Goal: Task Accomplishment & Management: Manage account settings

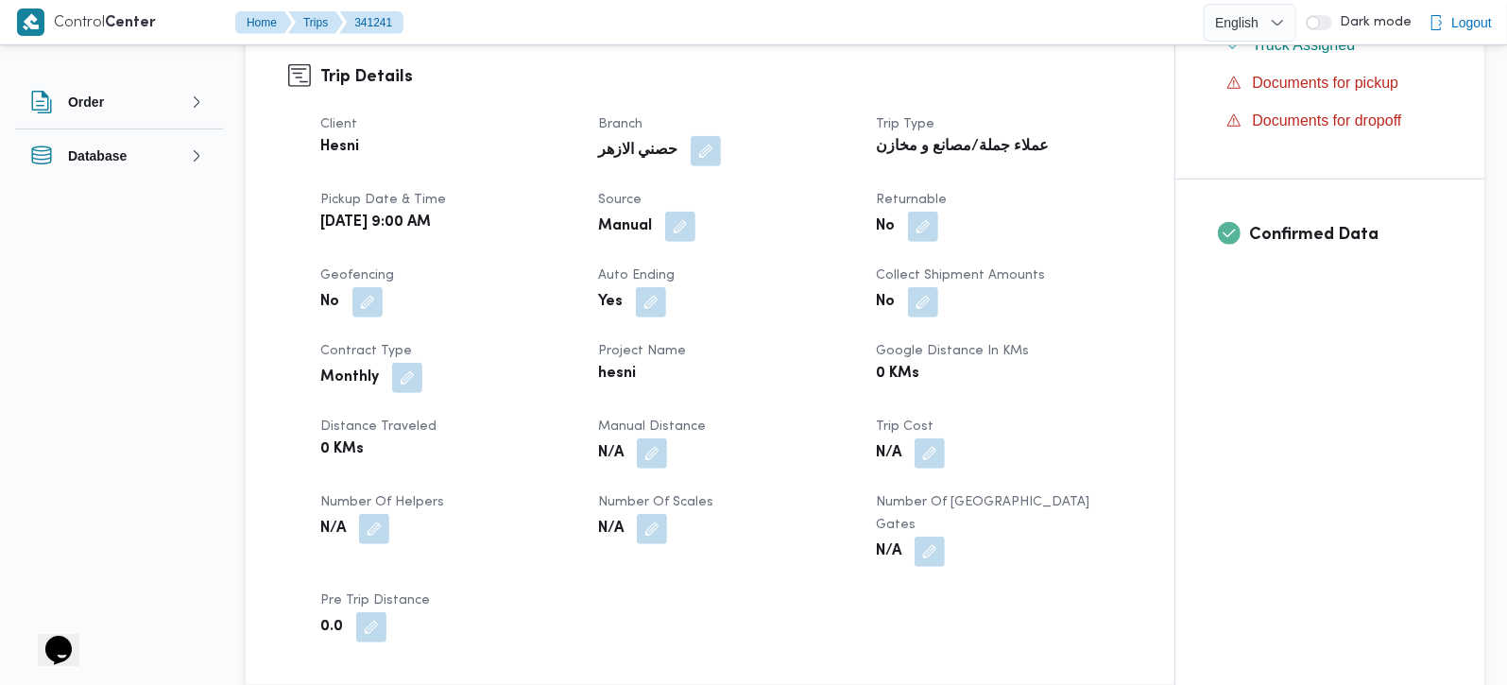
scroll to position [666, 0]
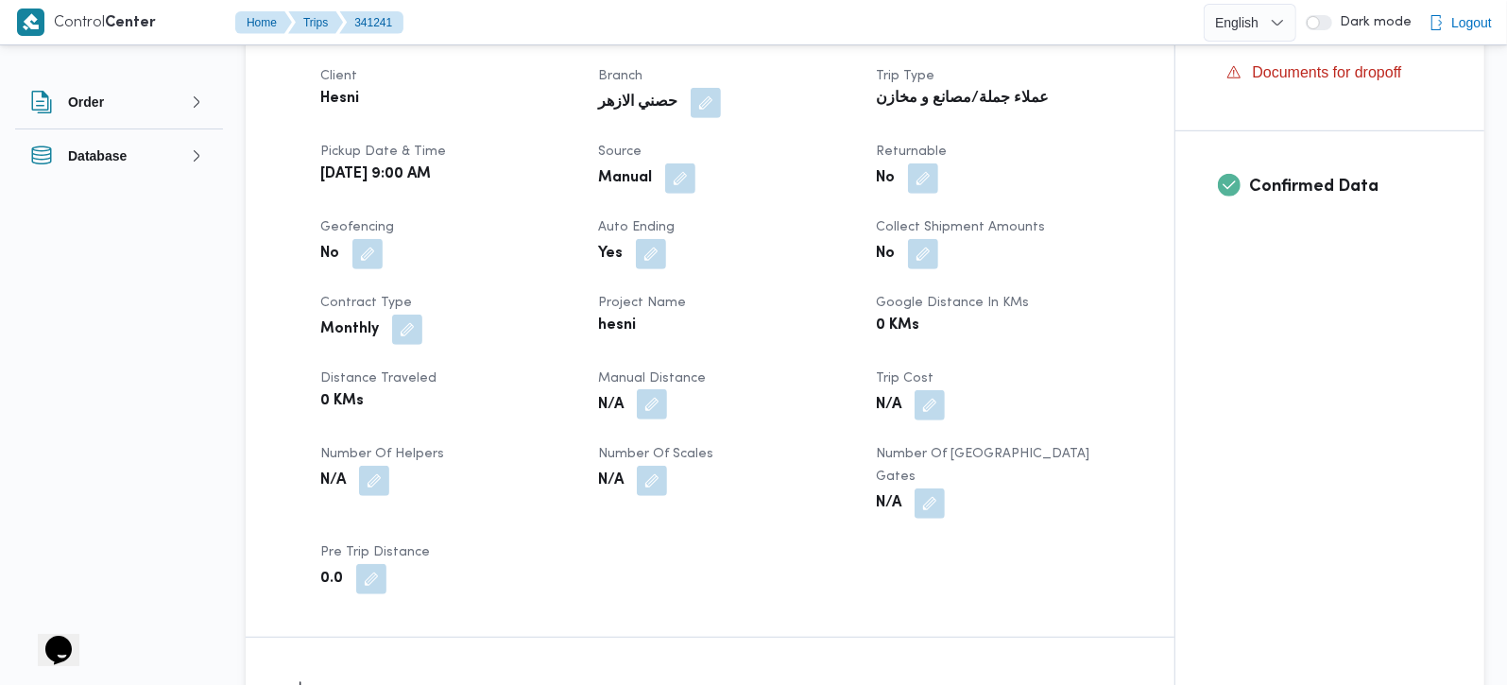
click at [649, 389] on button "button" at bounding box center [652, 404] width 30 height 30
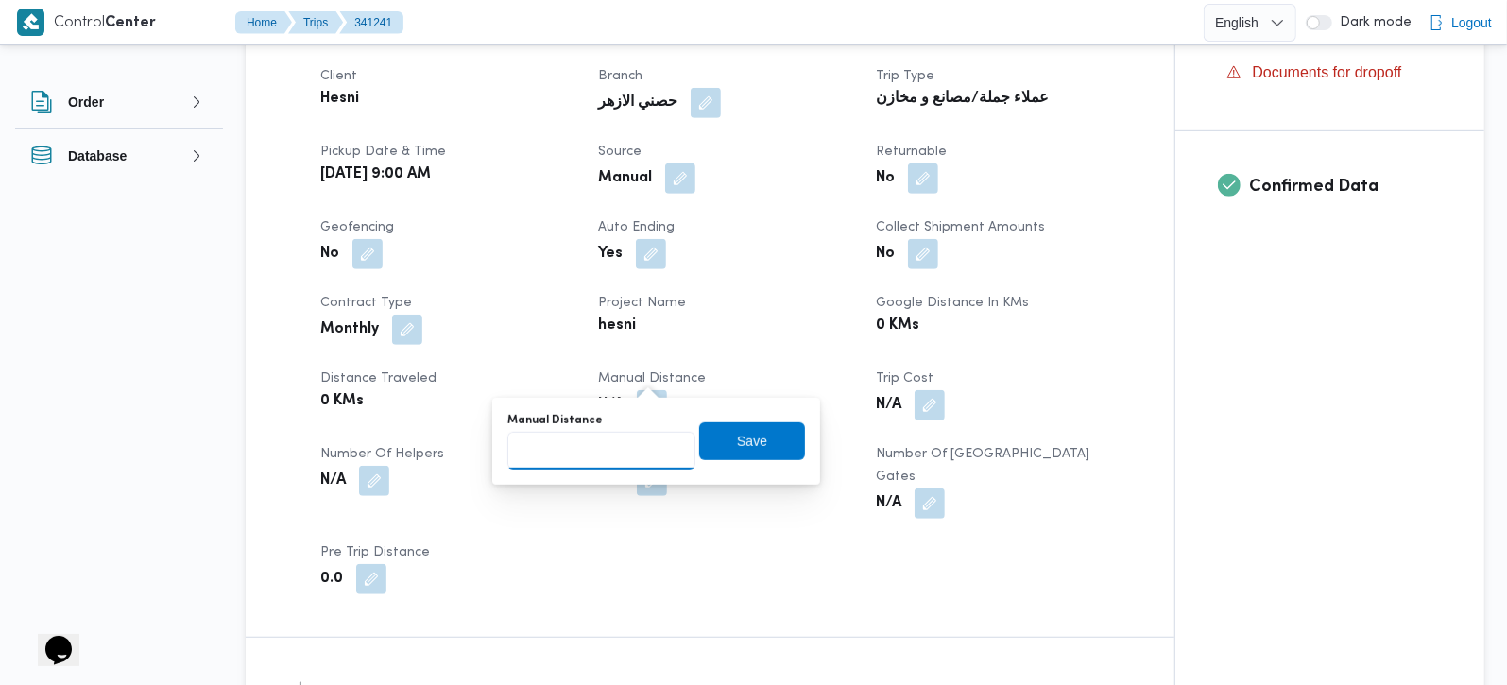
click at [606, 446] on input "Manual Distance" at bounding box center [601, 451] width 188 height 38
type input "129"
click at [721, 426] on span "Save" at bounding box center [752, 440] width 106 height 38
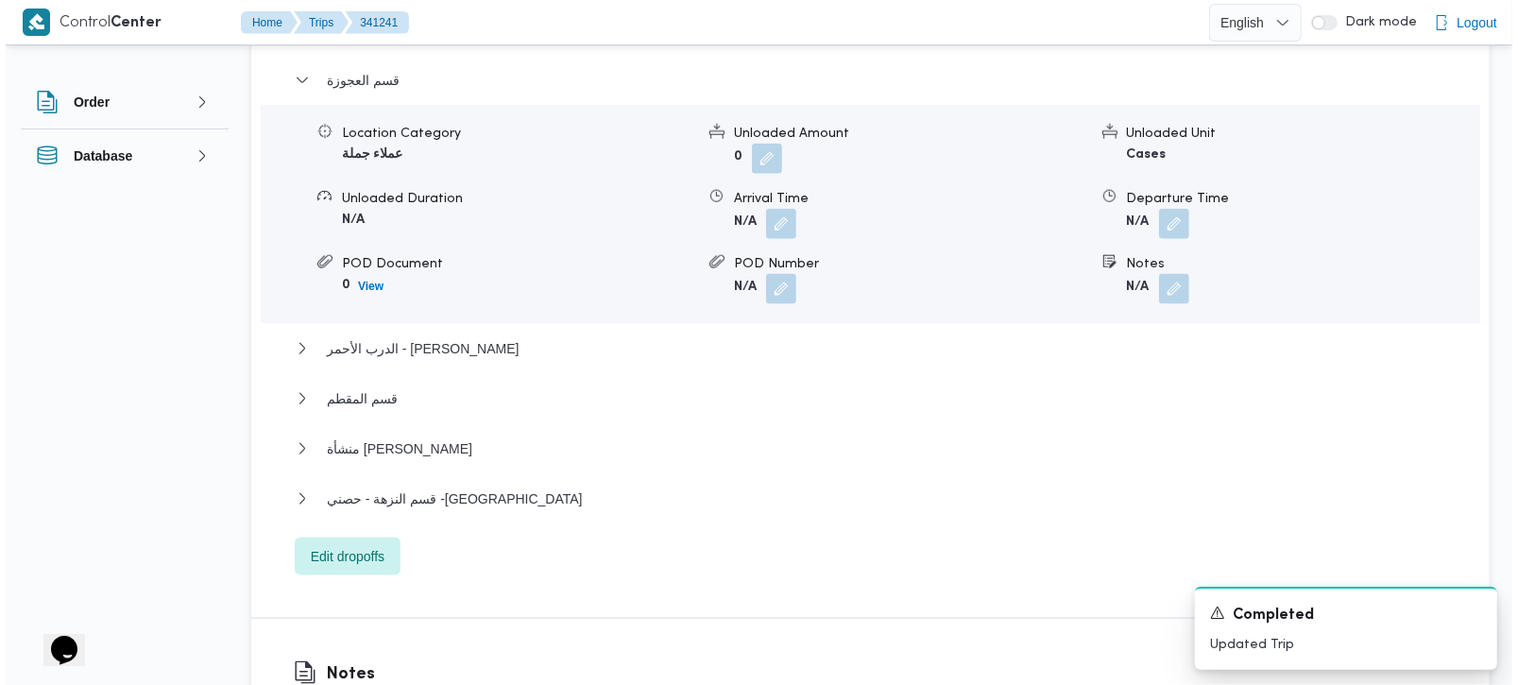
scroll to position [1667, 0]
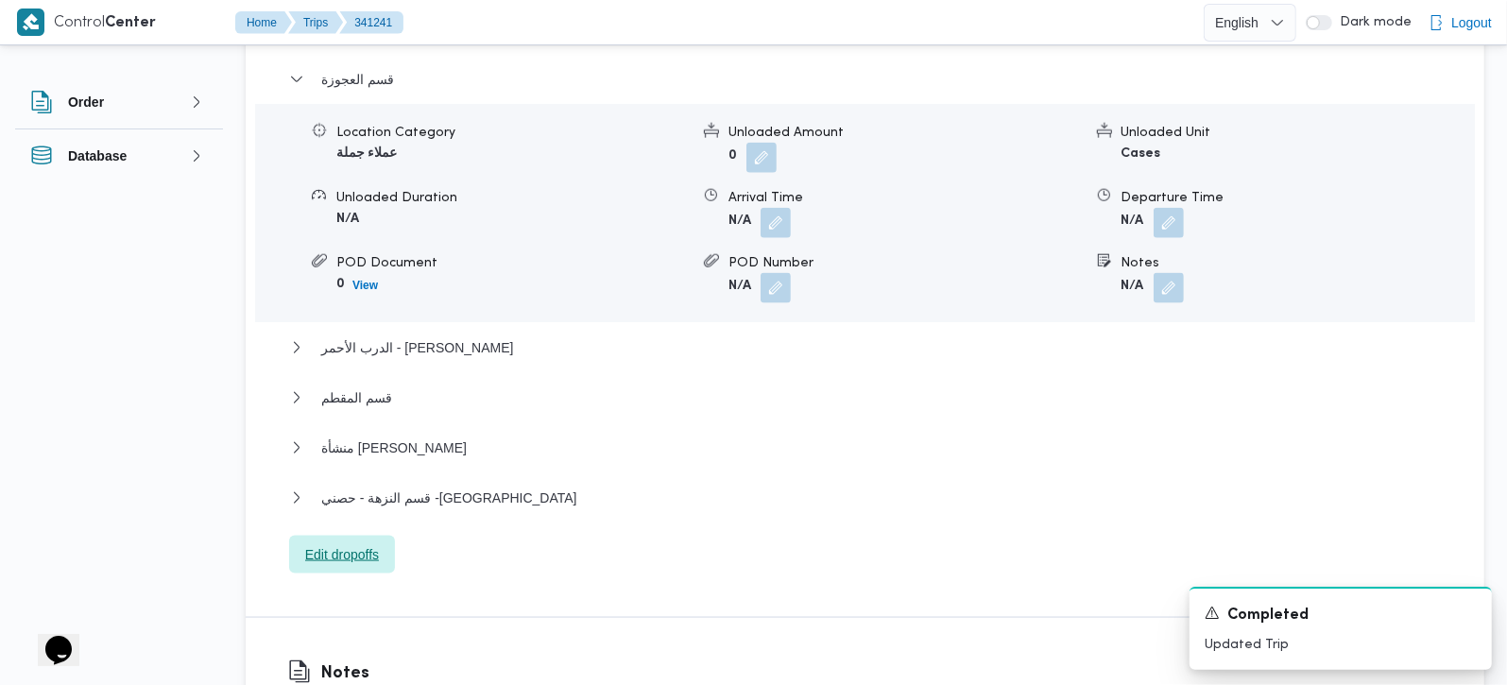
click at [343, 543] on span "Edit dropoffs" at bounding box center [342, 554] width 74 height 23
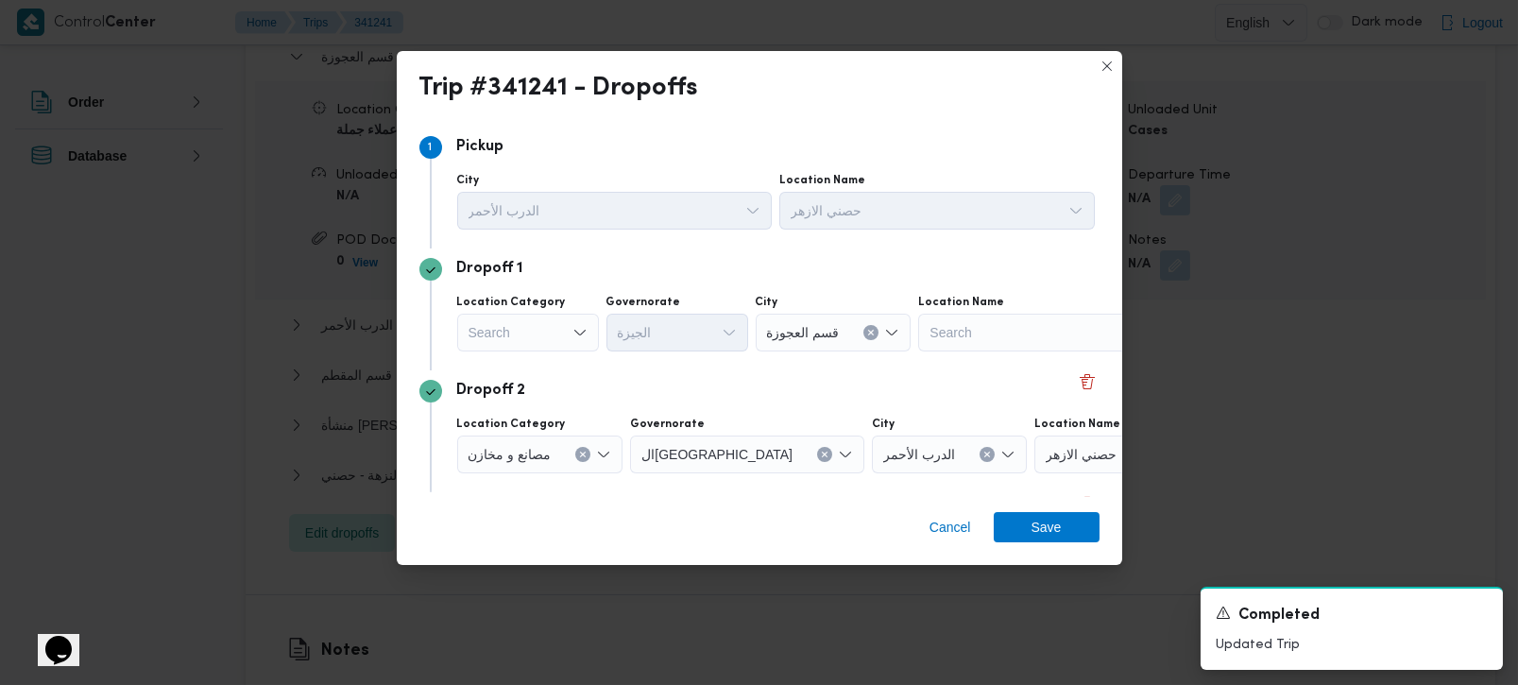
click at [573, 331] on icon "Open list of options" at bounding box center [580, 332] width 15 height 15
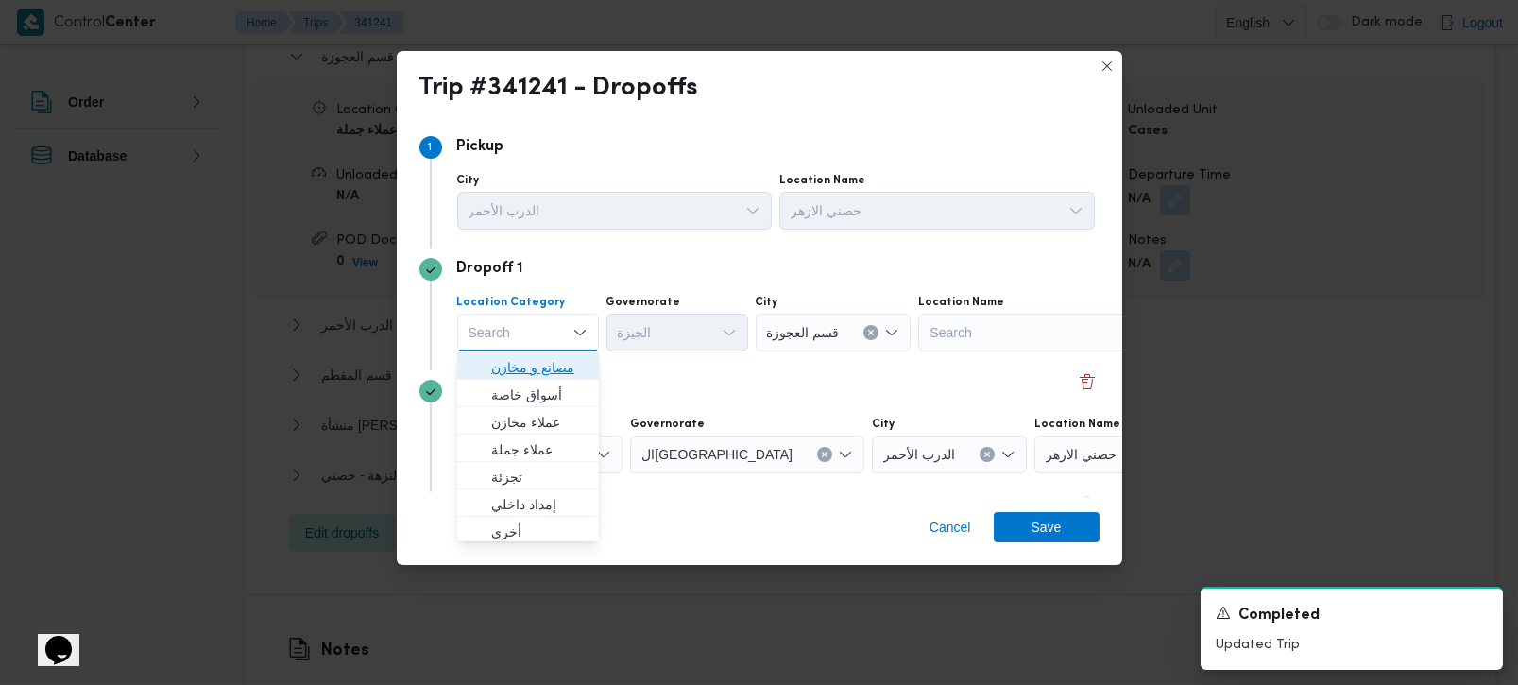
click at [536, 363] on span "مصانع و مخازن" at bounding box center [539, 367] width 96 height 23
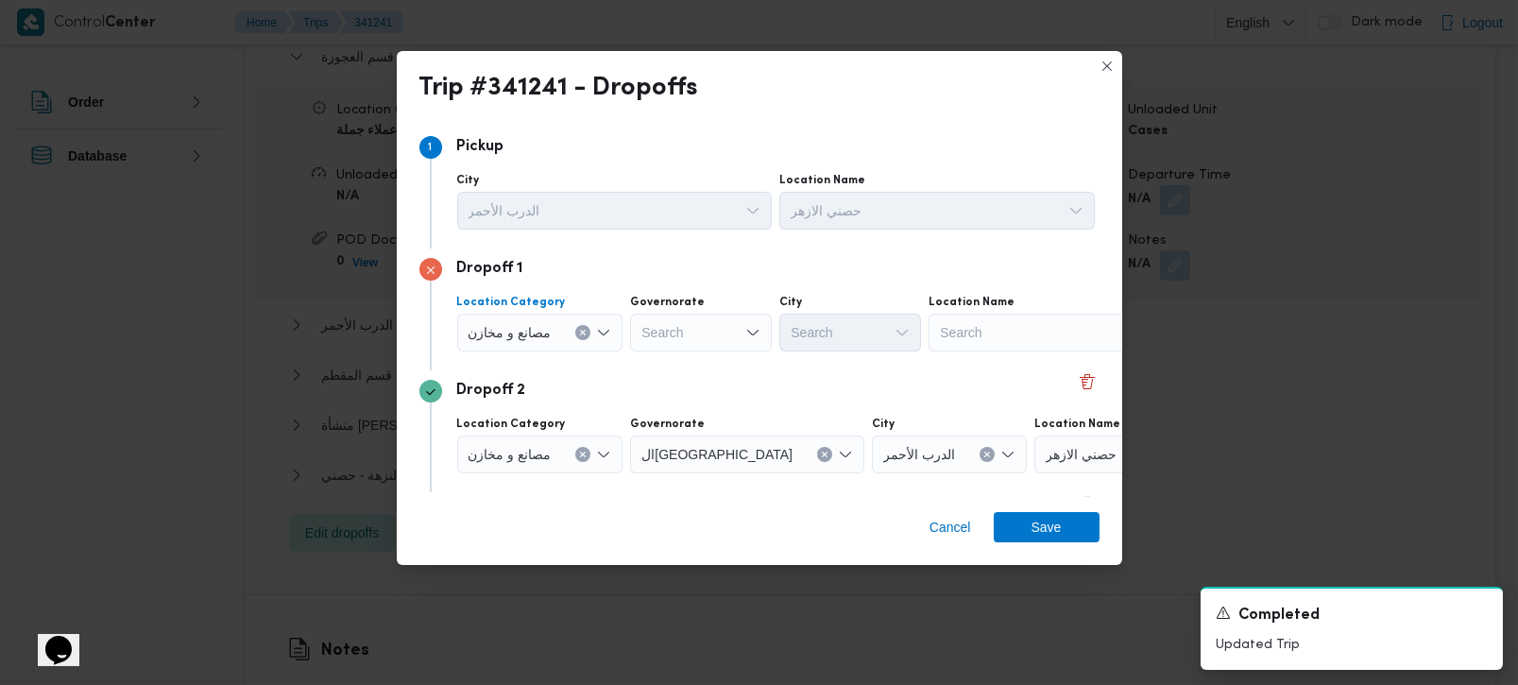
click at [585, 332] on icon "Clear input" at bounding box center [583, 333] width 8 height 8
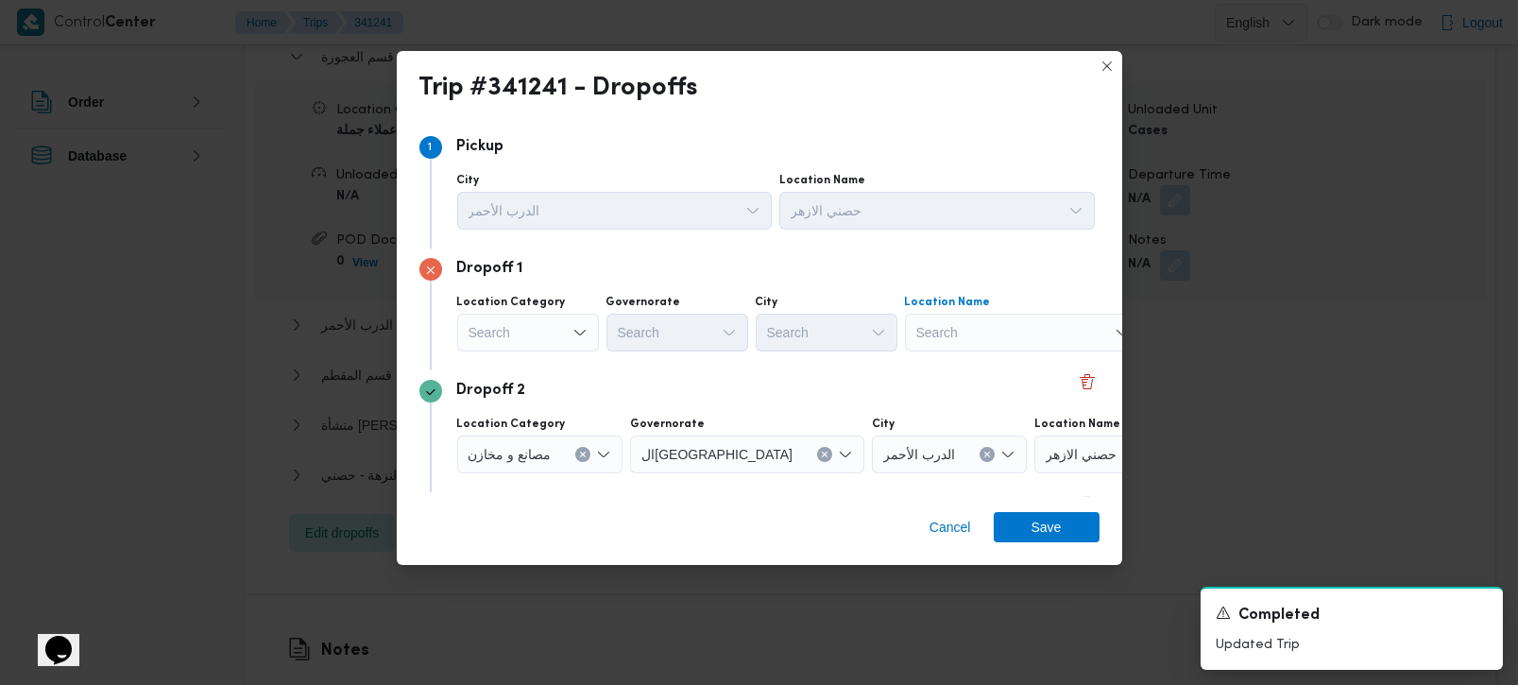
click at [1027, 336] on div "Search" at bounding box center [1023, 333] width 236 height 38
type input "شير"
click at [999, 357] on span "حصني -شيراتون | 7 الخليلي | شيراتون المطار" at bounding box center [1033, 367] width 191 height 23
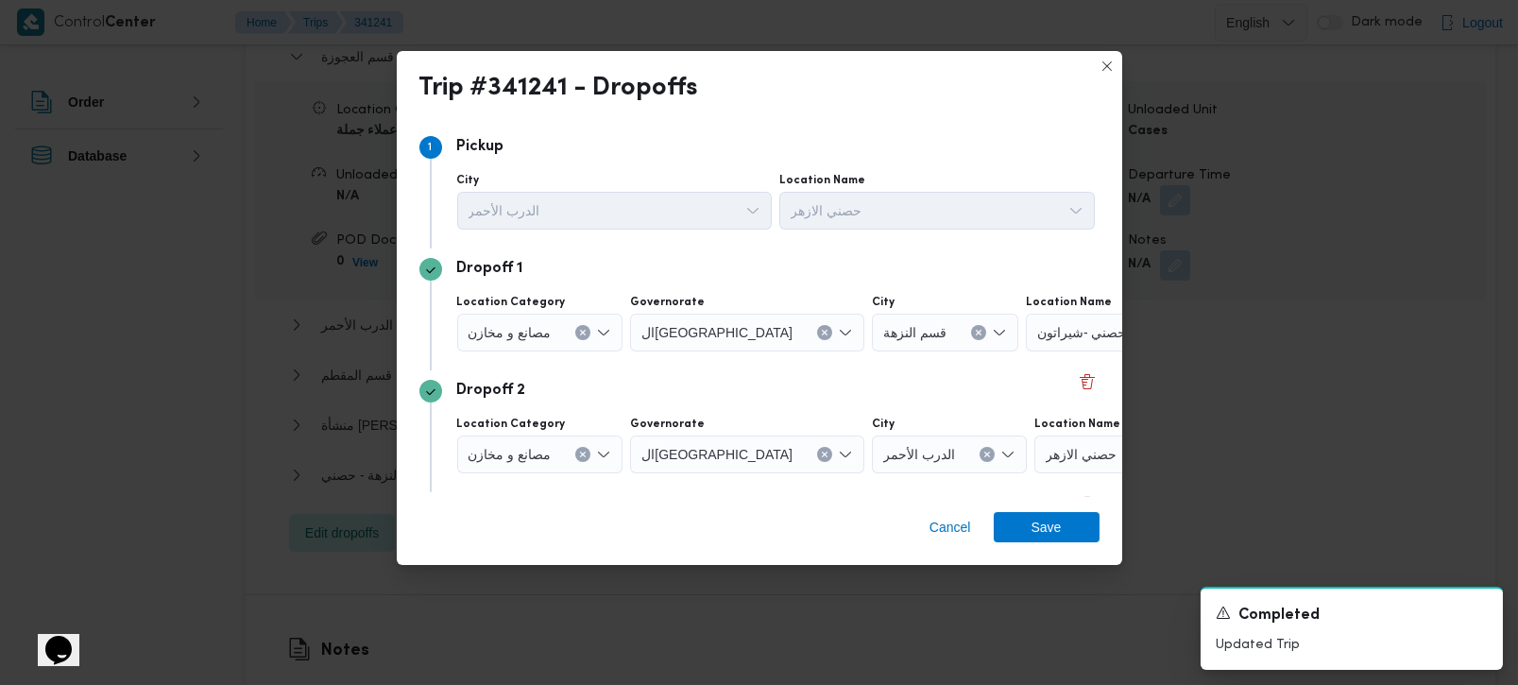
click at [656, 414] on div "Location Category مصانع و مخازن Governorate القاهرة City الدرب الأحمر Location …" at bounding box center [775, 445] width 645 height 64
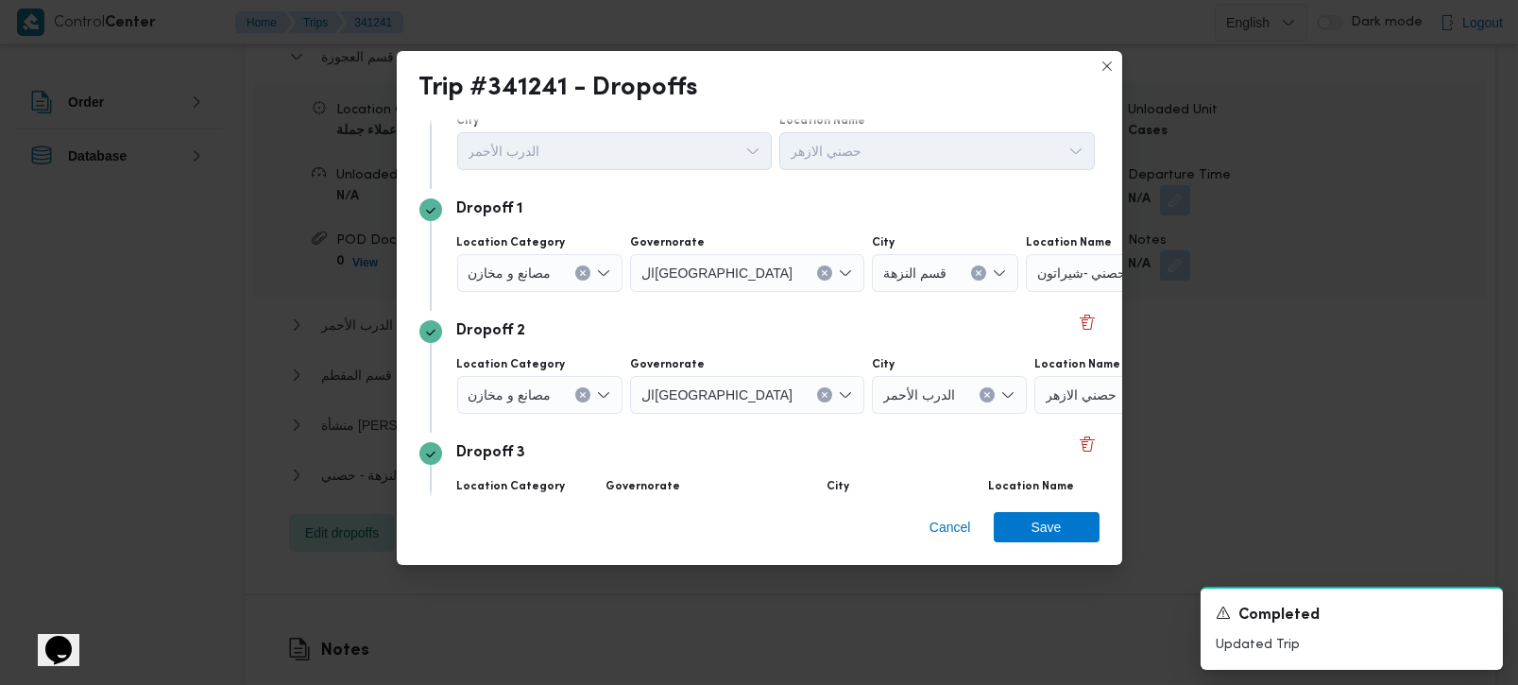
scroll to position [111, 0]
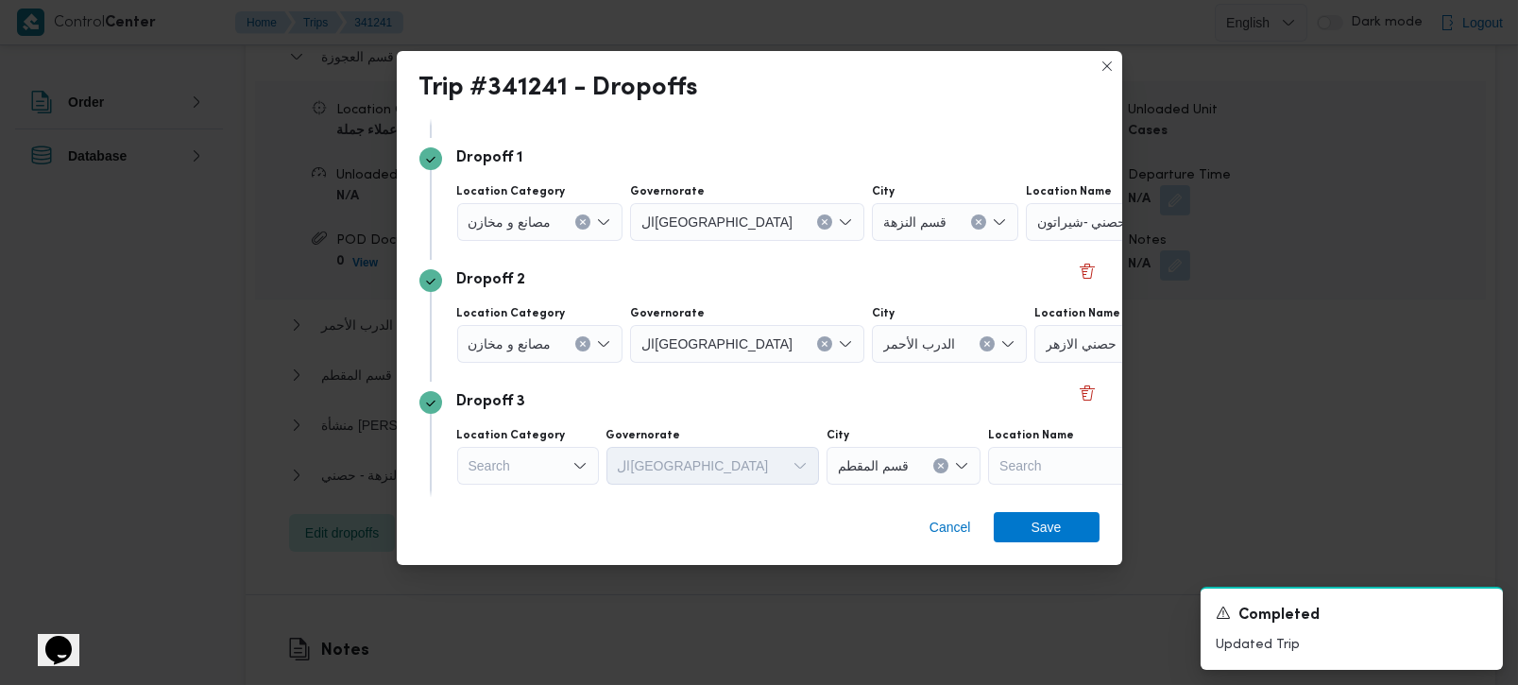
click at [581, 347] on icon "Clear input" at bounding box center [583, 344] width 8 height 8
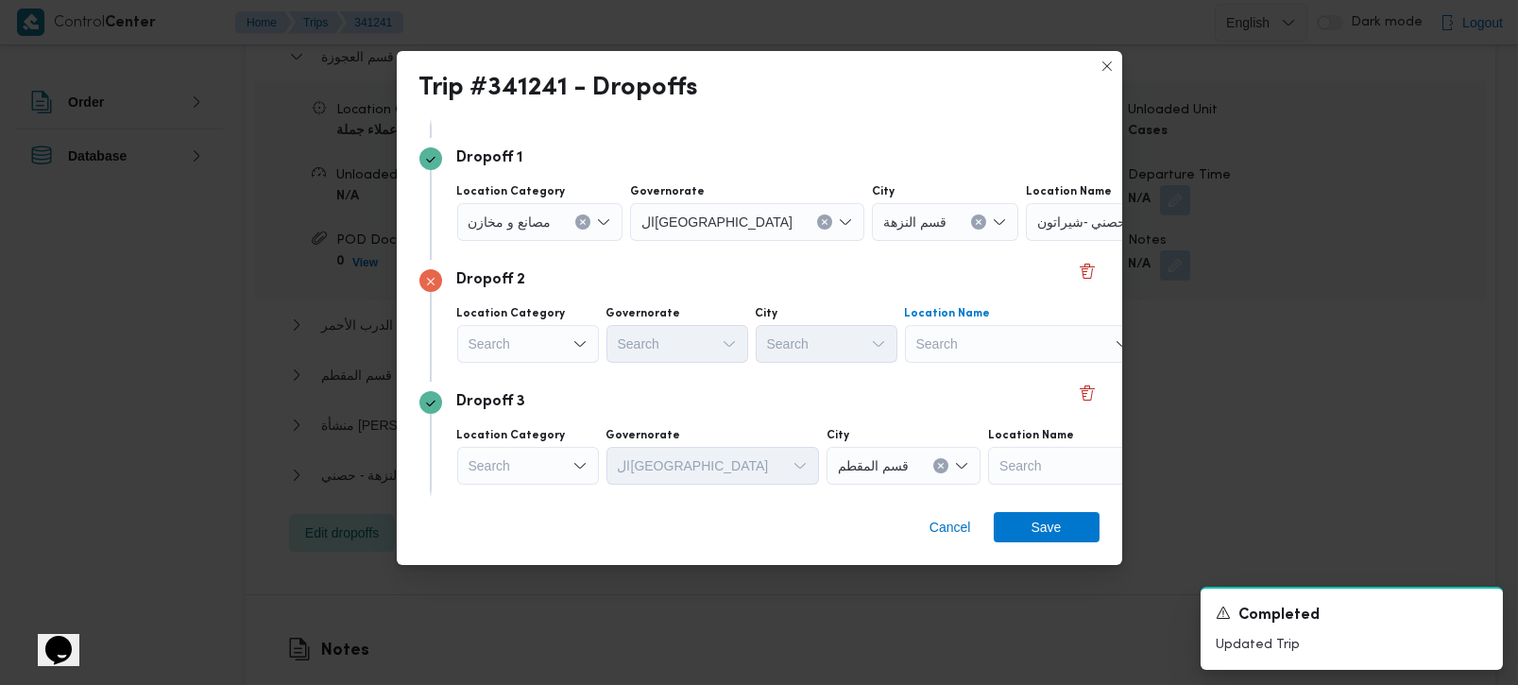
click at [994, 342] on div "Search" at bounding box center [1023, 344] width 236 height 38
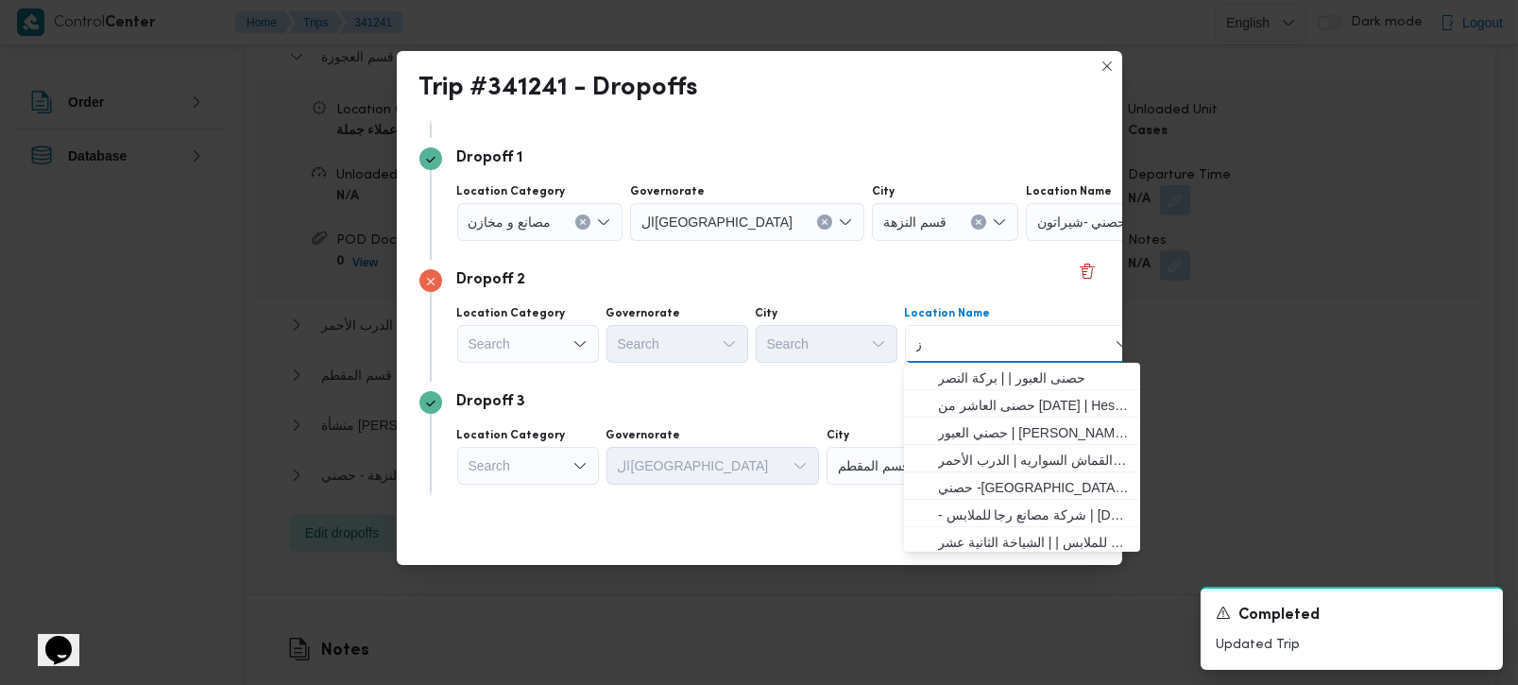
type input "زم"
click at [545, 341] on div "Search" at bounding box center [528, 344] width 142 height 38
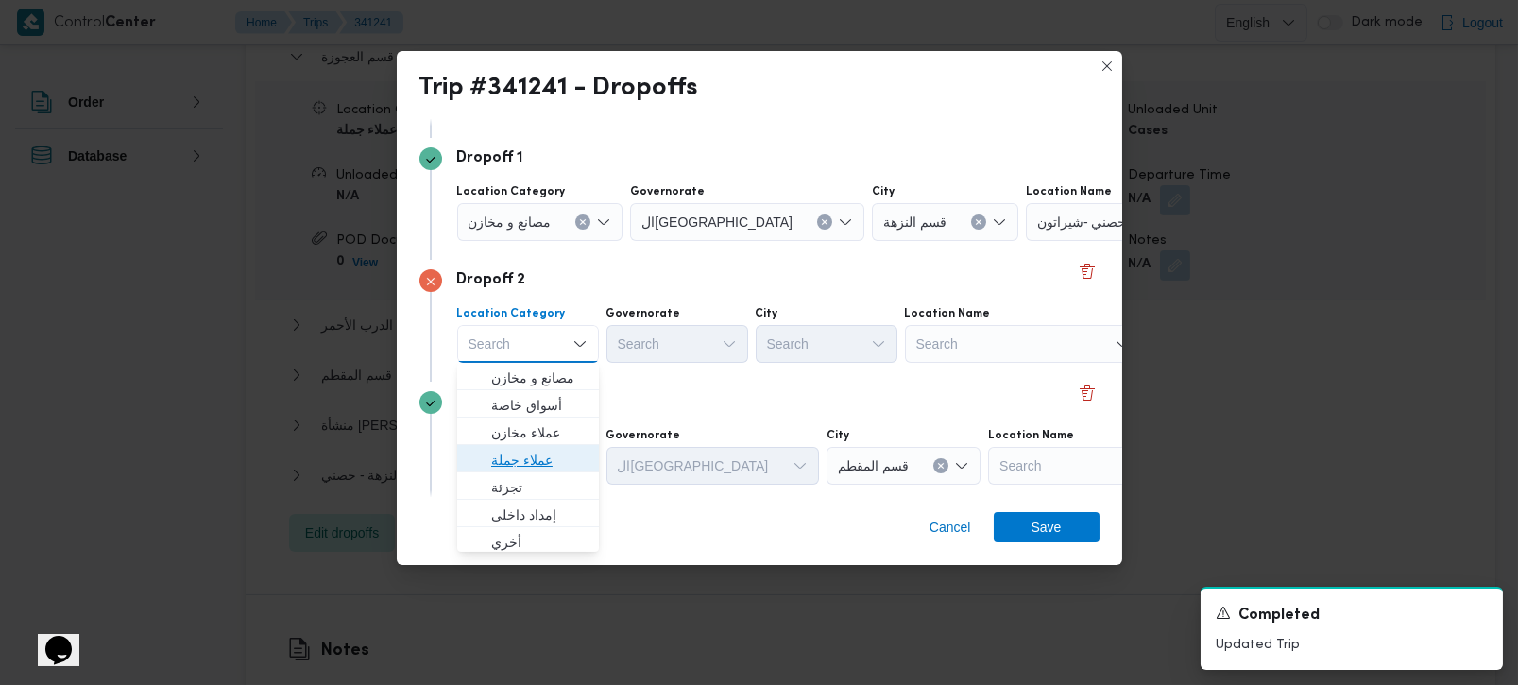
click at [527, 453] on span "عملاء جملة" at bounding box center [539, 460] width 96 height 23
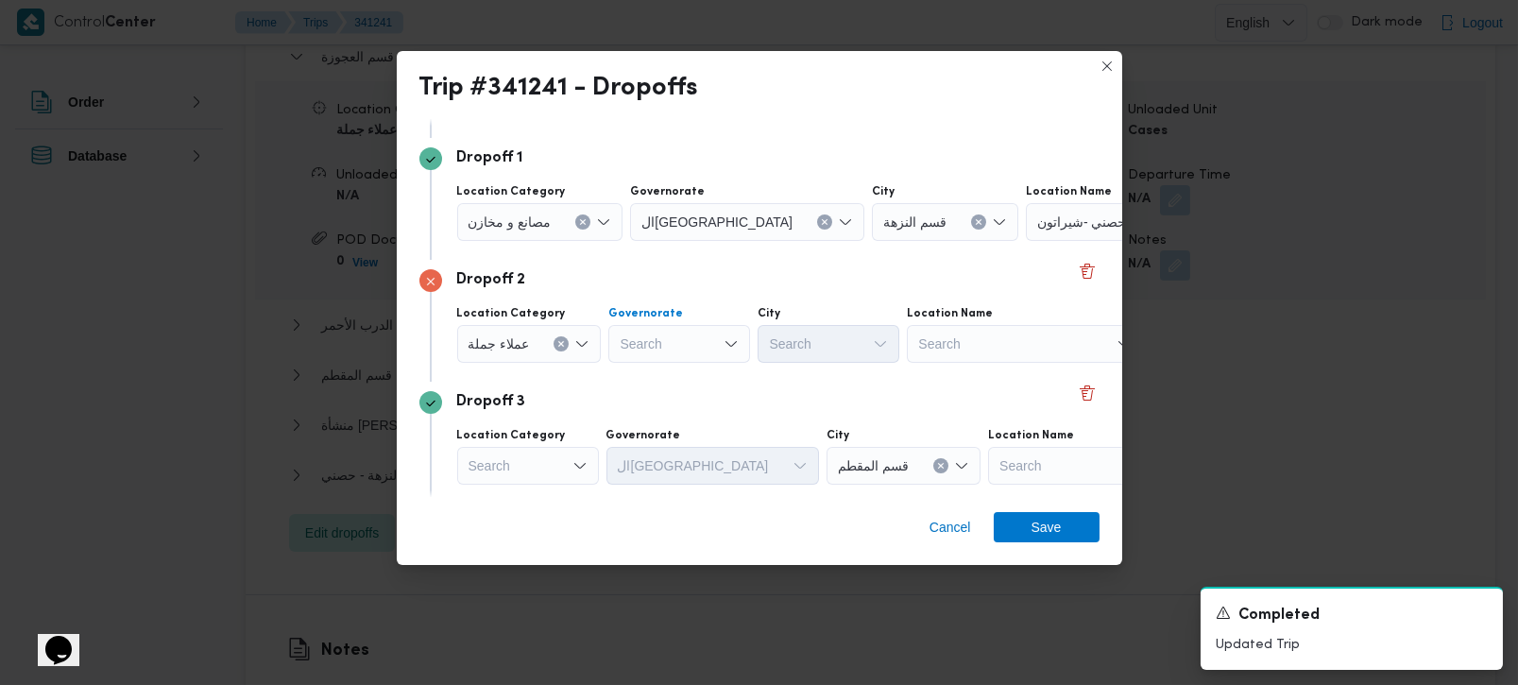
click at [628, 348] on div "Search" at bounding box center [679, 344] width 142 height 38
type input "رة"
click at [669, 402] on span "القاه رة" at bounding box center [689, 405] width 96 height 23
click at [850, 348] on div "Search" at bounding box center [921, 344] width 142 height 38
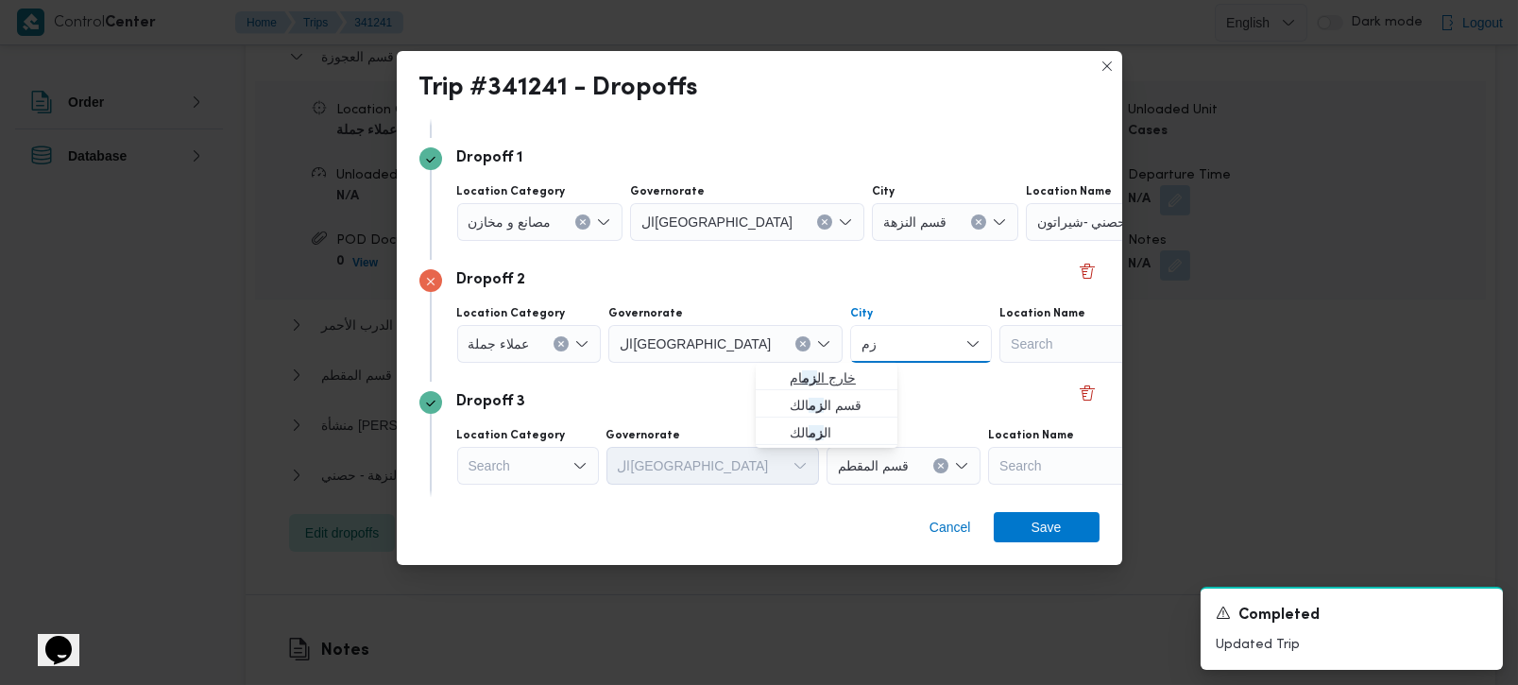
type input "زم"
click at [807, 370] on mark "زم" at bounding box center [809, 377] width 15 height 15
click at [952, 345] on button "Clear input" at bounding box center [959, 343] width 15 height 15
type input "زم"
click at [845, 402] on span "قسم ال زم الك" at bounding box center [838, 405] width 96 height 23
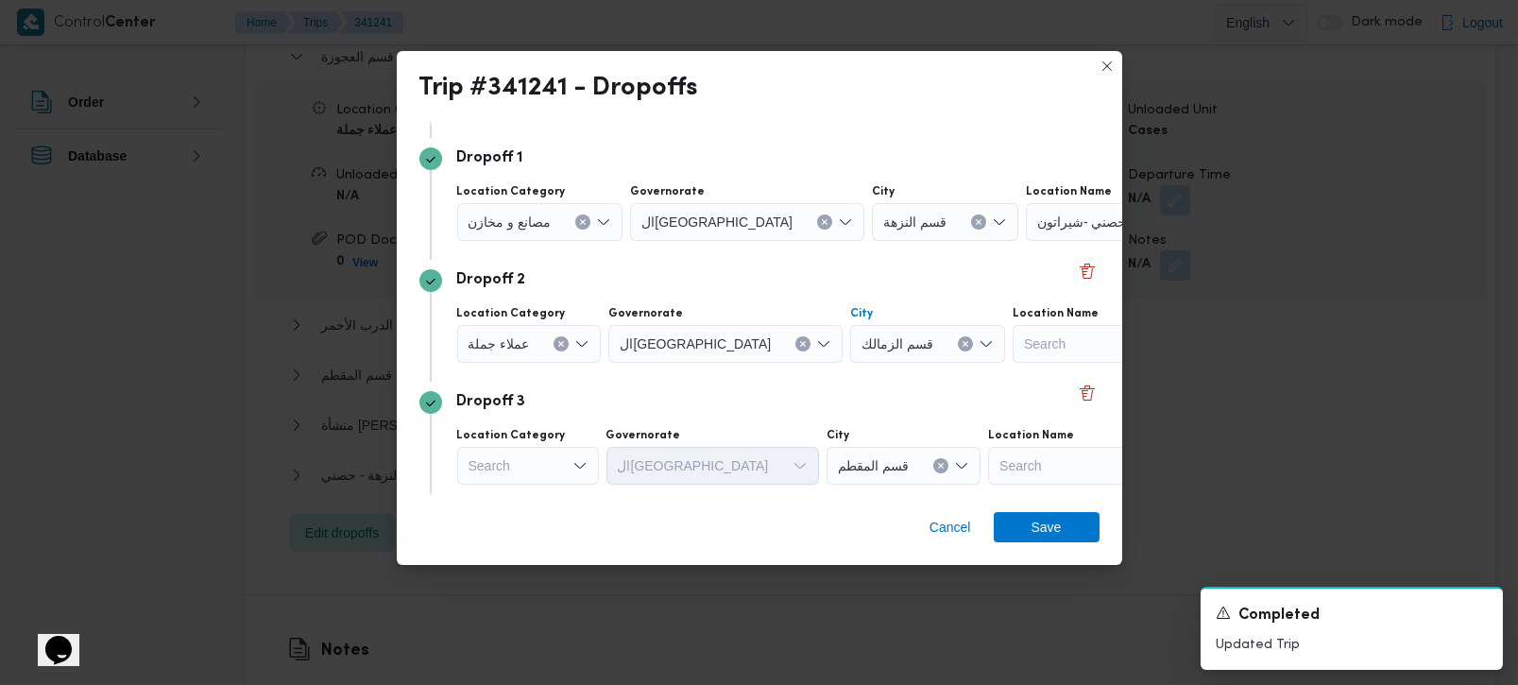
scroll to position [222, 0]
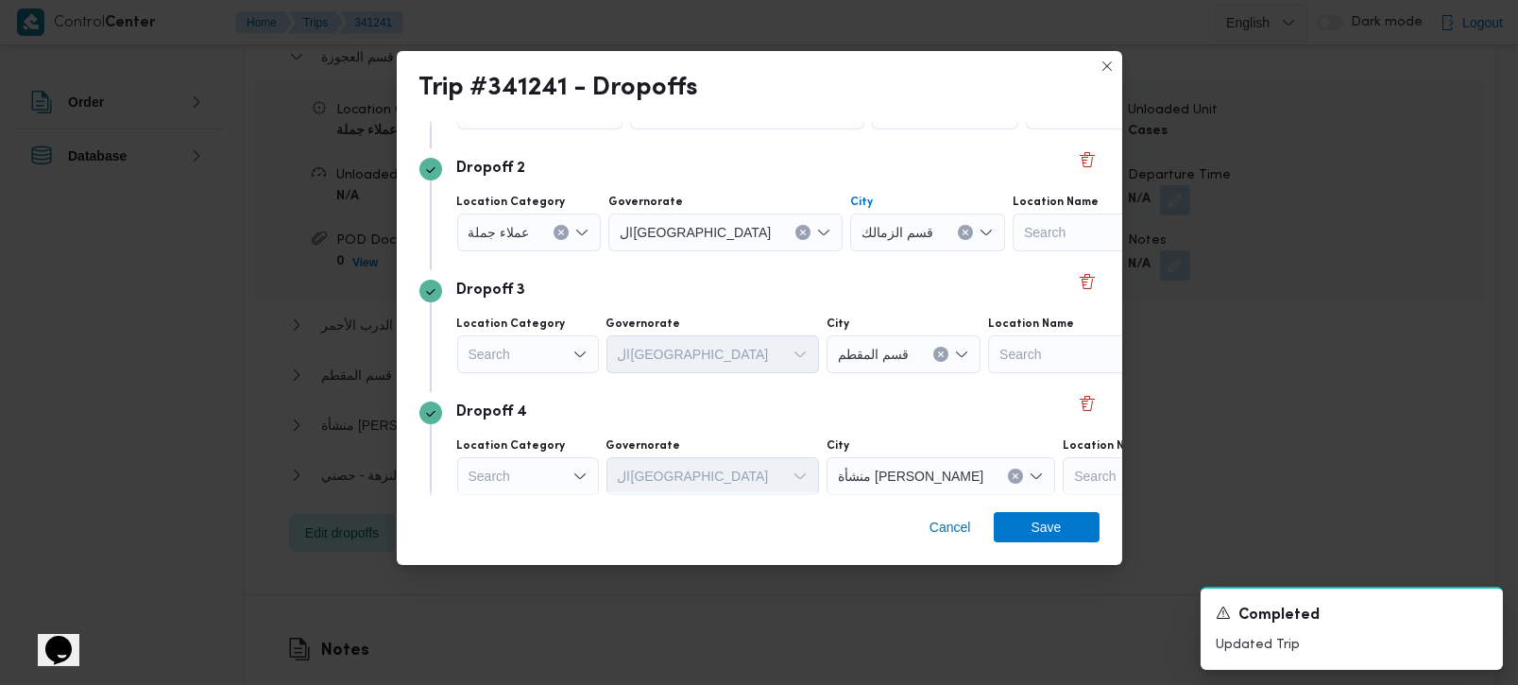
click at [606, 291] on div "Dropoff 3" at bounding box center [759, 291] width 680 height 23
click at [564, 348] on div "Search" at bounding box center [528, 354] width 142 height 38
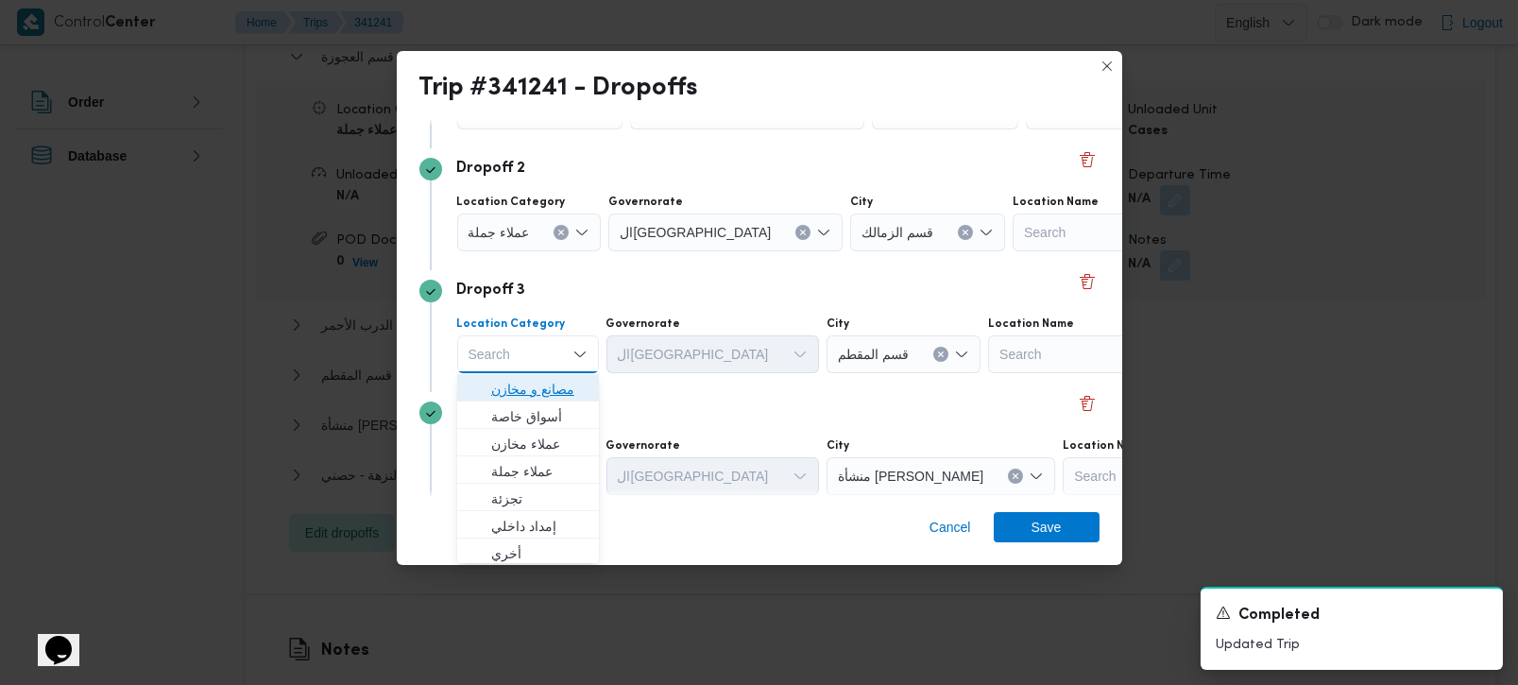
click at [557, 386] on span "مصانع و مخازن" at bounding box center [539, 389] width 96 height 23
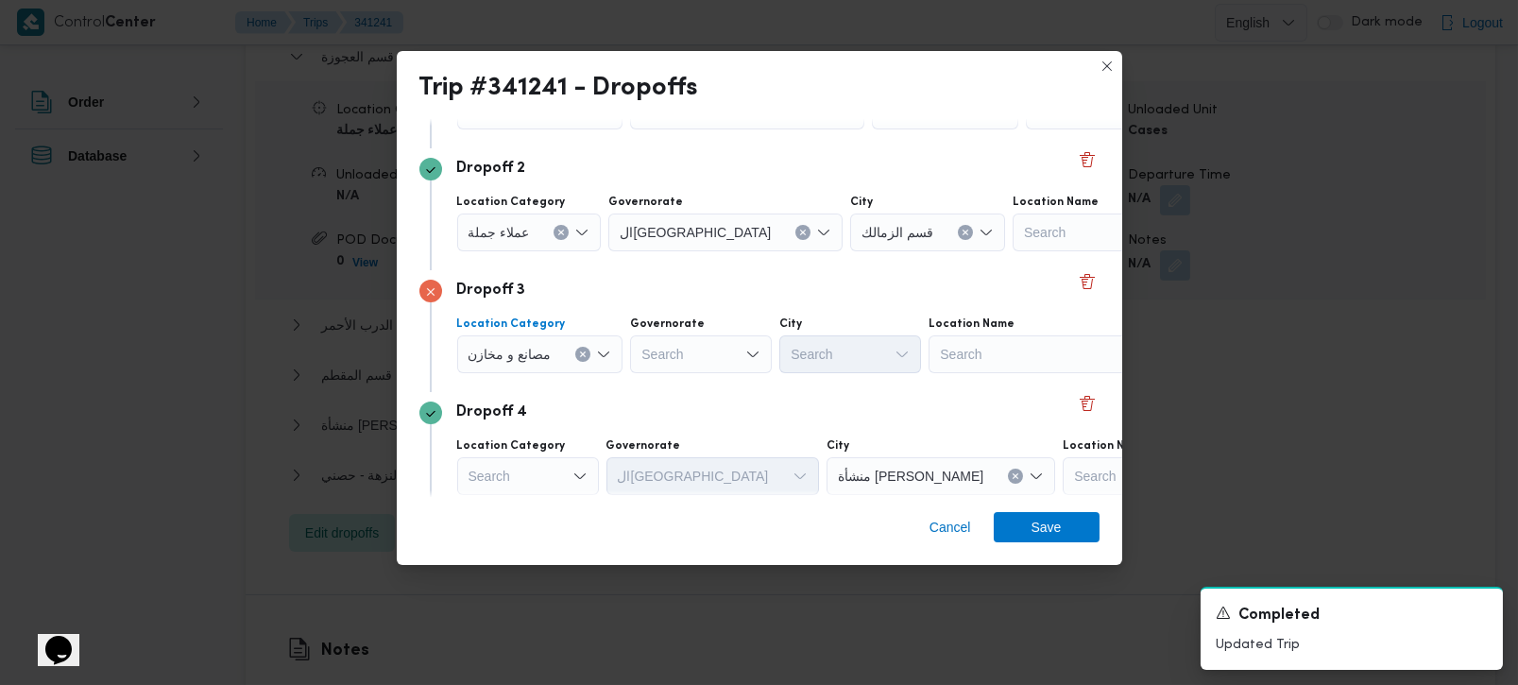
click at [581, 355] on icon "Clear input" at bounding box center [583, 354] width 5 height 5
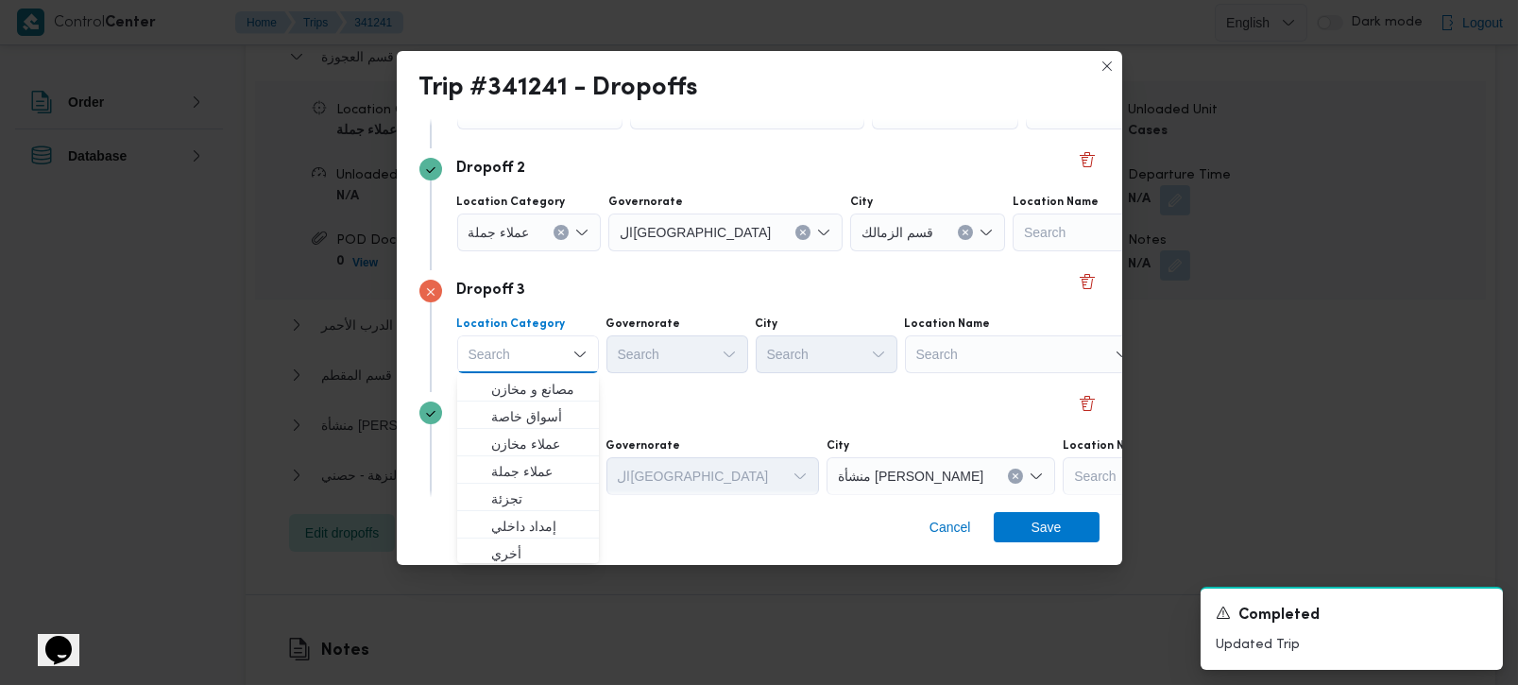
click at [965, 347] on div "Search" at bounding box center [1023, 354] width 236 height 38
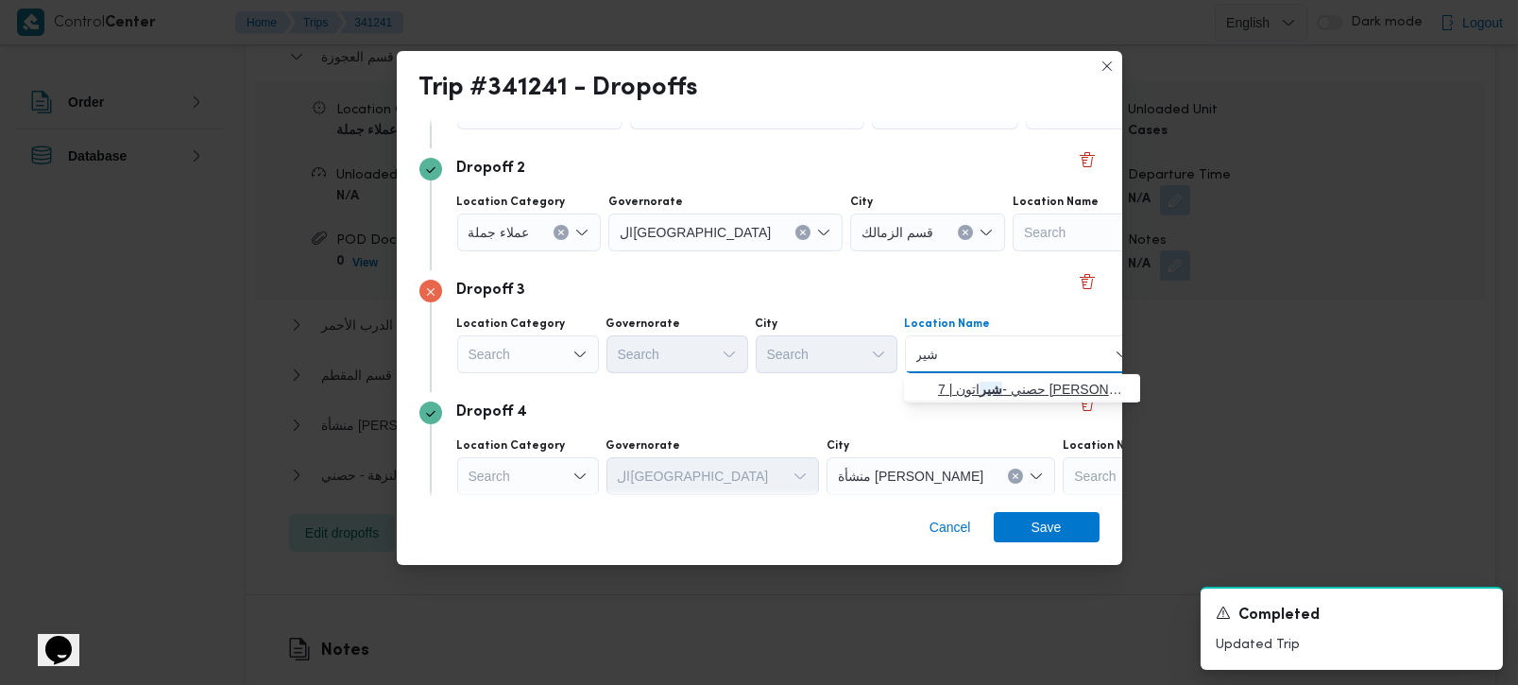
type input "شير"
click at [971, 387] on span "حصني - [PERSON_NAME] | 7 [PERSON_NAME] | شيراتون المطار" at bounding box center [1033, 389] width 191 height 23
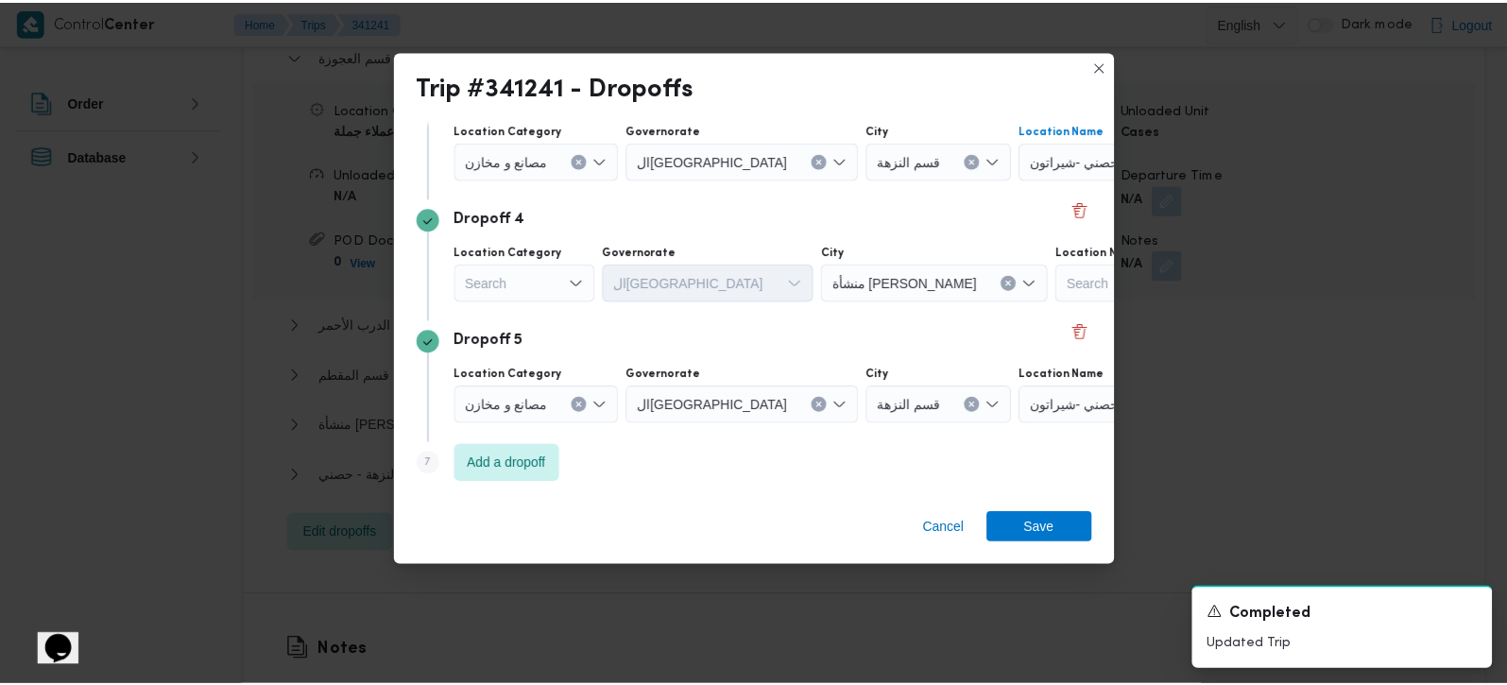
scroll to position [417, 0]
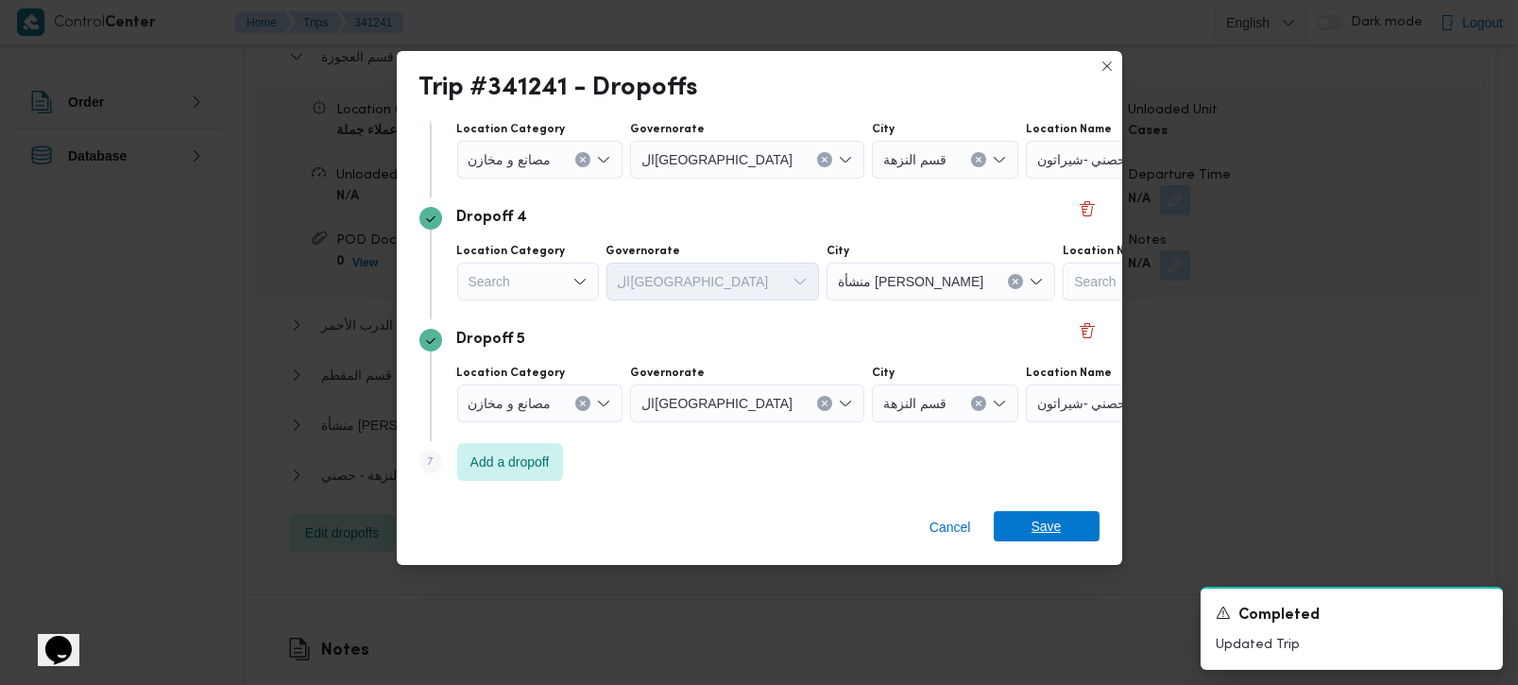
click at [1056, 531] on span "Save" at bounding box center [1047, 526] width 30 height 30
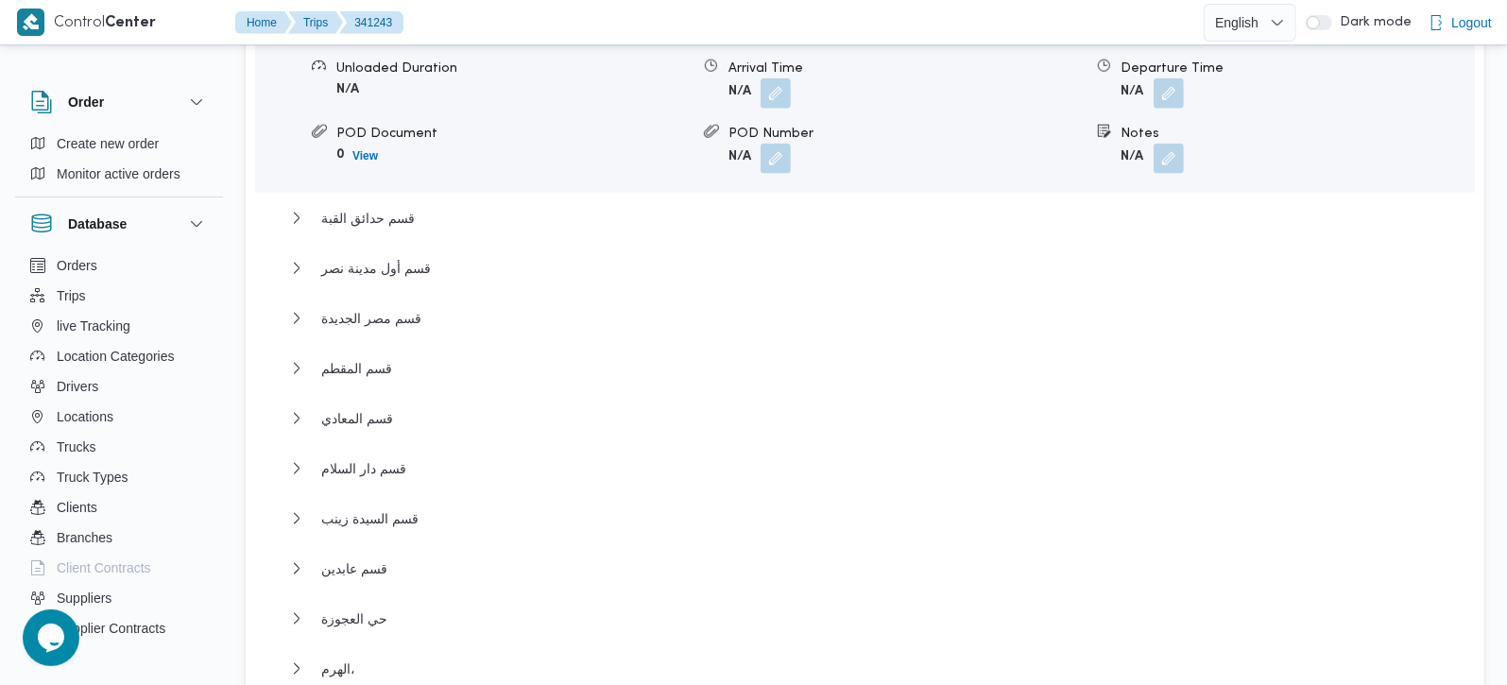
scroll to position [1890, 0]
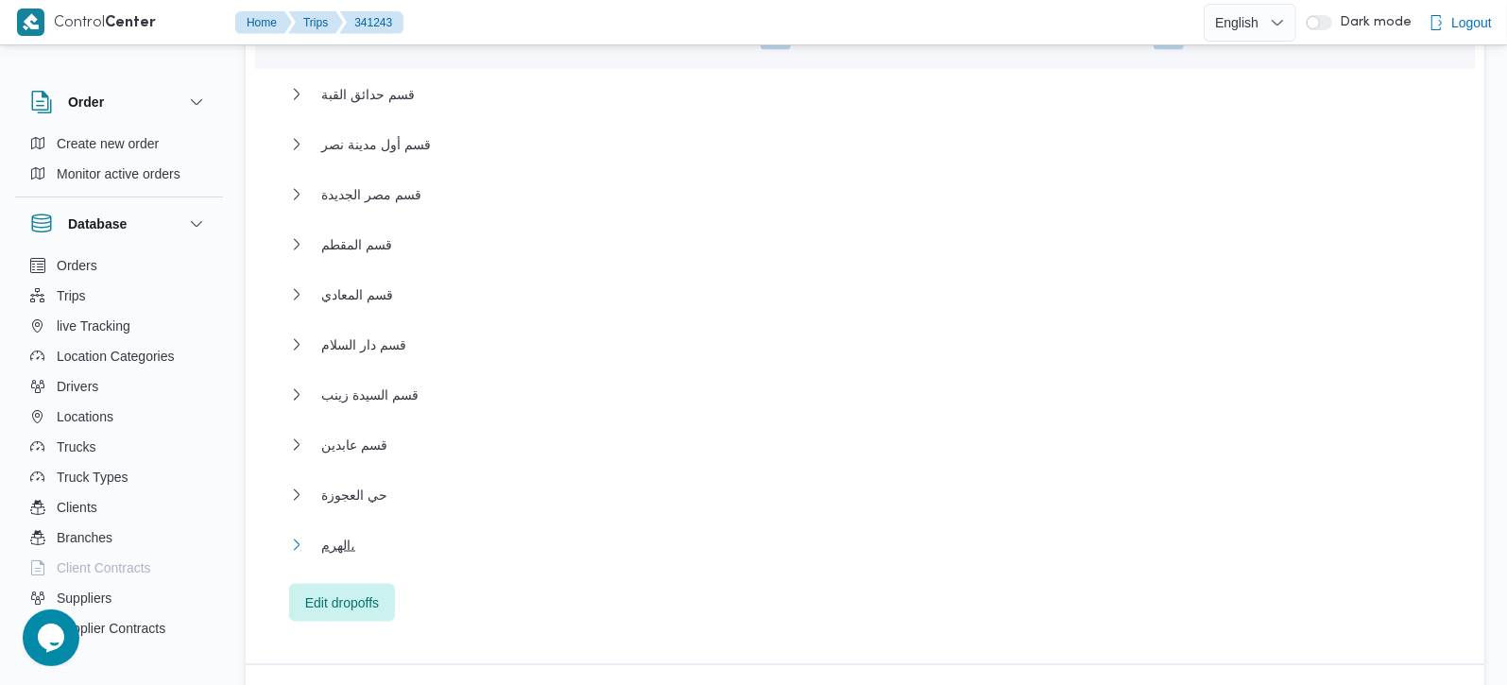
click at [344, 534] on span "الهرم،" at bounding box center [338, 545] width 34 height 23
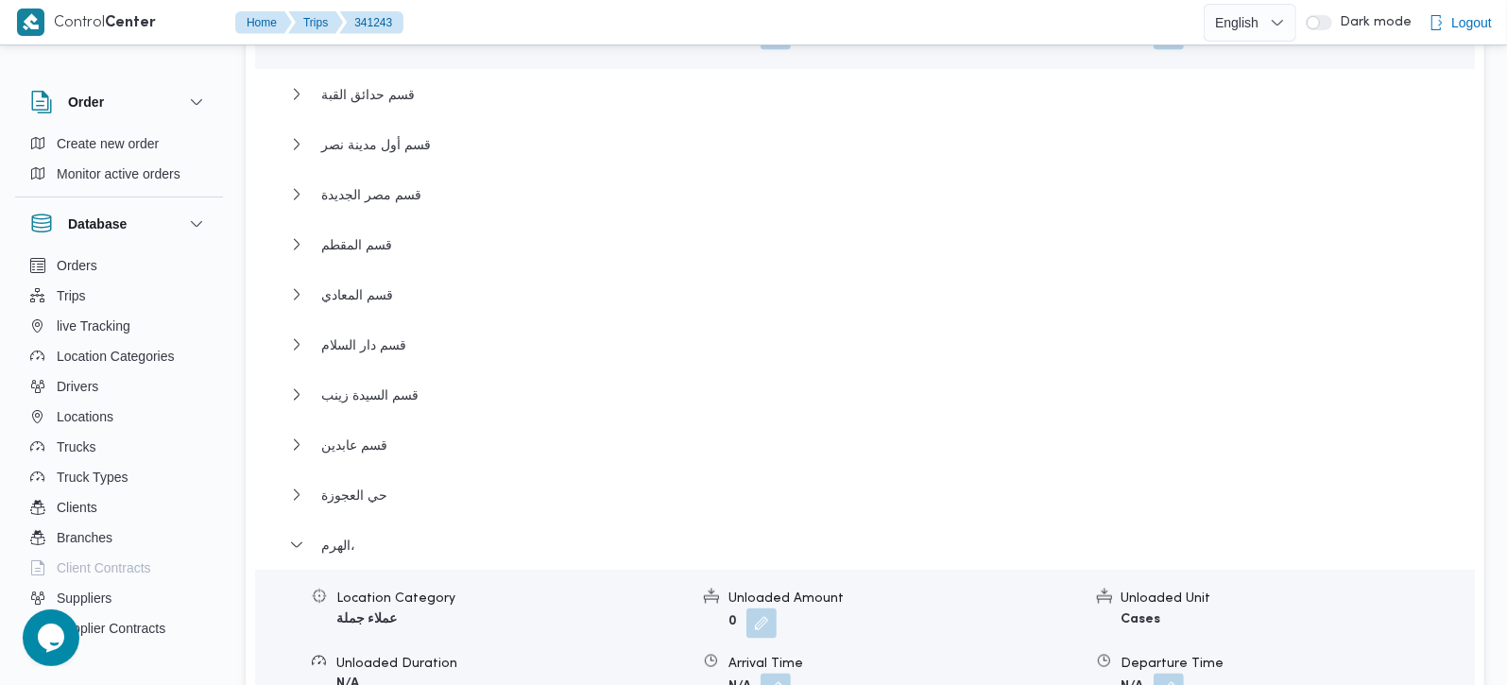
scroll to position [2112, 0]
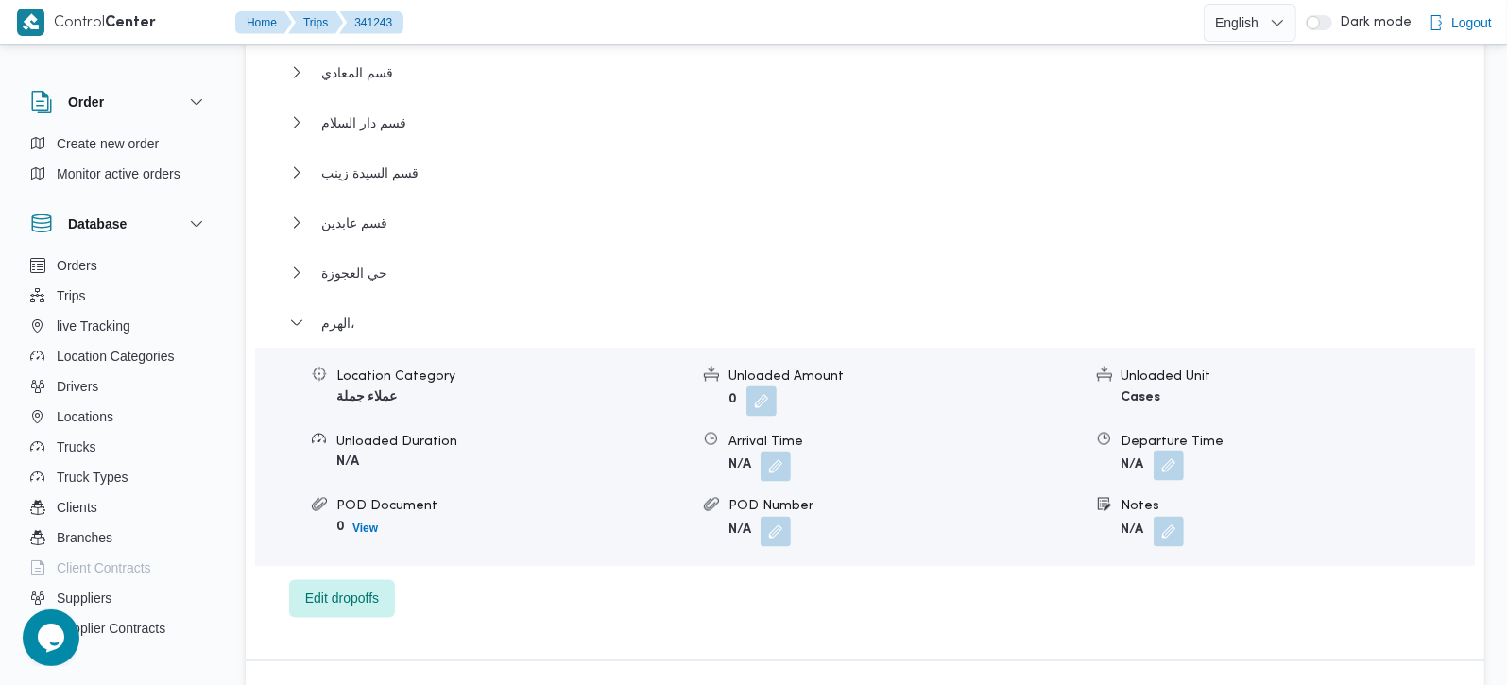
click at [1167, 451] on button "button" at bounding box center [1169, 466] width 30 height 30
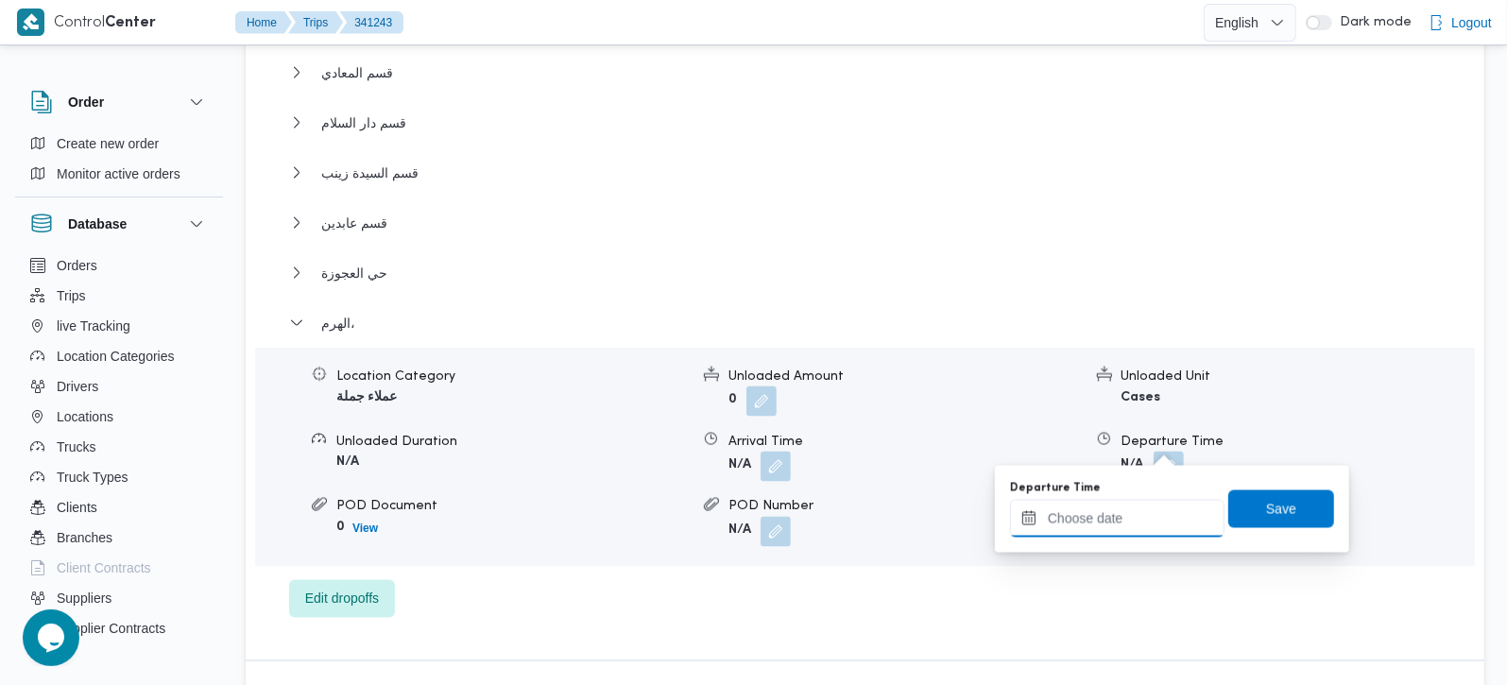
click at [1143, 526] on input "Departure Time" at bounding box center [1117, 519] width 214 height 38
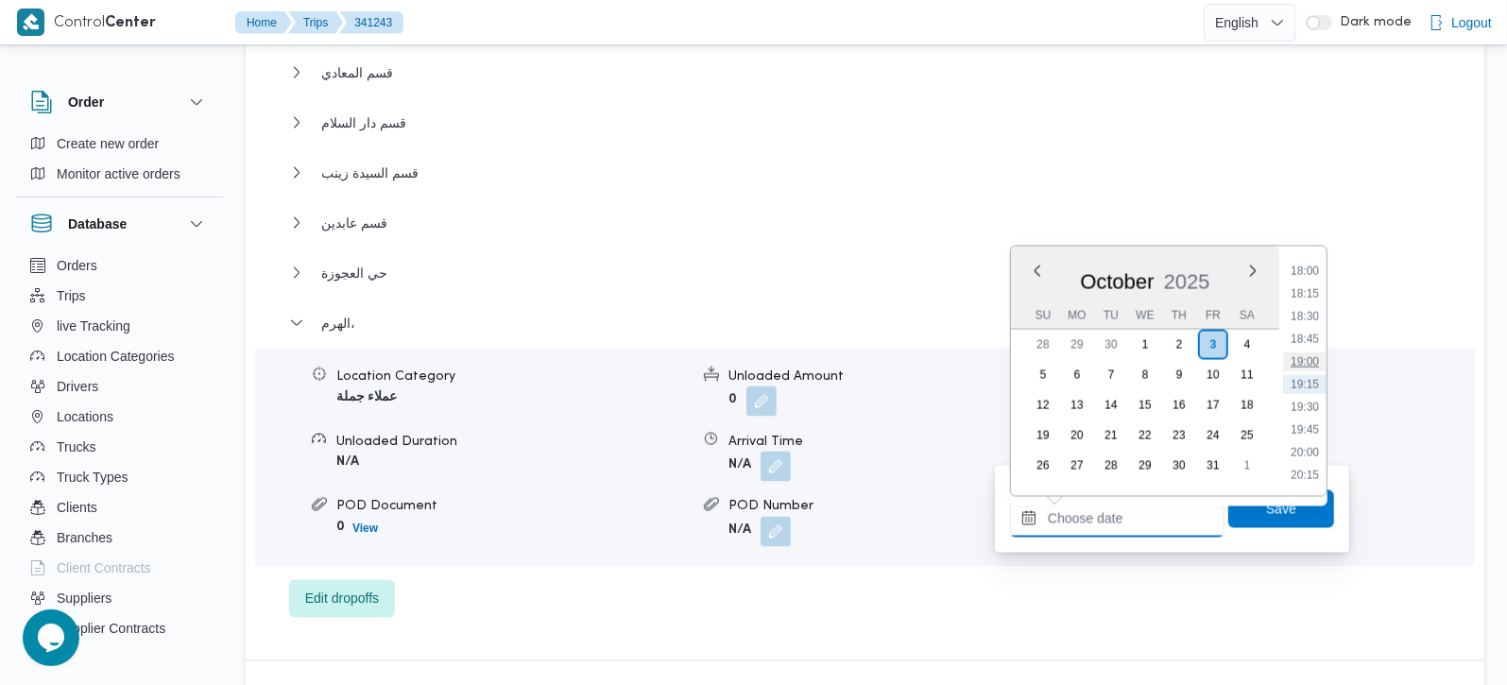
scroll to position [1521, 0]
click at [1318, 288] on li "17:00" at bounding box center [1304, 291] width 43 height 19
type input "03/10/2025 17:00"
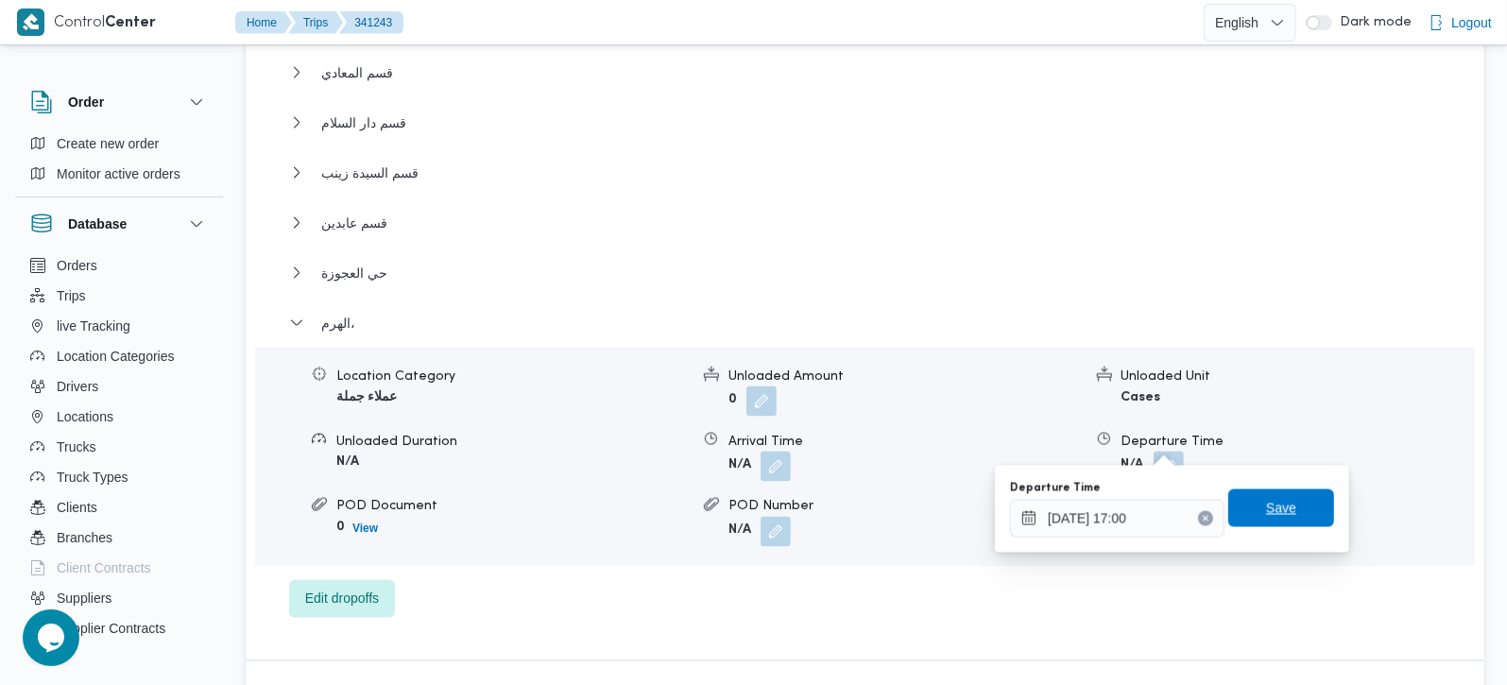
click at [1298, 518] on span "Save" at bounding box center [1281, 508] width 106 height 38
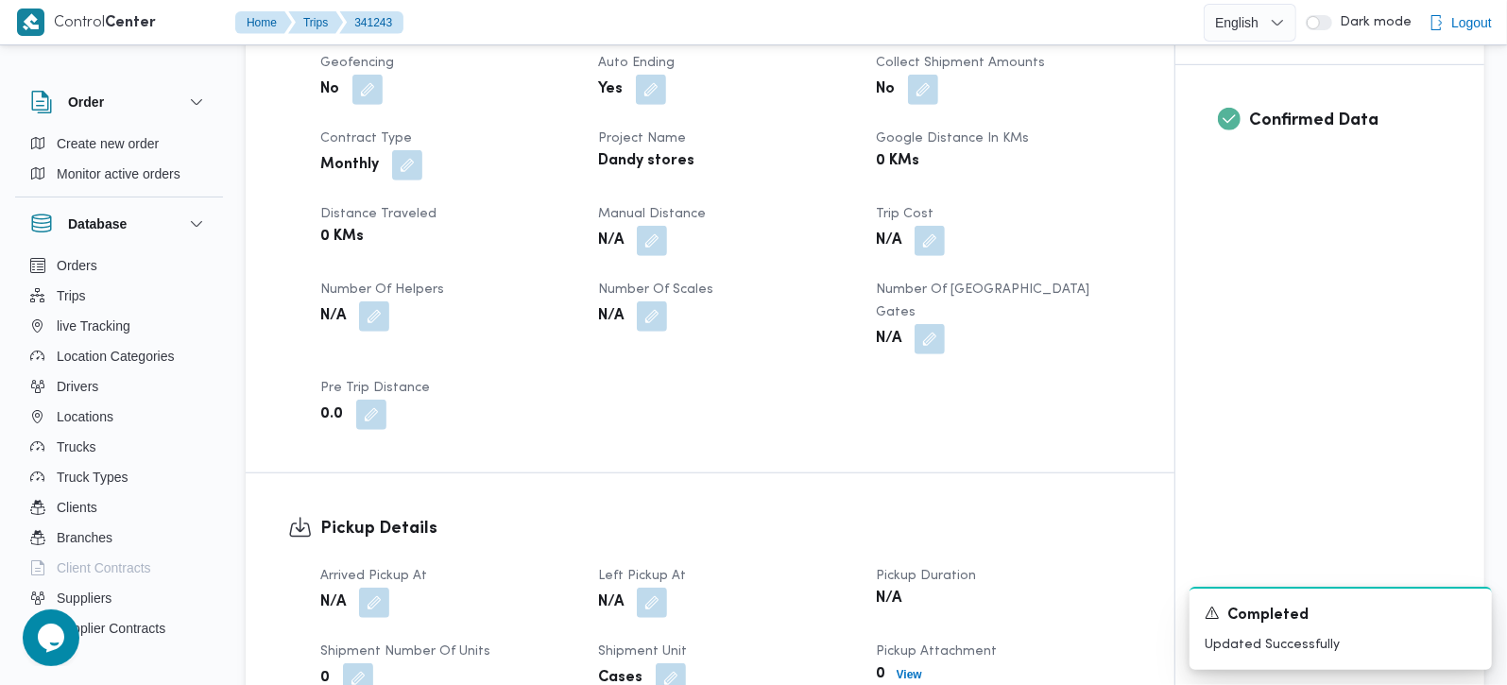
scroll to position [778, 0]
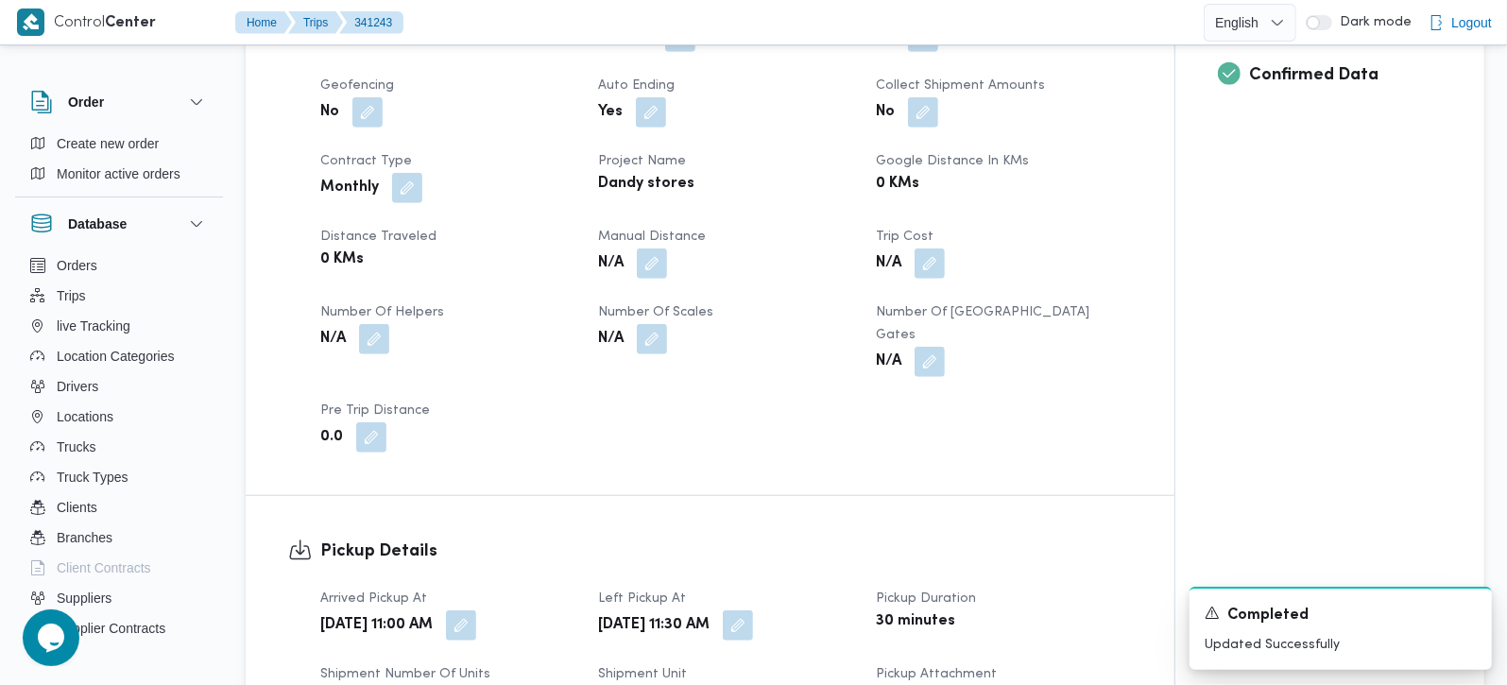
click at [646, 280] on div "Client Dandy Stores Branch داندى ستور العباسية Trip Type عملاء جملة Pickup date…" at bounding box center [726, 188] width 834 height 552
click at [660, 248] on span at bounding box center [647, 263] width 40 height 30
drag, startPoint x: 653, startPoint y: 253, endPoint x: 652, endPoint y: 271, distance: 18.0
click at [653, 254] on button "button" at bounding box center [652, 263] width 30 height 30
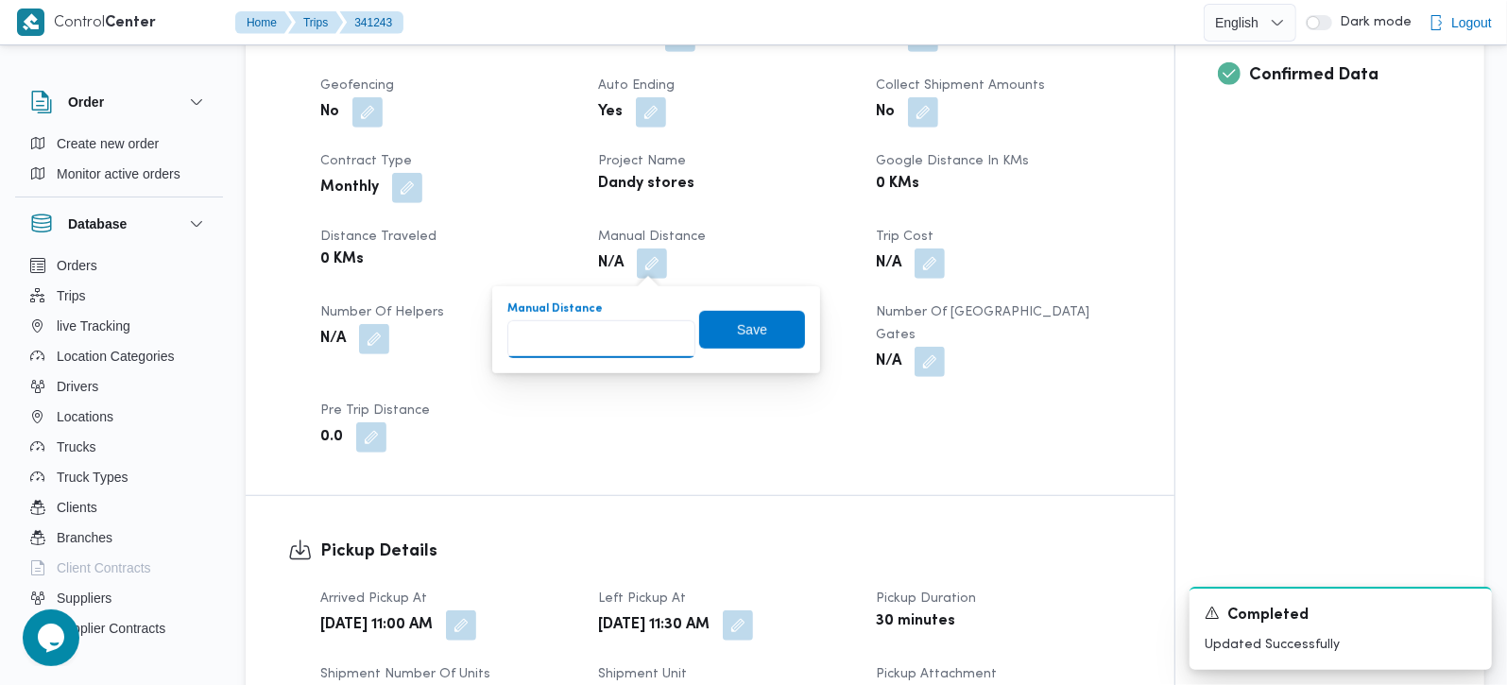
click at [607, 331] on input "Manual Distance" at bounding box center [601, 339] width 188 height 38
type input "170"
click at [715, 332] on span "Save" at bounding box center [752, 329] width 106 height 38
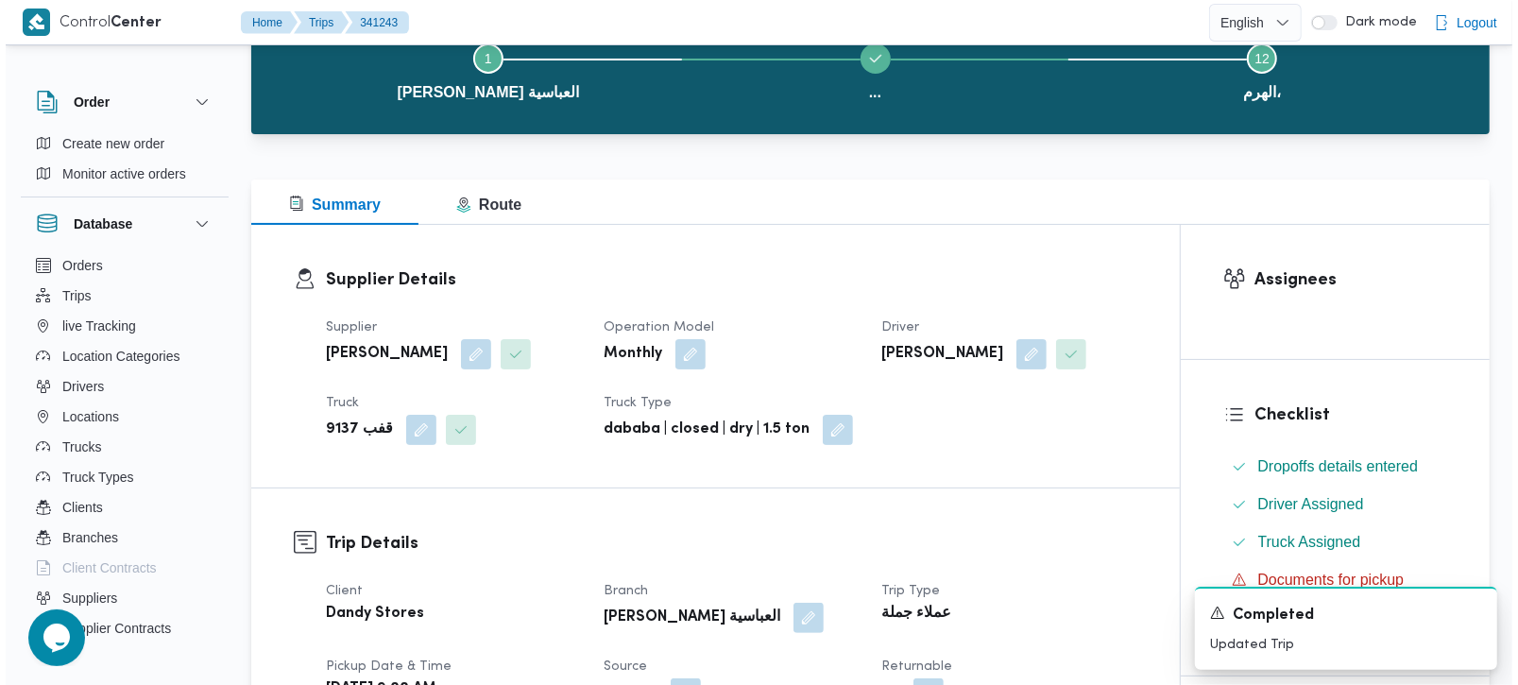
scroll to position [0, 0]
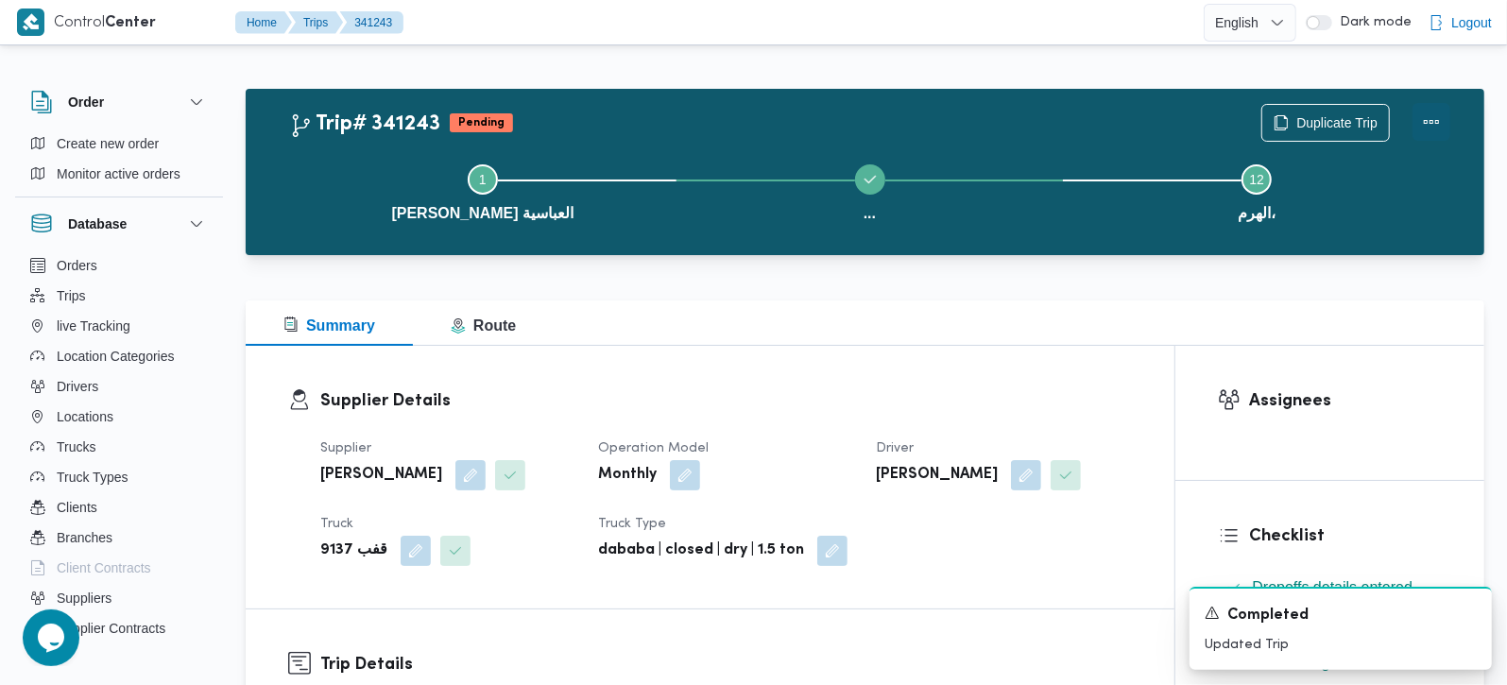
click at [1446, 130] on button "Actions" at bounding box center [1431, 122] width 38 height 38
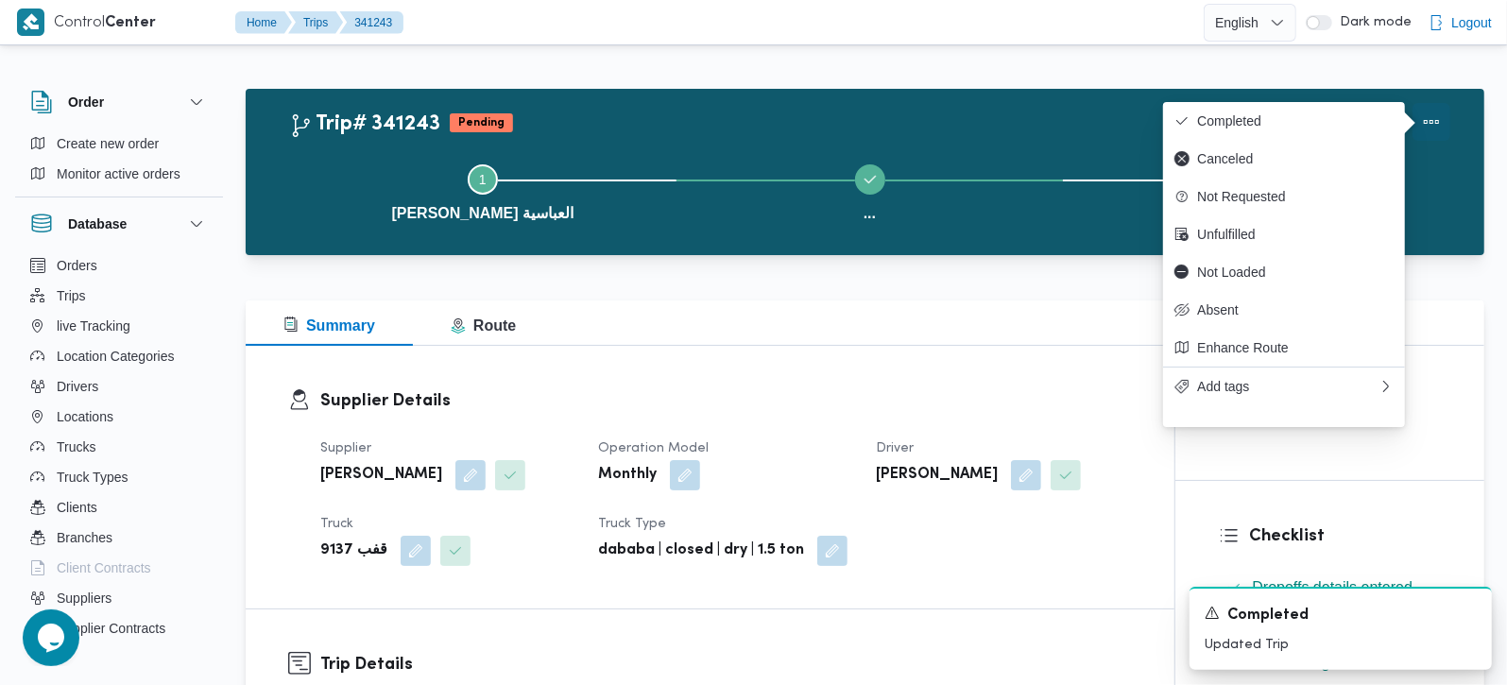
click at [1446, 130] on button "Actions" at bounding box center [1431, 122] width 38 height 38
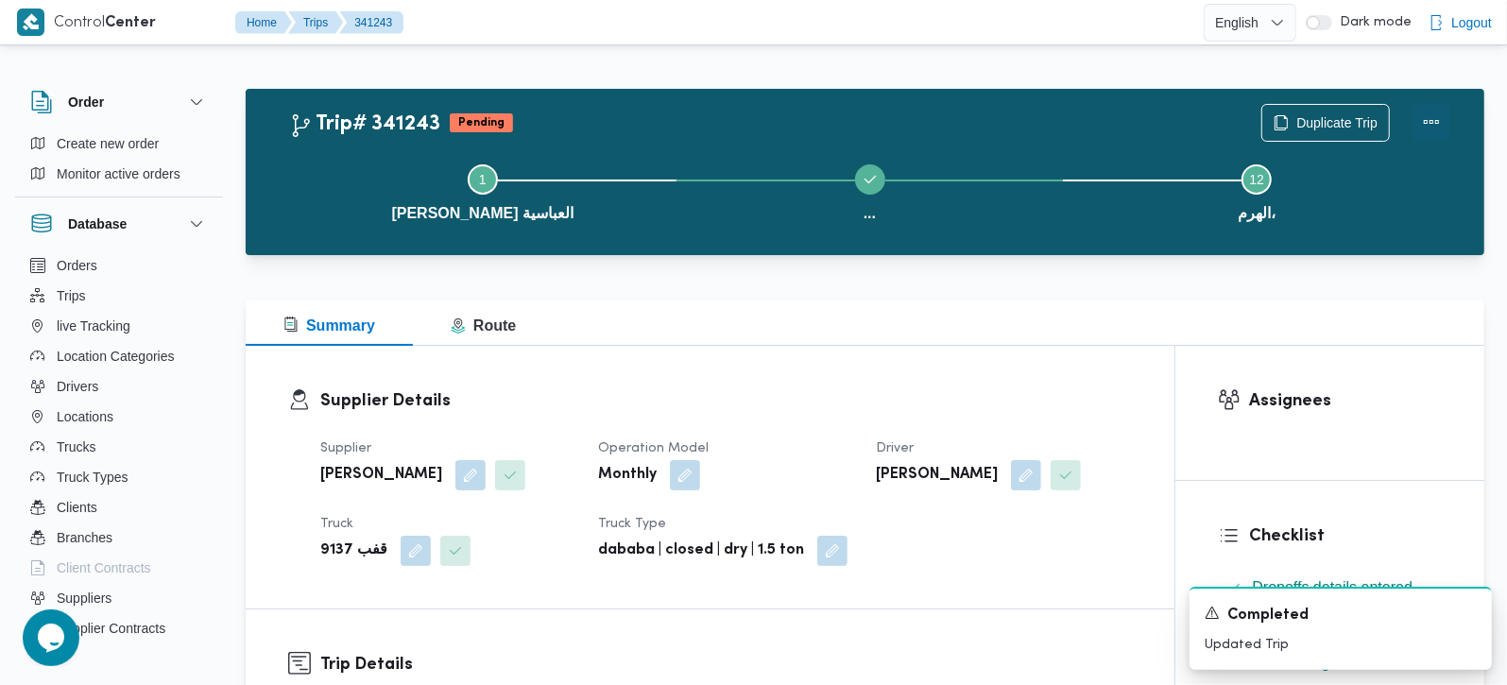
click at [1446, 130] on button "Actions" at bounding box center [1431, 122] width 38 height 38
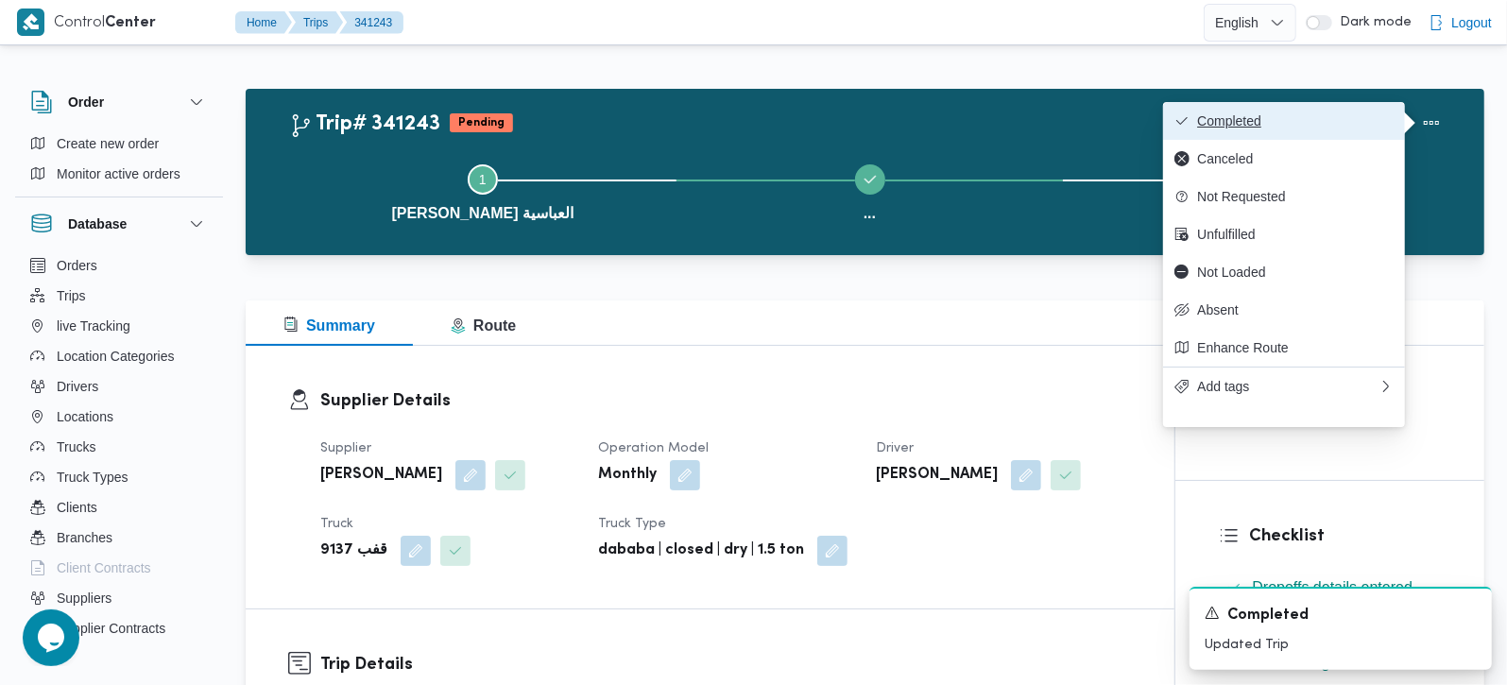
click at [1322, 130] on button "Completed" at bounding box center [1284, 121] width 242 height 38
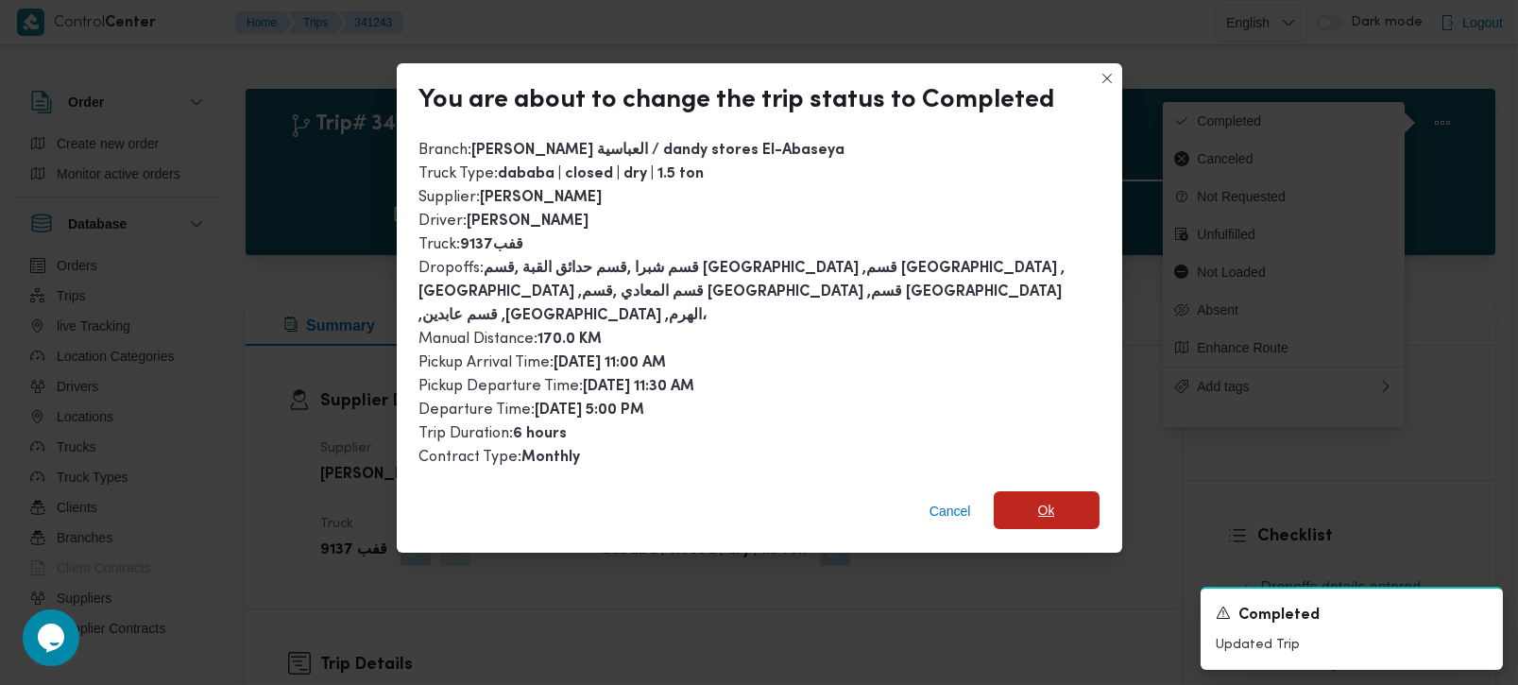
click at [1076, 501] on span "Ok" at bounding box center [1047, 510] width 106 height 38
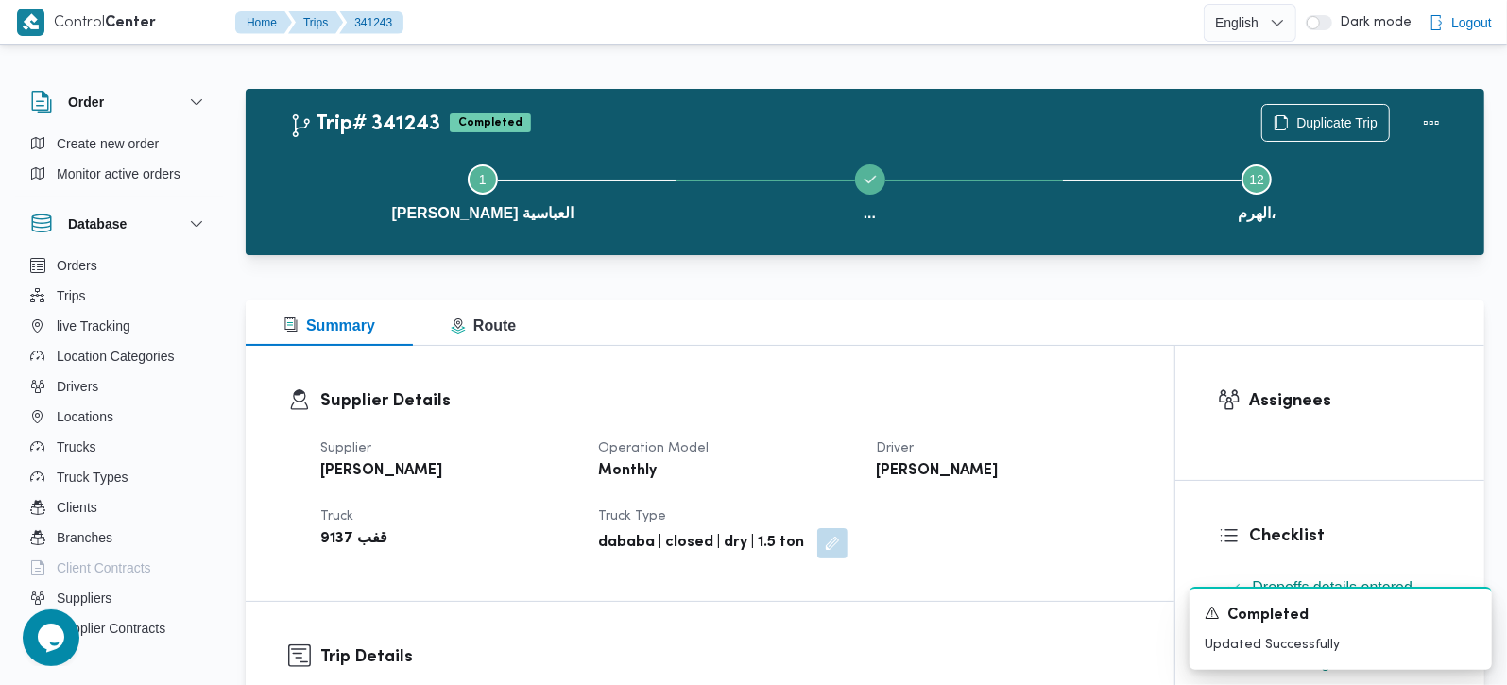
click at [1074, 498] on div "Supplier محمد صلاح الدين سيد محمد Operation Model Monthly Driver محمد صلاح الدي…" at bounding box center [726, 498] width 834 height 144
click at [1320, 120] on span "Duplicate Trip" at bounding box center [1336, 122] width 81 height 23
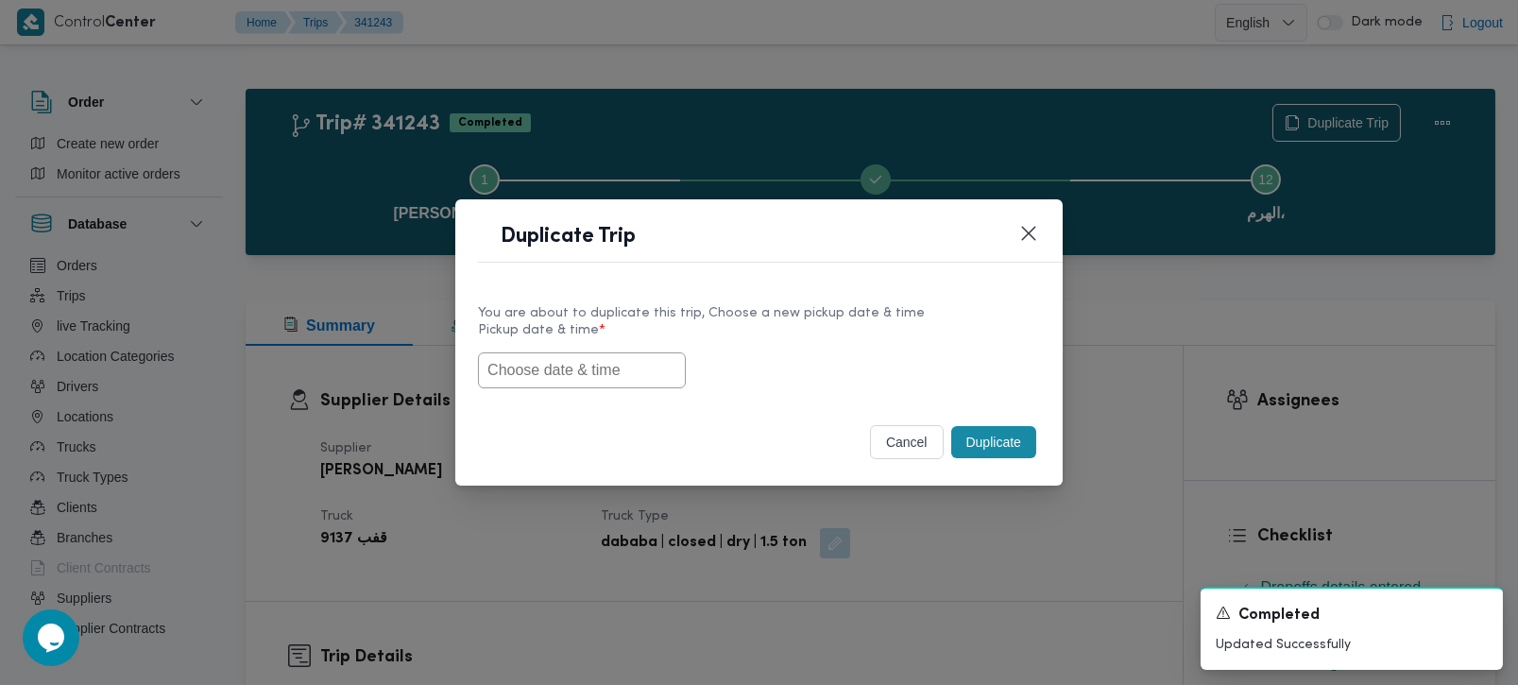
click at [641, 364] on input "text" at bounding box center [582, 370] width 208 height 36
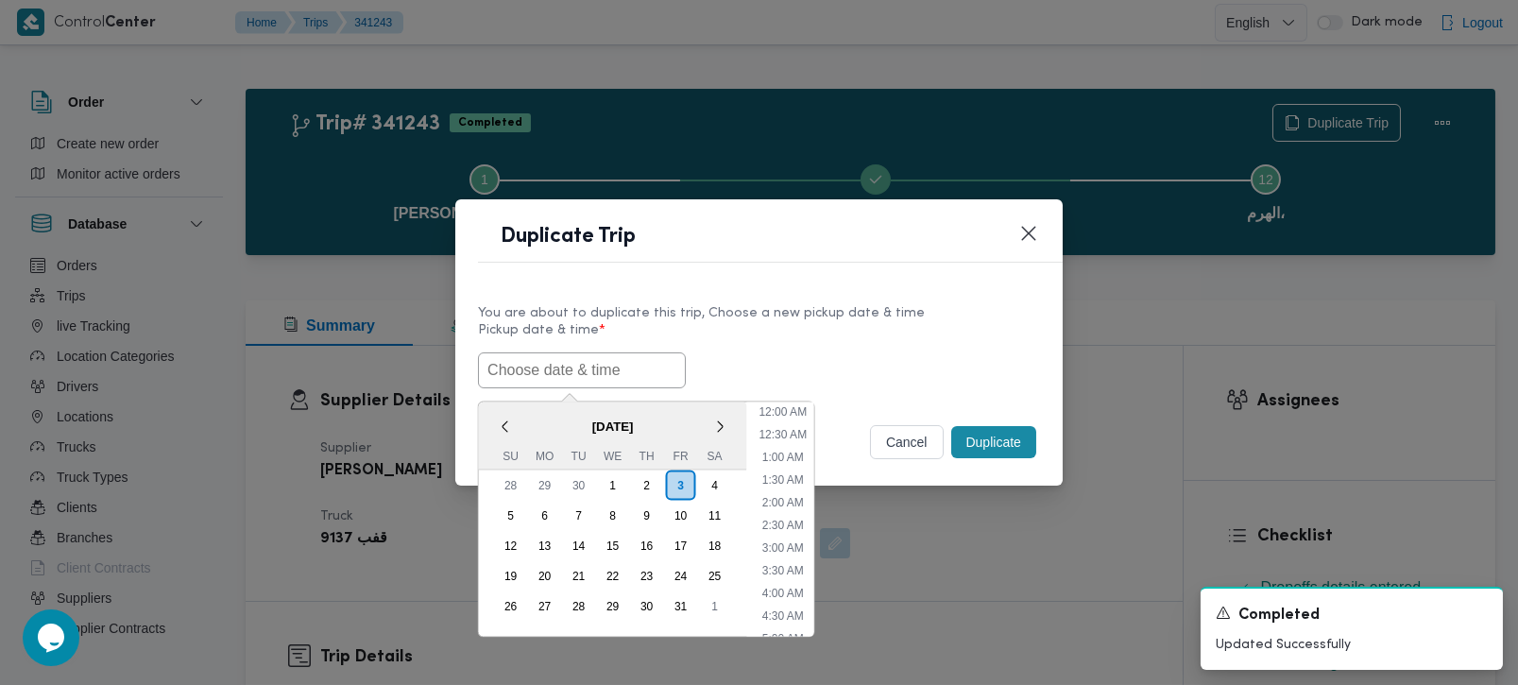
scroll to position [779, 0]
click at [542, 409] on span "[DATE]" at bounding box center [613, 425] width 268 height 33
click at [702, 476] on div "4" at bounding box center [714, 485] width 36 height 36
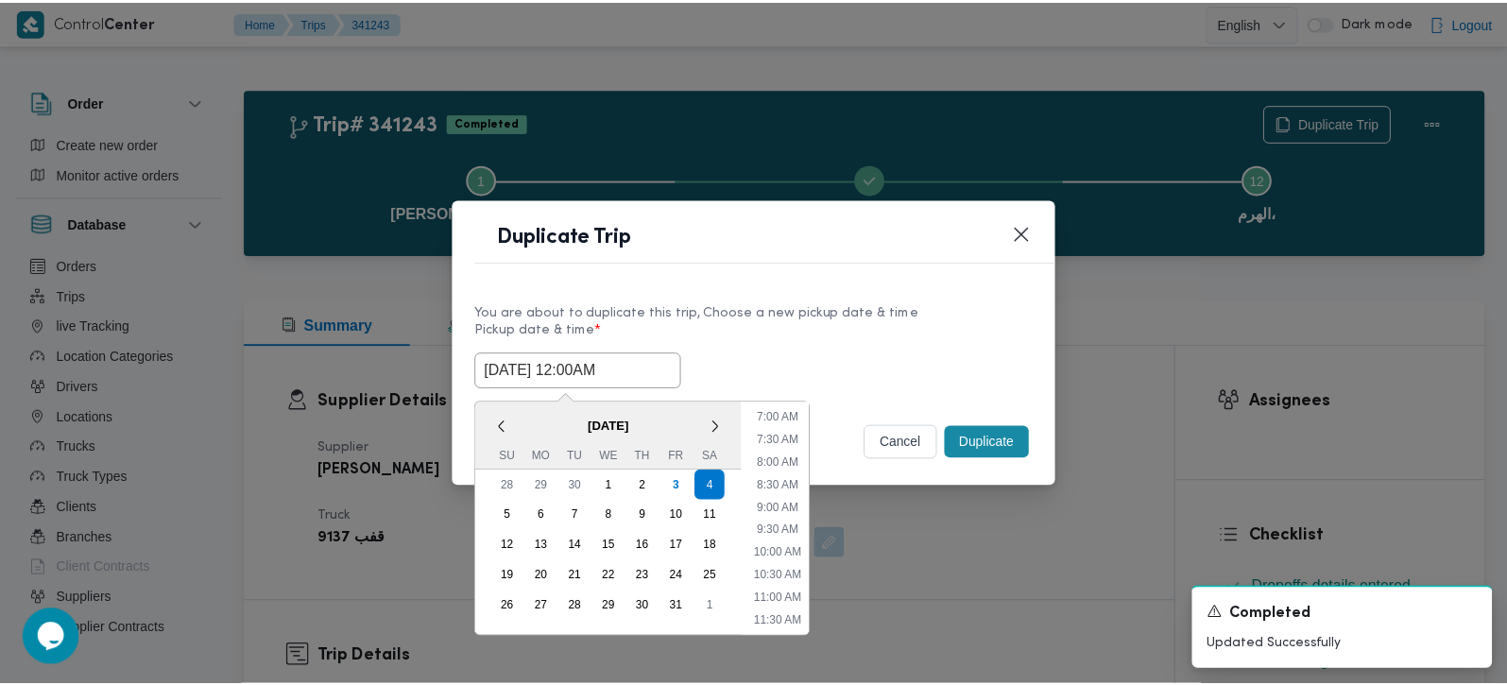
scroll to position [333, 0]
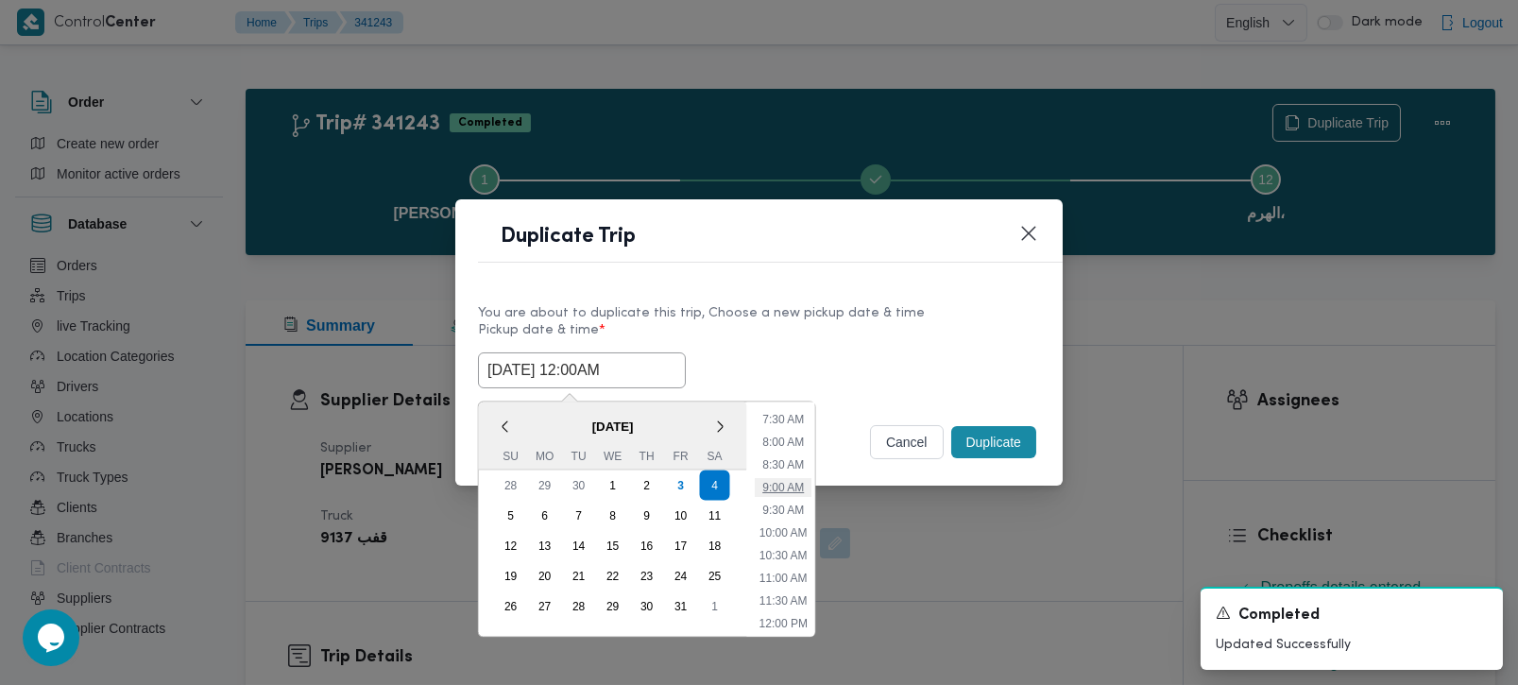
click at [791, 484] on li "9:00 AM" at bounding box center [783, 486] width 57 height 19
type input "[DATE] 9:00AM"
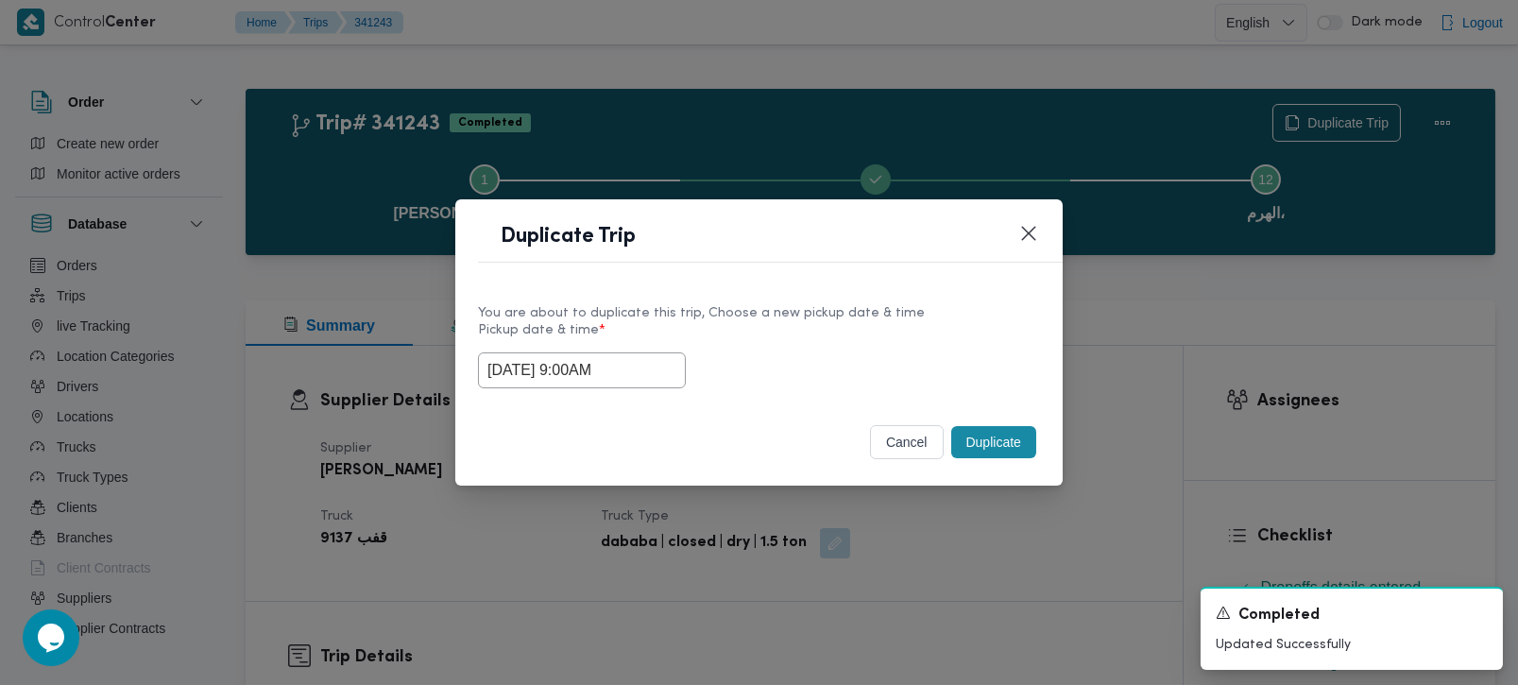
click at [981, 455] on button "Duplicate" at bounding box center [993, 442] width 85 height 32
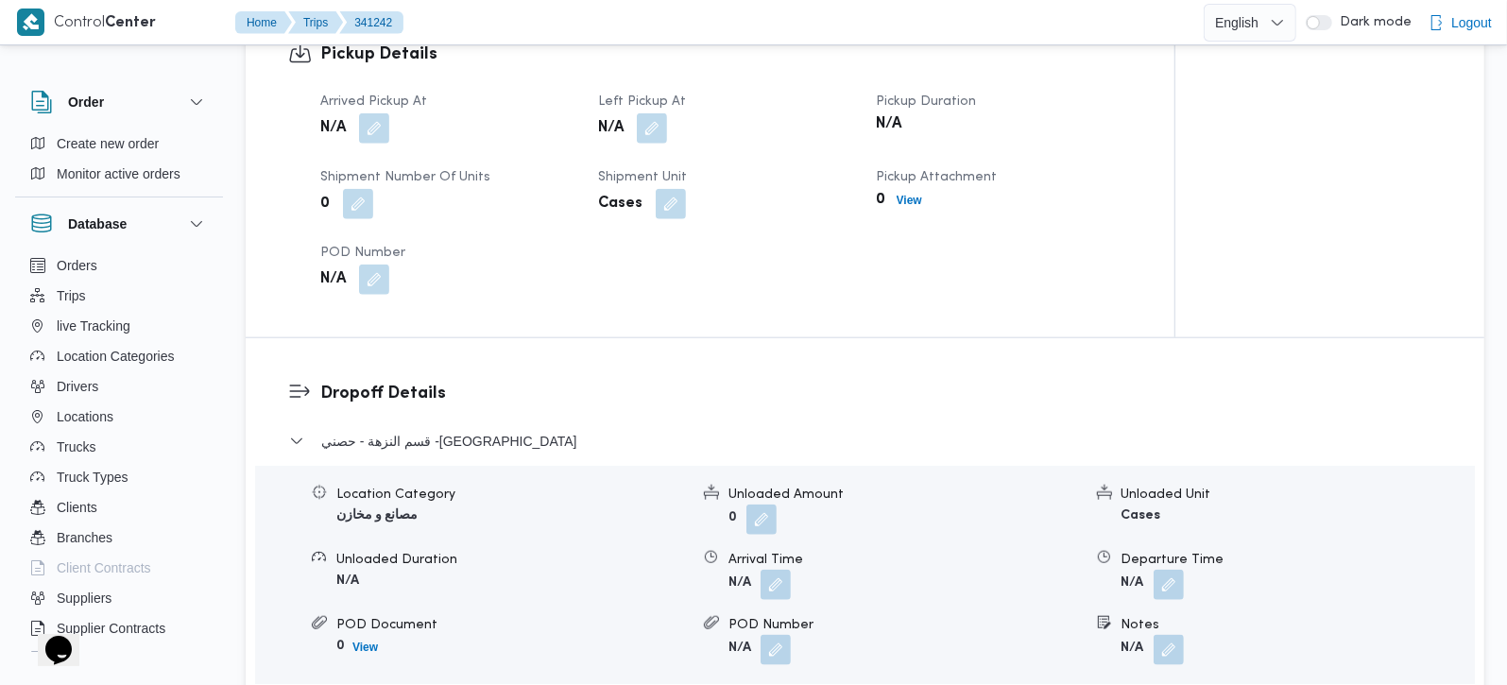
scroll to position [1333, 0]
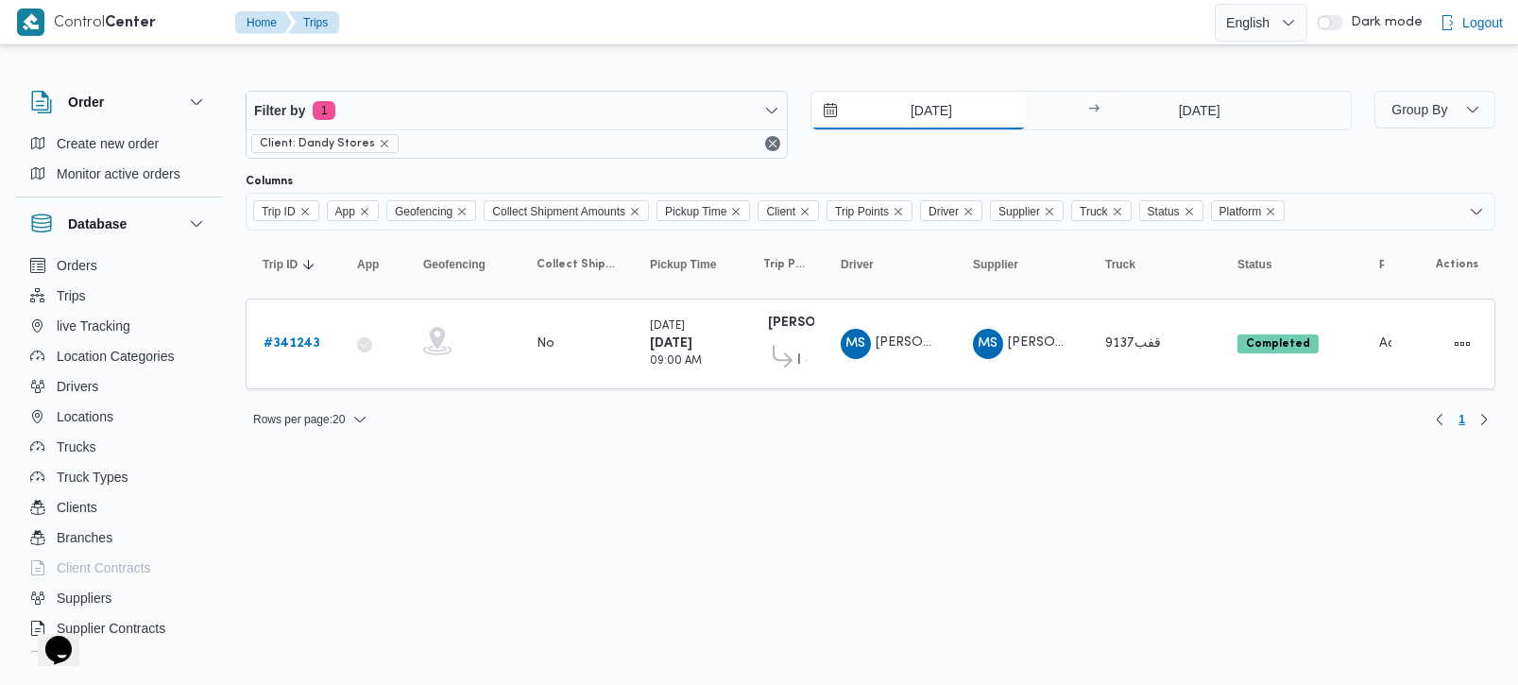
click at [915, 120] on input "3/10/2025" at bounding box center [919, 111] width 214 height 38
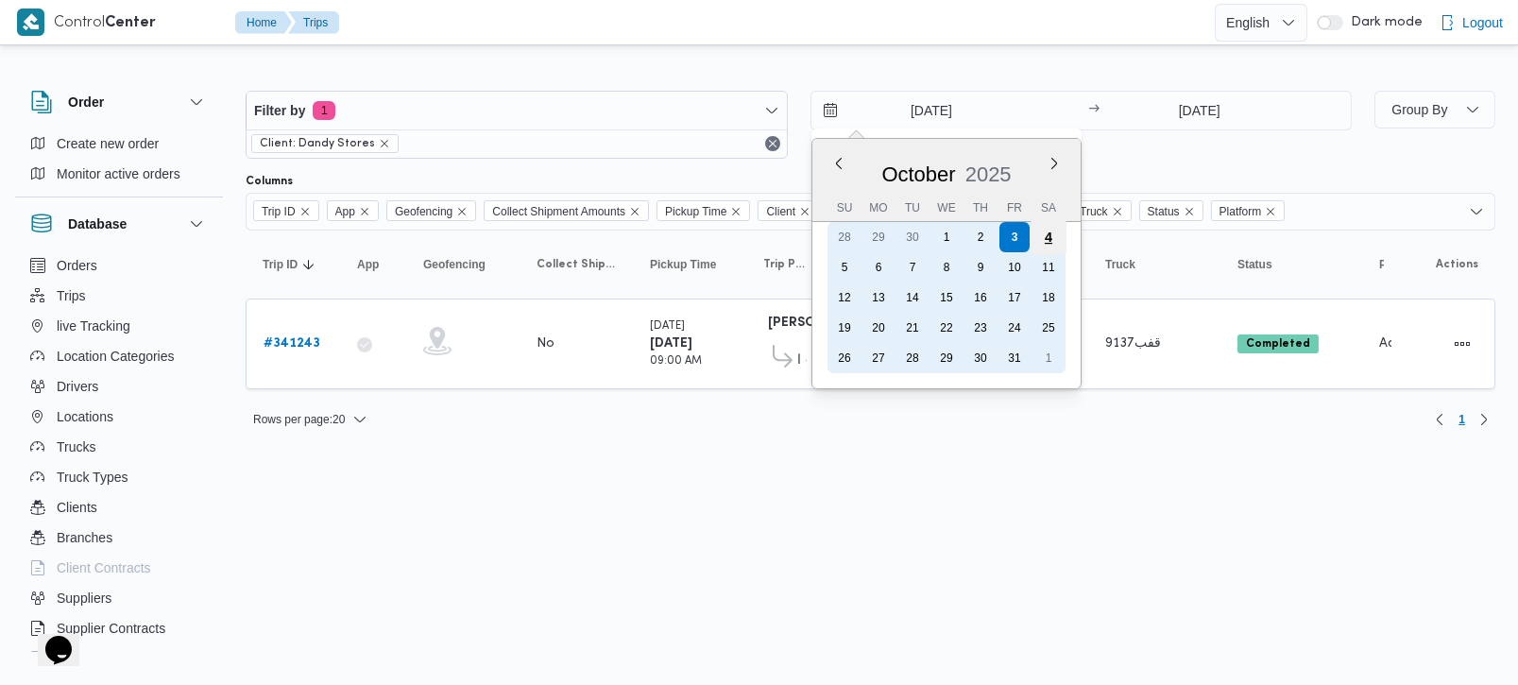
click at [1042, 236] on div "4" at bounding box center [1048, 237] width 36 height 36
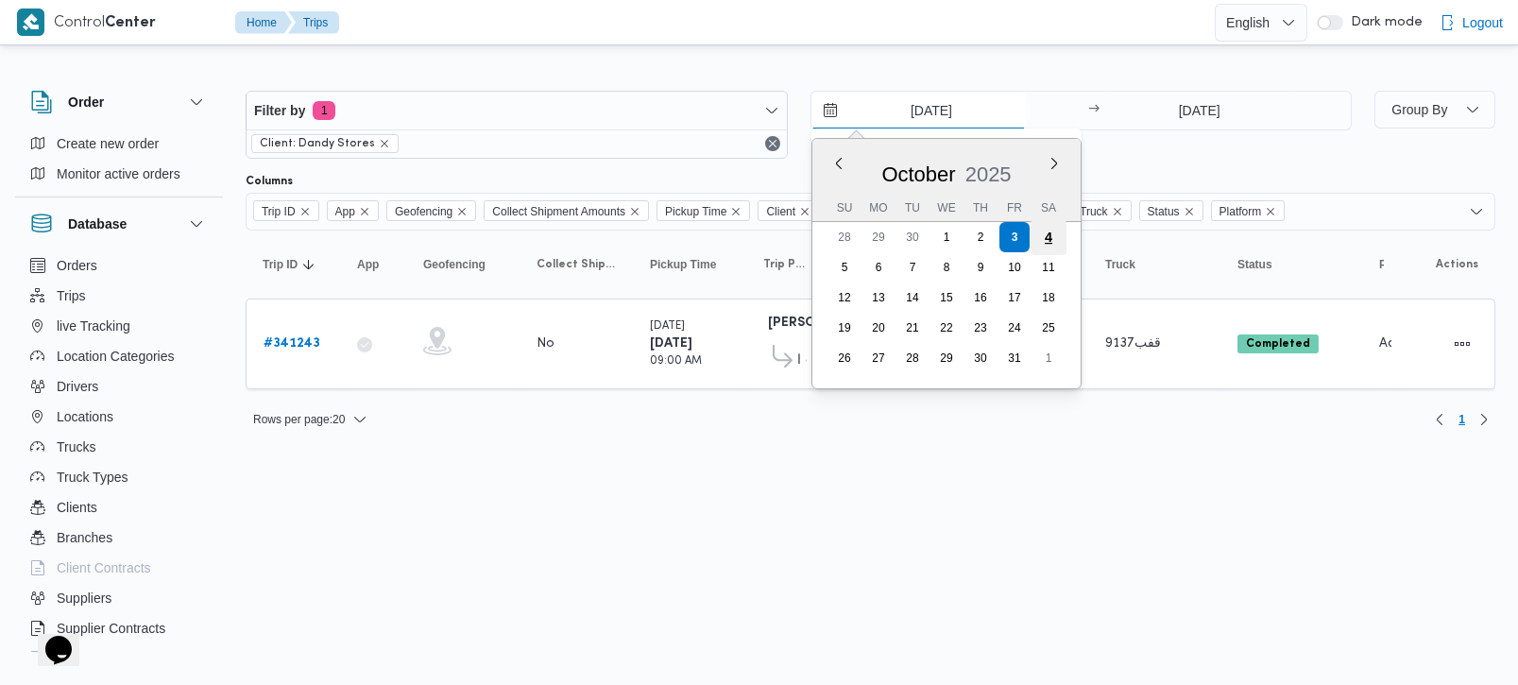
type input "4/10/2025"
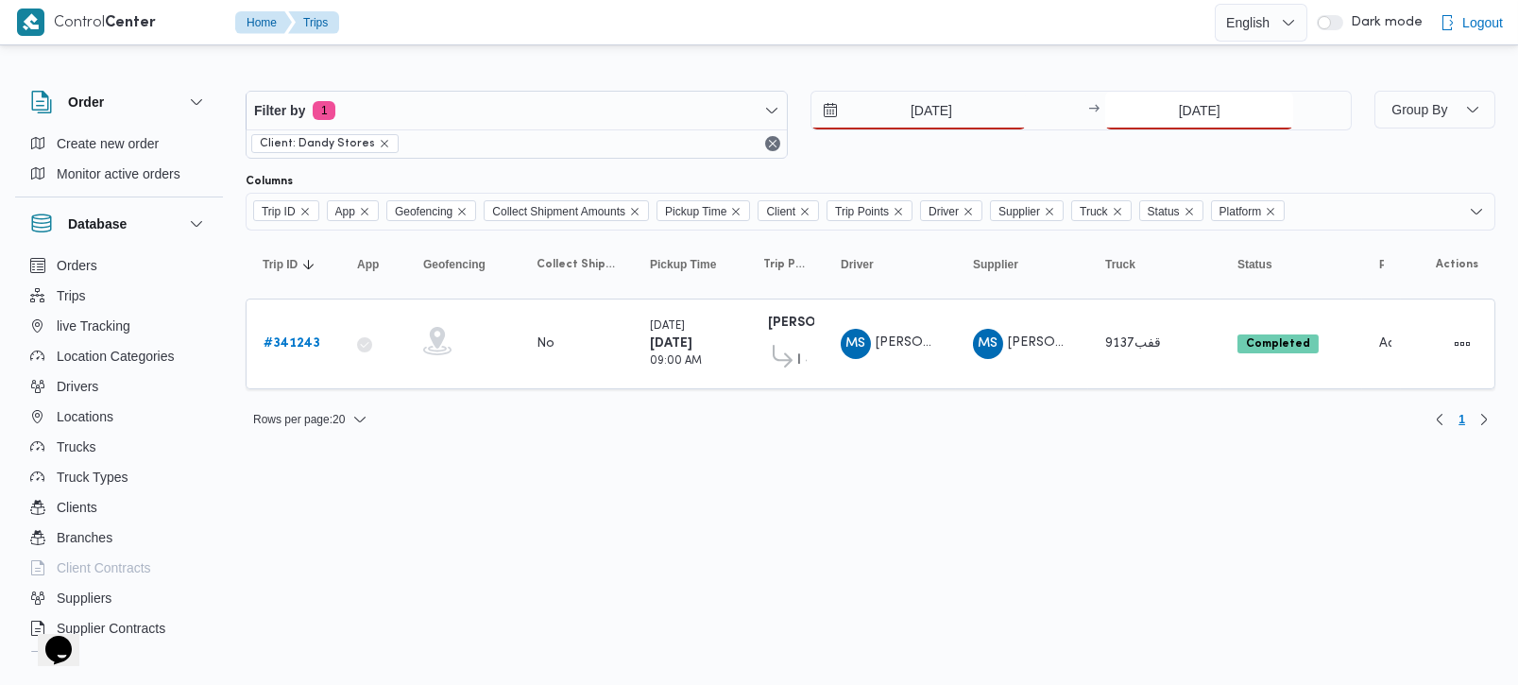
click at [1185, 104] on input "3/10/2025" at bounding box center [1199, 111] width 188 height 38
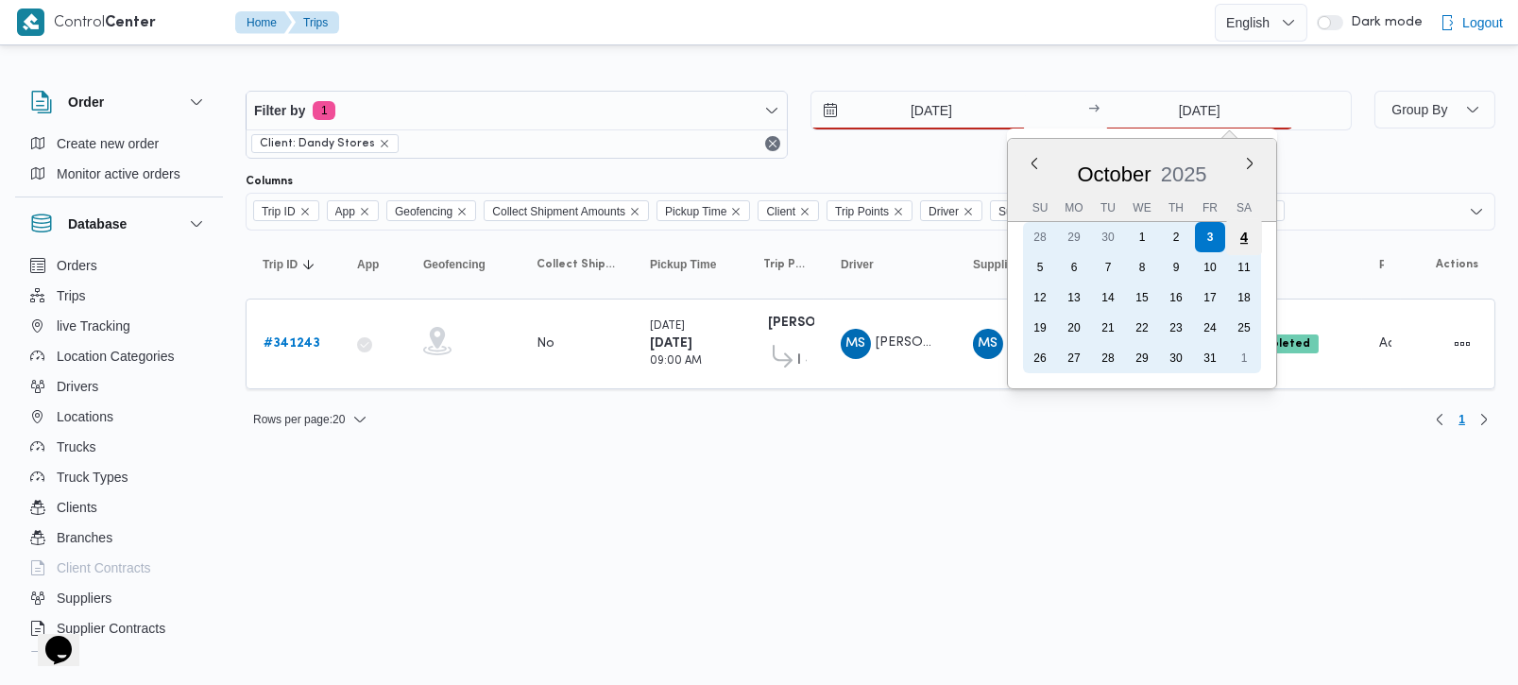
click at [1238, 237] on div "4" at bounding box center [1244, 237] width 36 height 36
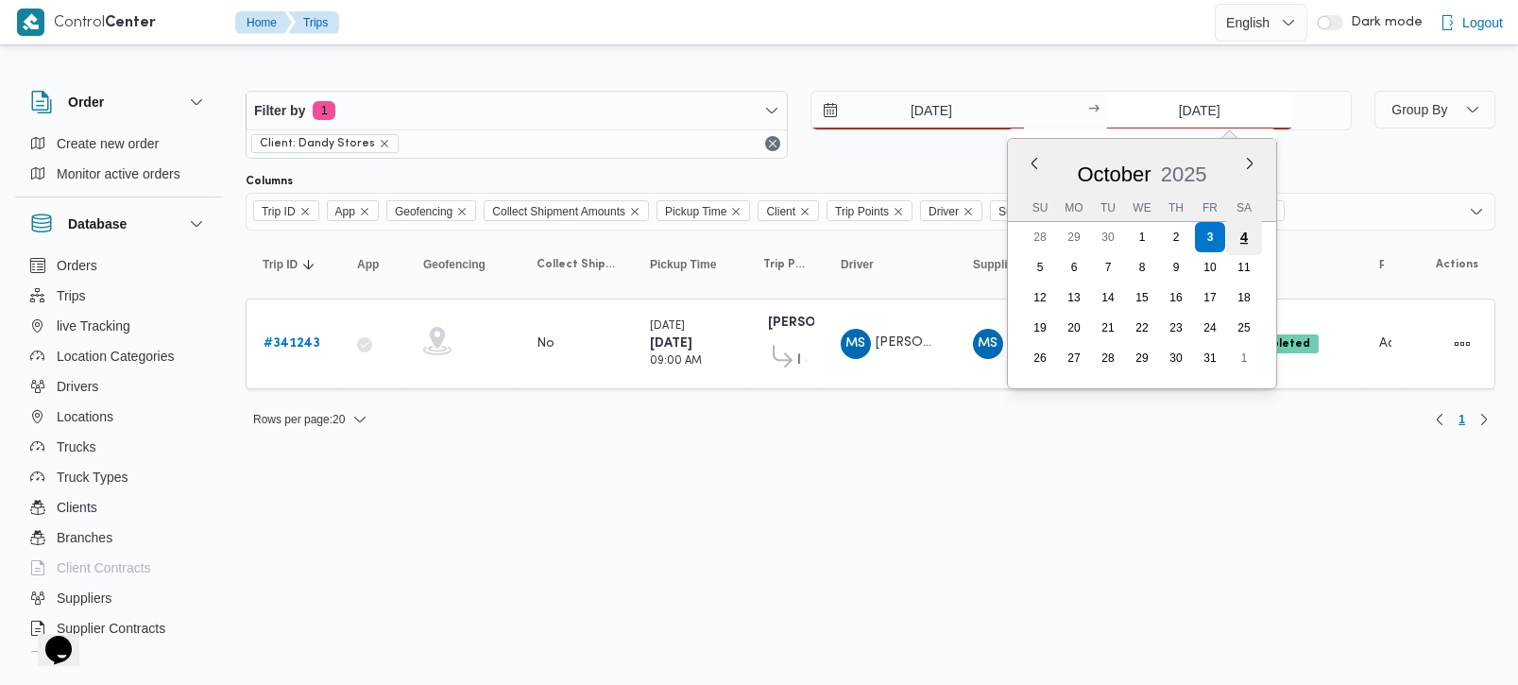
type input "4/10/2025"
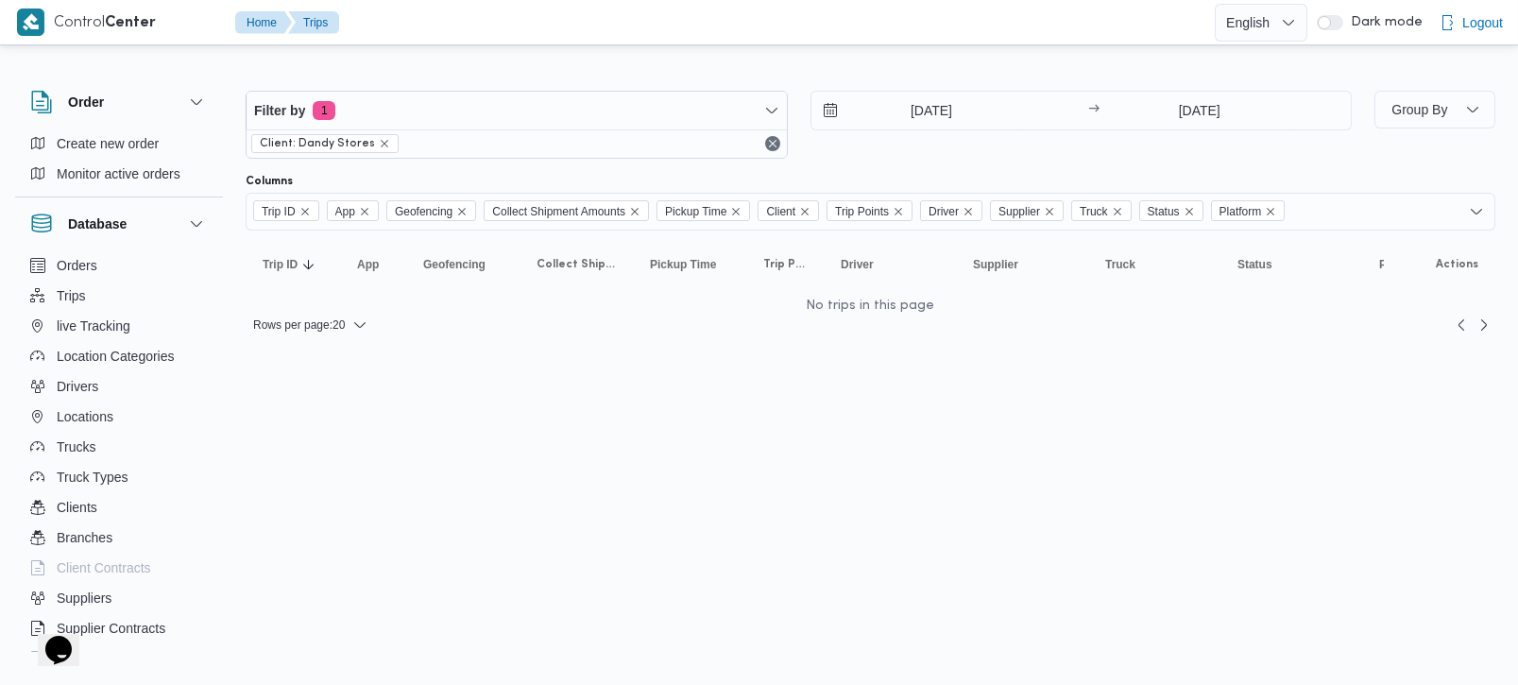
click at [956, 501] on html "Control Center Home Trips English عربي Dark mode Logout Order Create new order …" at bounding box center [759, 342] width 1518 height 685
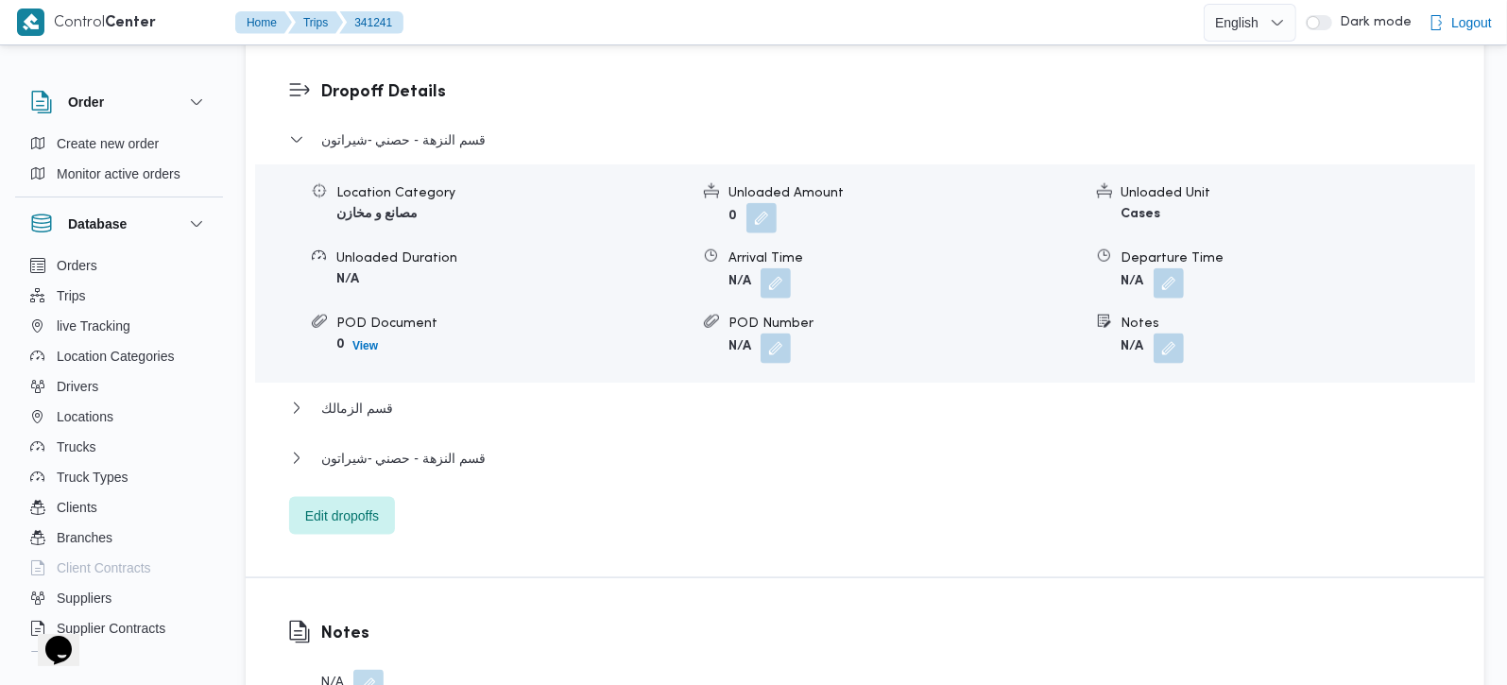
scroll to position [1607, 0]
click at [418, 446] on span "قسم النزهة - حصني -شيراتون" at bounding box center [403, 457] width 164 height 23
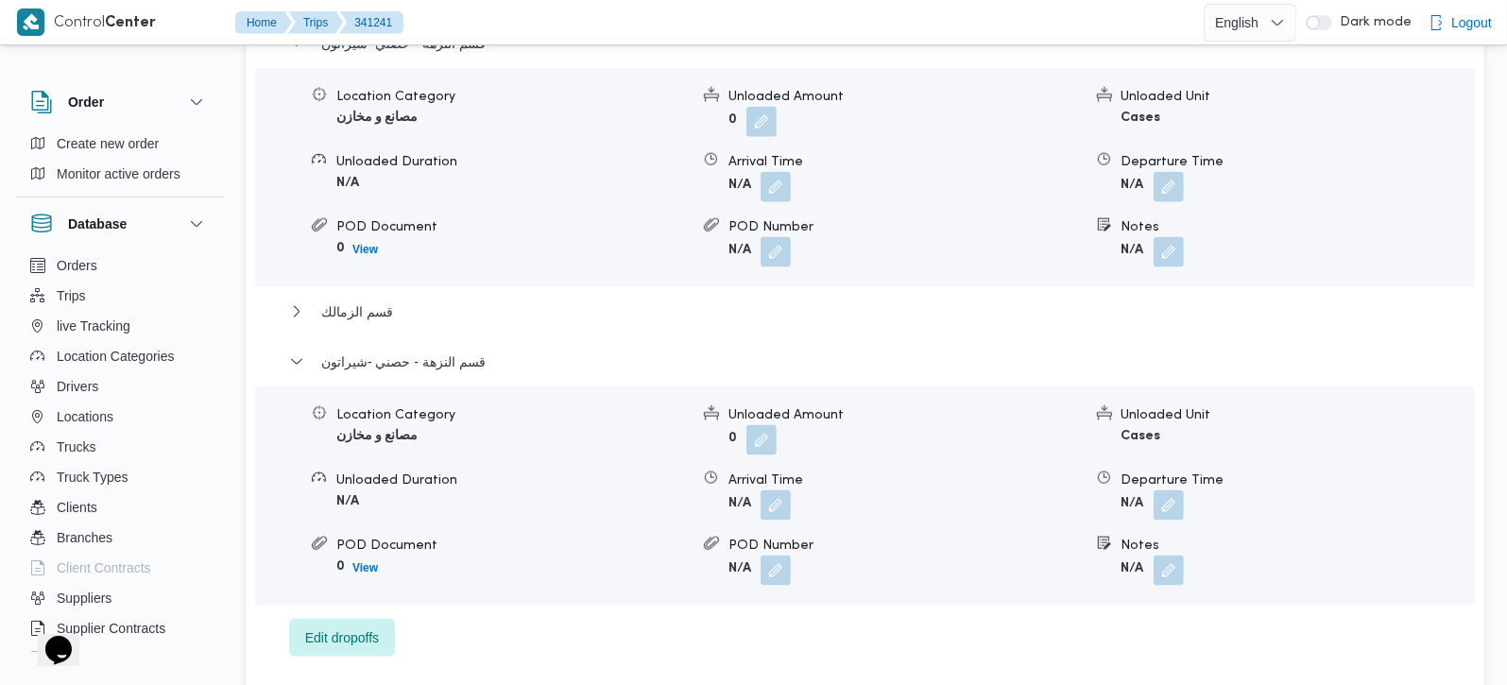
scroll to position [1829, 0]
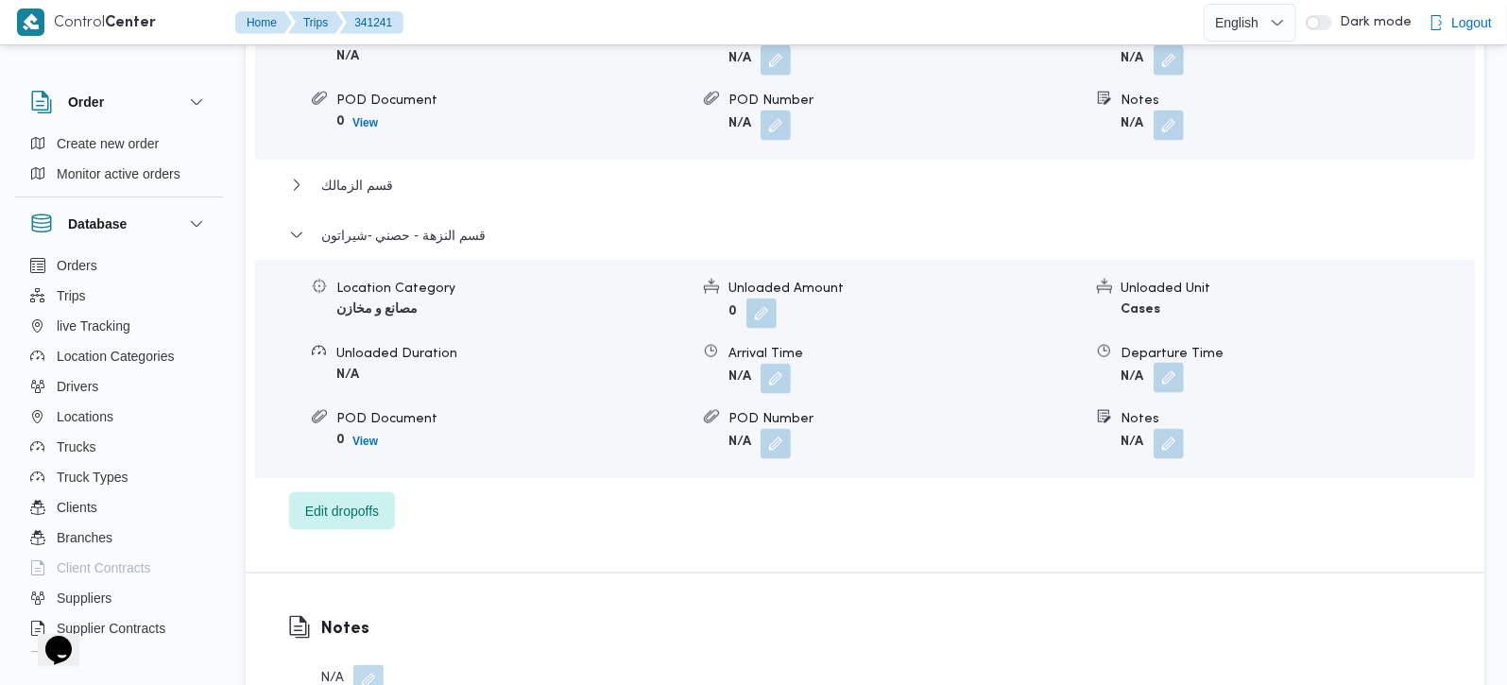
click at [1164, 363] on button "button" at bounding box center [1169, 378] width 30 height 30
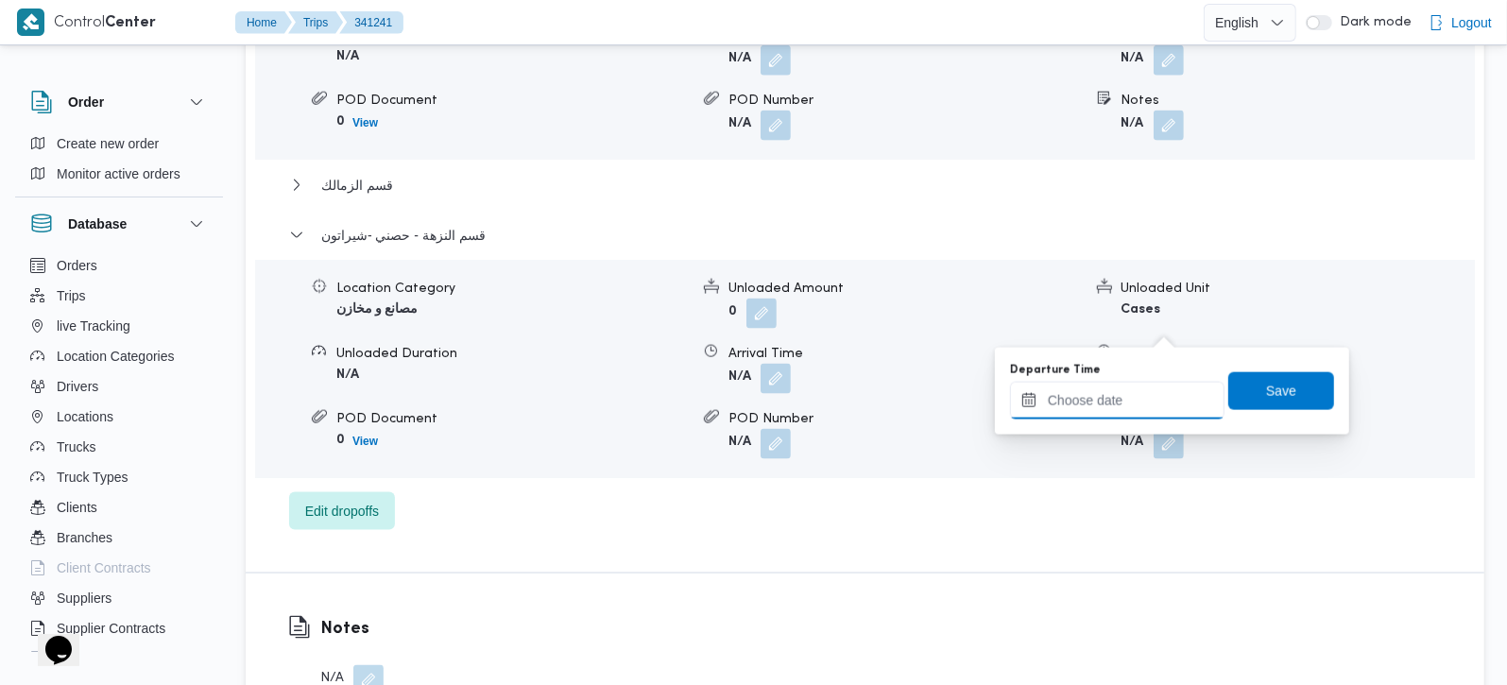
click at [1132, 413] on input "Departure Time" at bounding box center [1117, 401] width 214 height 38
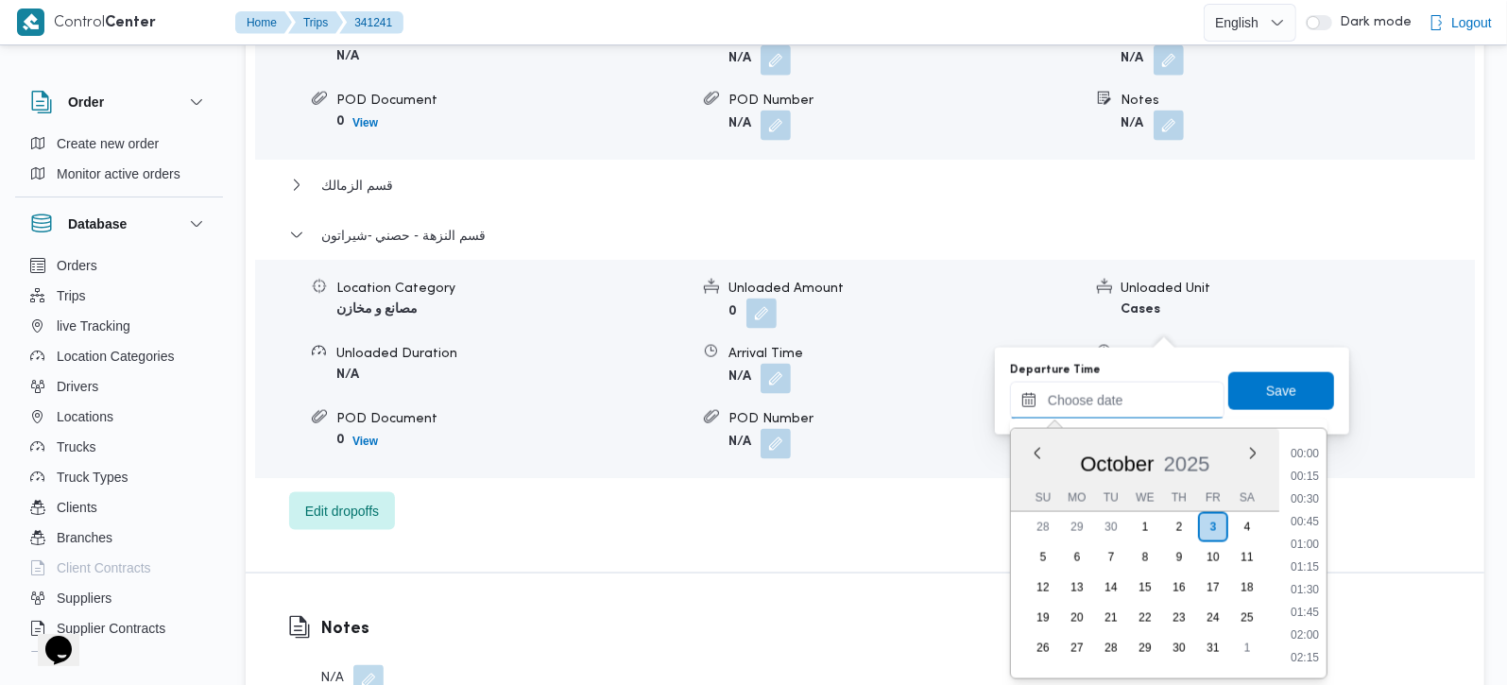
scroll to position [1654, 0]
click at [1307, 477] on li "18:30" at bounding box center [1304, 477] width 43 height 19
type input "03/10/2025 18:30"
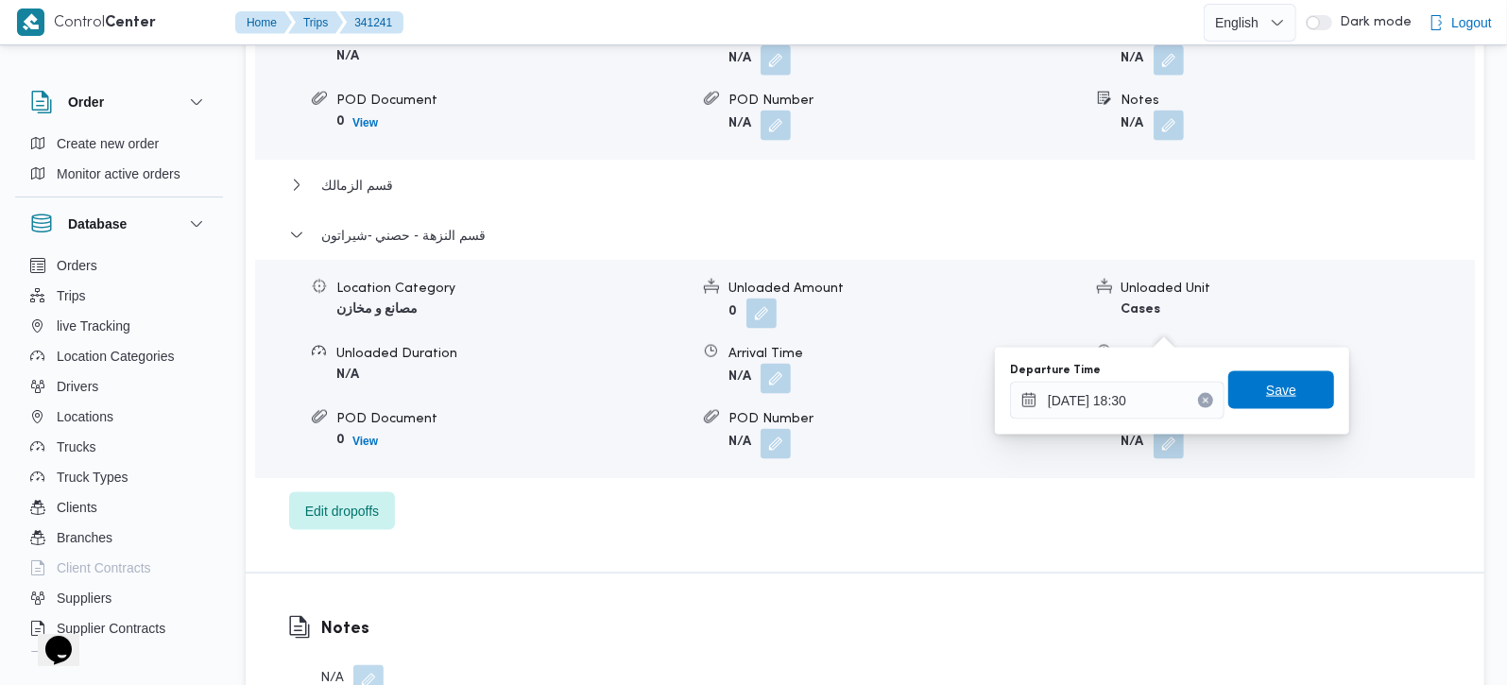
click at [1271, 385] on span "Save" at bounding box center [1281, 390] width 30 height 23
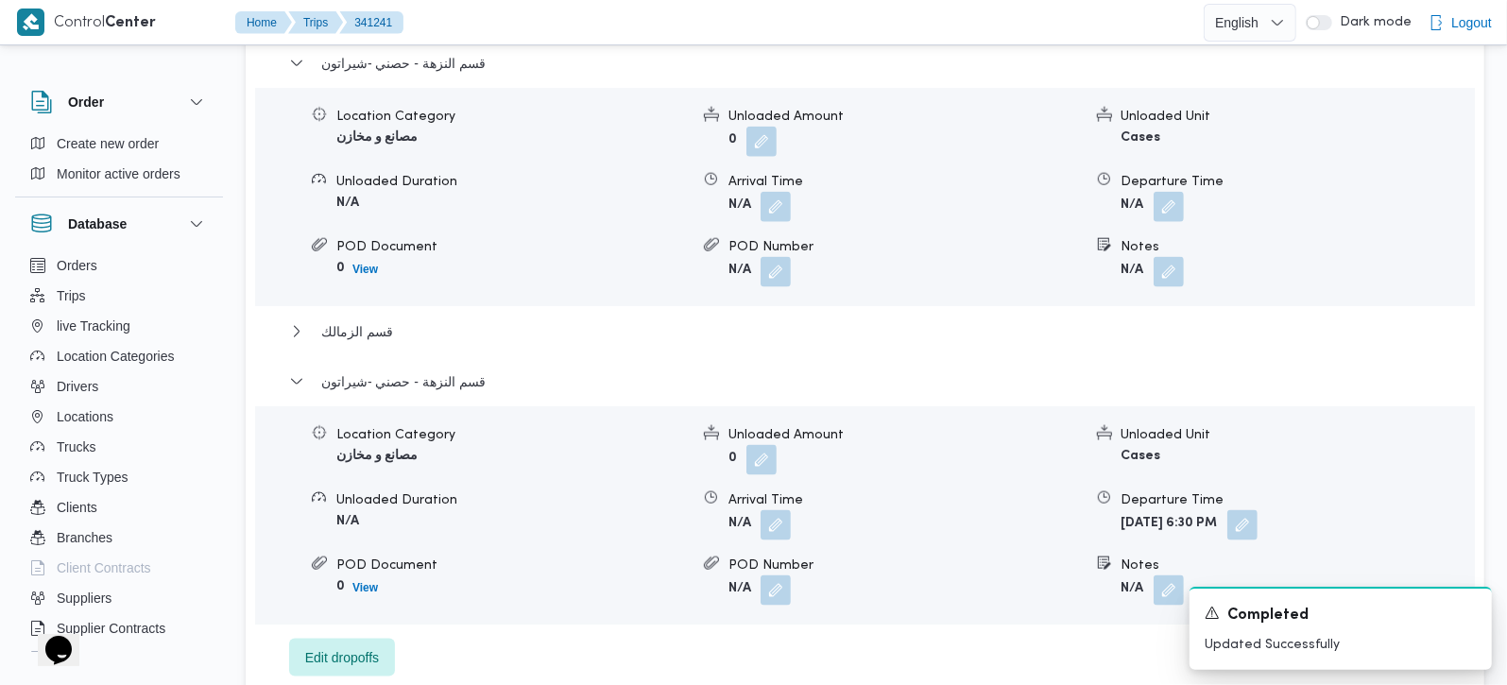
scroll to position [1829, 0]
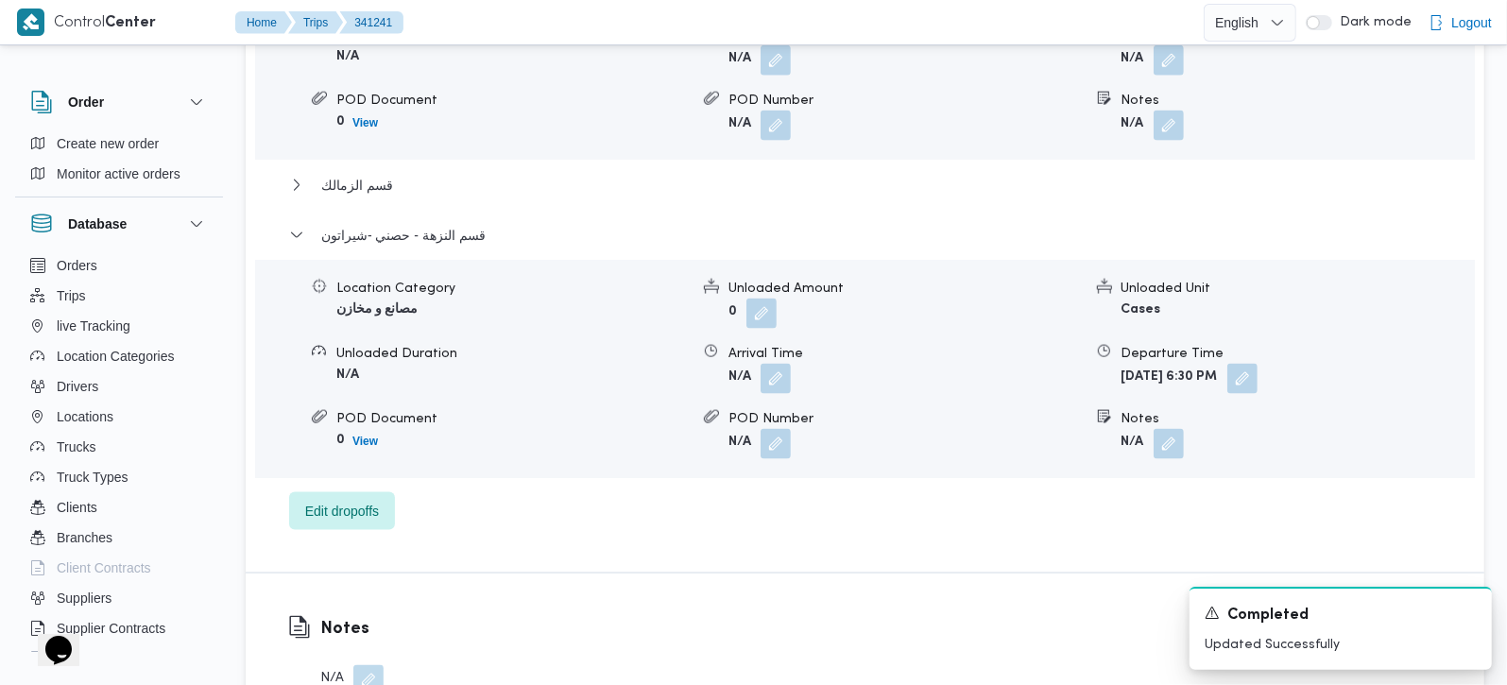
click at [326, 110] on div "قسم النزهة - حصني -شيراتون Location Category مصانع و مخازن Unloaded Amount 0 Un…" at bounding box center [865, 218] width 1153 height 625
click at [349, 174] on span "قسم الزمالك" at bounding box center [357, 185] width 72 height 23
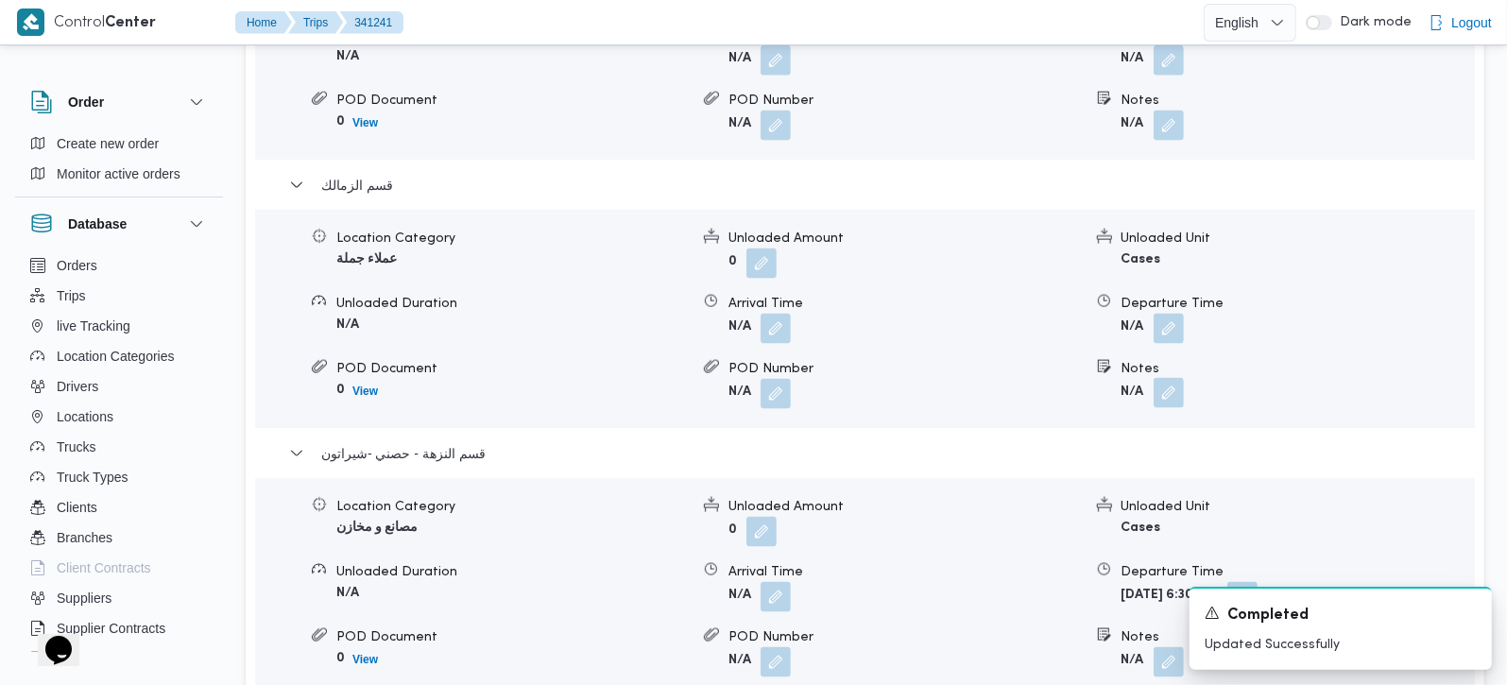
click at [1173, 378] on button "button" at bounding box center [1169, 393] width 30 height 30
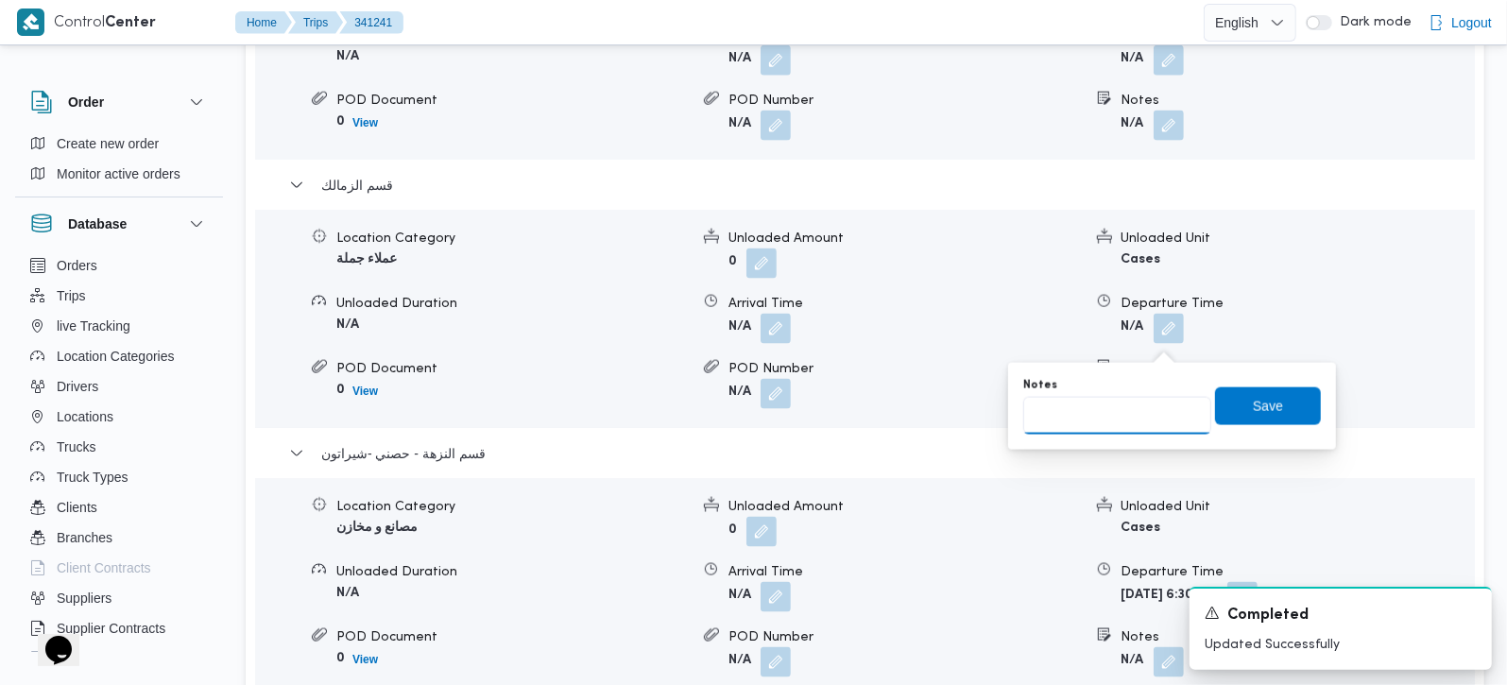
click at [1099, 399] on input "Notes" at bounding box center [1117, 416] width 188 height 38
paste input "حسن صبري الزمالك وي مول دجله الزمالك وي انيو الزمالك وي محل انيو الجديد"
type input "حسن صبري الزمالك وي مول دجله الزمالك وي انيو الزمالك وي محل انيو الجديد"
click at [1265, 415] on span "Save" at bounding box center [1268, 405] width 30 height 23
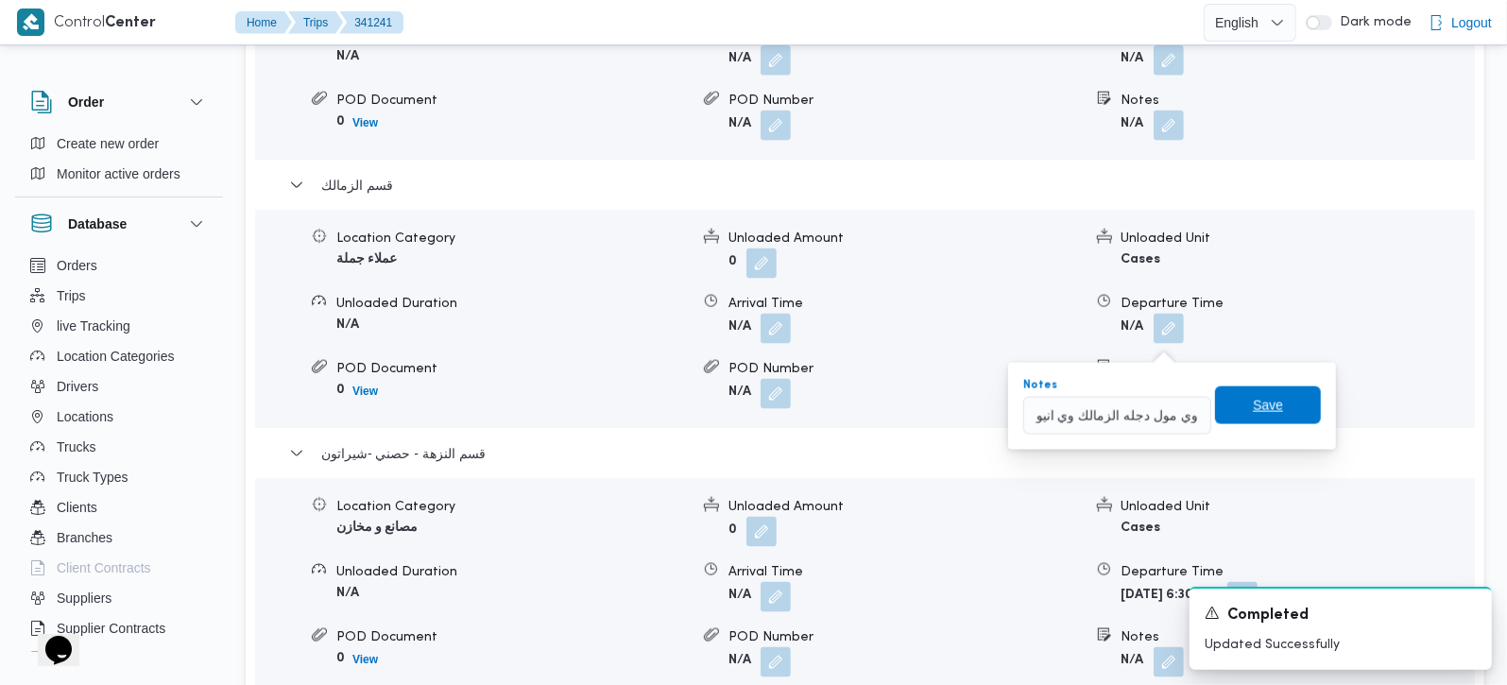
scroll to position [0, 0]
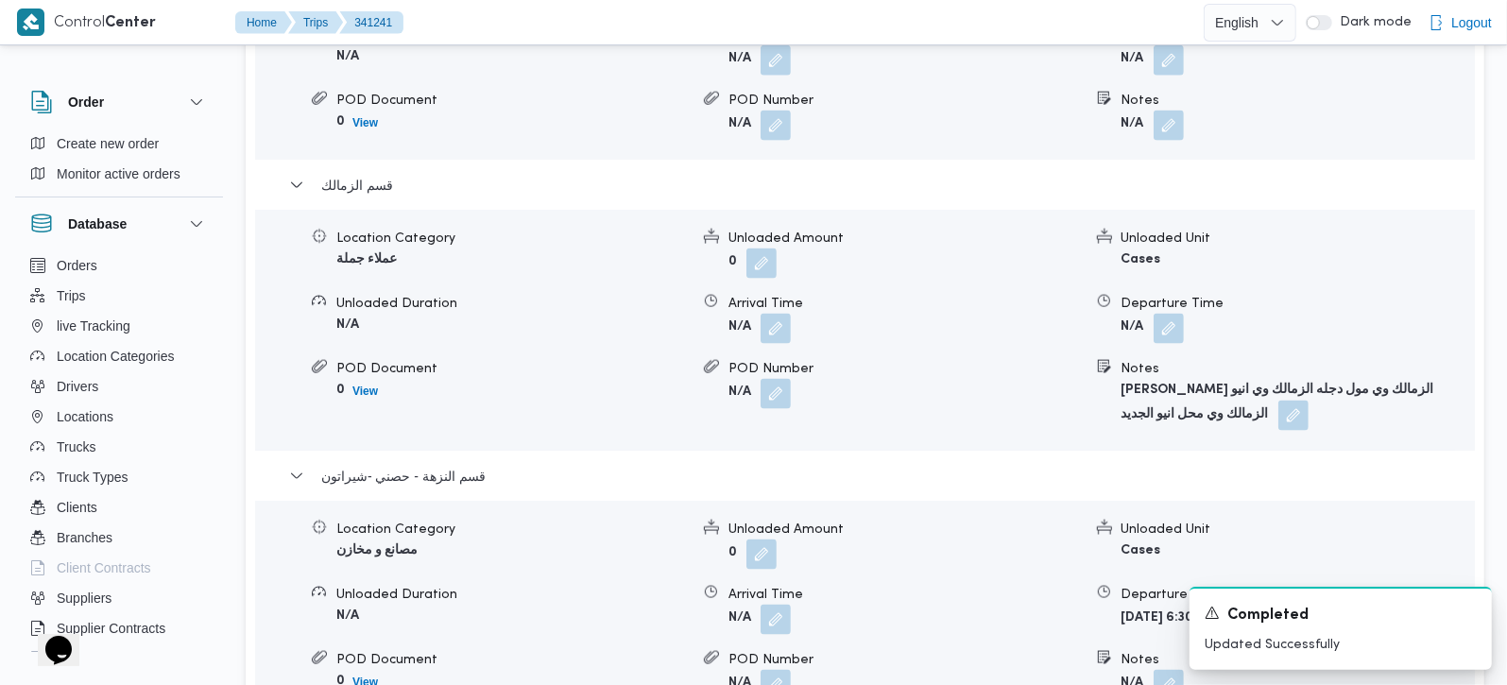
click at [1278, 401] on button "button" at bounding box center [1293, 416] width 30 height 30
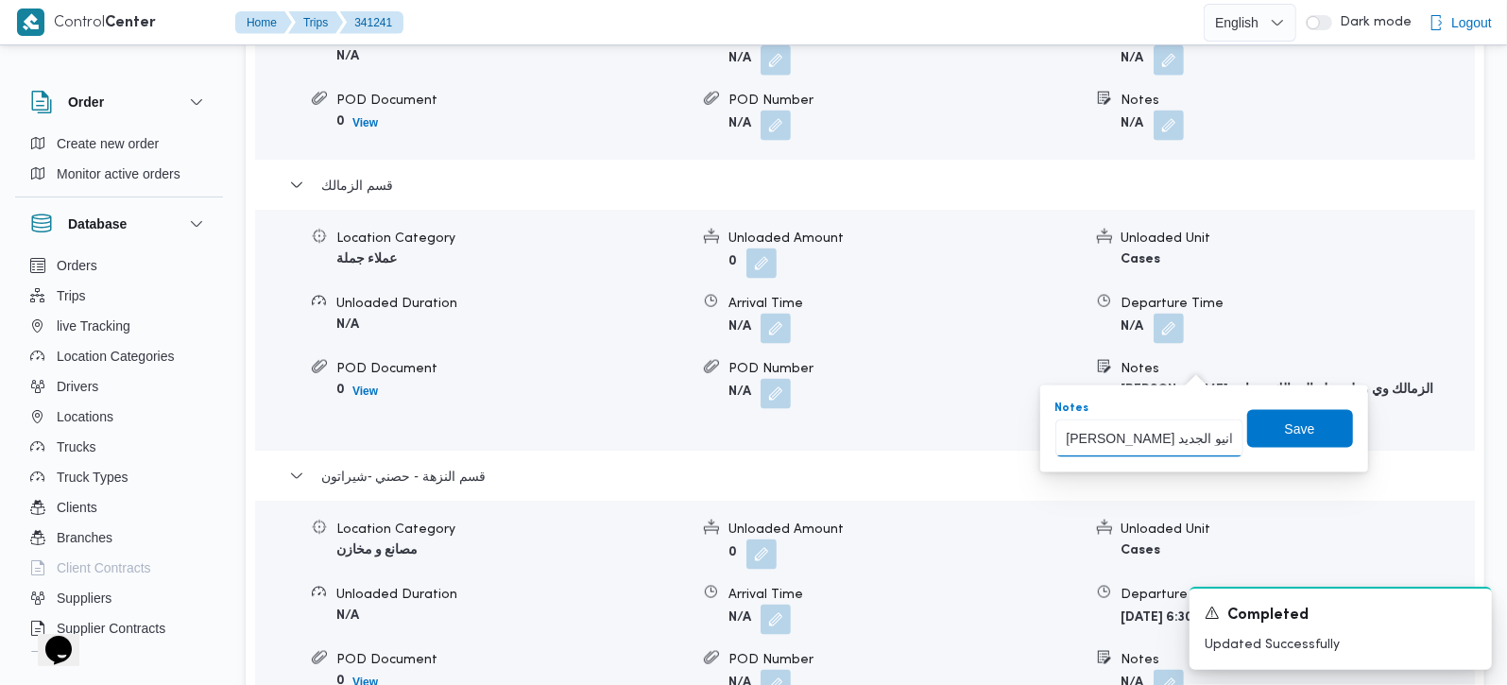
drag, startPoint x: 1167, startPoint y: 443, endPoint x: 1156, endPoint y: 443, distance: 10.4
click at [1156, 443] on input "حسن صبري الزمالك وي مول دجله الزمالك وي انيو الزمالك وي محل انيو الجديد" at bounding box center [1149, 438] width 188 height 38
click at [1101, 442] on input "حسن صبري الزمالك وي مول دجله الزمالك وي انيو الزمالك و محل انيو الجديد" at bounding box center [1149, 438] width 188 height 38
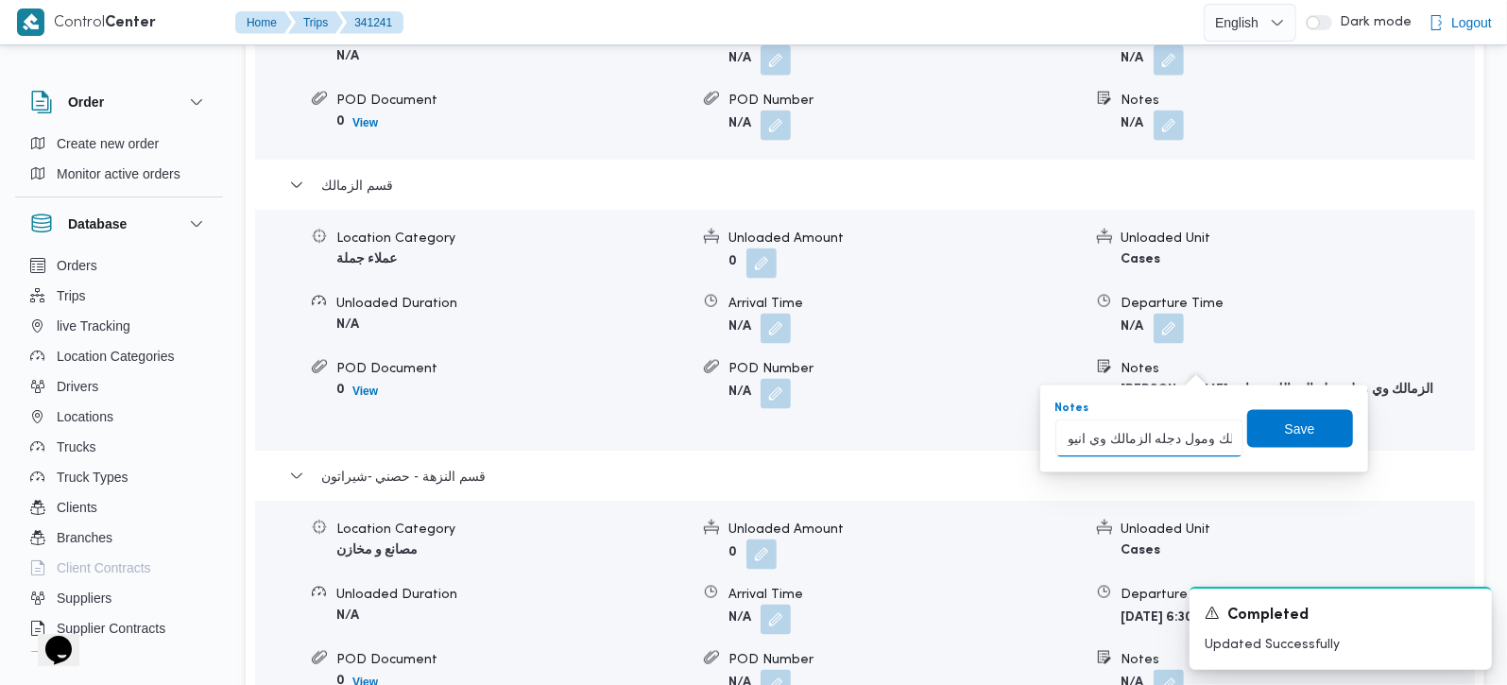
scroll to position [0, 242]
type input "حسن صبري الزمالك و مول دجله الزمالك وي انيو الزمالك و محل انيو الجديد"
click at [1261, 452] on div "Notes حسن صبري الزمالك و مول دجله الزمالك وي انيو الزمالك و محل انيو الجديد Save" at bounding box center [1203, 429] width 301 height 60
click at [1258, 429] on span "Save" at bounding box center [1300, 428] width 106 height 38
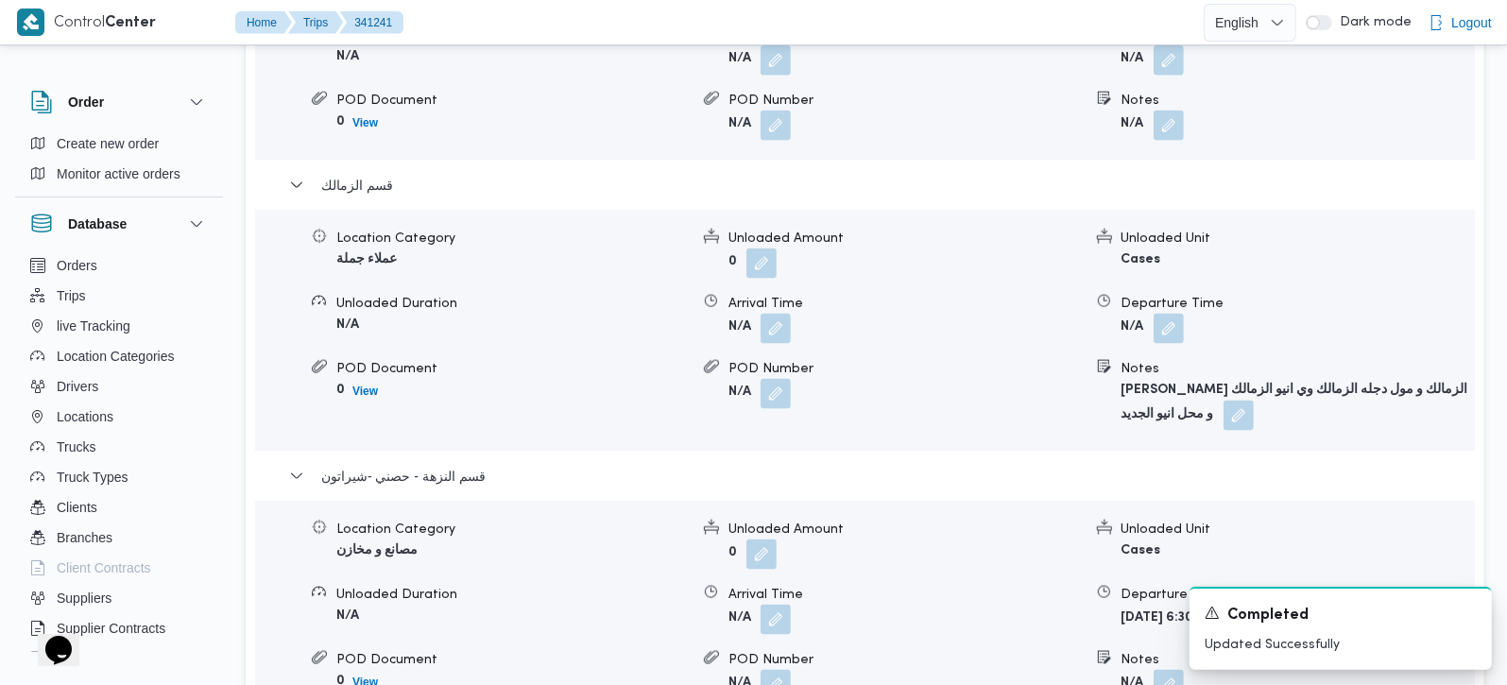
click at [1224, 401] on button "button" at bounding box center [1239, 416] width 30 height 30
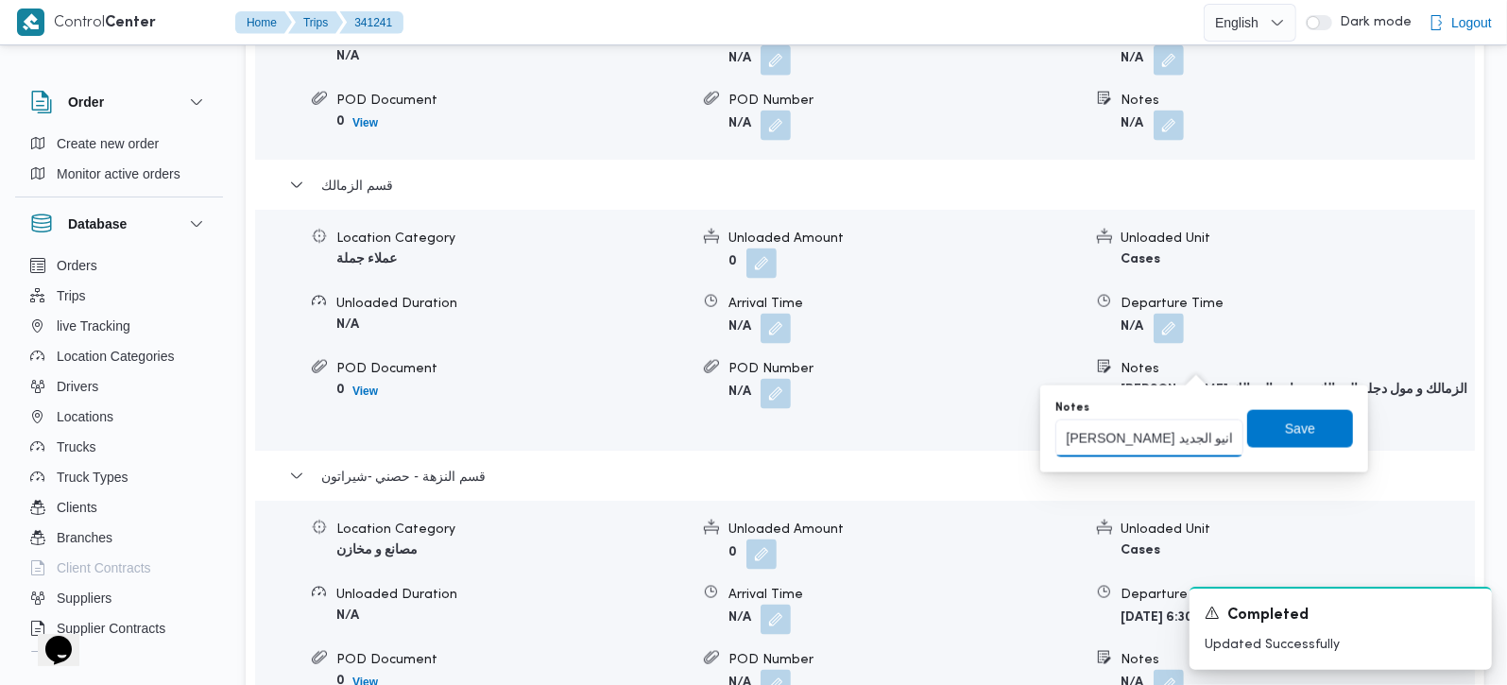
click at [1128, 441] on input "حسن صبري الزمالك و مول دجله الزمالك وي انيو الزمالك و محل انيو الجديد" at bounding box center [1149, 438] width 188 height 38
click at [1104, 444] on input "حسن صبري الزمالك و مول دجله الزمالك وي انيو الزمالك و محل انيو الجديد" at bounding box center [1149, 438] width 188 height 38
type input "حسن صبري الزمالك و مول دجله الزمالك و انيو الزمالك و محل انيو الجديد"
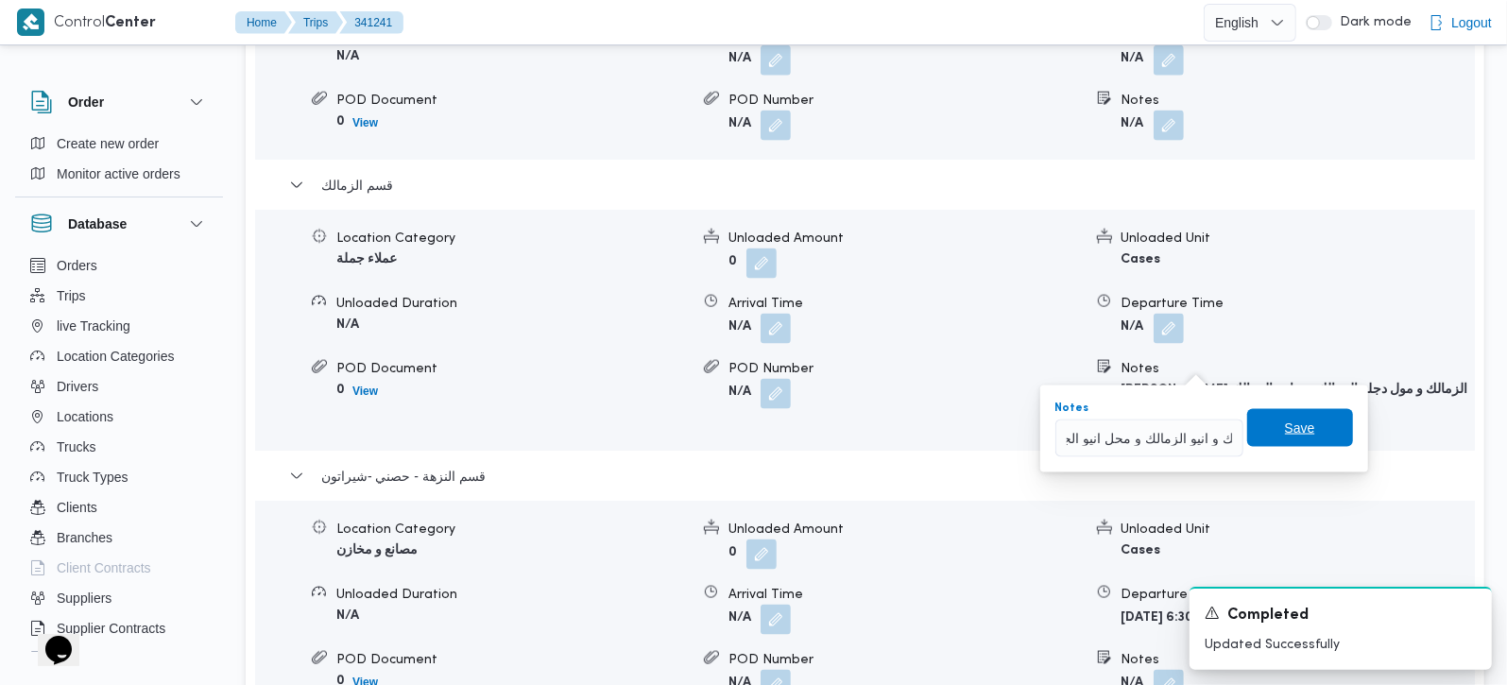
scroll to position [0, 0]
click at [1256, 429] on span "Save" at bounding box center [1300, 428] width 106 height 38
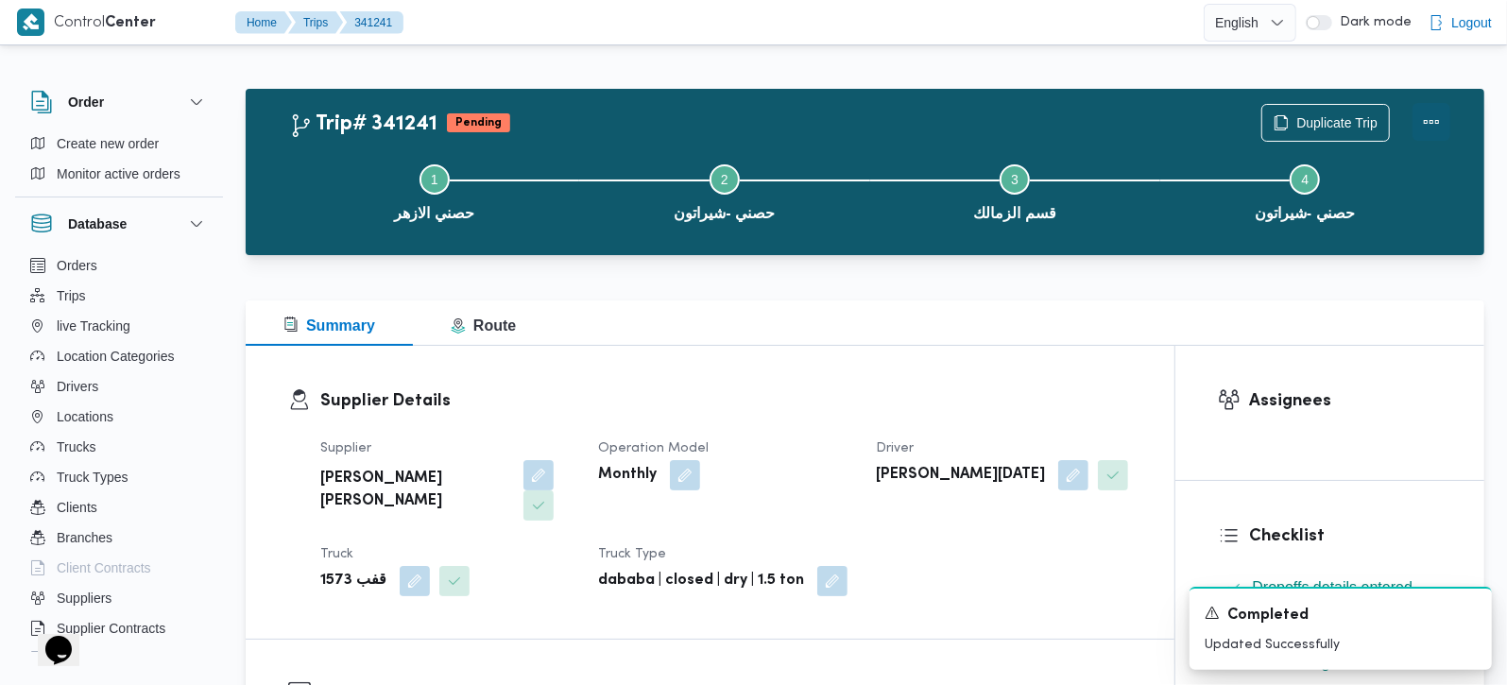
click at [1439, 125] on button "Actions" at bounding box center [1431, 122] width 38 height 38
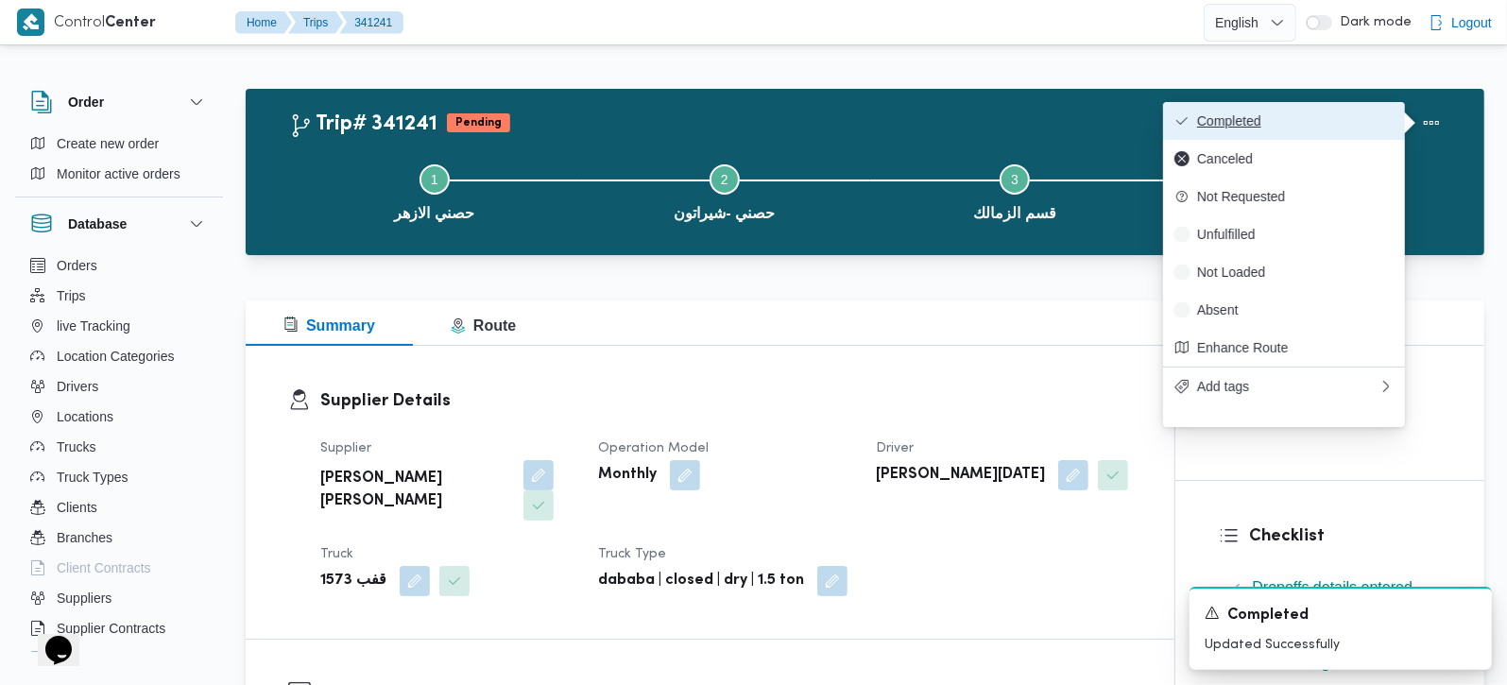
click at [1371, 118] on span "Completed" at bounding box center [1295, 120] width 197 height 15
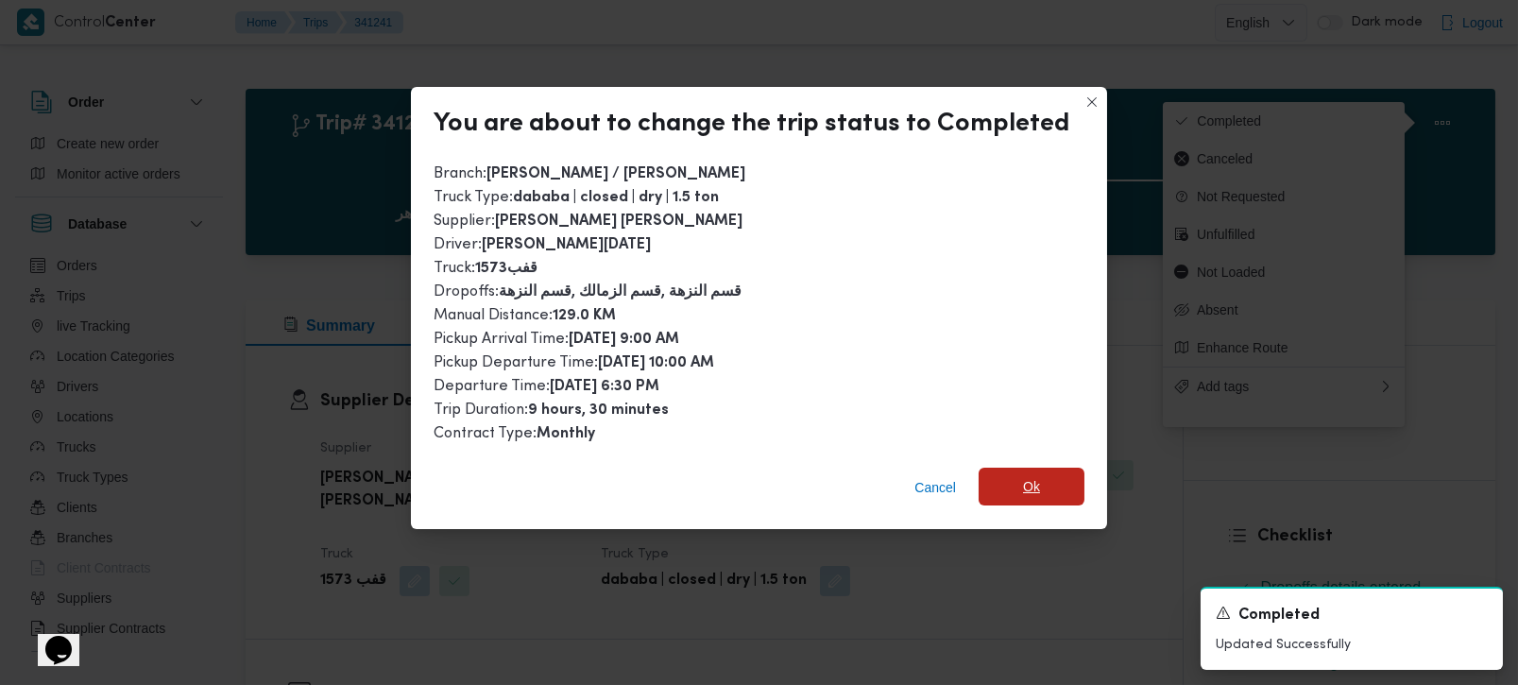
click at [1066, 470] on span "Ok" at bounding box center [1032, 487] width 106 height 38
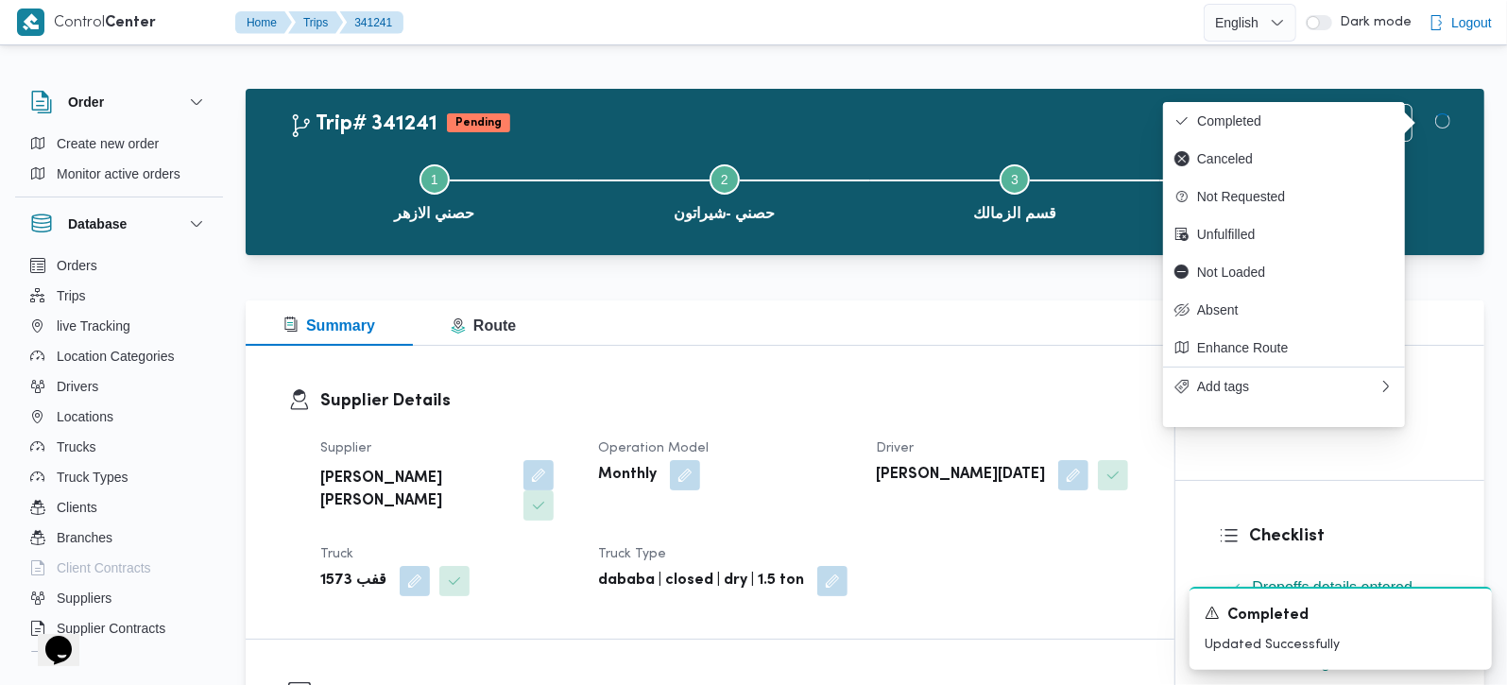
click at [914, 293] on div at bounding box center [865, 289] width 1239 height 23
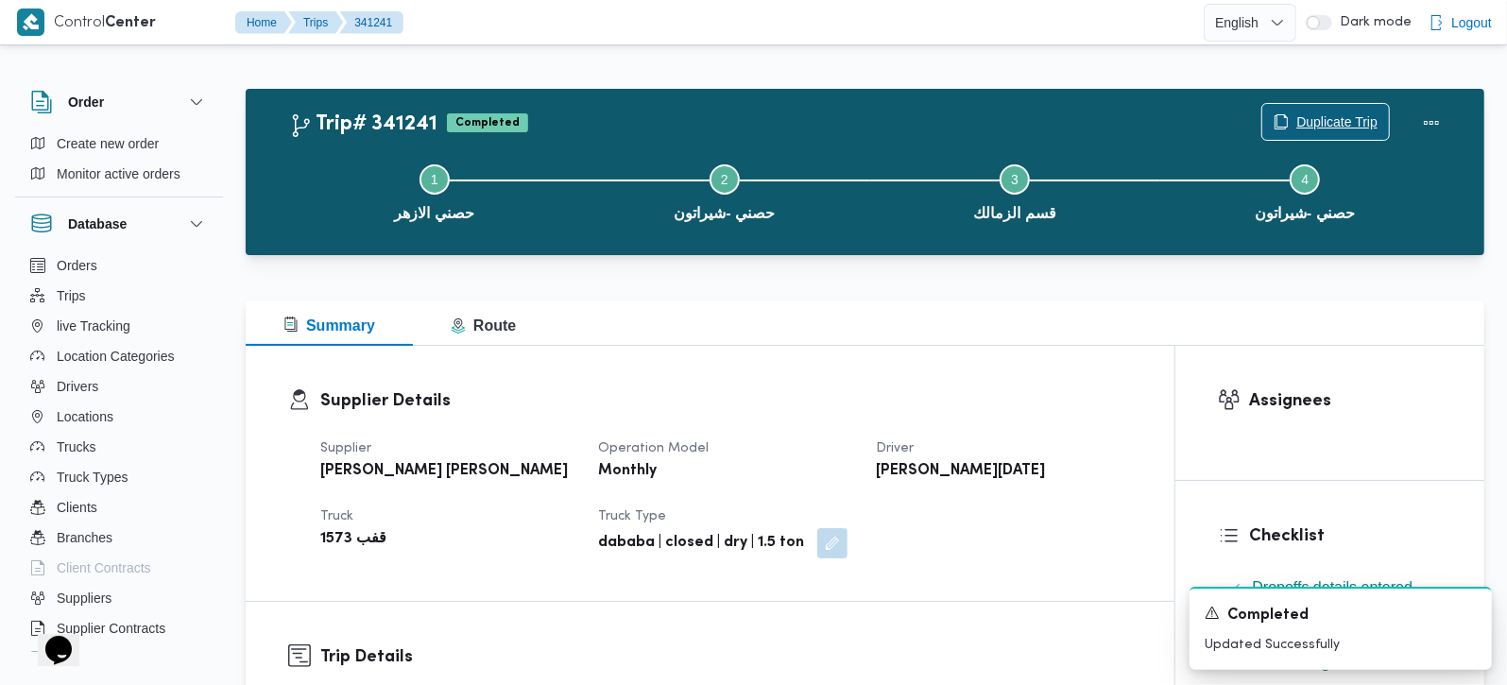
click at [1348, 111] on span "Duplicate Trip" at bounding box center [1336, 122] width 81 height 23
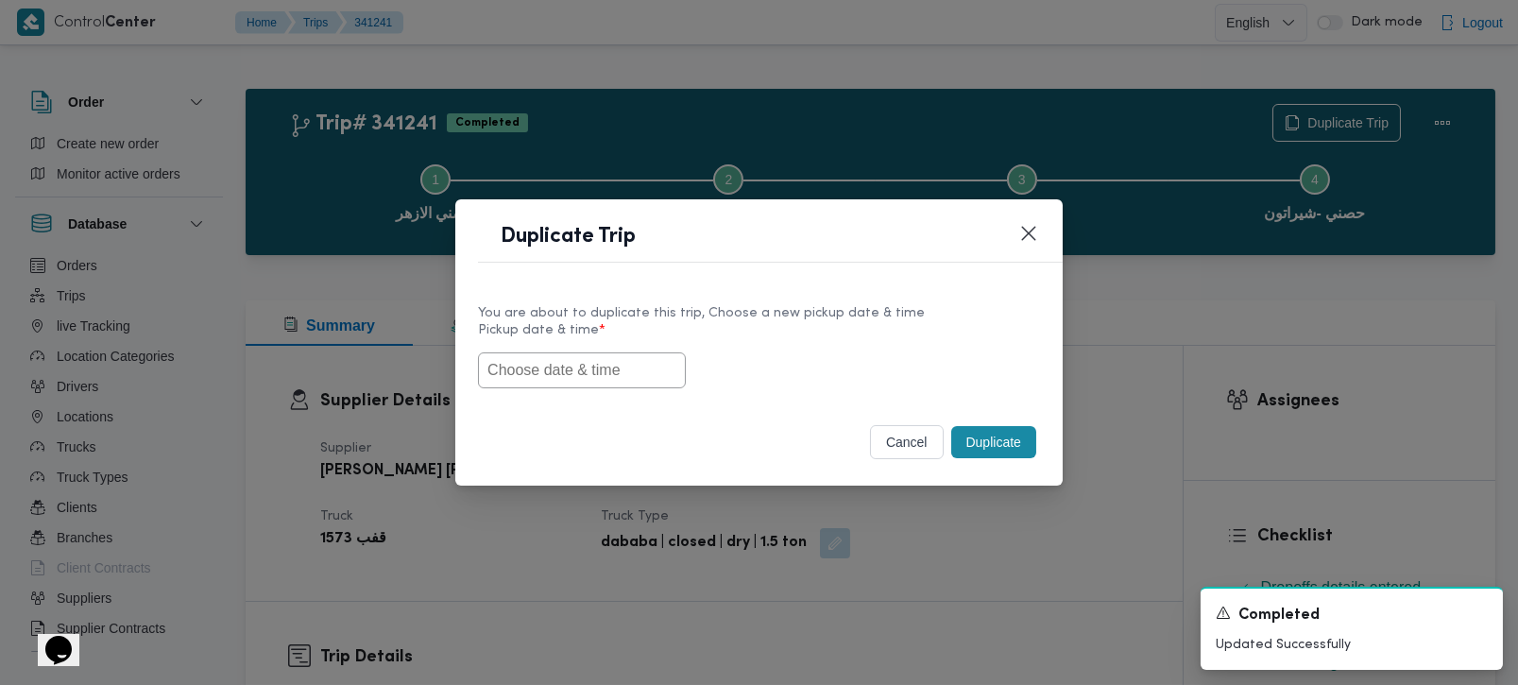
click at [527, 368] on input "text" at bounding box center [582, 370] width 208 height 36
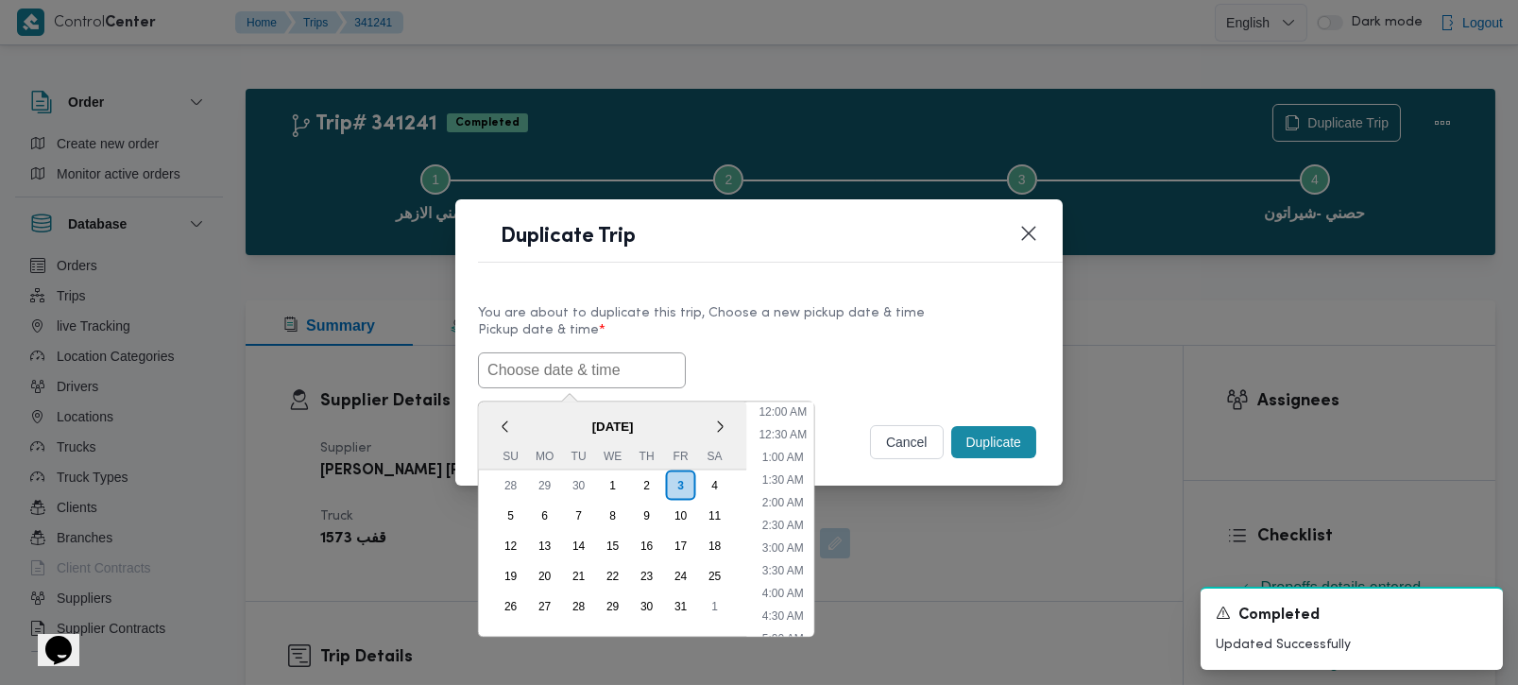
scroll to position [779, 0]
paste input "https://backoffice.illa.blue/database/trips/341242"
type input "https://backoffice.illa.blue/database/trips/341242"
click at [581, 374] on input "text" at bounding box center [582, 370] width 208 height 36
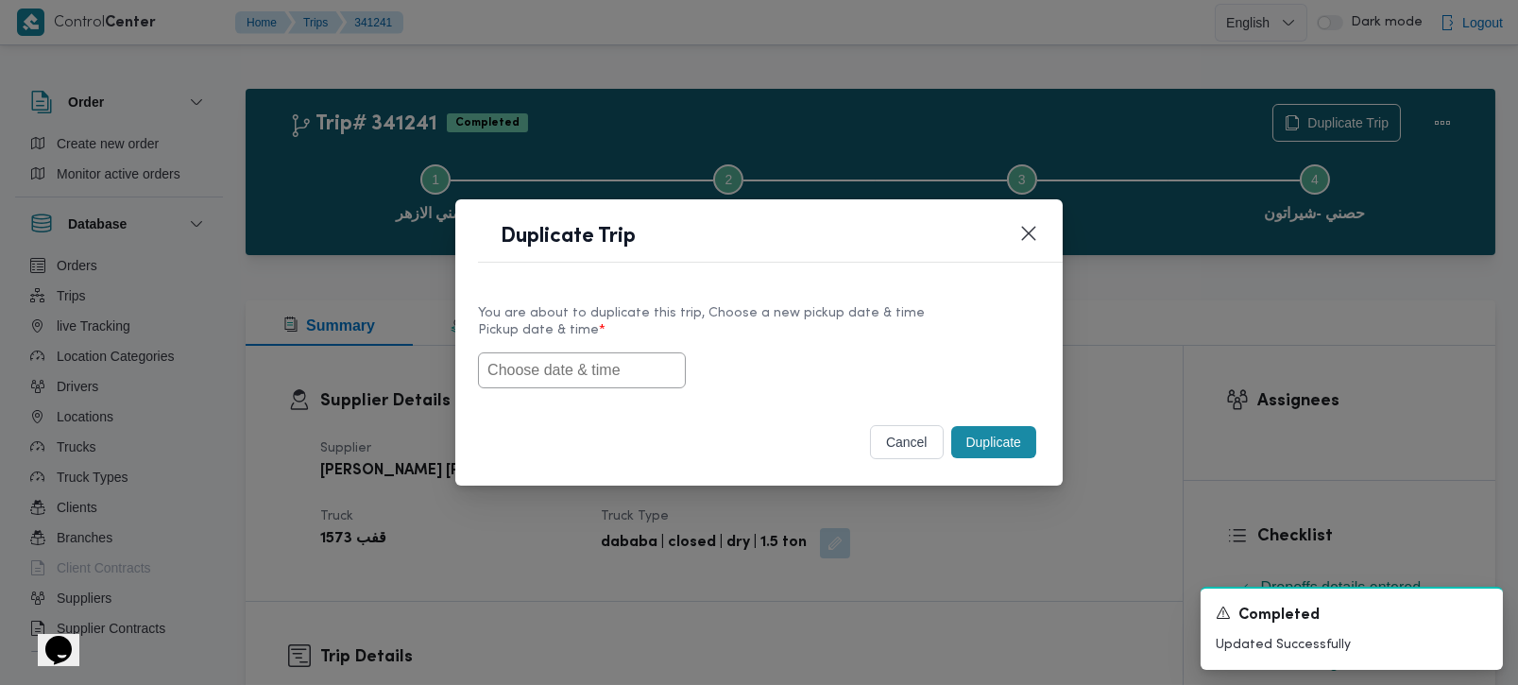
click at [625, 303] on div "You are about to duplicate this trip, Choose a new pickup date & time" at bounding box center [759, 313] width 562 height 20
click at [607, 363] on input "text" at bounding box center [582, 370] width 208 height 36
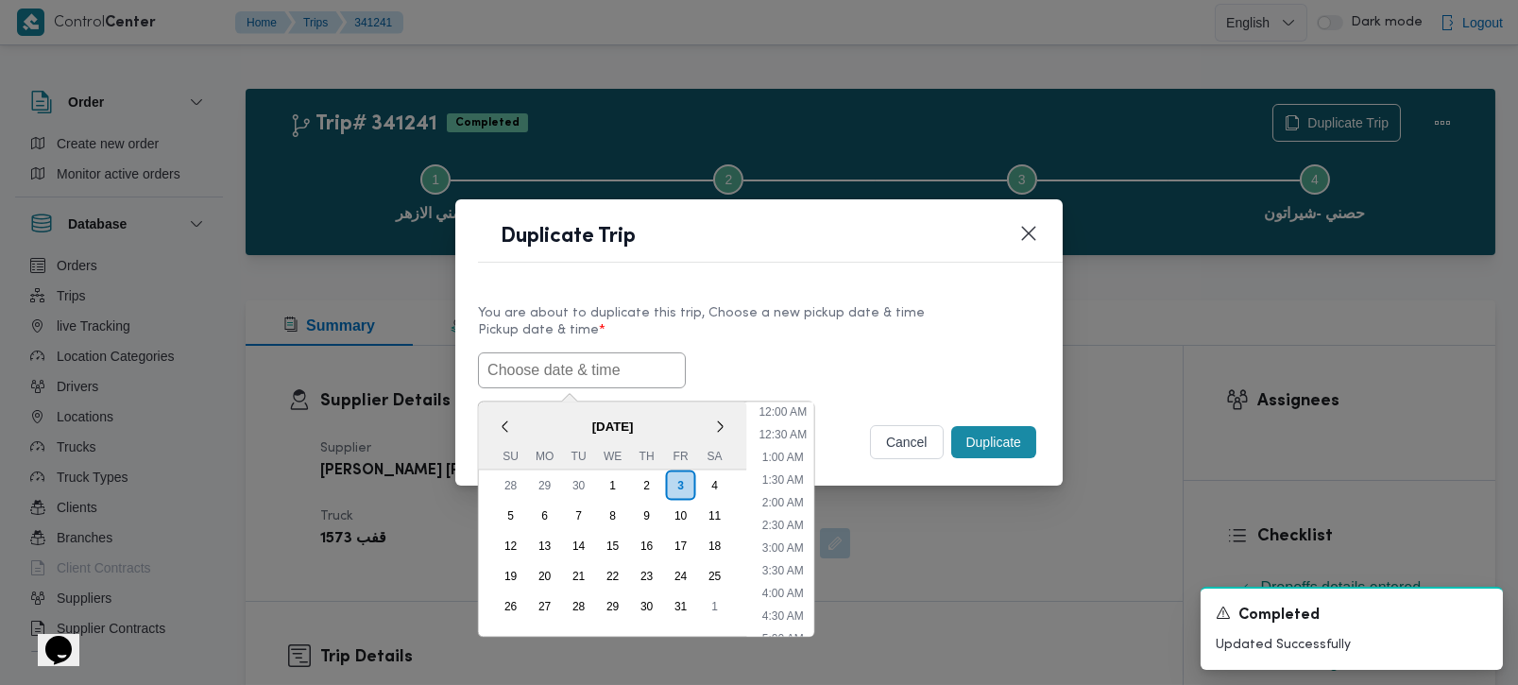
scroll to position [779, 0]
click at [543, 409] on span "[DATE]" at bounding box center [613, 425] width 268 height 33
click at [716, 486] on div "4" at bounding box center [714, 485] width 36 height 36
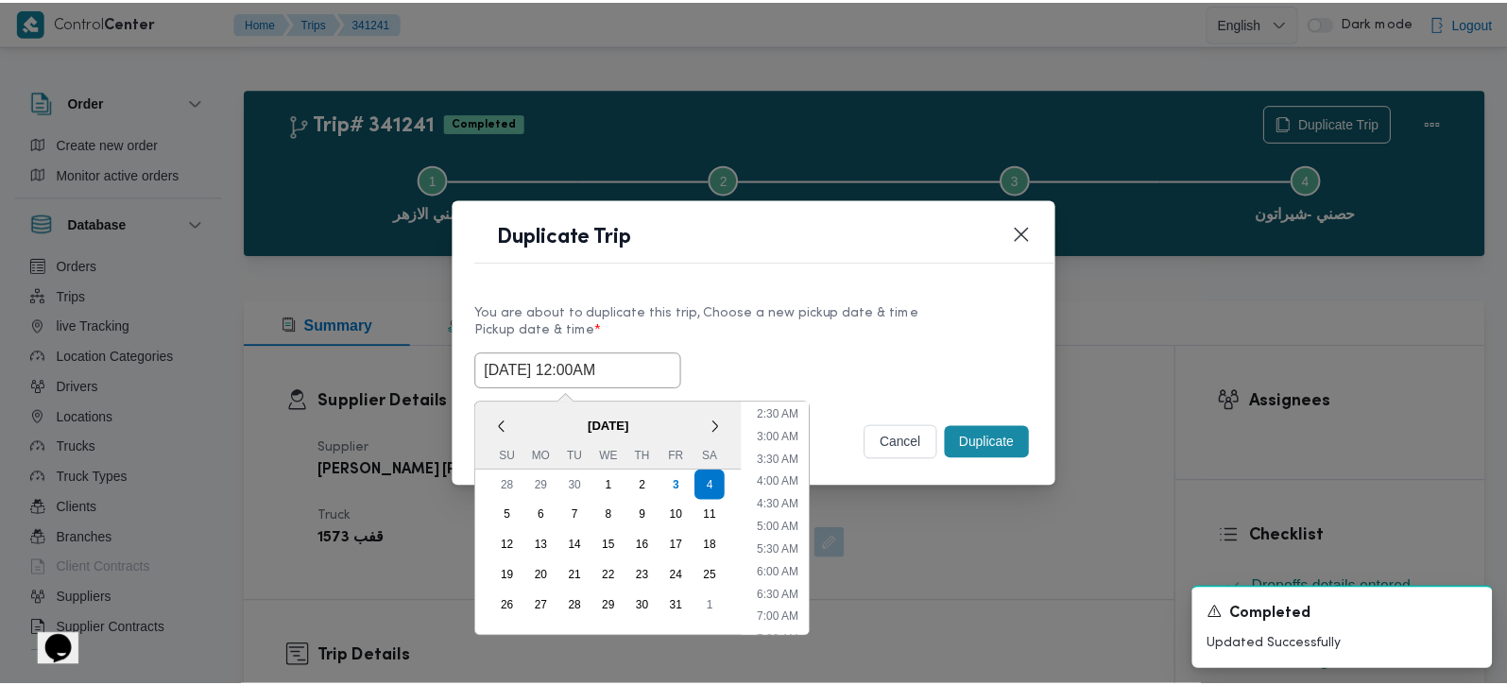
scroll to position [222, 0]
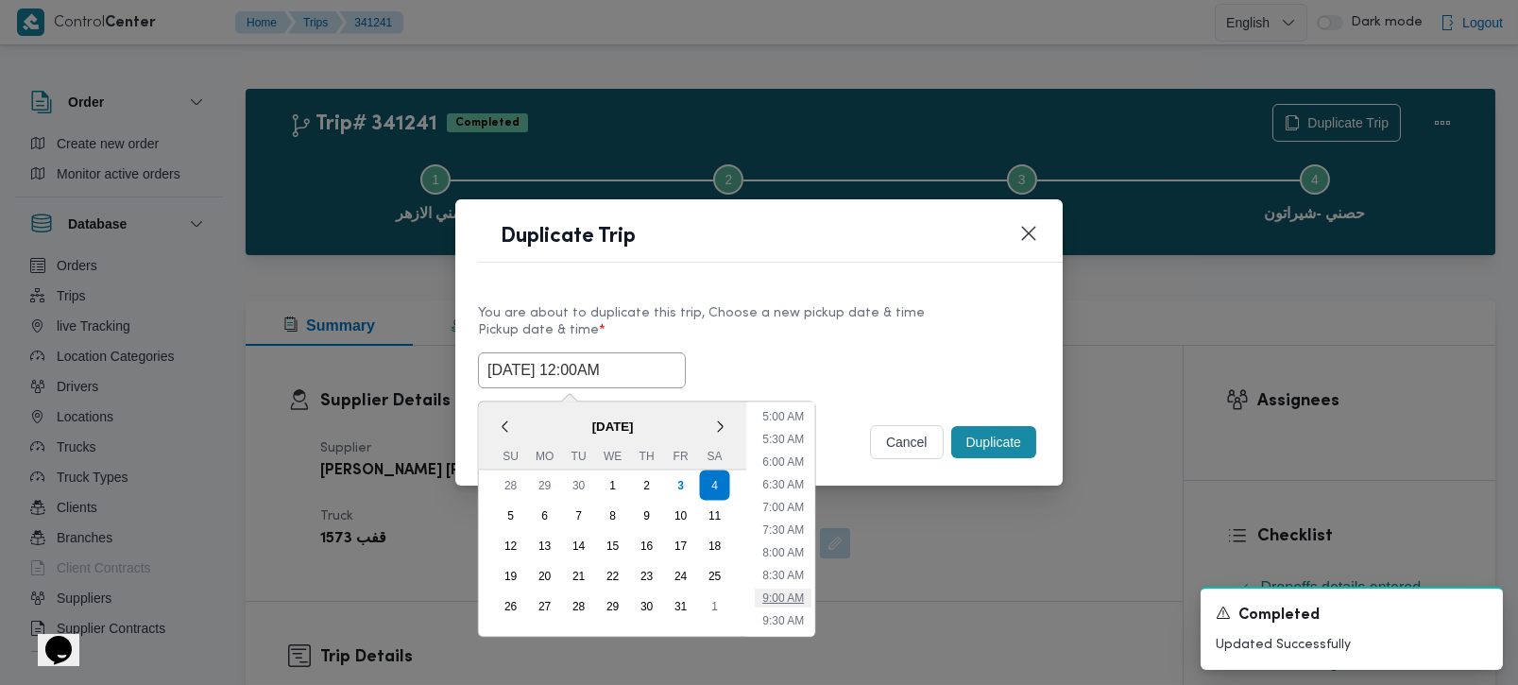
click at [797, 601] on li "9:00 AM" at bounding box center [783, 597] width 57 height 19
type input "04/10/2025 9:00AM"
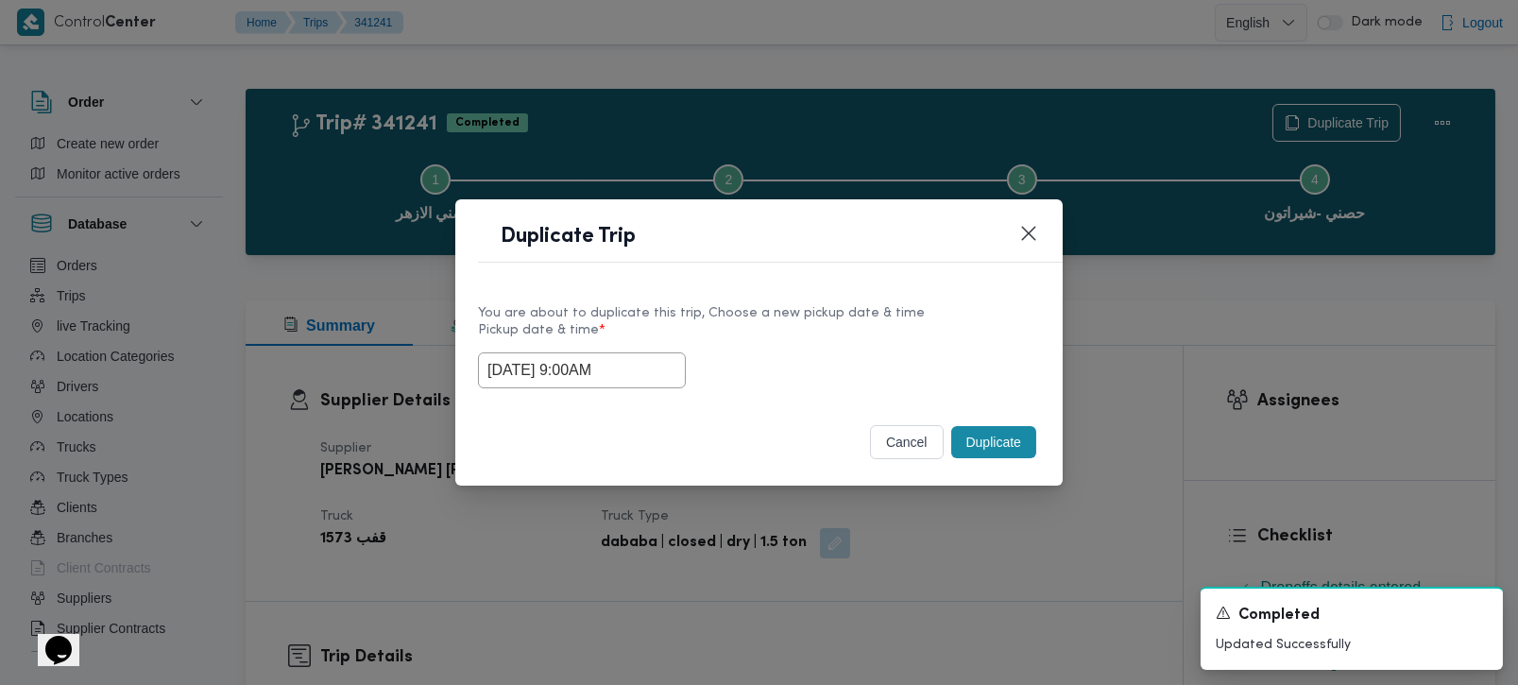
click at [967, 449] on button "Duplicate" at bounding box center [993, 442] width 85 height 32
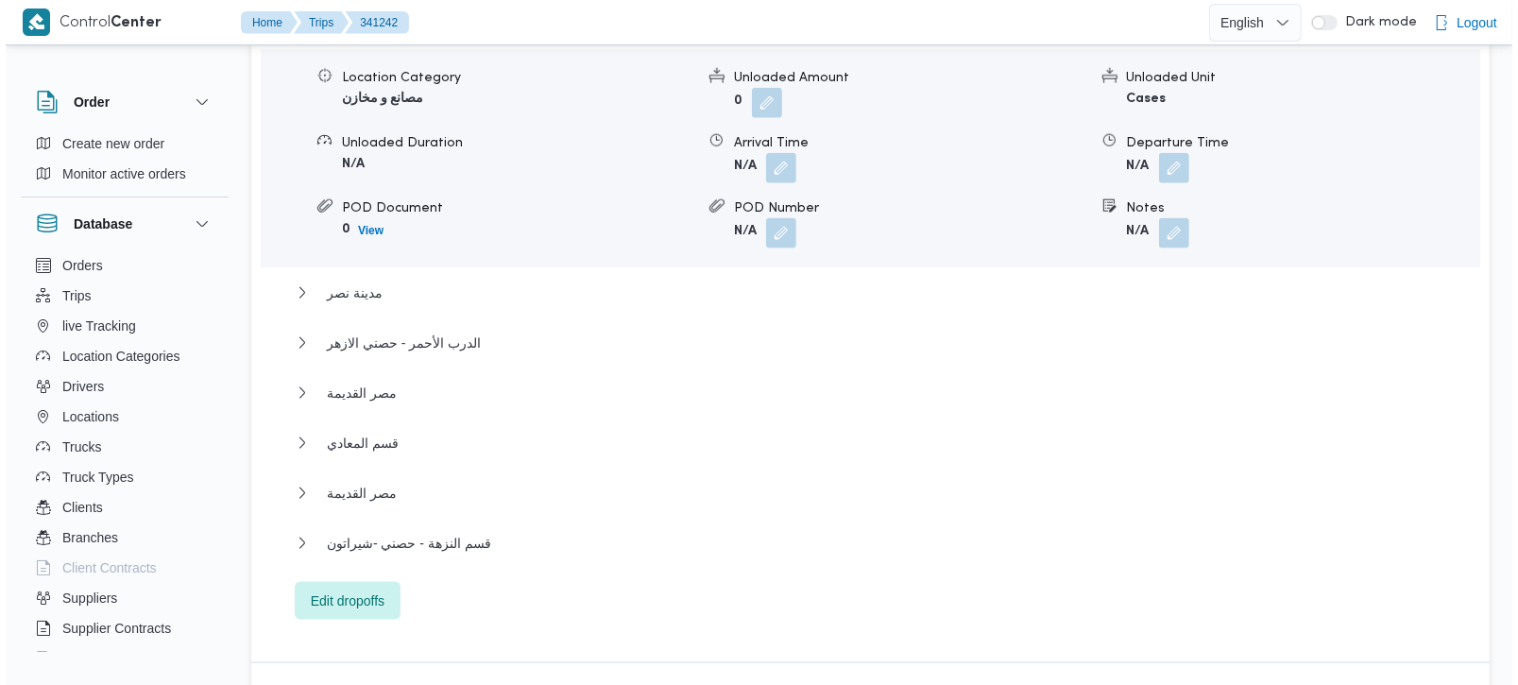
scroll to position [1829, 0]
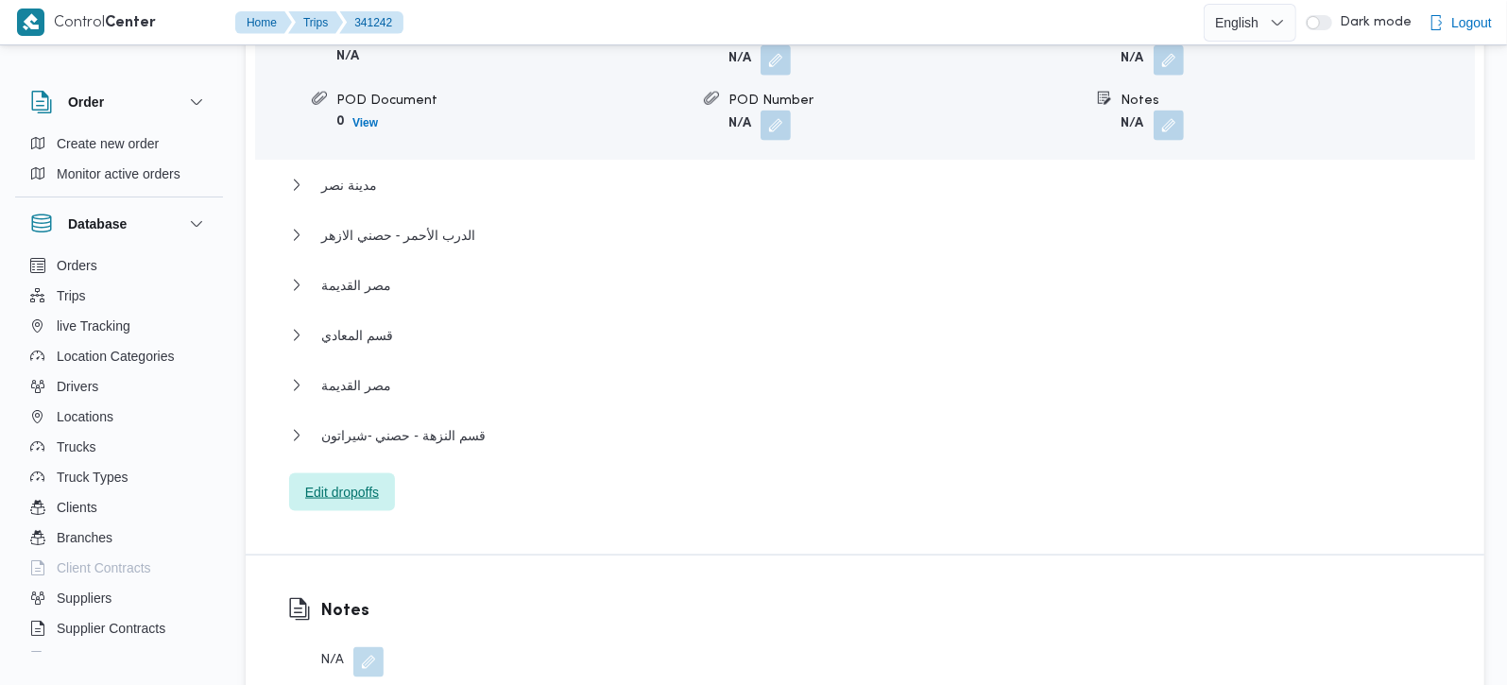
click at [373, 481] on span "Edit dropoffs" at bounding box center [342, 492] width 74 height 23
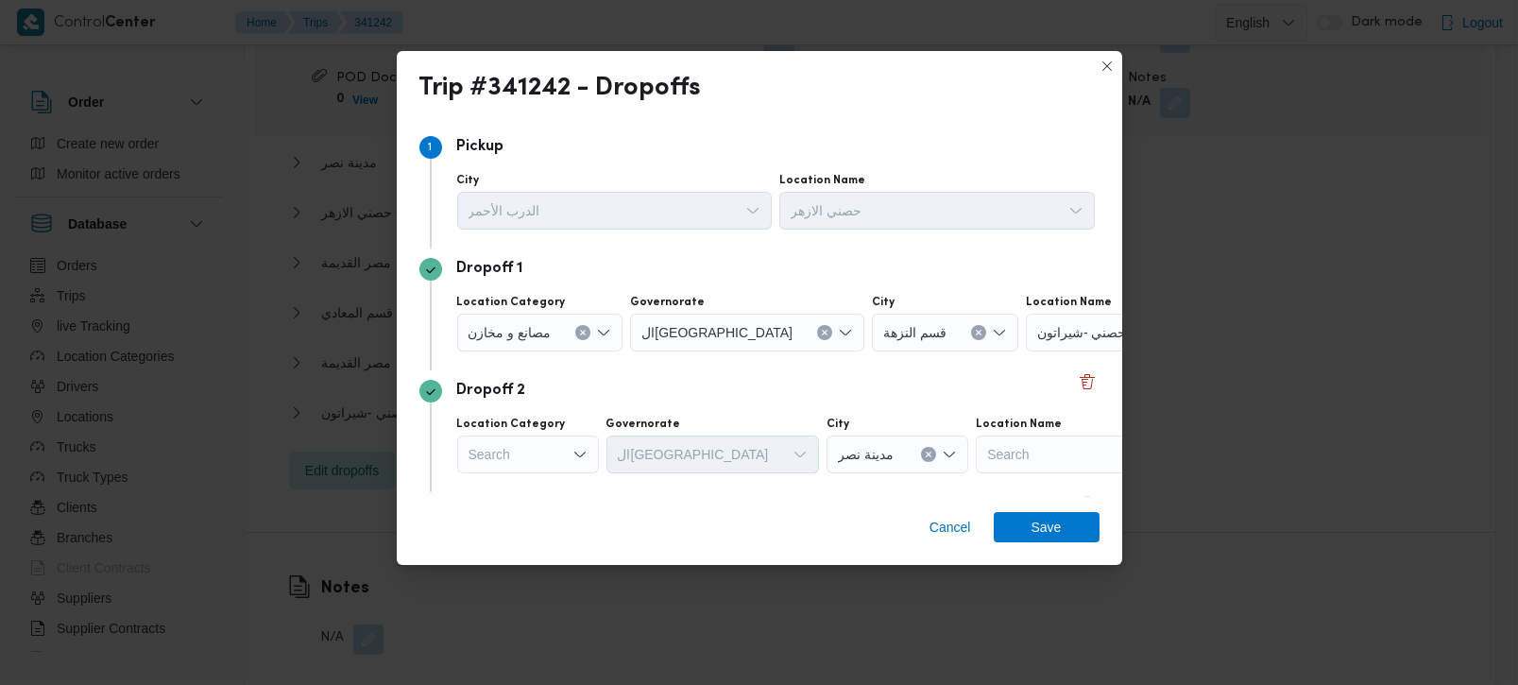
click at [590, 330] on button "Clear input" at bounding box center [582, 332] width 15 height 15
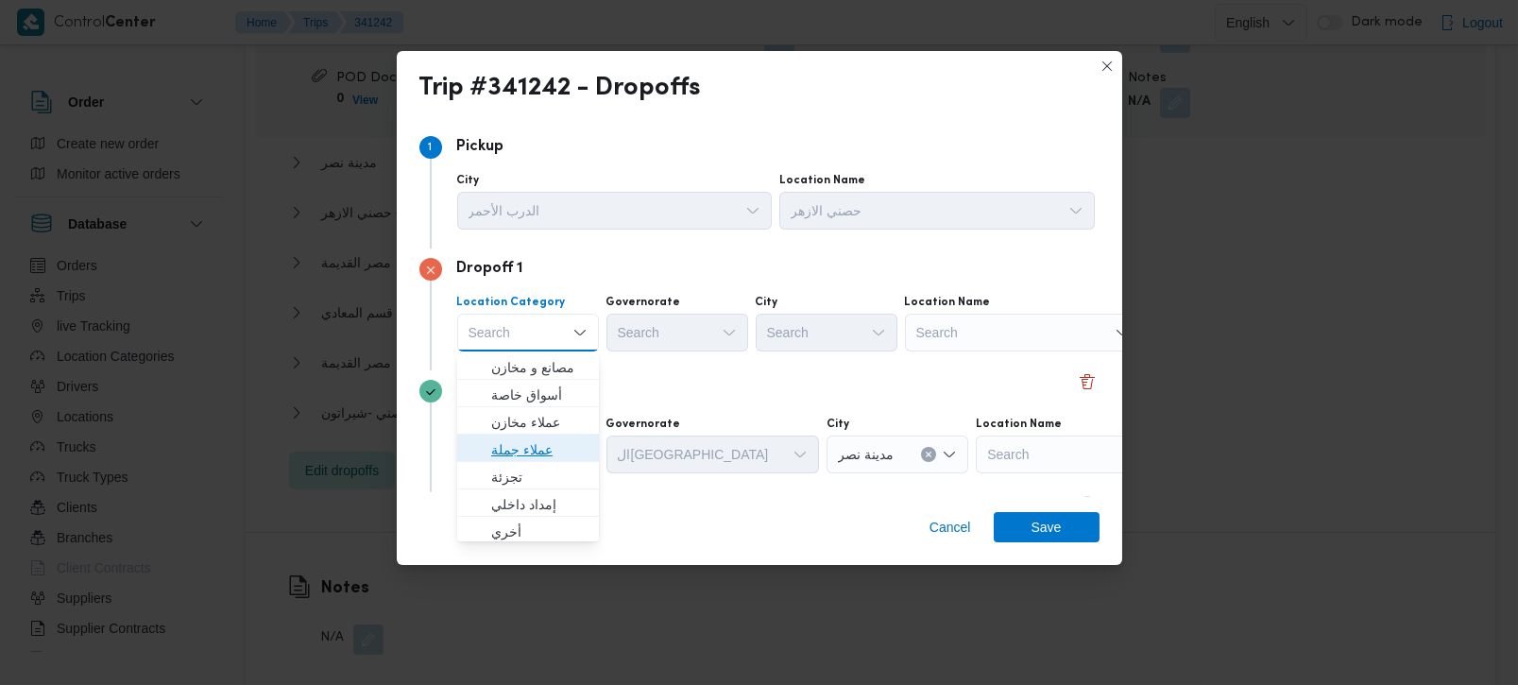
click at [532, 443] on span "عملاء جملة" at bounding box center [539, 449] width 96 height 23
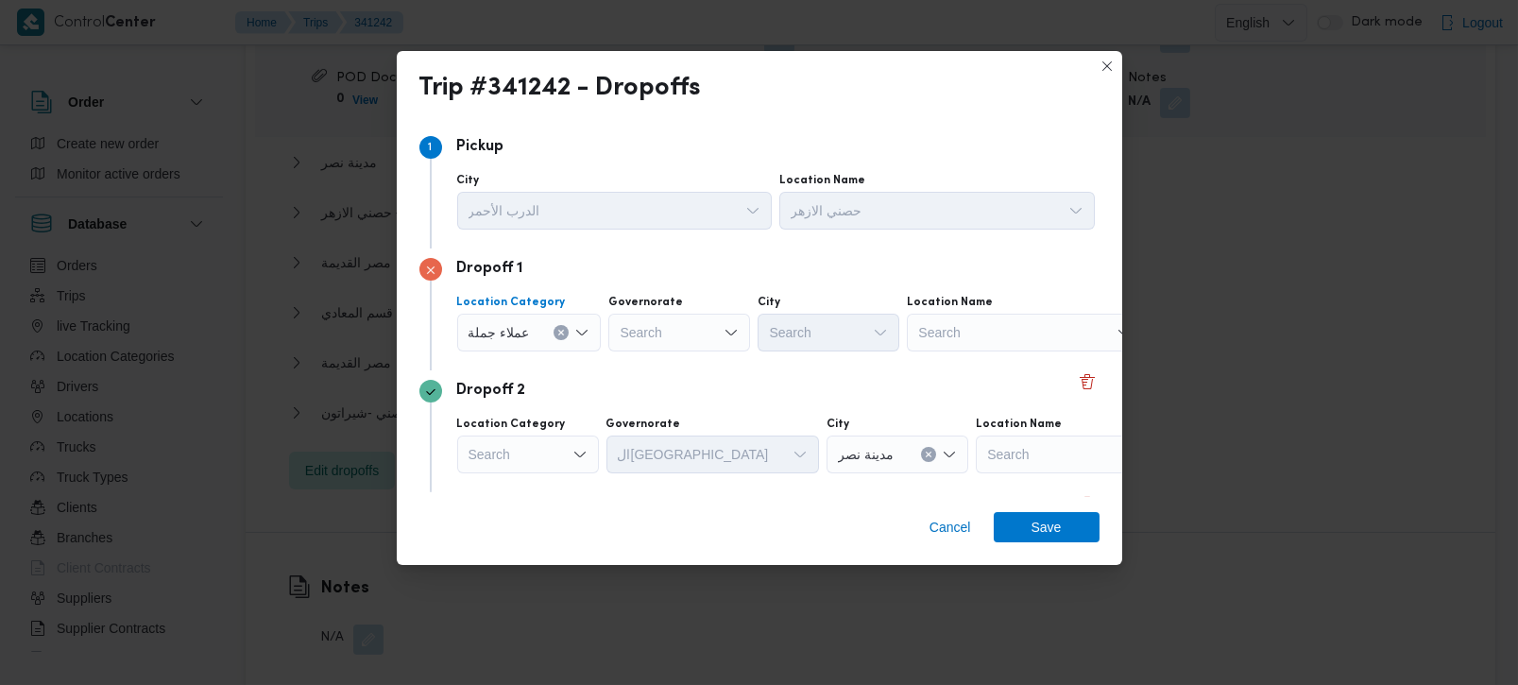
click at [652, 328] on div "Search" at bounding box center [679, 333] width 142 height 38
type input "رة"
drag, startPoint x: 662, startPoint y: 400, endPoint x: 813, endPoint y: 334, distance: 164.6
click at [663, 401] on span "القاه رة" at bounding box center [689, 395] width 96 height 23
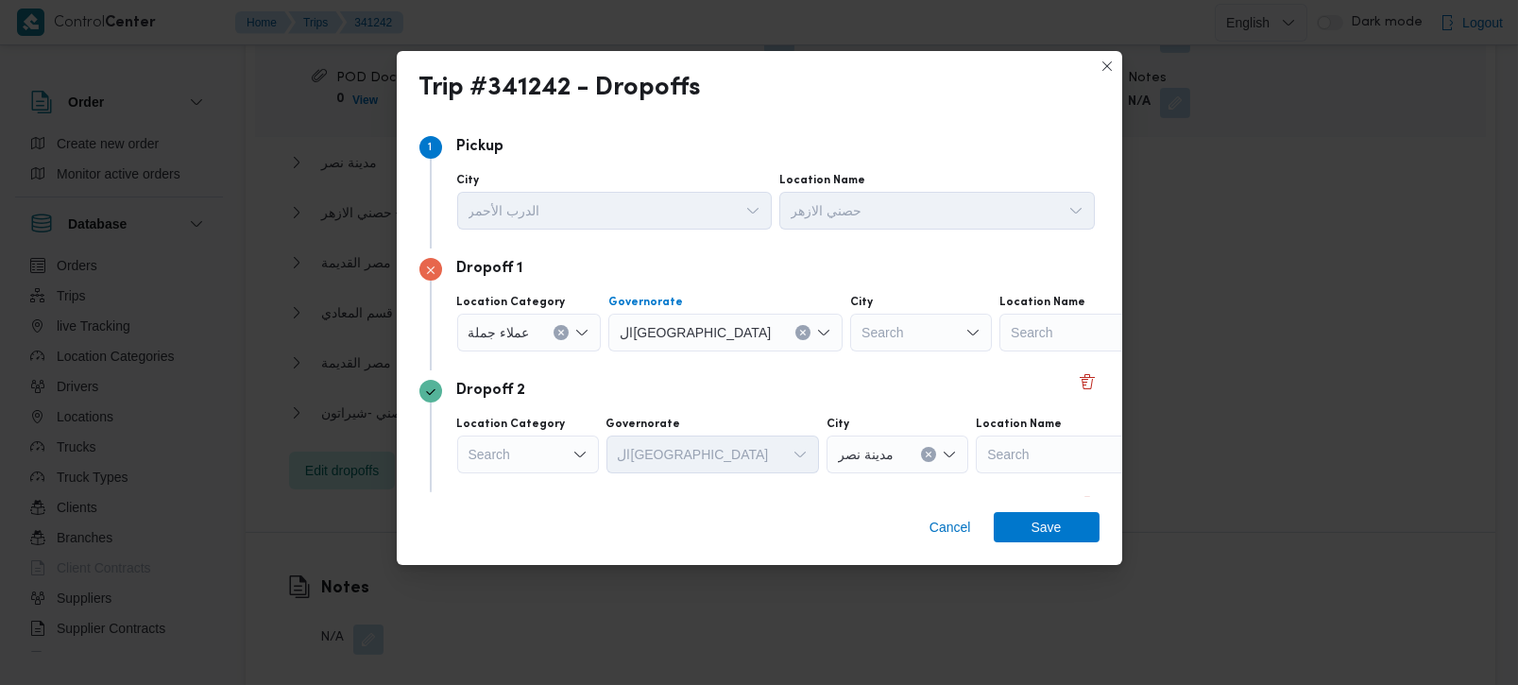
click at [850, 333] on div "Search" at bounding box center [921, 333] width 142 height 38
type input "زم"
click at [830, 388] on span "قسم ال زم الك" at bounding box center [838, 395] width 96 height 23
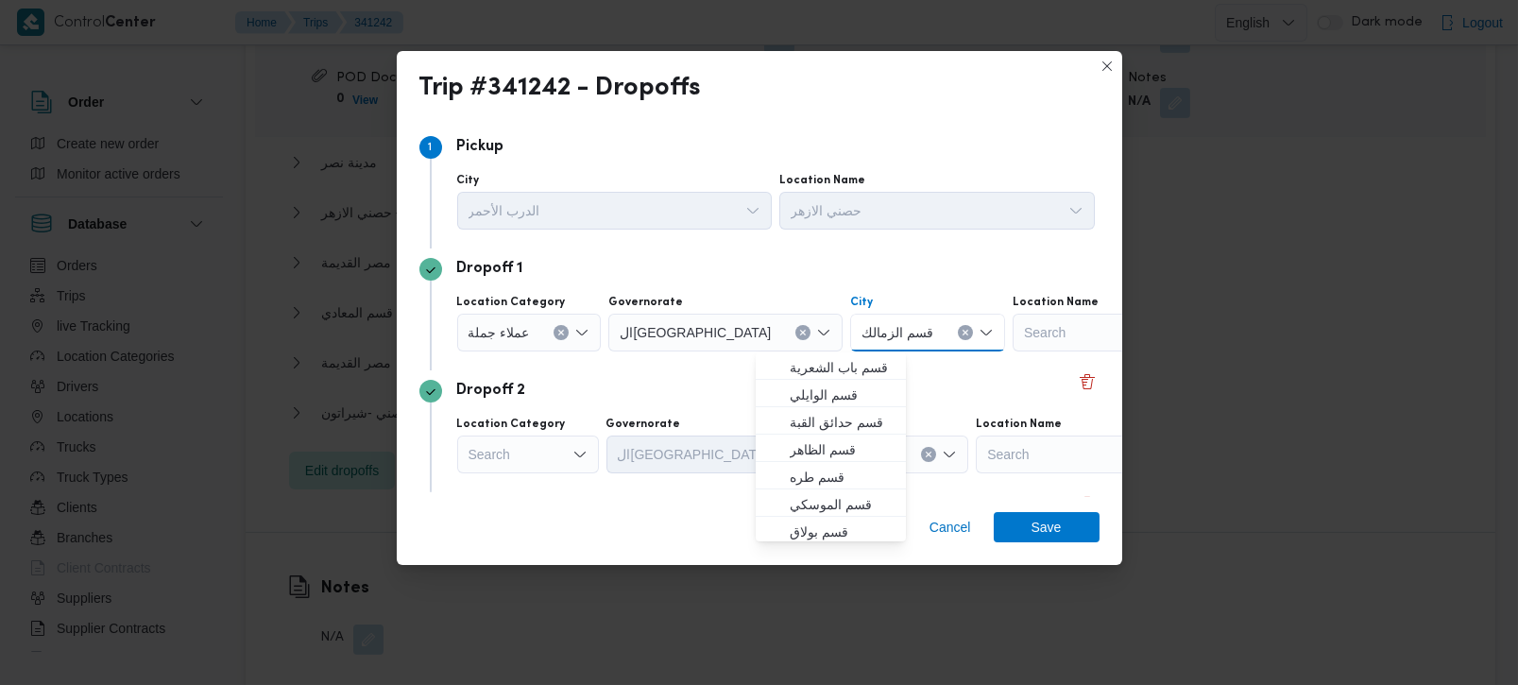
click at [602, 383] on div "Dropoff 2" at bounding box center [759, 391] width 680 height 23
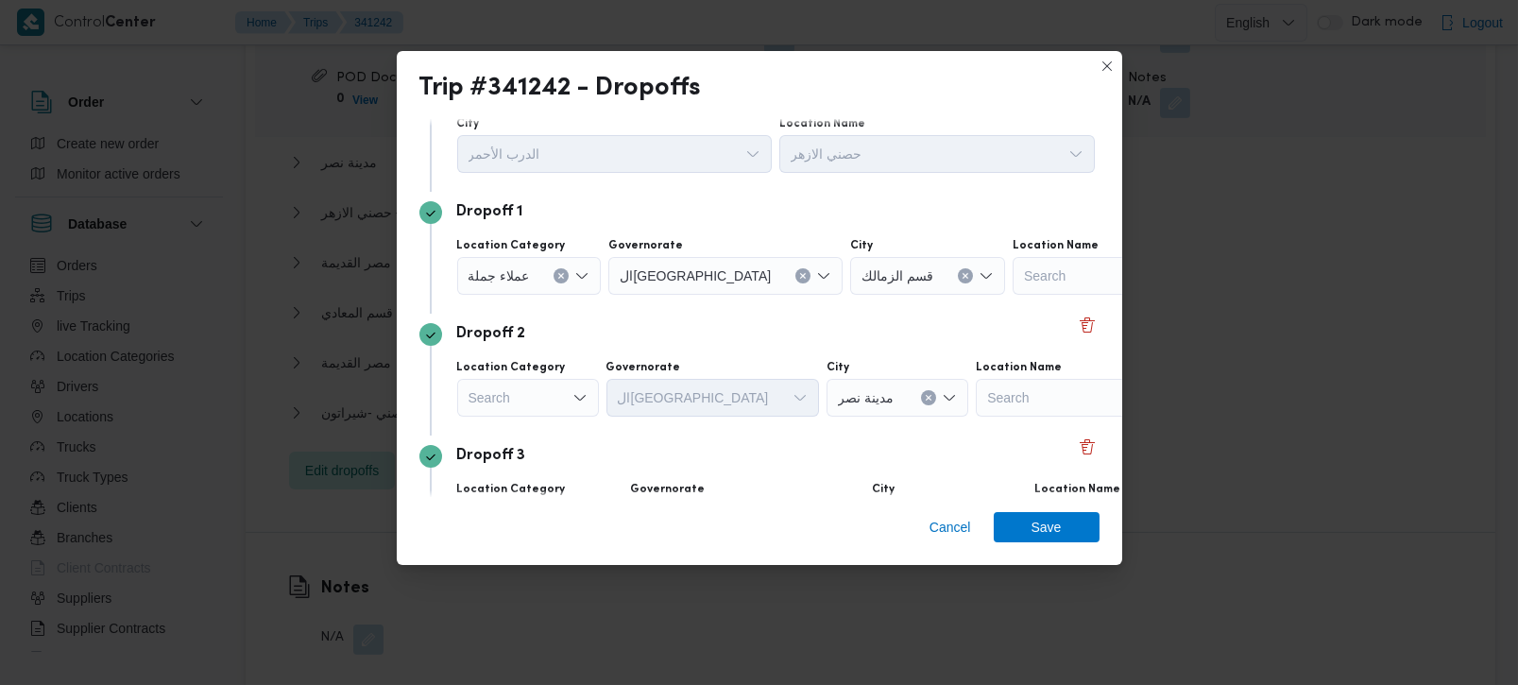
scroll to position [111, 0]
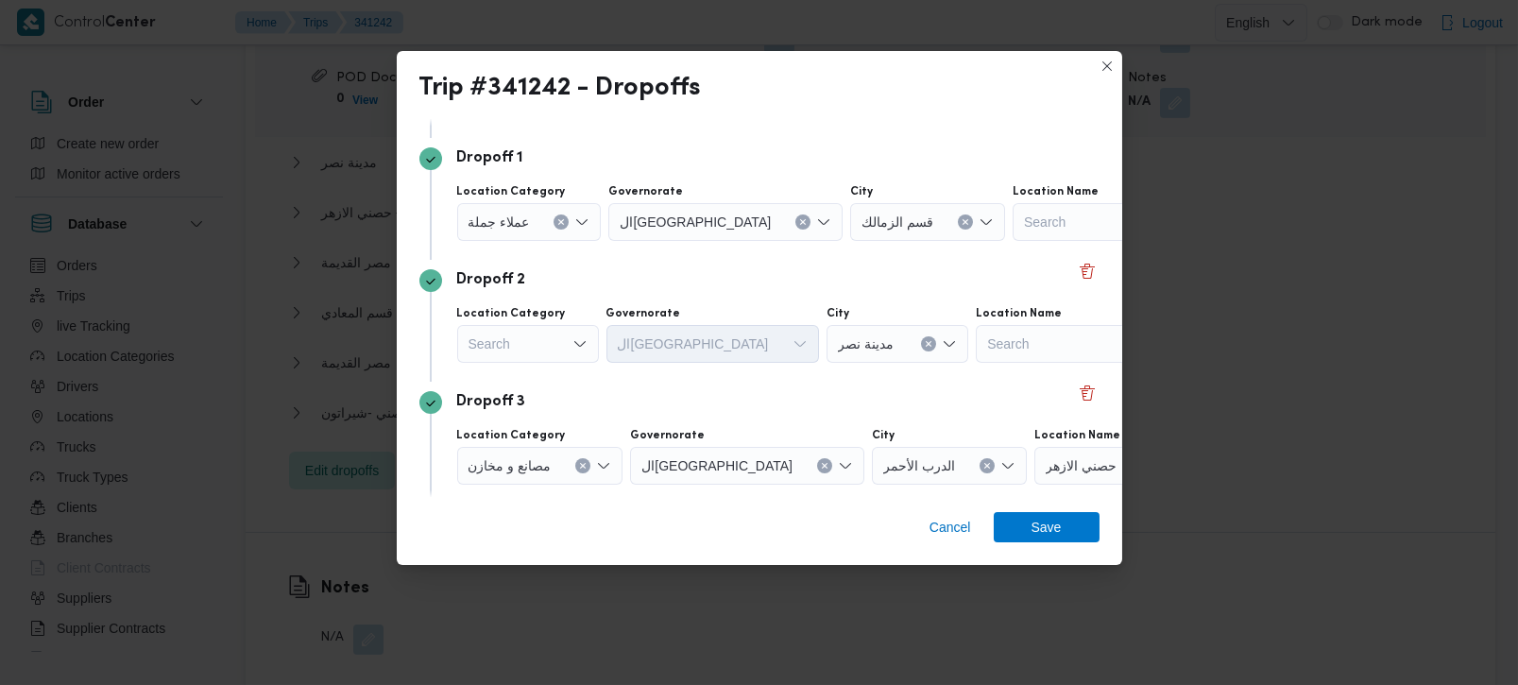
click at [531, 333] on div "Search" at bounding box center [528, 344] width 142 height 38
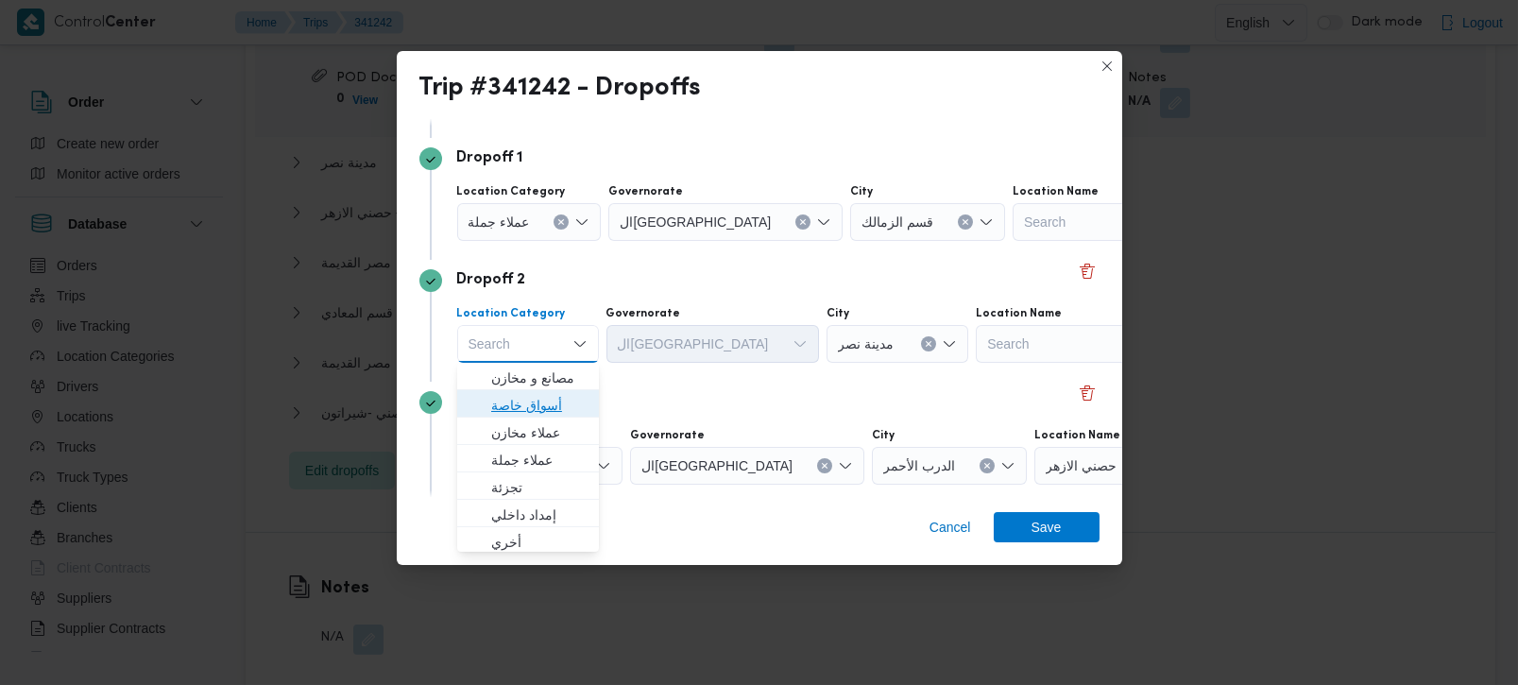
click at [545, 401] on span "أسواق خاصة" at bounding box center [539, 405] width 96 height 23
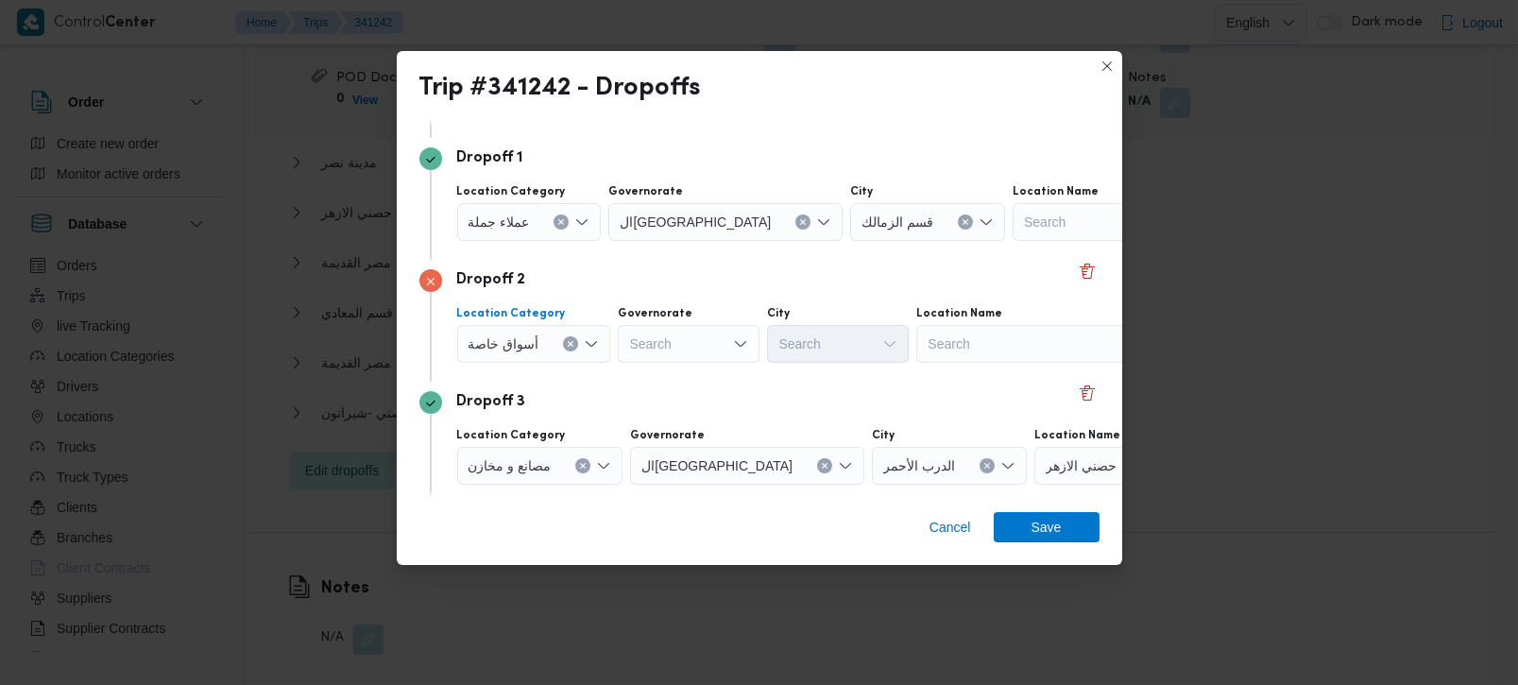
click at [563, 337] on button "Clear input" at bounding box center [570, 343] width 15 height 15
click at [978, 345] on div "Search" at bounding box center [1023, 344] width 236 height 38
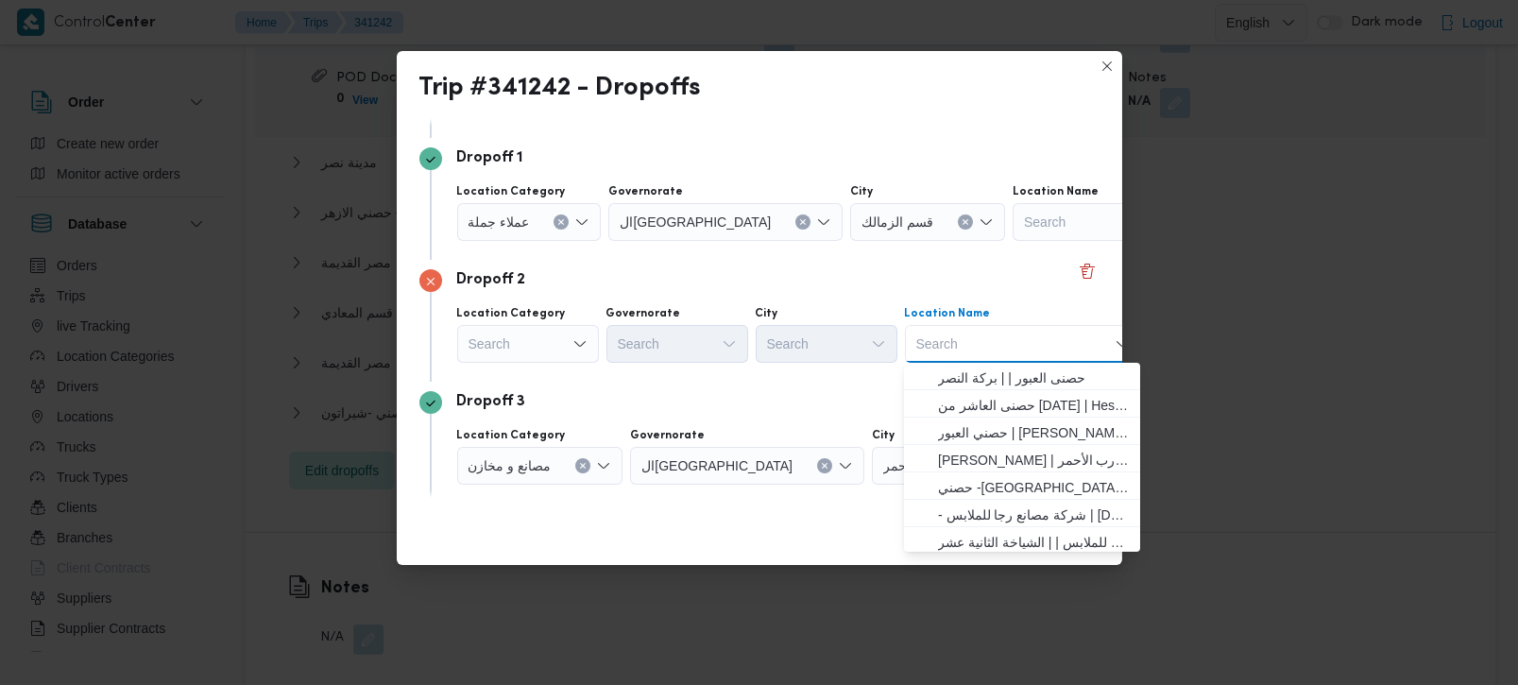
click at [561, 339] on div "Search" at bounding box center [528, 344] width 142 height 38
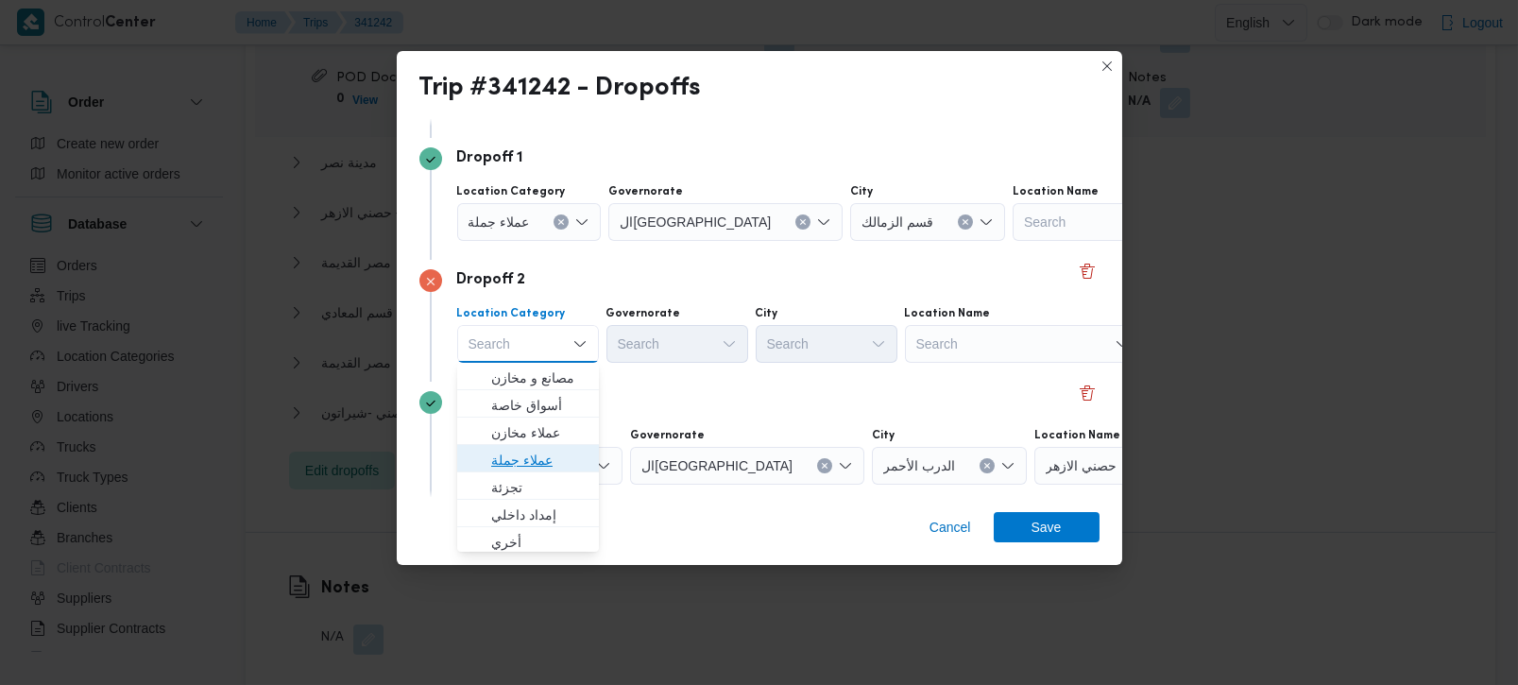
click at [537, 462] on span "عملاء جملة" at bounding box center [539, 460] width 96 height 23
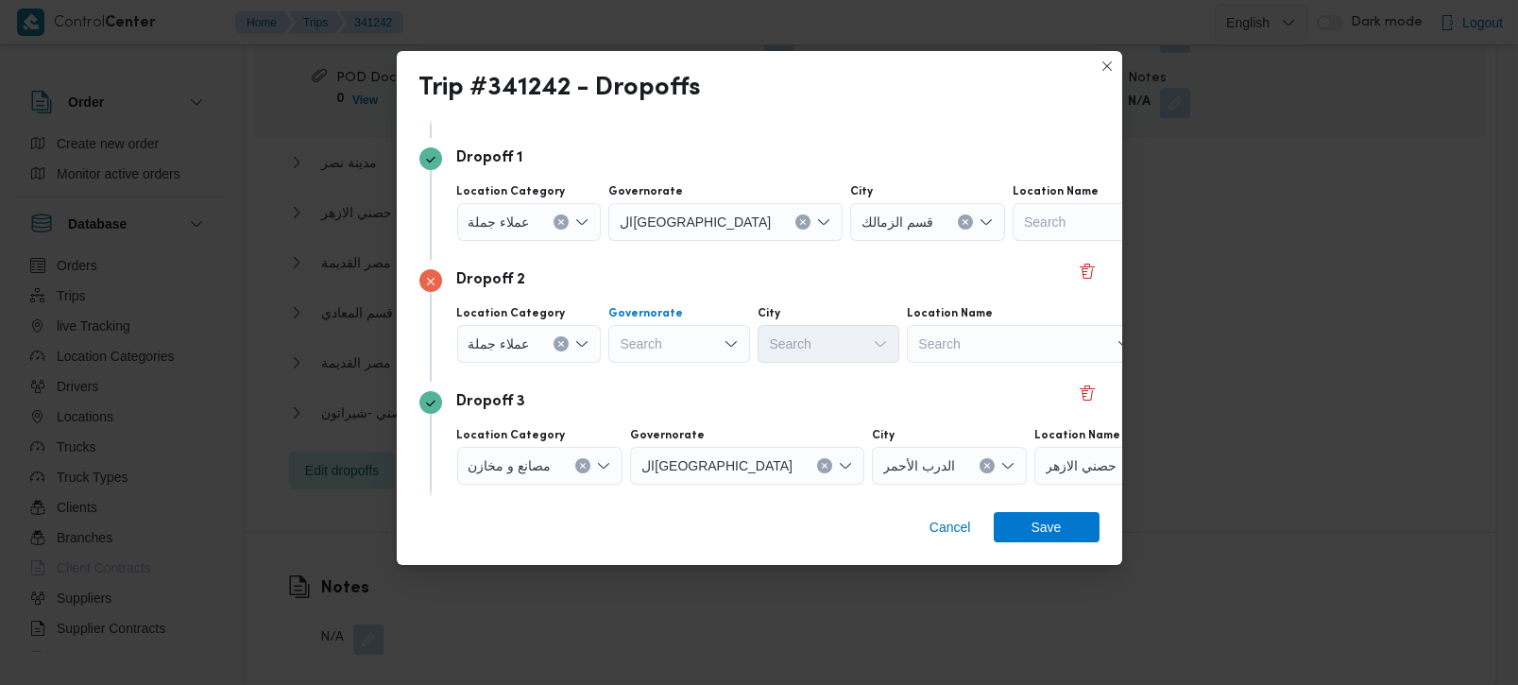
click at [656, 342] on div "Search" at bounding box center [679, 344] width 142 height 38
type input "رة"
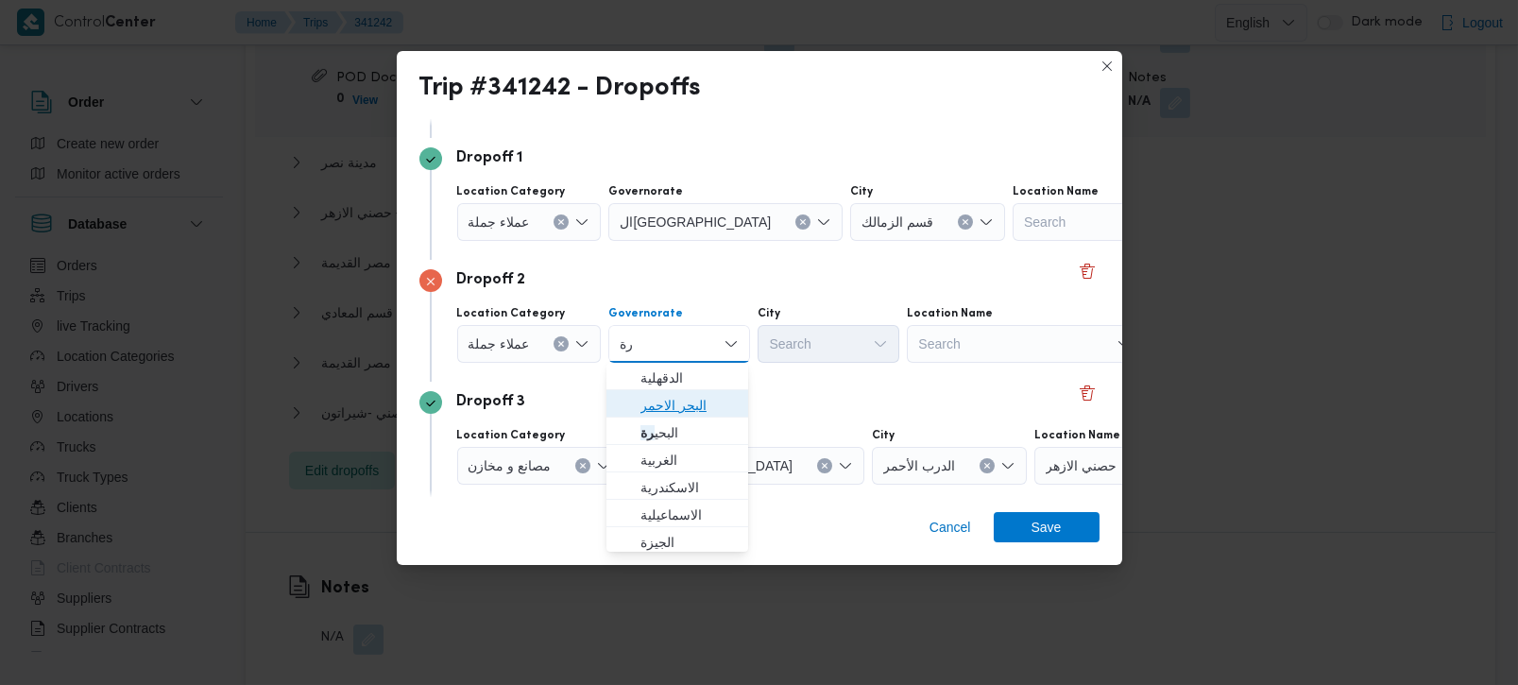
click at [668, 394] on span "البحر الاحمر" at bounding box center [689, 405] width 96 height 23
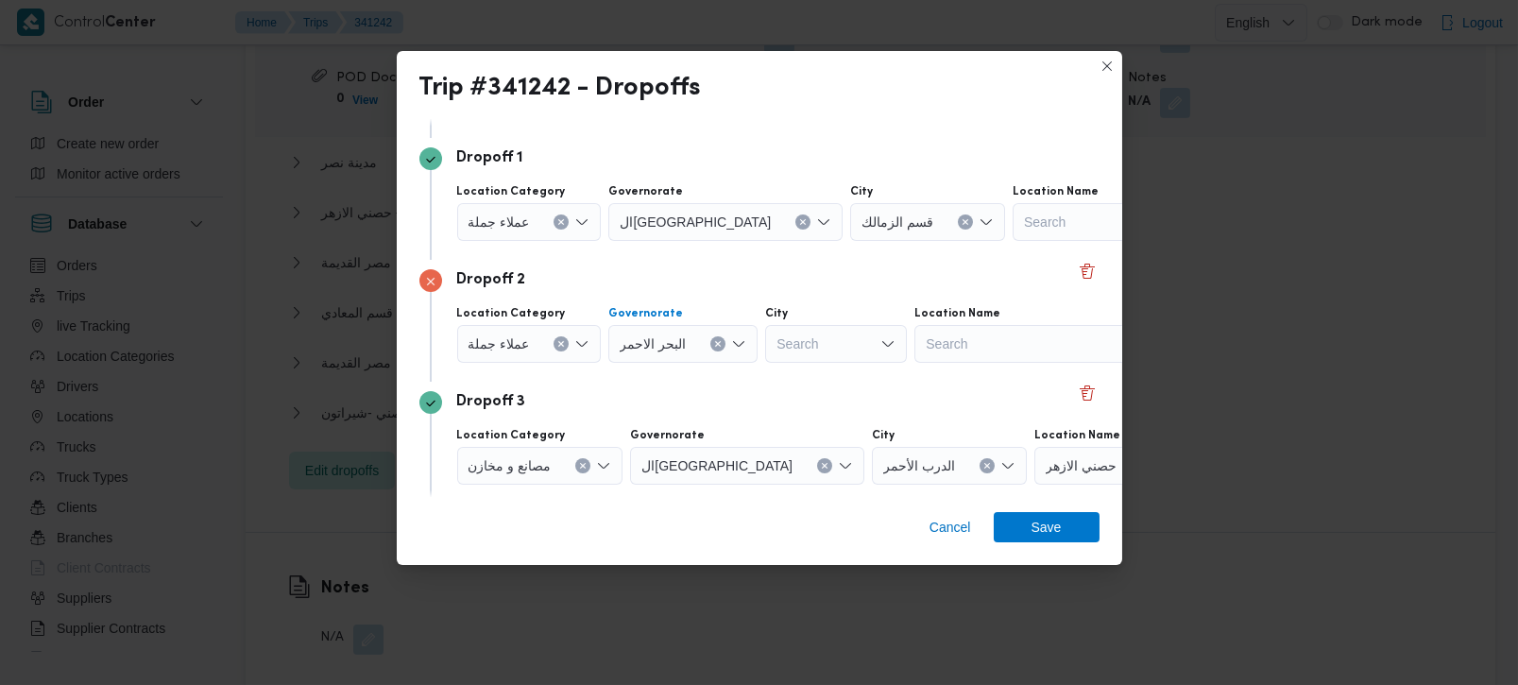
click at [714, 340] on icon "Clear input" at bounding box center [718, 344] width 8 height 8
type input "رة"
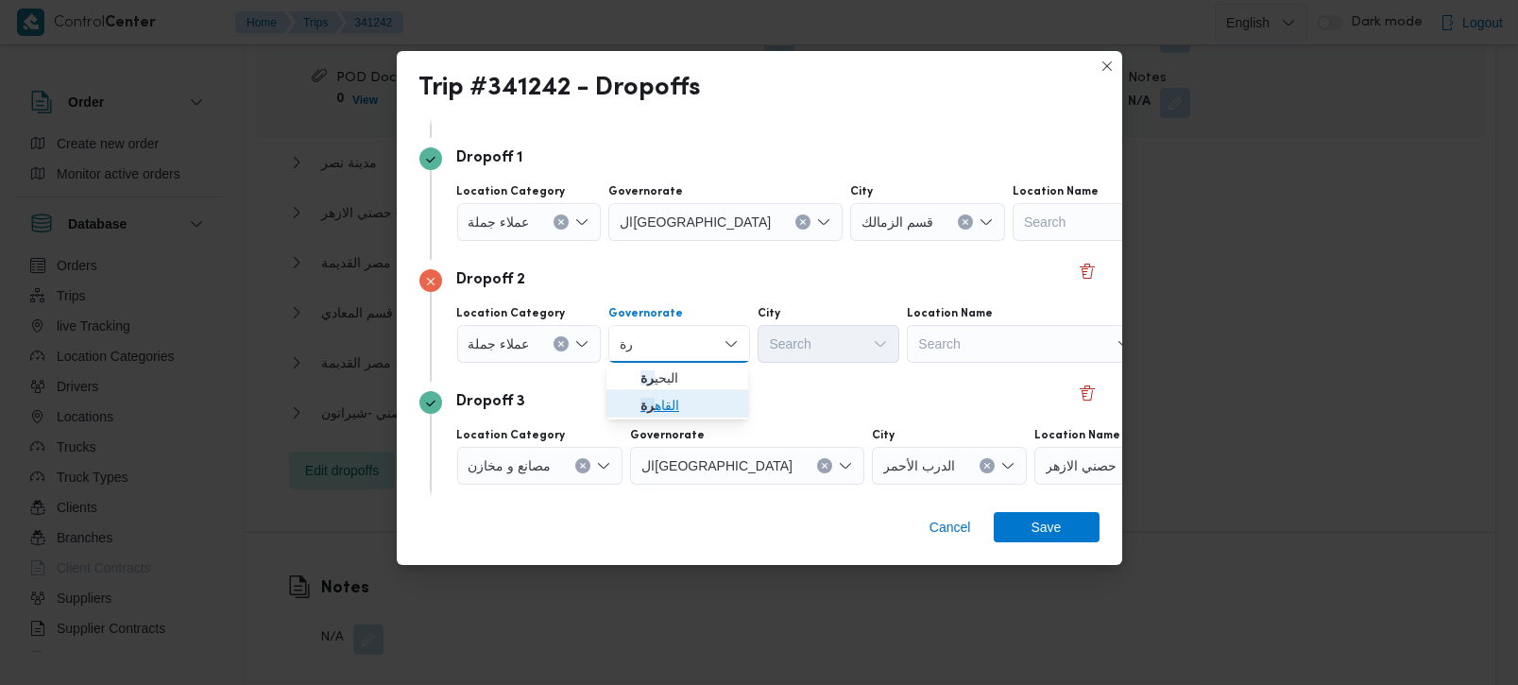
click at [679, 406] on span "القاه رة" at bounding box center [689, 405] width 96 height 23
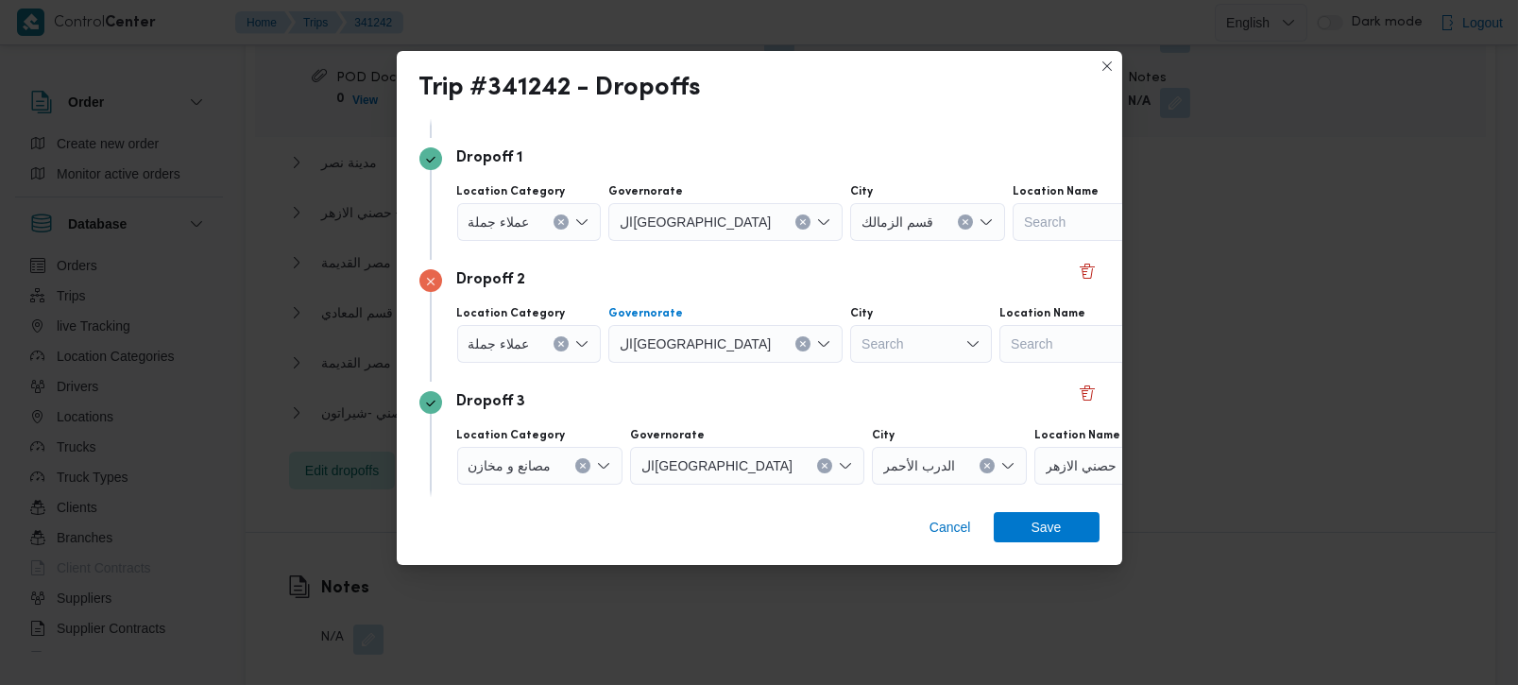
click at [850, 351] on div "Search" at bounding box center [921, 344] width 142 height 38
type input "نا"
click at [829, 390] on span "قسم منشأة نا صر" at bounding box center [826, 405] width 127 height 30
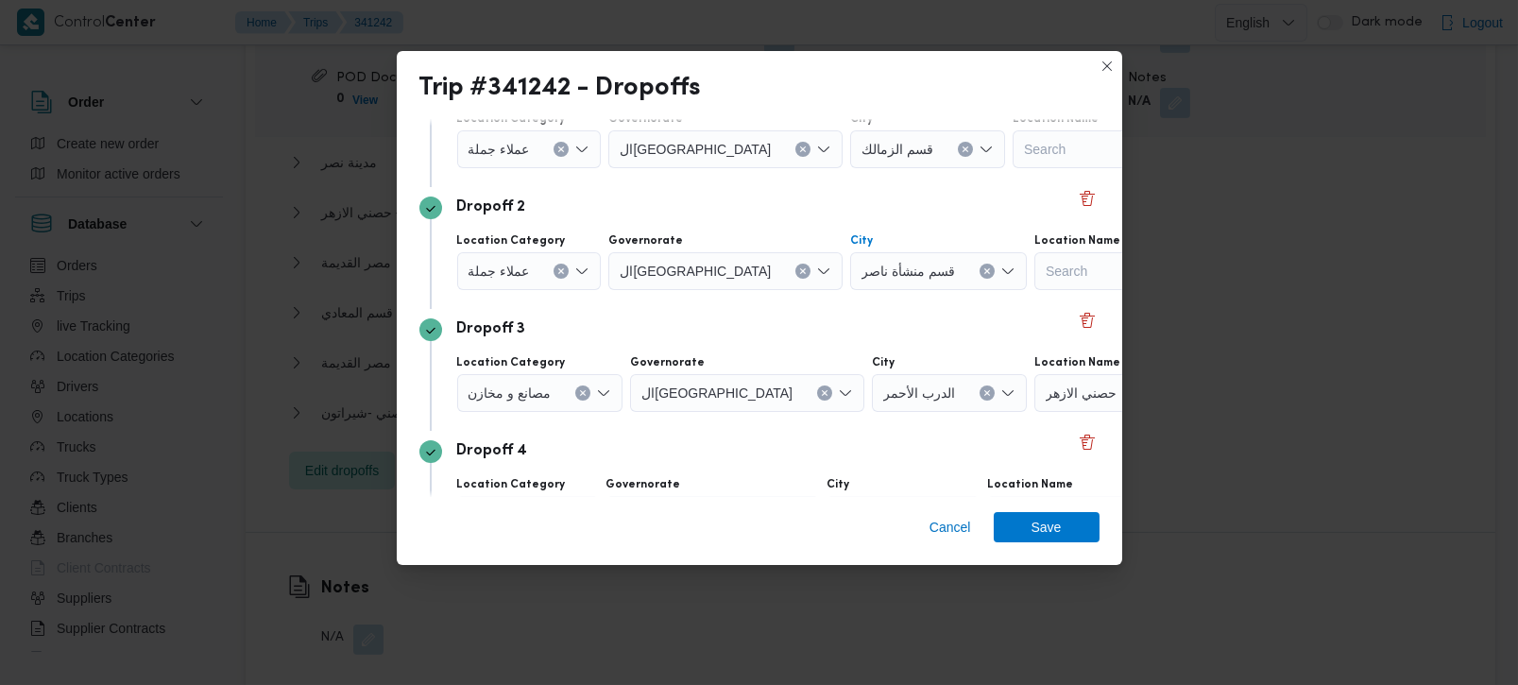
scroll to position [222, 0]
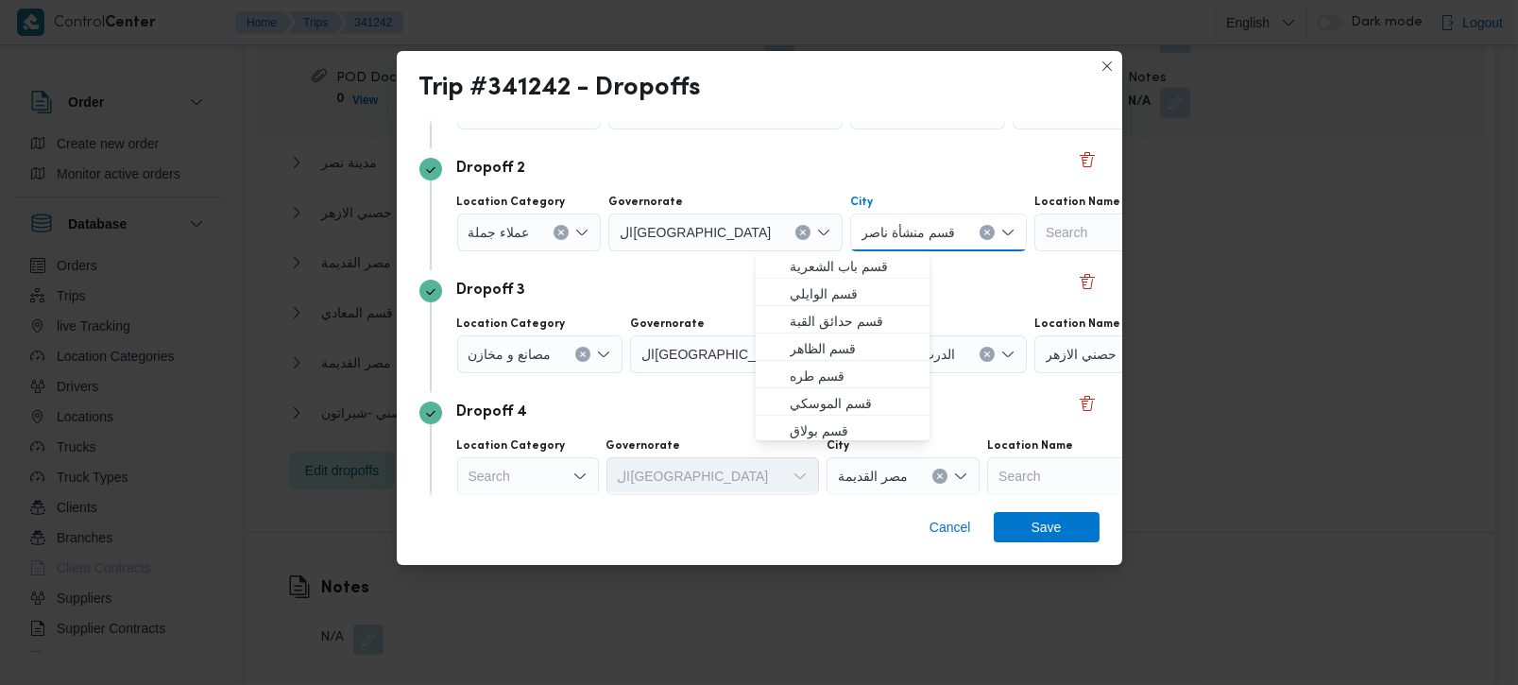
click at [538, 475] on div "Search" at bounding box center [528, 476] width 142 height 38
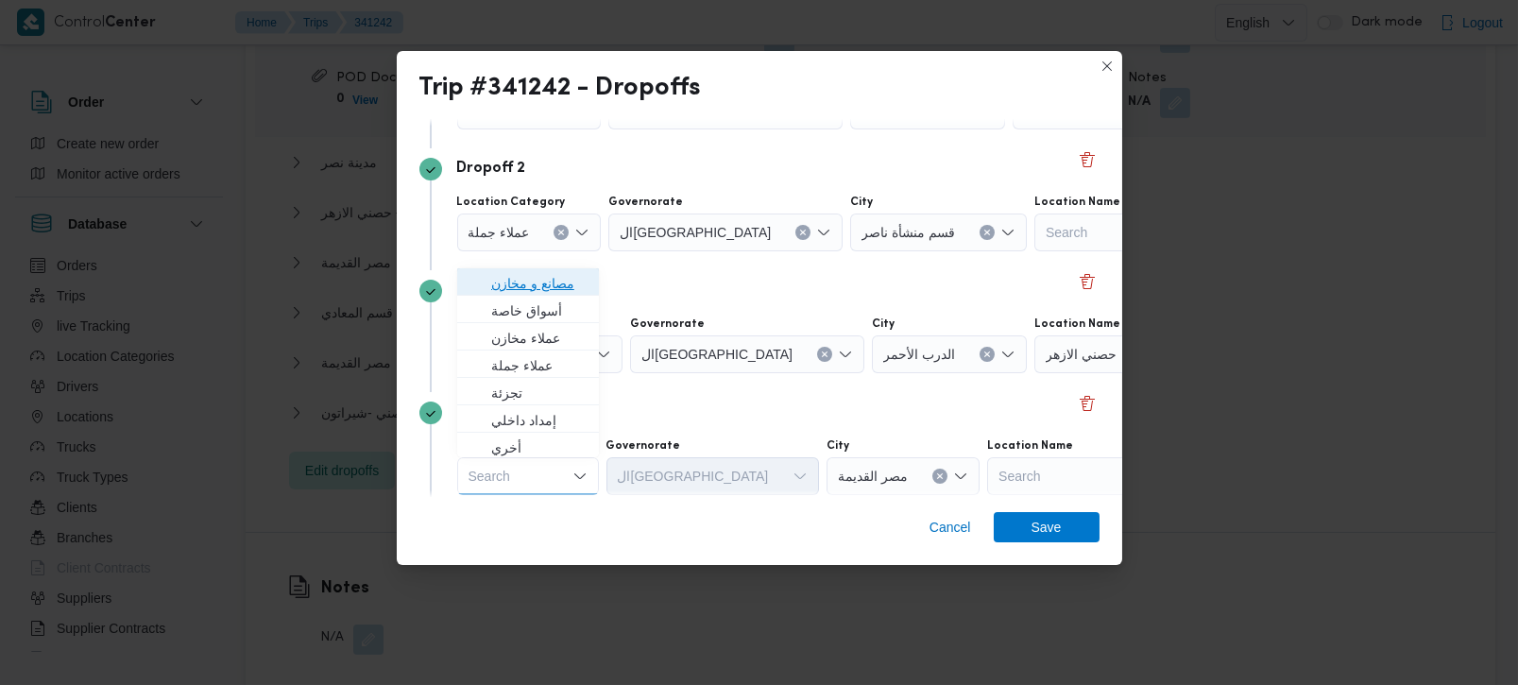
click at [563, 284] on span "مصانع و مخازن" at bounding box center [539, 283] width 96 height 23
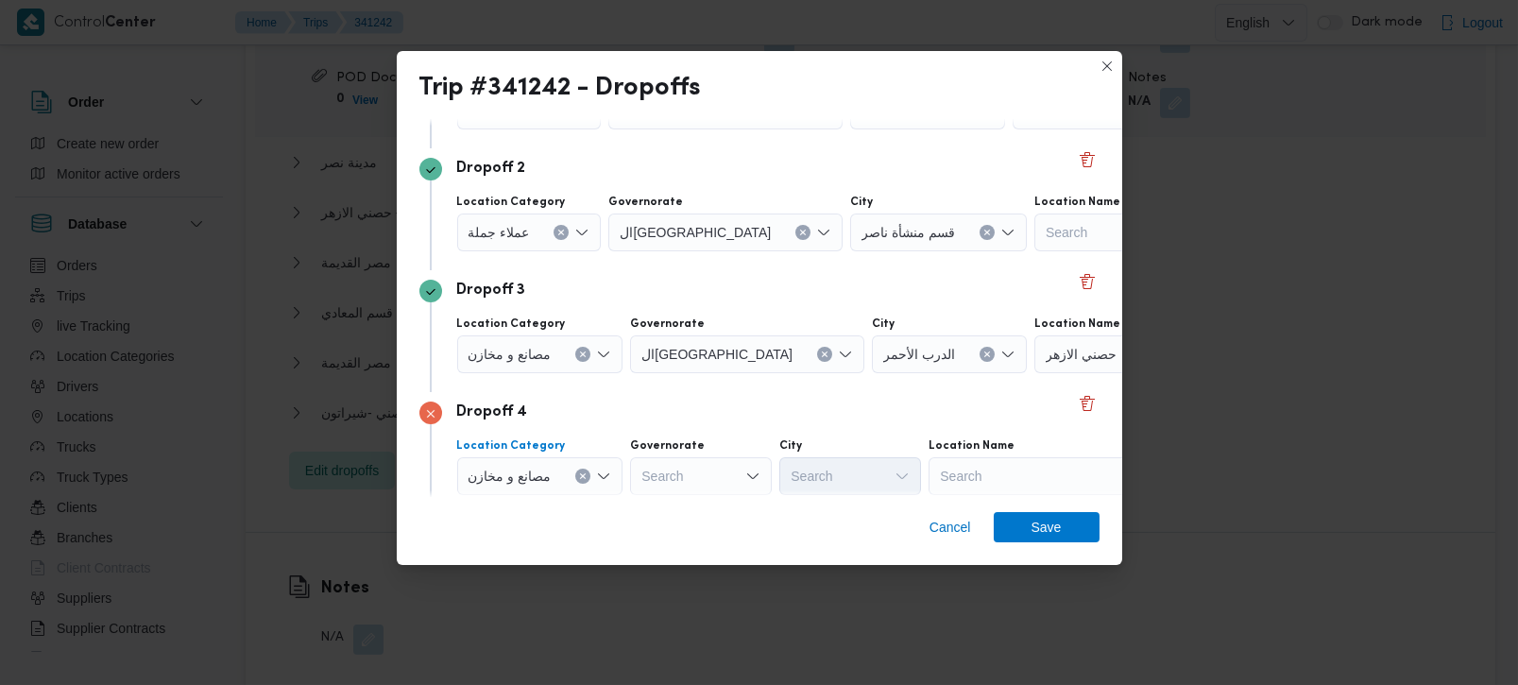
click at [580, 477] on icon "Clear input" at bounding box center [583, 476] width 8 height 8
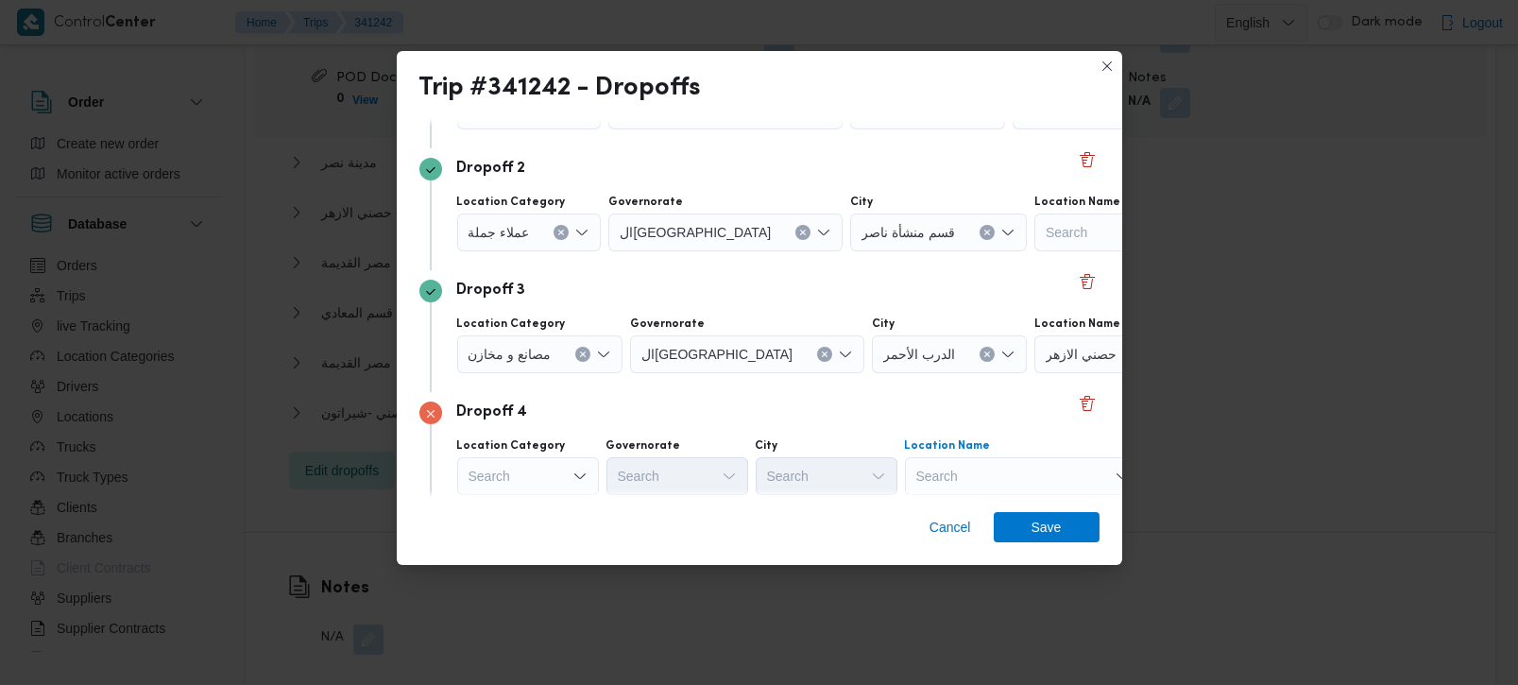
click at [934, 476] on div "Search" at bounding box center [1023, 476] width 236 height 38
type input "شير"
click at [974, 507] on span "حصني - شير اتون | 7 الخليلي | شيراتون المطار" at bounding box center [1033, 510] width 191 height 23
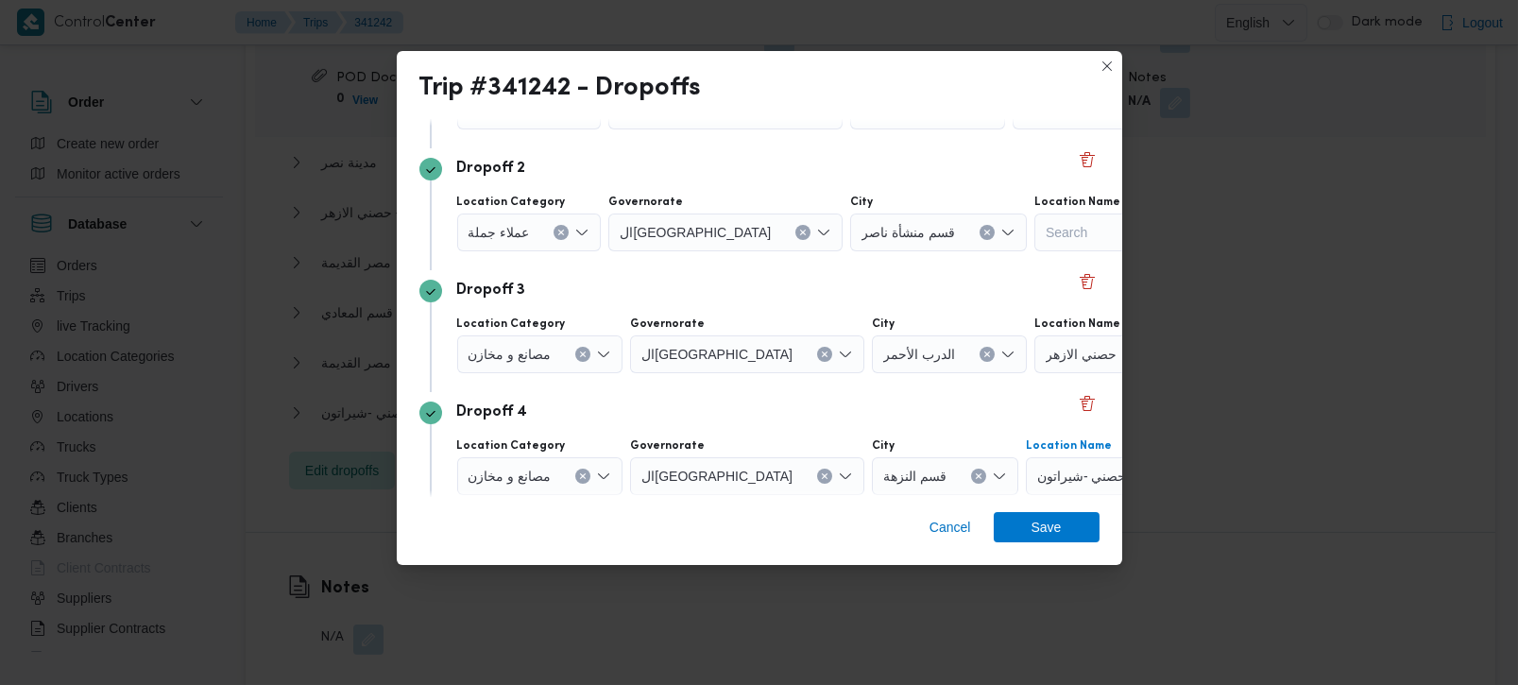
click at [842, 403] on div "Dropoff 4" at bounding box center [759, 413] width 680 height 23
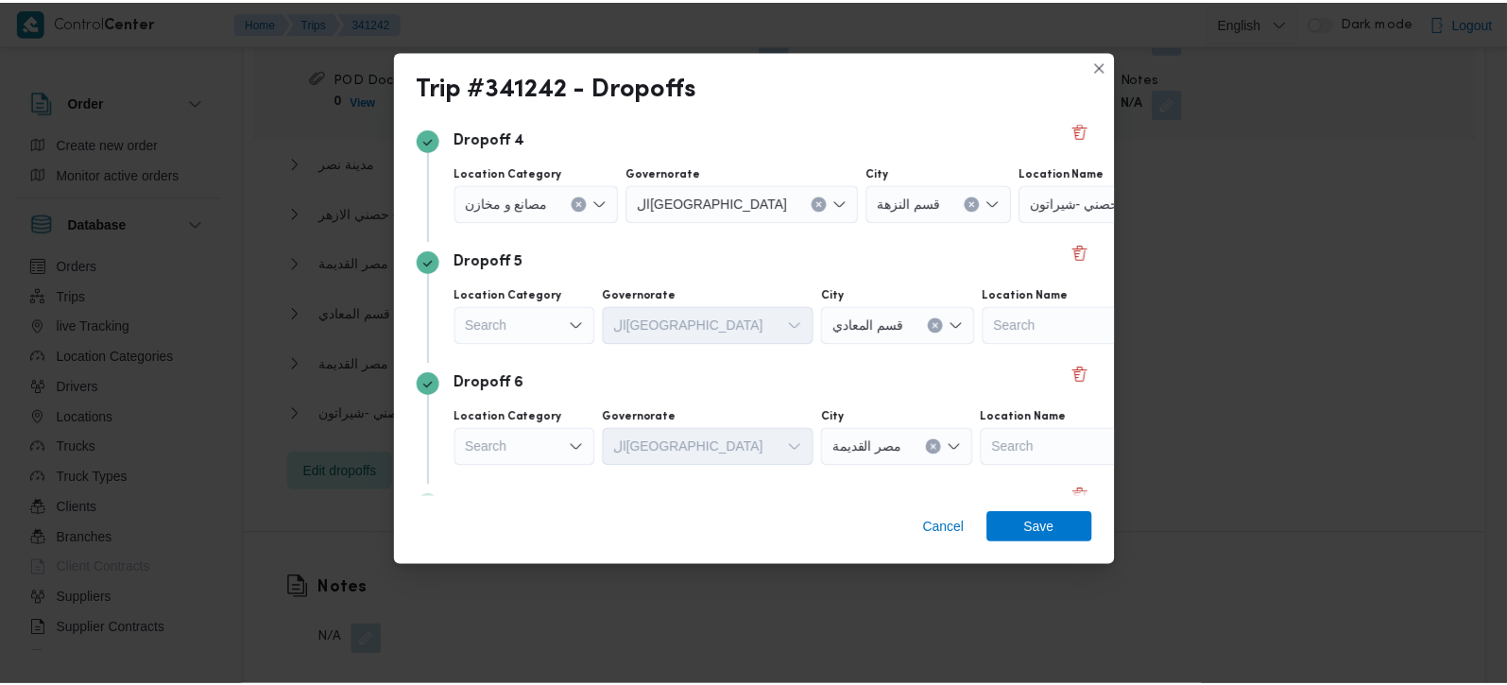
scroll to position [556, 0]
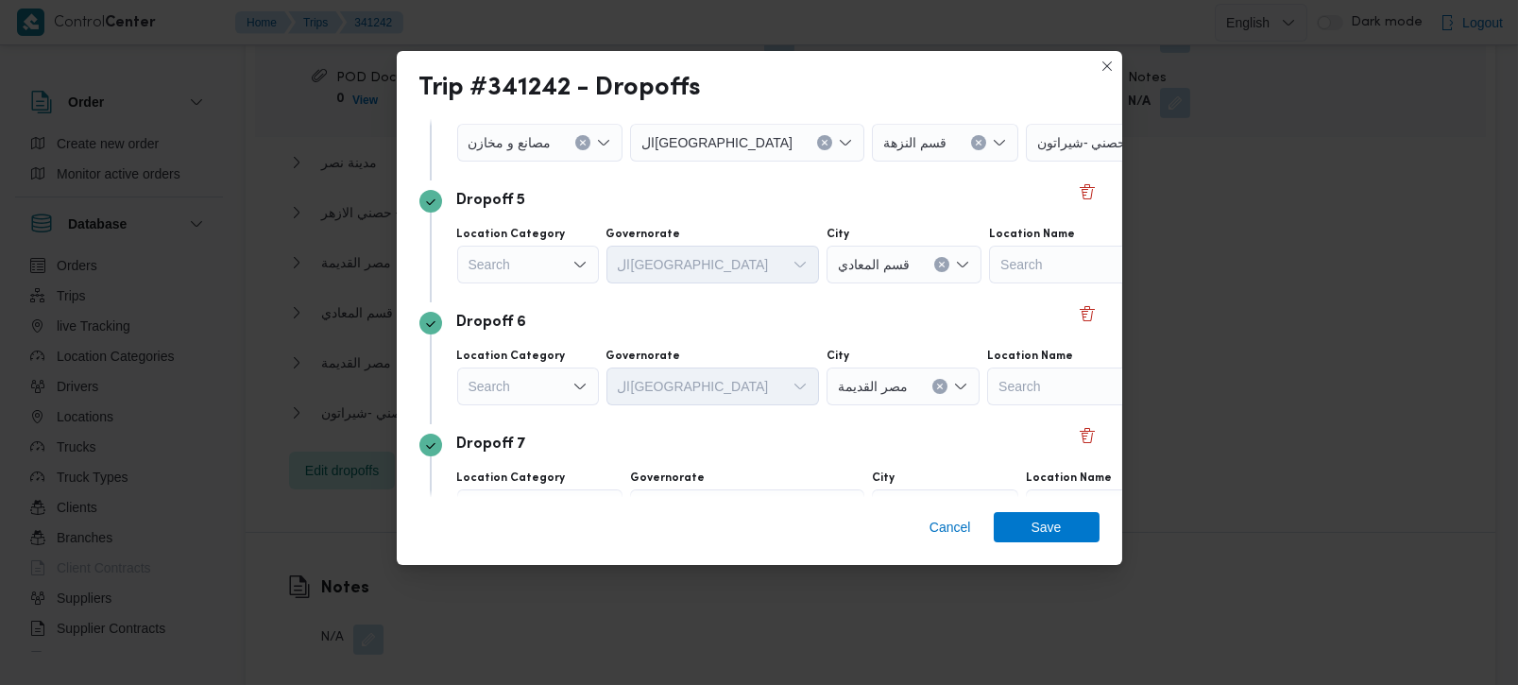
click at [1027, 507] on div "Cancel Save" at bounding box center [760, 531] width 726 height 68
click at [1030, 522] on span "Save" at bounding box center [1047, 526] width 106 height 30
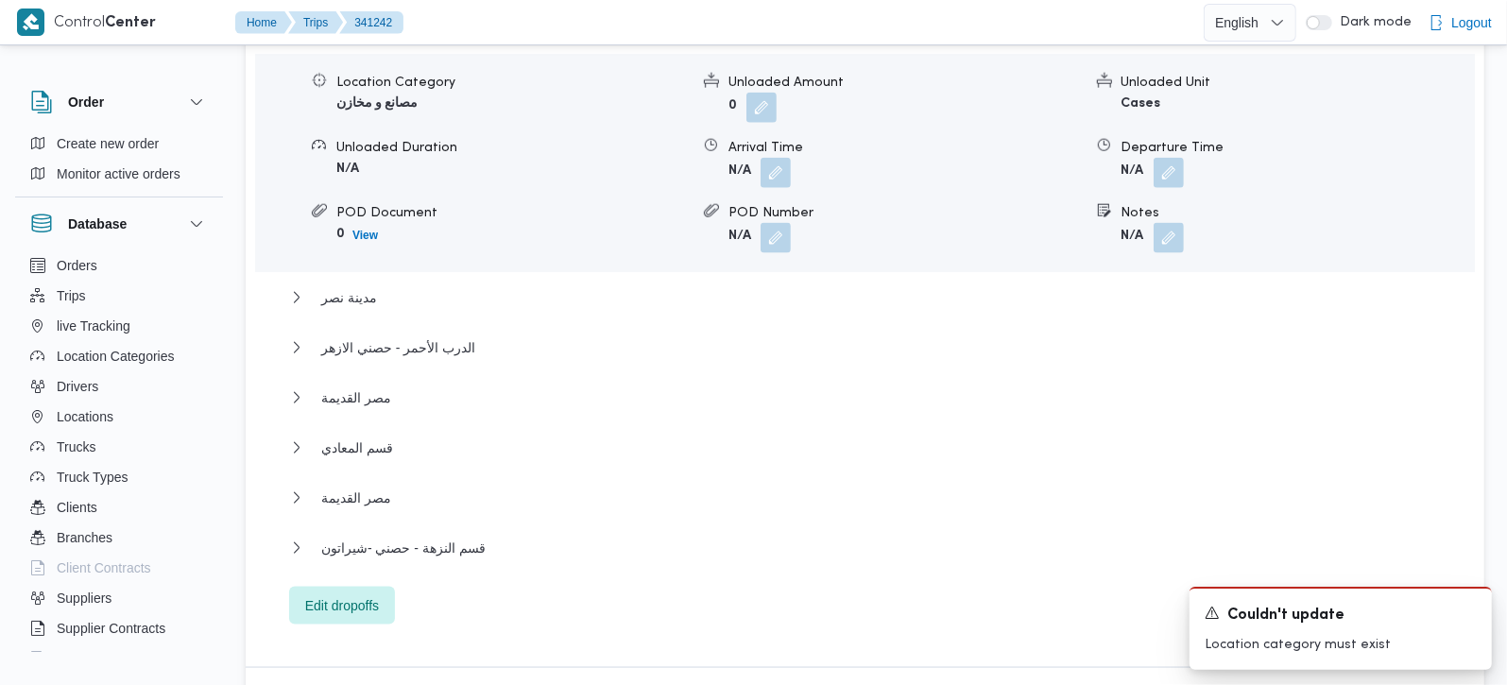
scroll to position [1718, 0]
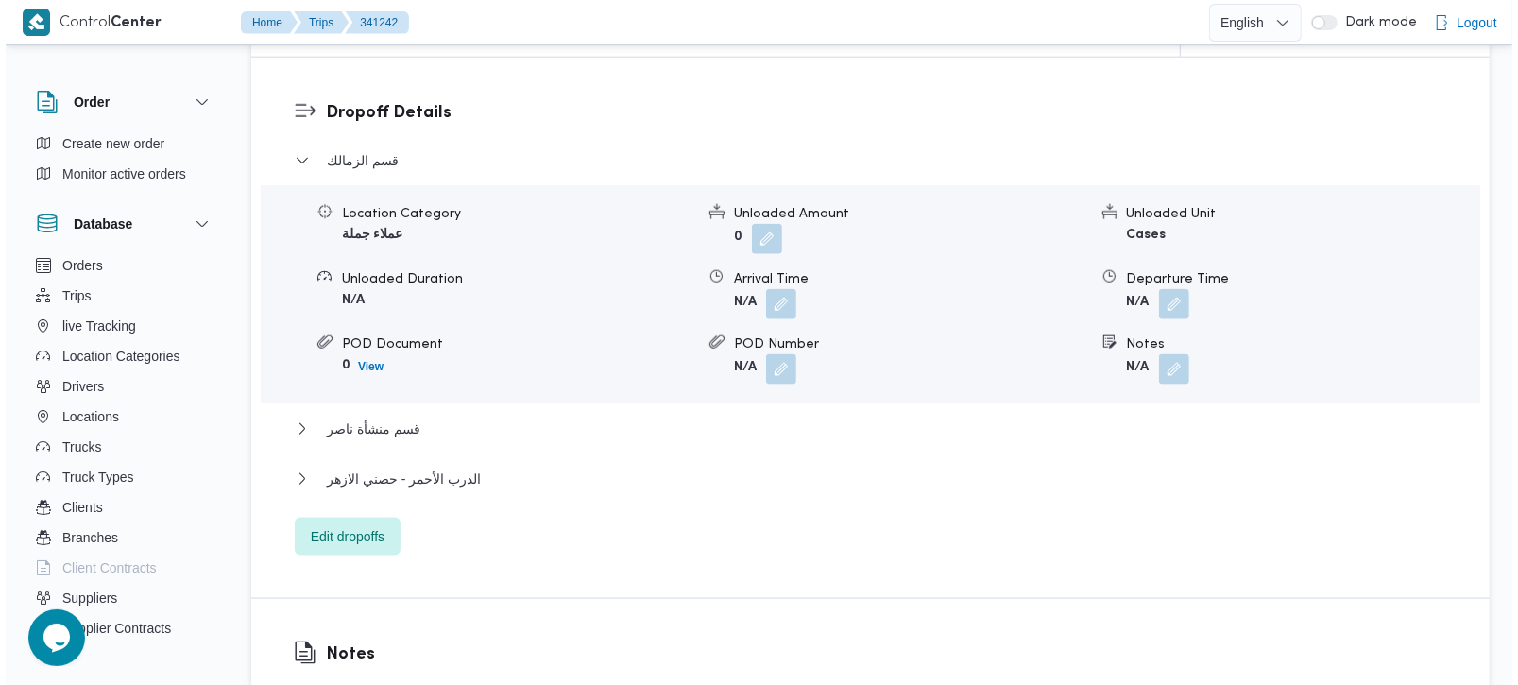
scroll to position [1625, 0]
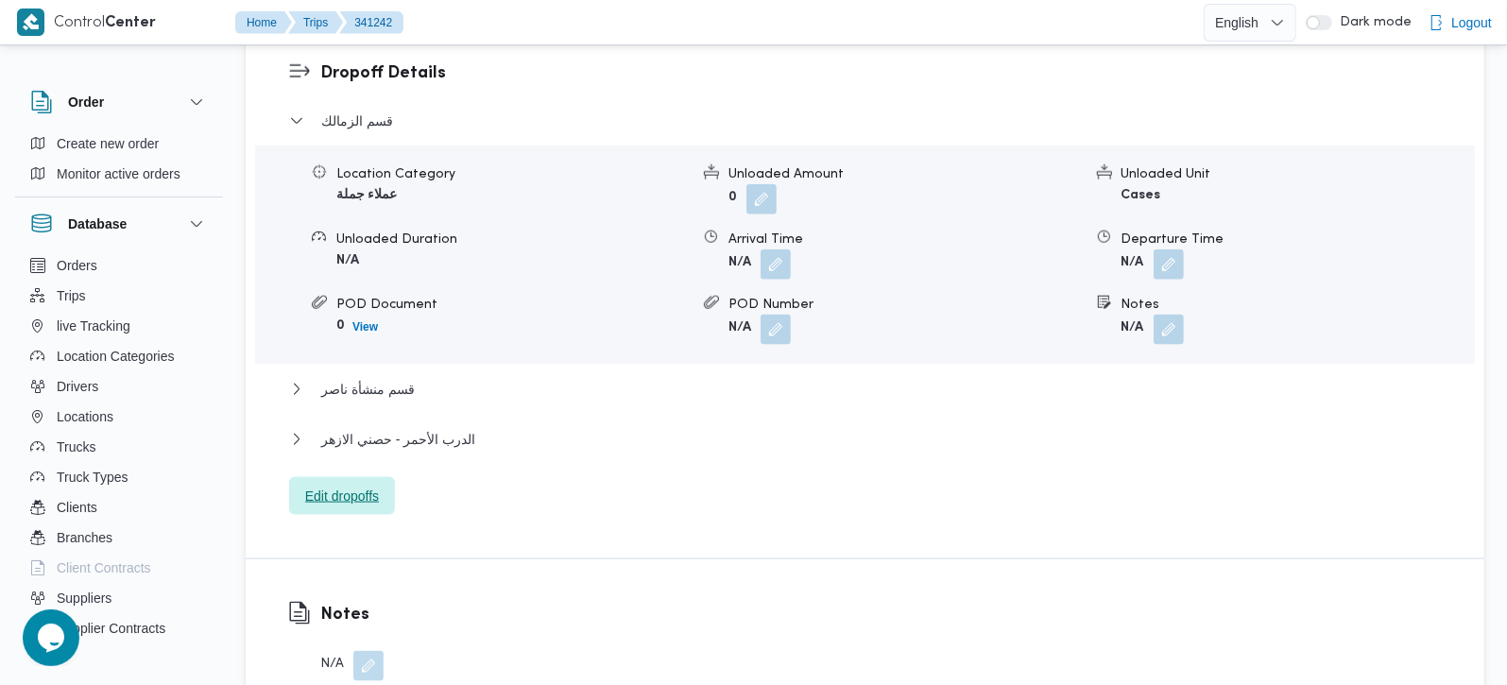
click at [332, 477] on span "Edit dropoffs" at bounding box center [342, 496] width 106 height 38
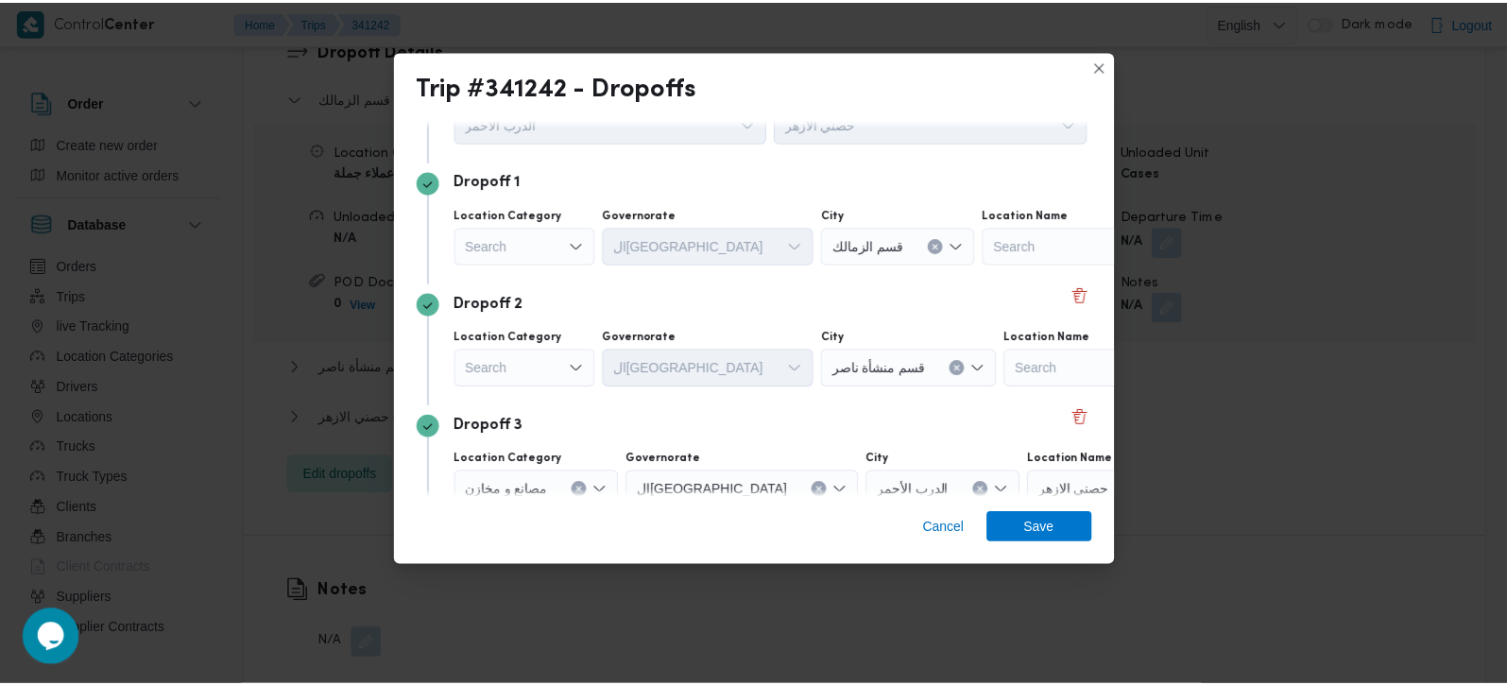
scroll to position [173, 0]
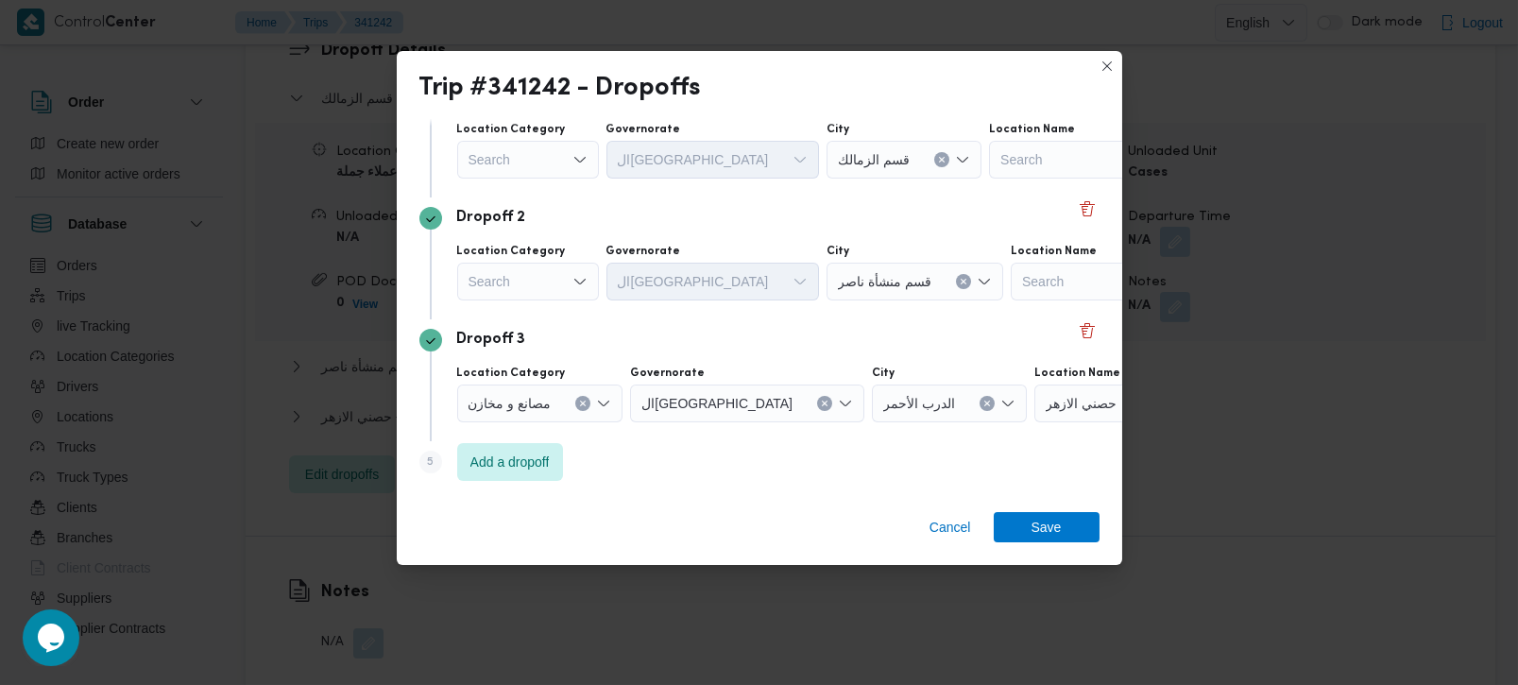
click at [593, 401] on div "مصانع و مخازن" at bounding box center [540, 404] width 166 height 38
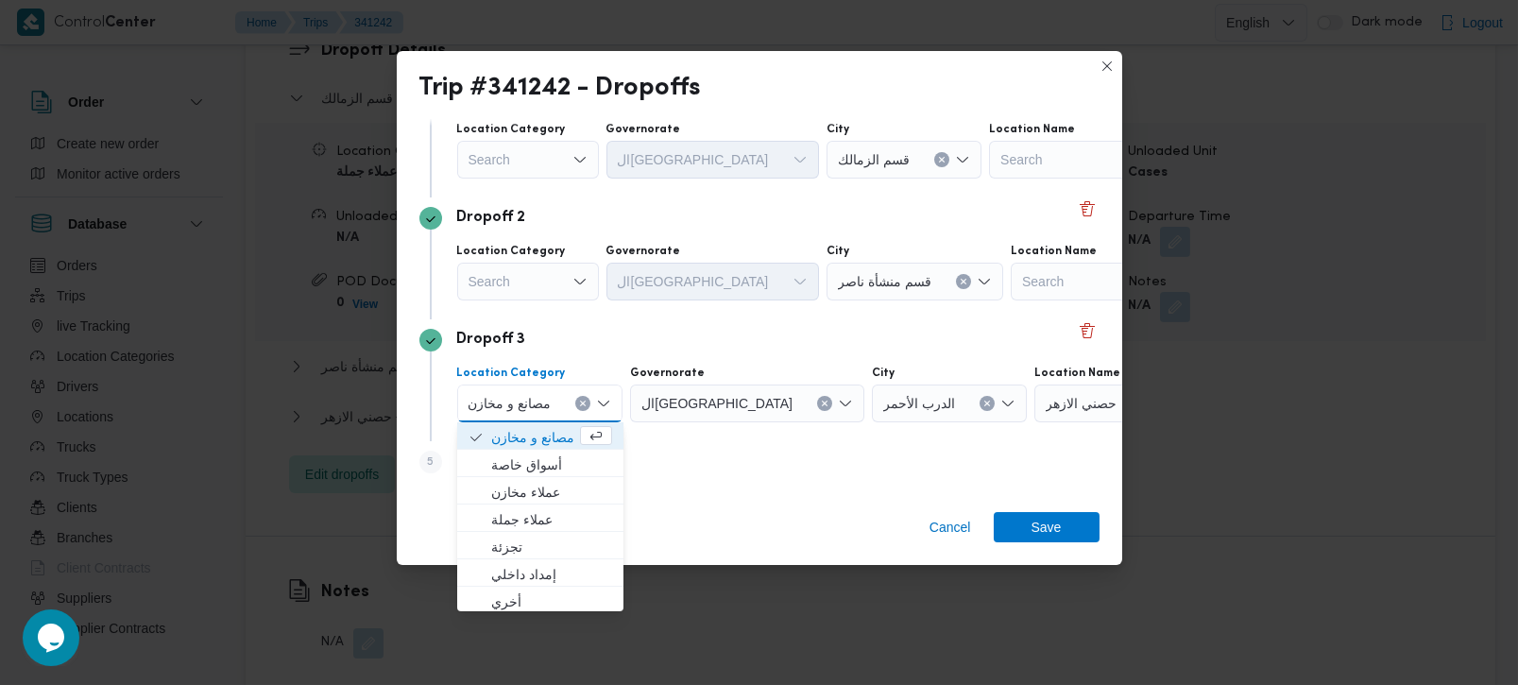
click at [584, 400] on icon "Clear input" at bounding box center [583, 404] width 8 height 8
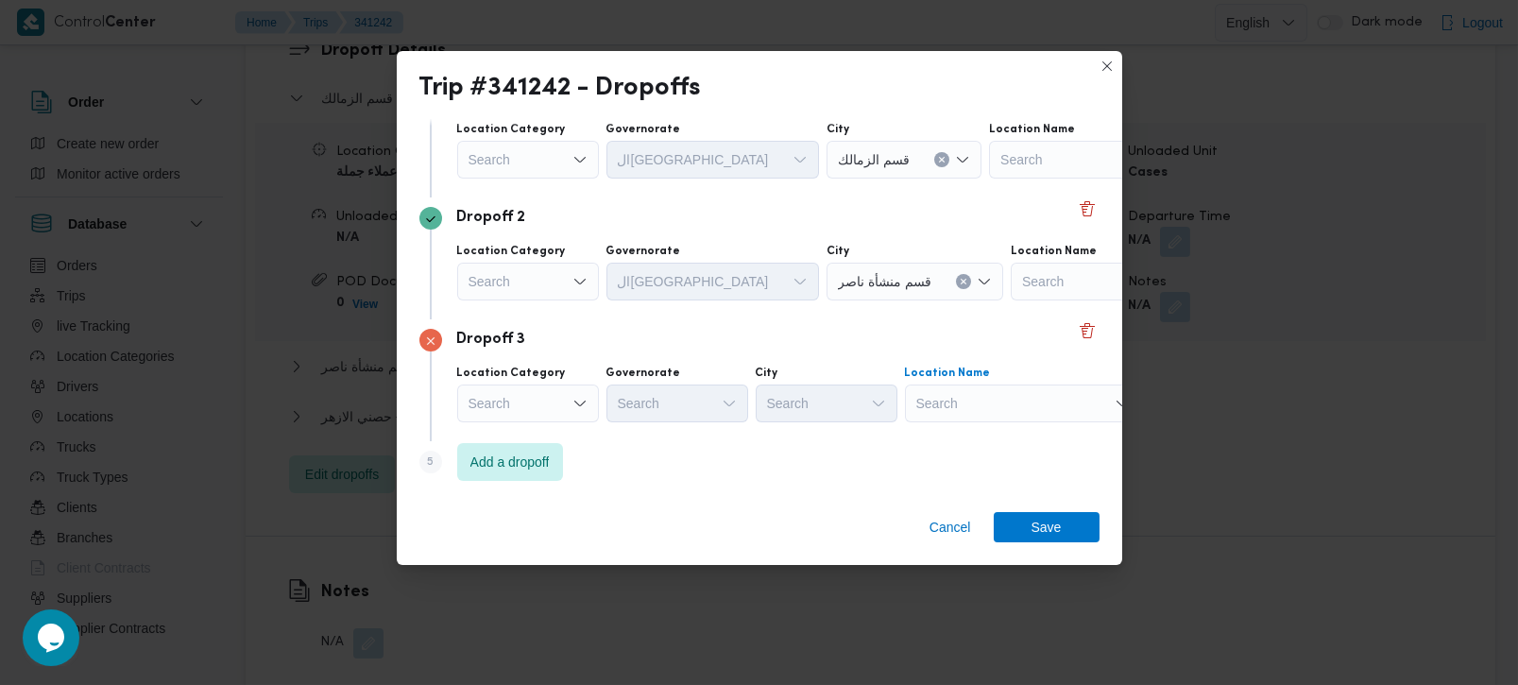
click at [972, 399] on div "Search" at bounding box center [1023, 404] width 236 height 38
type input "شير"
click at [973, 431] on span "حصني - شير اتون | 7 الخليلي | شيراتون المطار" at bounding box center [1033, 437] width 191 height 23
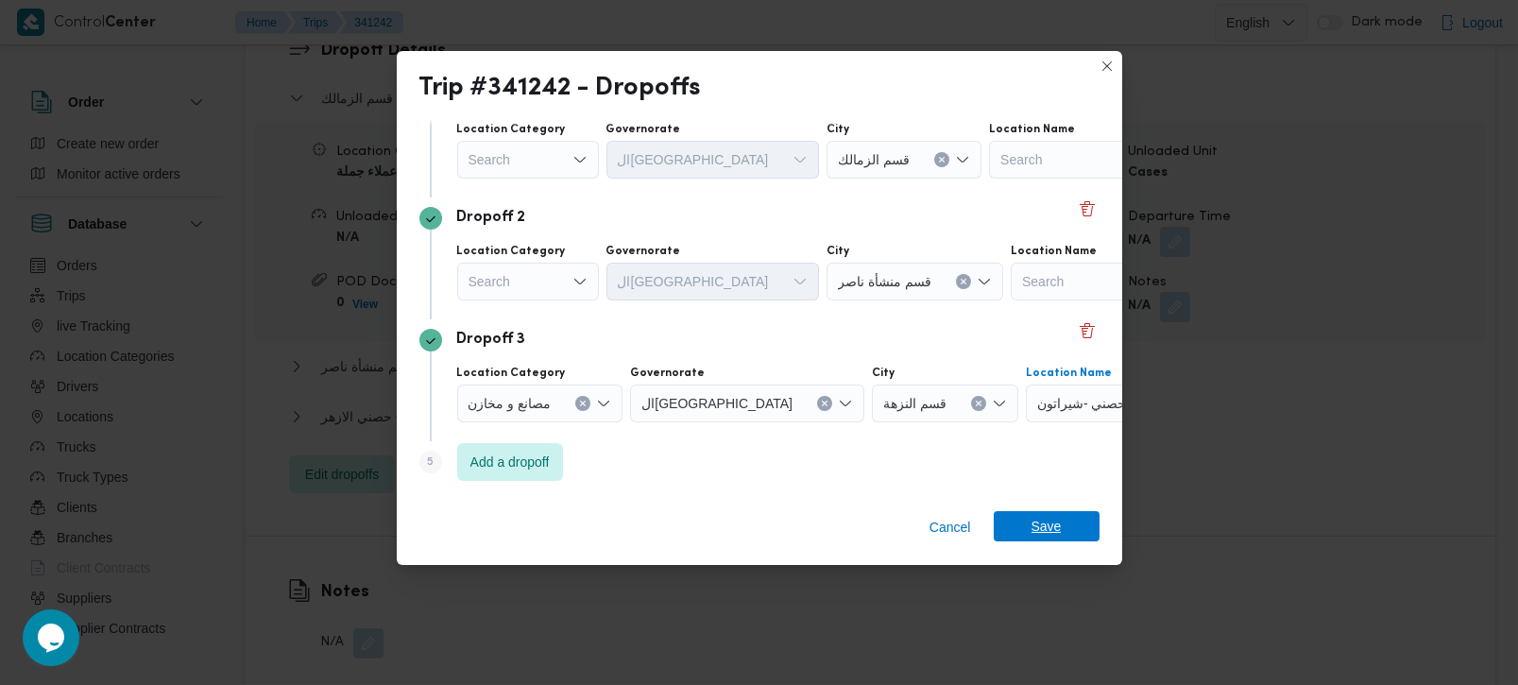
click at [1022, 517] on span "Save" at bounding box center [1047, 526] width 106 height 30
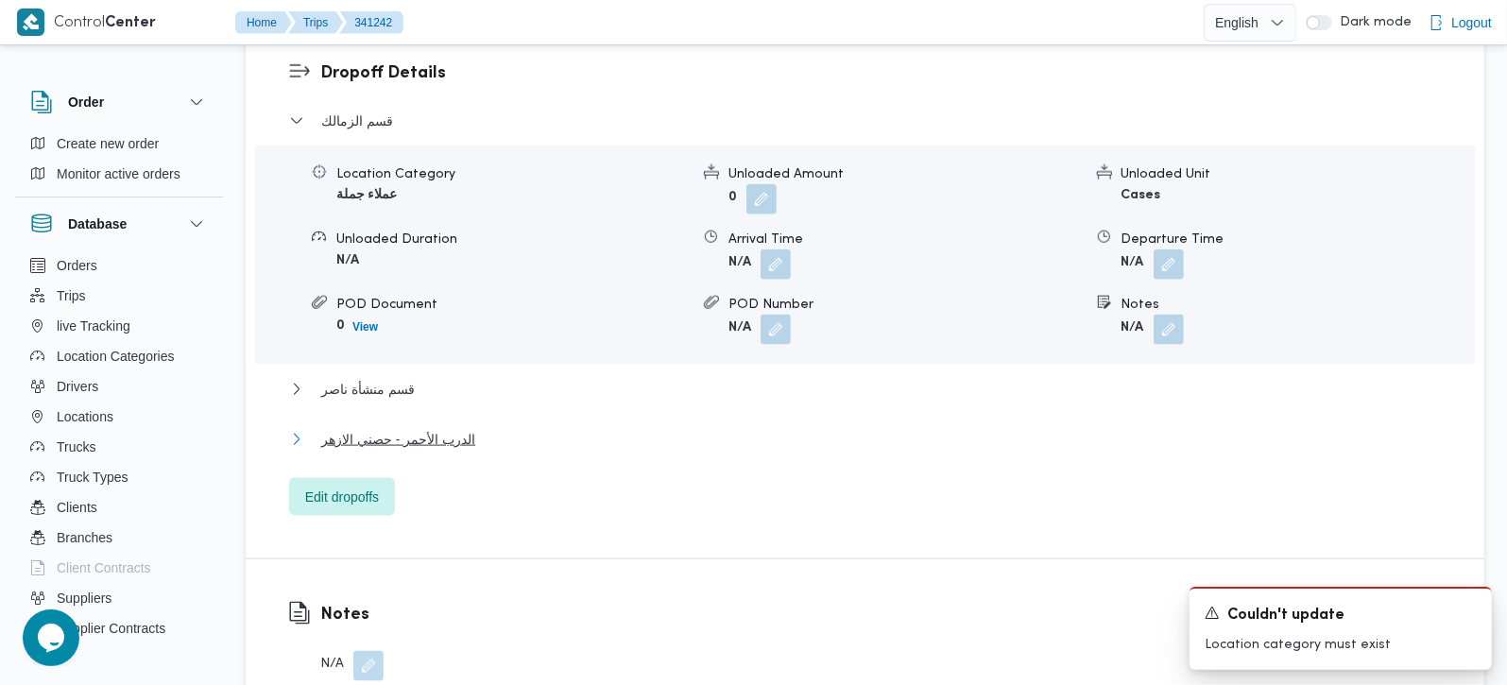
click at [401, 428] on span "الدرب الأحمر - حصني الازهر" at bounding box center [398, 439] width 154 height 23
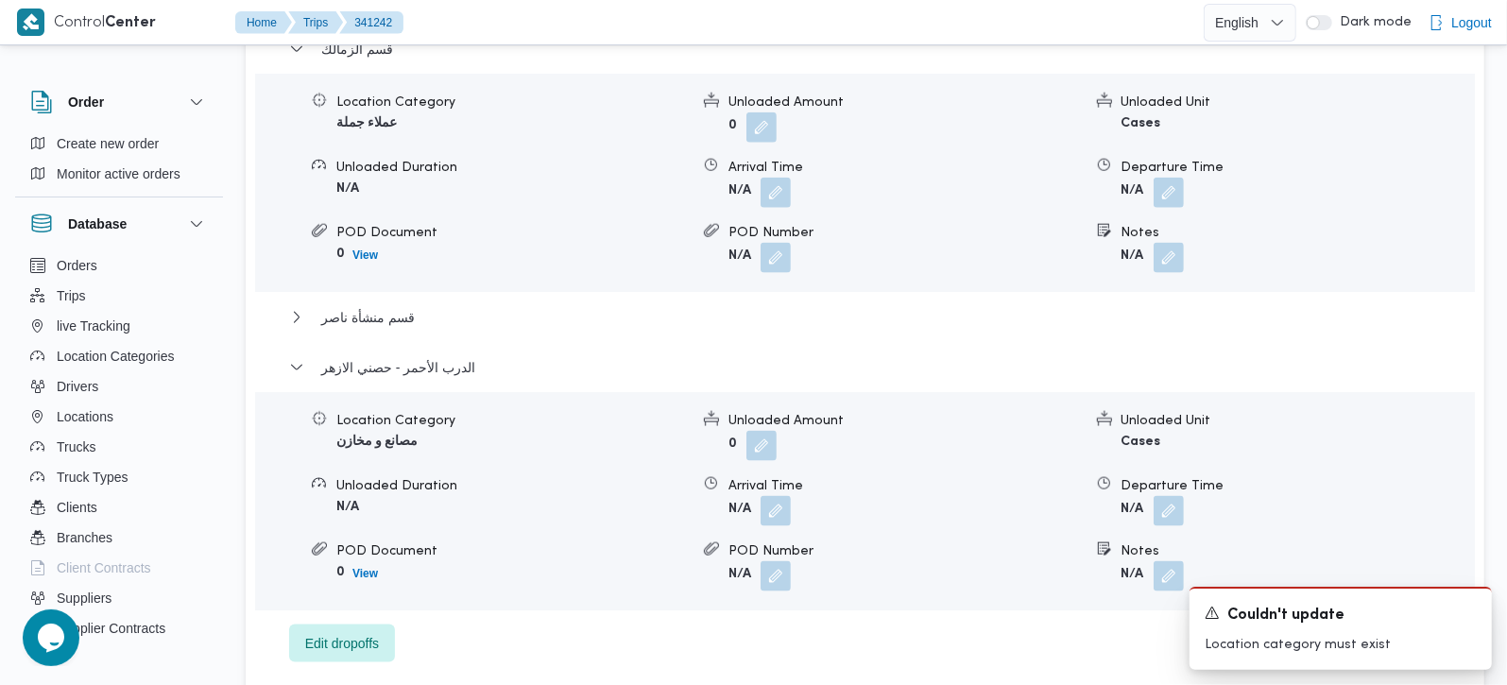
scroll to position [1736, 0]
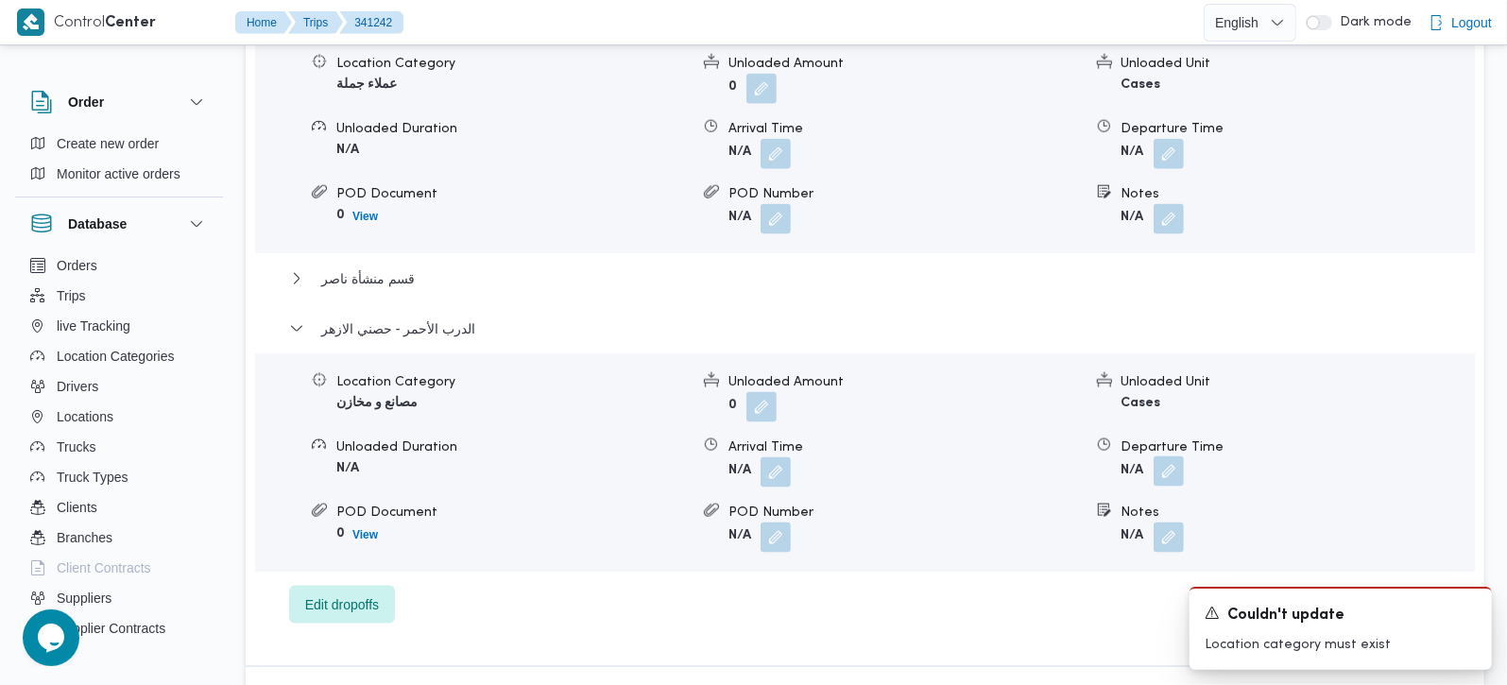
click at [1162, 456] on button "button" at bounding box center [1169, 471] width 30 height 30
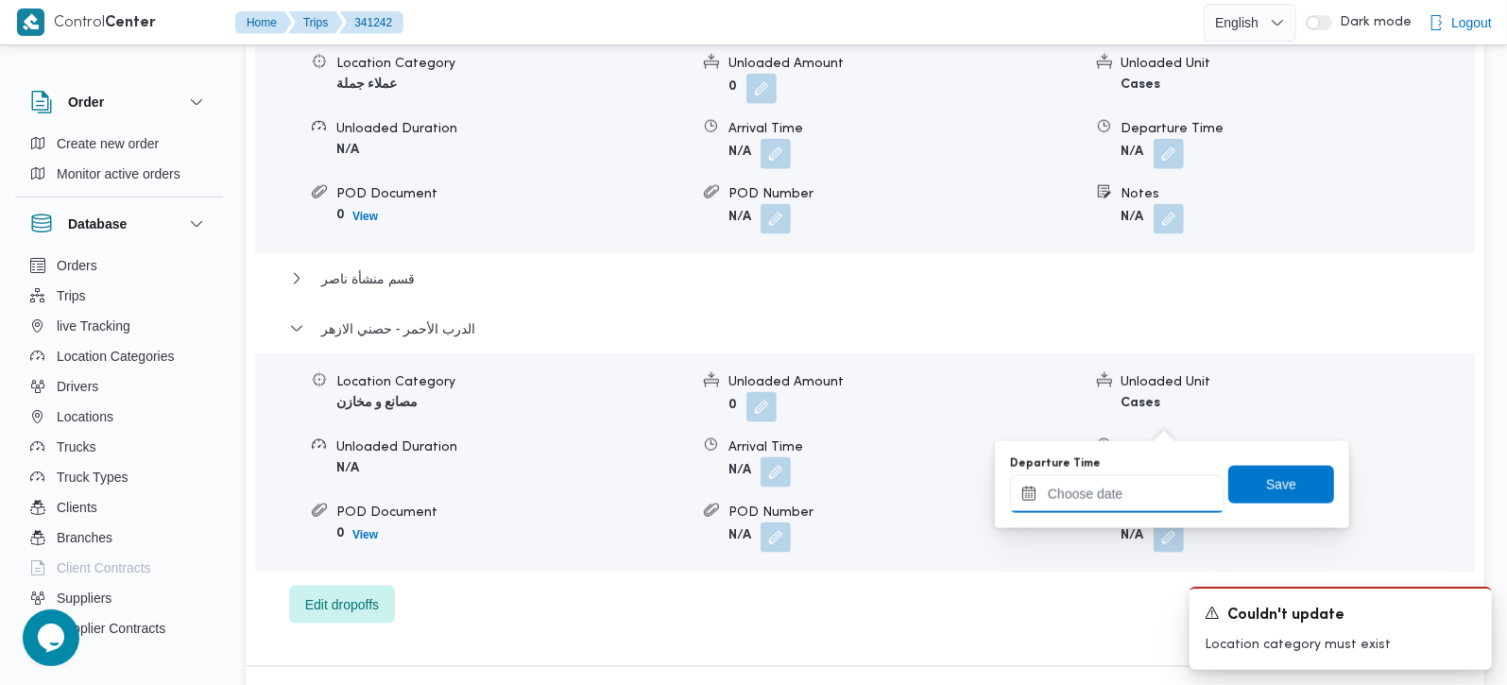
click at [1138, 498] on input "Departure Time" at bounding box center [1117, 494] width 214 height 38
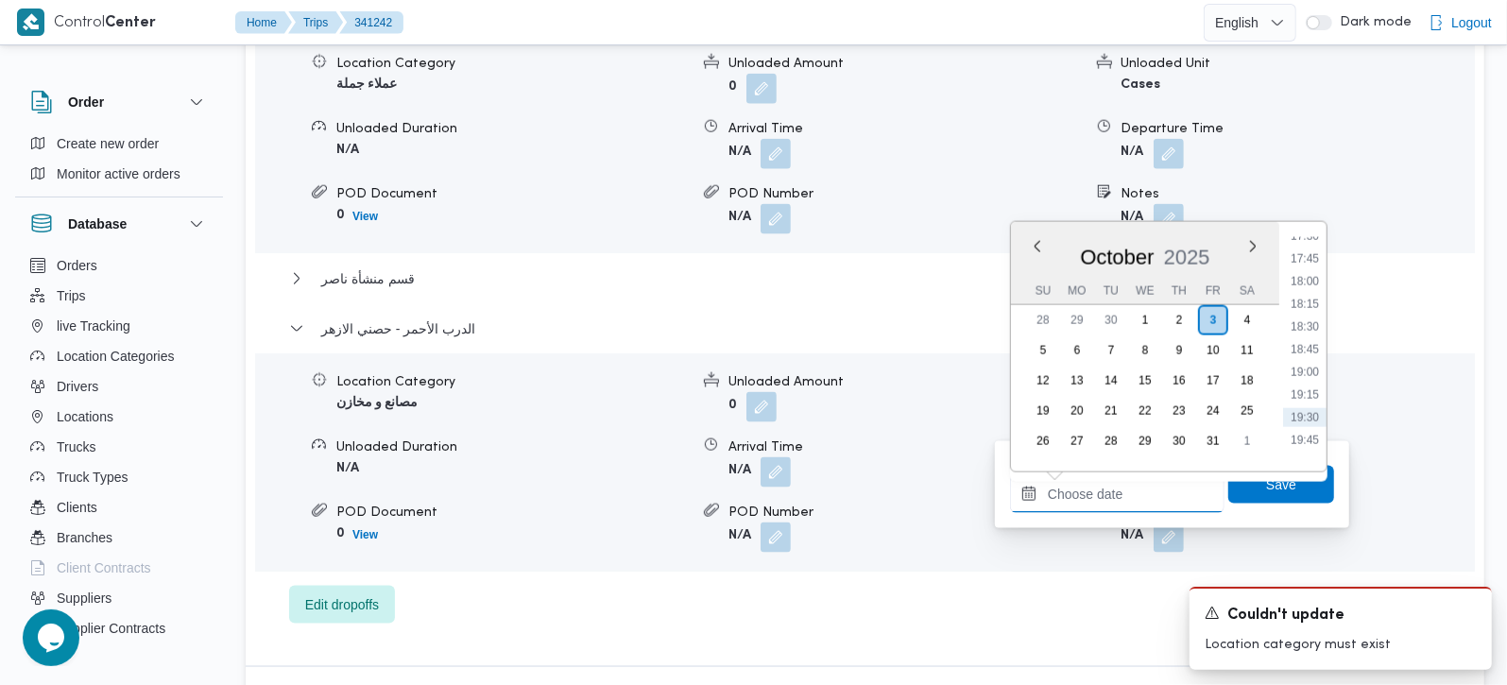
scroll to position [1544, 0]
click at [1301, 264] on li "17:15" at bounding box center [1304, 267] width 43 height 19
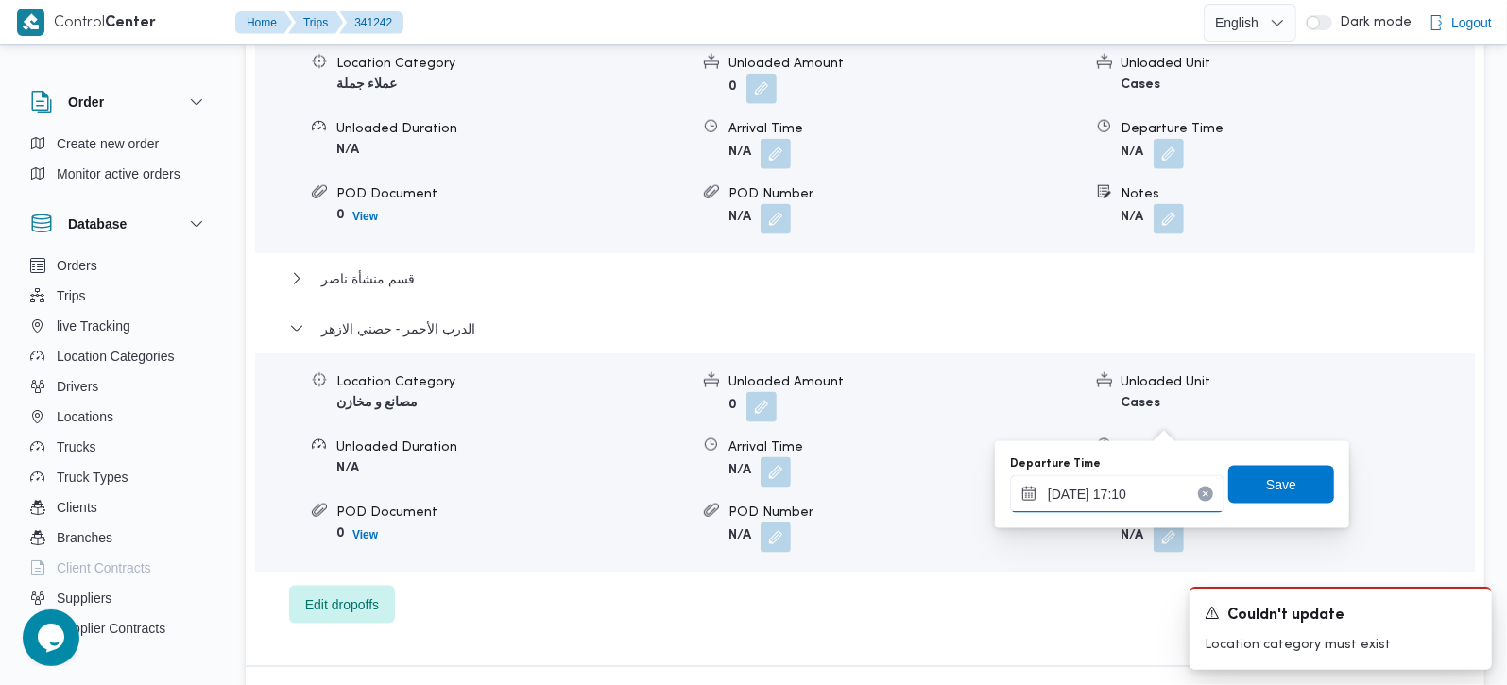
type input "03/10/2025 17:10"
click at [1258, 503] on div "Departure Time 03/10/2025 17:10 Save" at bounding box center [1172, 484] width 328 height 60
click at [1249, 480] on span "Save" at bounding box center [1281, 484] width 106 height 38
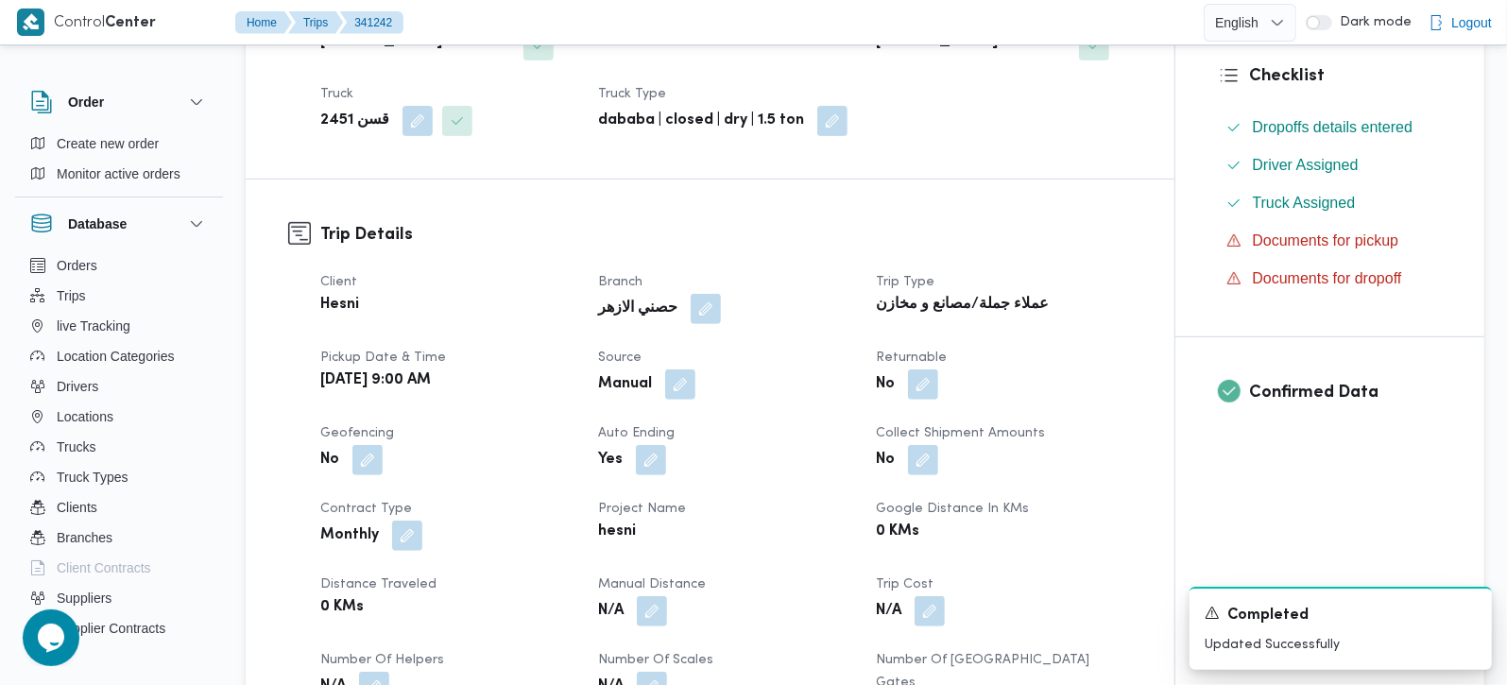
scroll to position [513, 0]
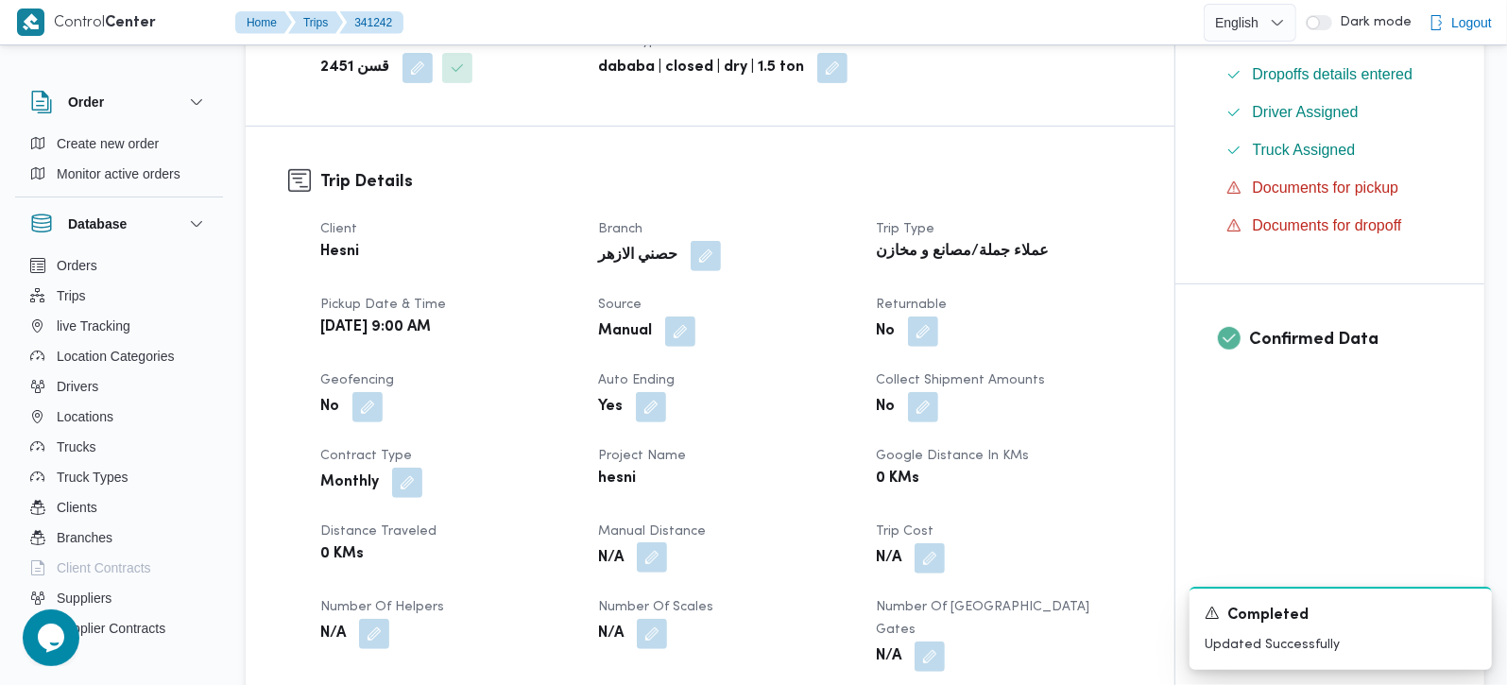
click at [652, 542] on button "button" at bounding box center [652, 557] width 30 height 30
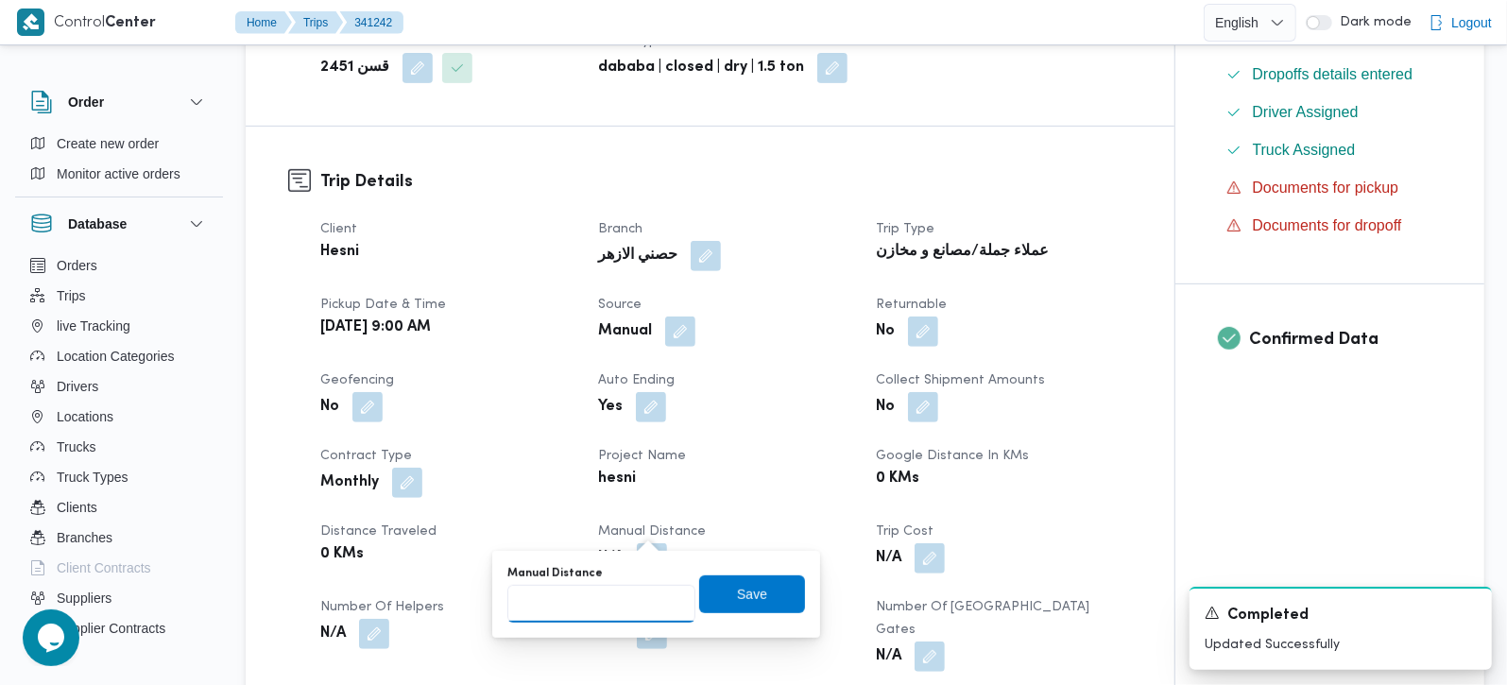
click at [632, 615] on input "Manual Distance" at bounding box center [601, 604] width 188 height 38
type input "97"
click at [767, 576] on span "Save" at bounding box center [752, 593] width 106 height 38
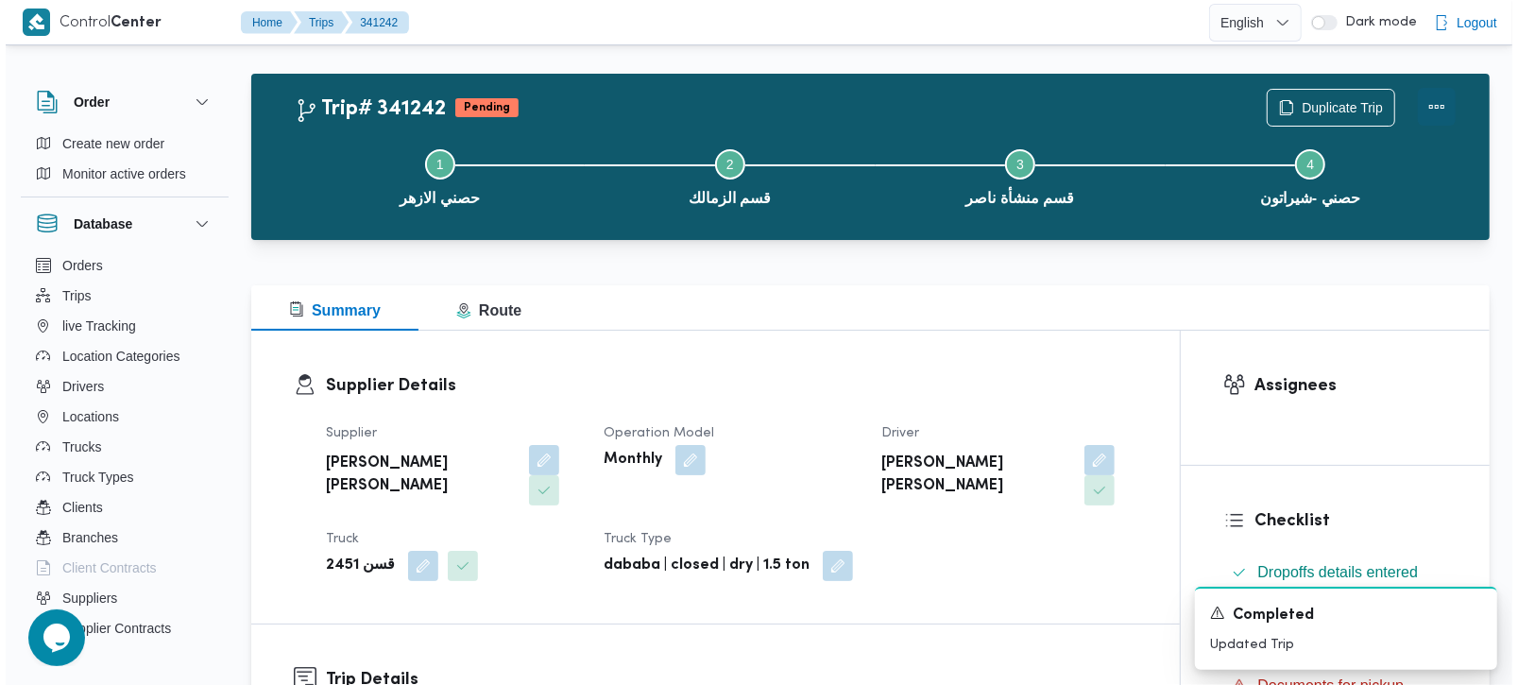
scroll to position [0, 0]
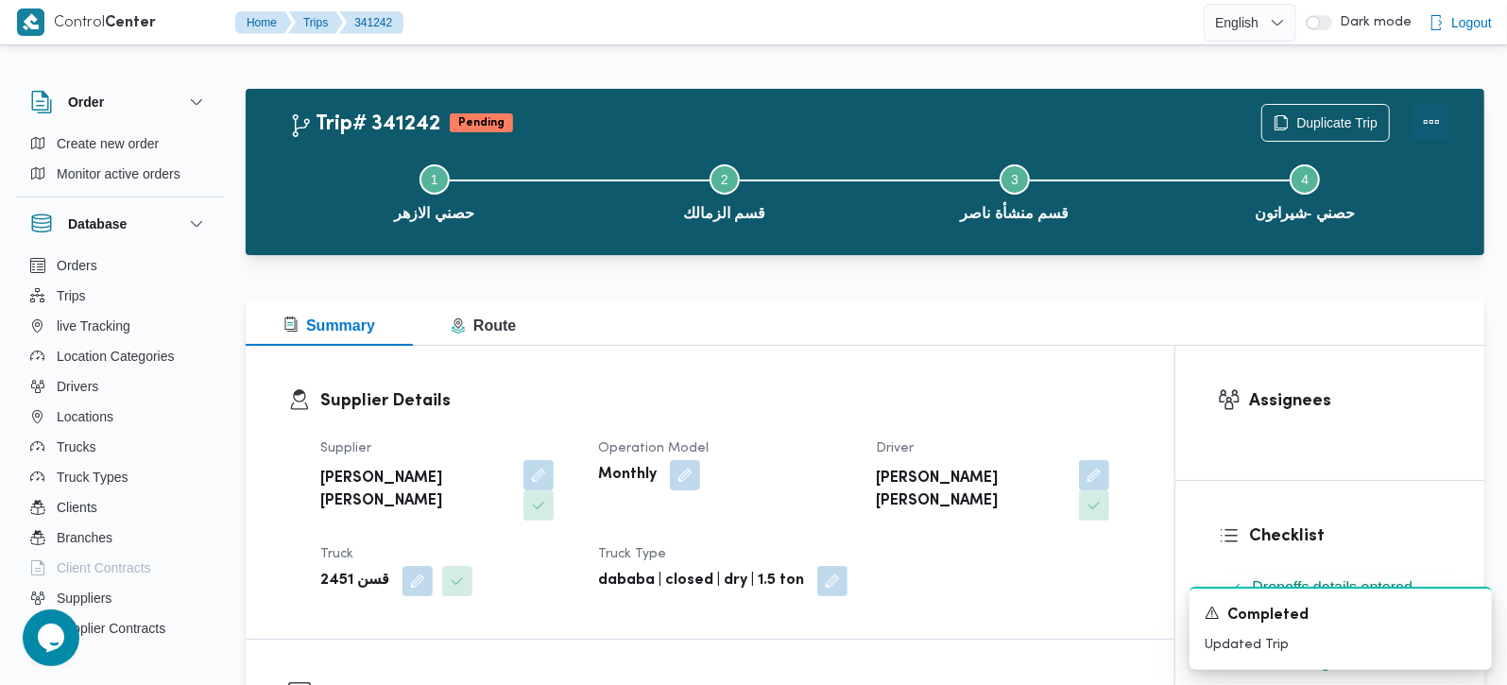
click at [1438, 104] on button "Actions" at bounding box center [1431, 122] width 38 height 38
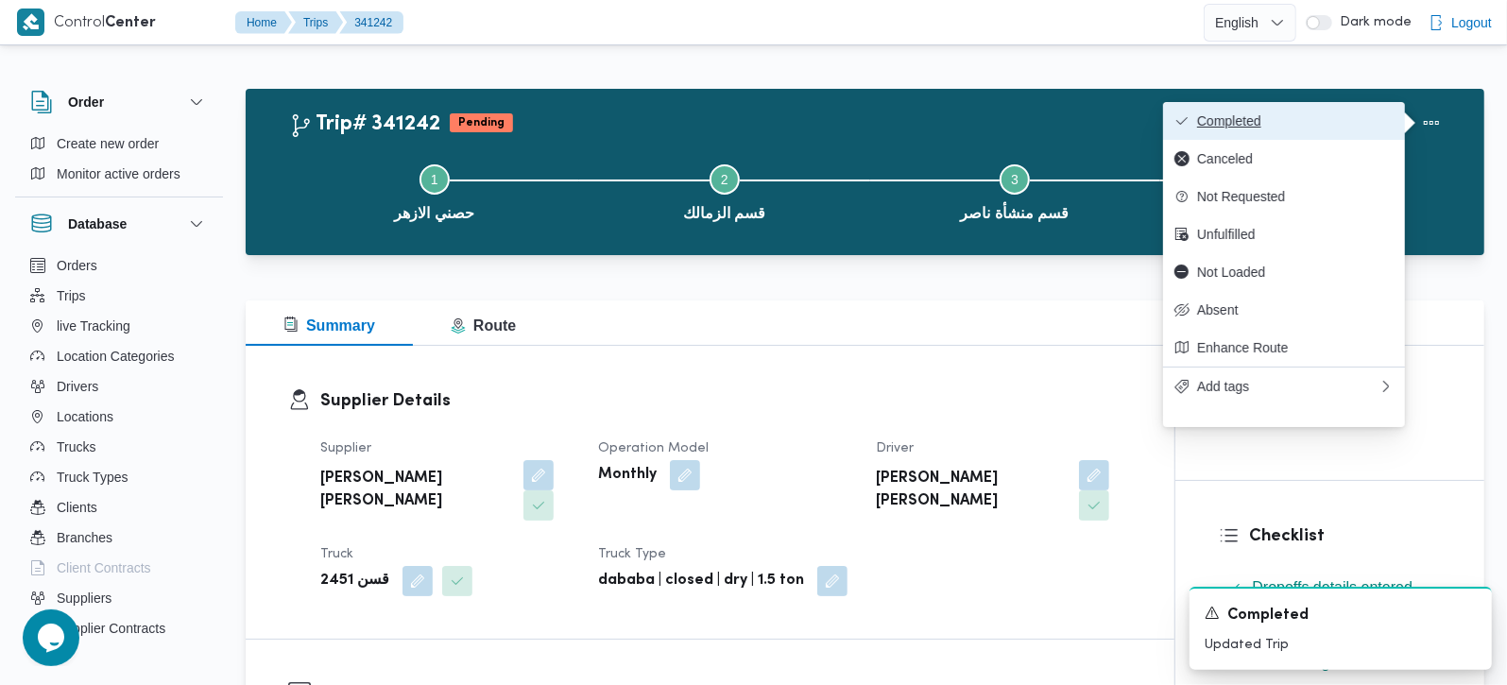
click at [1283, 123] on span "Completed" at bounding box center [1295, 120] width 197 height 15
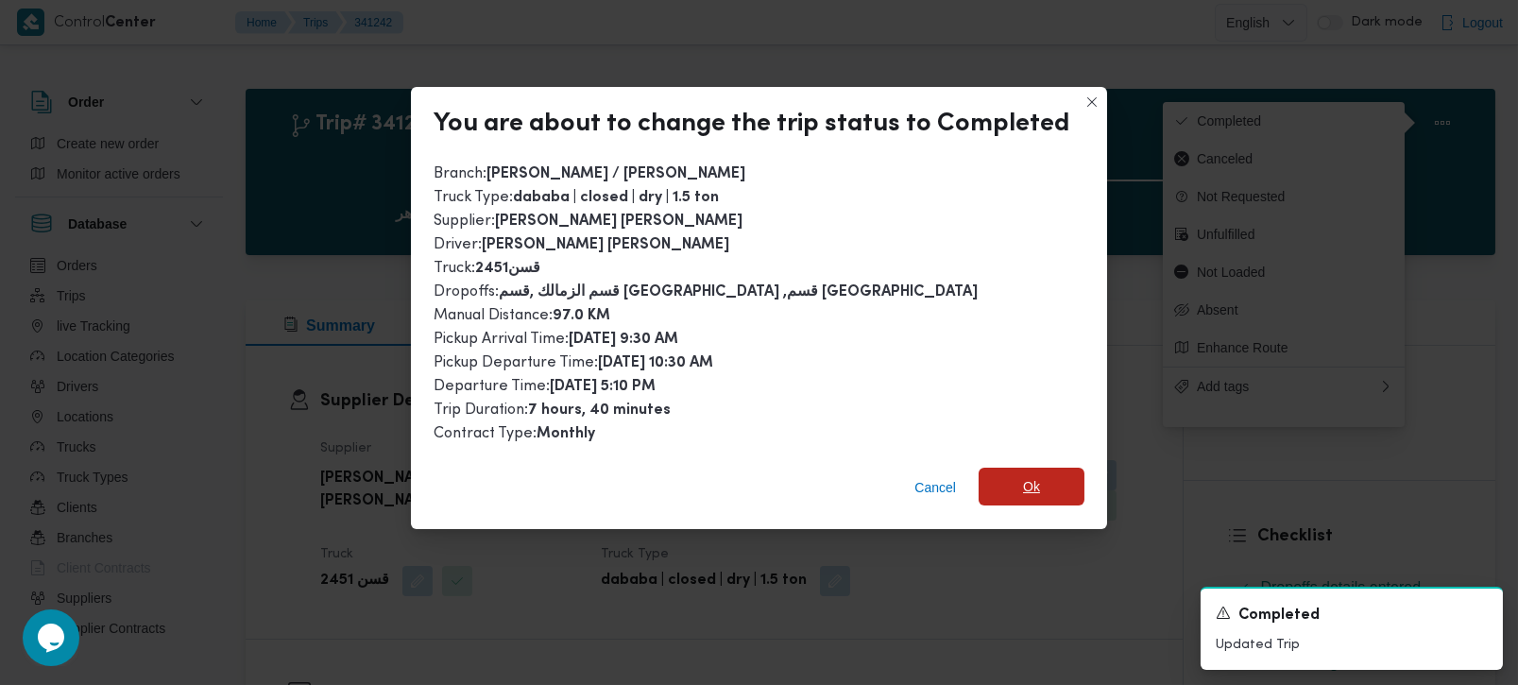
click at [993, 475] on span "Ok" at bounding box center [1032, 487] width 106 height 38
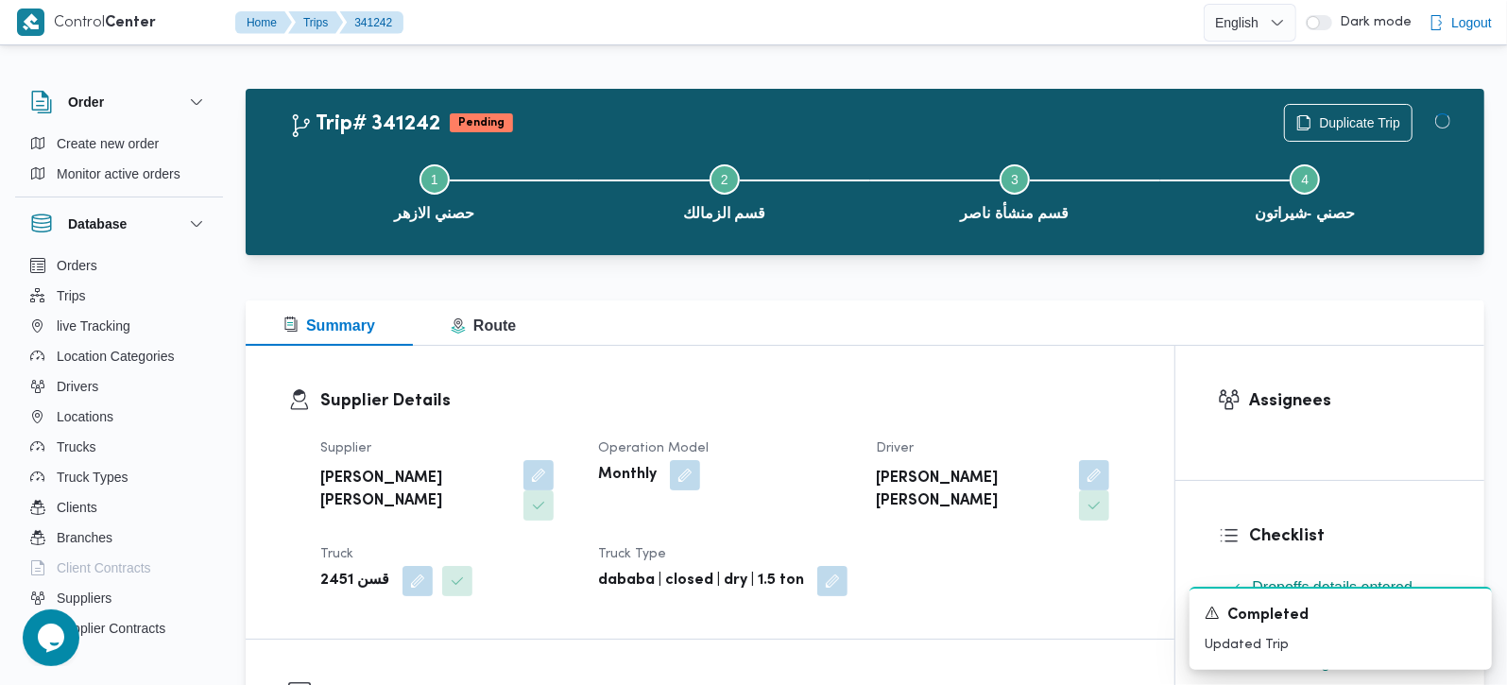
click at [891, 422] on dl "Supplier Details Supplier محمود محمد احمد محمود خشان Operation Model Monthly Dr…" at bounding box center [726, 492] width 812 height 208
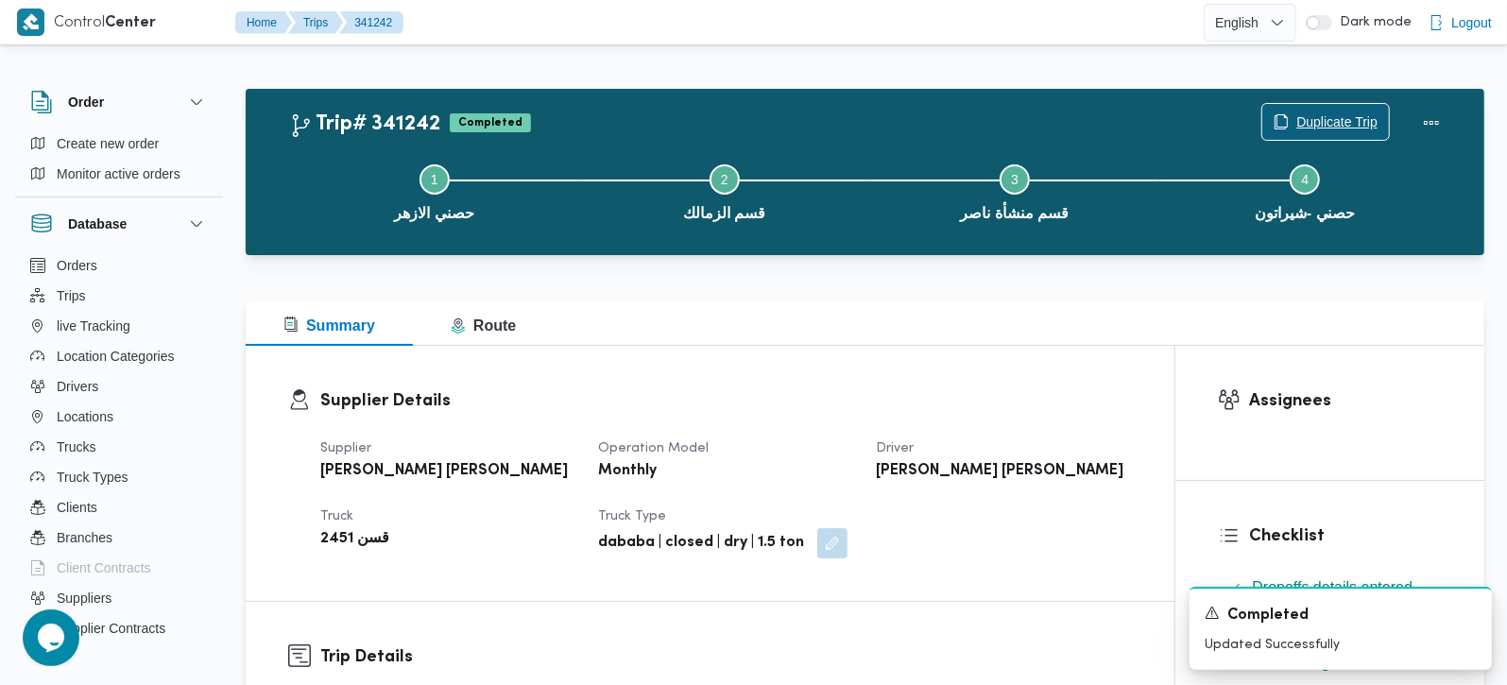
click at [1352, 121] on span "Duplicate Trip" at bounding box center [1336, 122] width 81 height 23
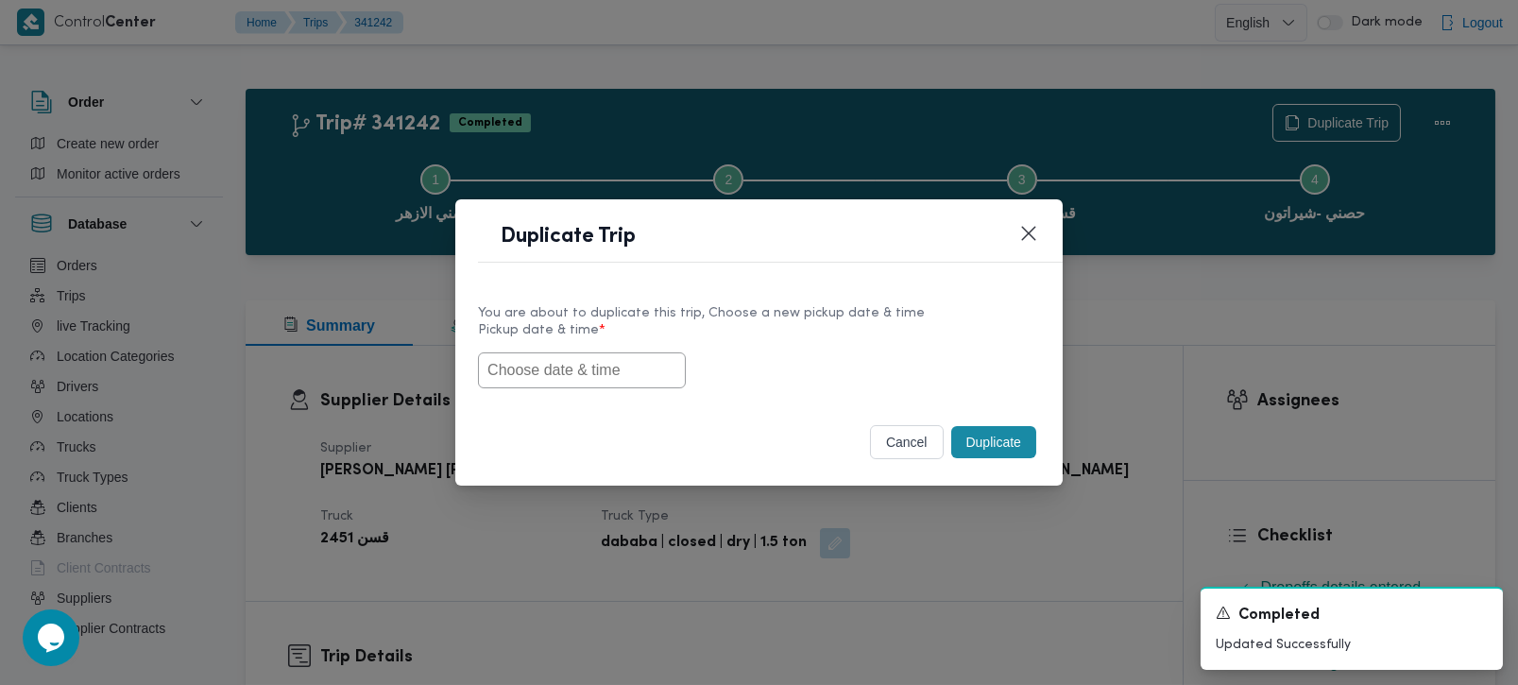
click at [547, 380] on input "text" at bounding box center [582, 370] width 208 height 36
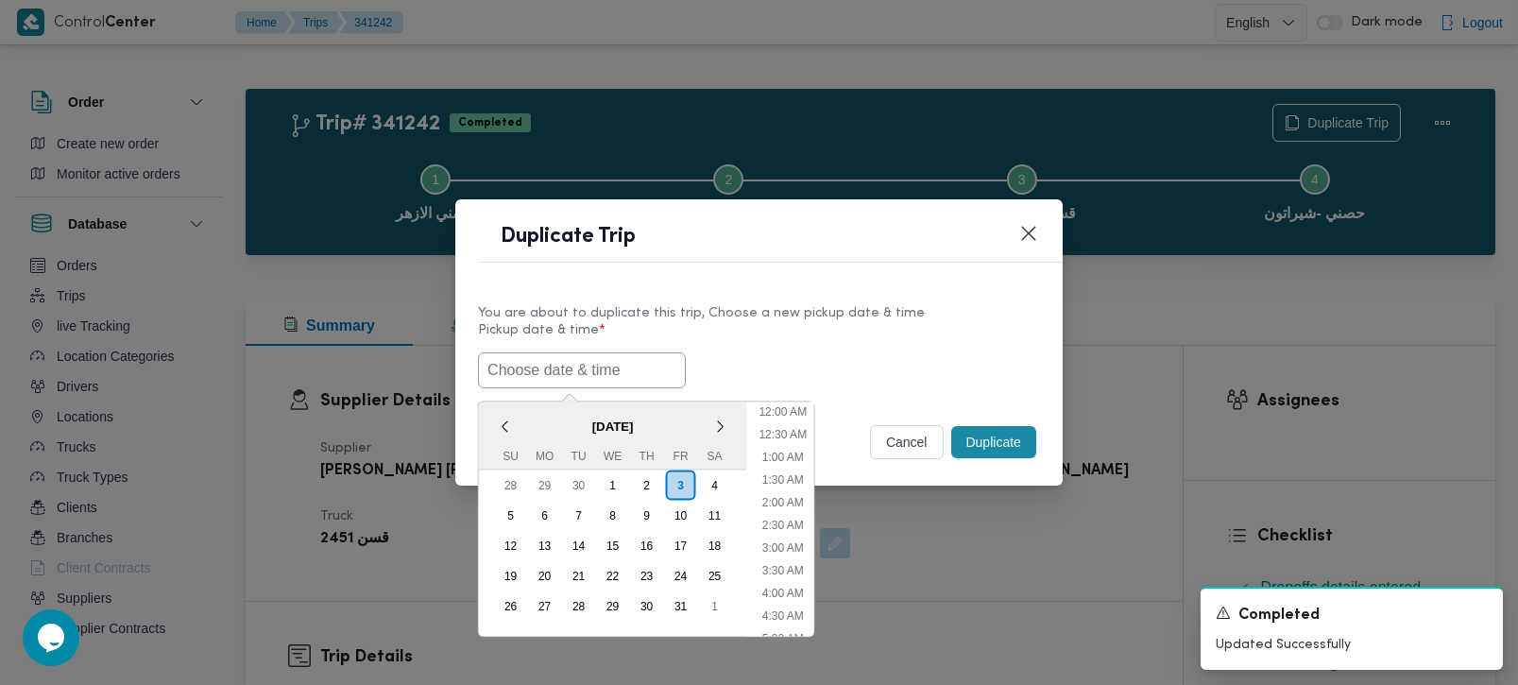
scroll to position [779, 0]
click at [515, 415] on span "October 2025" at bounding box center [613, 425] width 268 height 33
click at [713, 488] on div "4" at bounding box center [714, 485] width 36 height 36
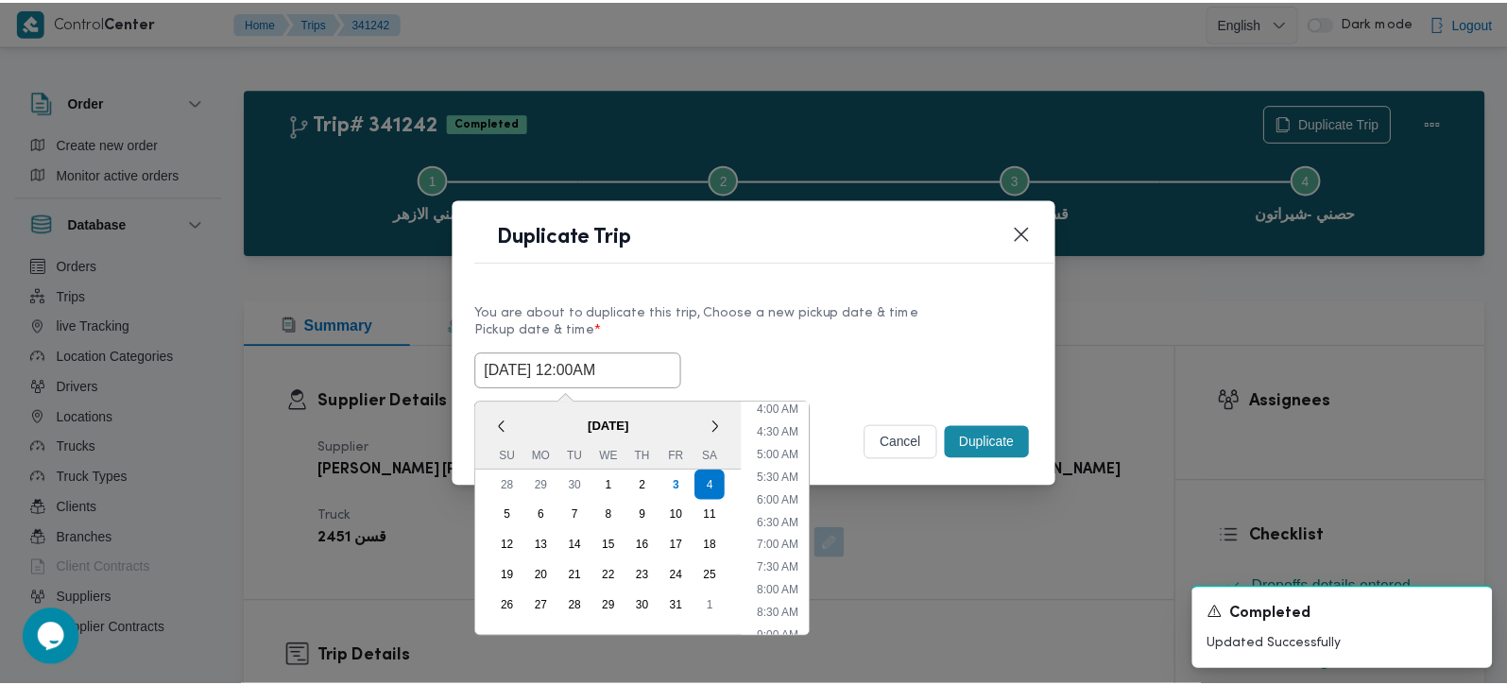
scroll to position [222, 0]
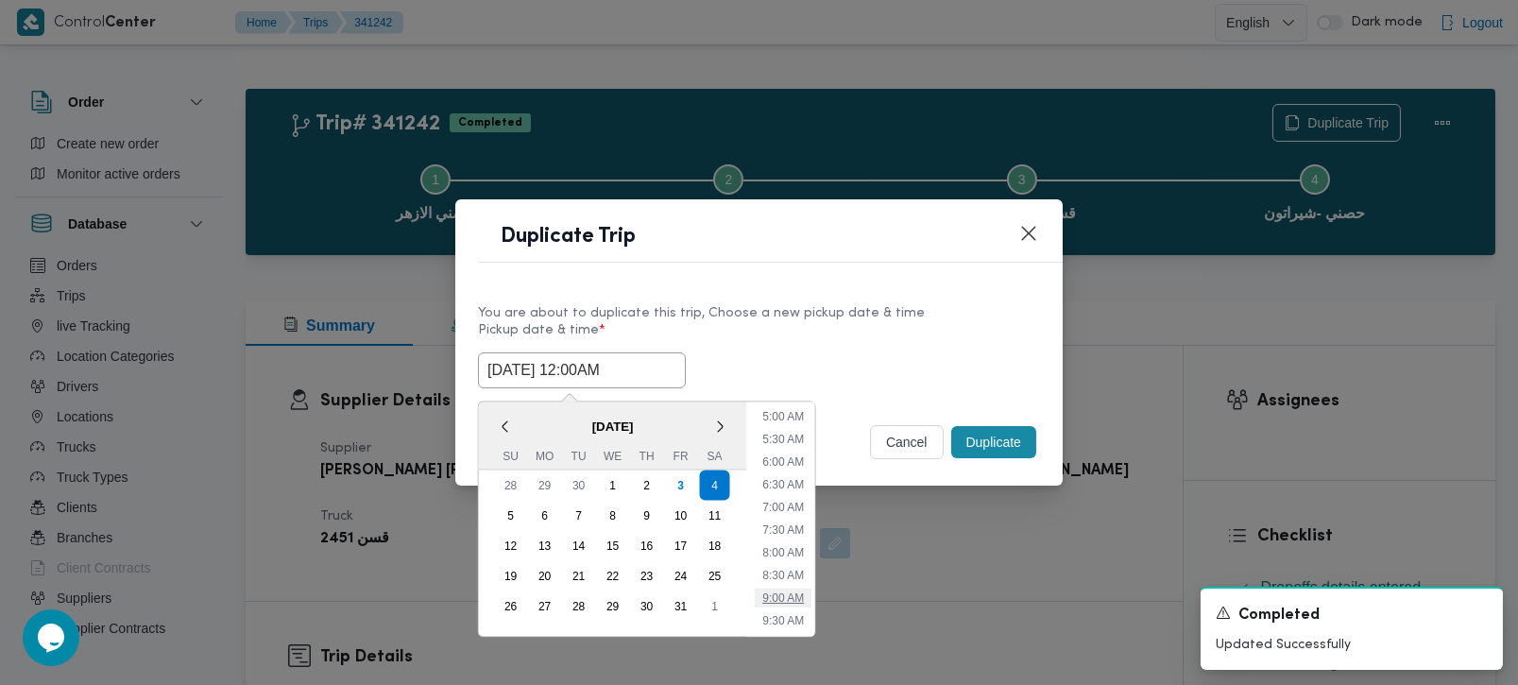
click at [781, 601] on li "9:00 AM" at bounding box center [783, 597] width 57 height 19
type input "04/10/2025 9:00AM"
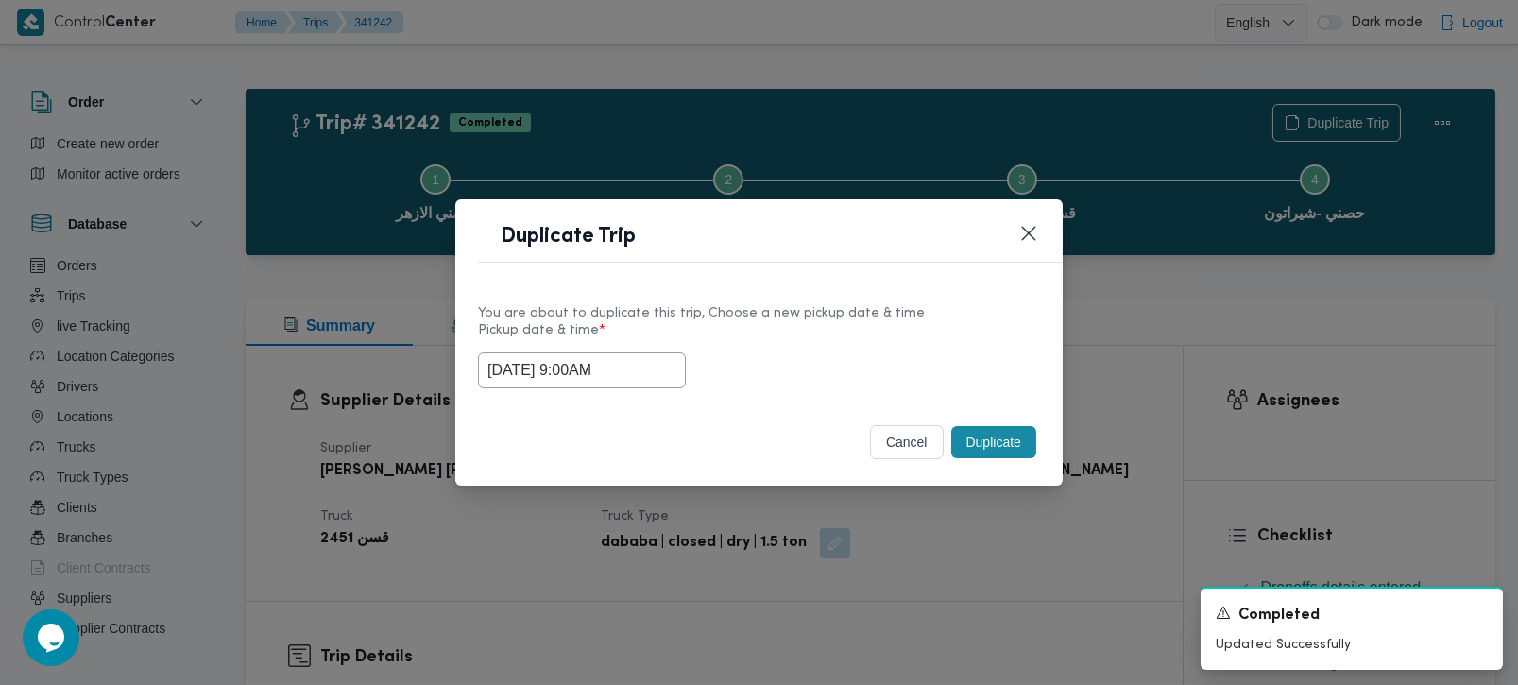
drag, startPoint x: 645, startPoint y: 362, endPoint x: 415, endPoint y: 364, distance: 230.5
click at [419, 364] on div "Duplicate Trip You are about to duplicate this trip, Choose a new pickup date &…" at bounding box center [759, 342] width 1518 height 685
click at [1002, 442] on button "Duplicate" at bounding box center [993, 442] width 85 height 32
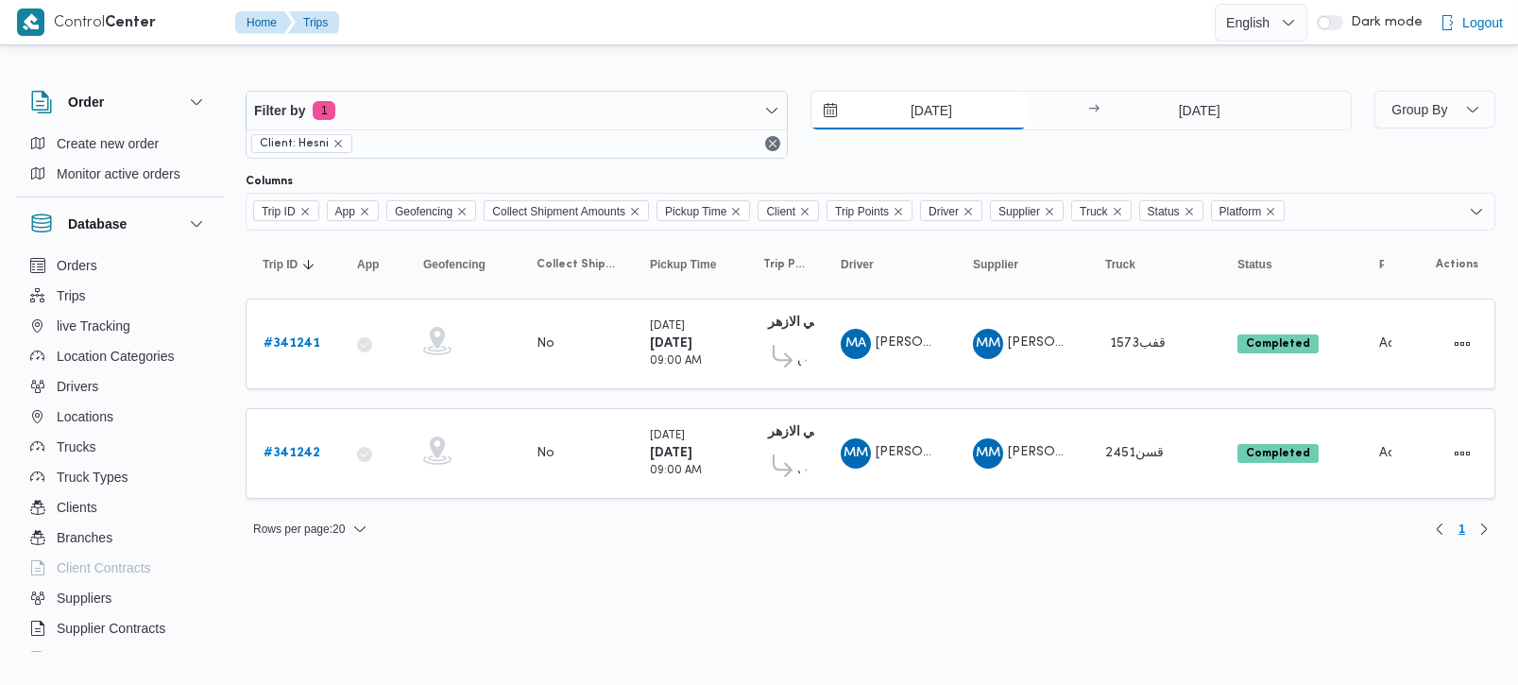
click at [928, 114] on input "[DATE]" at bounding box center [919, 111] width 214 height 38
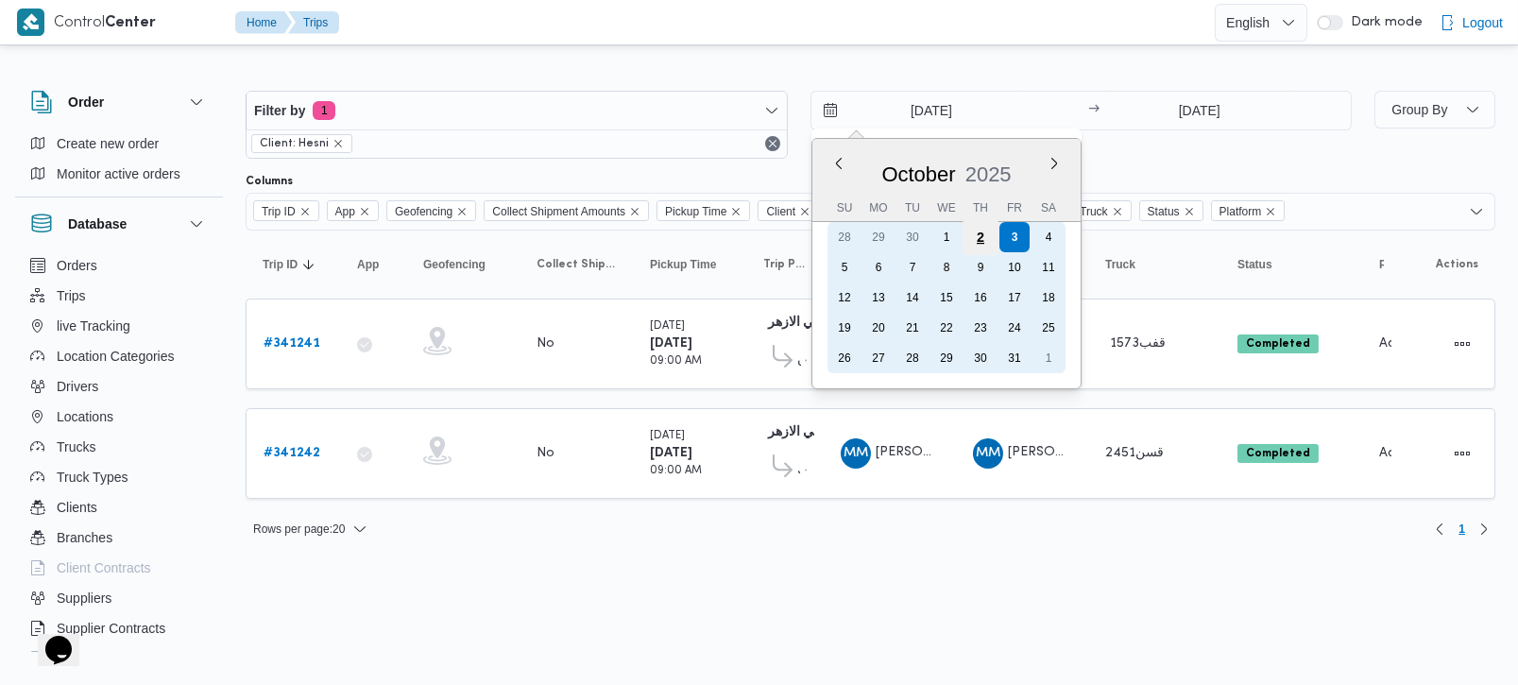
click at [987, 241] on div "2" at bounding box center [980, 237] width 36 height 36
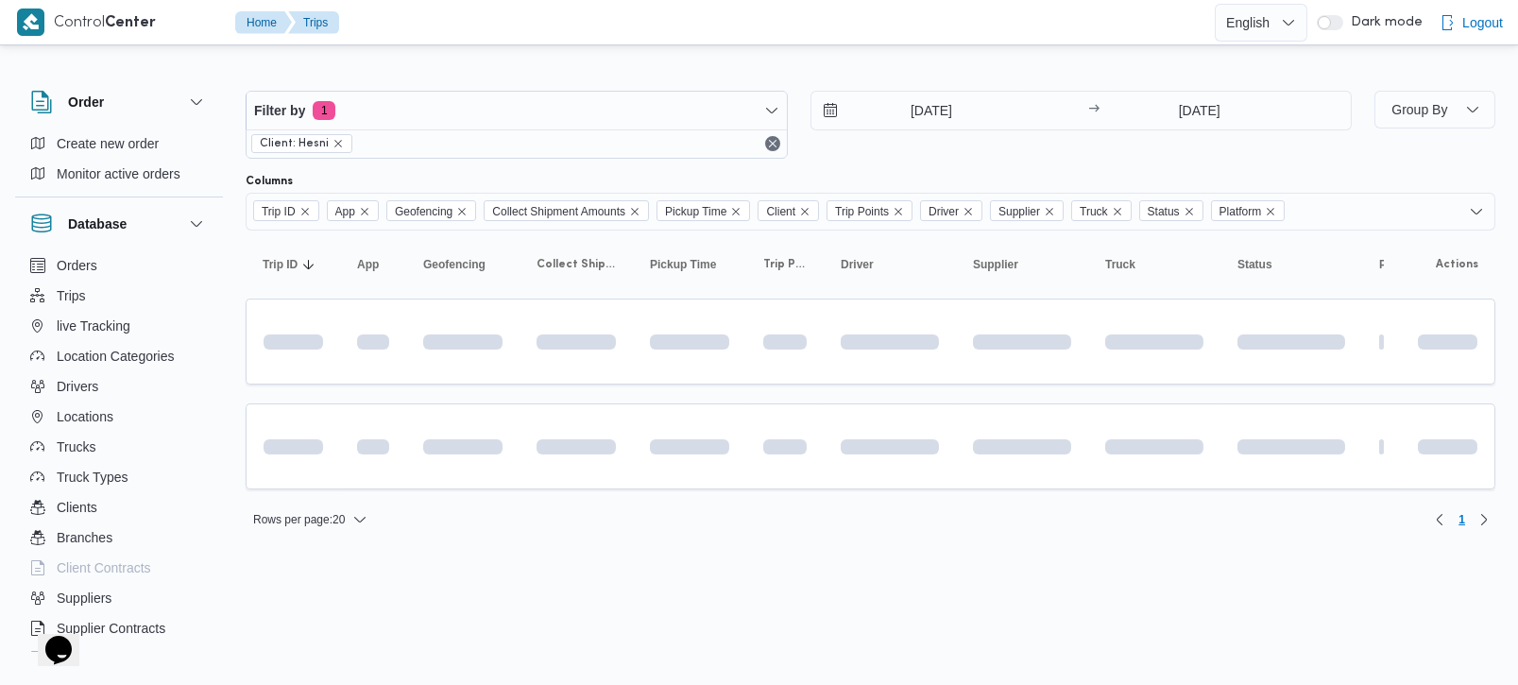
click at [762, 632] on html "Control Center Home Trips English عربي Dark mode Logout Order Create new order …" at bounding box center [759, 342] width 1518 height 685
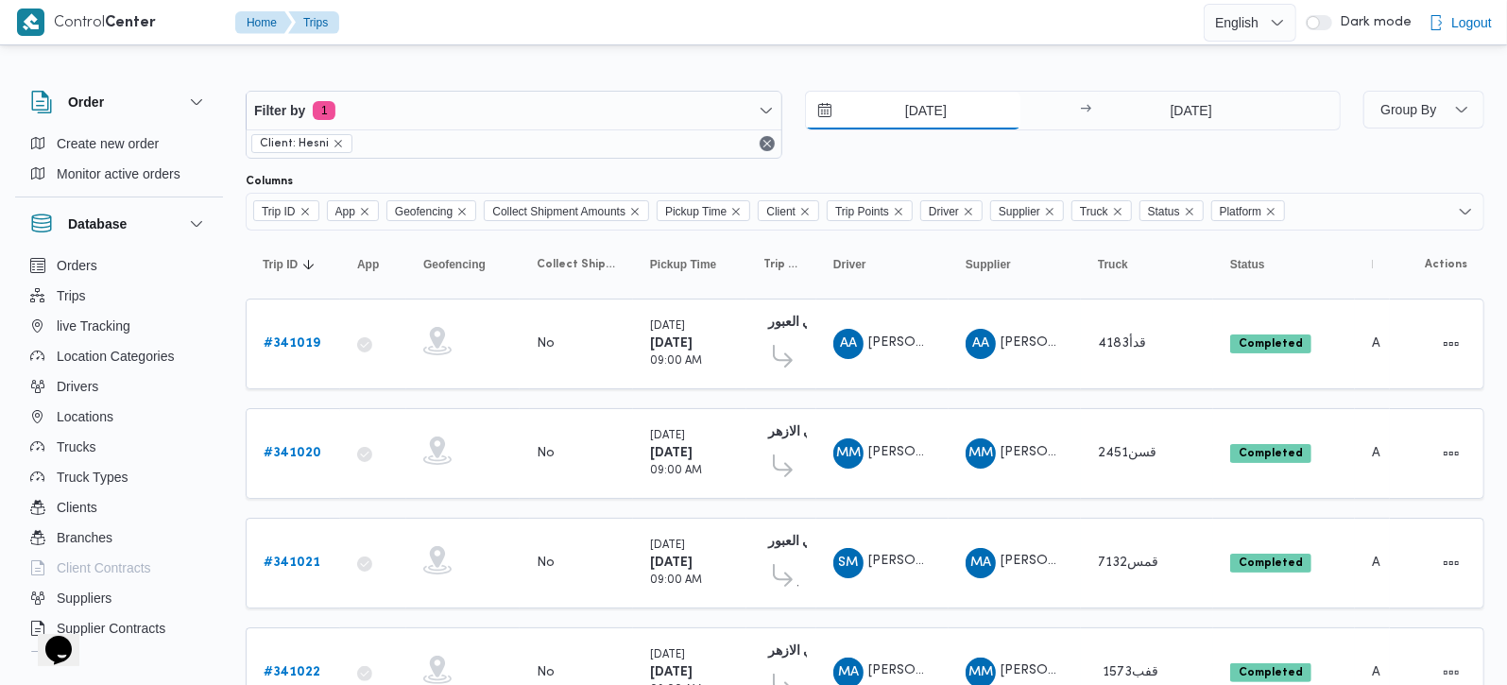
click at [910, 111] on input "[DATE]" at bounding box center [913, 111] width 214 height 38
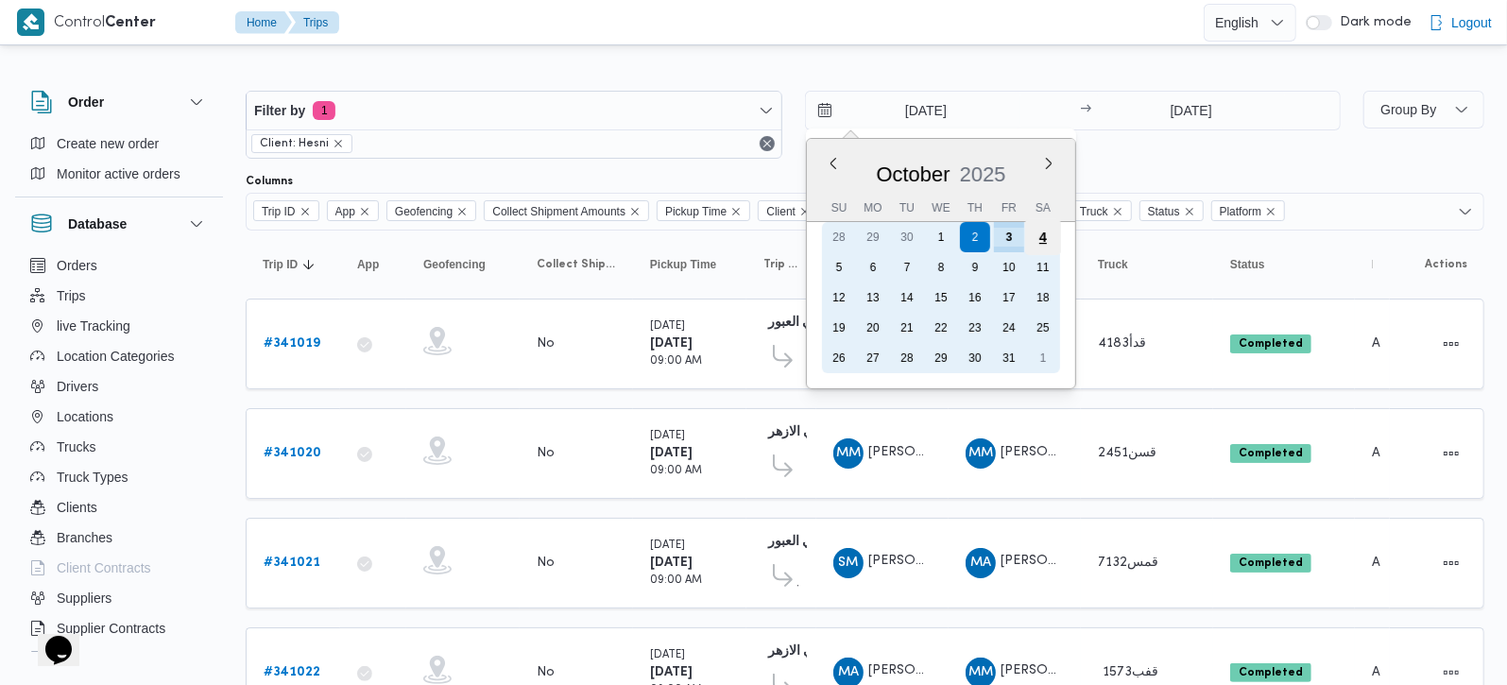
click at [1049, 240] on div "4" at bounding box center [1042, 237] width 36 height 36
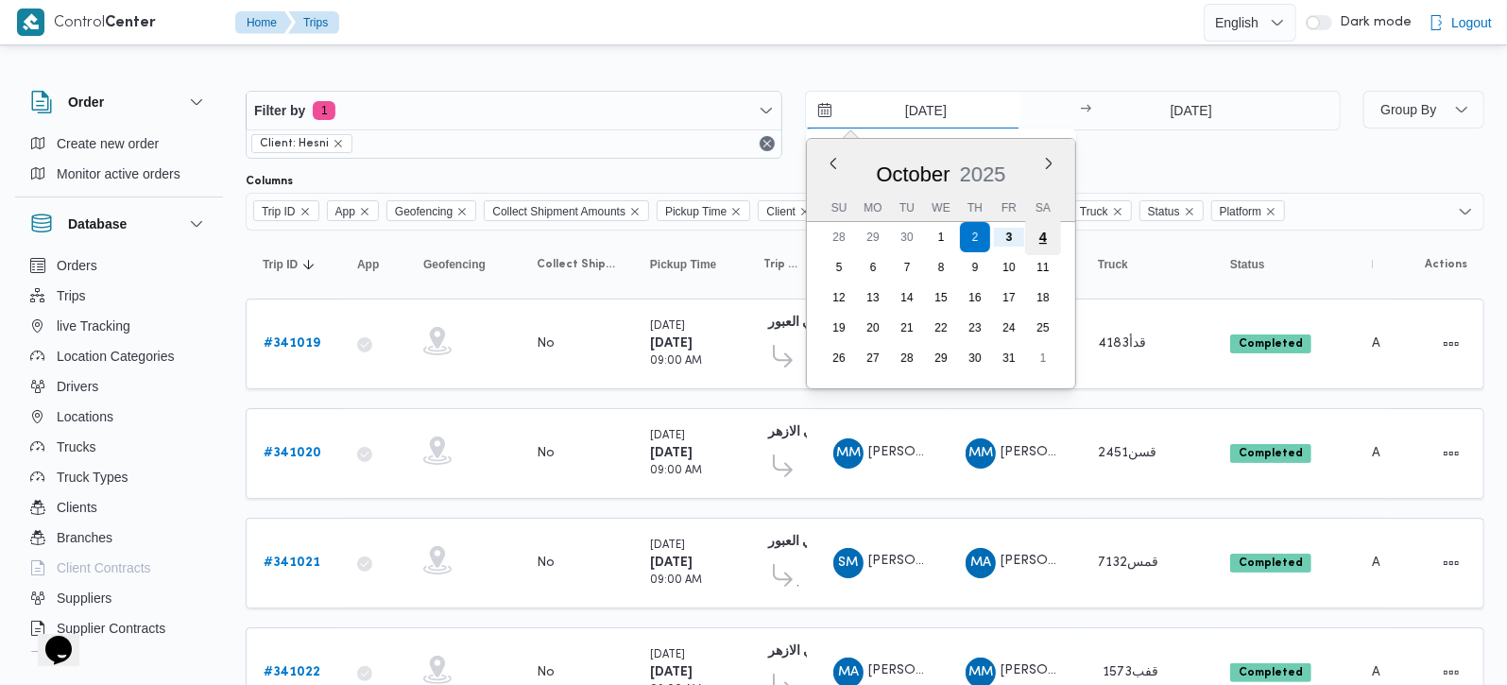
type input "[DATE]"
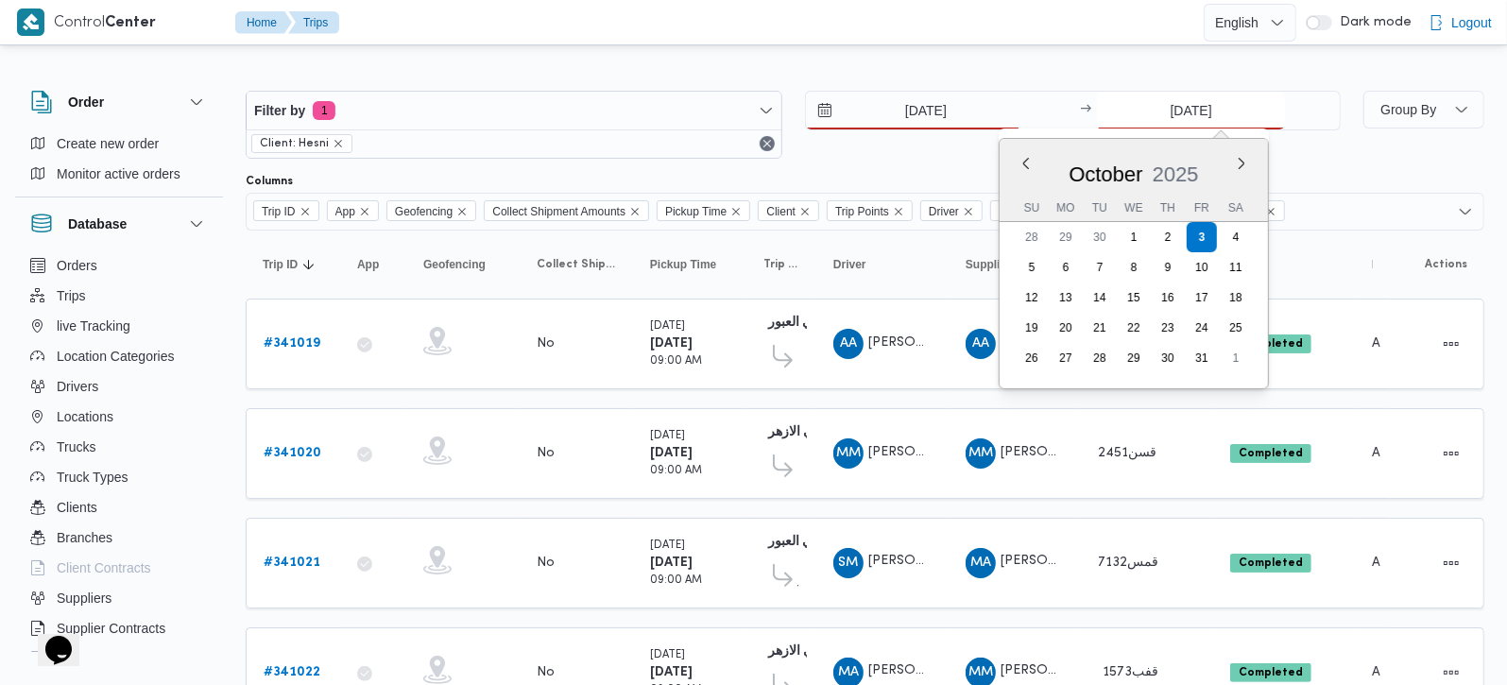
click at [1191, 112] on input "[DATE]" at bounding box center [1191, 111] width 188 height 38
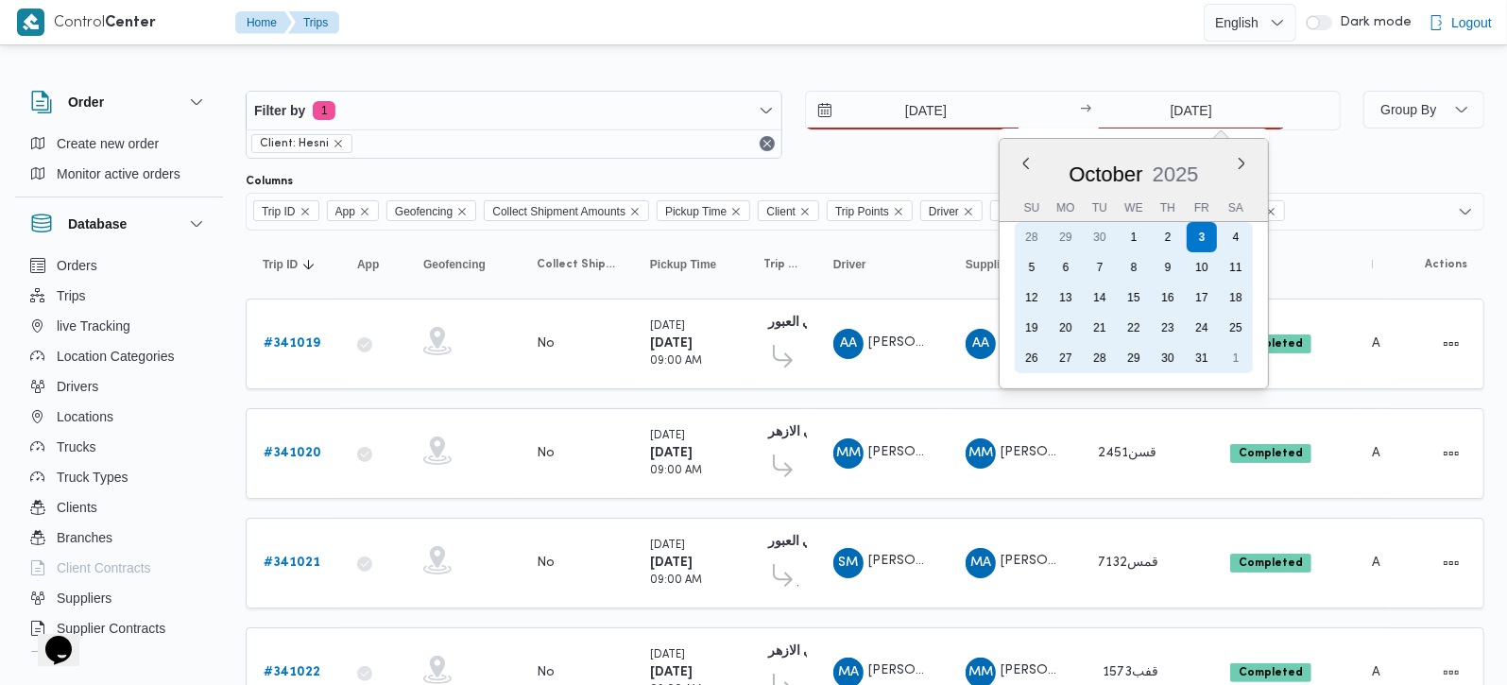
click at [1243, 243] on div "4" at bounding box center [1236, 237] width 30 height 30
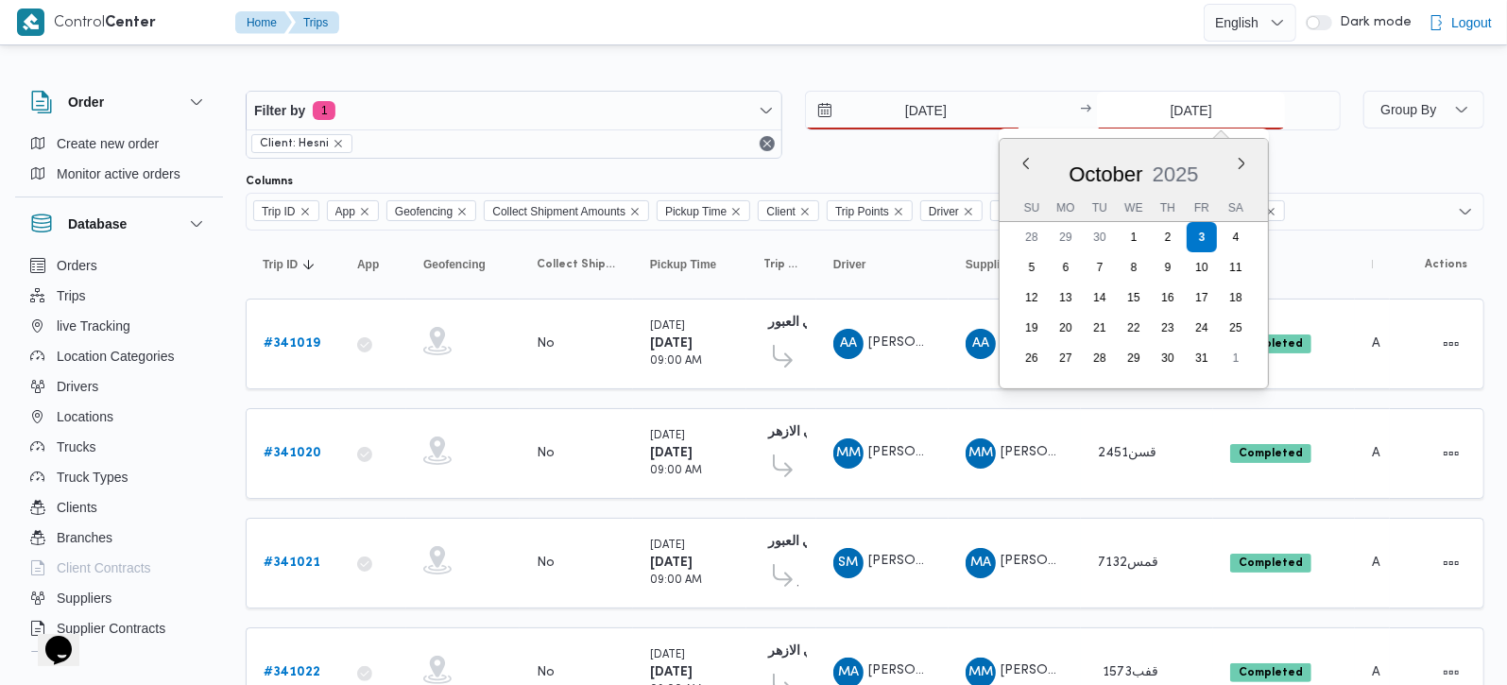
type input "[DATE]"
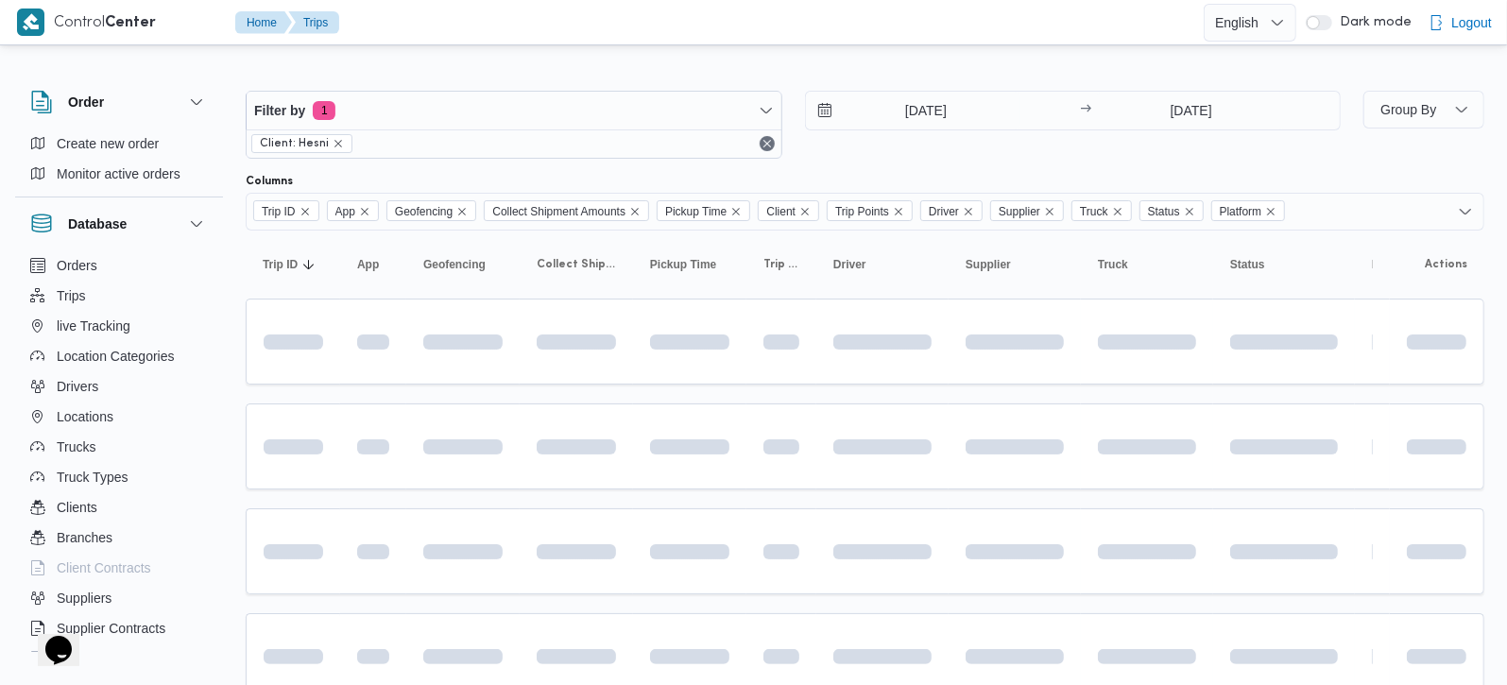
click at [929, 41] on div at bounding box center [775, 22] width 857 height 44
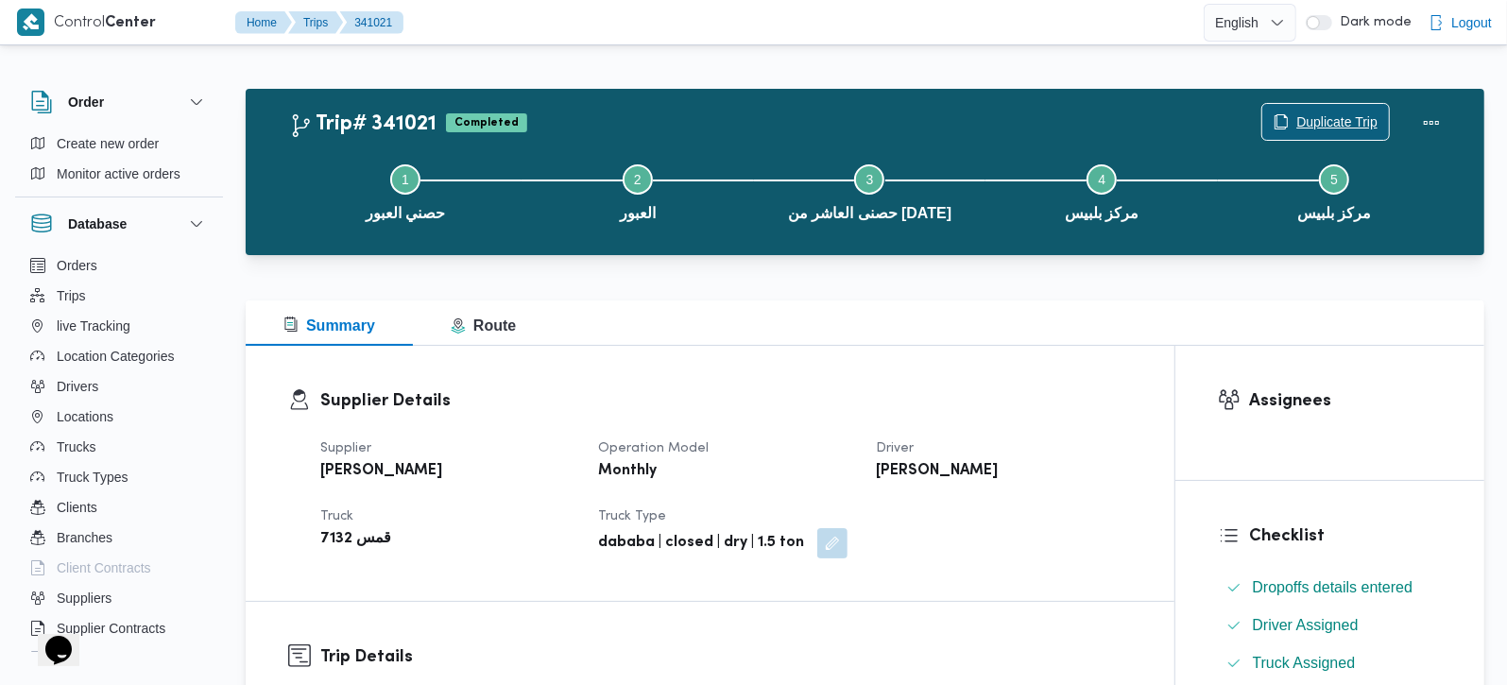
click at [1317, 124] on span "Duplicate Trip" at bounding box center [1336, 122] width 81 height 23
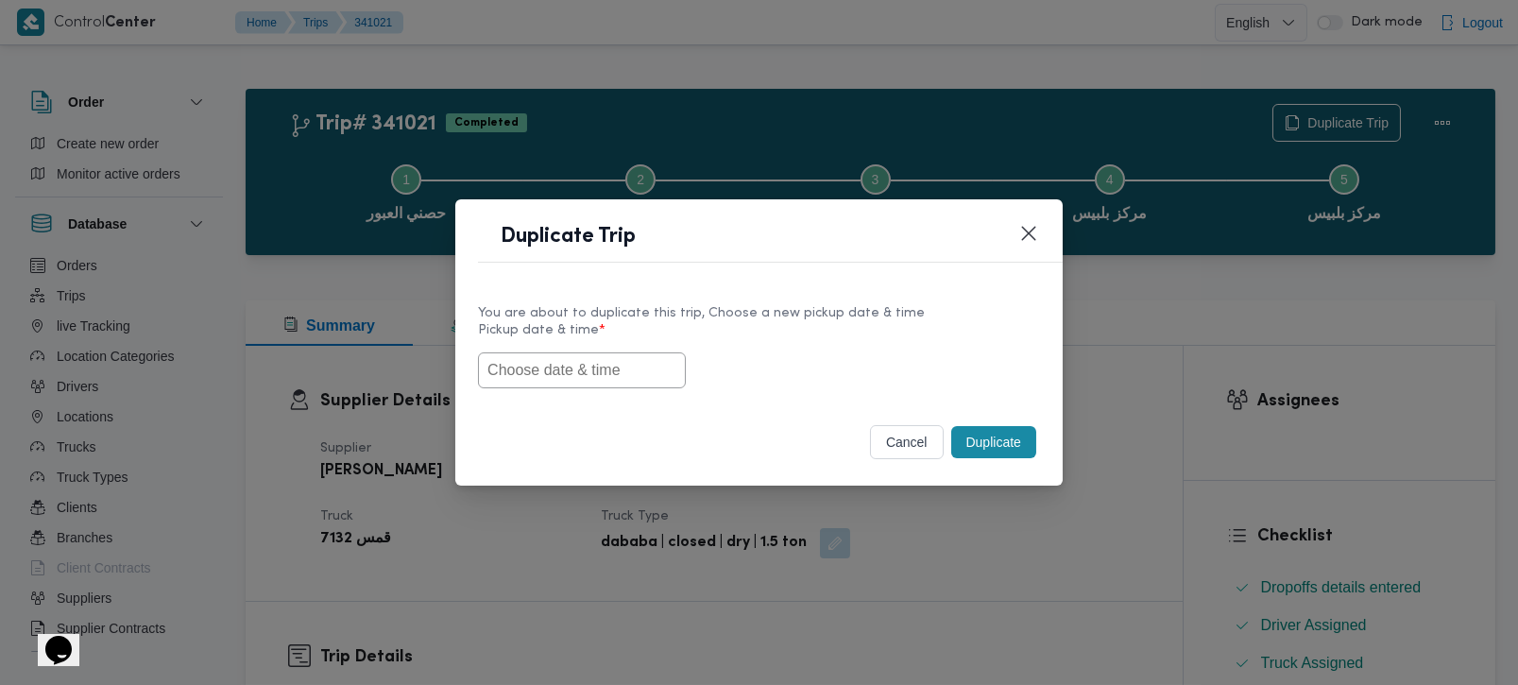
click at [592, 375] on input "text" at bounding box center [582, 370] width 208 height 36
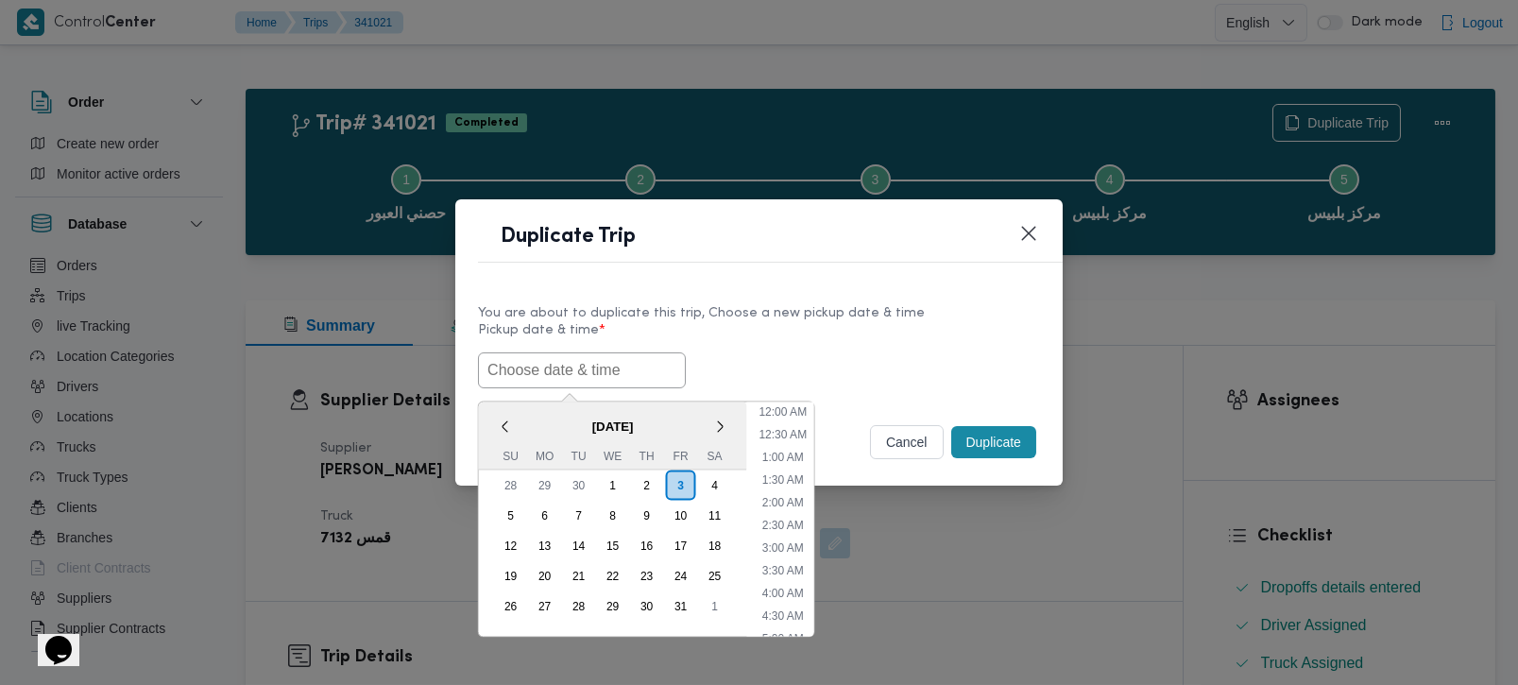
paste input "[DATE] 9:00AM"
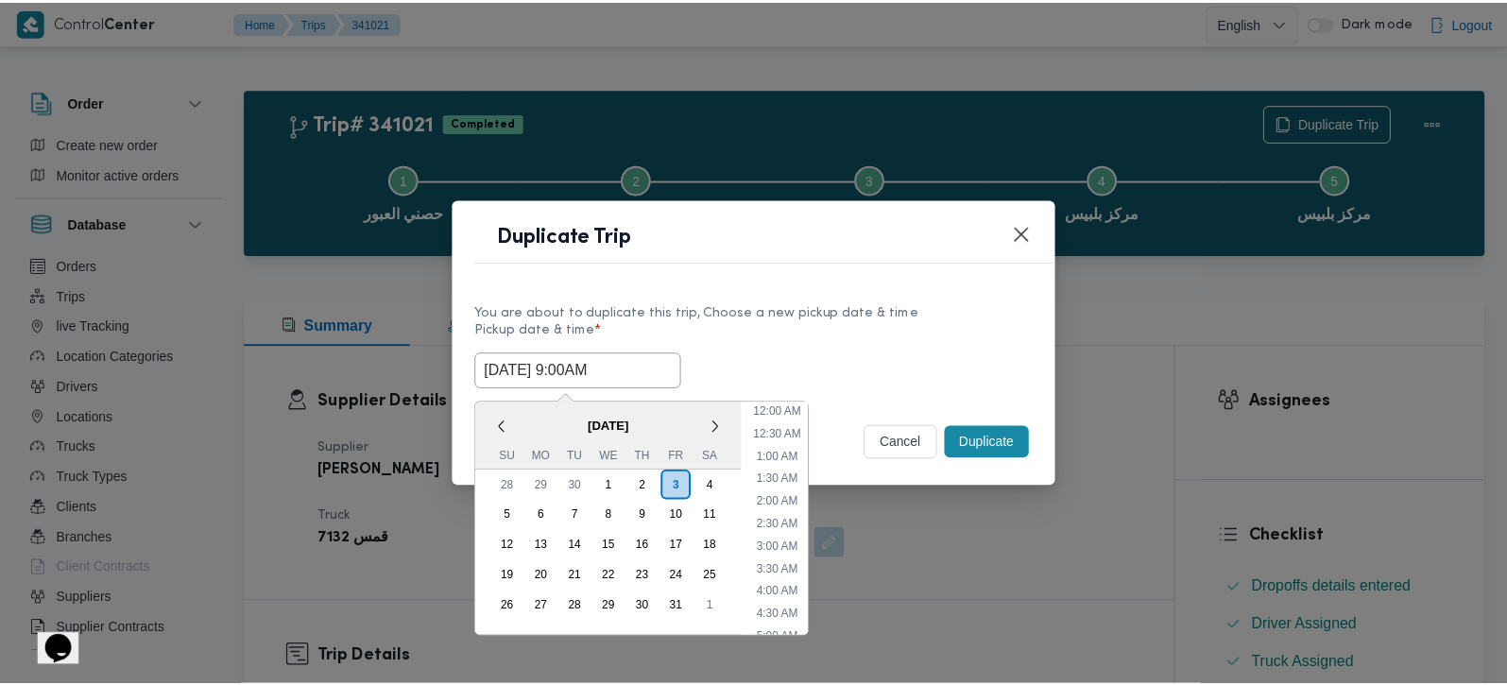
scroll to position [779, 0]
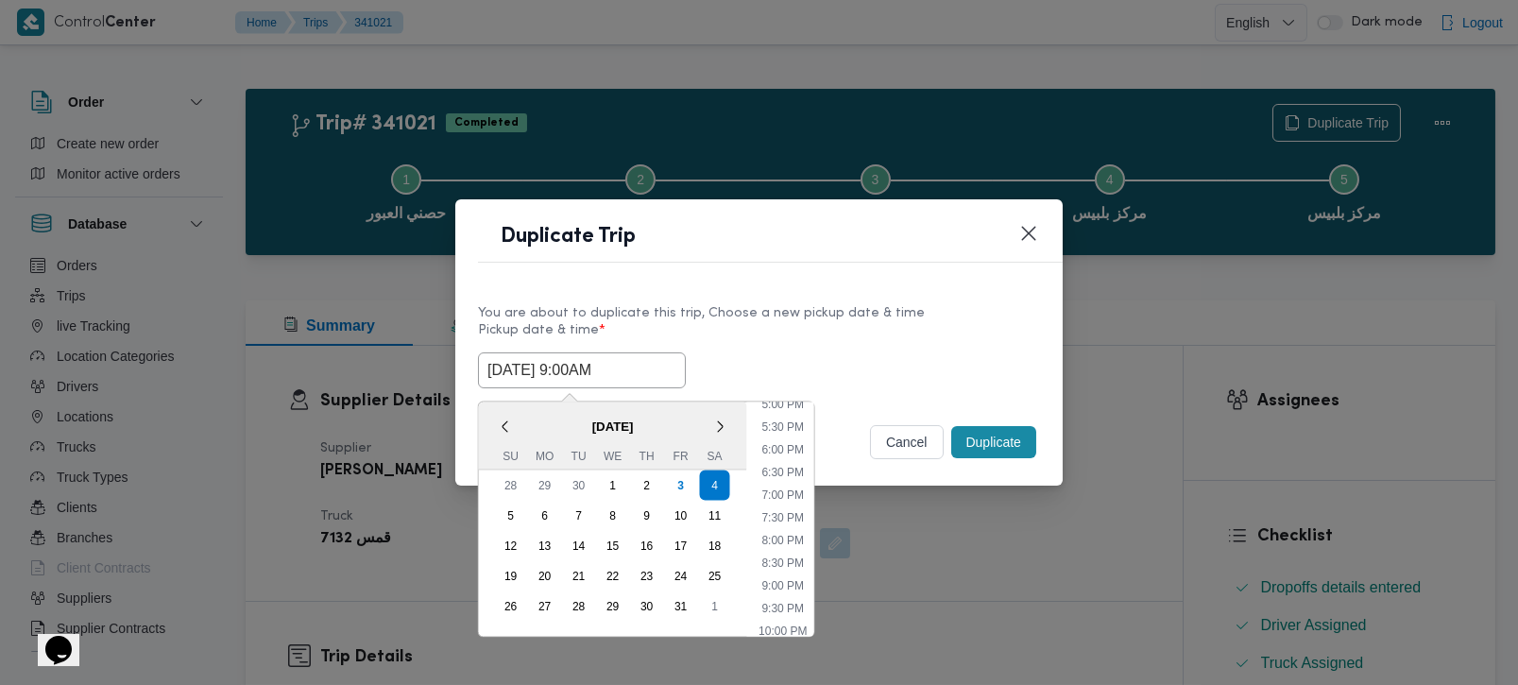
type input "[DATE] 9:00AM"
click at [826, 333] on label "Pickup date & time *" at bounding box center [759, 337] width 562 height 29
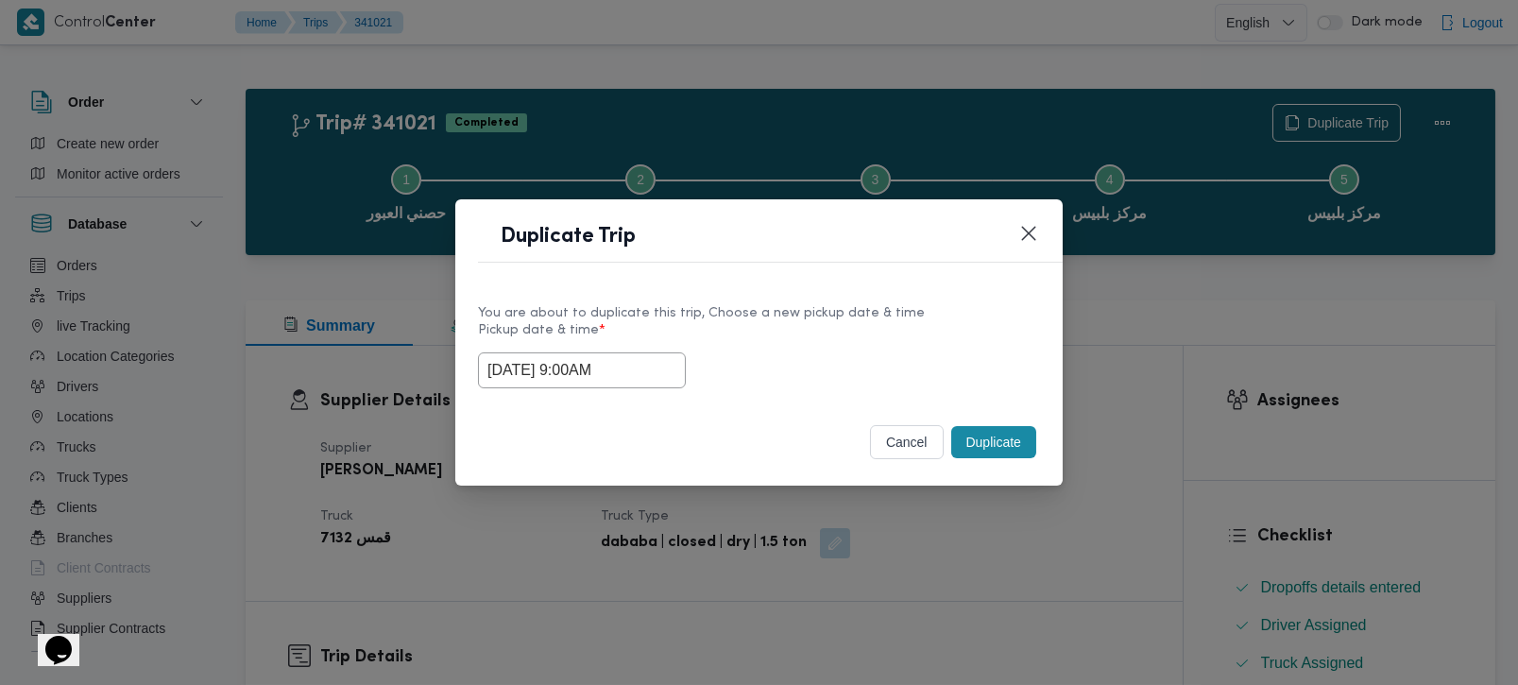
click at [985, 438] on button "Duplicate" at bounding box center [993, 442] width 85 height 32
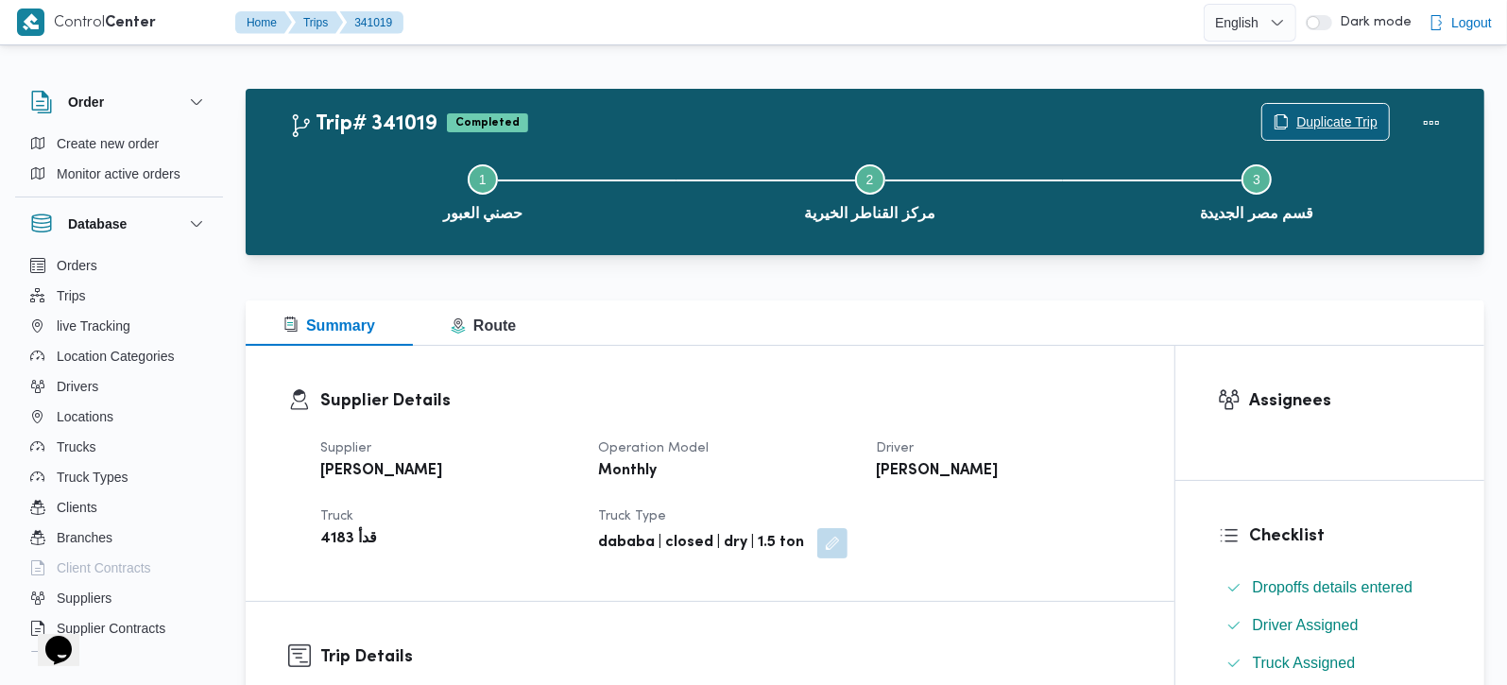
click at [1343, 125] on span "Duplicate Trip" at bounding box center [1336, 122] width 81 height 23
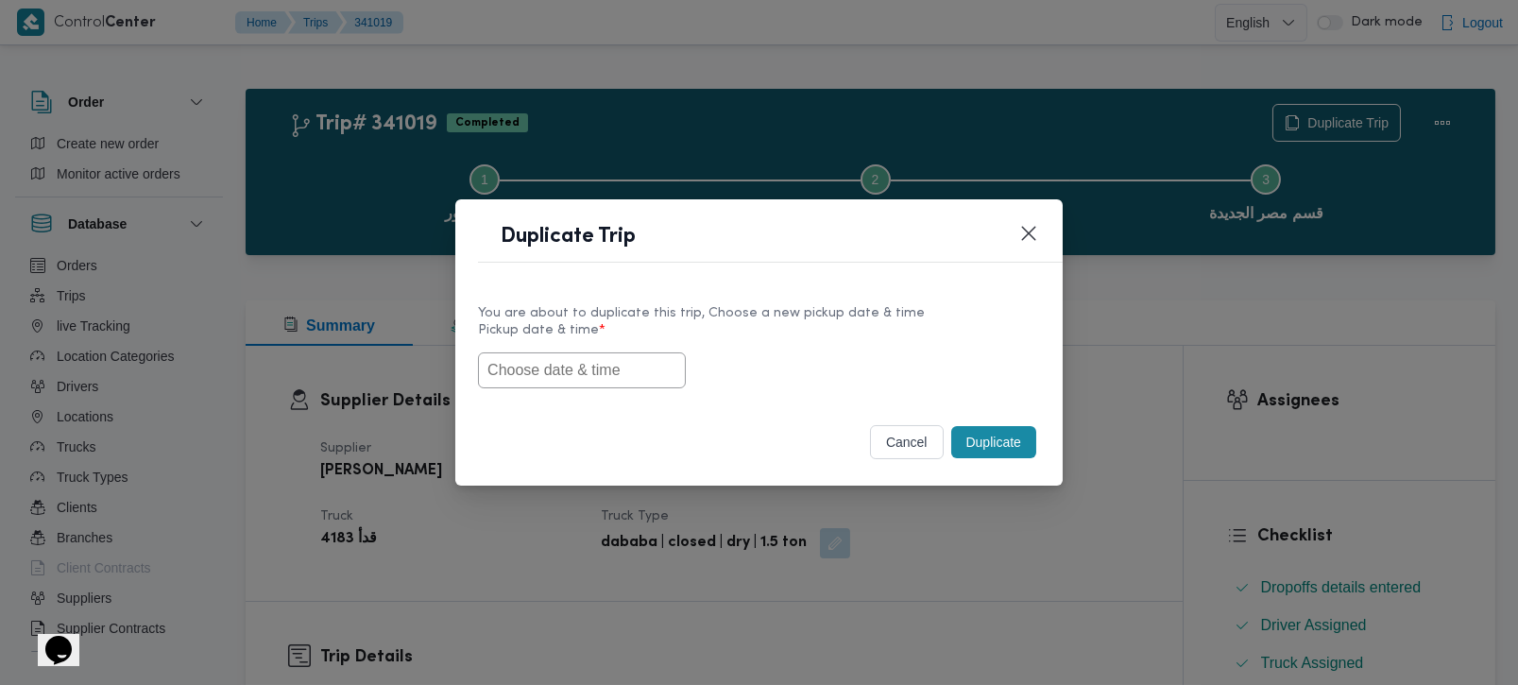
click at [594, 382] on input "text" at bounding box center [582, 370] width 208 height 36
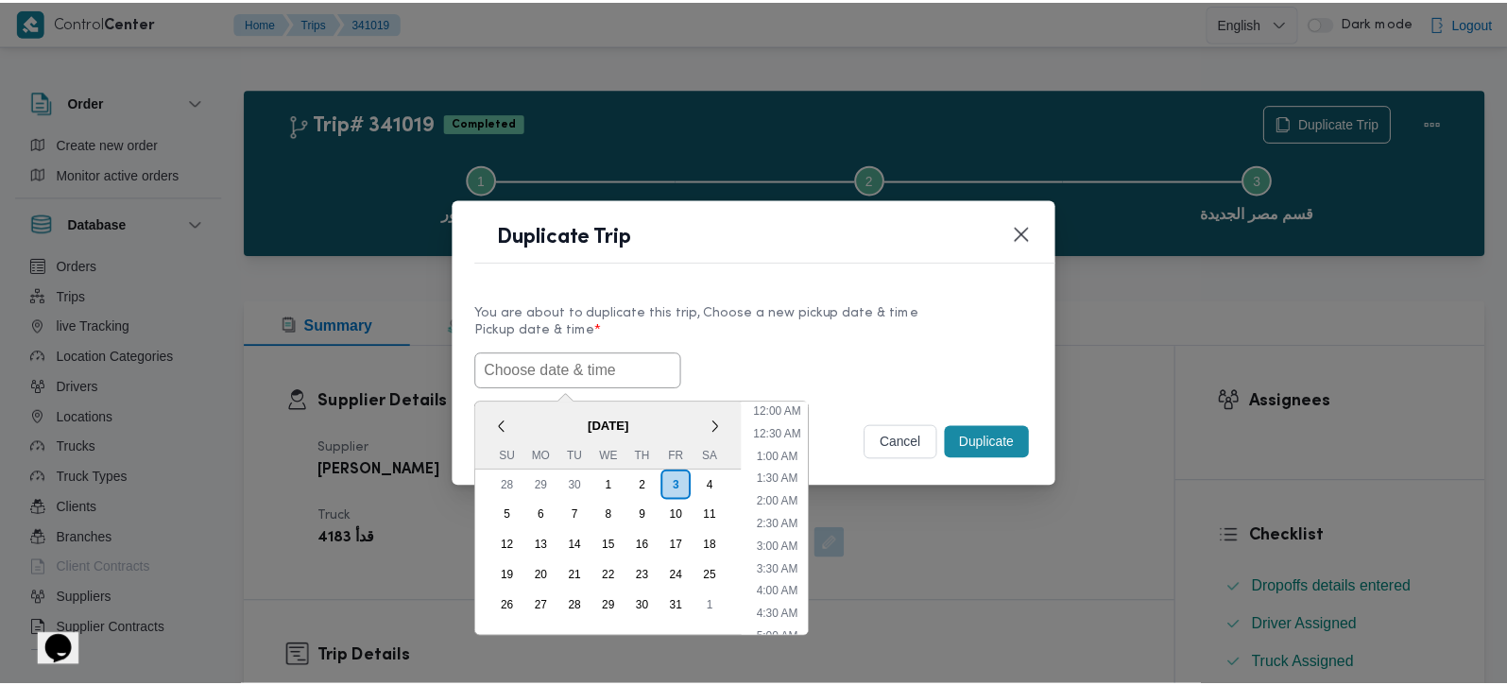
scroll to position [779, 0]
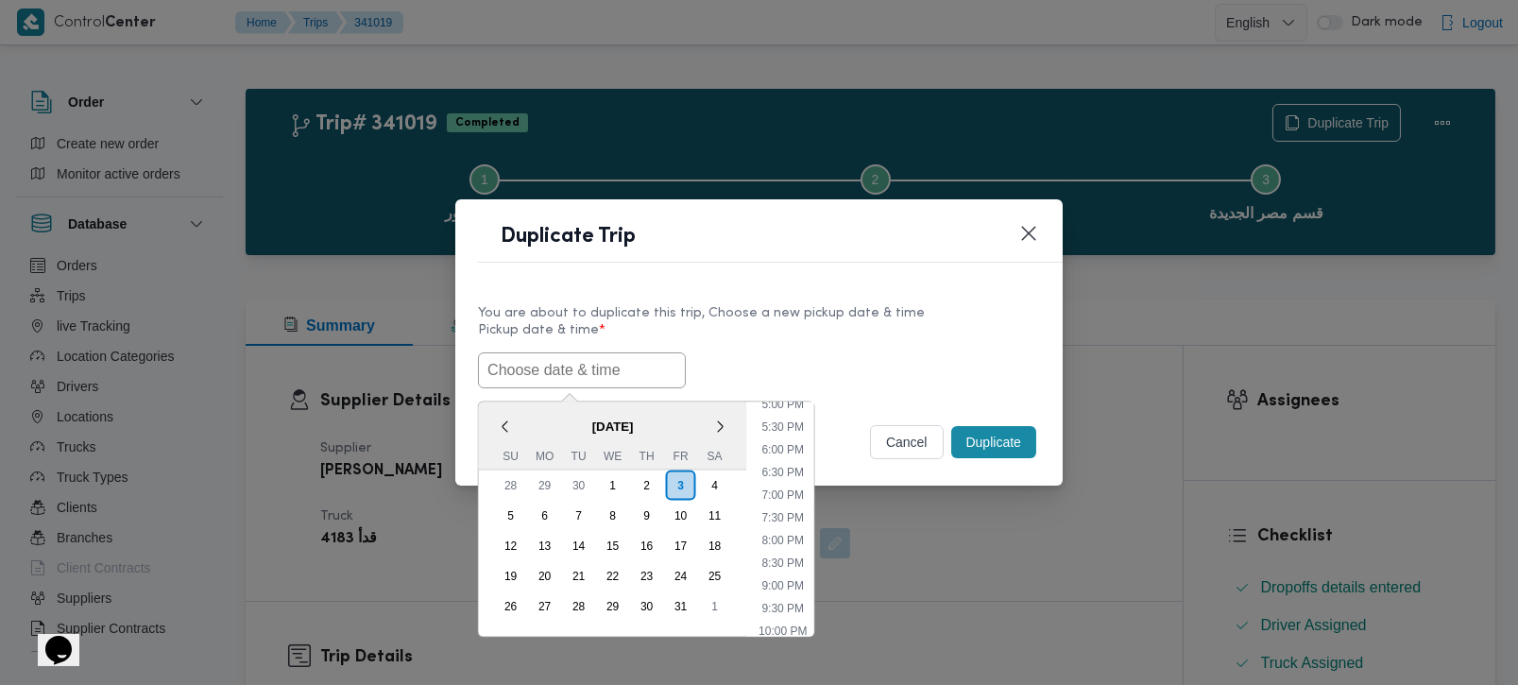
paste input "[DATE] 9:00AM"
type input "[DATE] 9:00AM"
drag, startPoint x: 809, startPoint y: 351, endPoint x: 858, endPoint y: 383, distance: 58.7
click at [809, 352] on div "[DATE] 9:00AM < [DATE] > Su Mo Tu We Th Fr Sa 28 29 30 1 2 3 4 5 6 7 8 9 10 11 …" at bounding box center [759, 370] width 562 height 36
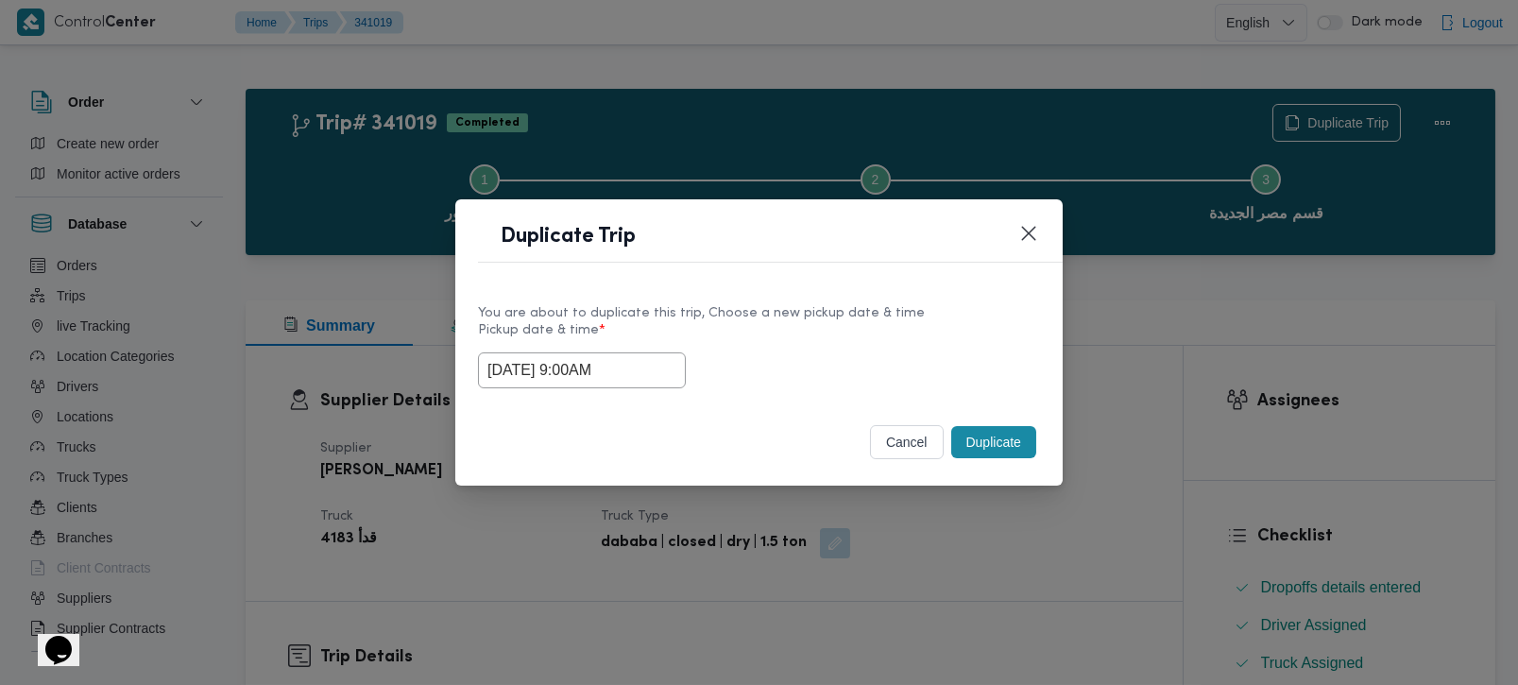
click at [992, 455] on button "Duplicate" at bounding box center [993, 442] width 85 height 32
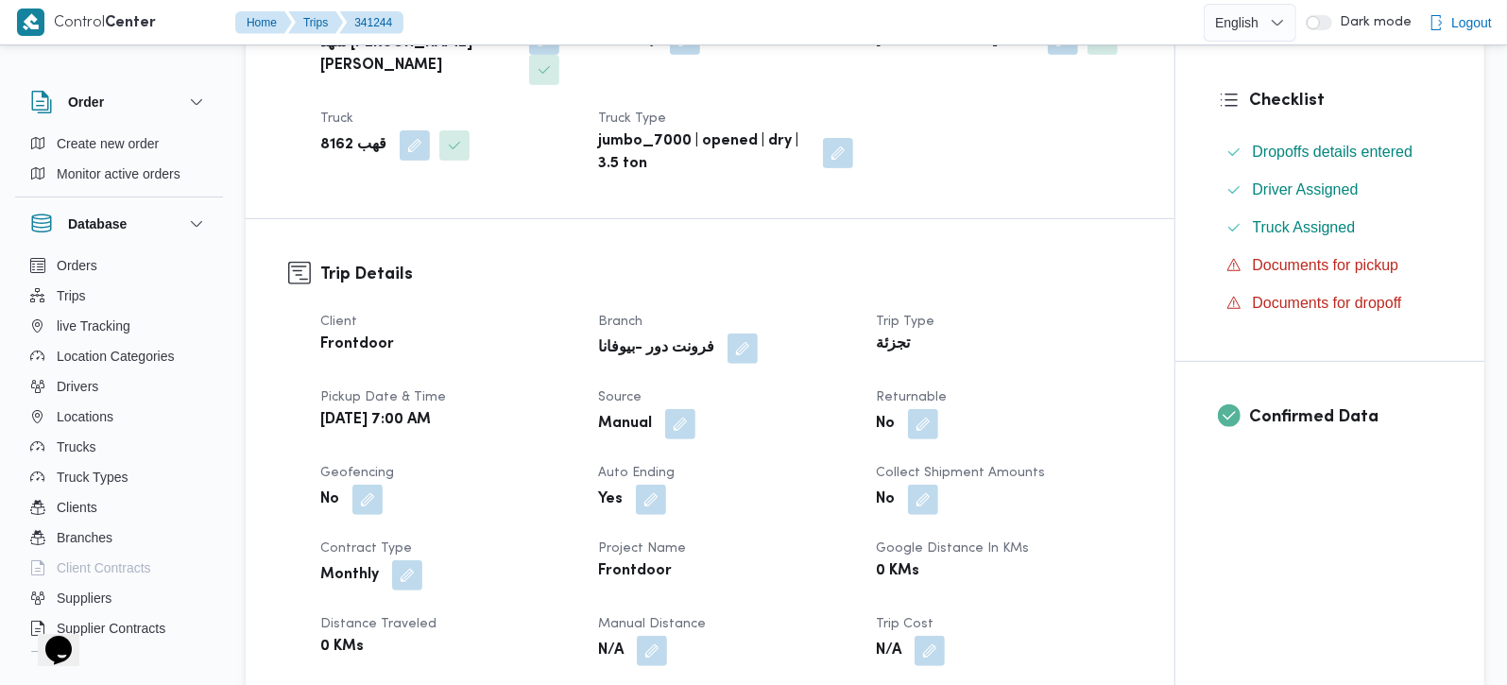
scroll to position [444, 0]
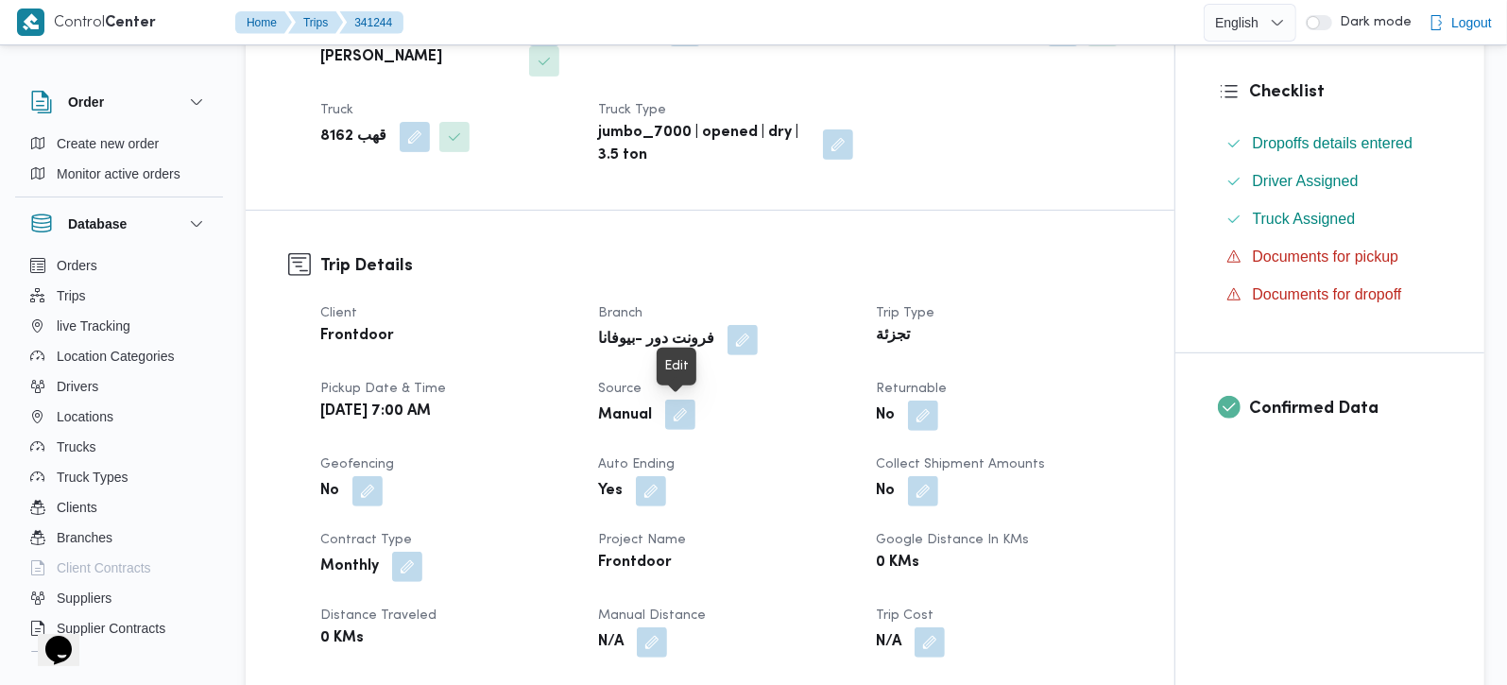
click at [672, 419] on button "button" at bounding box center [680, 415] width 30 height 30
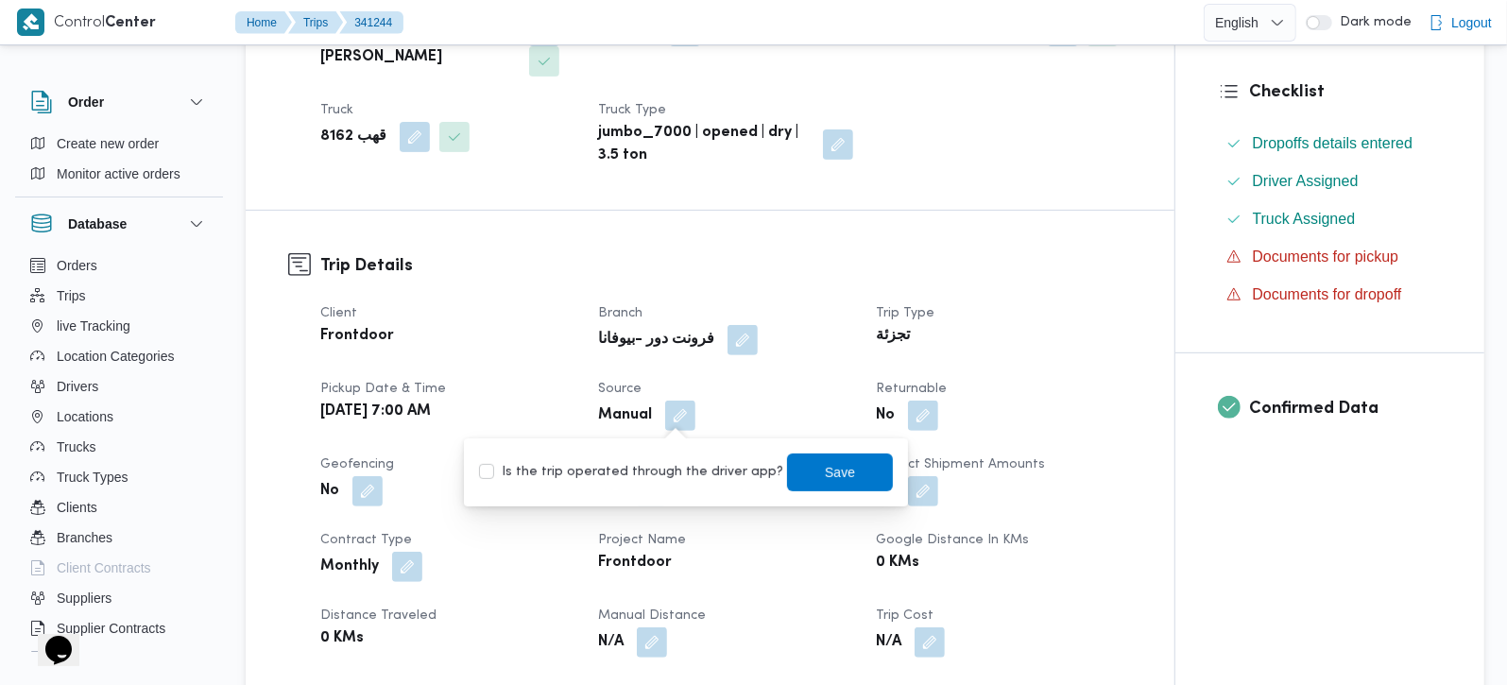
click at [662, 480] on label "Is the trip operated through the driver app?" at bounding box center [631, 472] width 304 height 23
checkbox input "true"
click at [832, 464] on span "Save" at bounding box center [840, 471] width 30 height 23
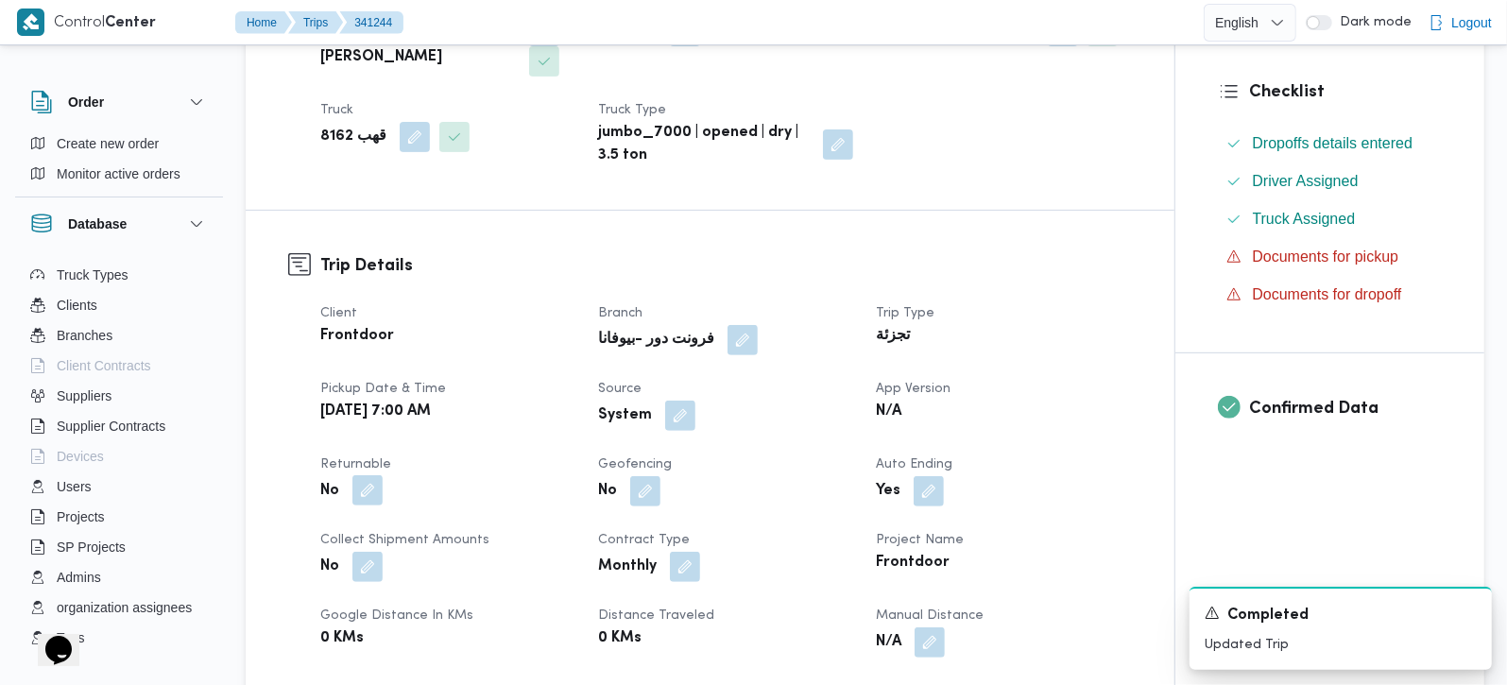
click at [358, 500] on button "button" at bounding box center [367, 490] width 30 height 30
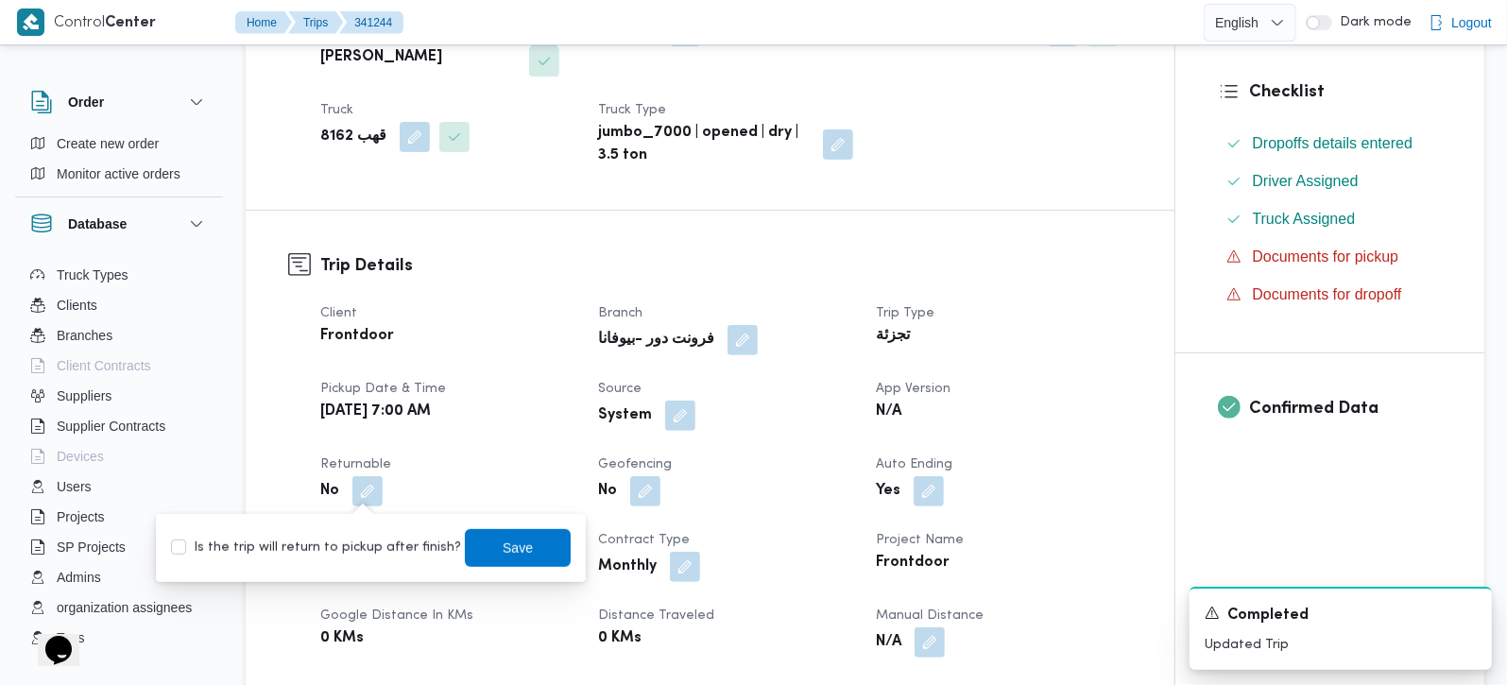
click at [361, 555] on label "Is the trip will return to pickup after finish?" at bounding box center [316, 548] width 290 height 23
checkbox input "true"
click at [509, 537] on span "Save" at bounding box center [518, 547] width 30 height 23
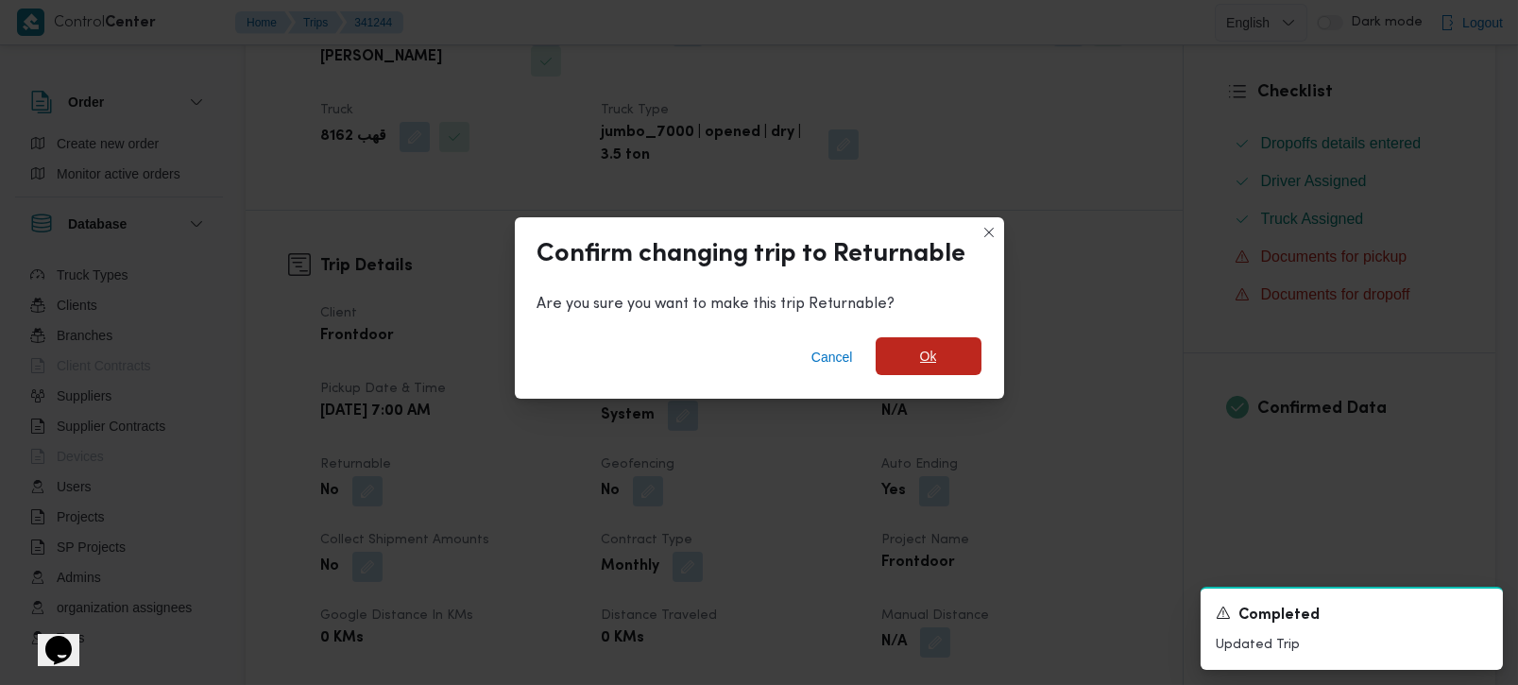
click at [946, 367] on span "Ok" at bounding box center [929, 356] width 106 height 38
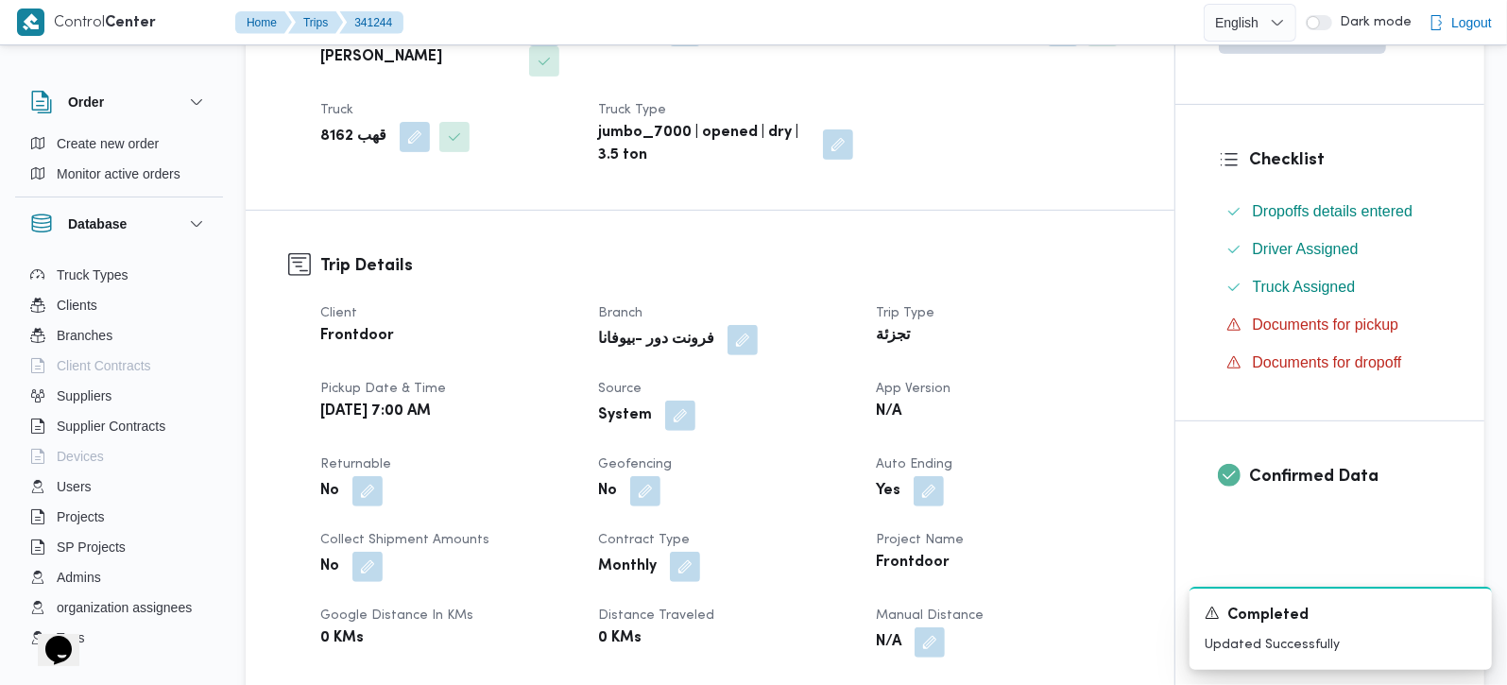
scroll to position [0, 0]
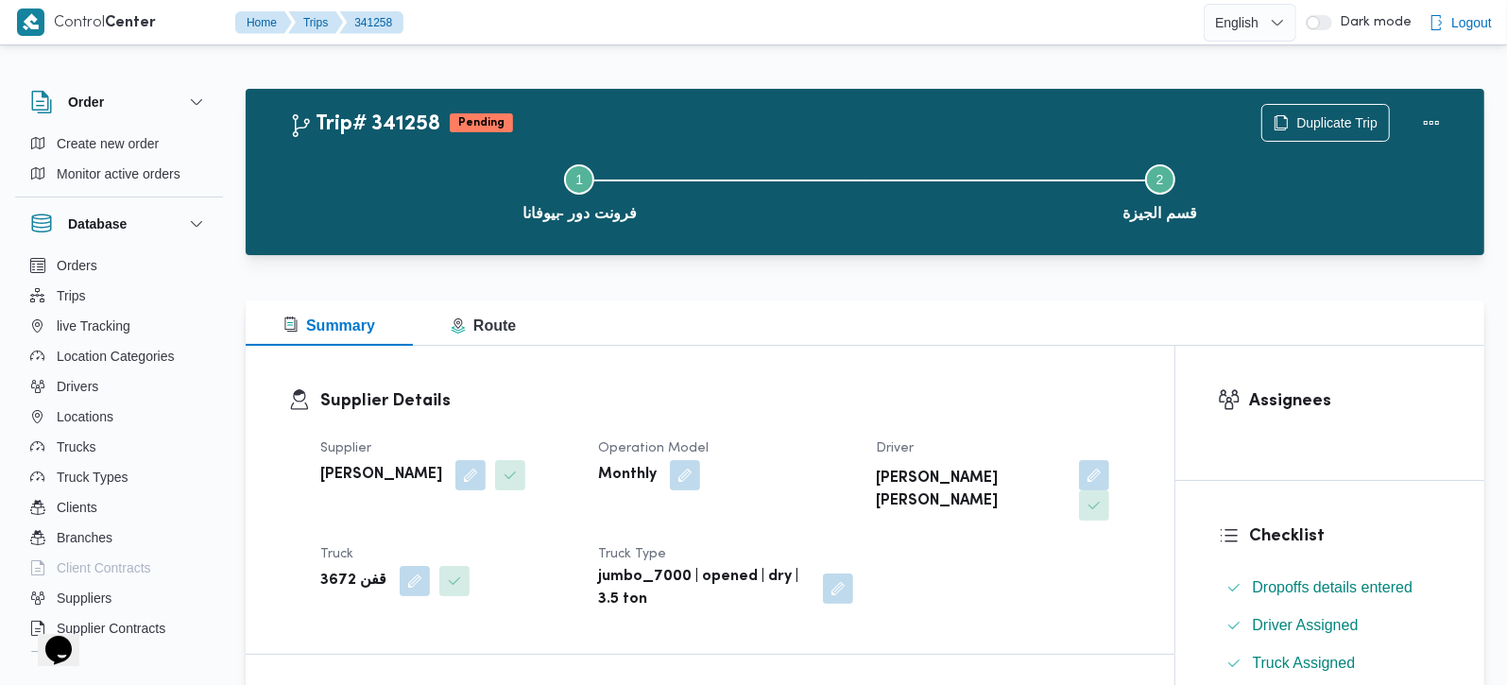
scroll to position [444, 0]
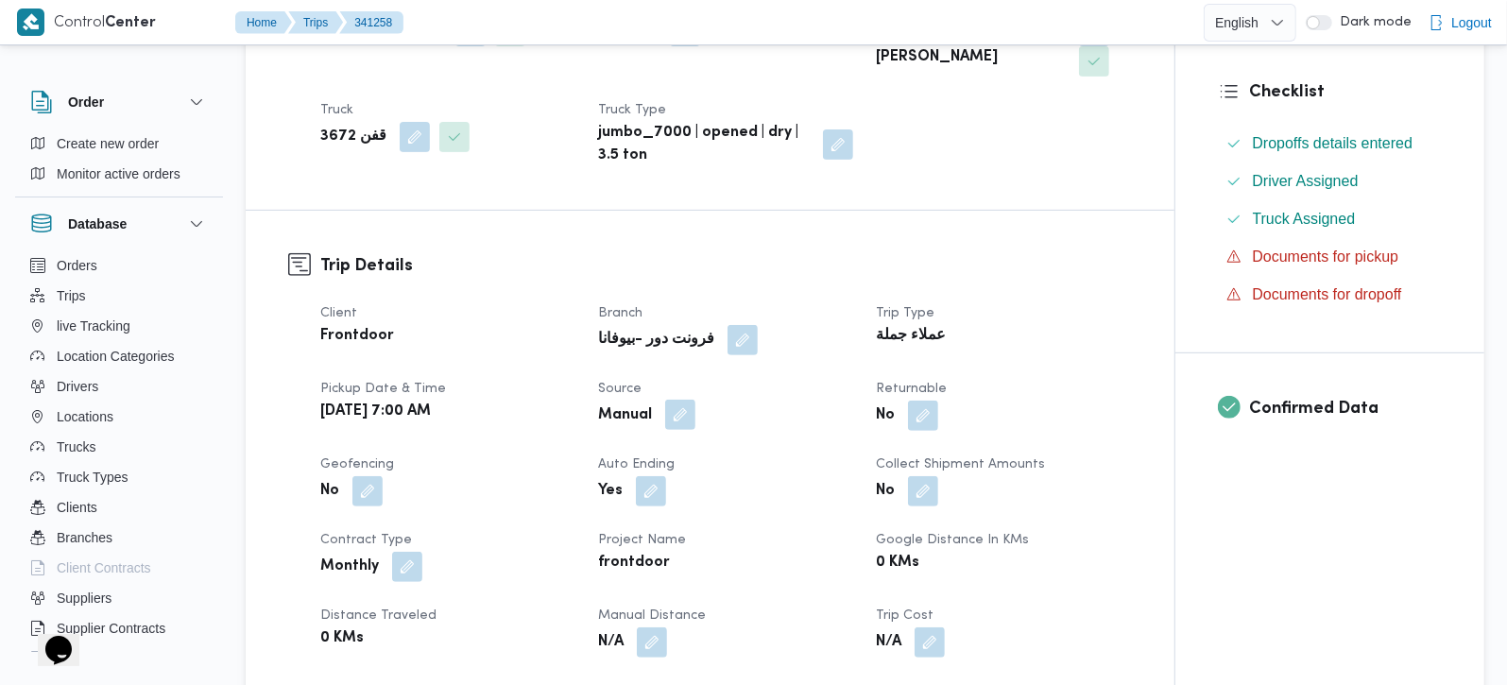
click at [682, 418] on button "button" at bounding box center [680, 415] width 30 height 30
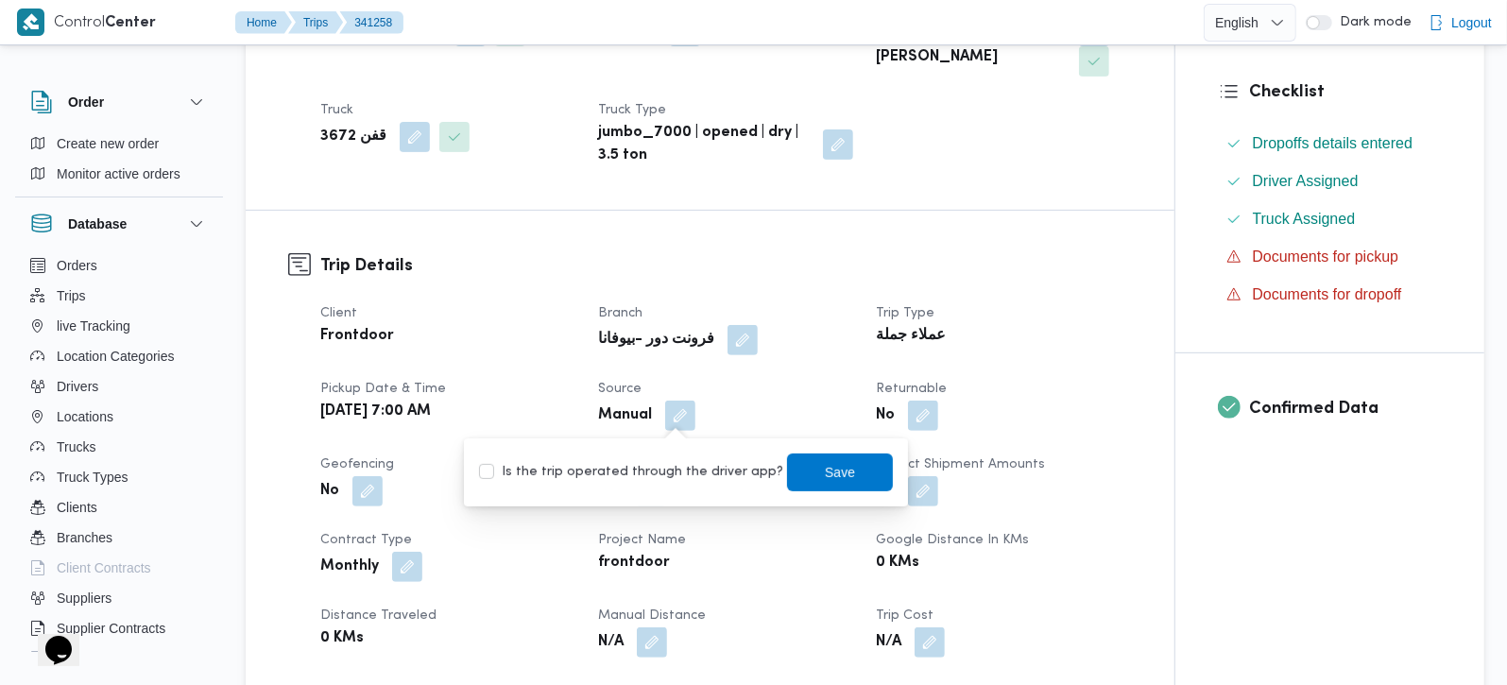
click at [659, 464] on label "Is the trip operated through the driver app?" at bounding box center [631, 472] width 304 height 23
checkbox input "true"
click at [836, 487] on span "Save" at bounding box center [840, 472] width 106 height 38
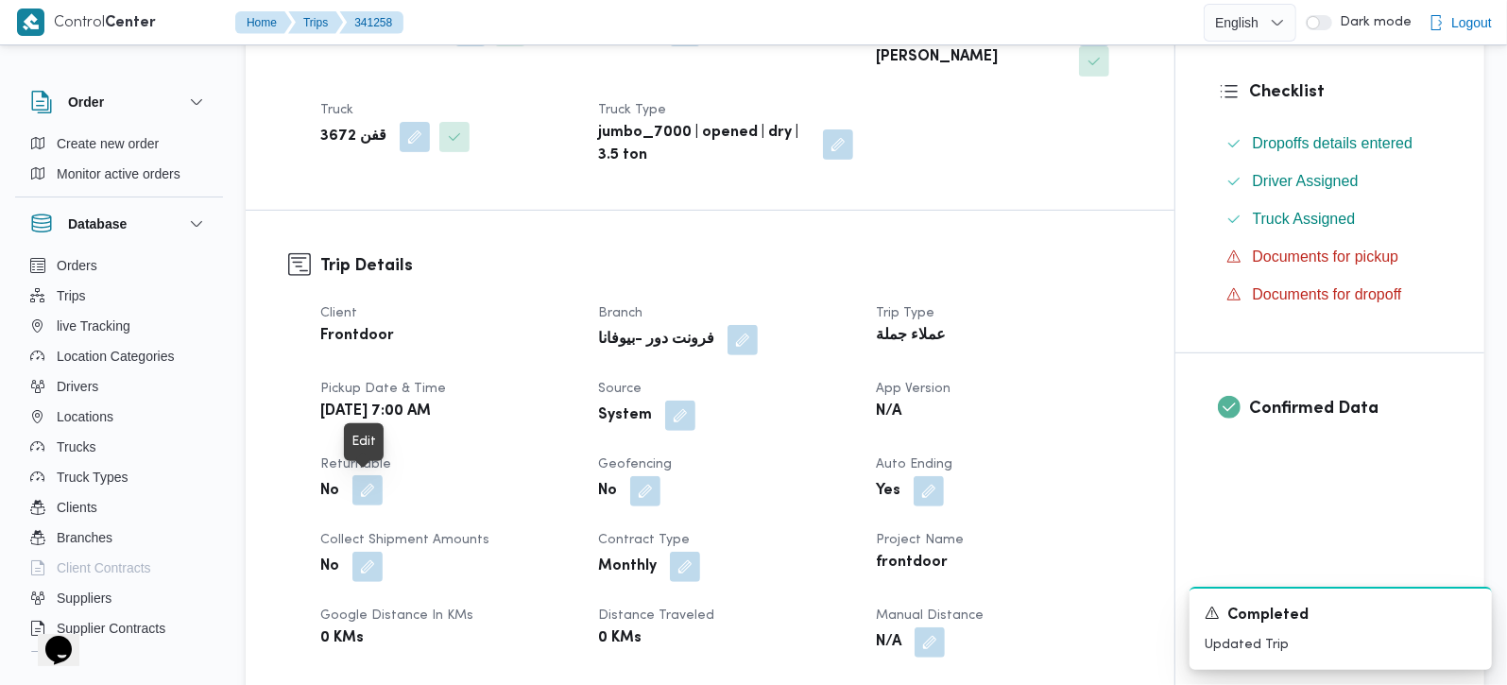
click at [363, 492] on button "button" at bounding box center [367, 490] width 30 height 30
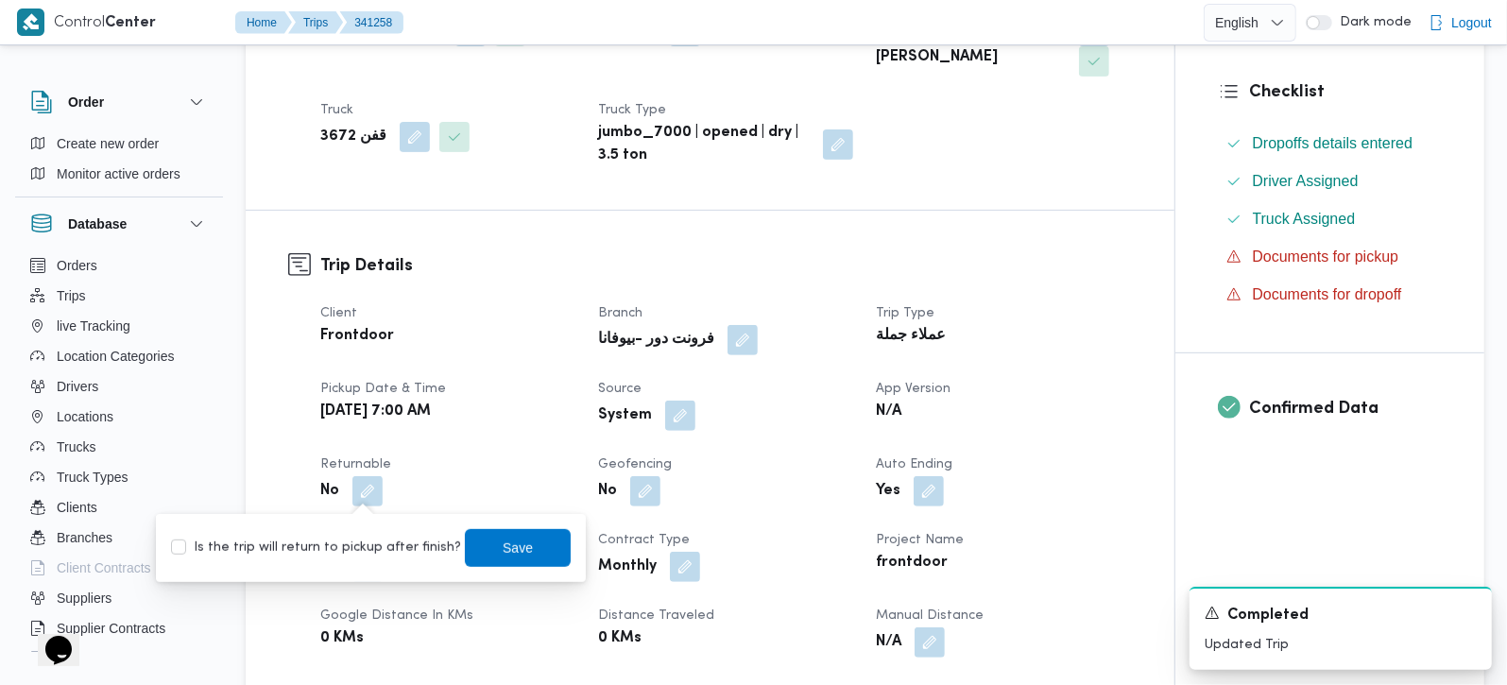
click at [345, 545] on label "Is the trip will return to pickup after finish?" at bounding box center [316, 548] width 290 height 23
checkbox input "true"
click at [475, 551] on span "Save" at bounding box center [518, 547] width 106 height 38
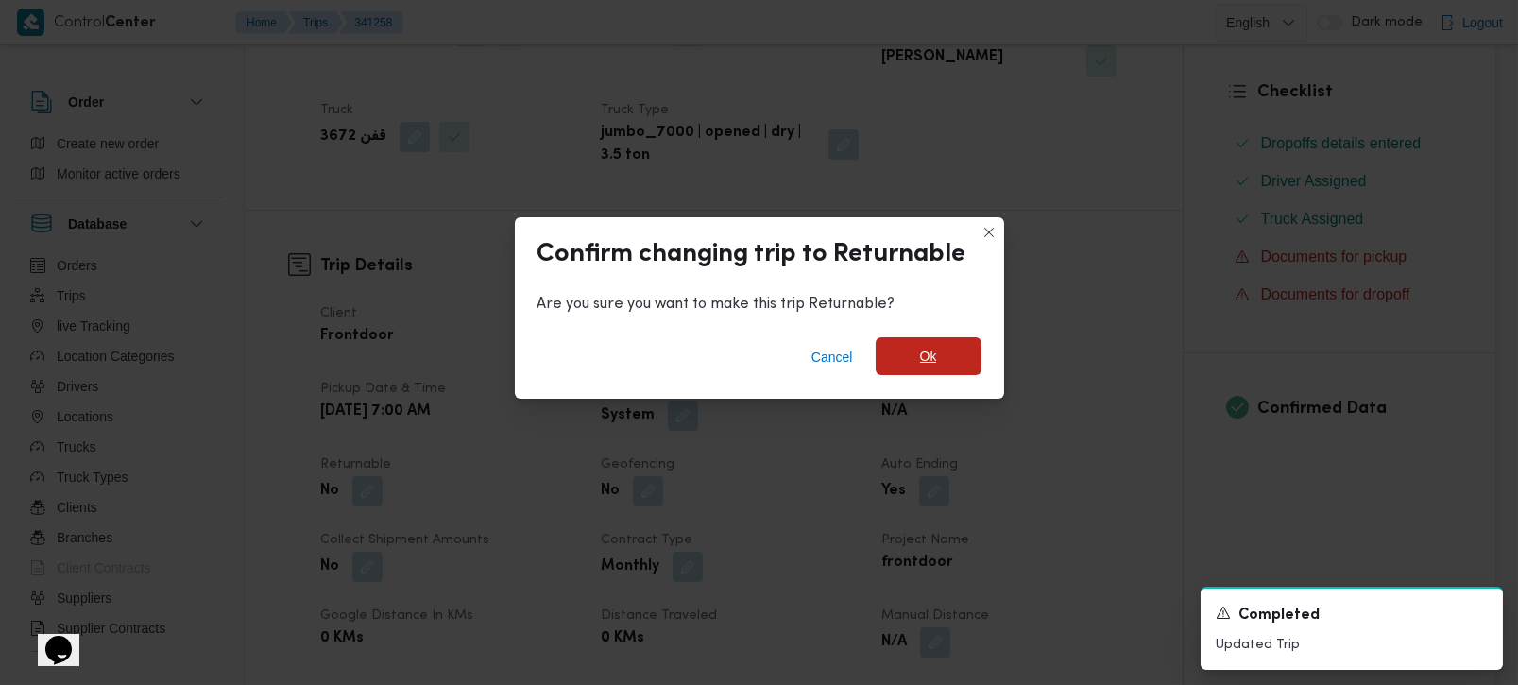
click at [954, 350] on span "Ok" at bounding box center [929, 356] width 106 height 38
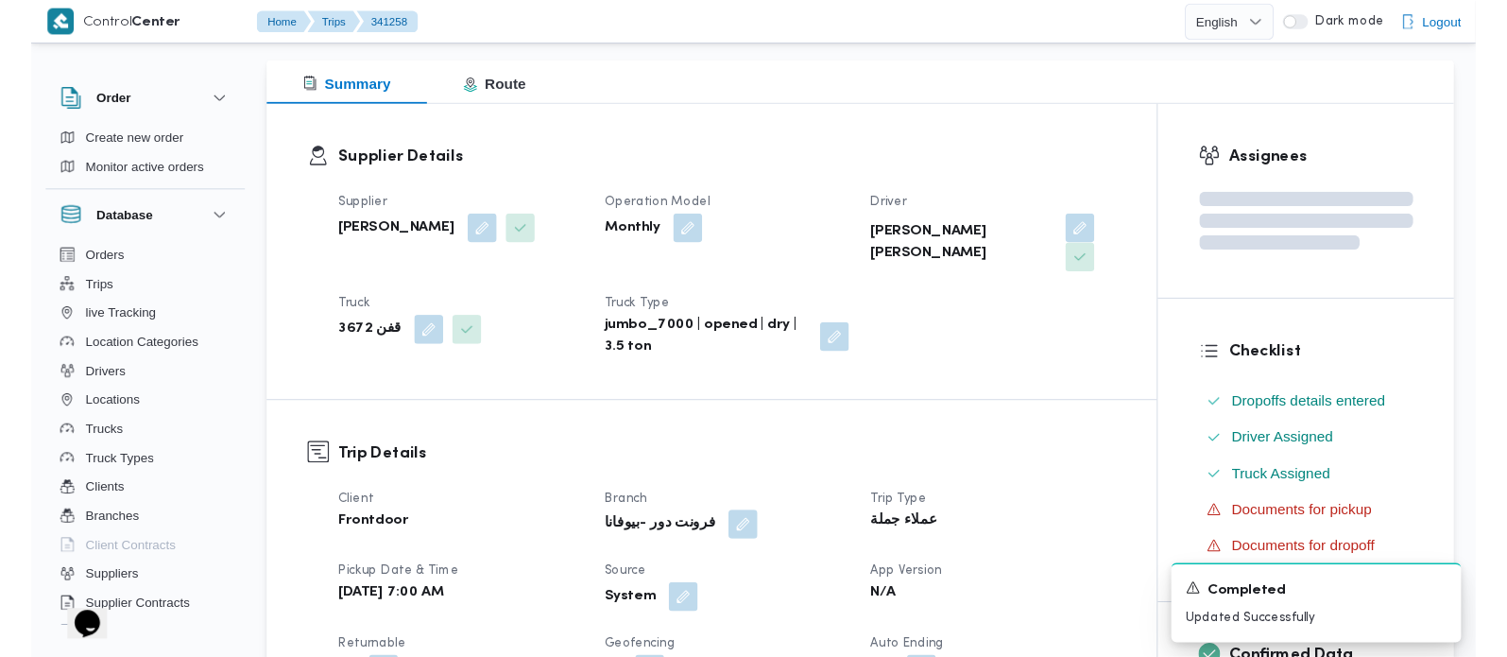
scroll to position [0, 0]
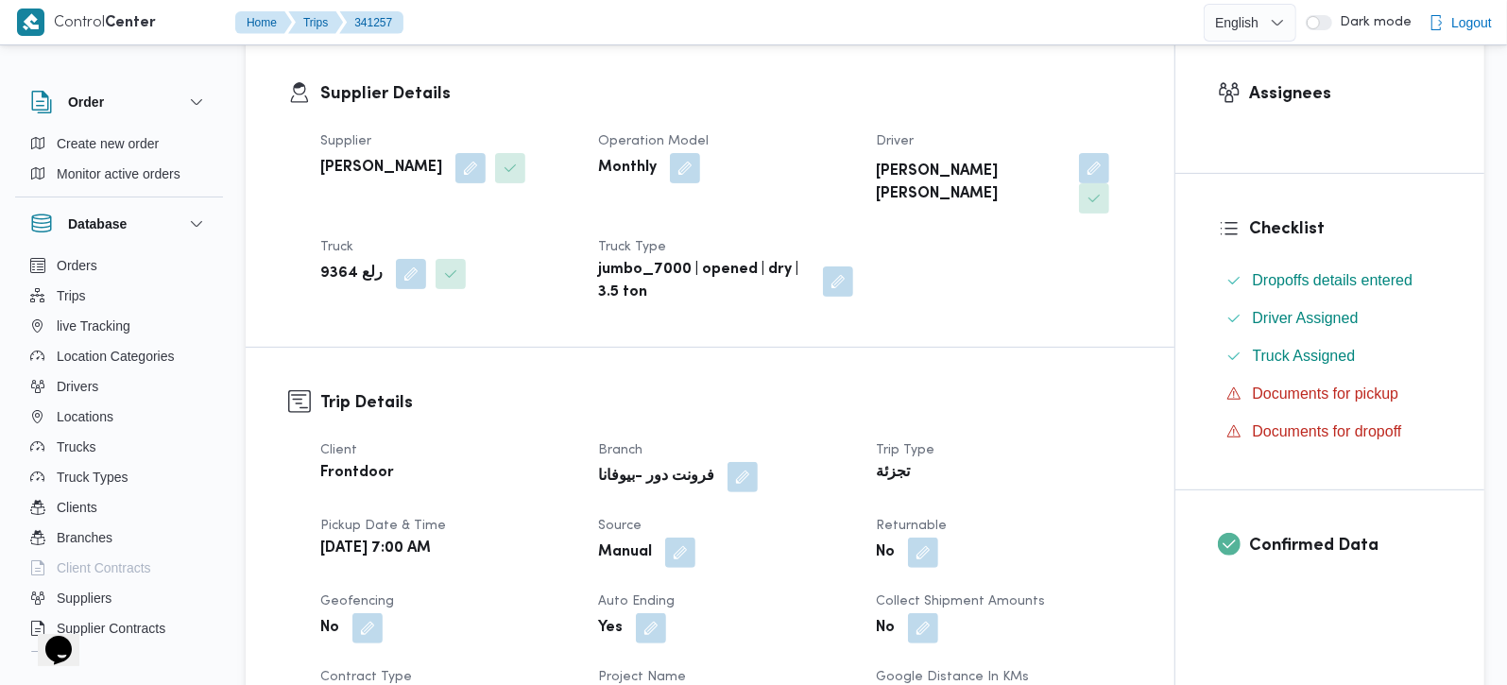
scroll to position [333, 0]
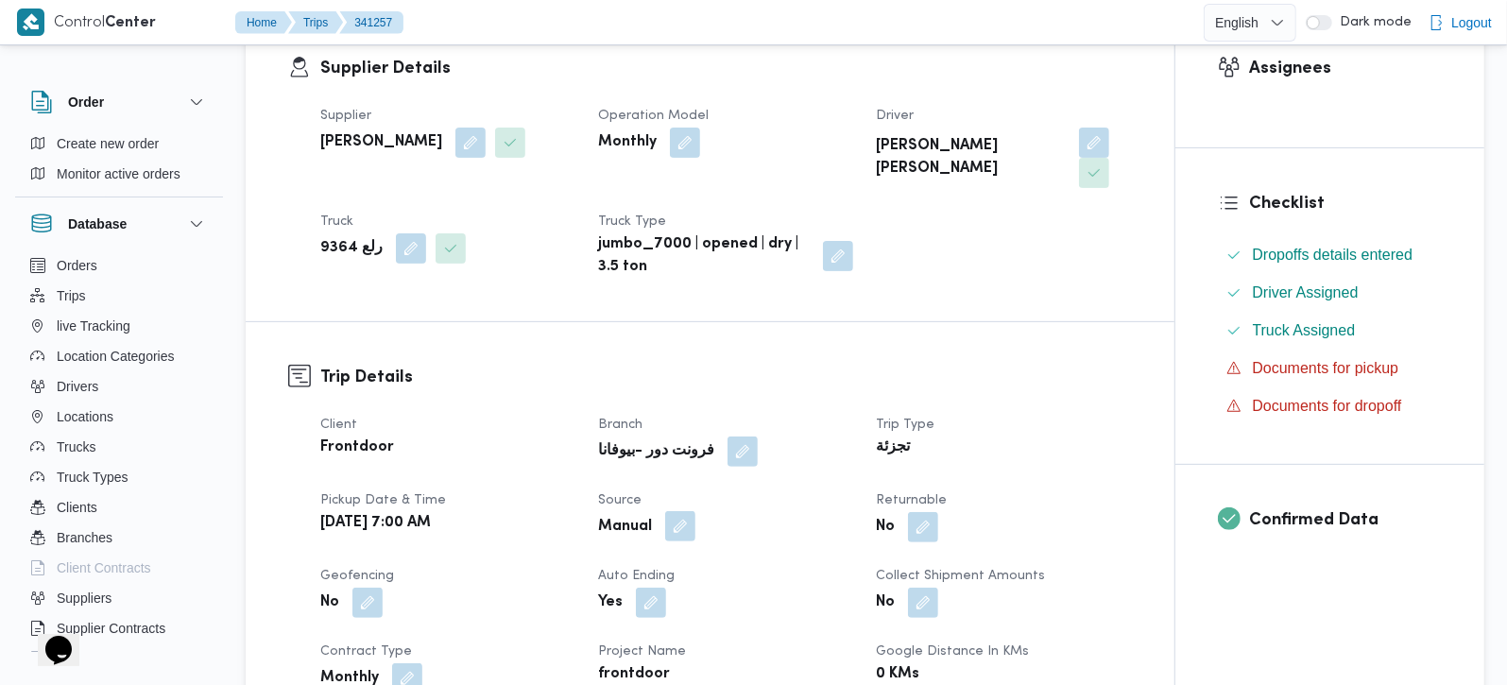
click at [687, 511] on button "button" at bounding box center [680, 526] width 30 height 30
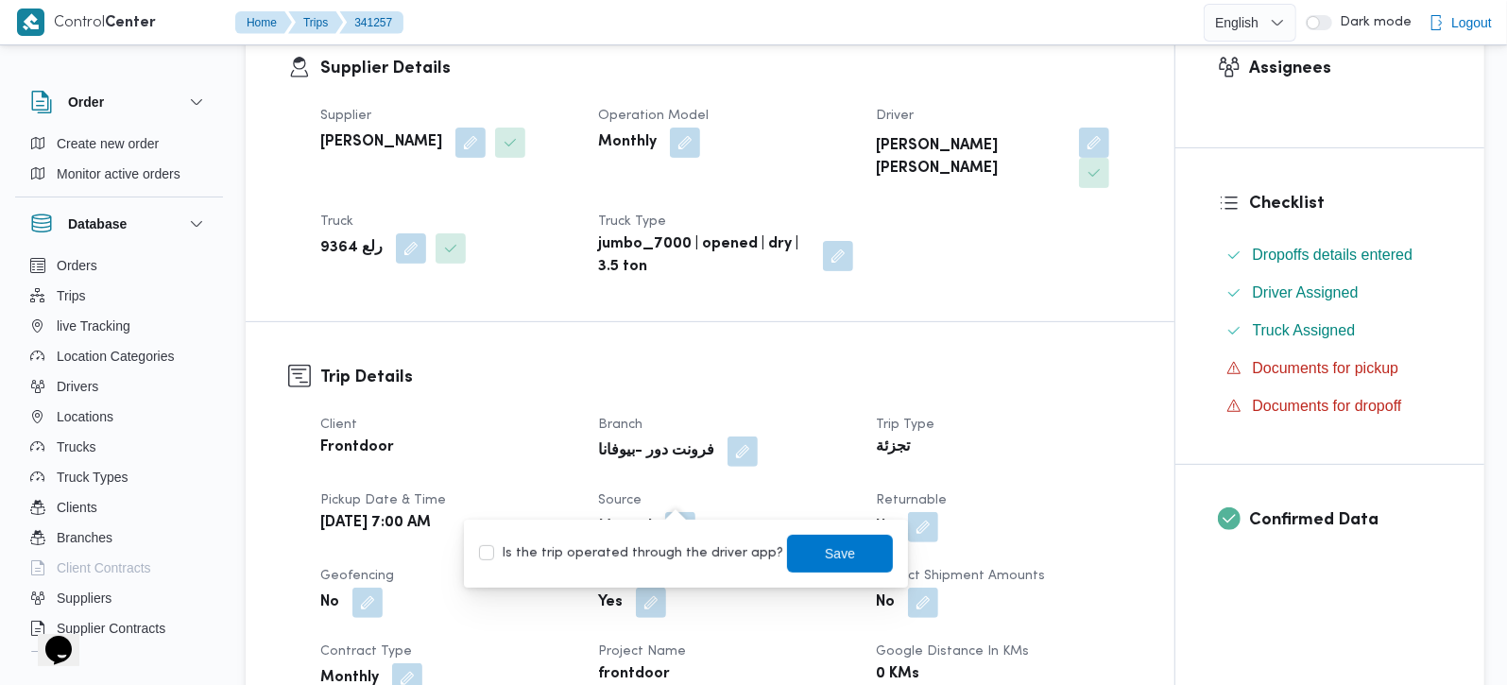
click at [678, 542] on label "Is the trip operated through the driver app?" at bounding box center [631, 553] width 304 height 23
checkbox input "true"
click at [828, 559] on span "Save" at bounding box center [840, 552] width 30 height 23
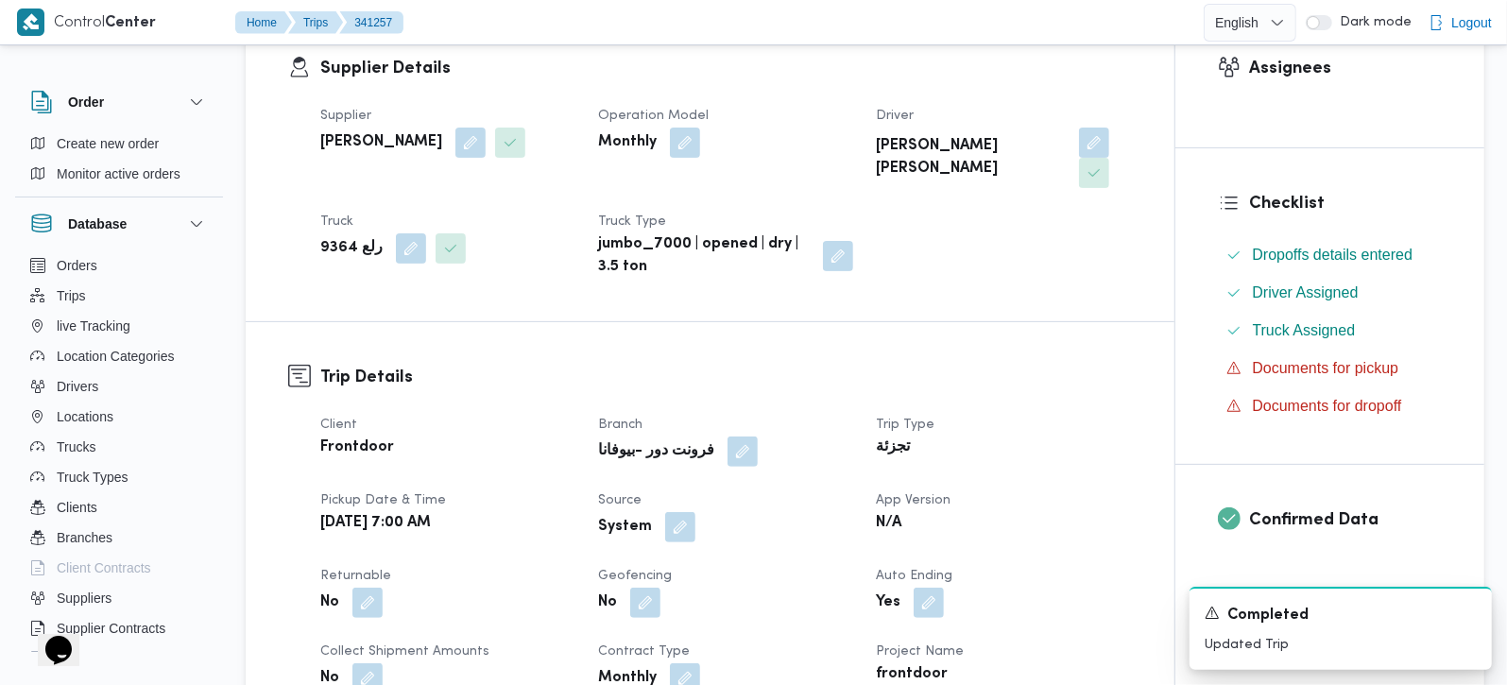
scroll to position [444, 0]
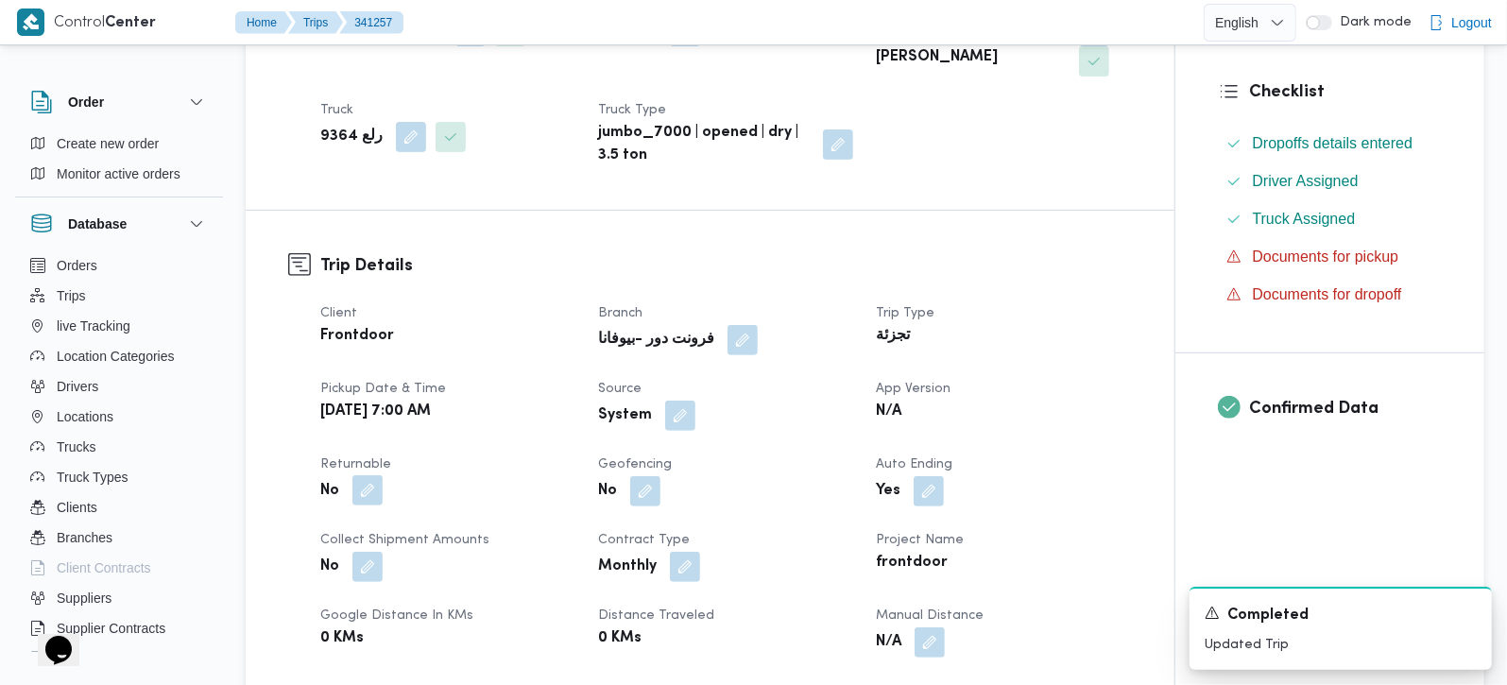
click at [368, 475] on button "button" at bounding box center [367, 490] width 30 height 30
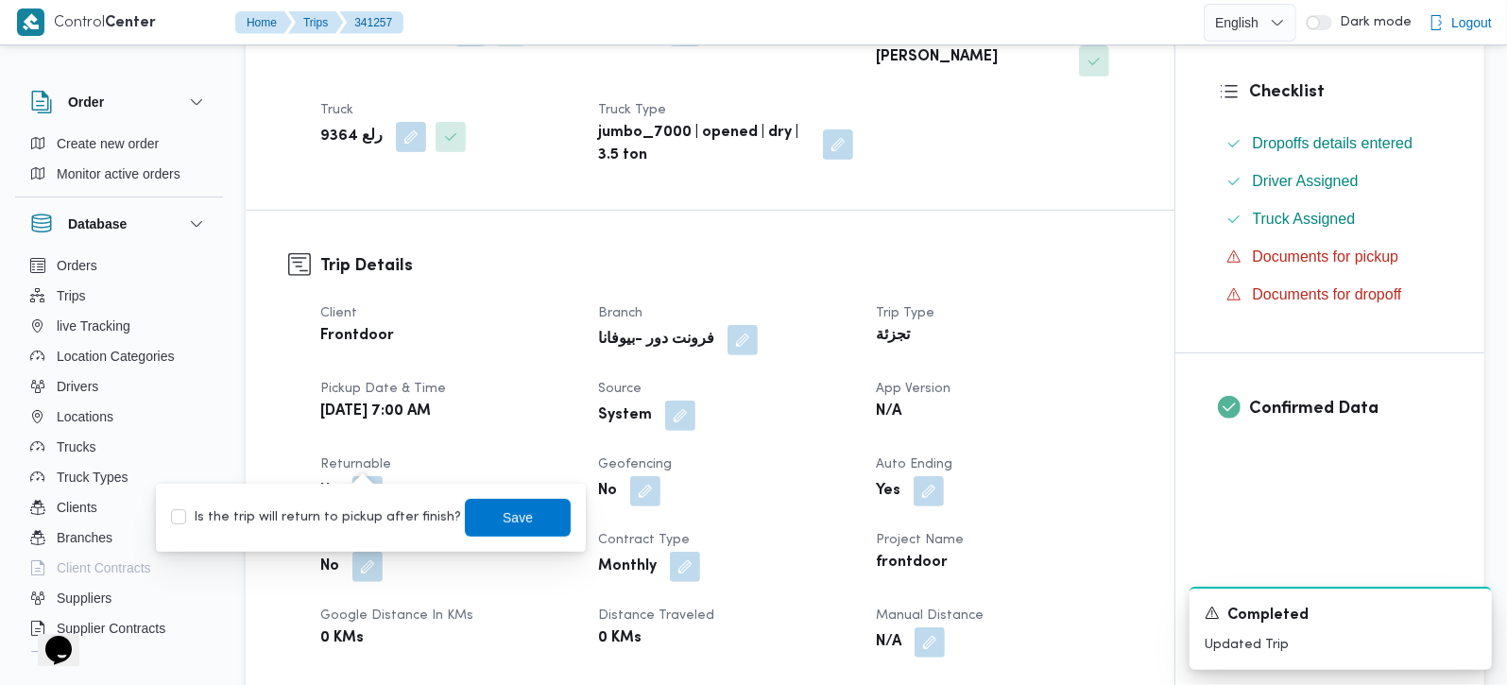
click at [353, 520] on label "Is the trip will return to pickup after finish?" at bounding box center [316, 517] width 290 height 23
checkbox input "true"
click at [549, 514] on span "Save" at bounding box center [518, 517] width 106 height 38
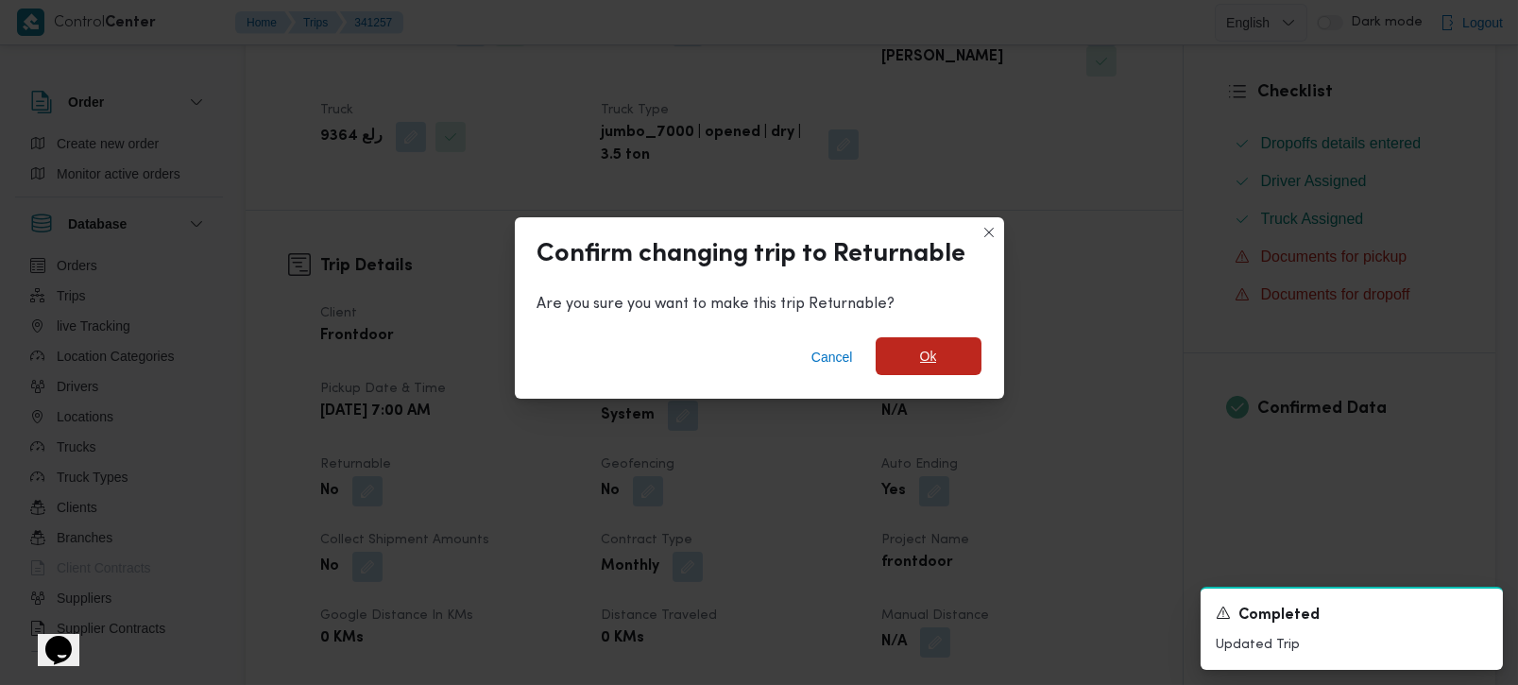
click at [898, 355] on span "Ok" at bounding box center [929, 356] width 106 height 38
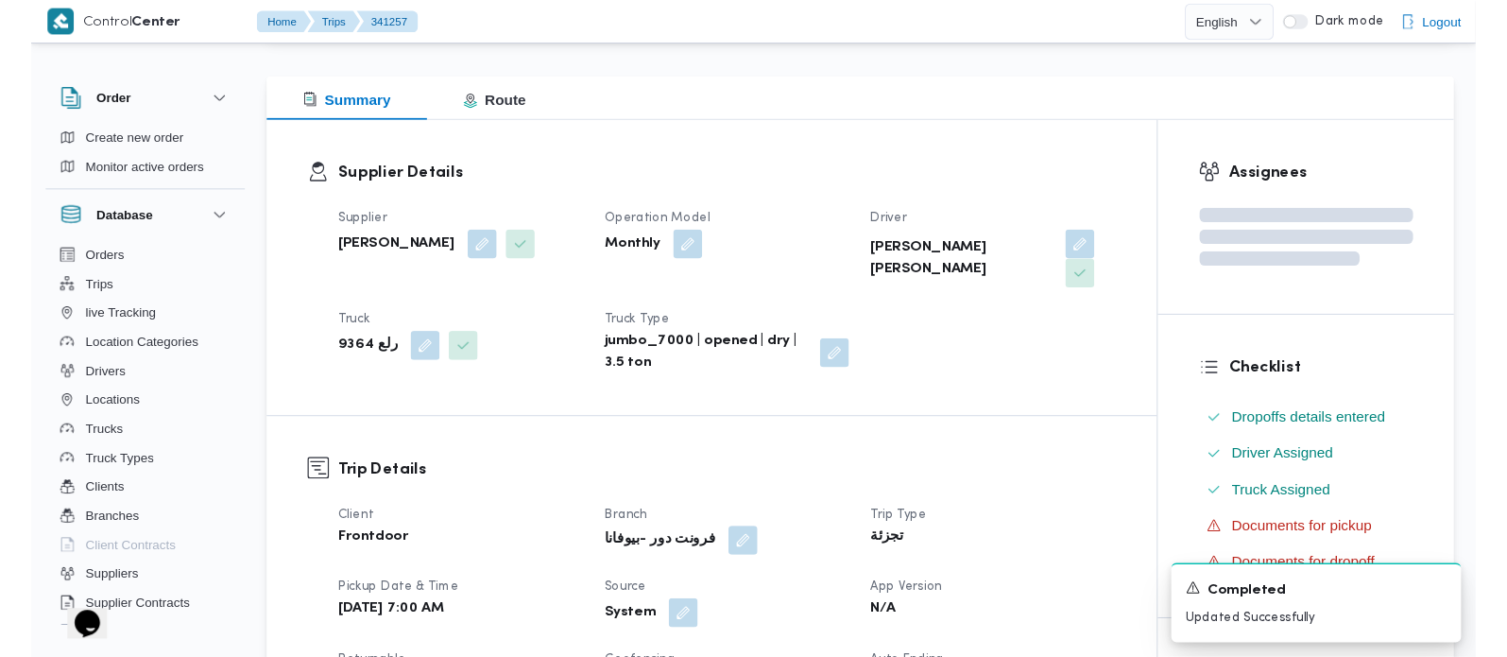
scroll to position [0, 0]
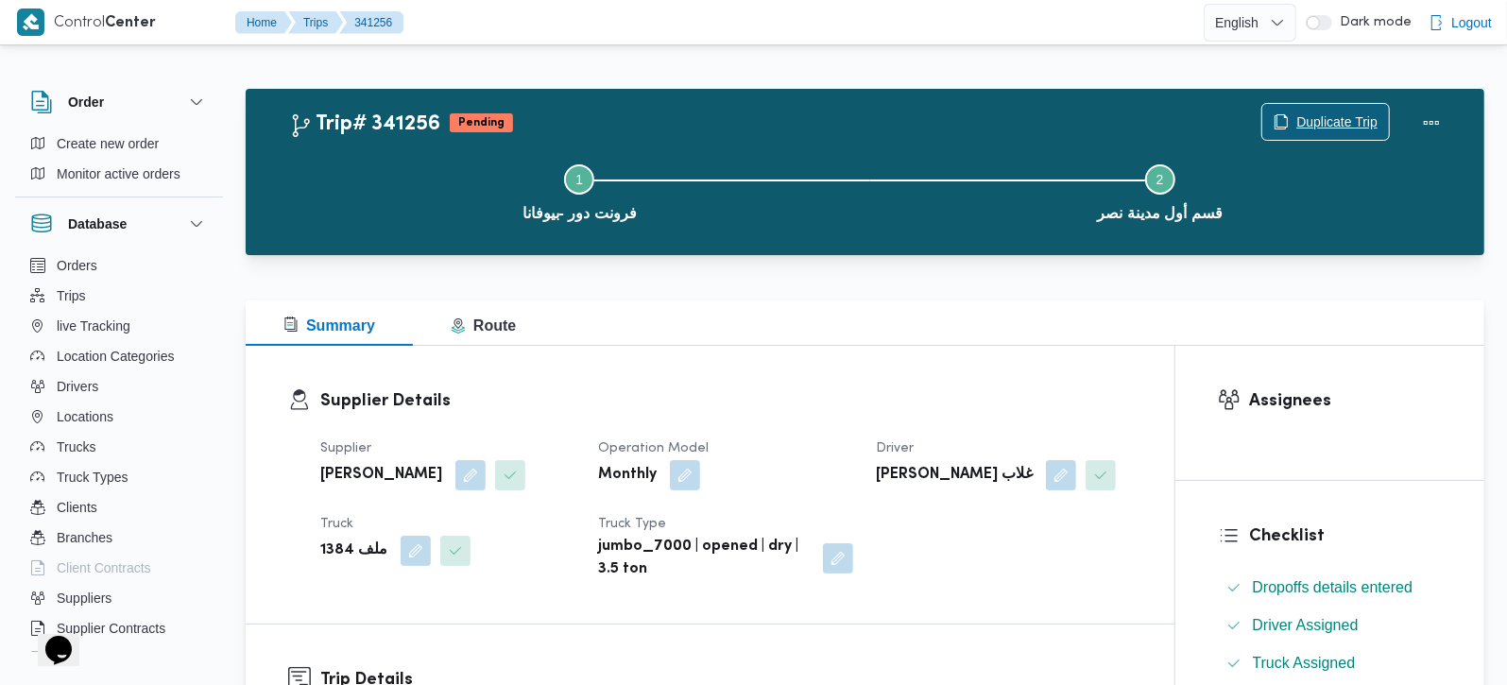
click at [1302, 117] on span "Duplicate Trip" at bounding box center [1336, 122] width 81 height 23
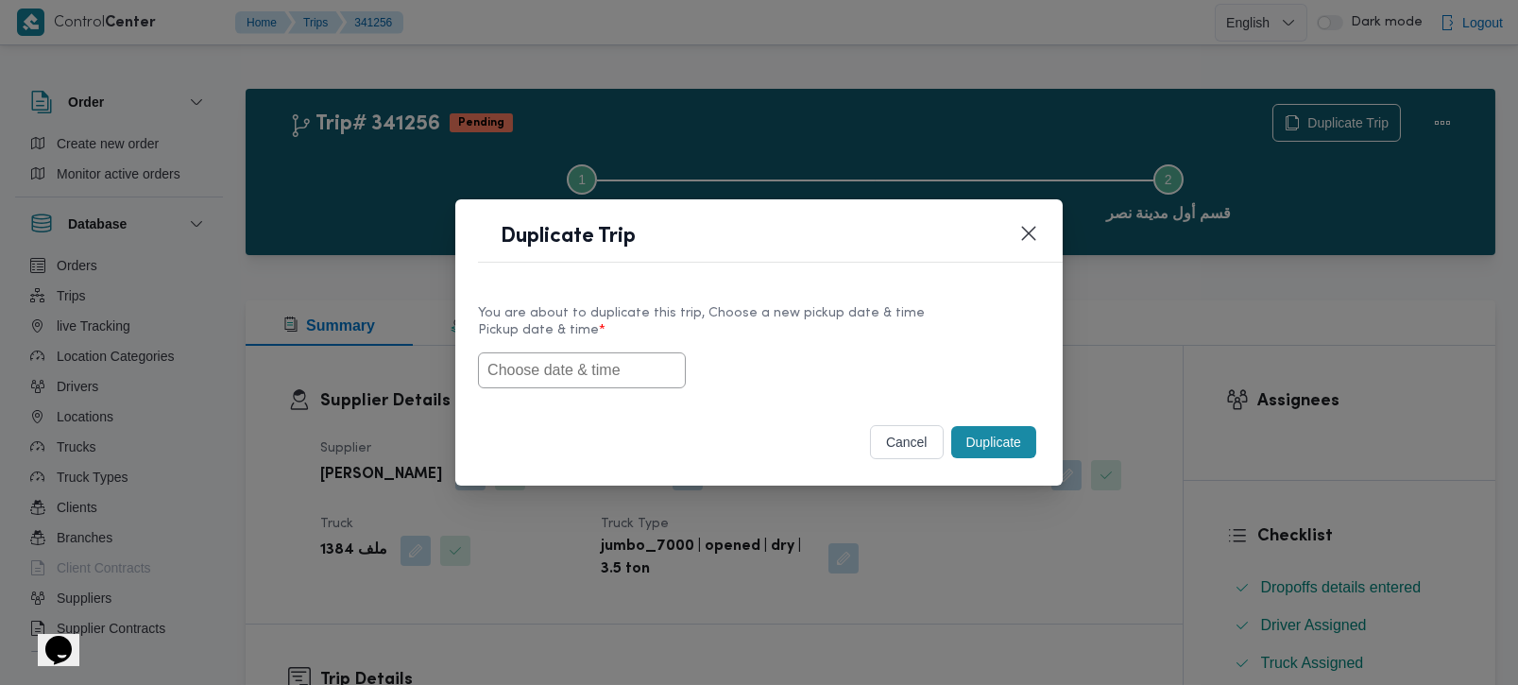
click at [887, 437] on button "cancel" at bounding box center [907, 442] width 74 height 34
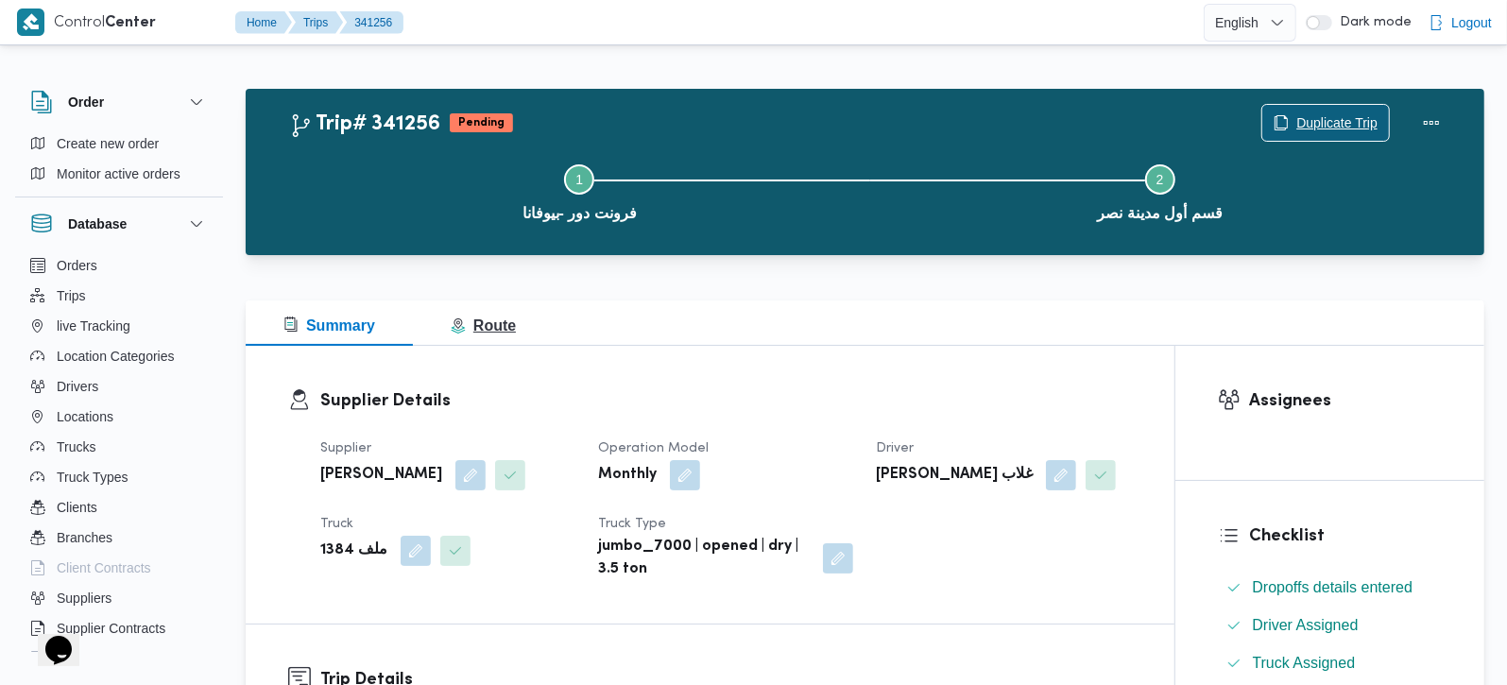
scroll to position [333, 0]
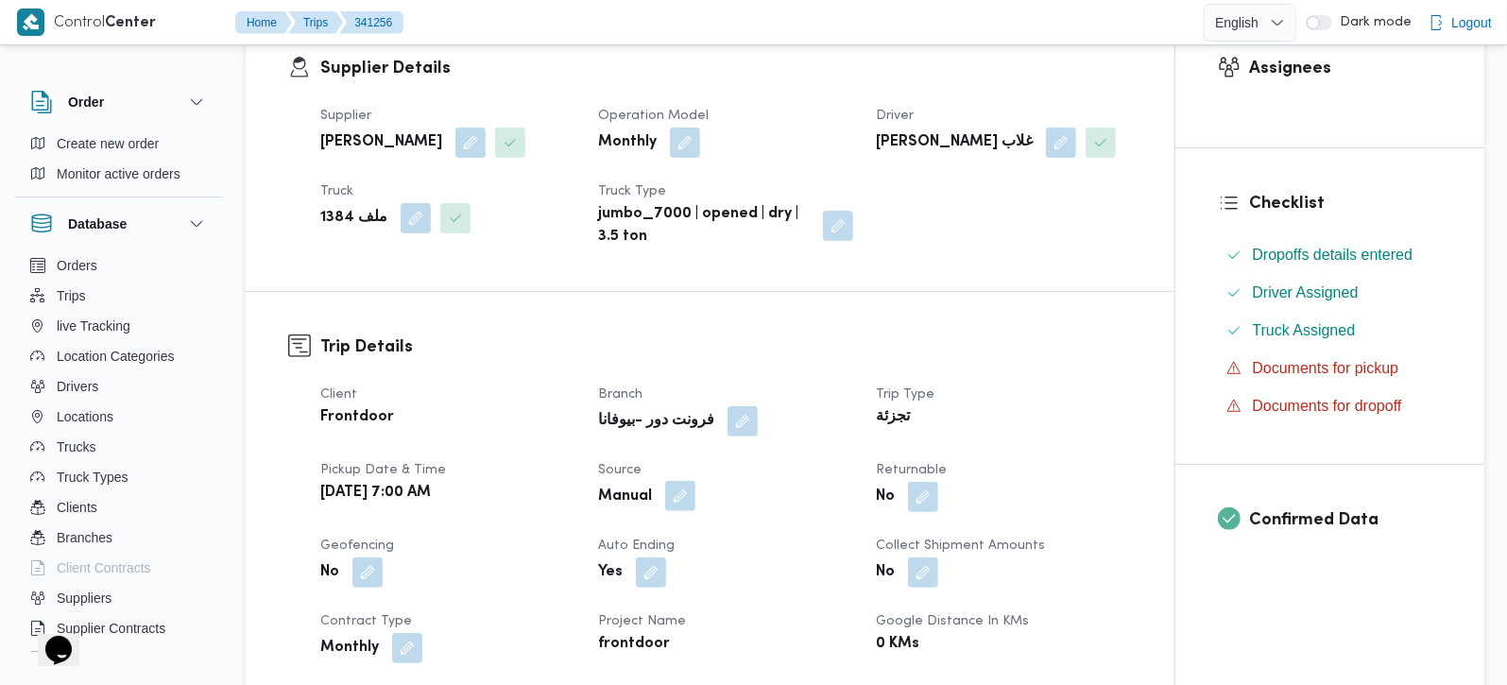
click at [678, 498] on button "button" at bounding box center [680, 496] width 30 height 30
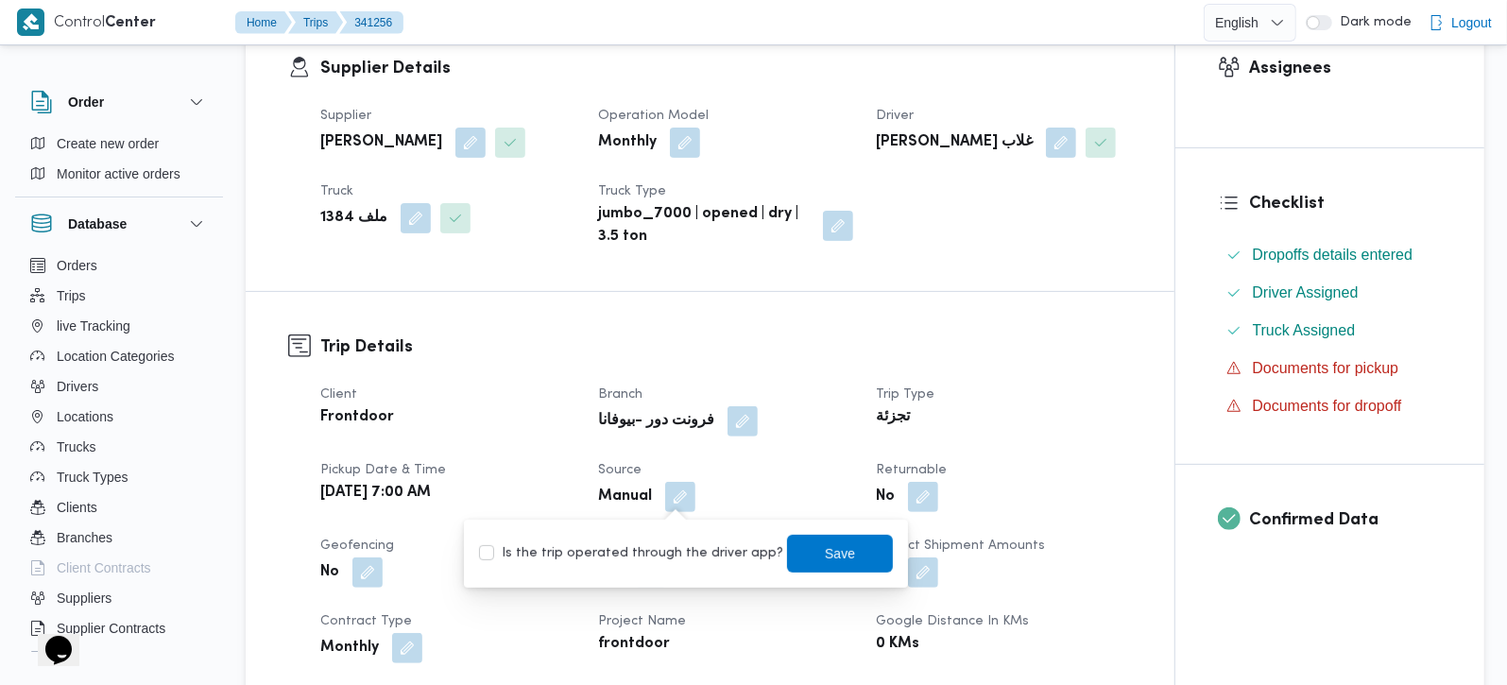
click at [668, 549] on label "Is the trip operated through the driver app?" at bounding box center [631, 553] width 304 height 23
checkbox input "true"
click at [825, 552] on span "Save" at bounding box center [840, 552] width 30 height 23
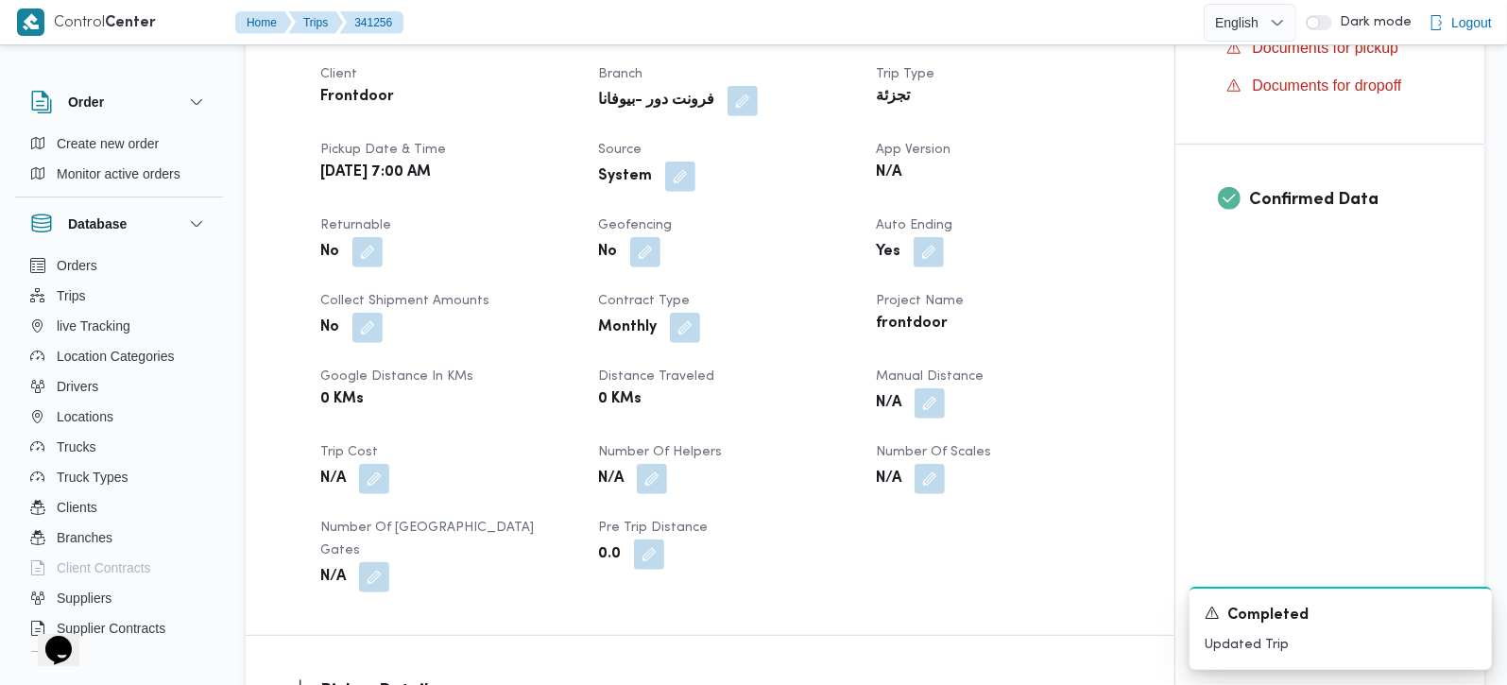
scroll to position [666, 0]
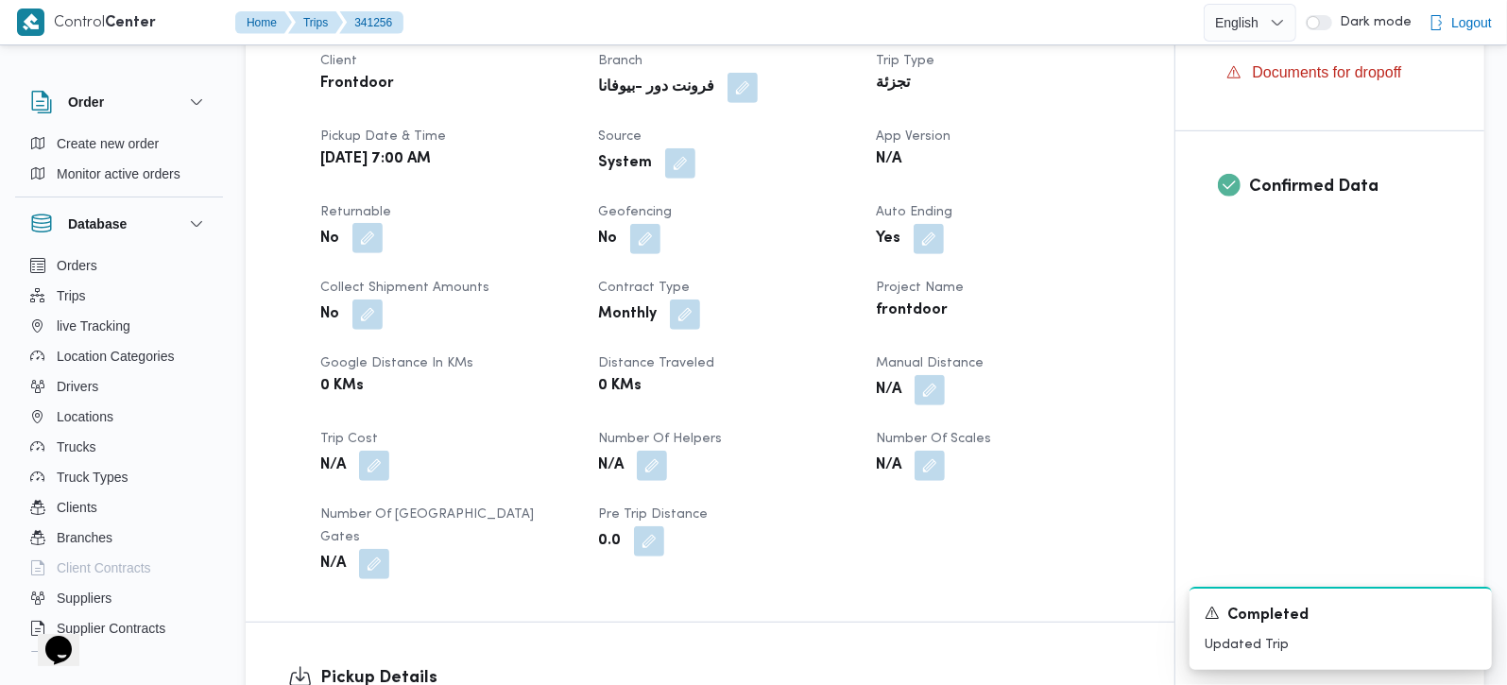
click at [369, 234] on button "button" at bounding box center [367, 238] width 30 height 30
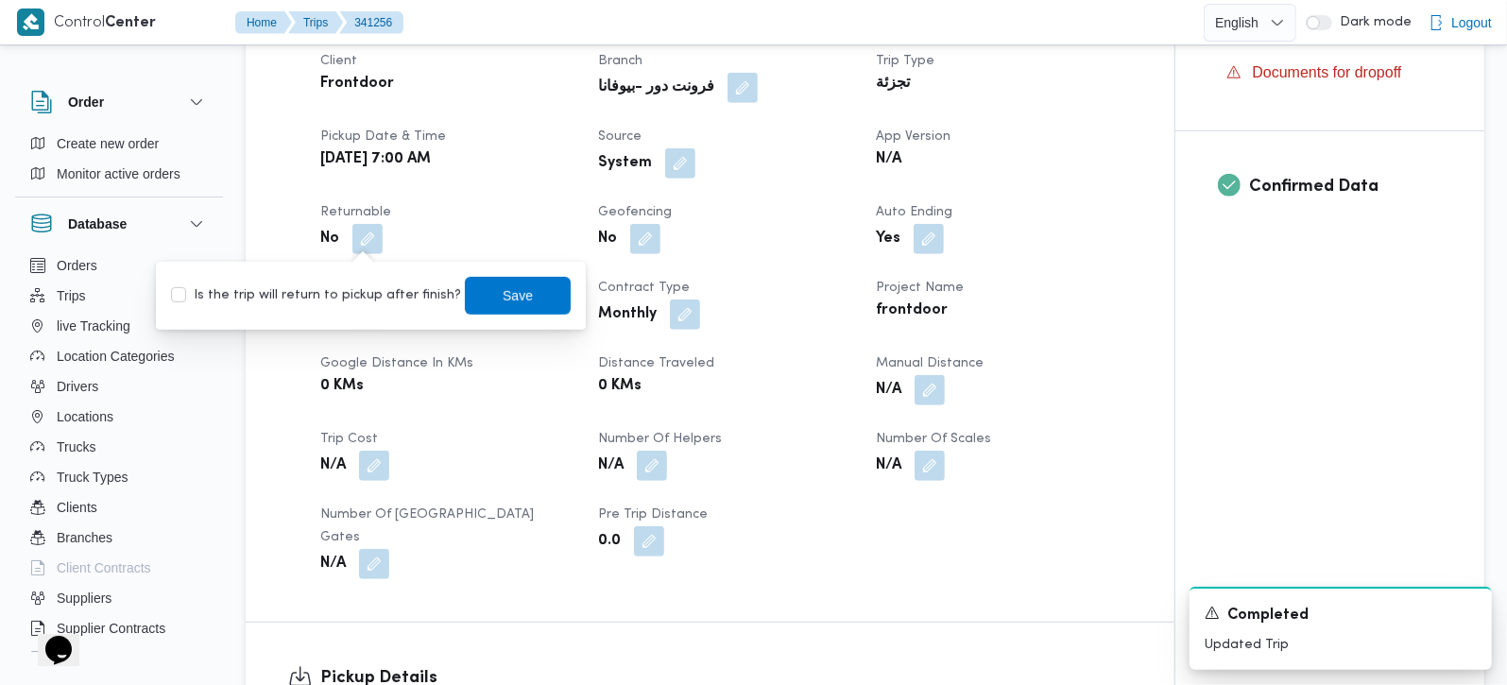
click at [354, 295] on label "Is the trip will return to pickup after finish?" at bounding box center [316, 295] width 290 height 23
checkbox input "true"
click at [469, 293] on span "Save" at bounding box center [518, 295] width 106 height 38
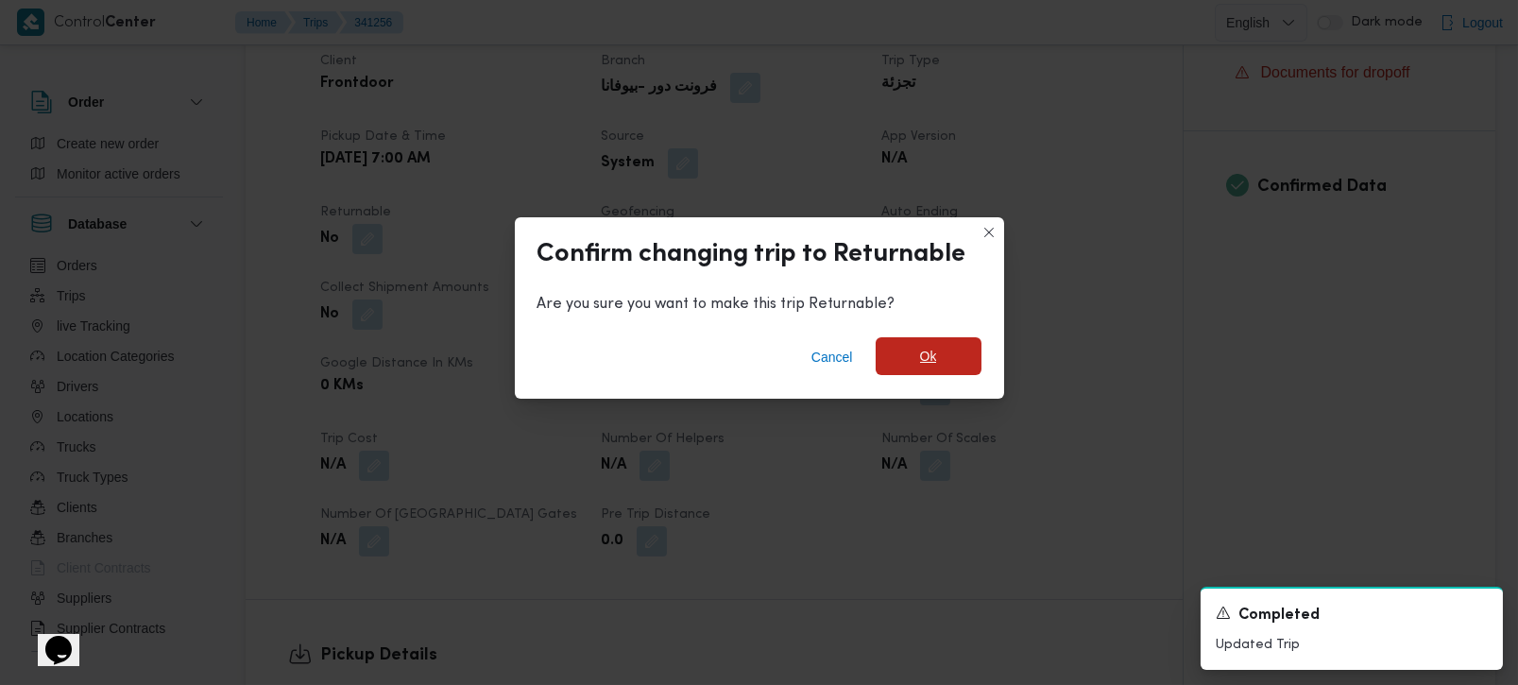
click at [912, 364] on span "Ok" at bounding box center [929, 356] width 106 height 38
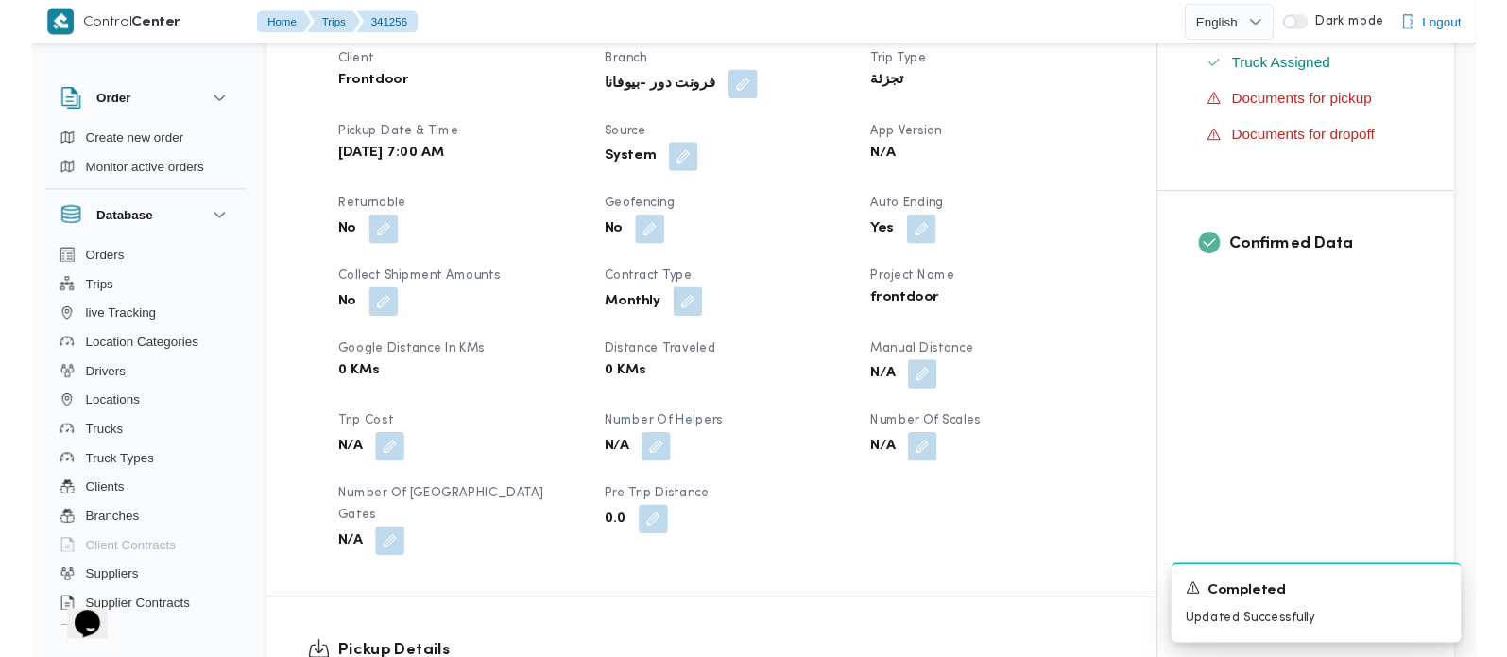
scroll to position [111, 0]
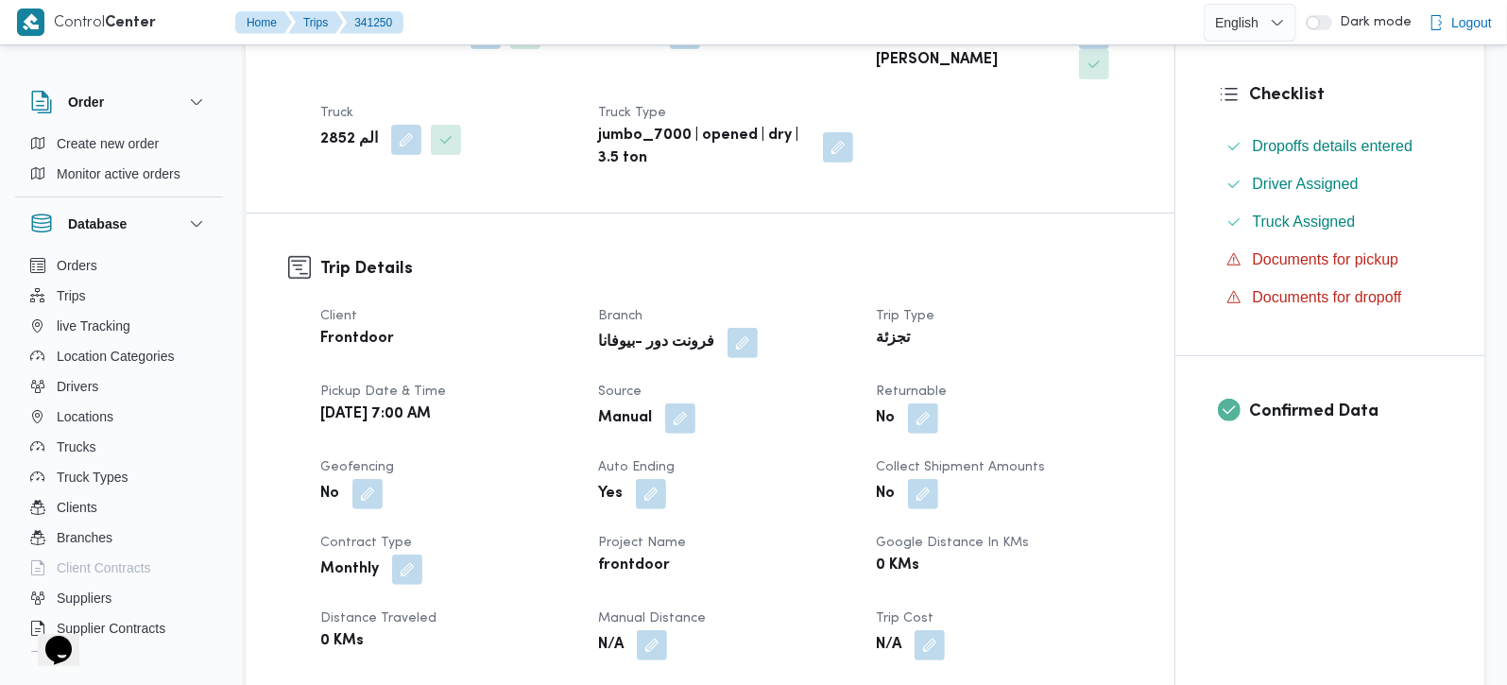
scroll to position [444, 0]
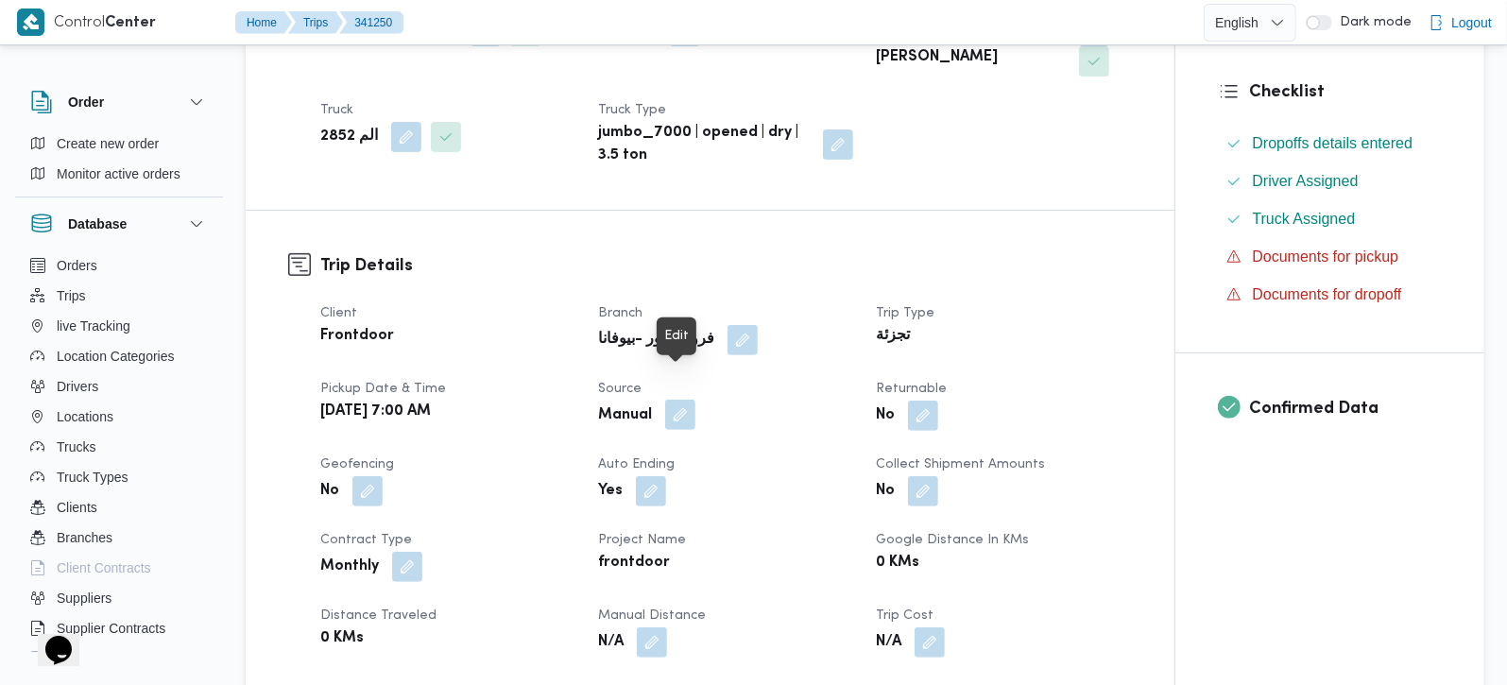
click at [681, 400] on button "button" at bounding box center [680, 415] width 30 height 30
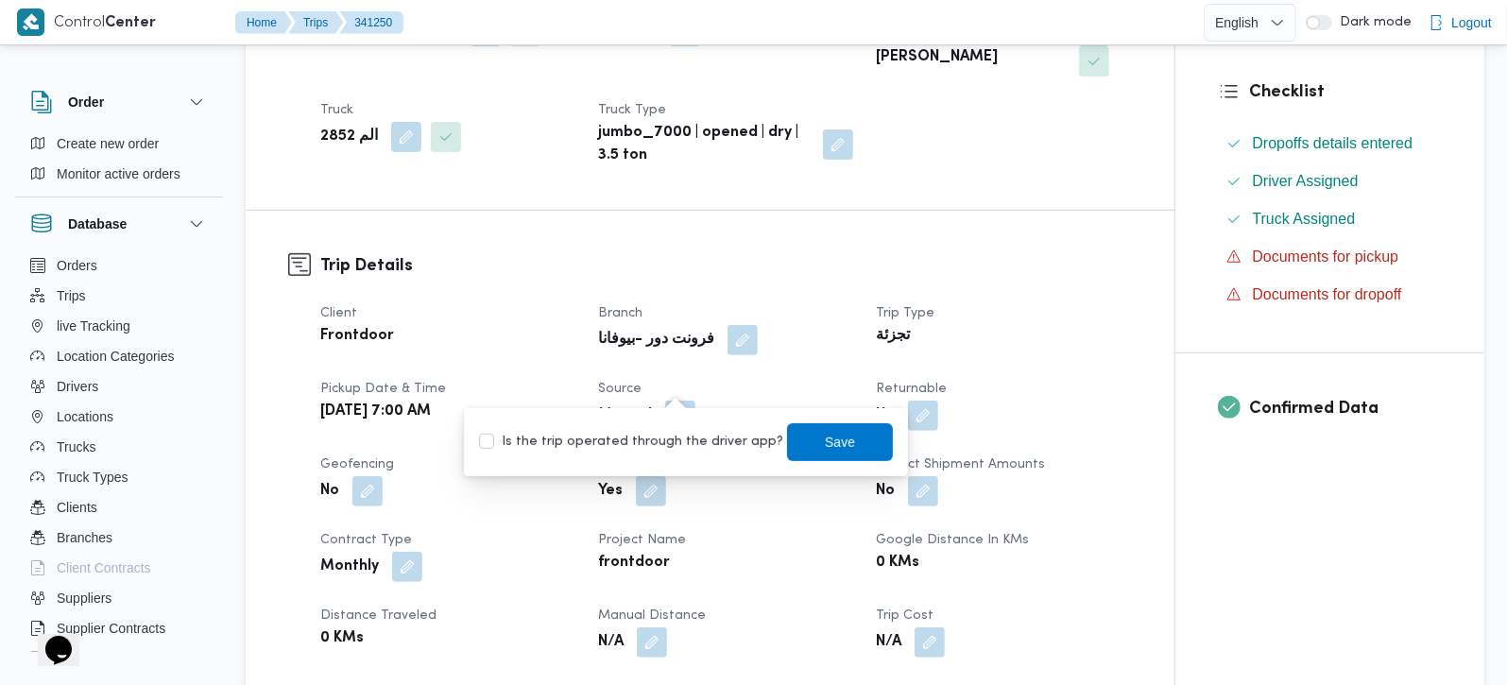
click at [663, 432] on label "Is the trip operated through the driver app?" at bounding box center [631, 442] width 304 height 23
checkbox input "true"
click at [825, 448] on span "Save" at bounding box center [840, 441] width 30 height 23
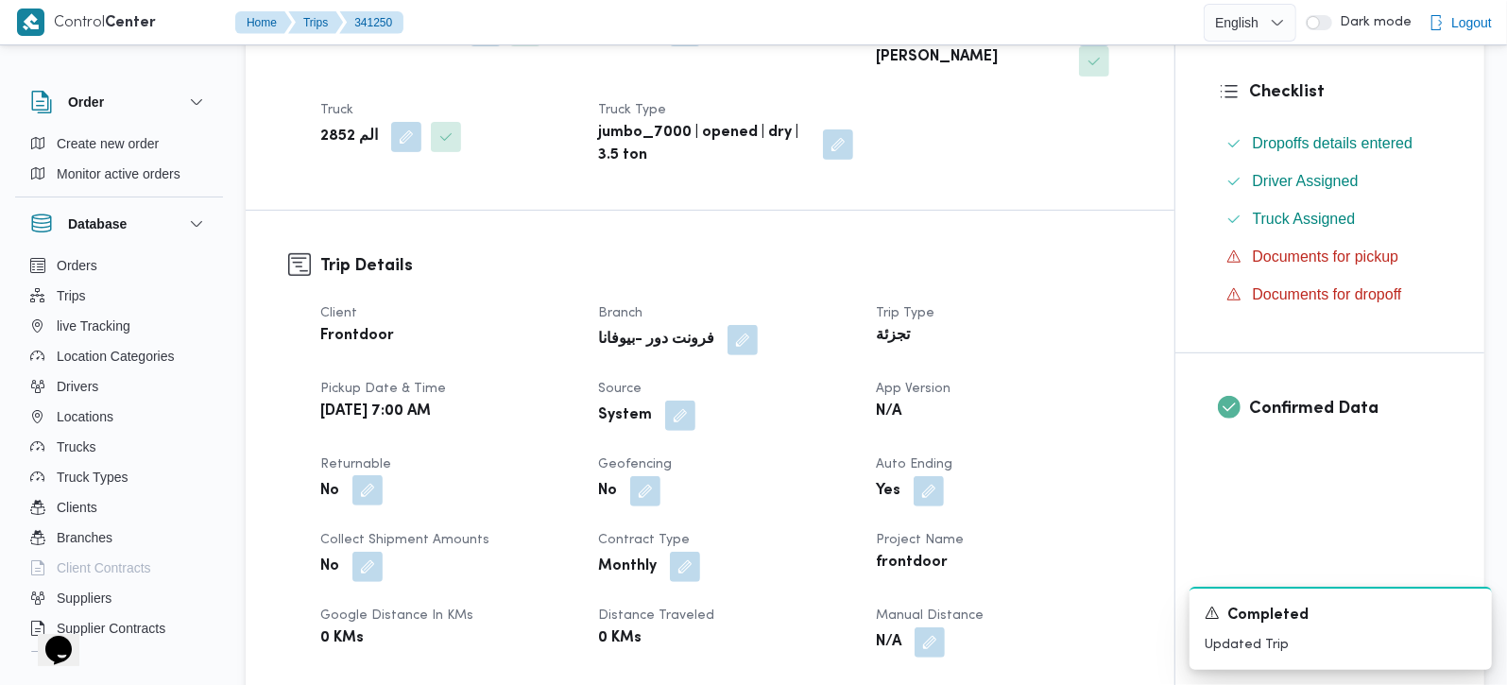
click at [364, 475] on button "button" at bounding box center [367, 490] width 30 height 30
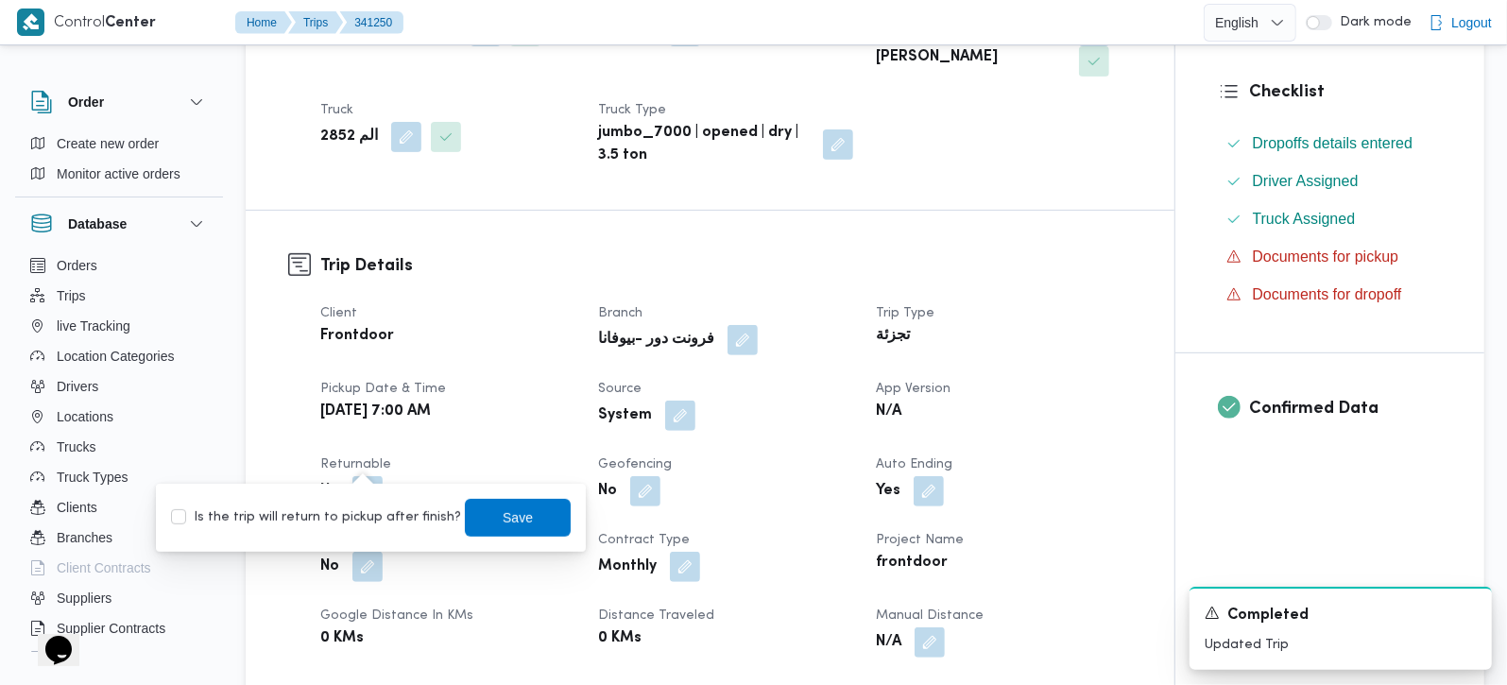
click at [339, 523] on label "Is the trip will return to pickup after finish?" at bounding box center [316, 517] width 290 height 23
checkbox input "true"
click at [495, 501] on span "Save" at bounding box center [518, 517] width 106 height 38
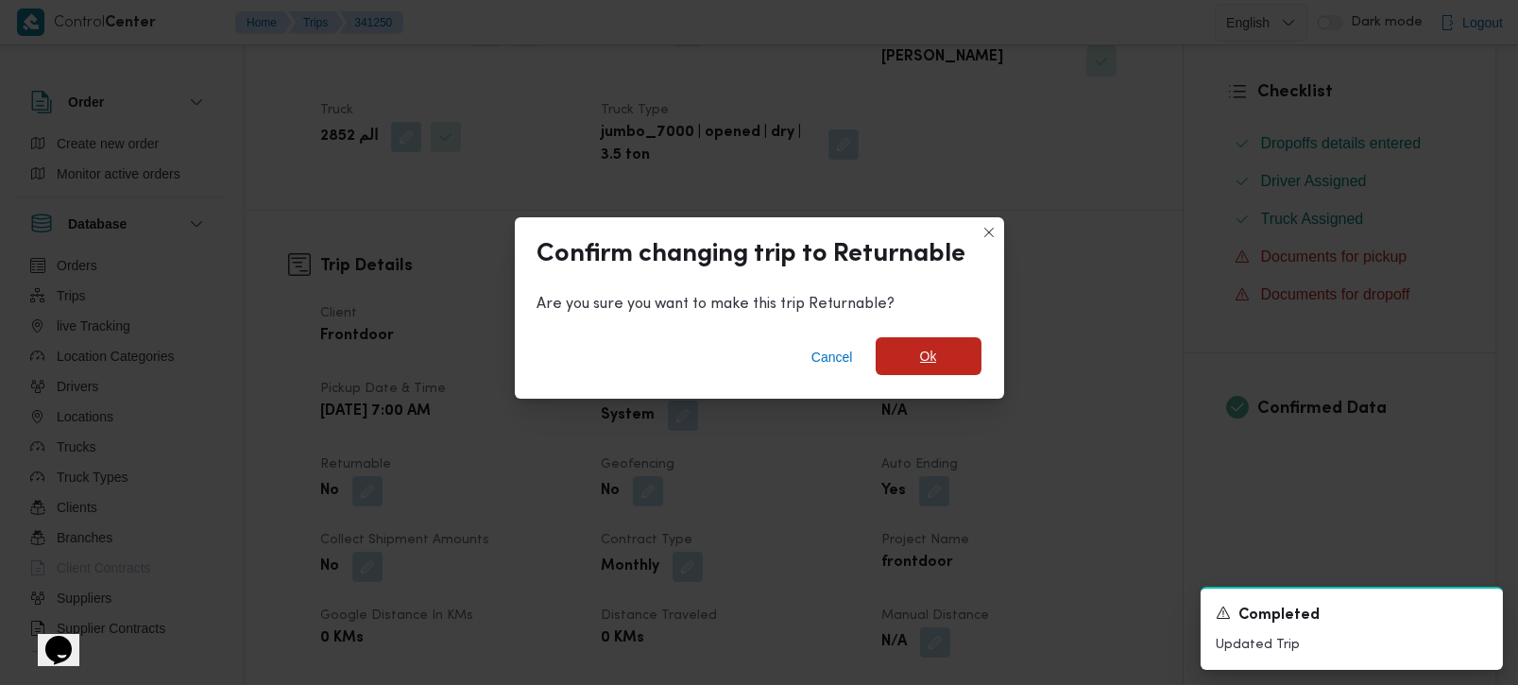
click at [908, 360] on span "Ok" at bounding box center [929, 356] width 106 height 38
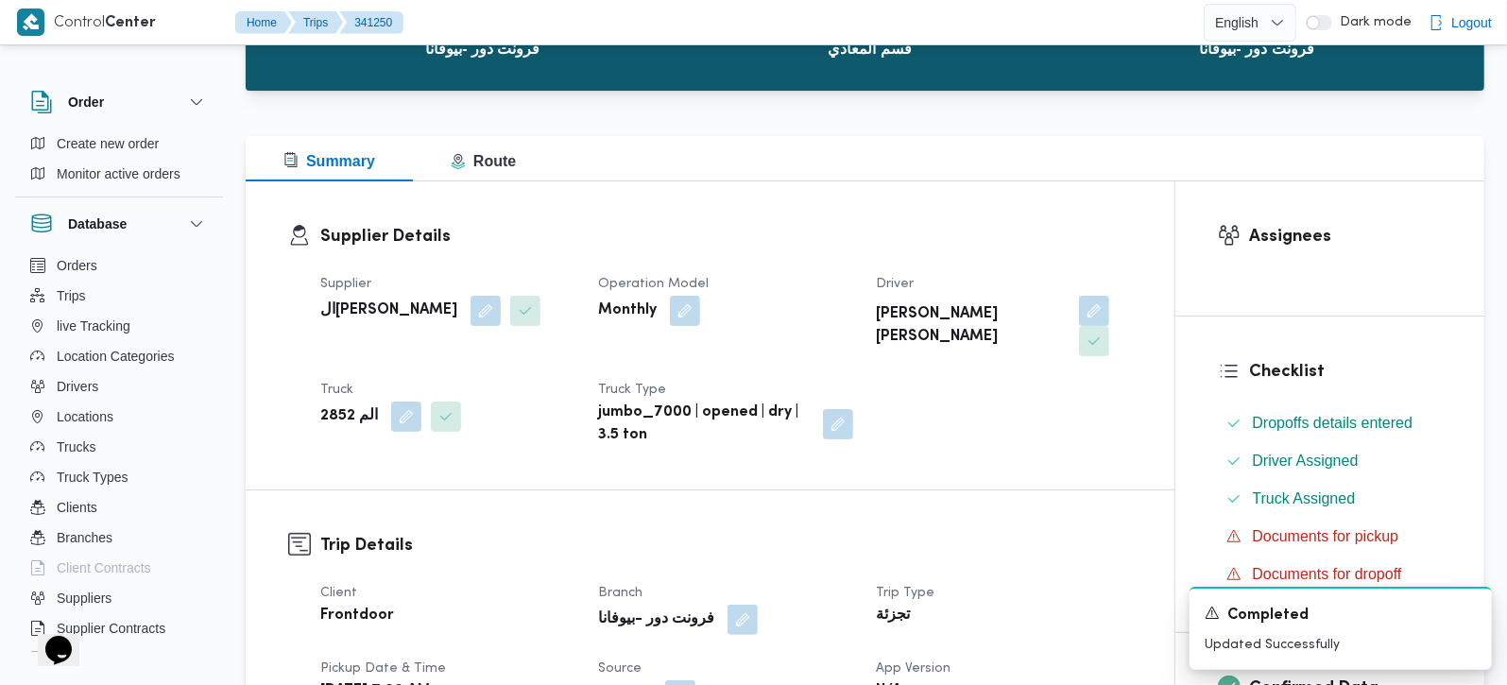
scroll to position [0, 0]
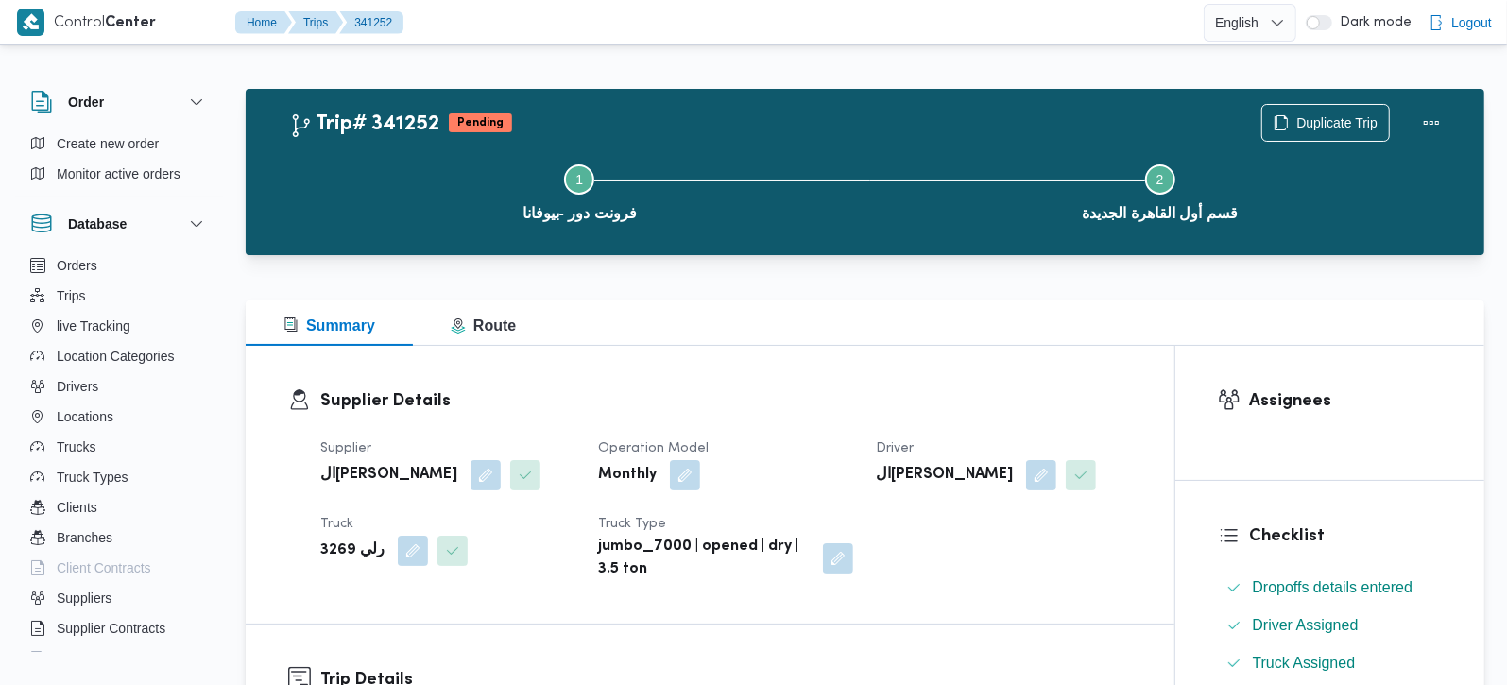
scroll to position [444, 0]
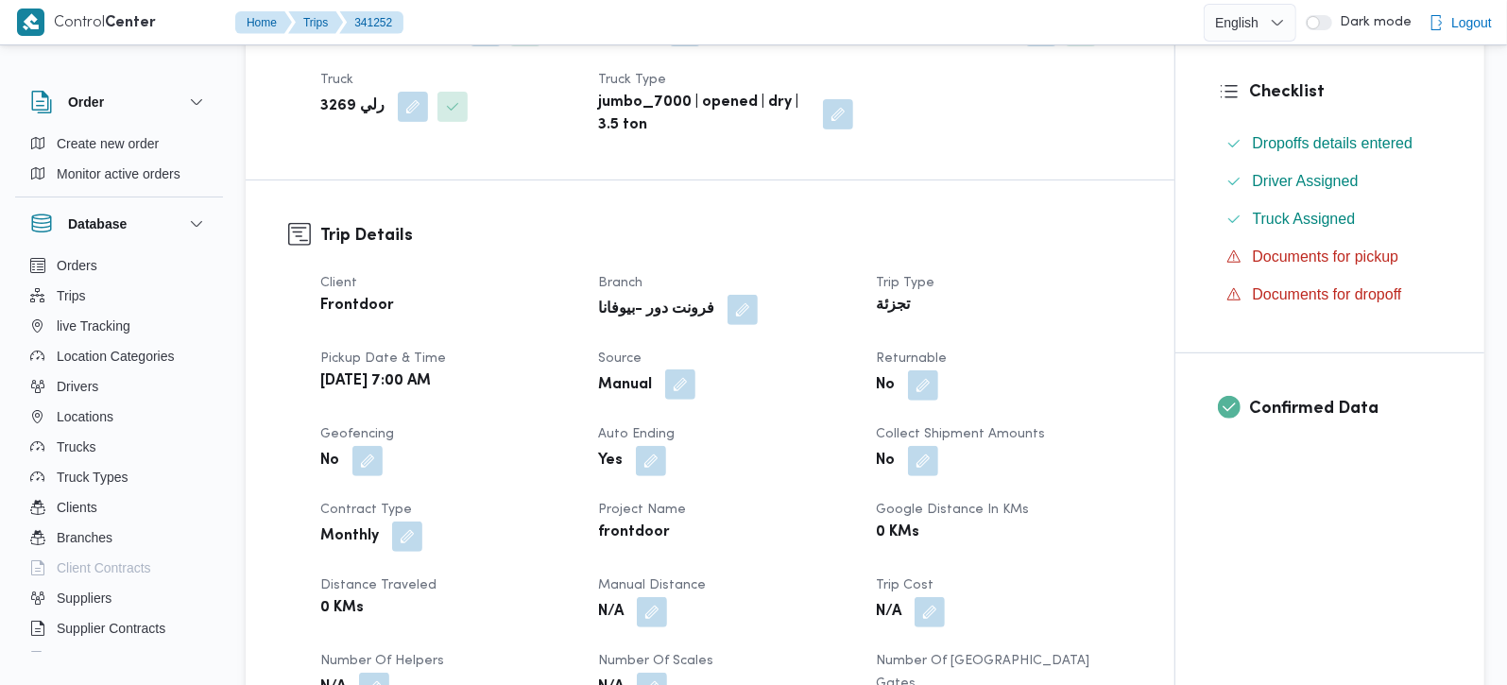
click at [676, 374] on button "button" at bounding box center [680, 384] width 30 height 30
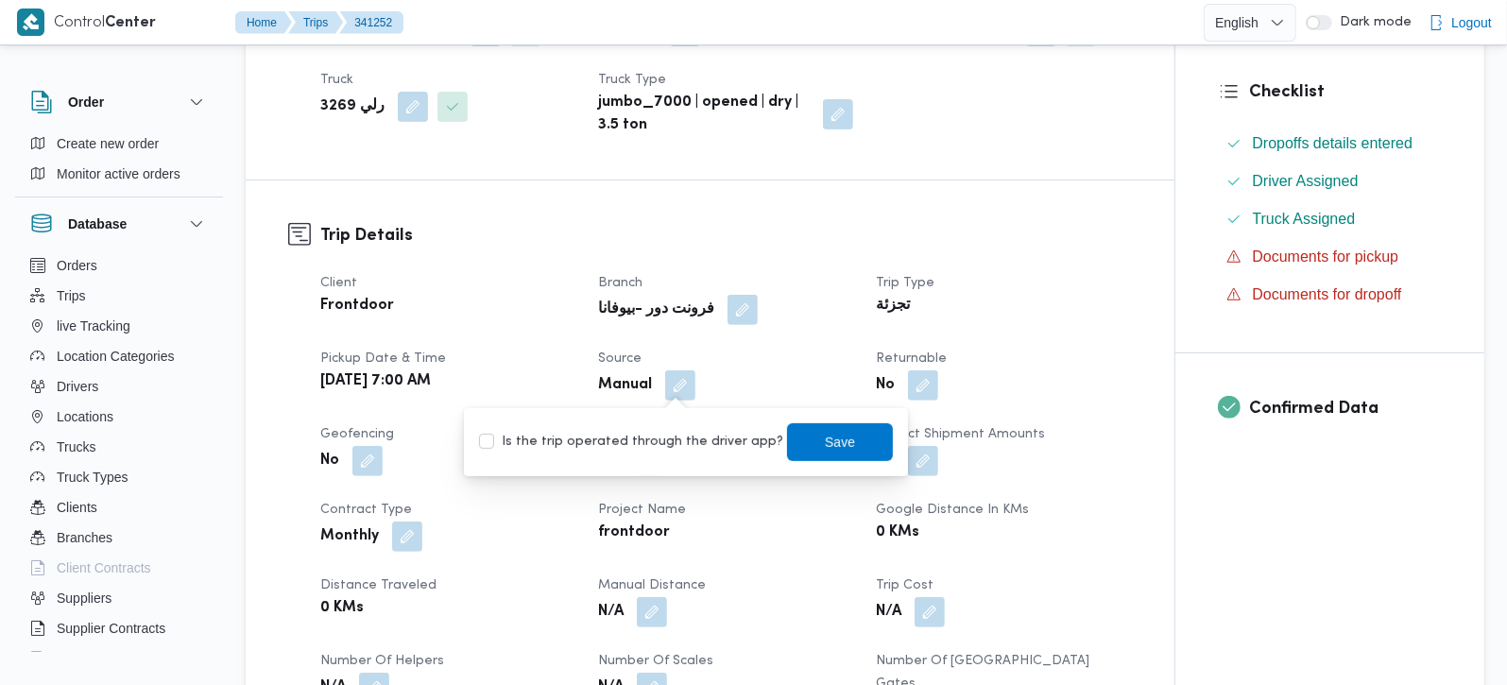
click at [671, 418] on div "You are in a dialog. To close this dialog, hit escape. Is the trip operated thr…" at bounding box center [686, 442] width 444 height 68
click at [651, 432] on label "Is the trip operated through the driver app?" at bounding box center [631, 442] width 304 height 23
checkbox input "true"
click at [847, 437] on span "Save" at bounding box center [840, 441] width 106 height 38
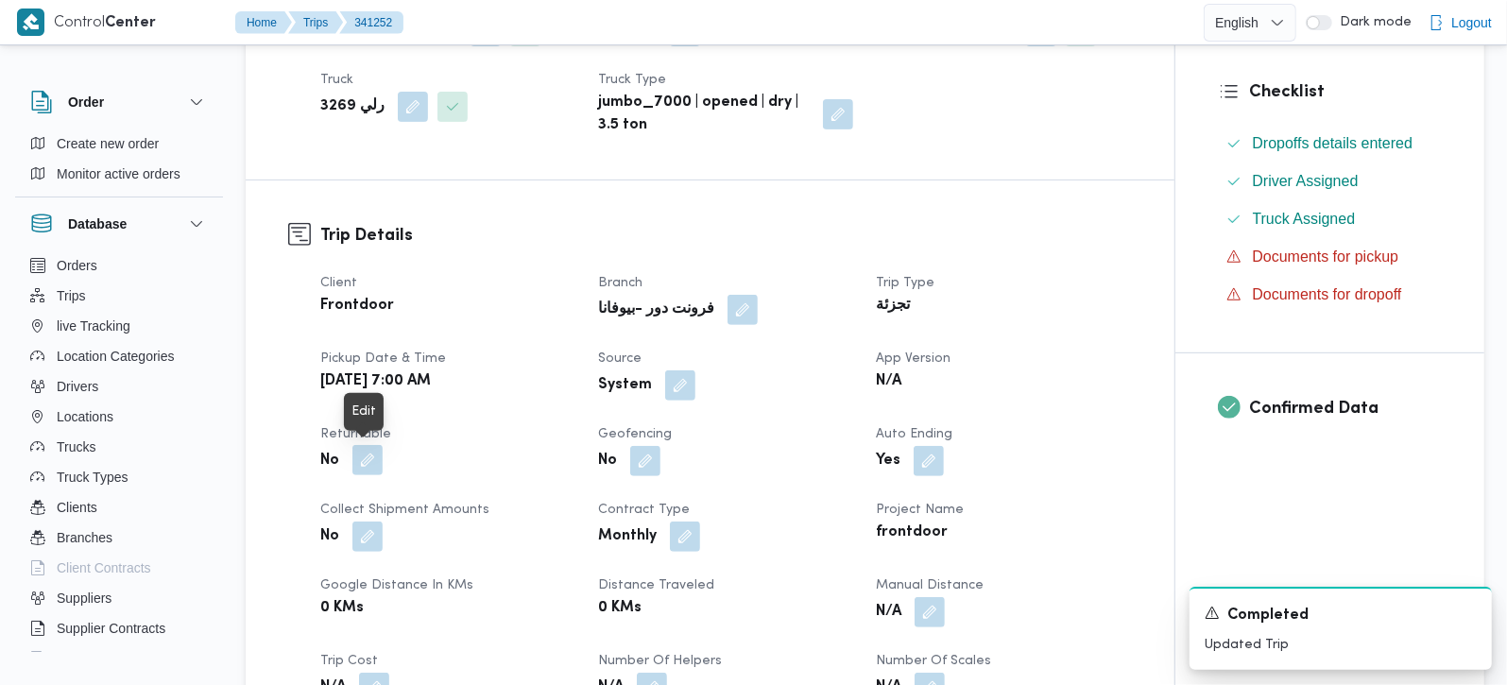
click at [369, 460] on button "button" at bounding box center [367, 460] width 30 height 30
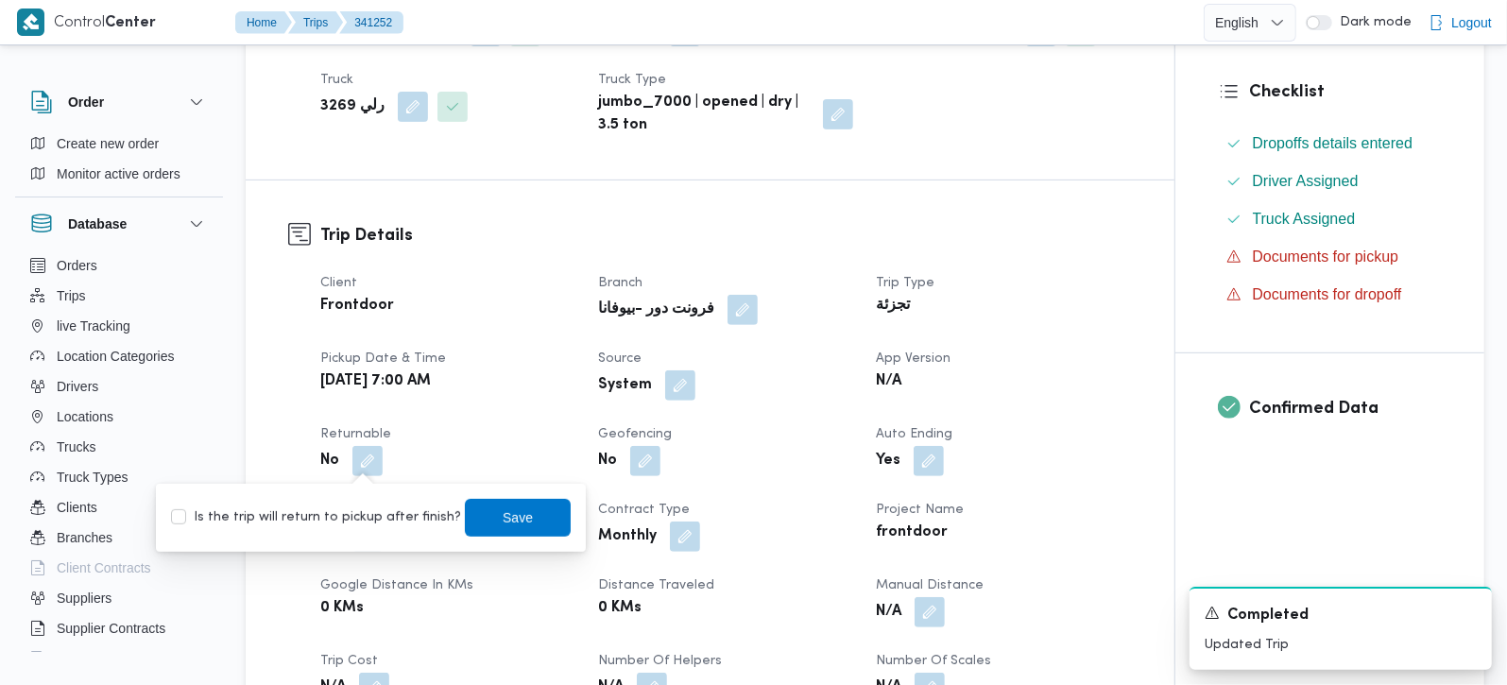
click at [354, 508] on label "Is the trip will return to pickup after finish?" at bounding box center [316, 517] width 290 height 23
checkbox input "true"
click at [503, 513] on span "Save" at bounding box center [518, 516] width 30 height 23
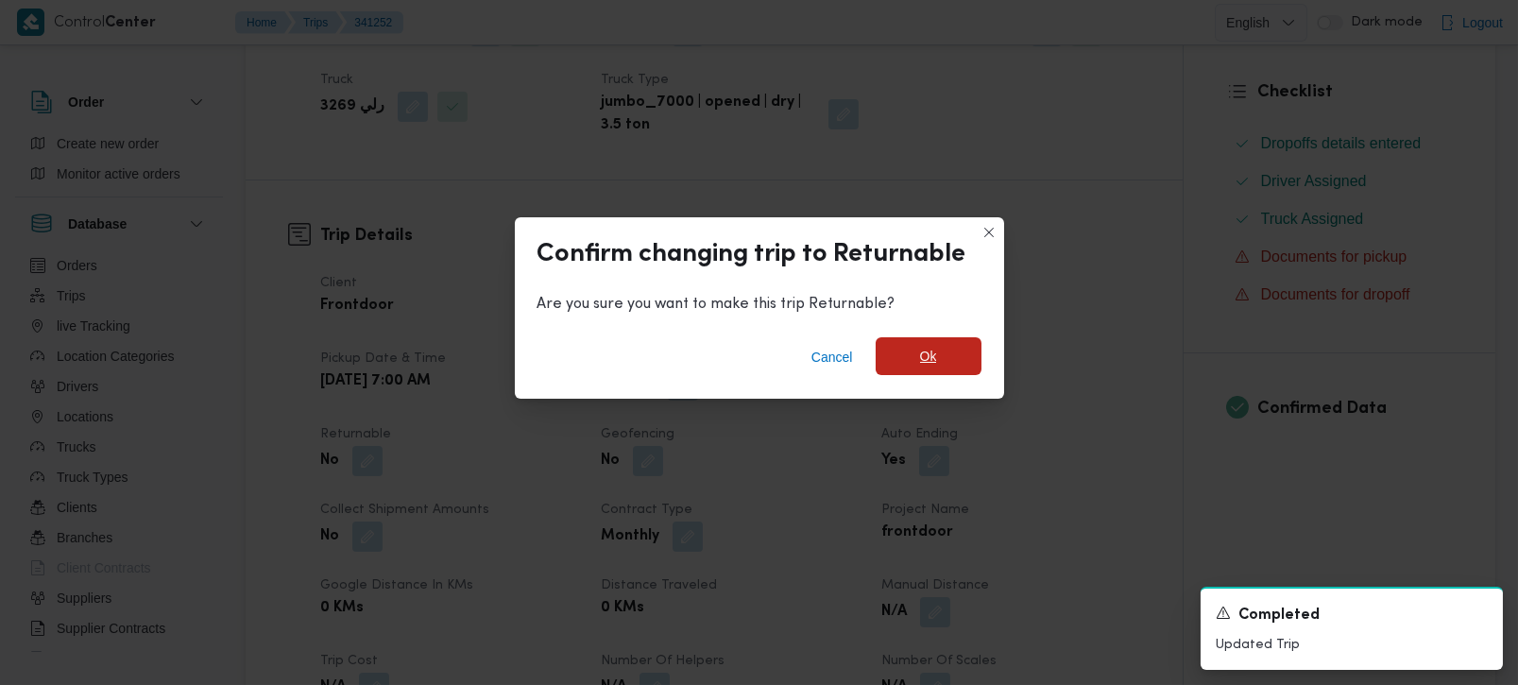
click at [949, 354] on span "Ok" at bounding box center [929, 356] width 106 height 38
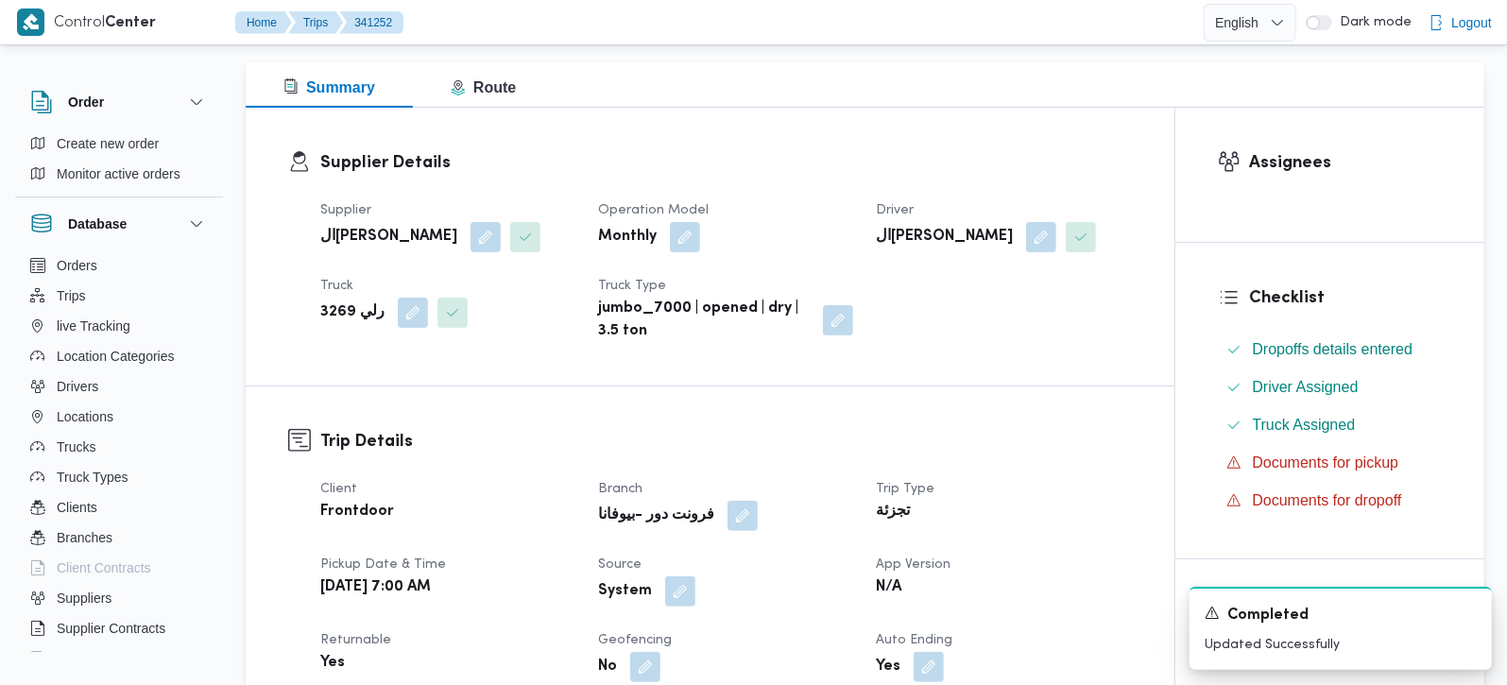
scroll to position [0, 0]
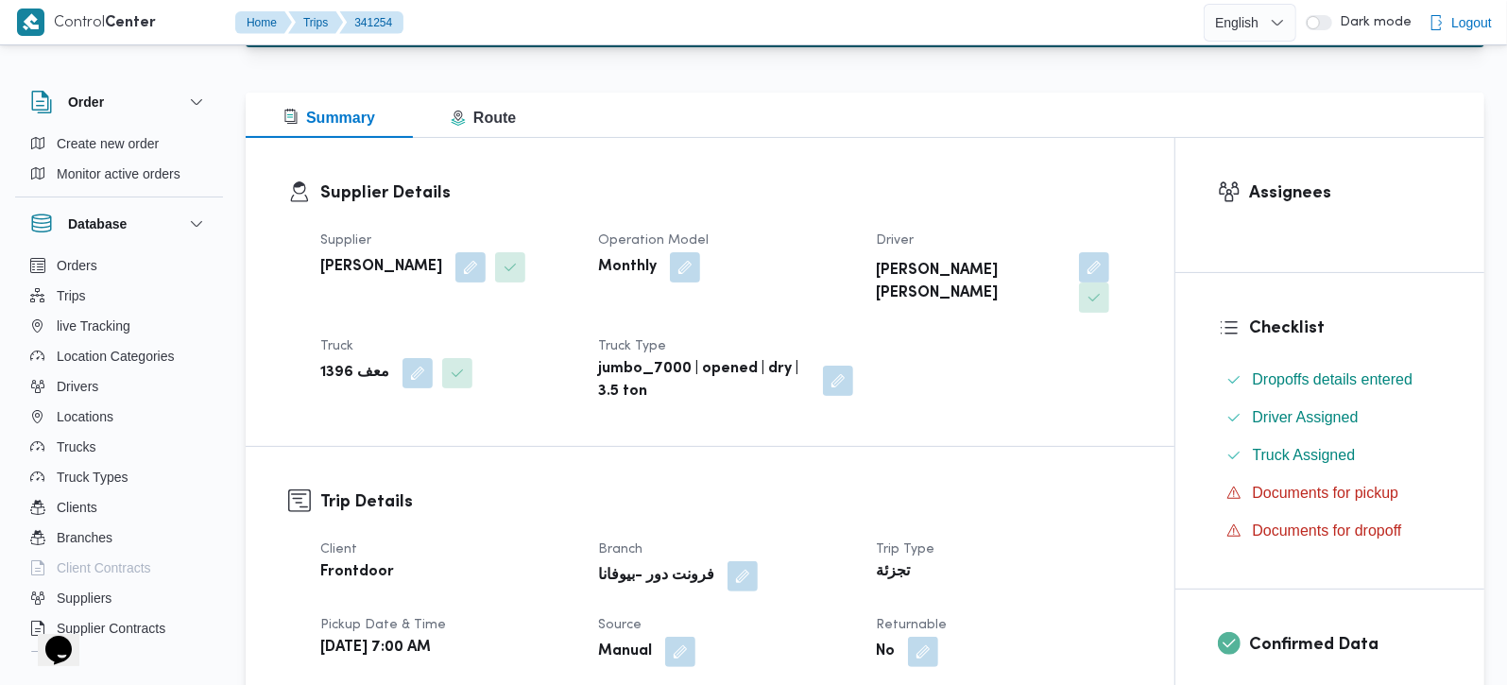
scroll to position [556, 0]
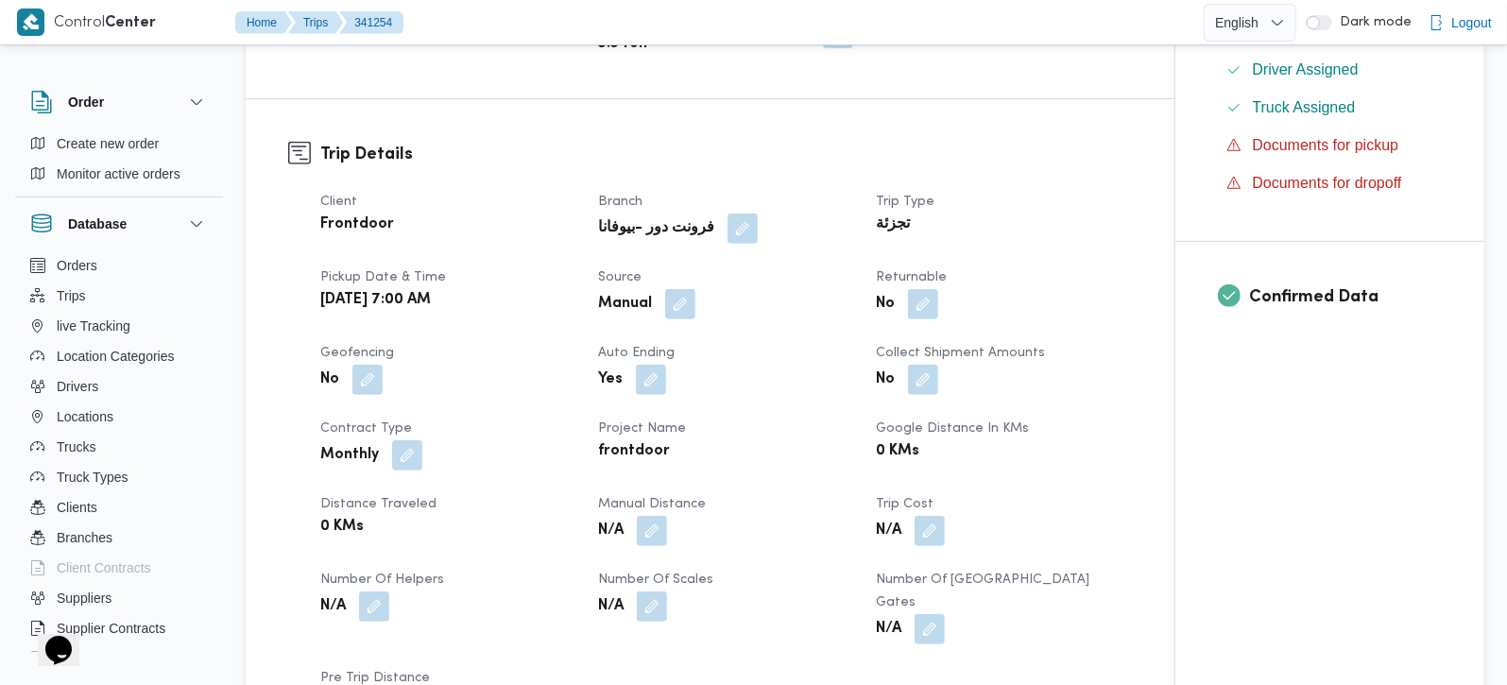
click at [659, 289] on span at bounding box center [676, 304] width 40 height 30
click at [688, 288] on button "button" at bounding box center [680, 303] width 30 height 30
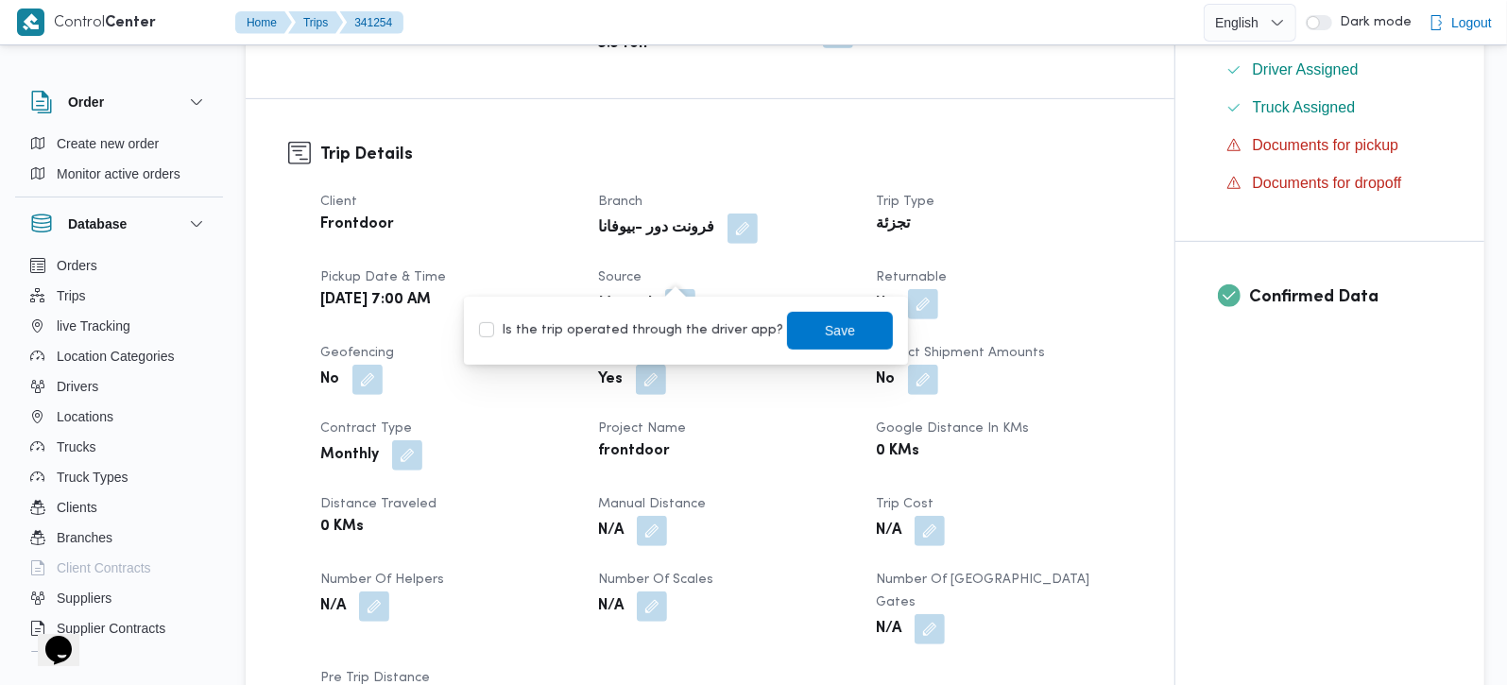
click at [672, 326] on label "Is the trip operated through the driver app?" at bounding box center [631, 330] width 304 height 23
checkbox input "true"
click at [787, 335] on span "Save" at bounding box center [840, 330] width 106 height 38
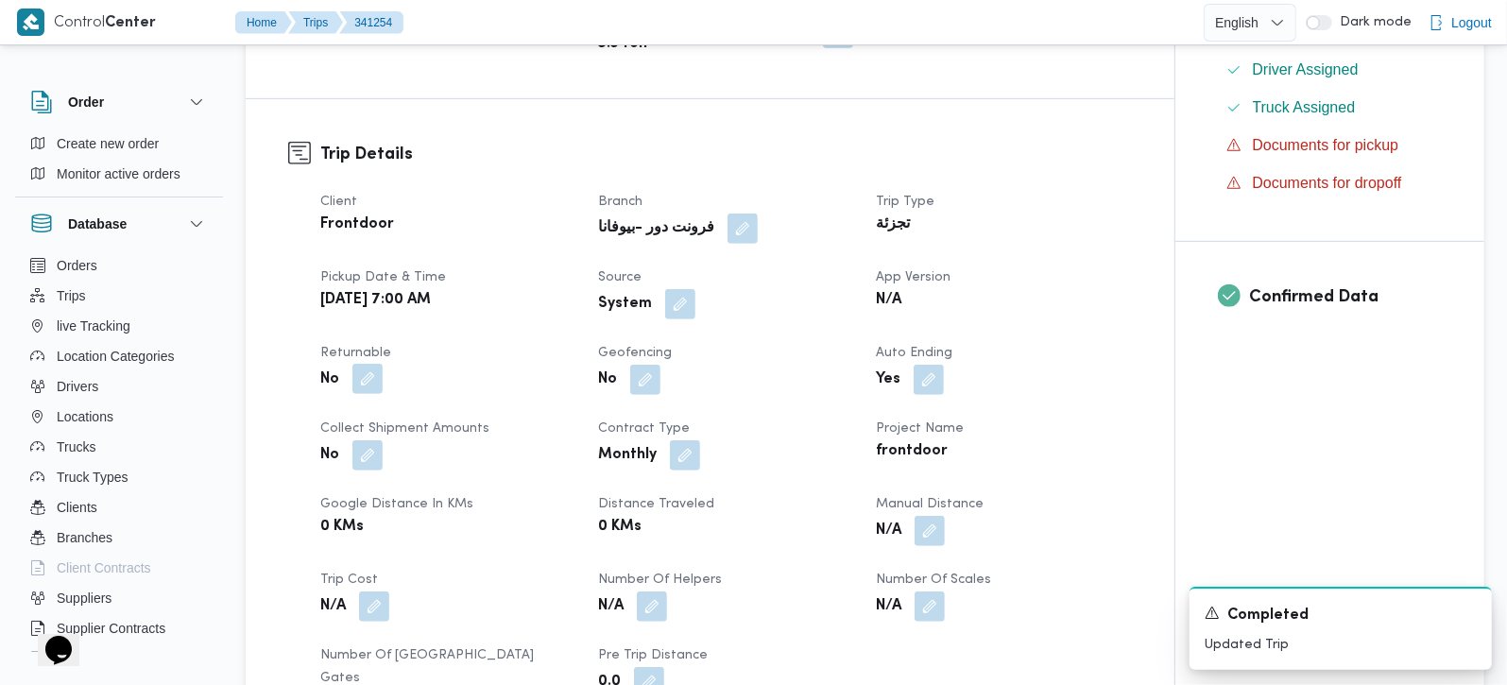
click at [357, 364] on button "button" at bounding box center [367, 379] width 30 height 30
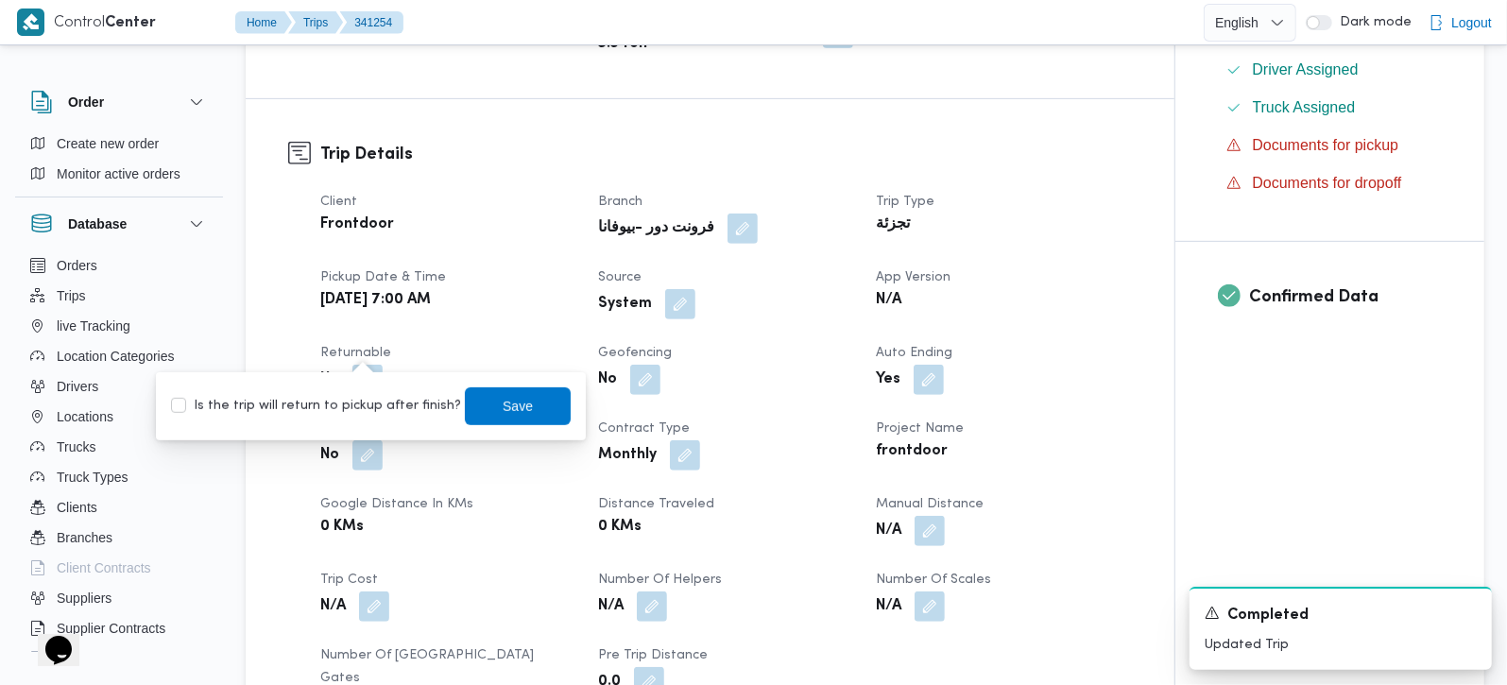
click at [350, 400] on label "Is the trip will return to pickup after finish?" at bounding box center [316, 406] width 290 height 23
checkbox input "true"
click at [503, 400] on span "Save" at bounding box center [518, 405] width 30 height 23
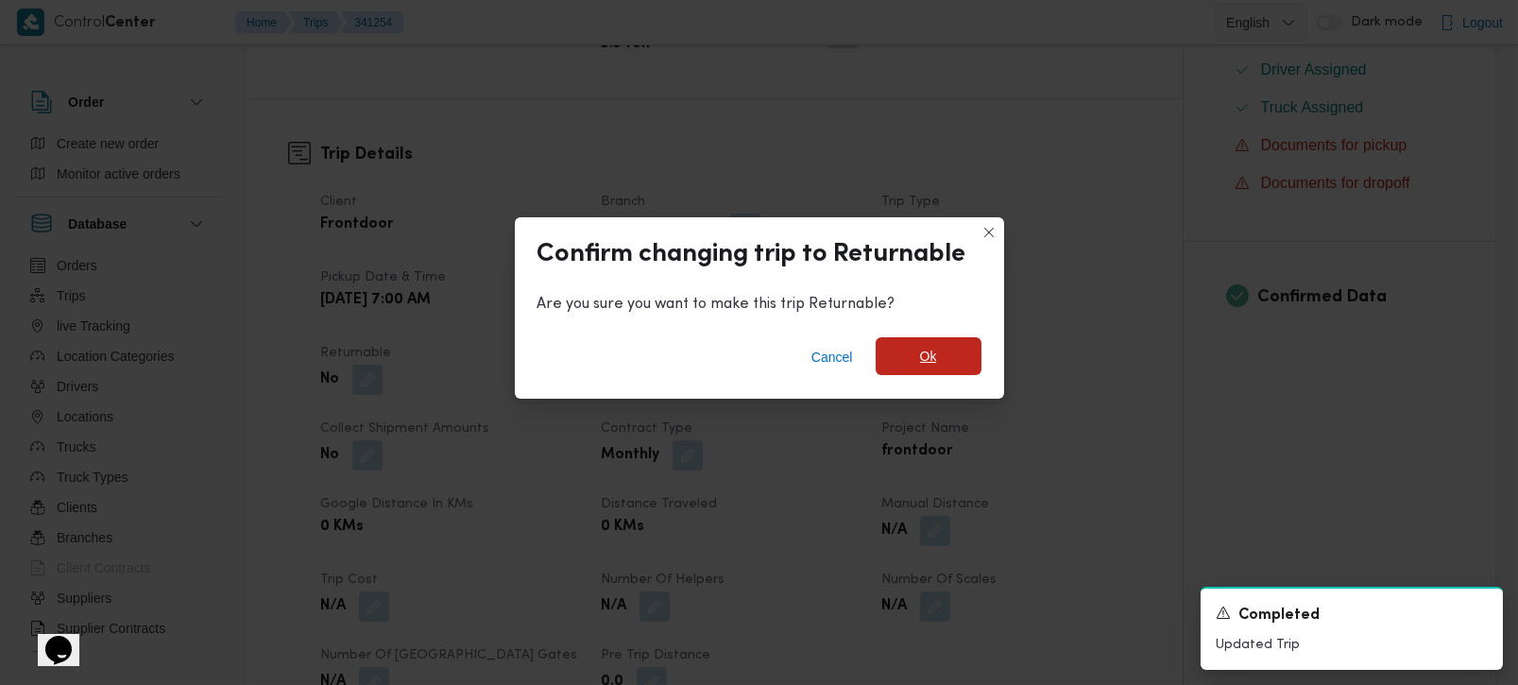
click at [889, 357] on span "Ok" at bounding box center [929, 356] width 106 height 38
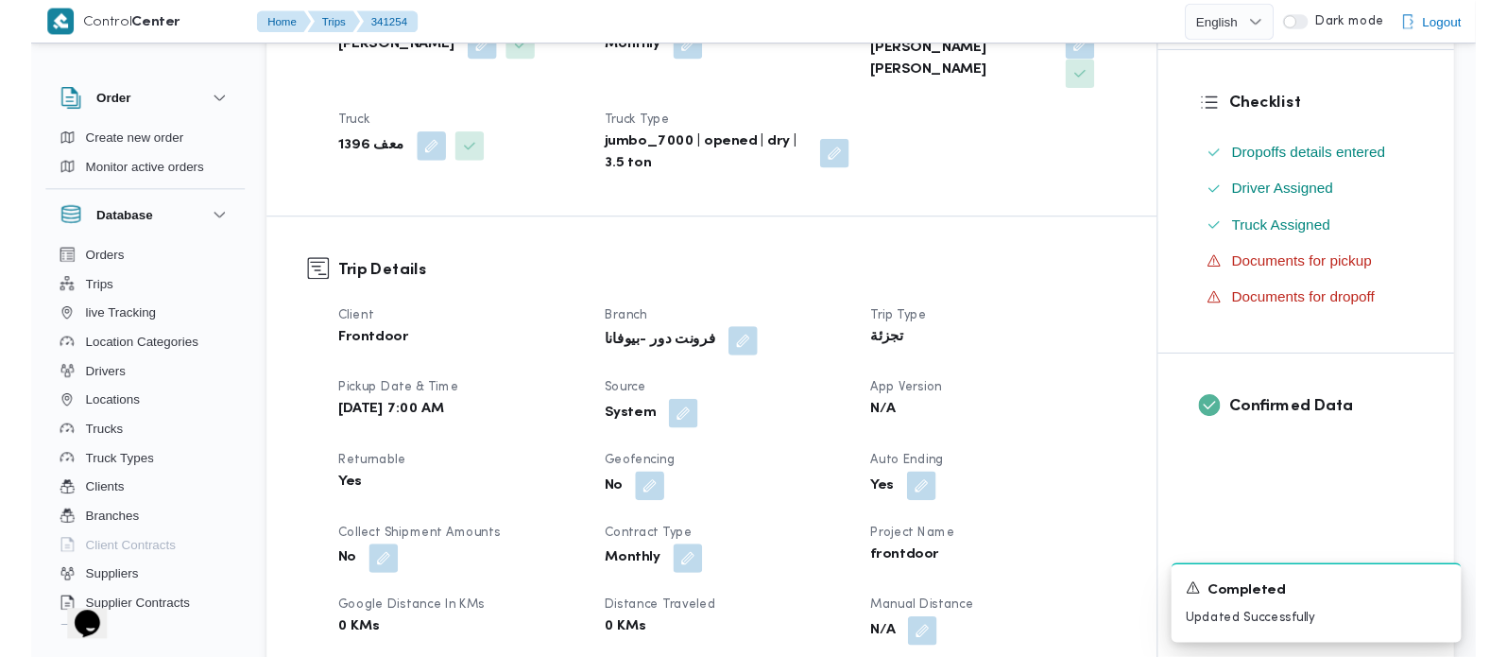
scroll to position [0, 0]
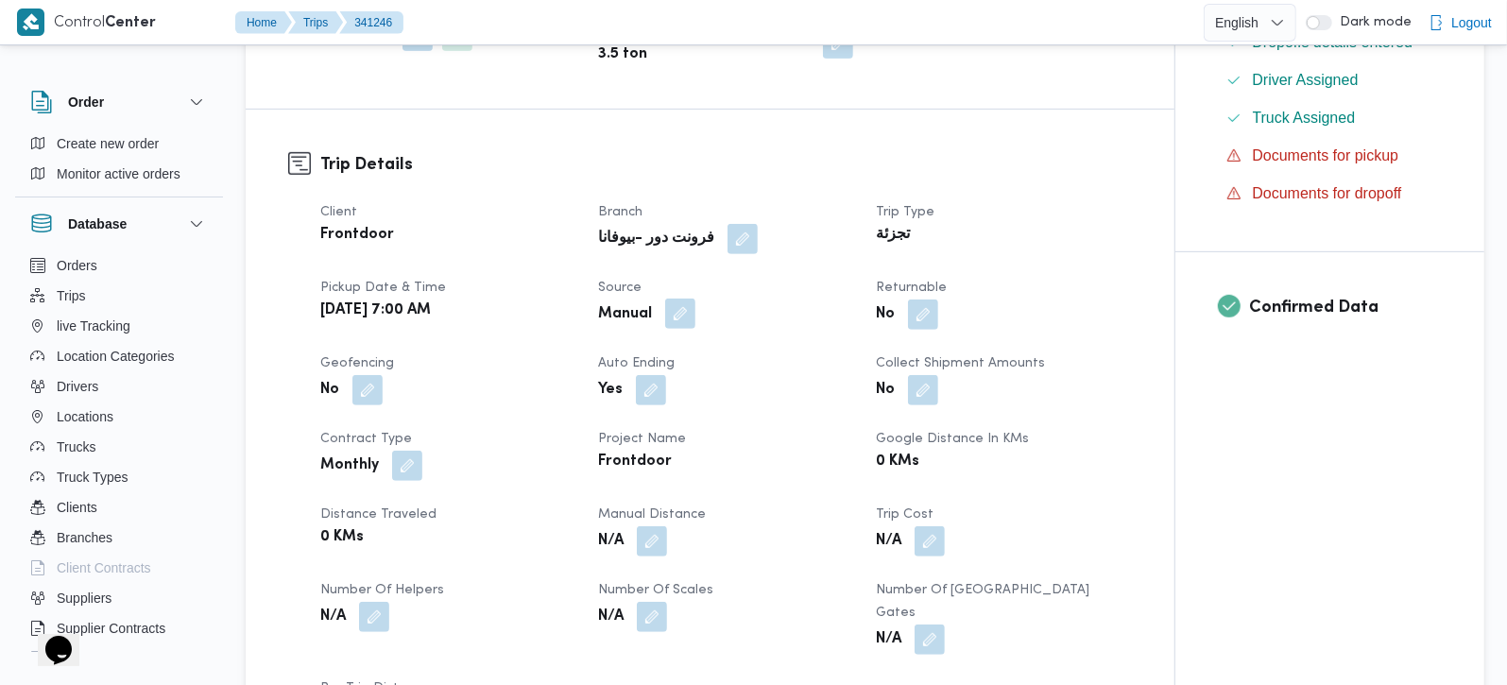
scroll to position [556, 0]
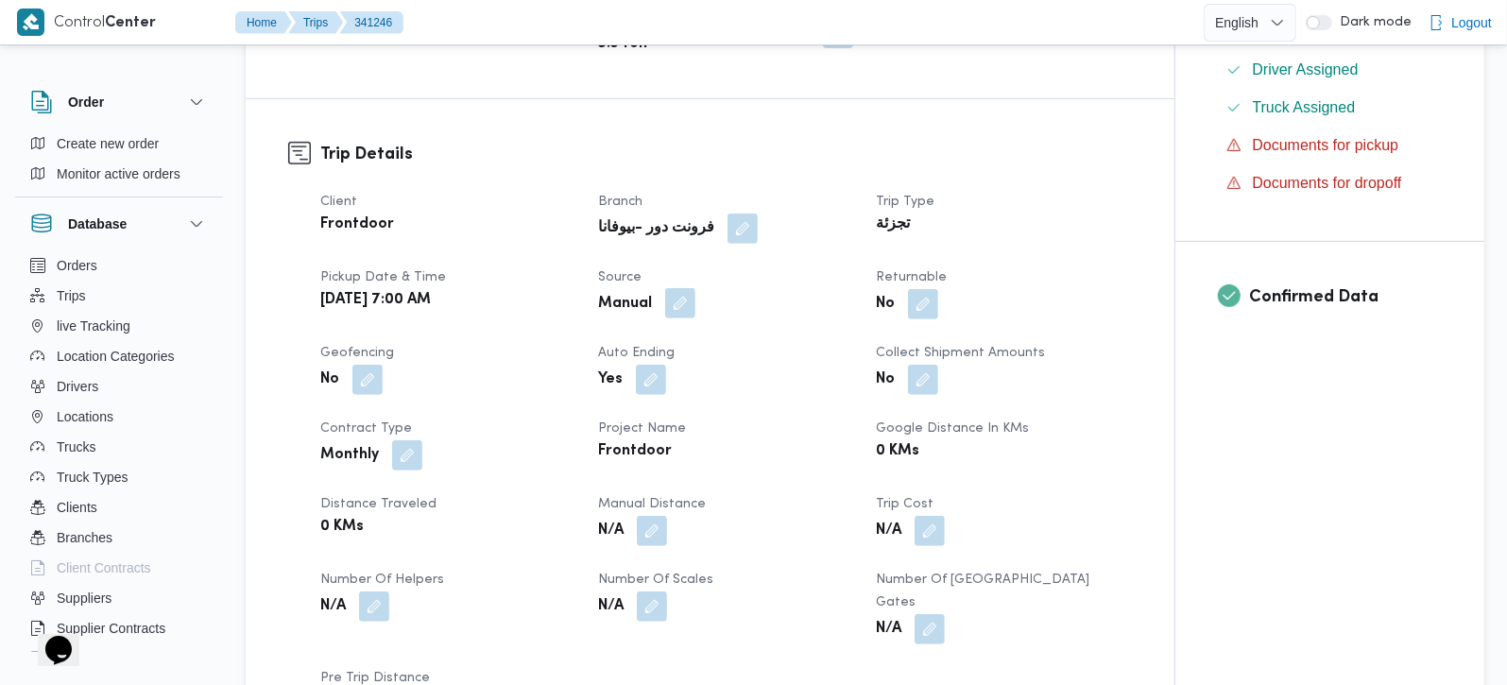
click at [692, 301] on button "button" at bounding box center [680, 303] width 30 height 30
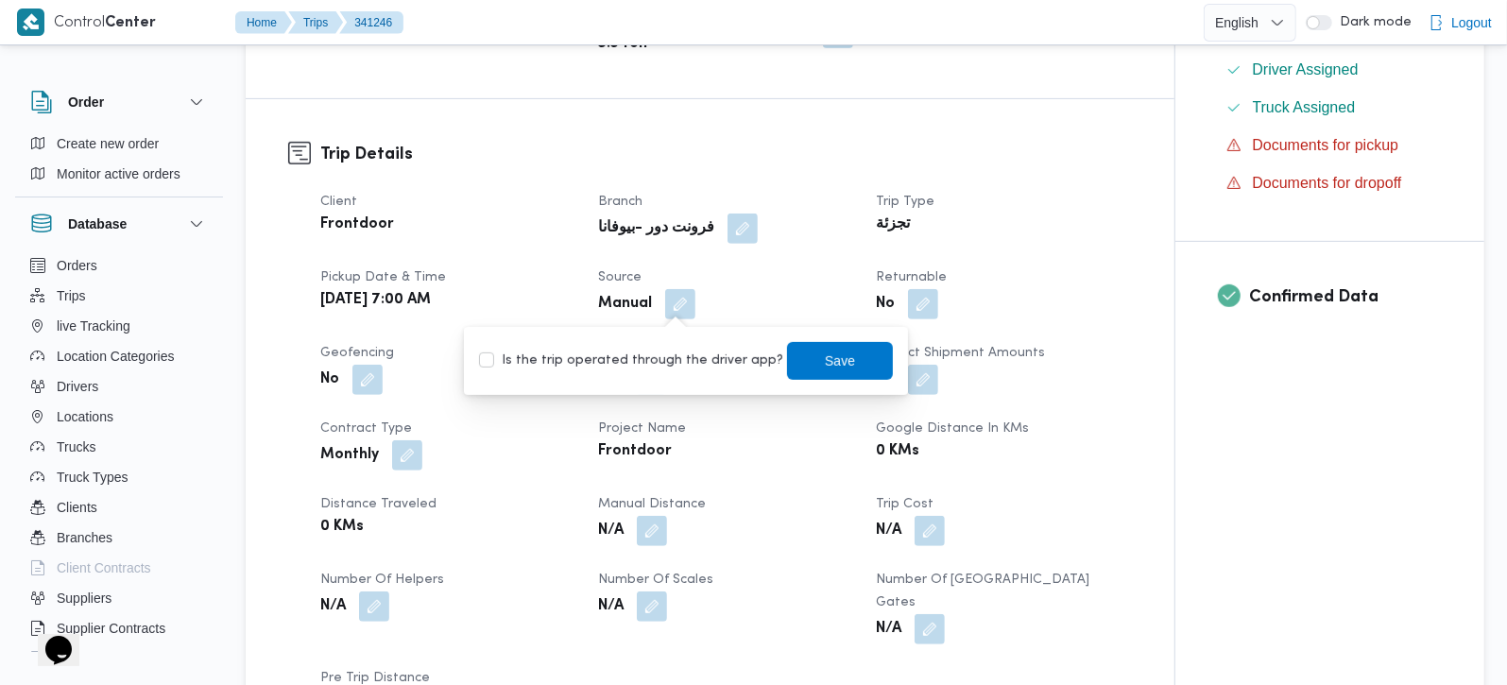
click at [663, 357] on label "Is the trip operated through the driver app?" at bounding box center [631, 361] width 304 height 23
checkbox input "true"
click at [825, 354] on span "Save" at bounding box center [840, 360] width 30 height 23
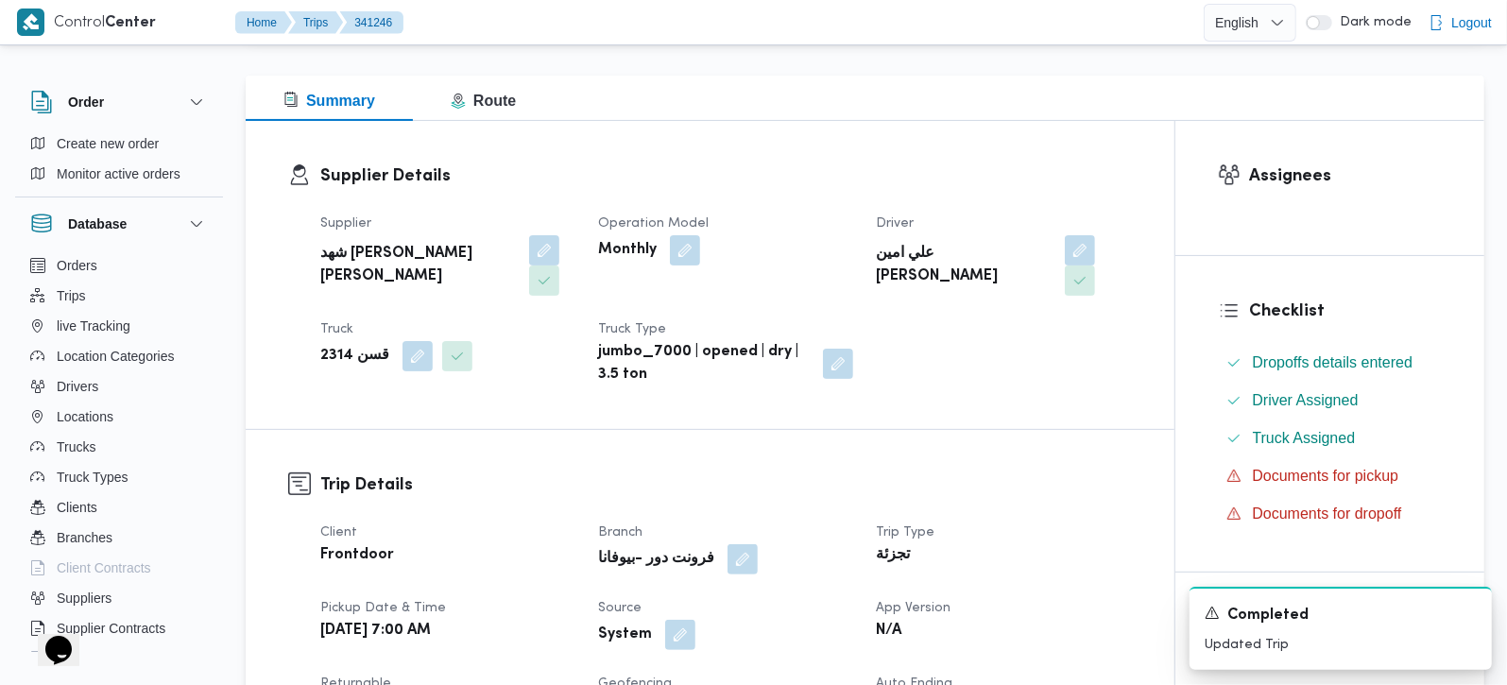
scroll to position [333, 0]
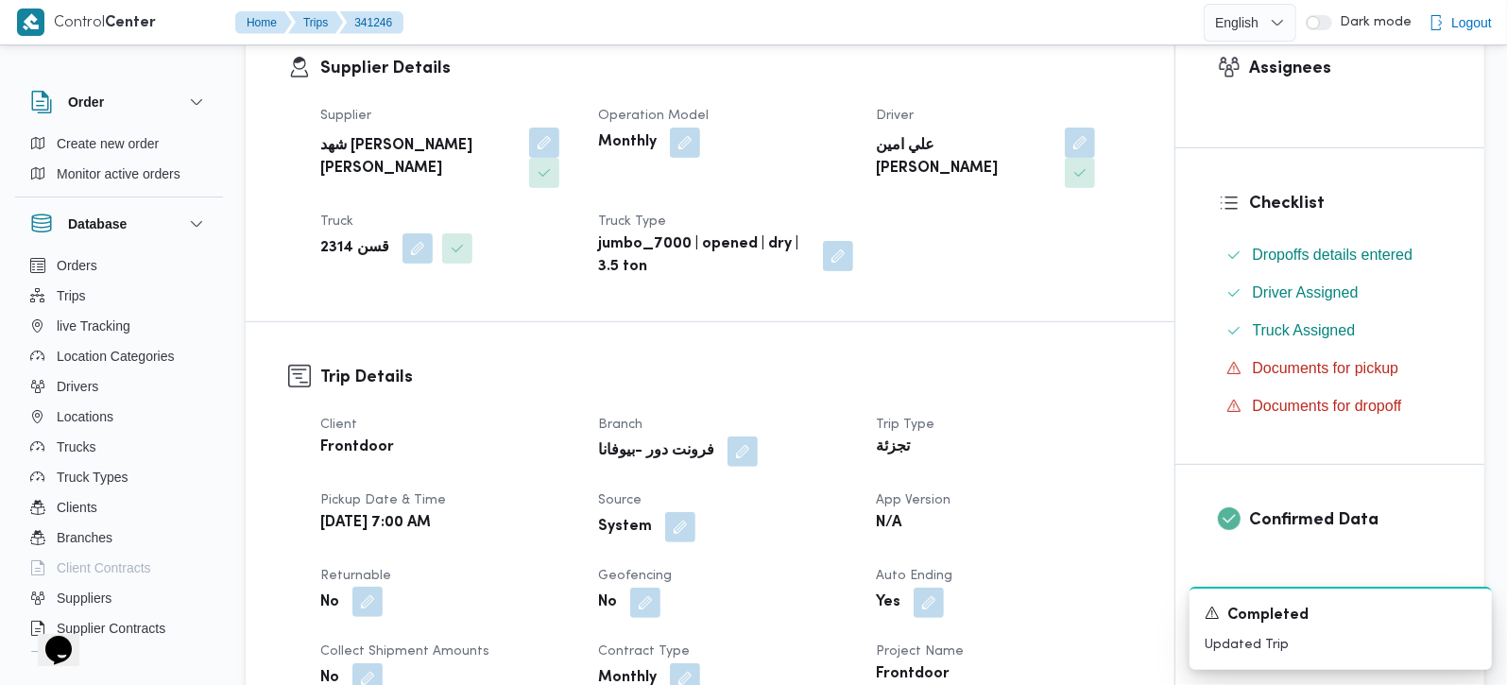
click at [372, 603] on button "button" at bounding box center [367, 602] width 30 height 30
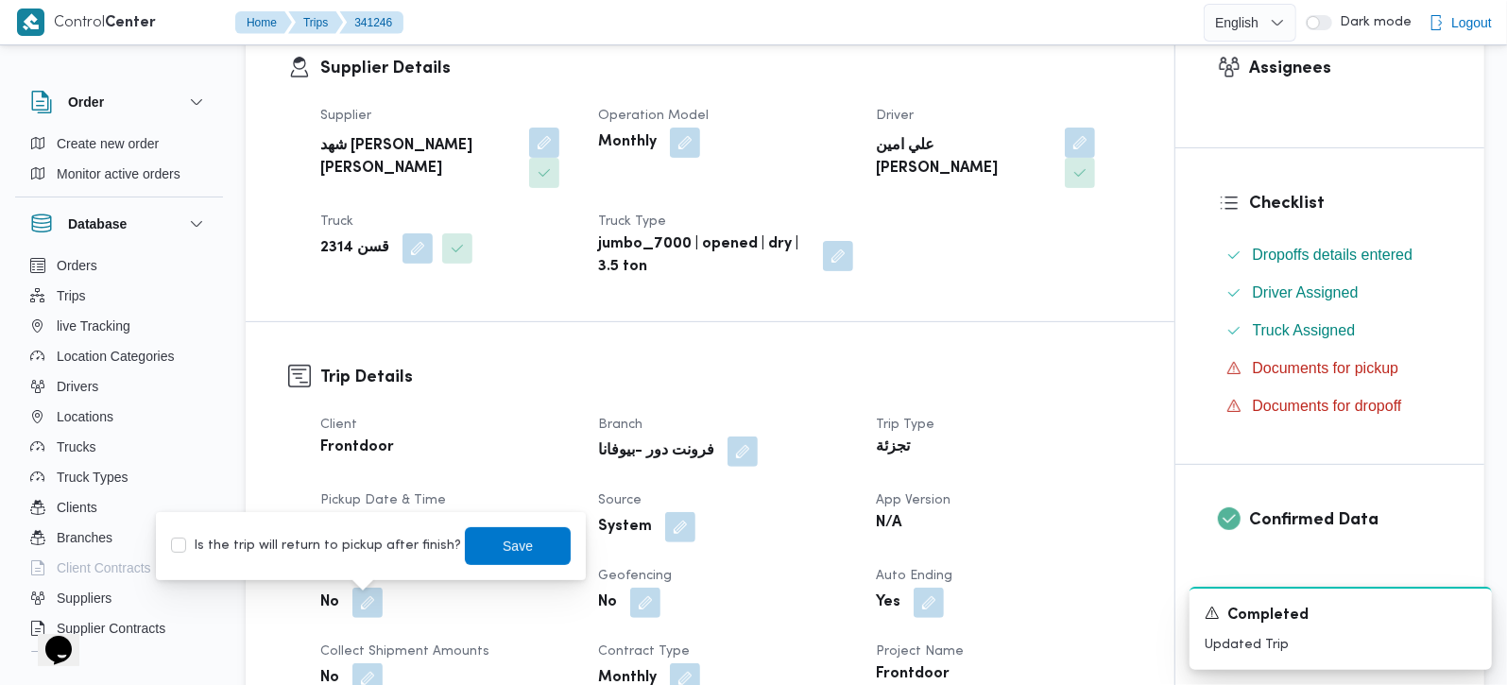
click at [357, 547] on label "Is the trip will return to pickup after finish?" at bounding box center [316, 546] width 290 height 23
checkbox input "true"
click at [503, 545] on span "Save" at bounding box center [518, 545] width 30 height 23
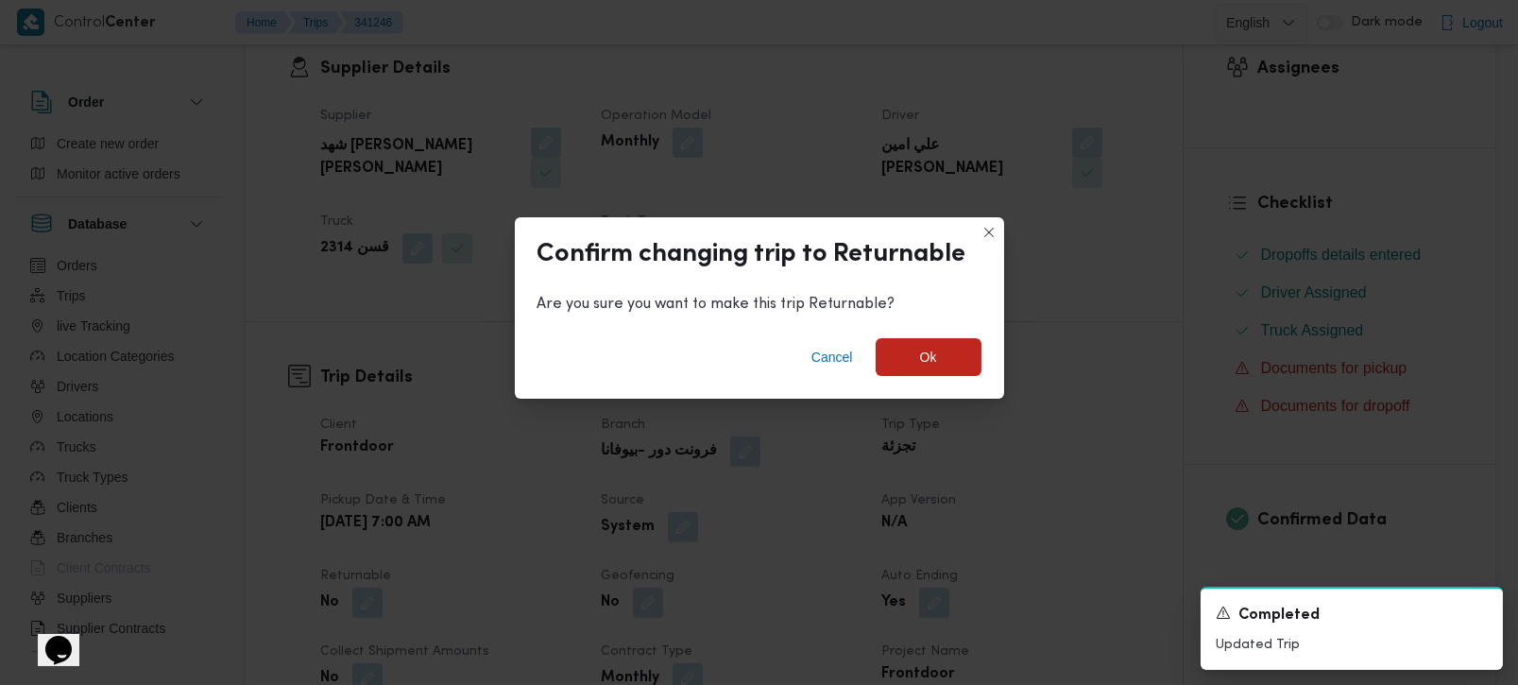
click at [916, 328] on div "Cancel Ok" at bounding box center [759, 361] width 489 height 76
click at [920, 350] on span "Ok" at bounding box center [928, 356] width 17 height 23
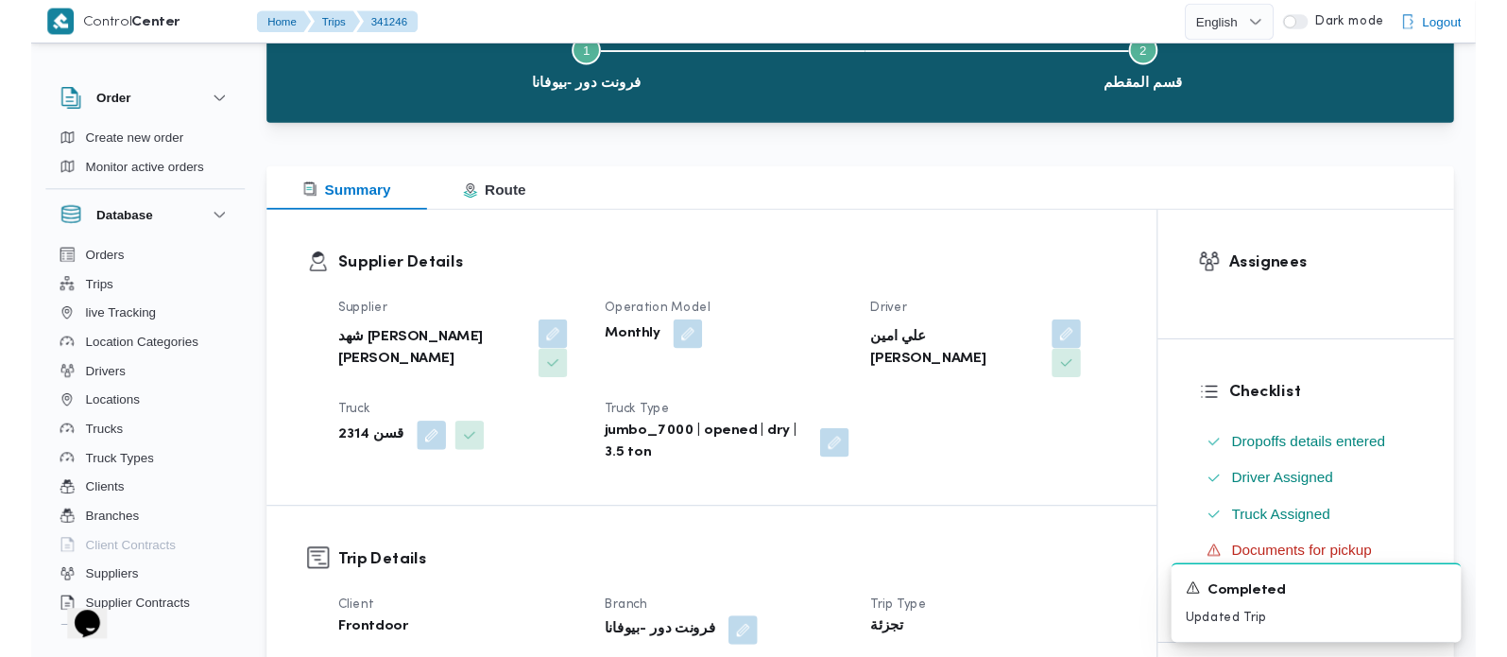
scroll to position [0, 0]
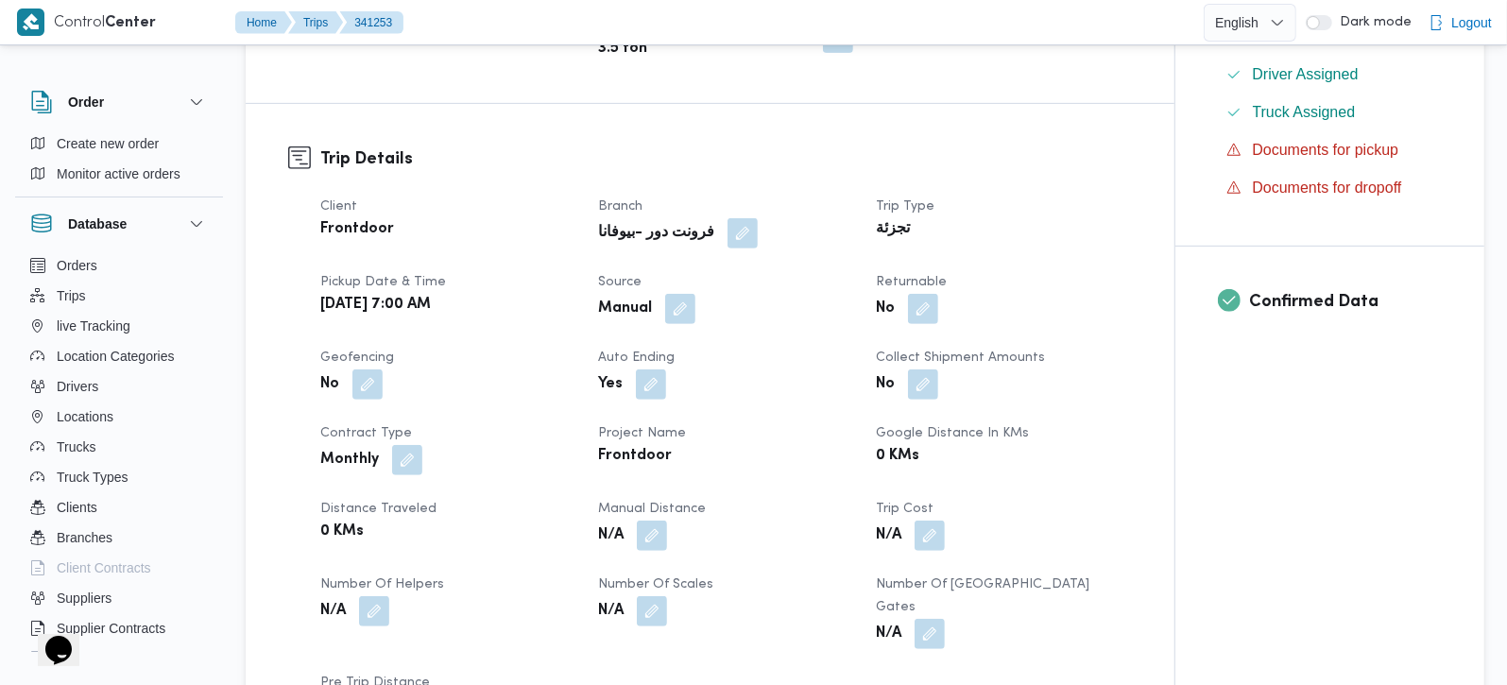
scroll to position [556, 0]
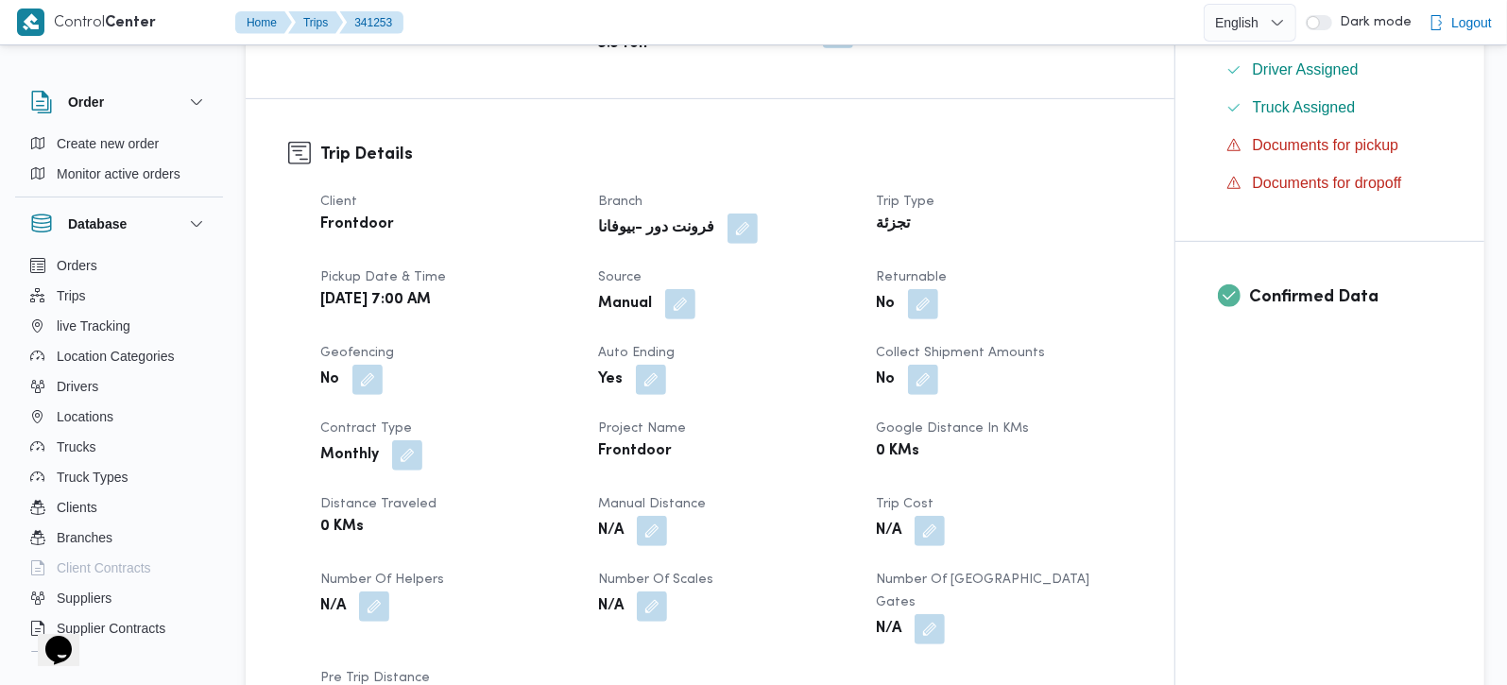
click at [685, 289] on button "button" at bounding box center [680, 304] width 30 height 30
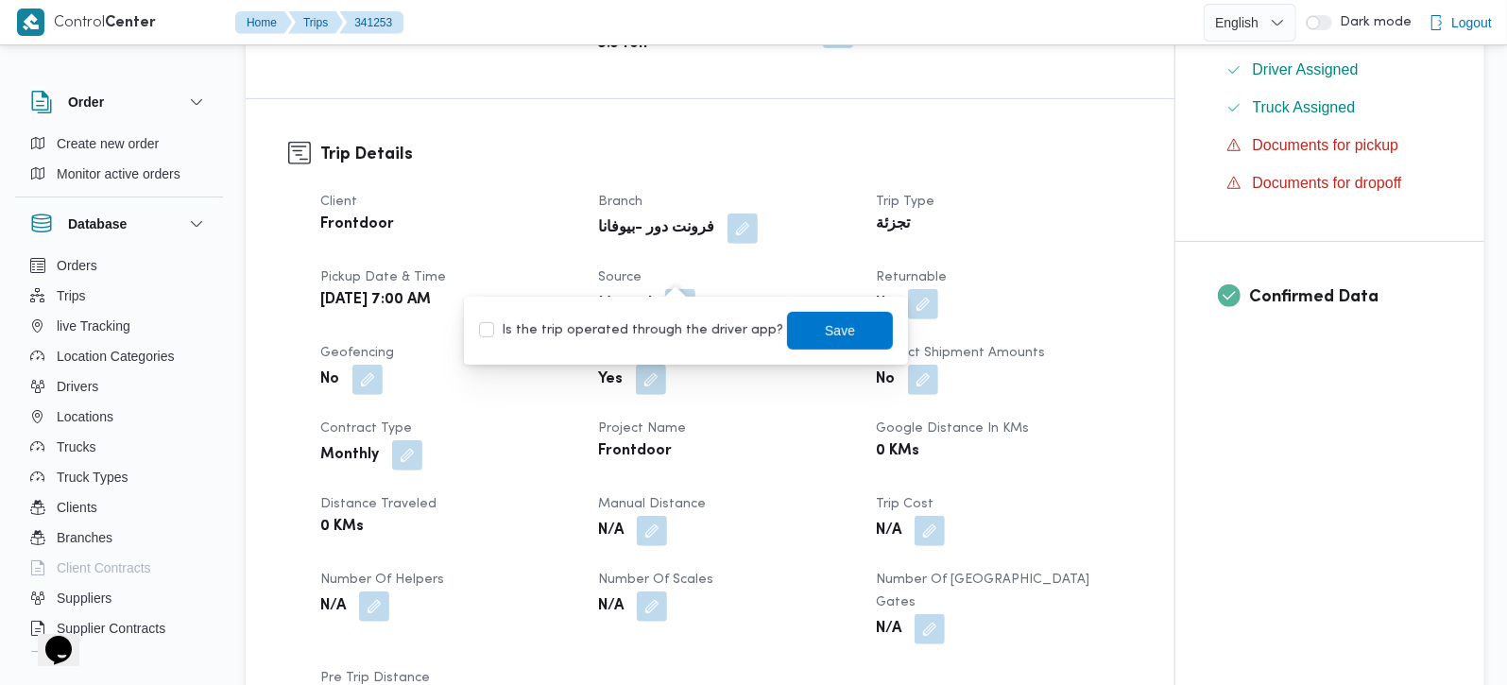
click at [664, 328] on label "Is the trip operated through the driver app?" at bounding box center [631, 330] width 304 height 23
checkbox input "true"
click at [838, 328] on span "Save" at bounding box center [840, 330] width 106 height 38
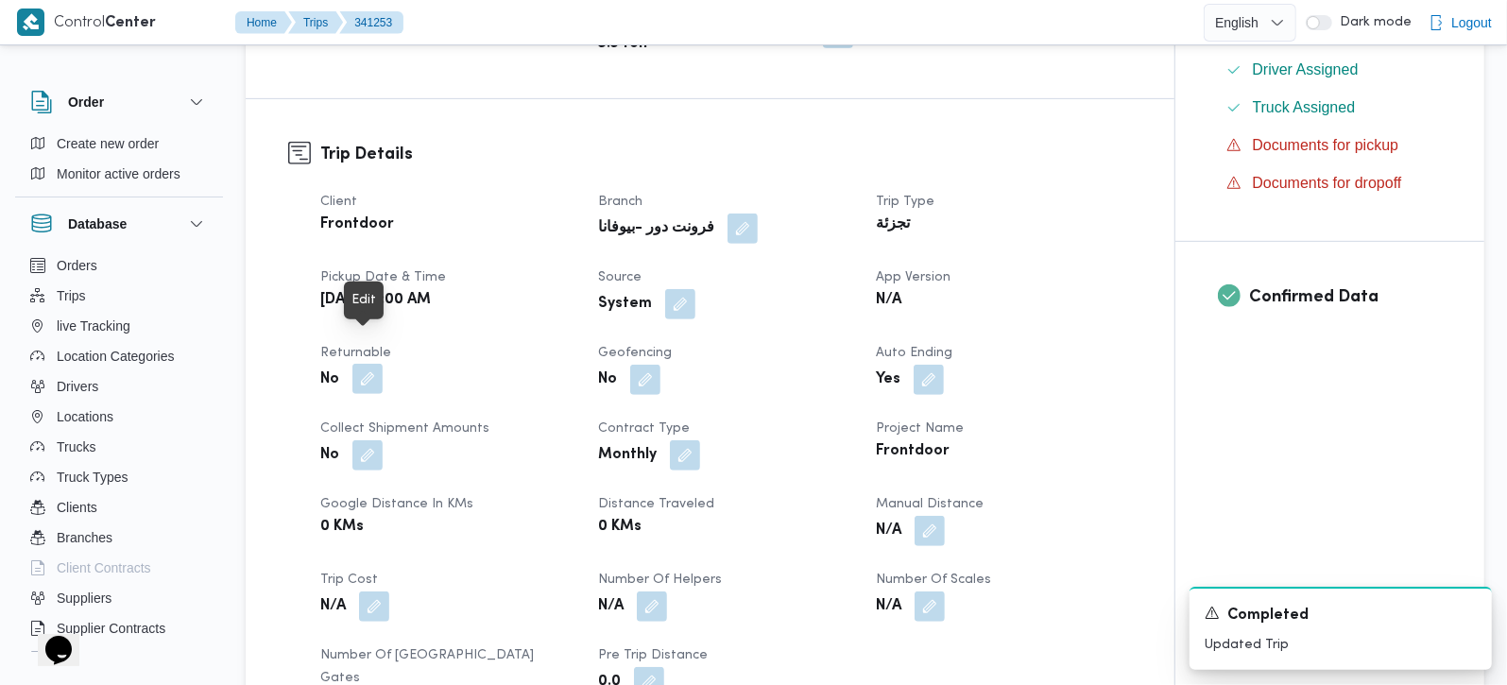
click at [367, 364] on button "button" at bounding box center [367, 379] width 30 height 30
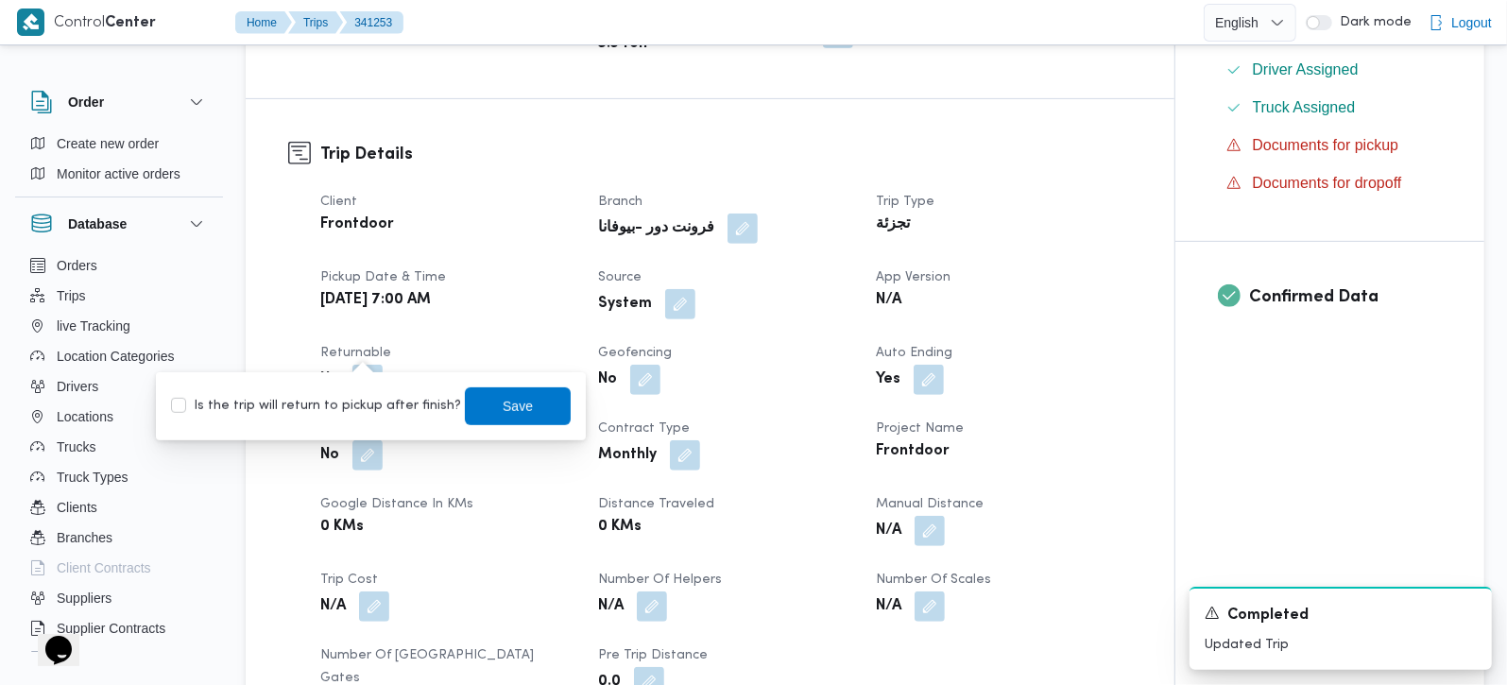
click at [333, 403] on label "Is the trip will return to pickup after finish?" at bounding box center [316, 406] width 290 height 23
checkbox input "true"
click at [470, 404] on span "Save" at bounding box center [518, 405] width 106 height 38
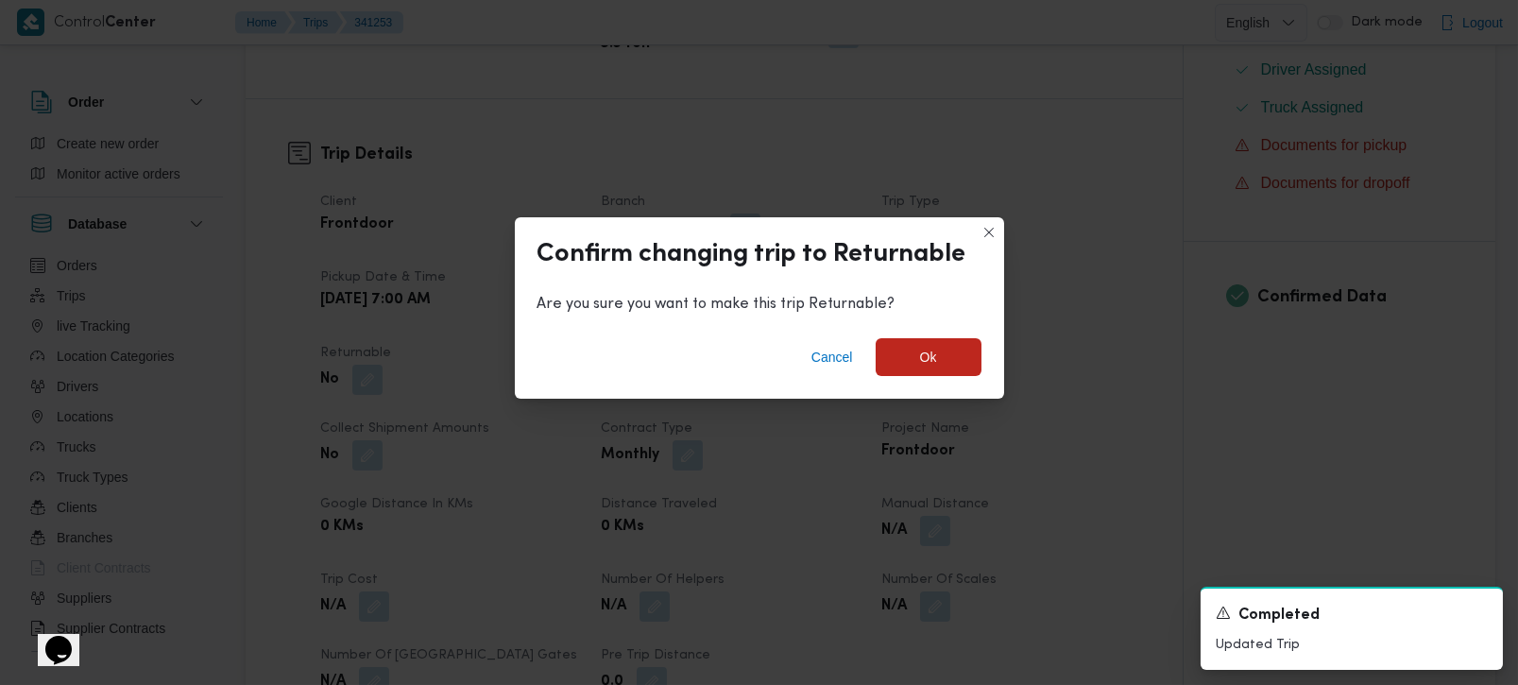
click at [912, 377] on div "Cancel Ok" at bounding box center [759, 361] width 489 height 76
click at [908, 369] on span "Ok" at bounding box center [929, 356] width 106 height 38
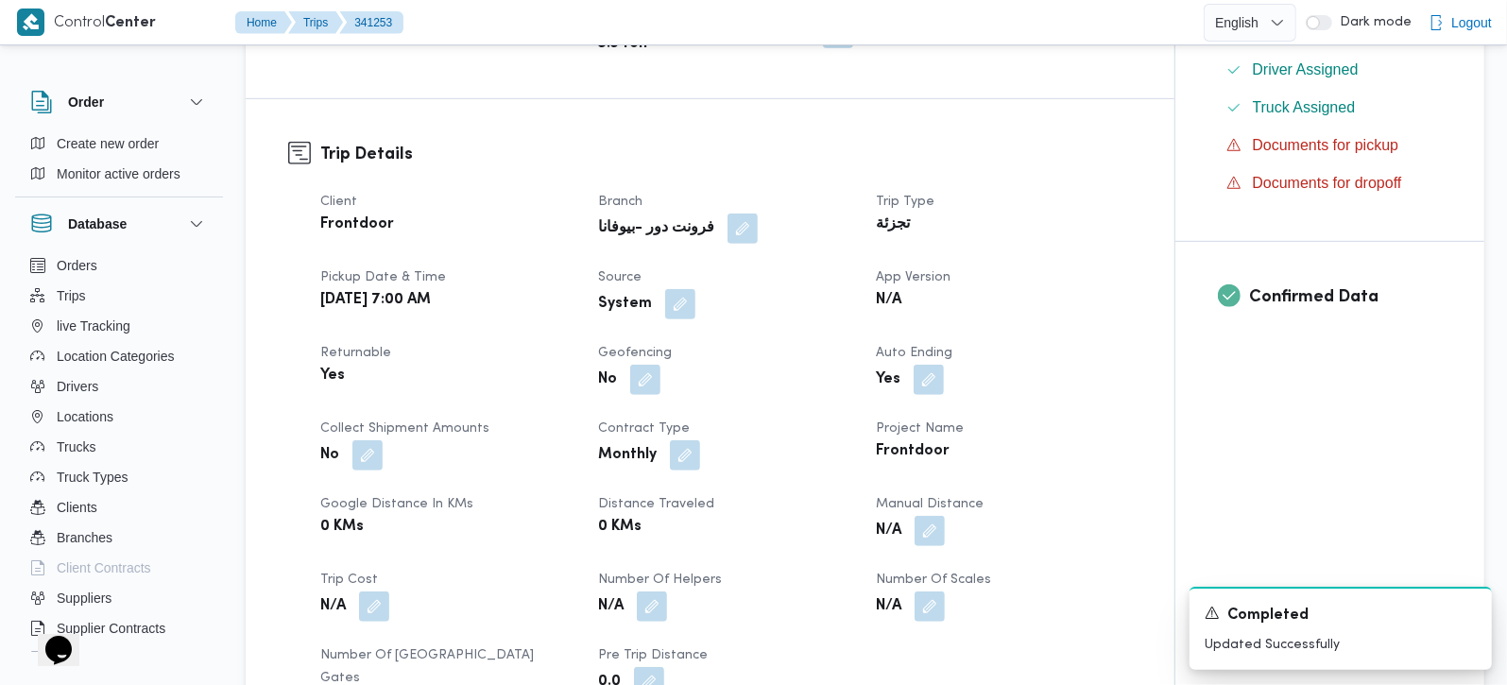
scroll to position [0, 0]
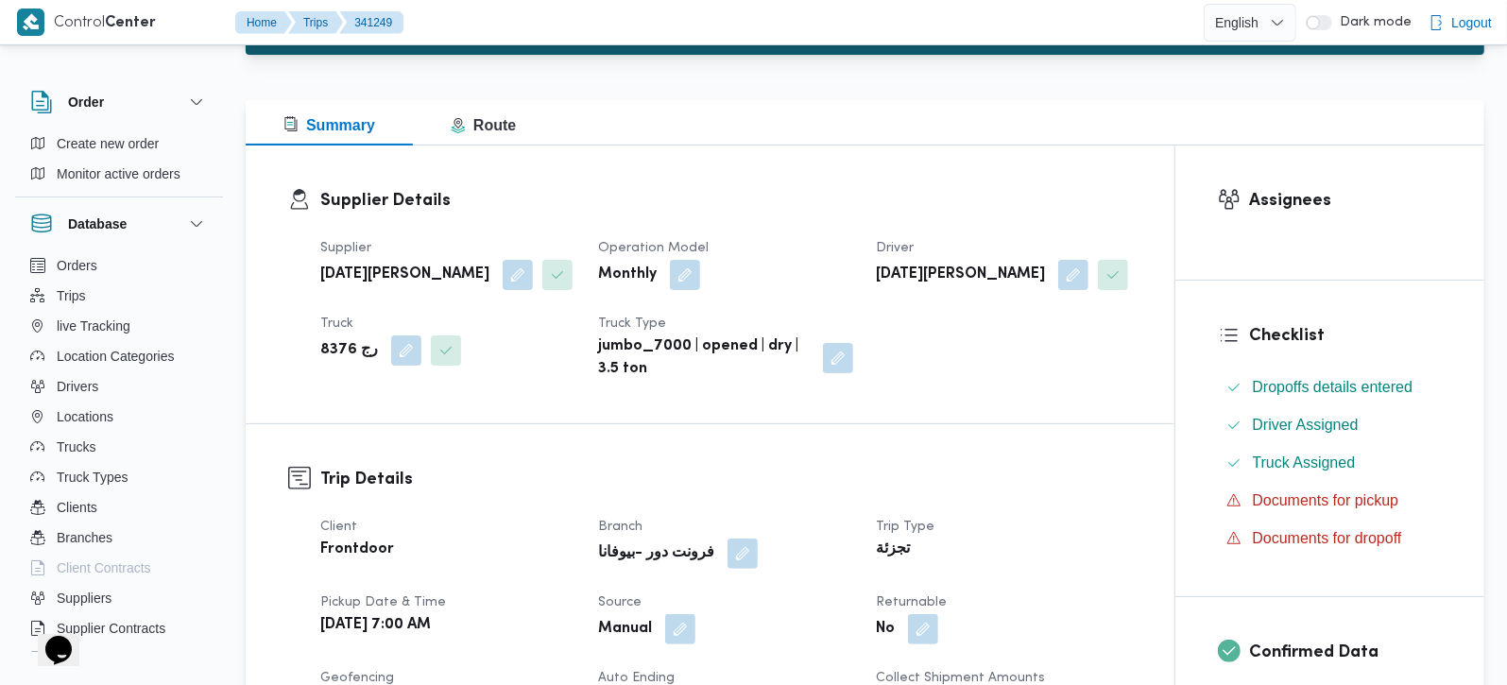
scroll to position [556, 0]
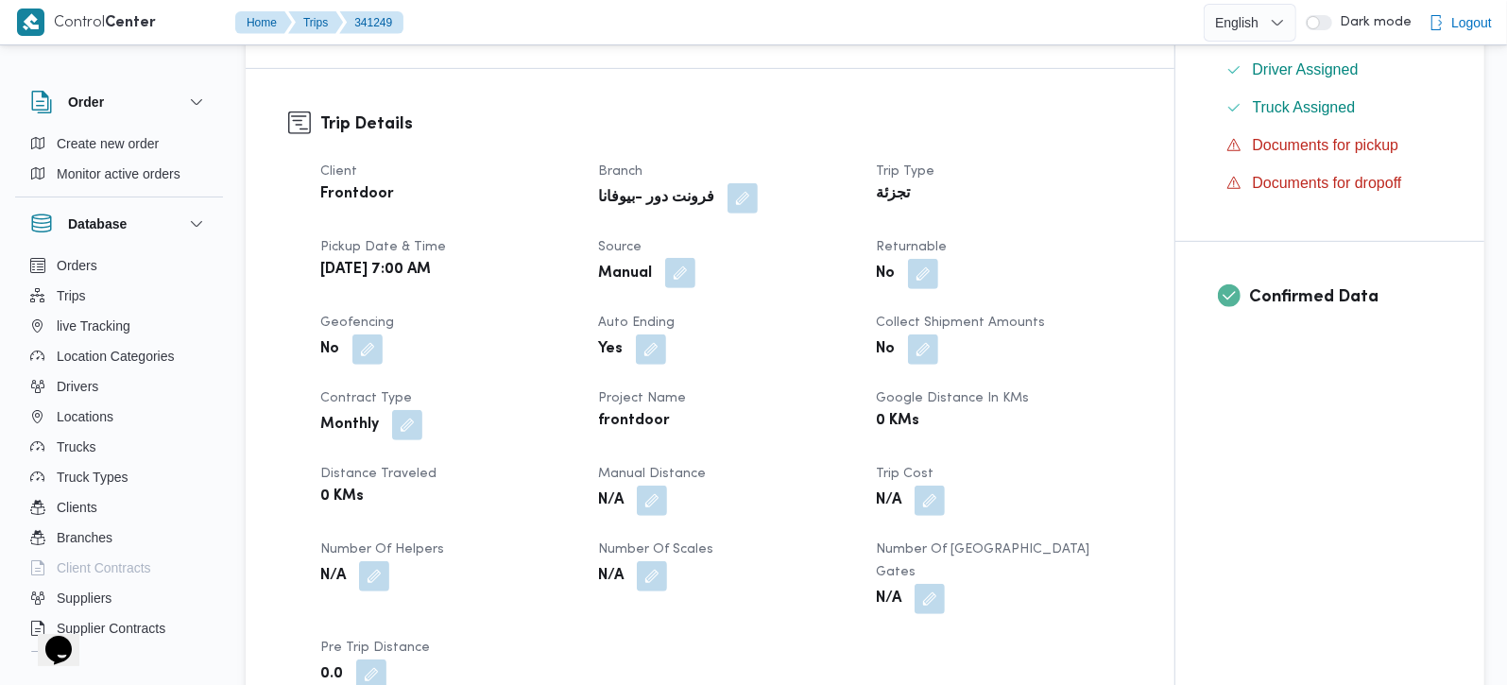
click at [676, 271] on button "button" at bounding box center [680, 273] width 30 height 30
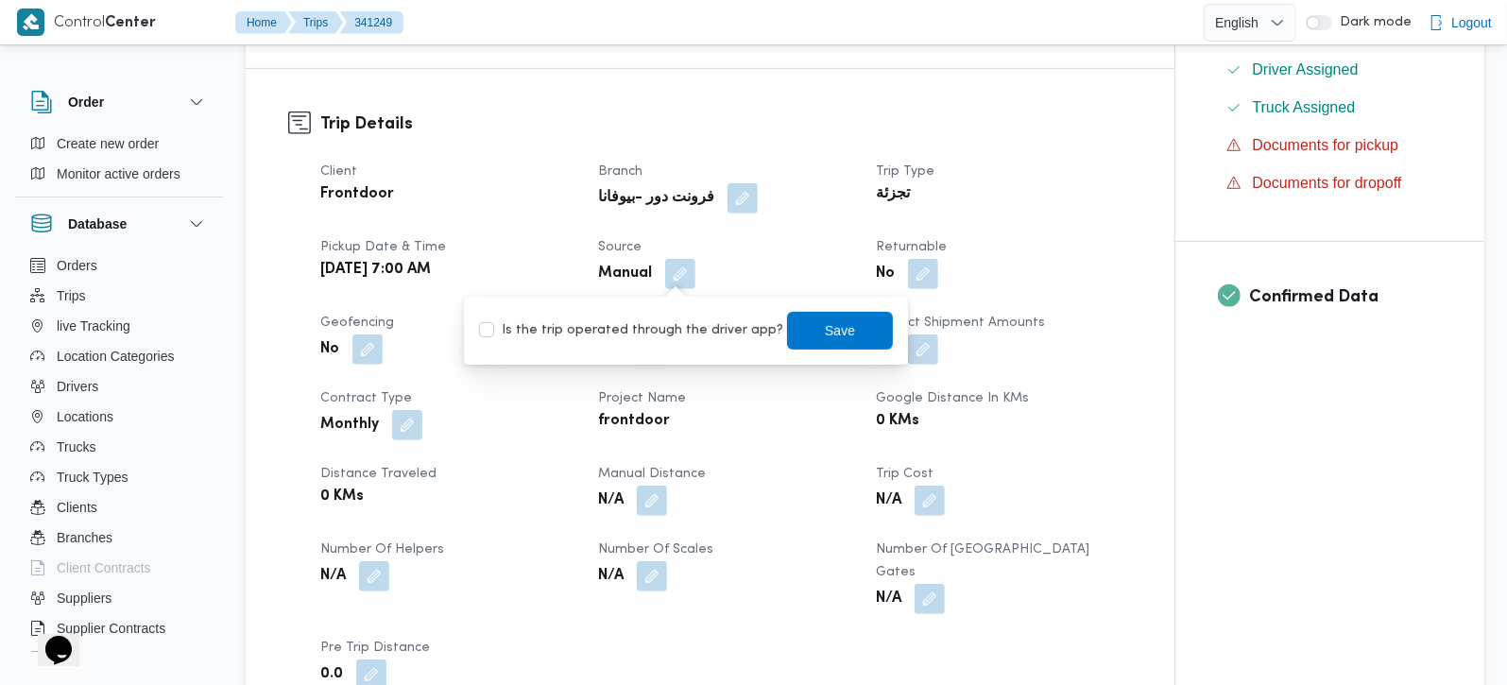
click at [669, 317] on div "Is the trip operated through the driver app? Save" at bounding box center [686, 331] width 418 height 42
click at [746, 325] on label "Is the trip operated through the driver app?" at bounding box center [631, 330] width 304 height 23
checkbox input "true"
click at [802, 330] on span "Save" at bounding box center [840, 330] width 106 height 38
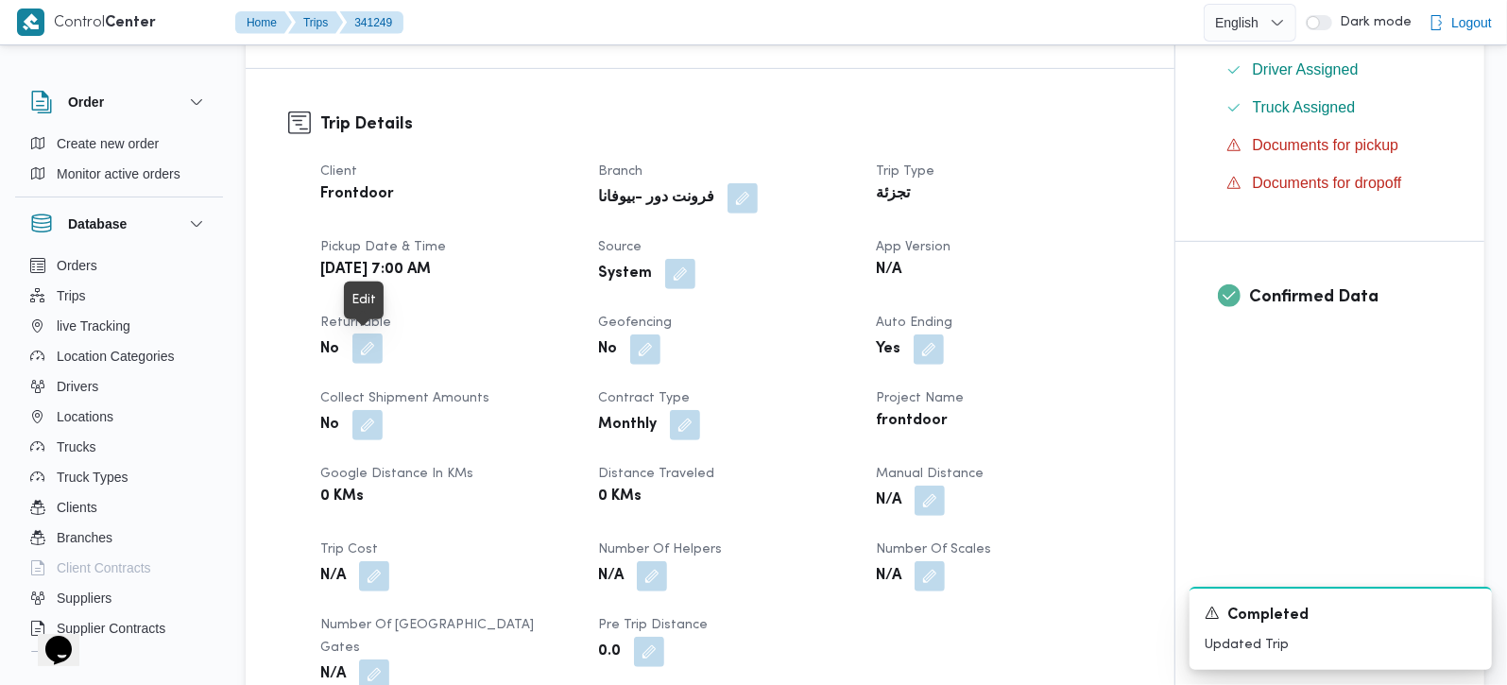
click at [360, 358] on button "button" at bounding box center [367, 349] width 30 height 30
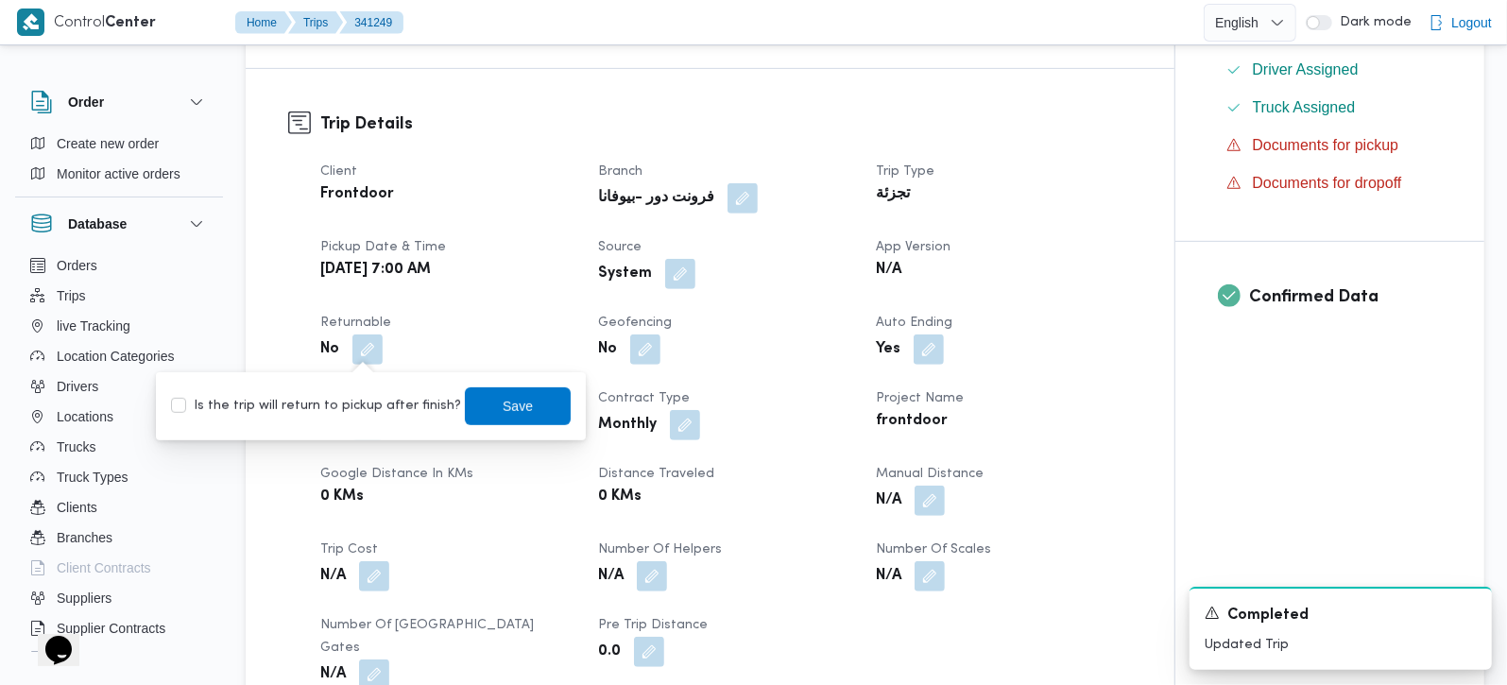
click at [366, 405] on label "Is the trip will return to pickup after finish?" at bounding box center [316, 406] width 290 height 23
checkbox input "true"
click at [471, 398] on span "Save" at bounding box center [518, 405] width 106 height 38
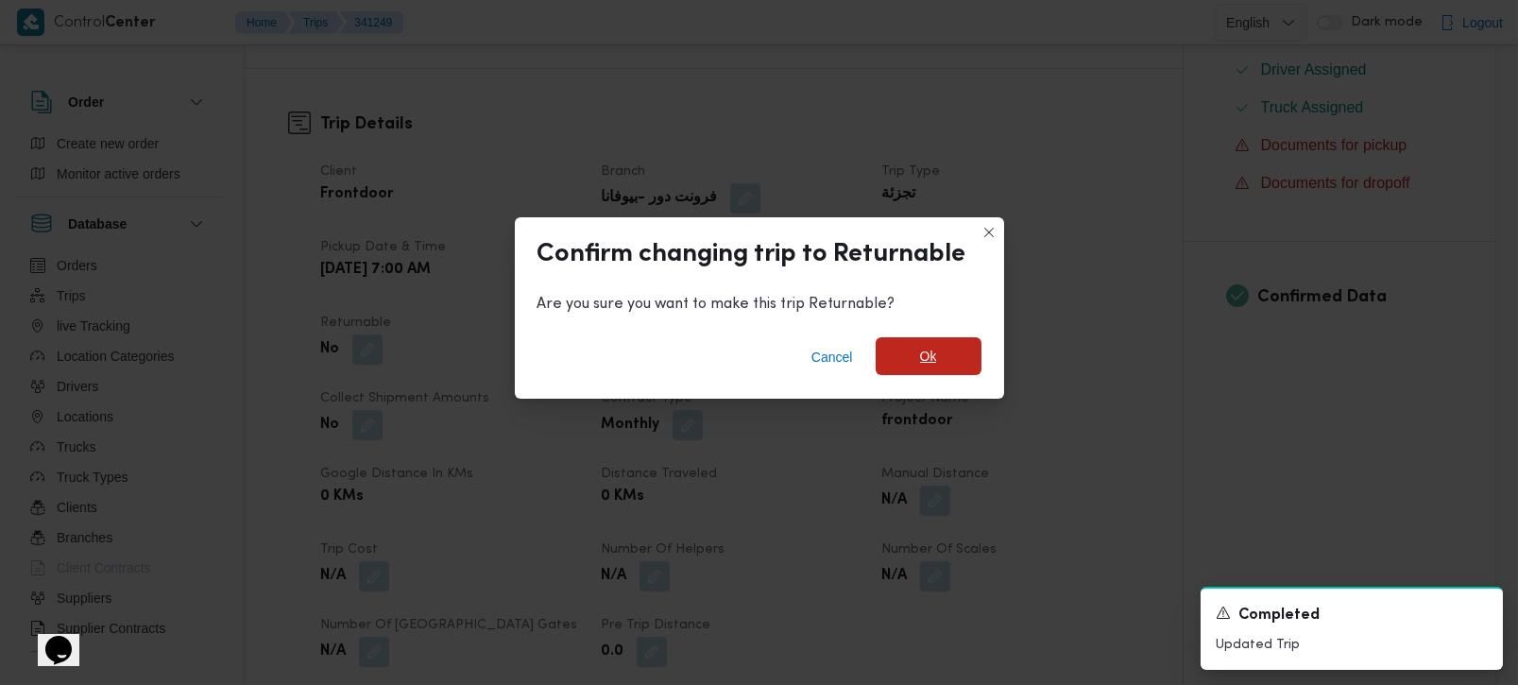
click at [914, 349] on span "Ok" at bounding box center [929, 356] width 106 height 38
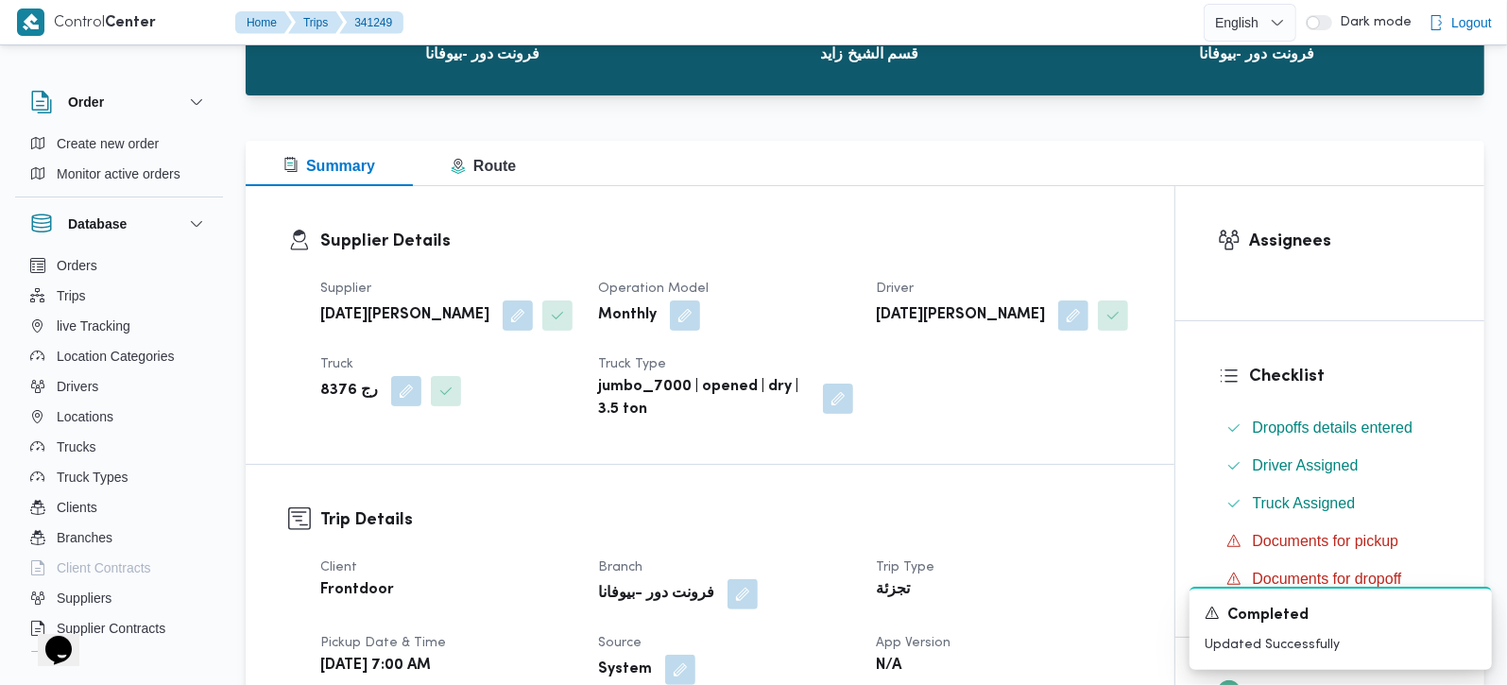
scroll to position [0, 0]
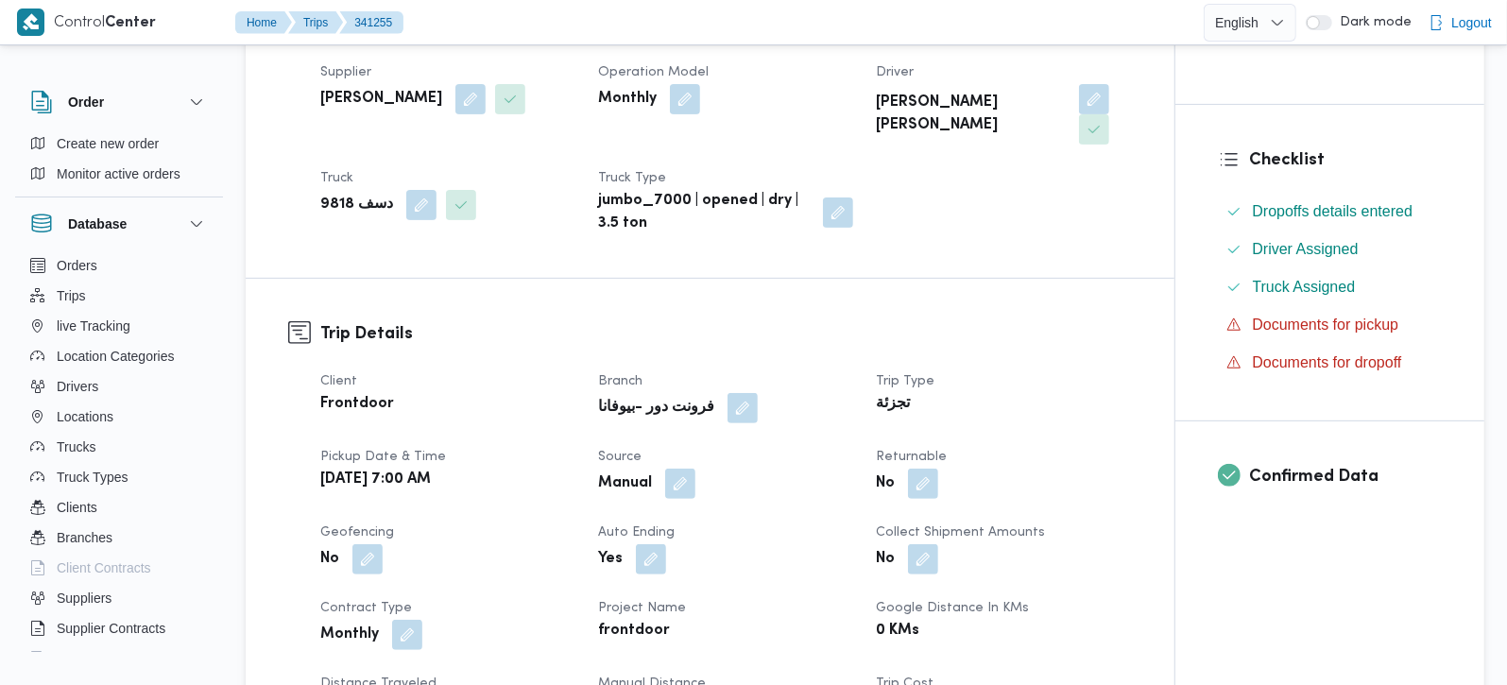
scroll to position [444, 0]
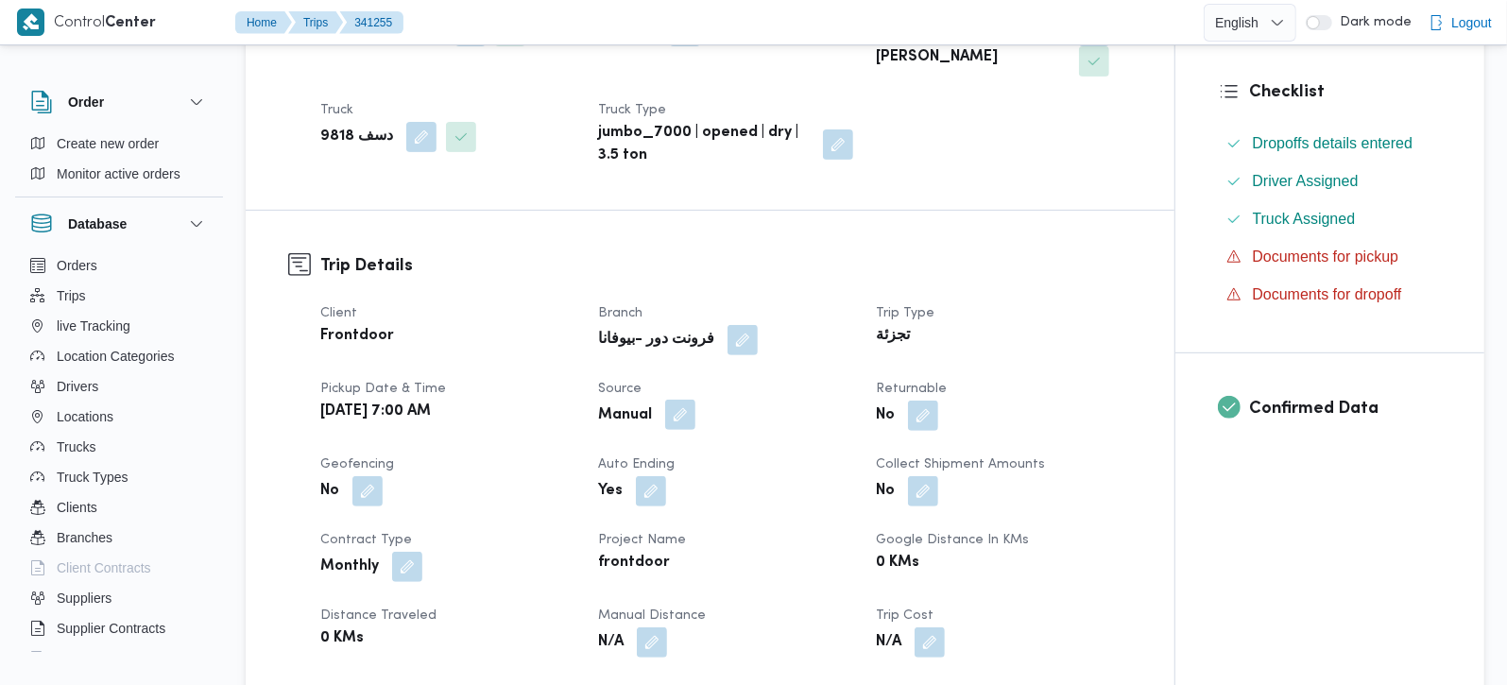
click at [683, 400] on button "button" at bounding box center [680, 415] width 30 height 30
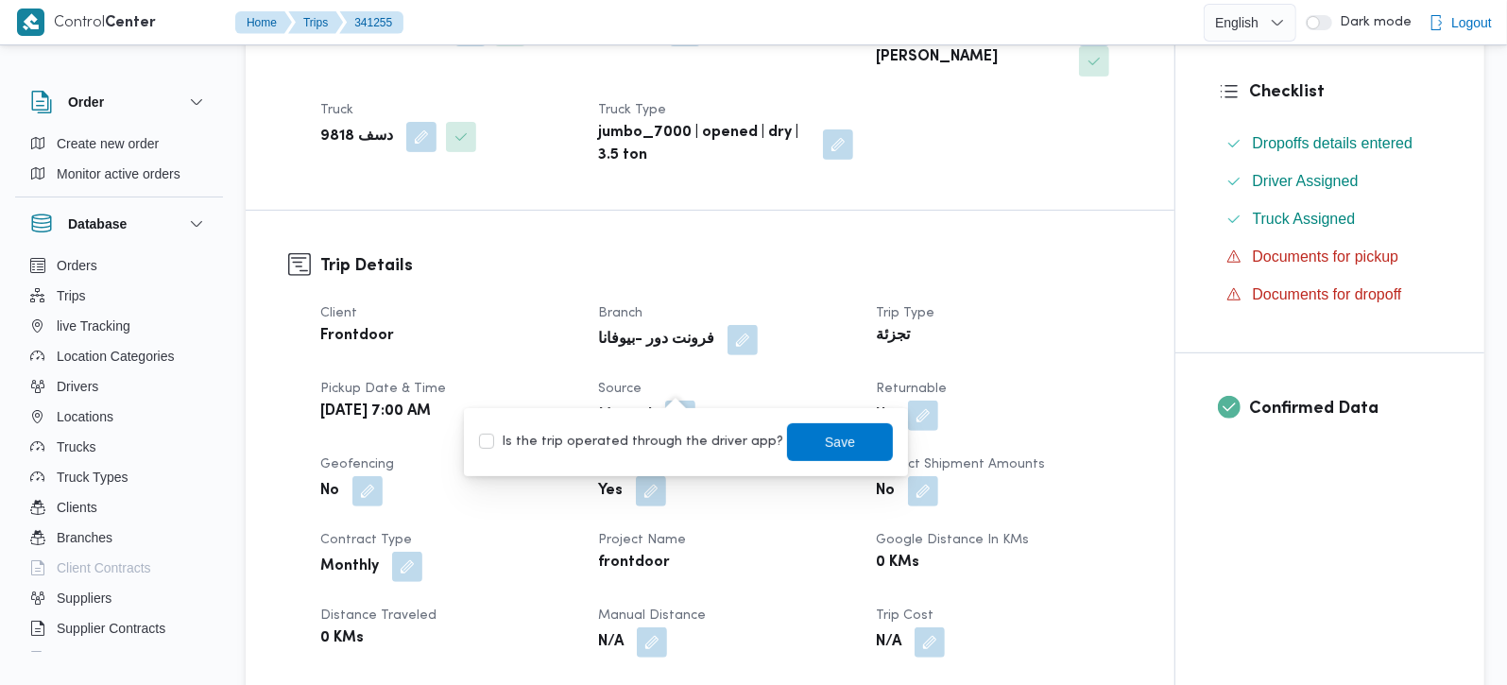
click at [673, 436] on label "Is the trip operated through the driver app?" at bounding box center [631, 442] width 304 height 23
checkbox input "true"
click at [835, 437] on span "Save" at bounding box center [840, 441] width 106 height 38
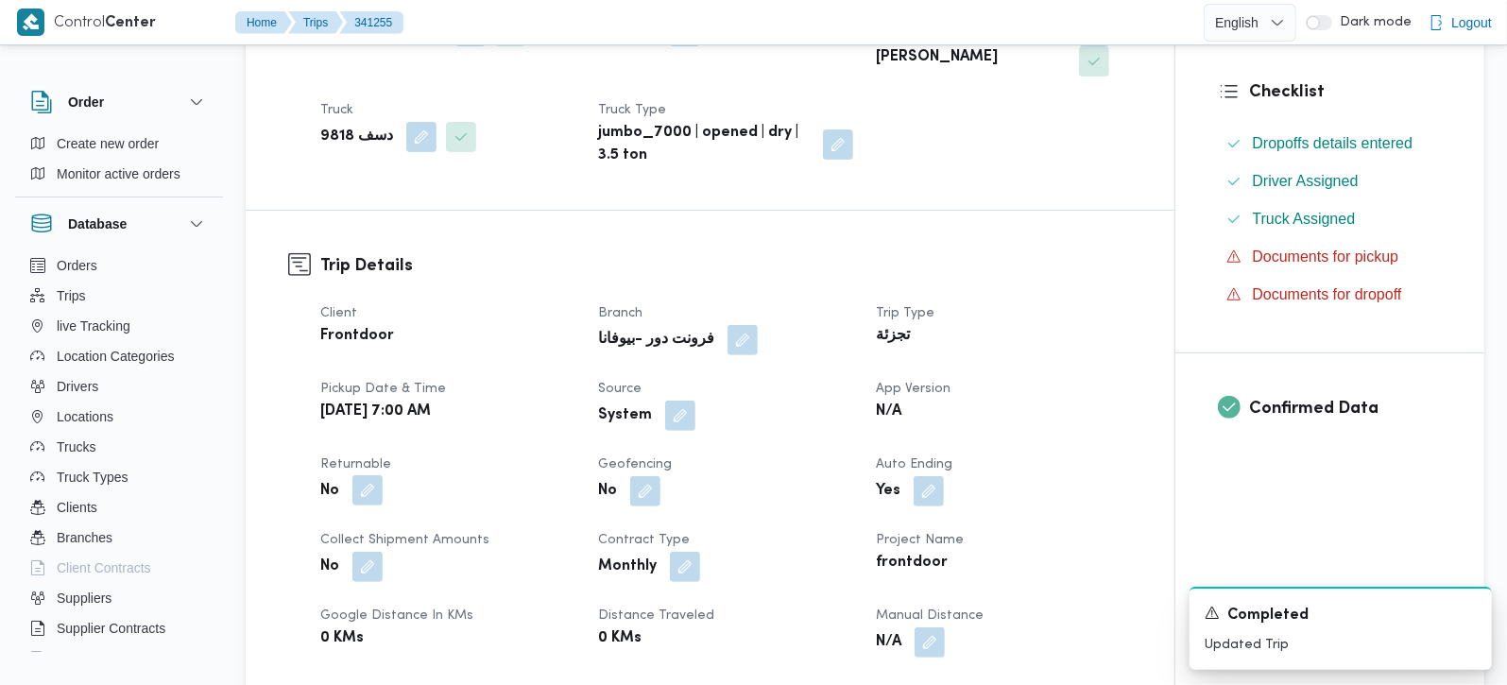
click at [355, 475] on button "button" at bounding box center [367, 490] width 30 height 30
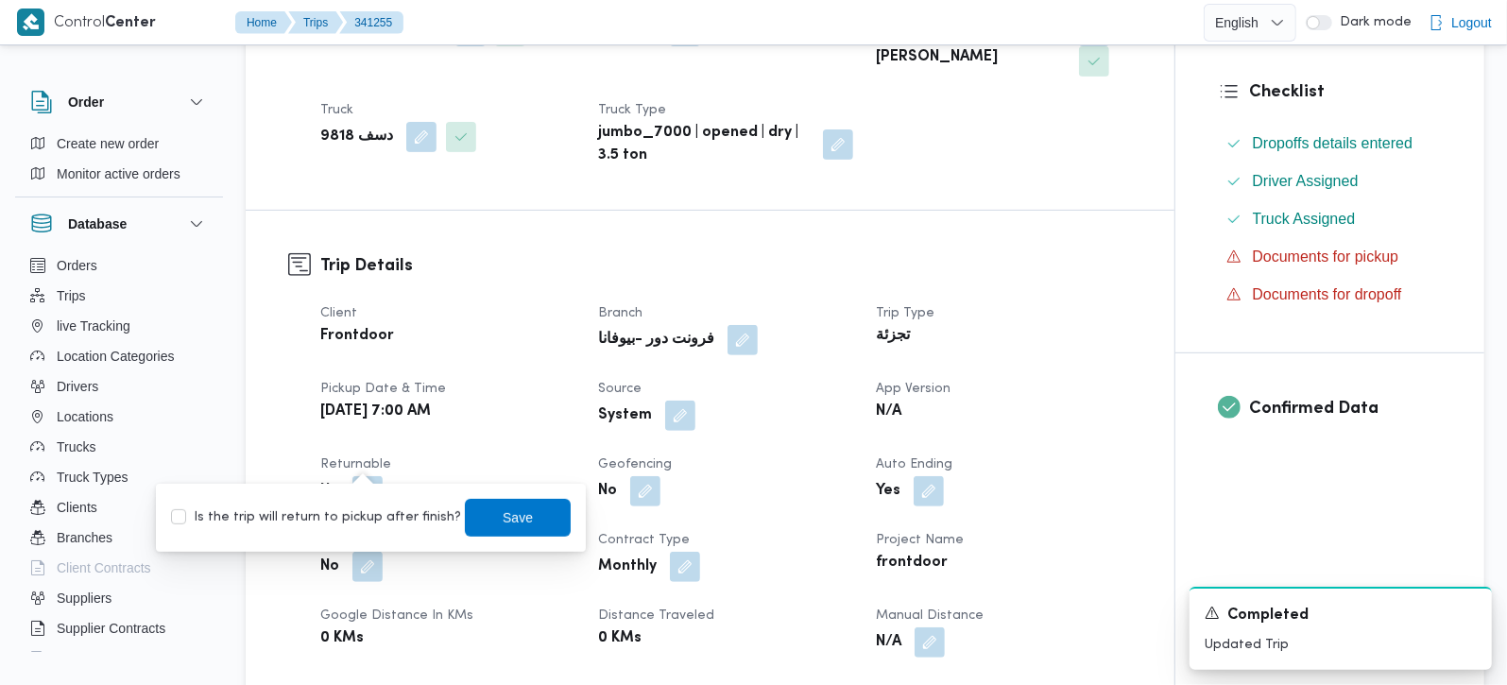
click at [363, 519] on label "Is the trip will return to pickup after finish?" at bounding box center [316, 517] width 290 height 23
checkbox input "true"
click at [524, 512] on span "Save" at bounding box center [518, 517] width 106 height 38
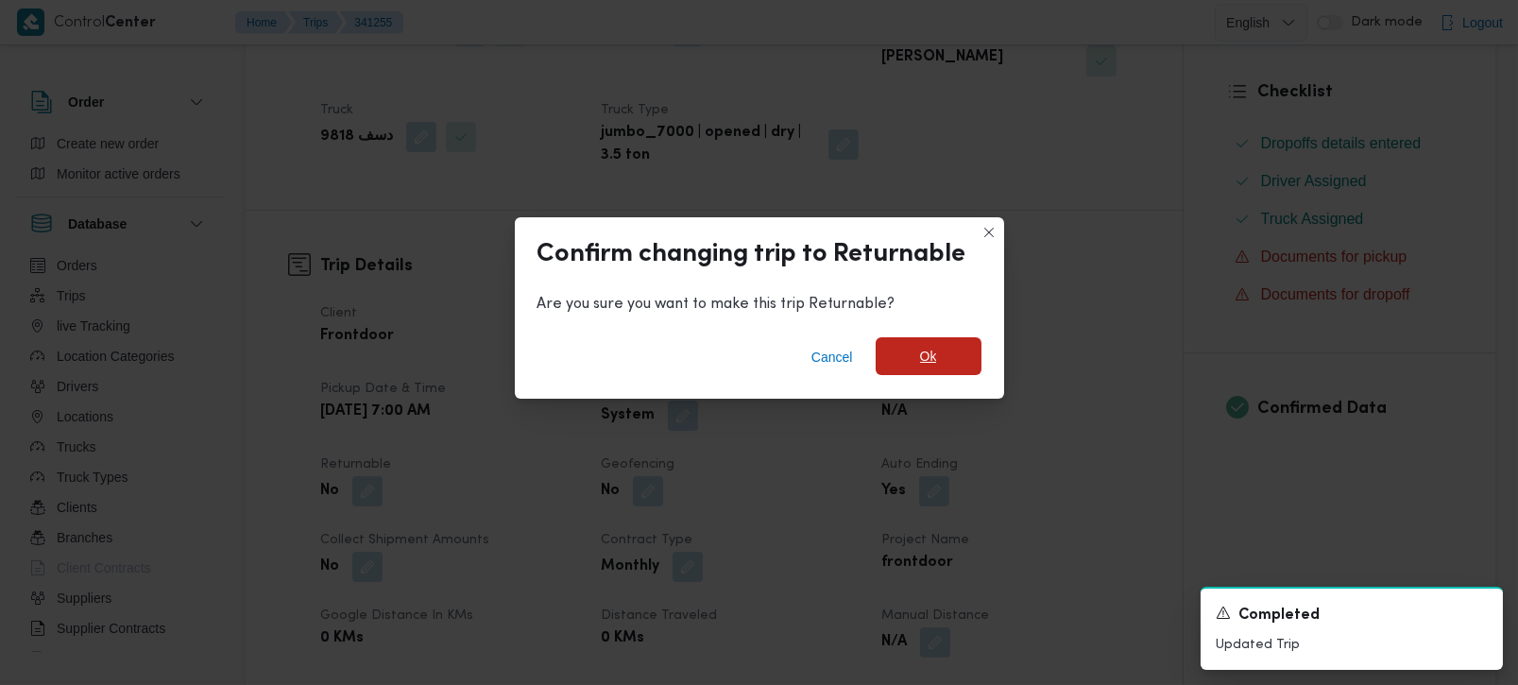
click at [967, 344] on span "Ok" at bounding box center [929, 356] width 106 height 38
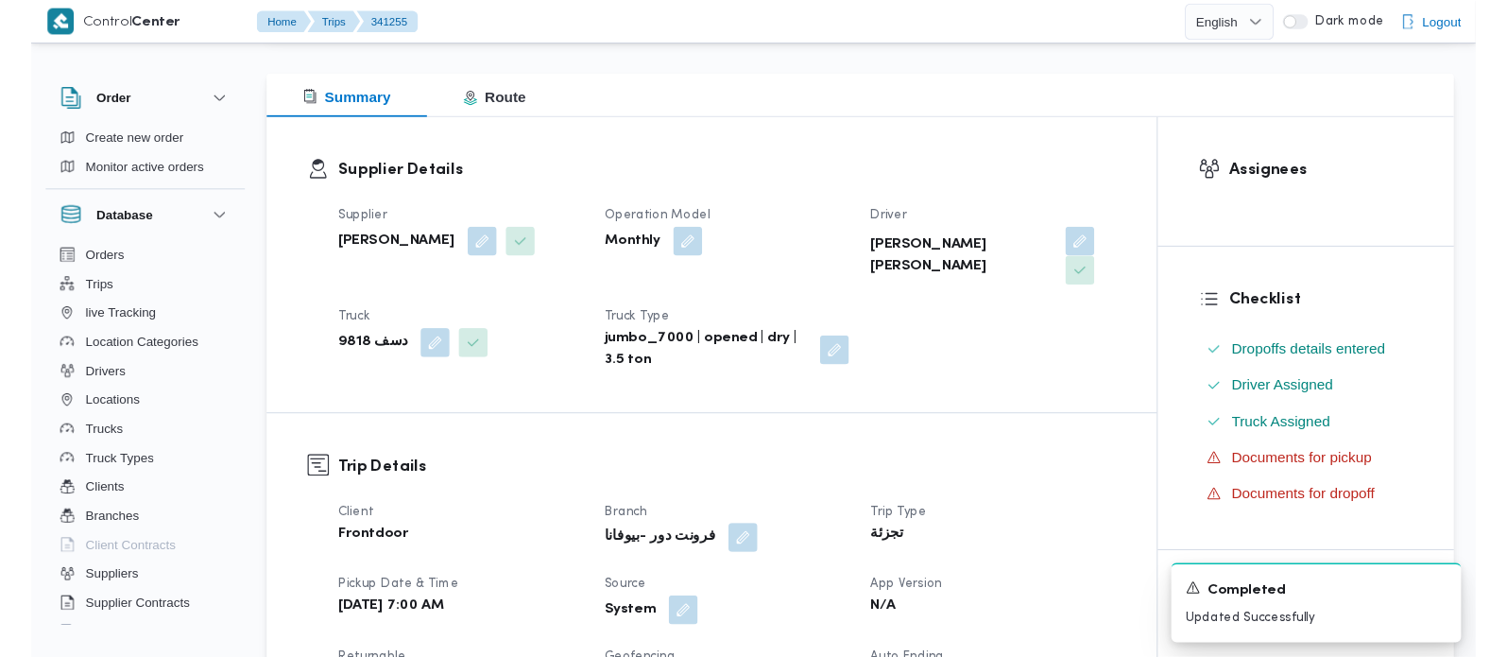
scroll to position [0, 0]
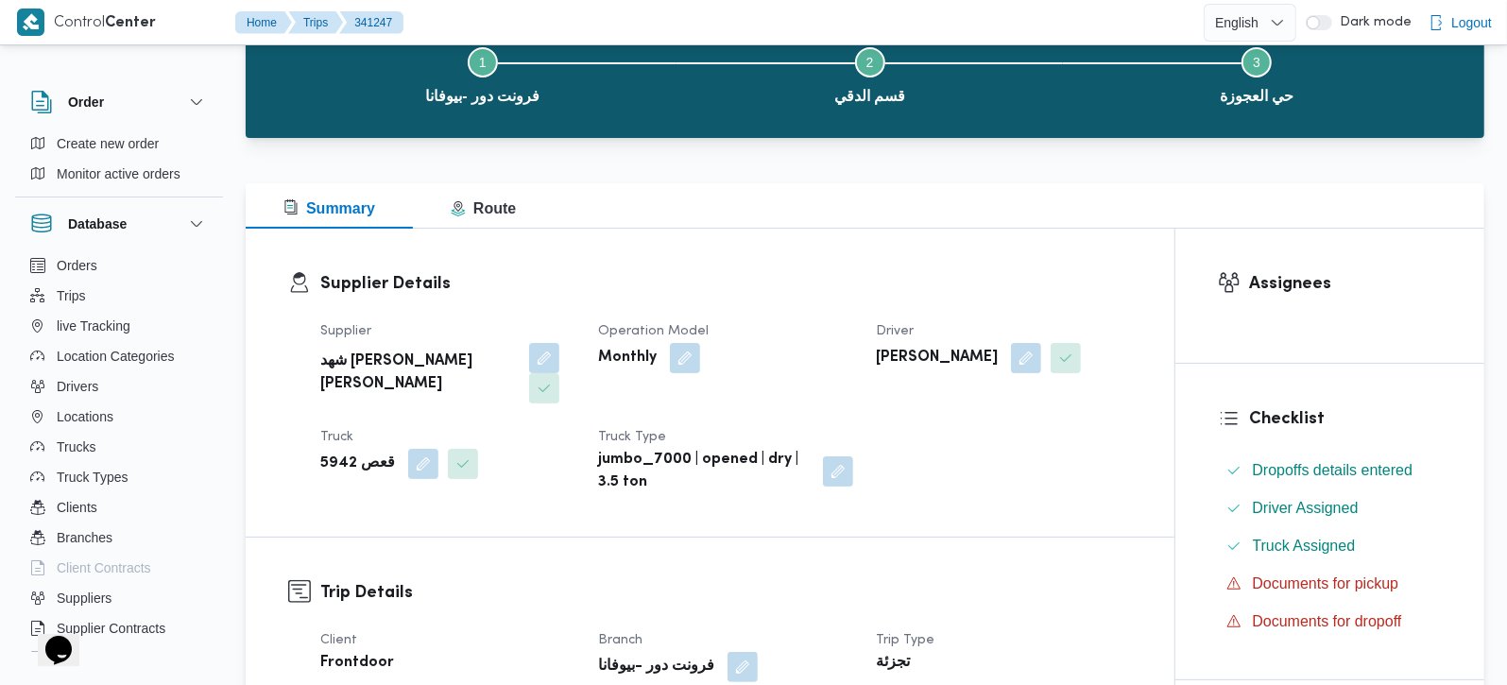
scroll to position [444, 0]
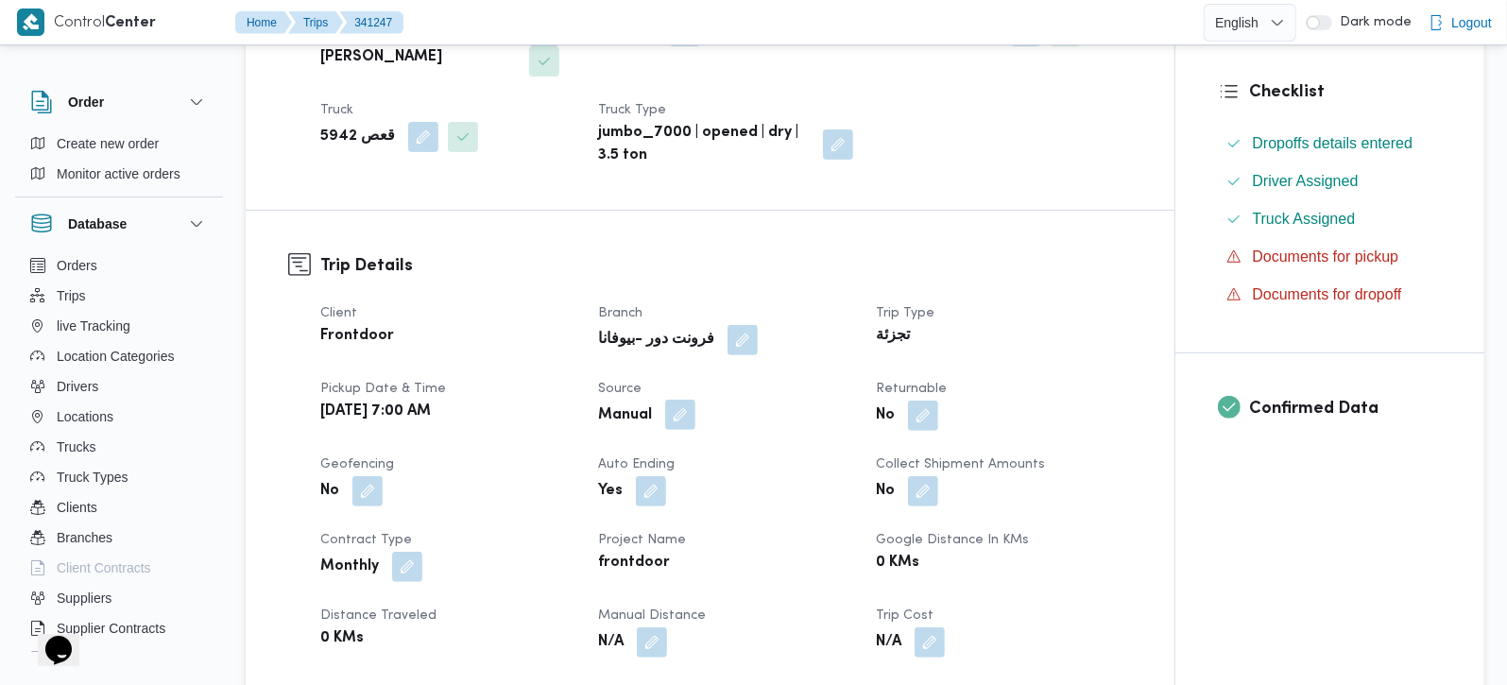
click at [677, 425] on button "button" at bounding box center [680, 415] width 30 height 30
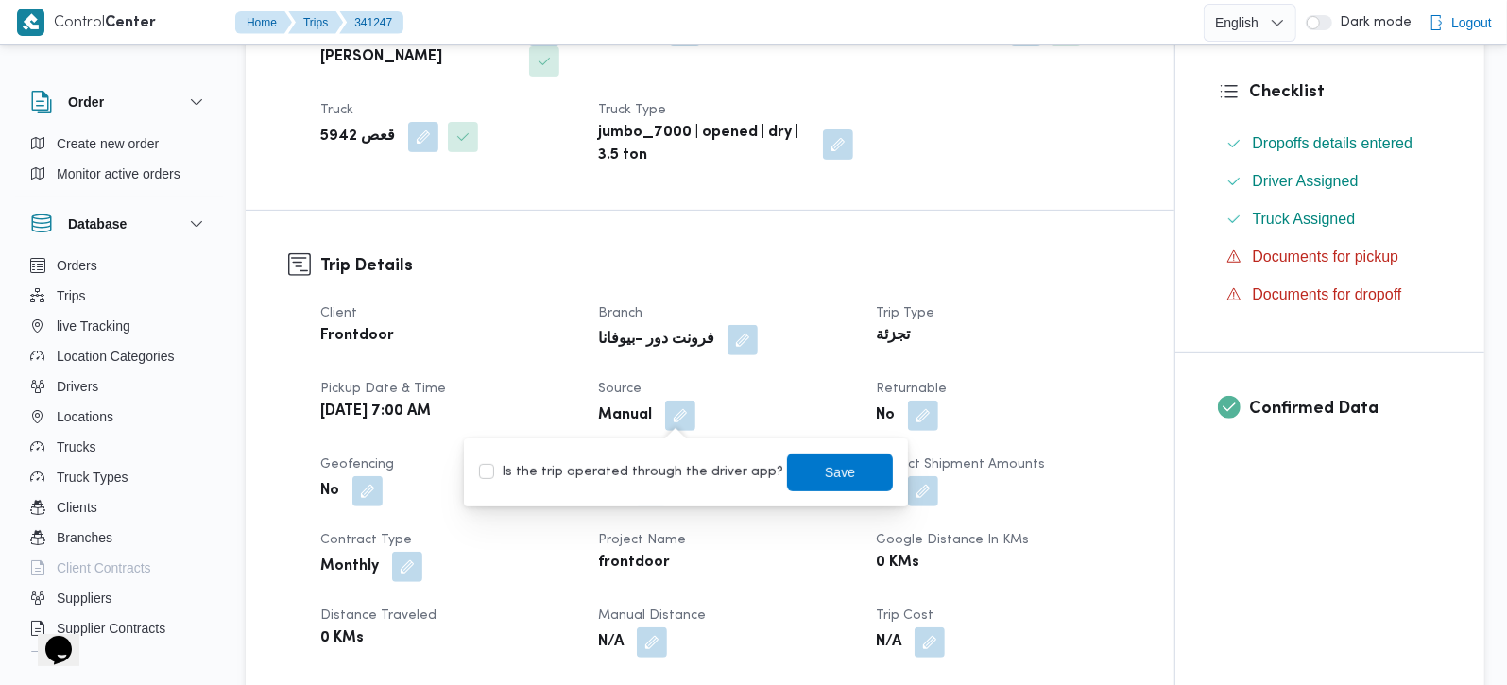
click at [675, 467] on label "Is the trip operated through the driver app?" at bounding box center [631, 472] width 304 height 23
checkbox input "true"
click at [803, 467] on span "Save" at bounding box center [840, 472] width 106 height 38
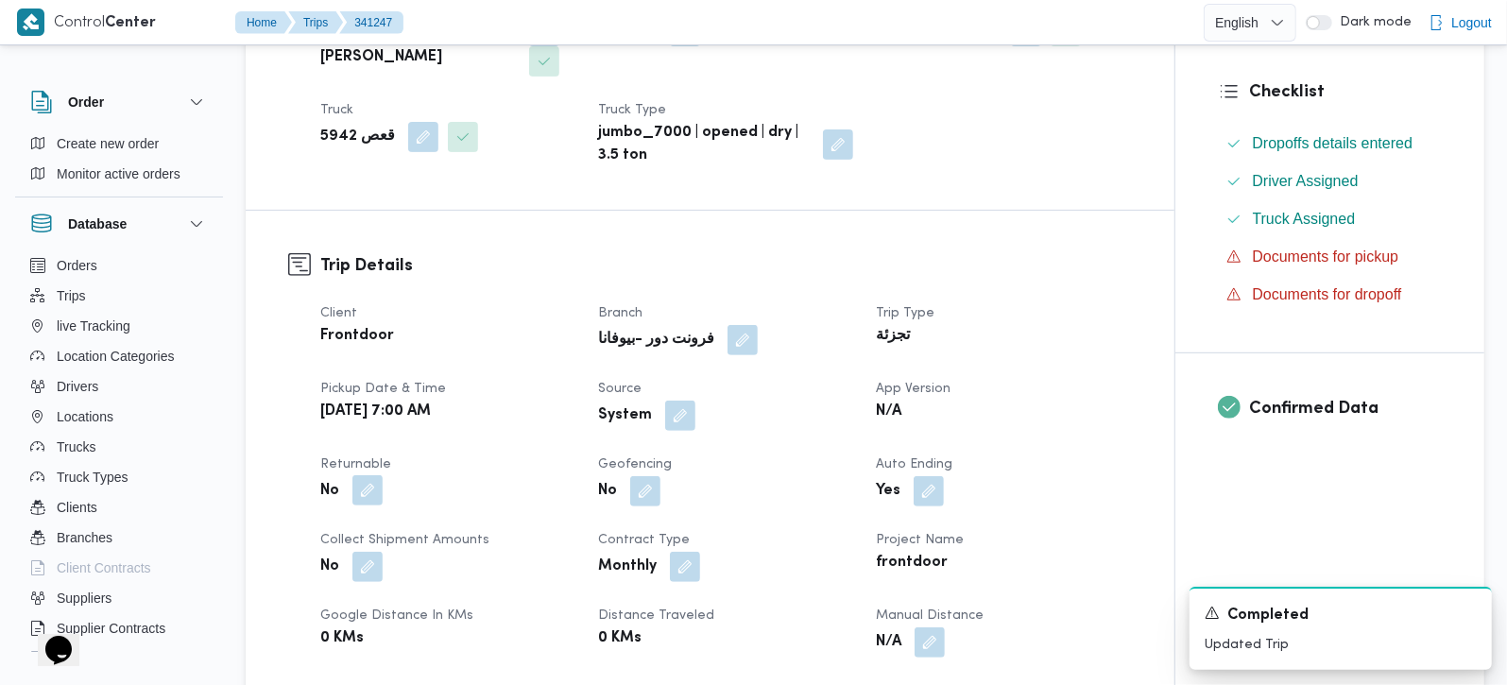
click at [372, 501] on button "button" at bounding box center [367, 490] width 30 height 30
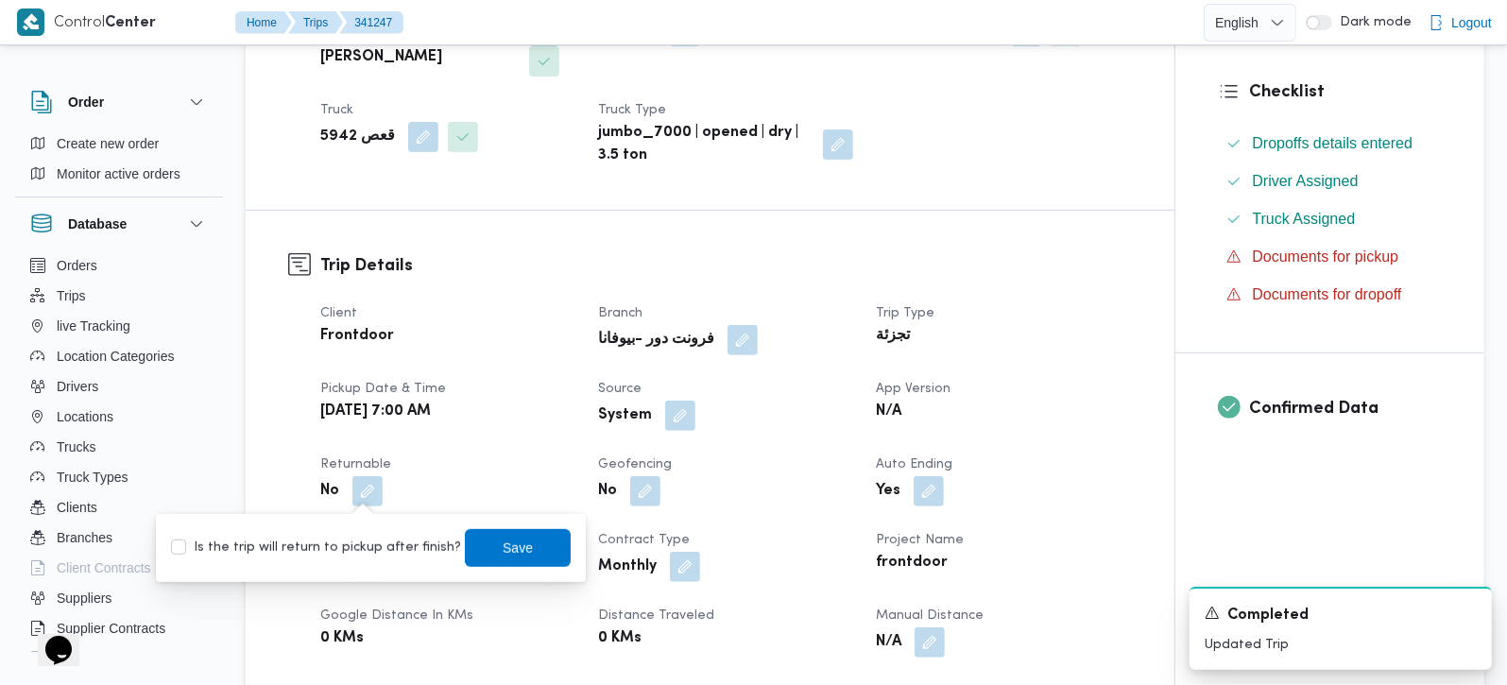
click at [364, 524] on div "You are in a dialog. To close this dialog, hit escape. Is the trip will return …" at bounding box center [371, 548] width 430 height 68
click at [399, 546] on label "Is the trip will return to pickup after finish?" at bounding box center [316, 548] width 290 height 23
checkbox input "true"
click at [475, 539] on span "Save" at bounding box center [518, 547] width 106 height 38
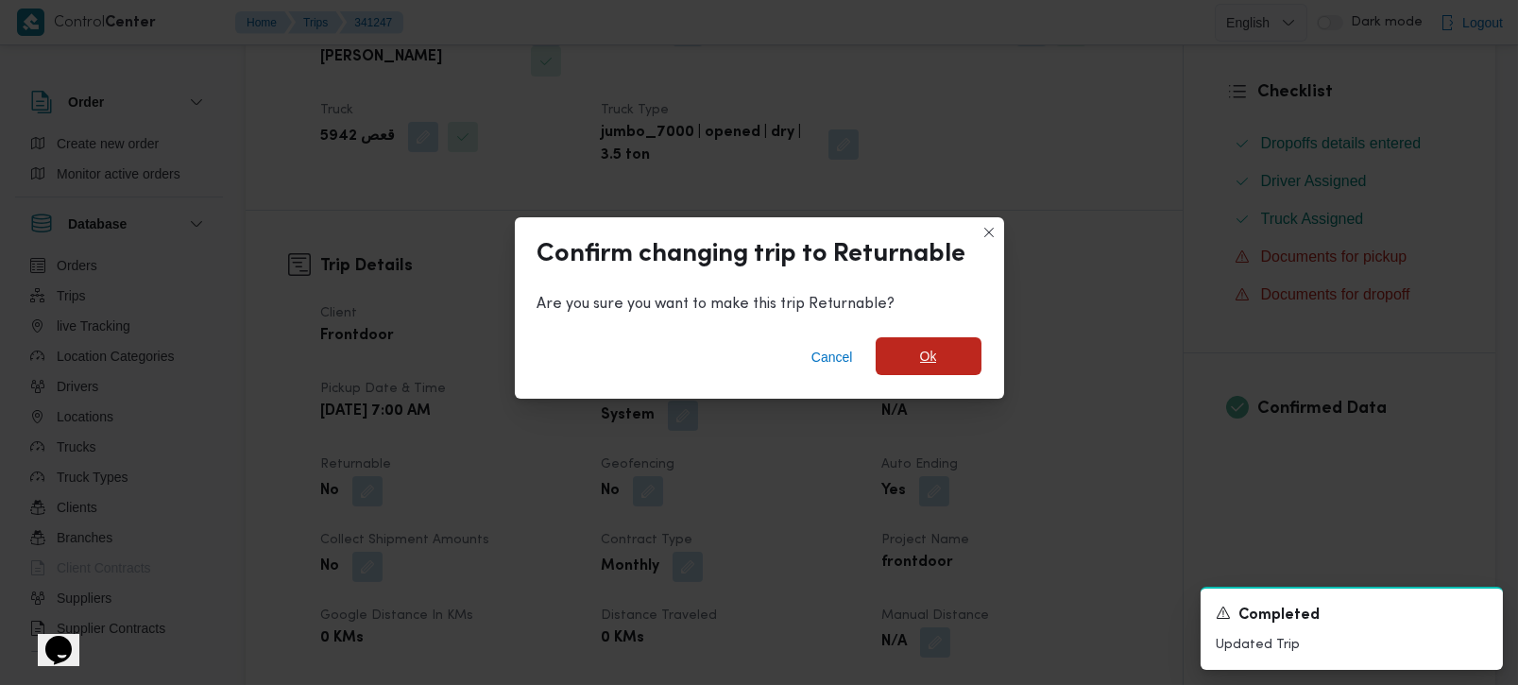
click at [891, 356] on span "Ok" at bounding box center [929, 356] width 106 height 38
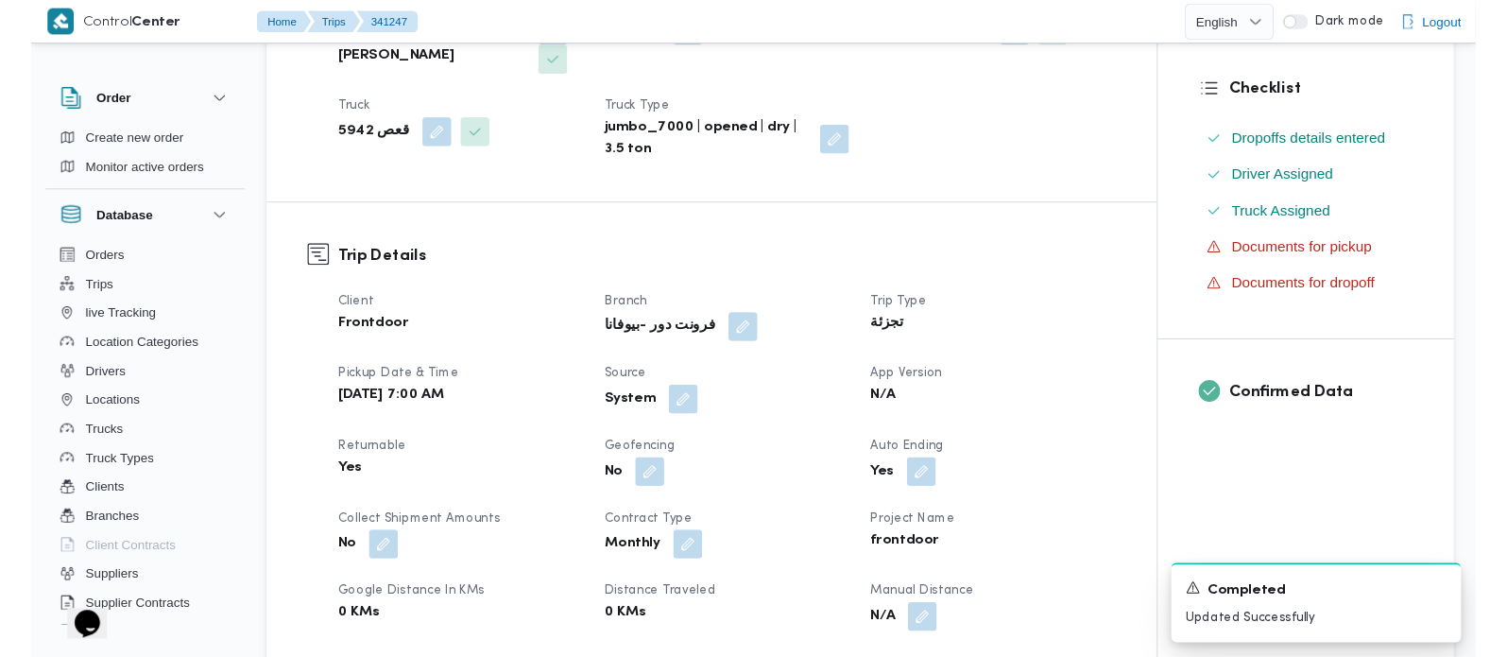
scroll to position [0, 0]
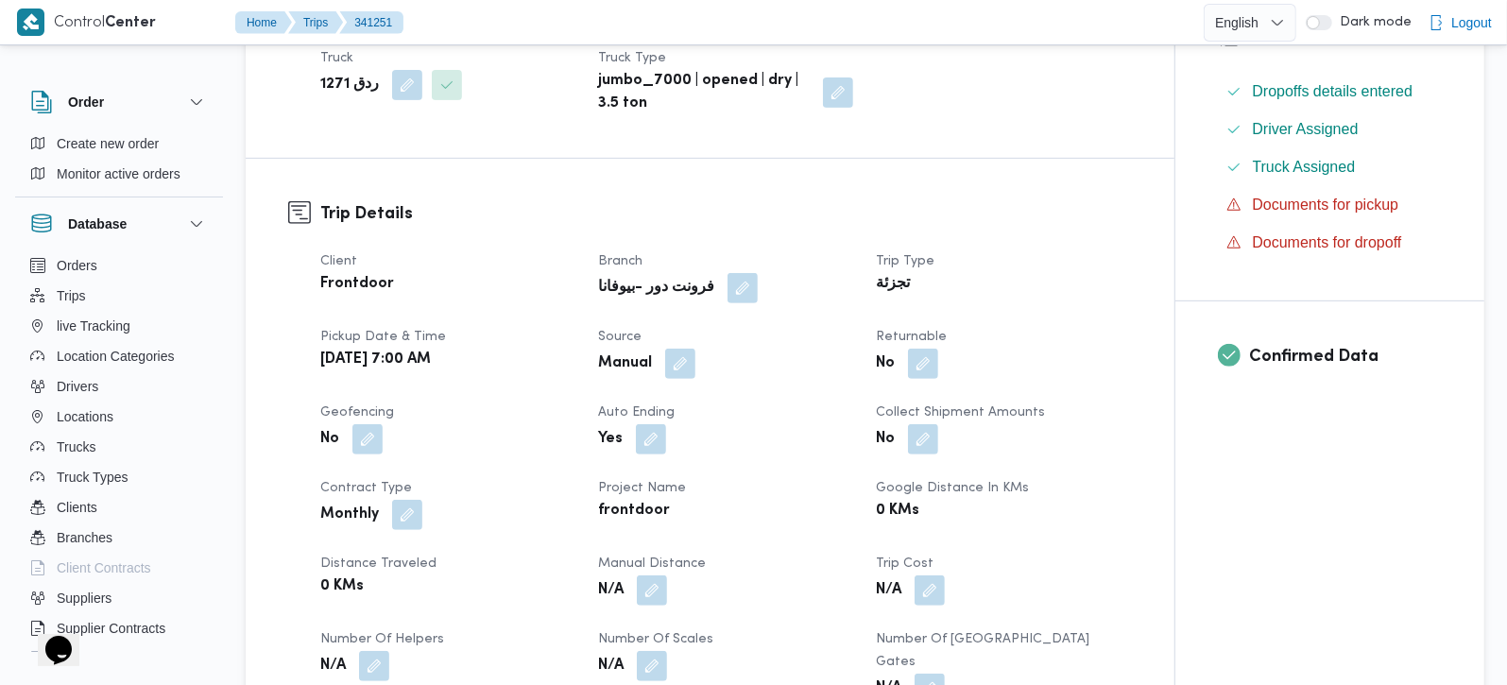
scroll to position [556, 0]
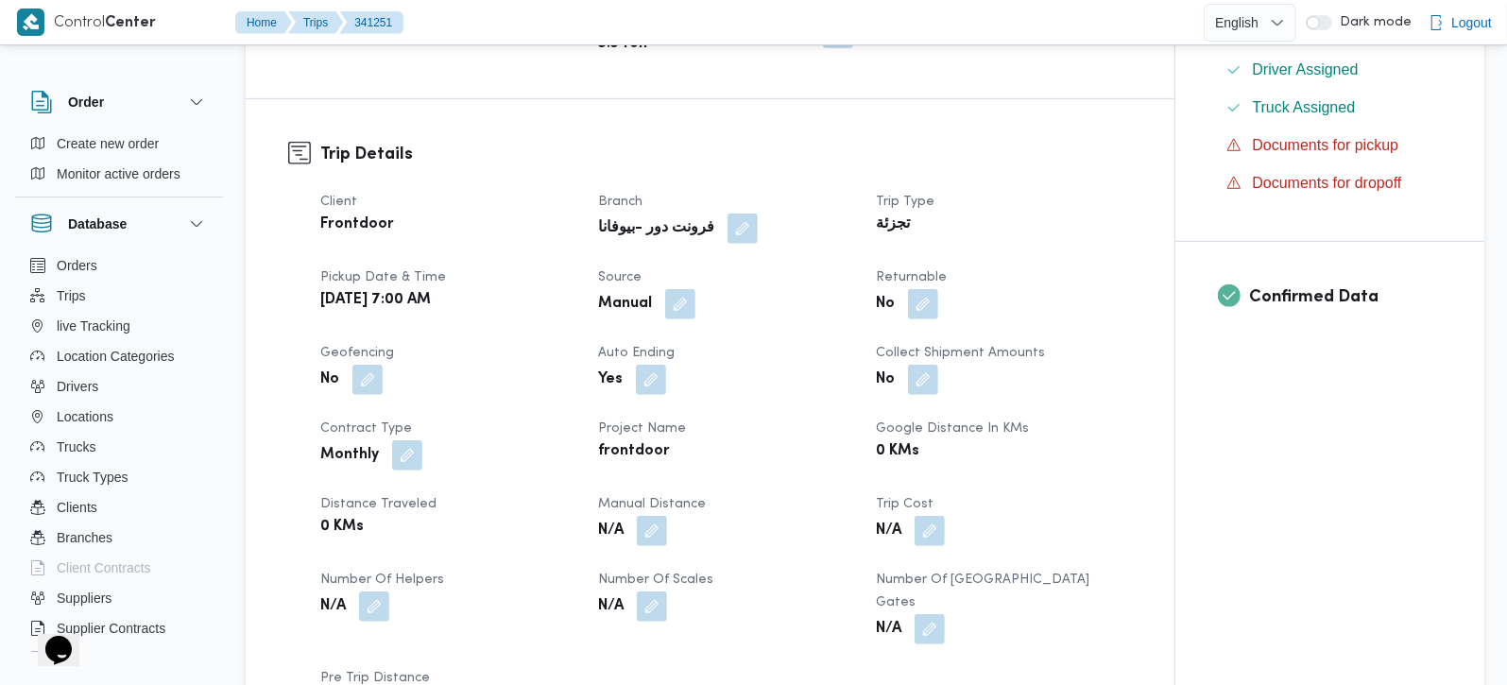
click at [697, 287] on div "Manual" at bounding box center [725, 304] width 259 height 34
click at [684, 288] on button "button" at bounding box center [680, 303] width 30 height 30
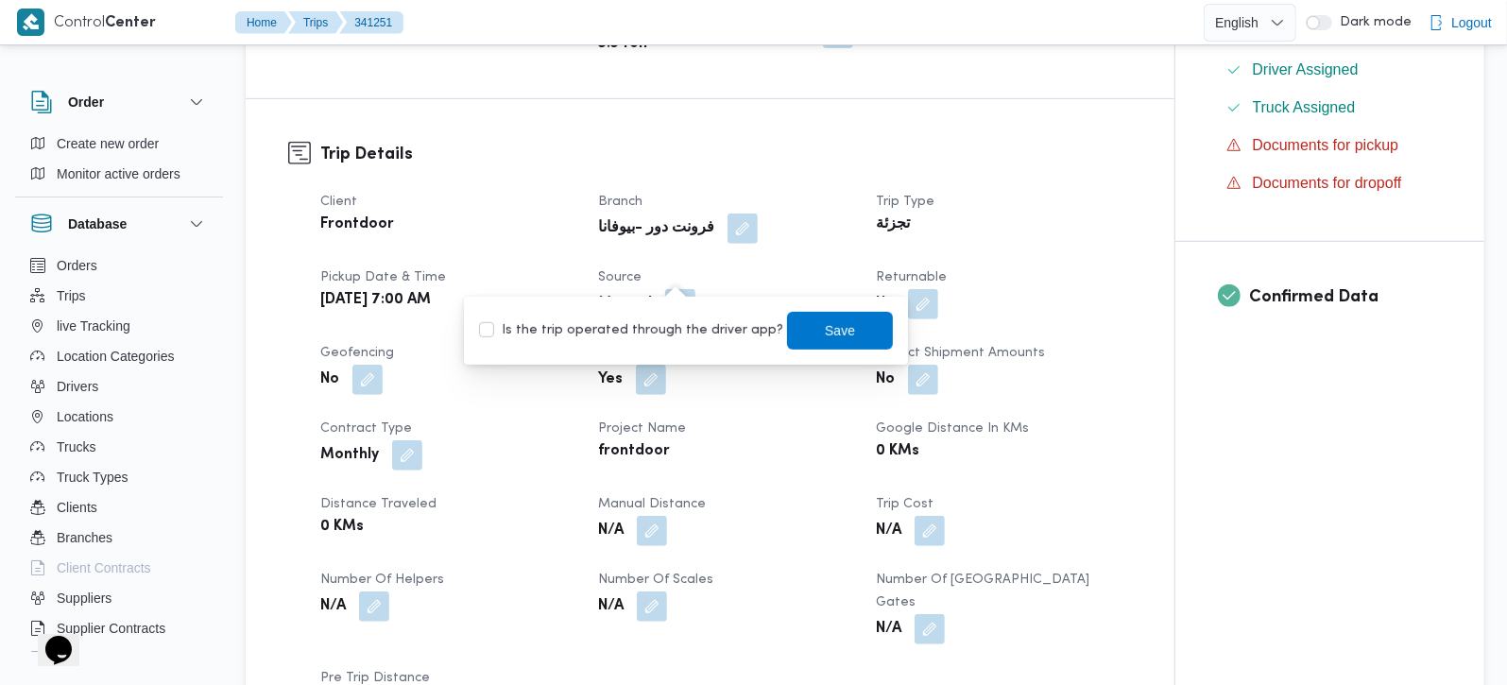
click at [673, 324] on label "Is the trip operated through the driver app?" at bounding box center [631, 330] width 304 height 23
checkbox input "true"
click at [820, 343] on span "Save" at bounding box center [840, 330] width 106 height 38
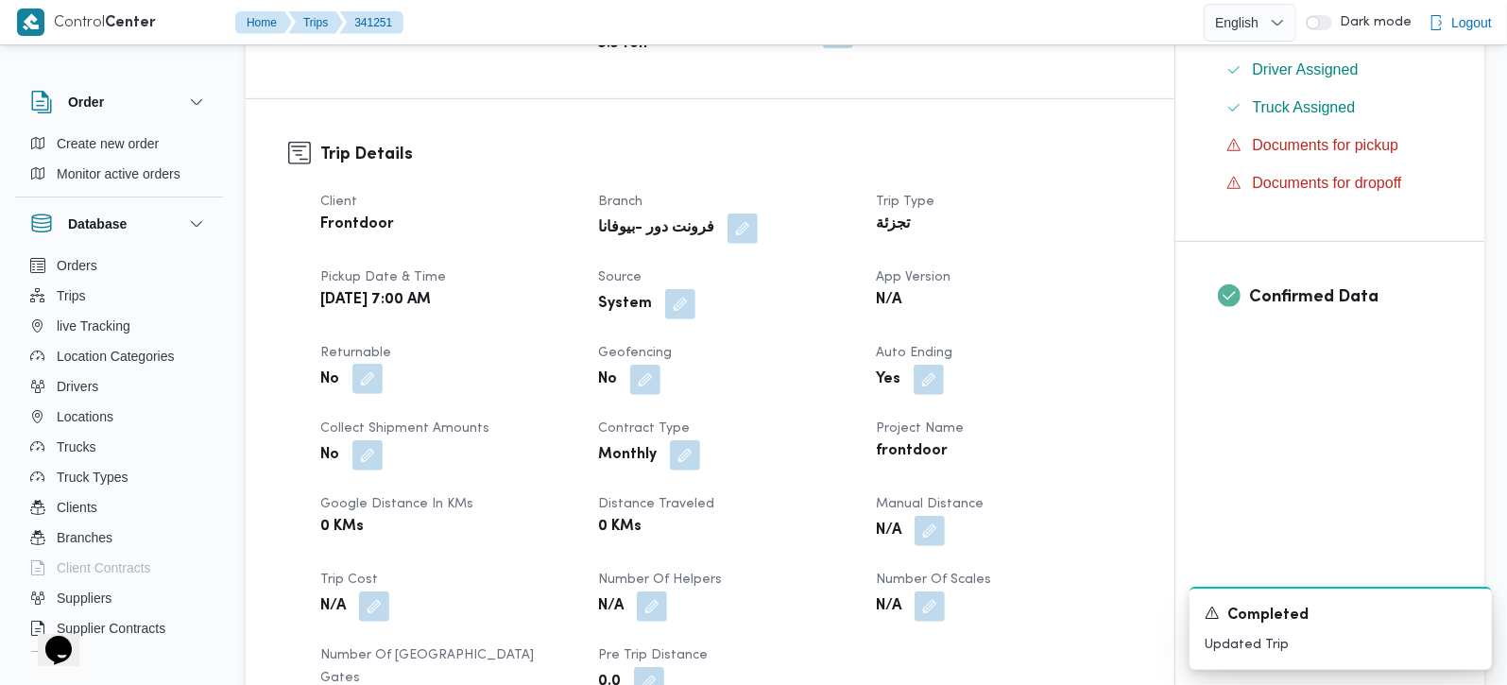
click at [363, 364] on button "button" at bounding box center [367, 379] width 30 height 30
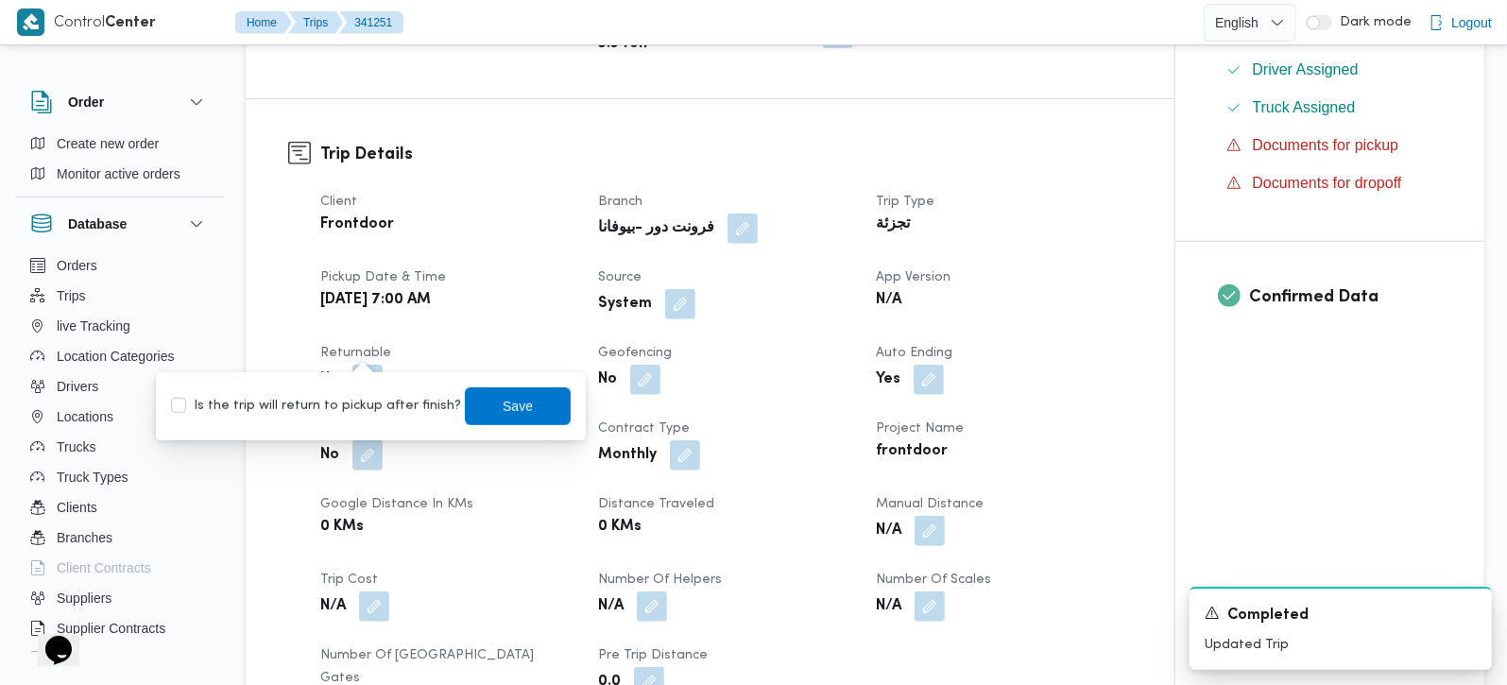
click at [344, 408] on label "Is the trip will return to pickup after finish?" at bounding box center [316, 406] width 290 height 23
checkbox input "true"
click at [503, 398] on span "Save" at bounding box center [518, 405] width 30 height 23
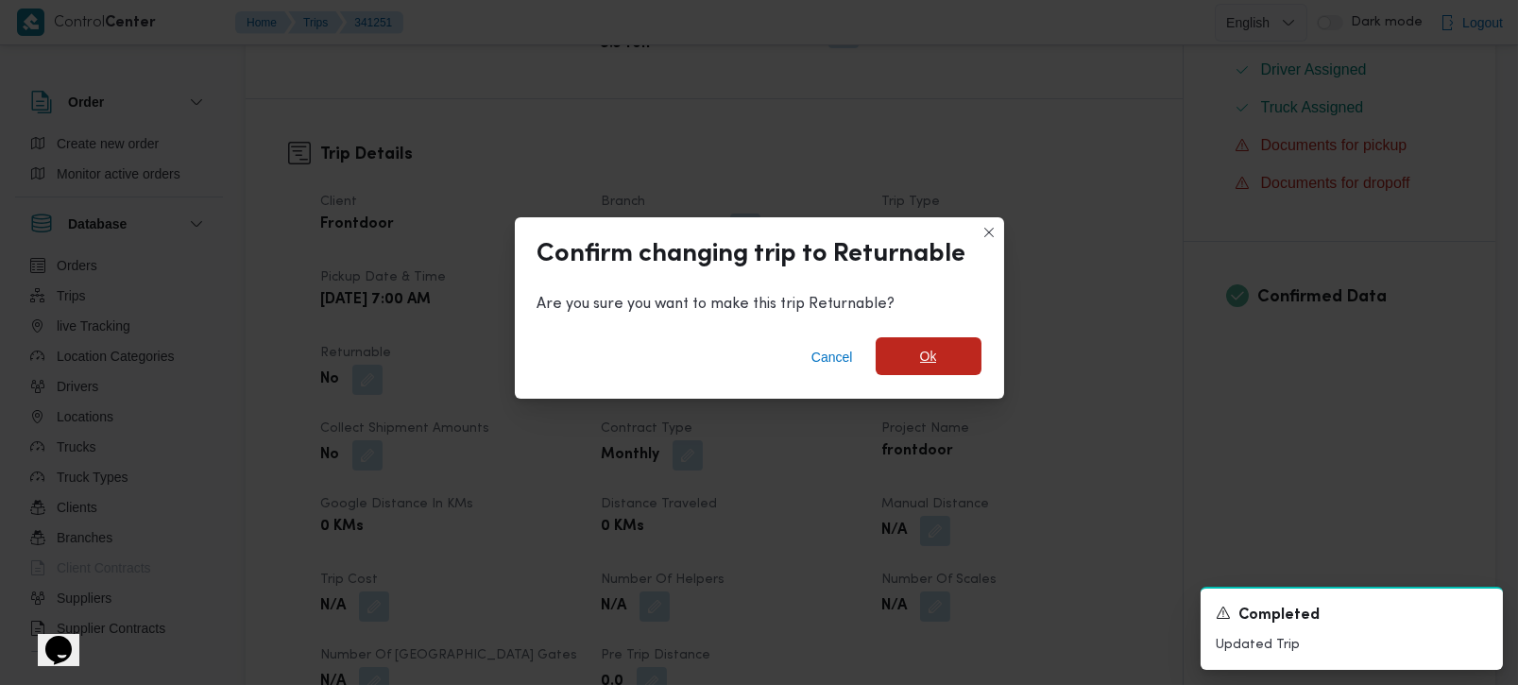
click at [953, 349] on span "Ok" at bounding box center [929, 356] width 106 height 38
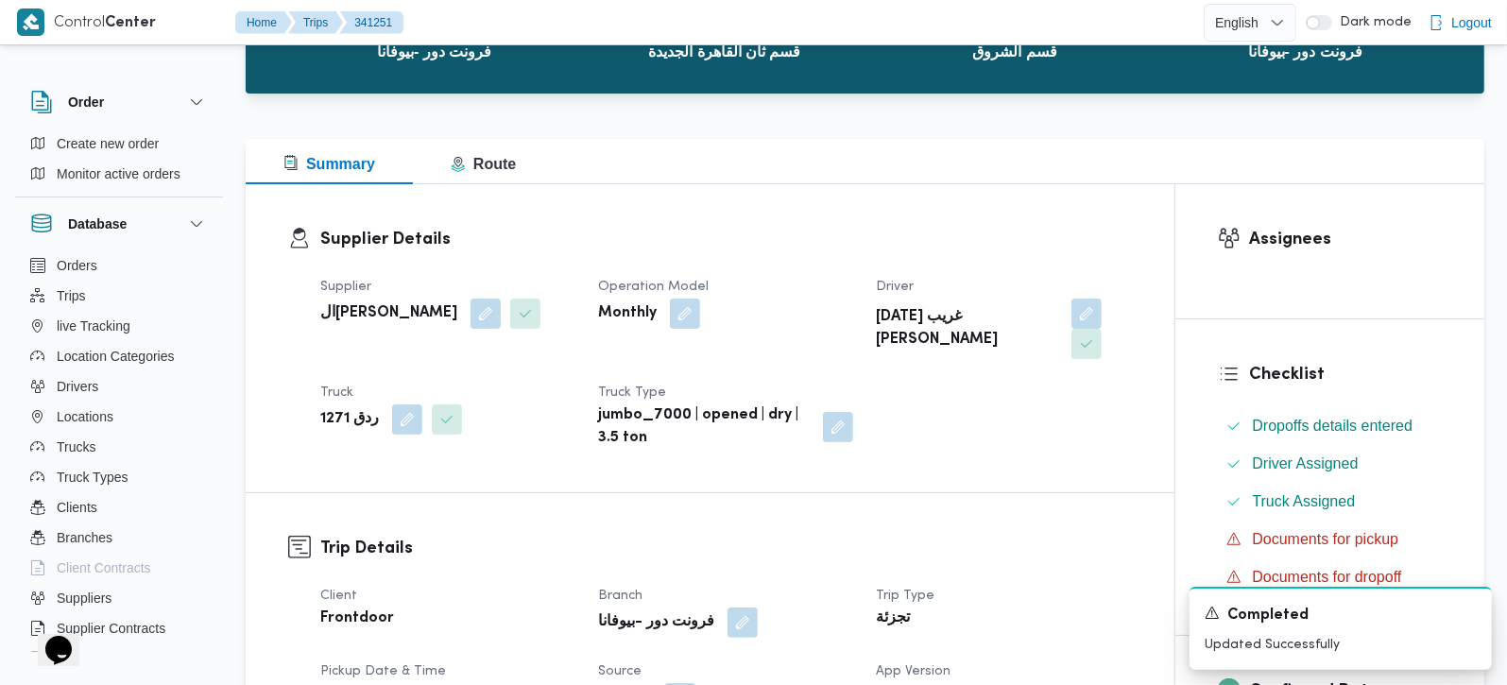
scroll to position [0, 0]
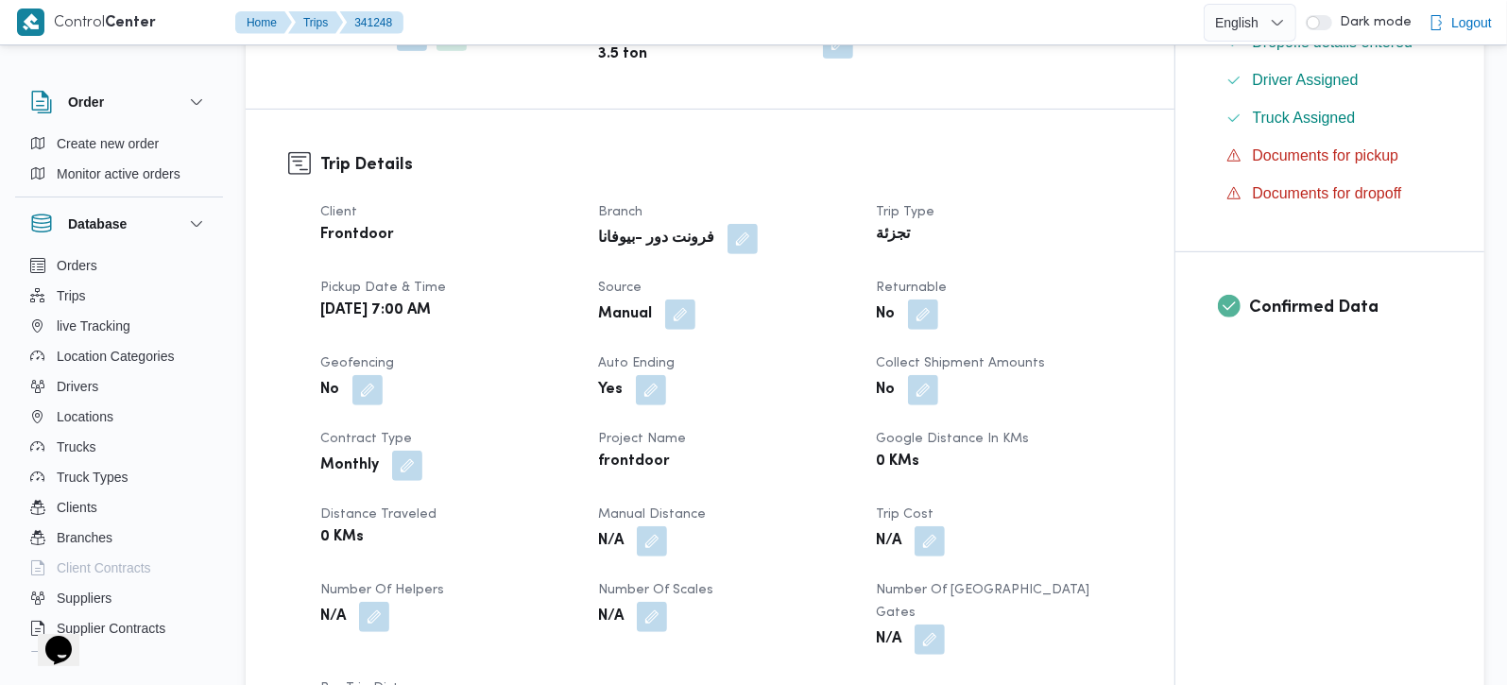
scroll to position [556, 0]
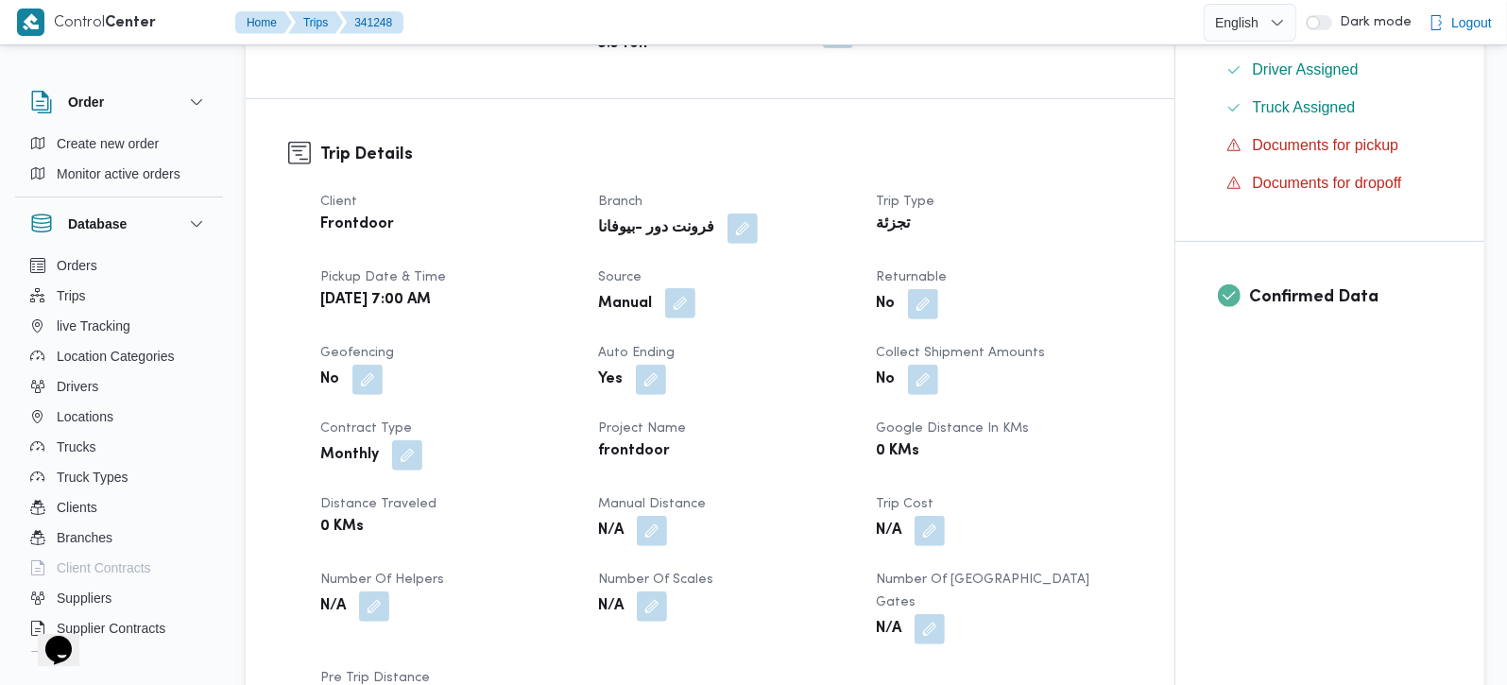
drag, startPoint x: 683, startPoint y: 305, endPoint x: 684, endPoint y: 317, distance: 12.3
click at [684, 306] on button "button" at bounding box center [680, 303] width 30 height 30
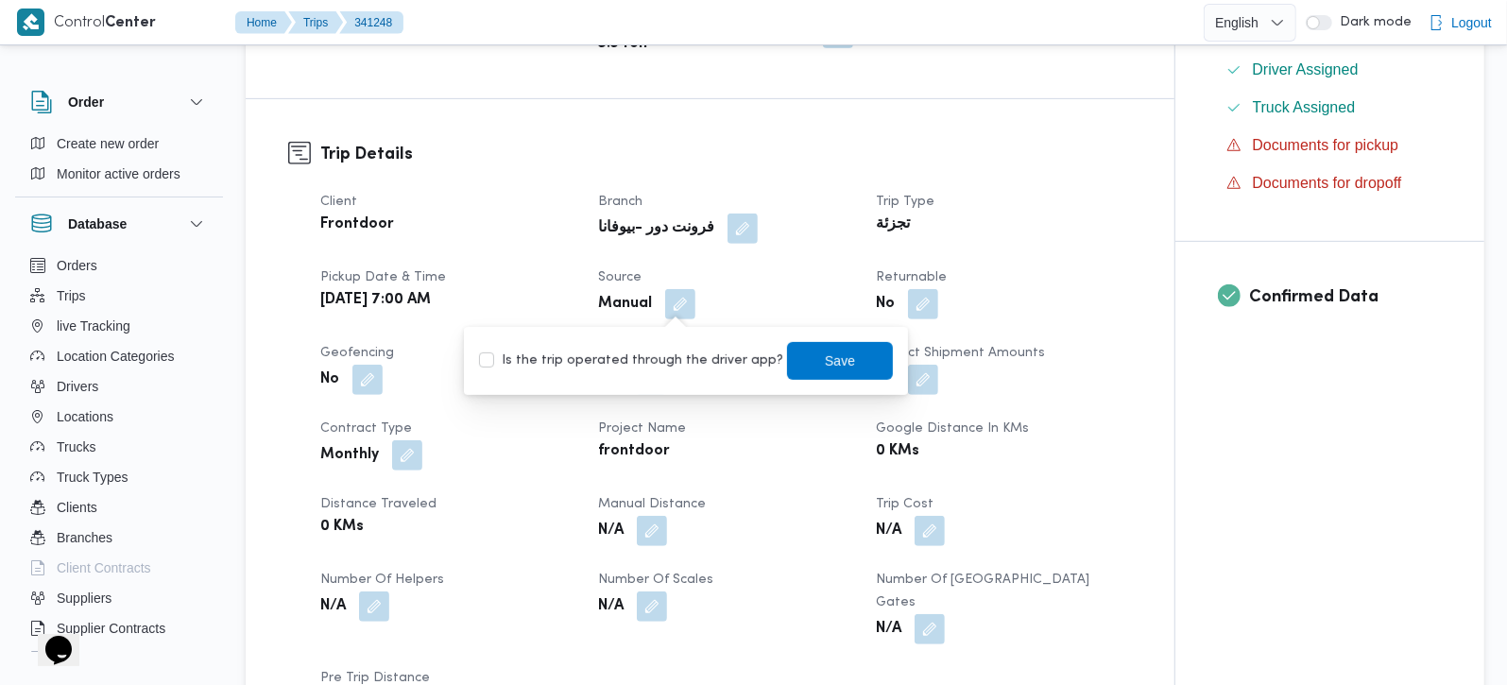
click at [688, 356] on label "Is the trip operated through the driver app?" at bounding box center [631, 361] width 304 height 23
checkbox input "true"
click at [787, 367] on span "Save" at bounding box center [840, 360] width 106 height 38
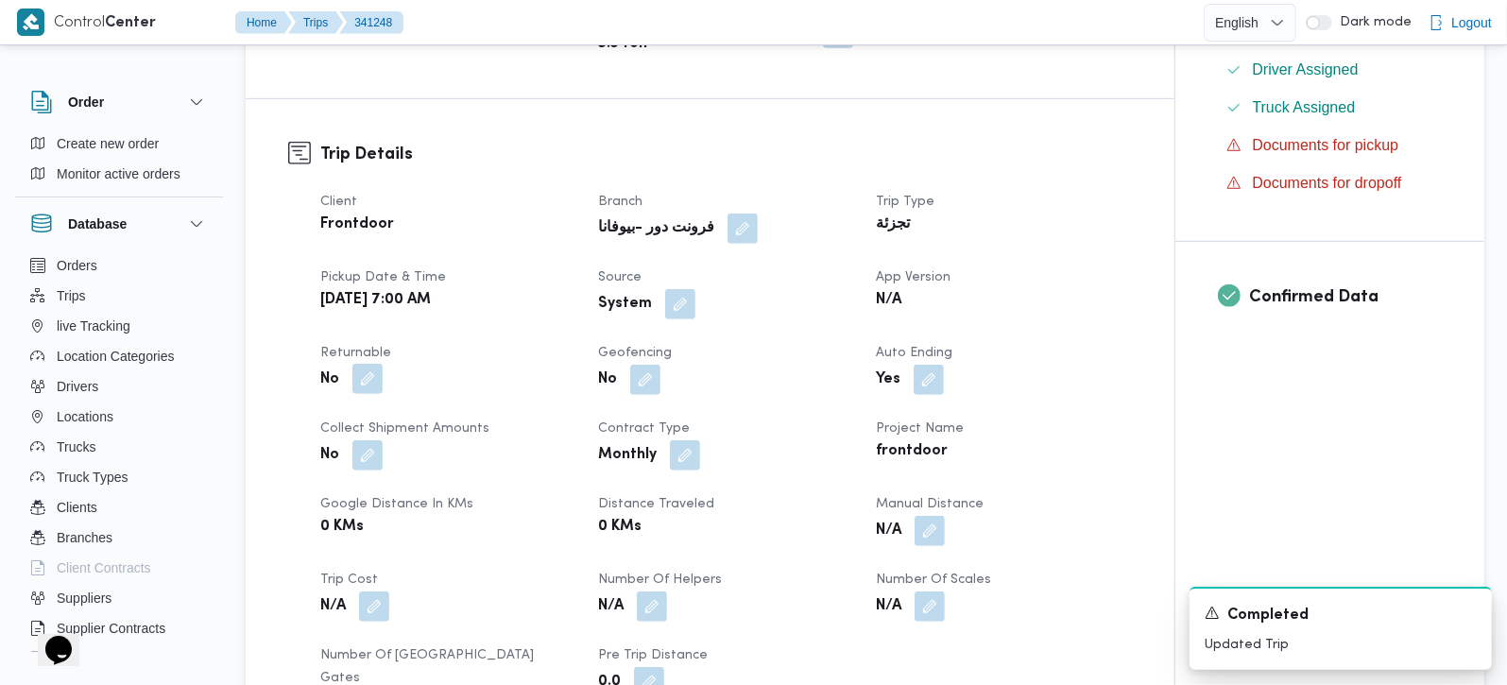
click at [358, 367] on button "button" at bounding box center [367, 379] width 30 height 30
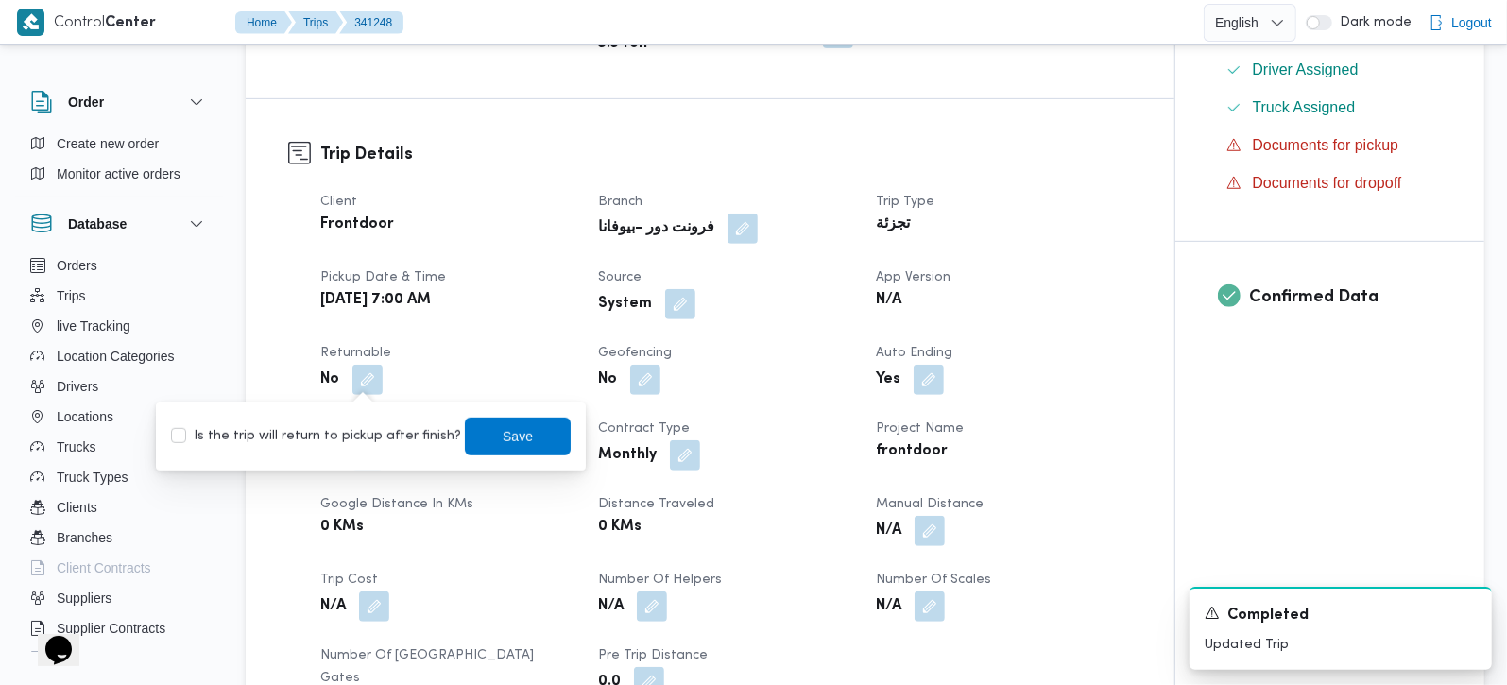
click at [370, 422] on div "Is the trip will return to pickup after finish? Save" at bounding box center [370, 437] width 403 height 42
click at [424, 437] on label "Is the trip will return to pickup after finish?" at bounding box center [316, 436] width 290 height 23
checkbox input "true"
click at [479, 438] on span "Save" at bounding box center [518, 436] width 106 height 38
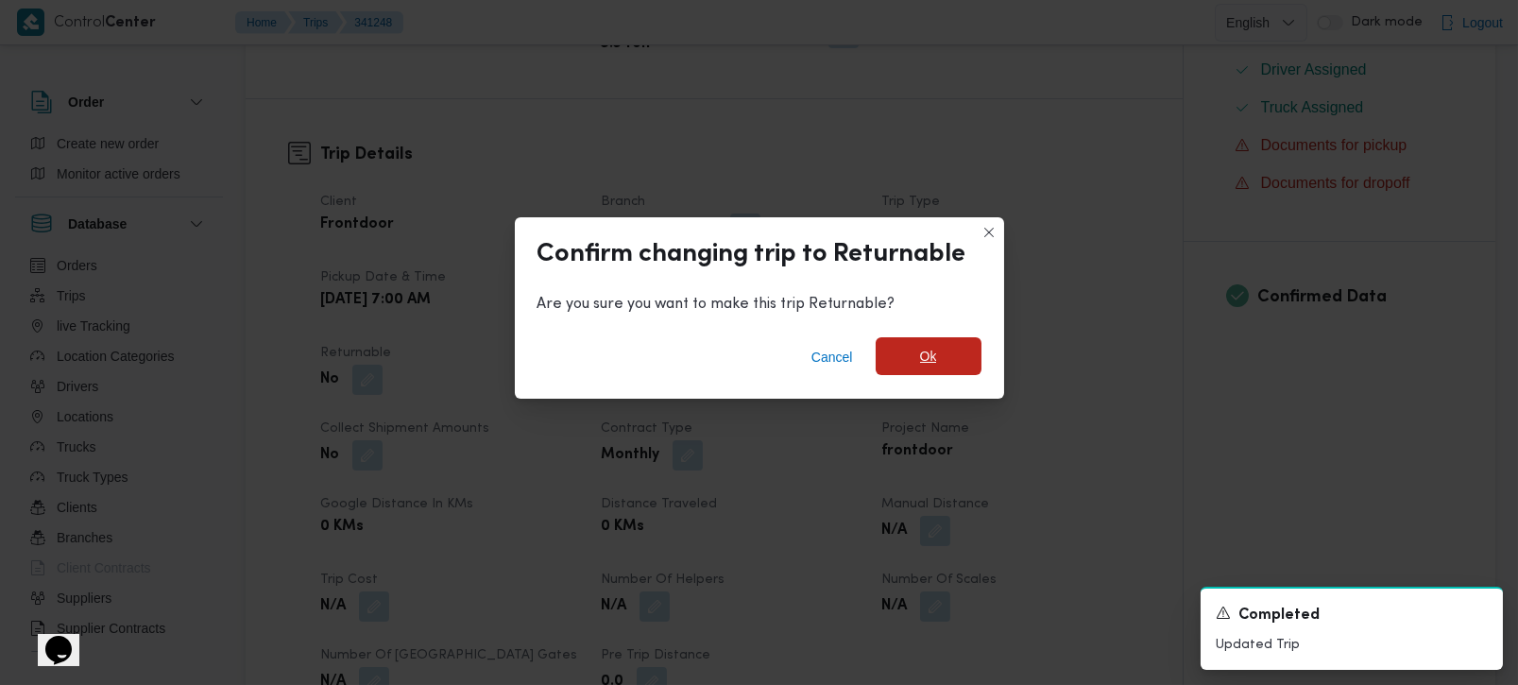
click at [966, 367] on span "Ok" at bounding box center [929, 356] width 106 height 38
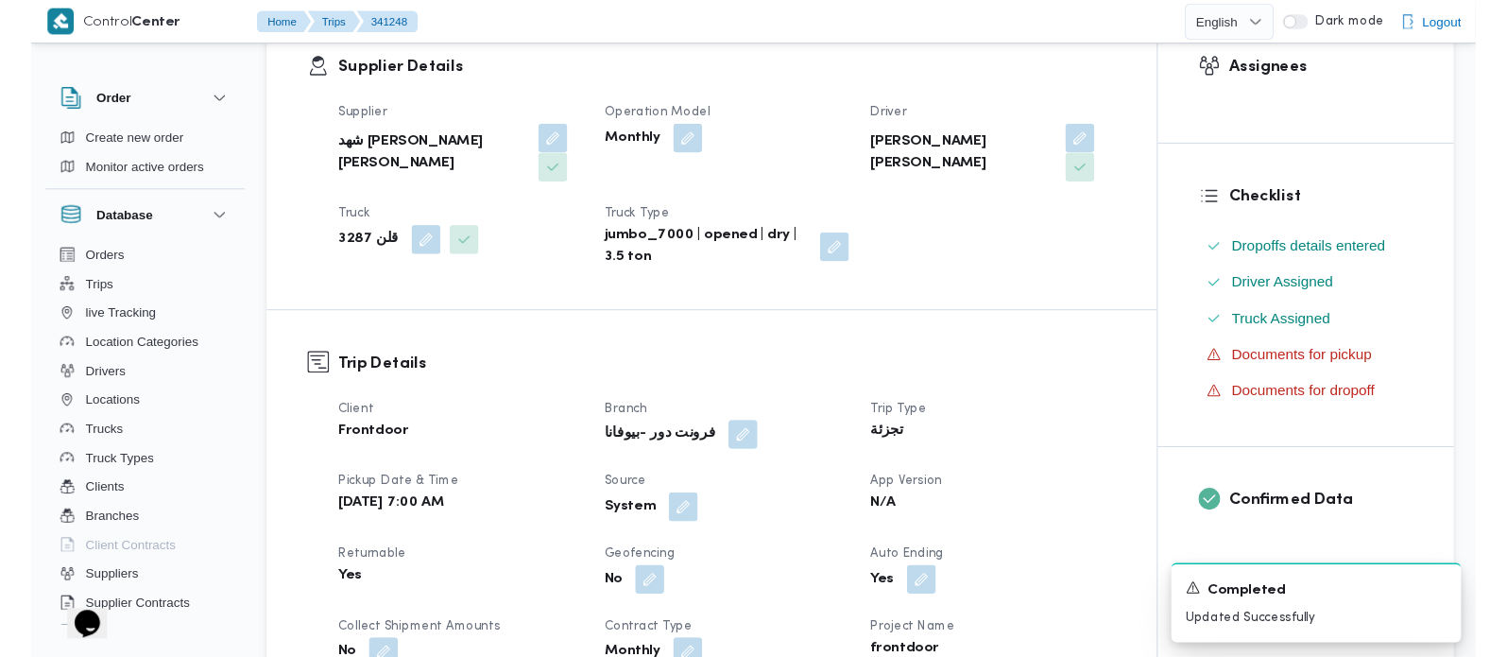
scroll to position [0, 0]
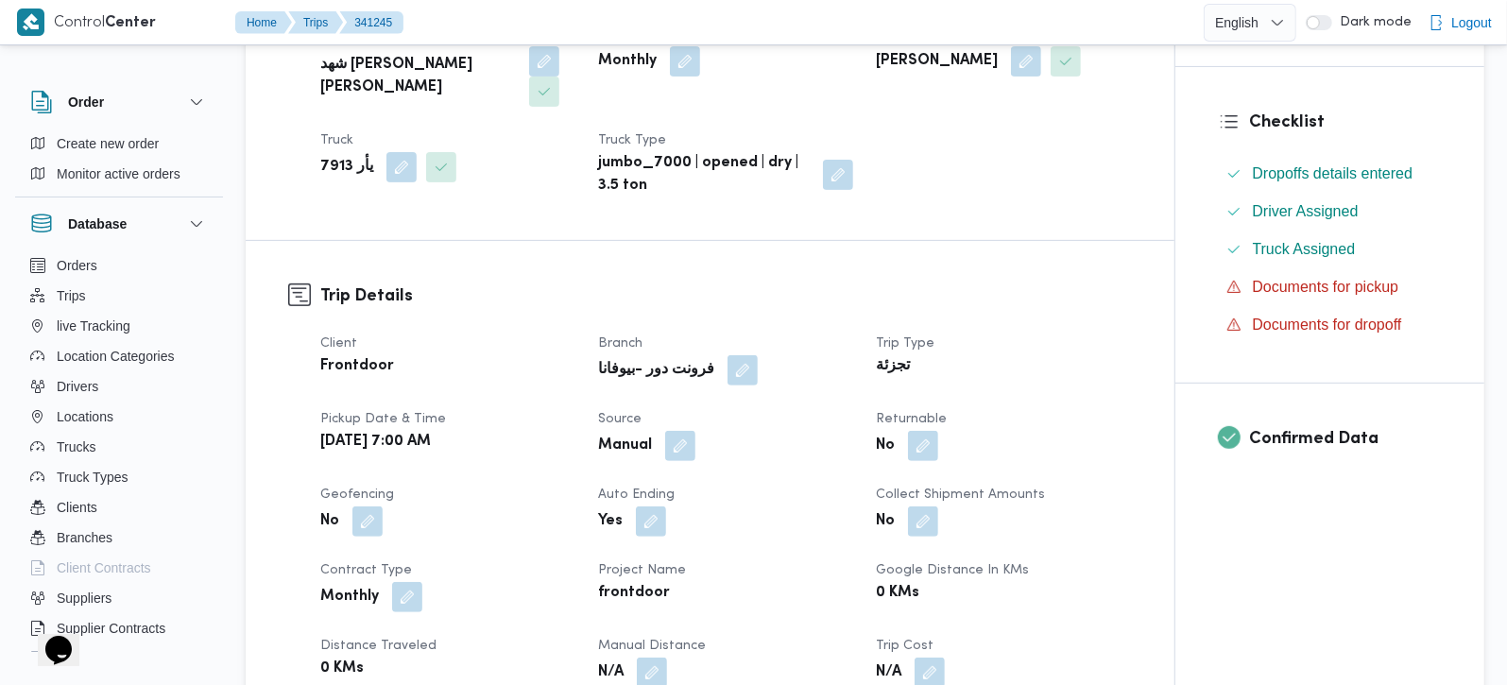
scroll to position [444, 0]
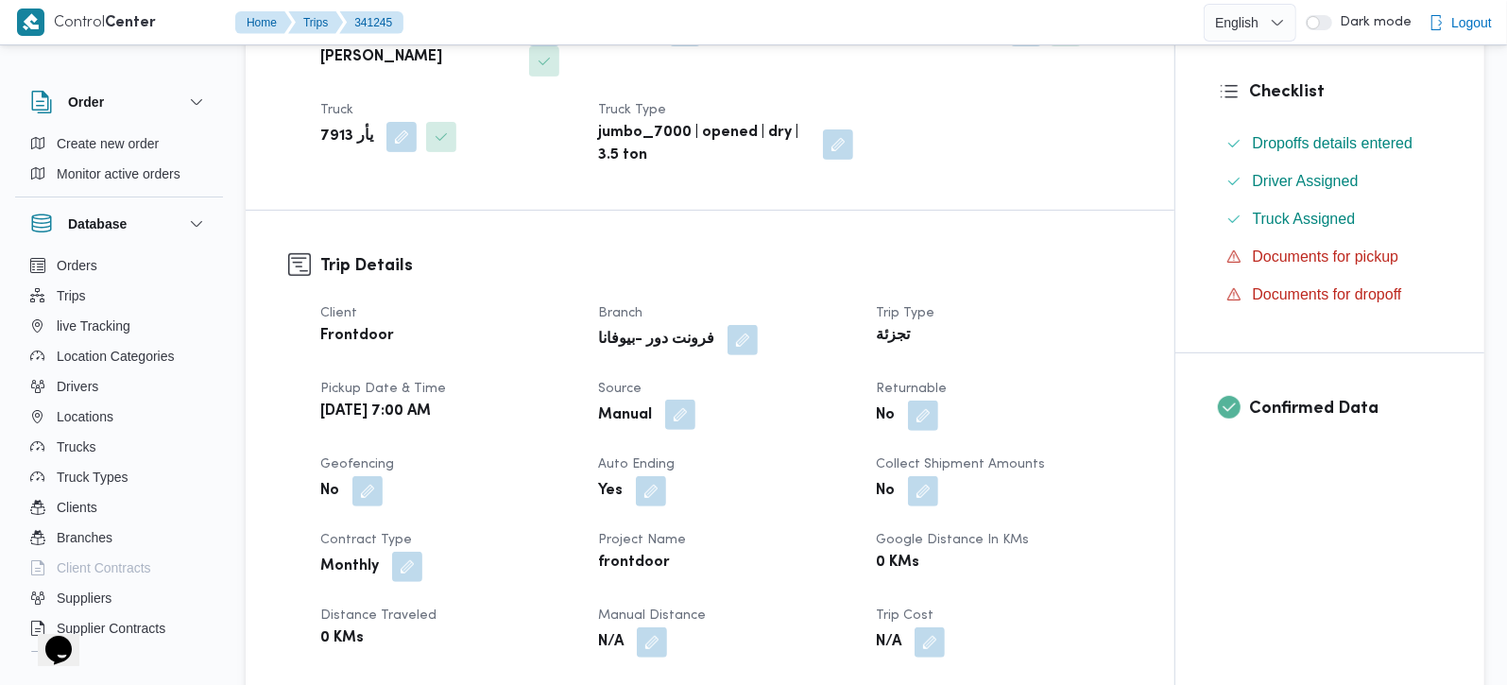
click at [689, 429] on span at bounding box center [676, 416] width 40 height 30
click at [675, 424] on button "button" at bounding box center [680, 415] width 30 height 30
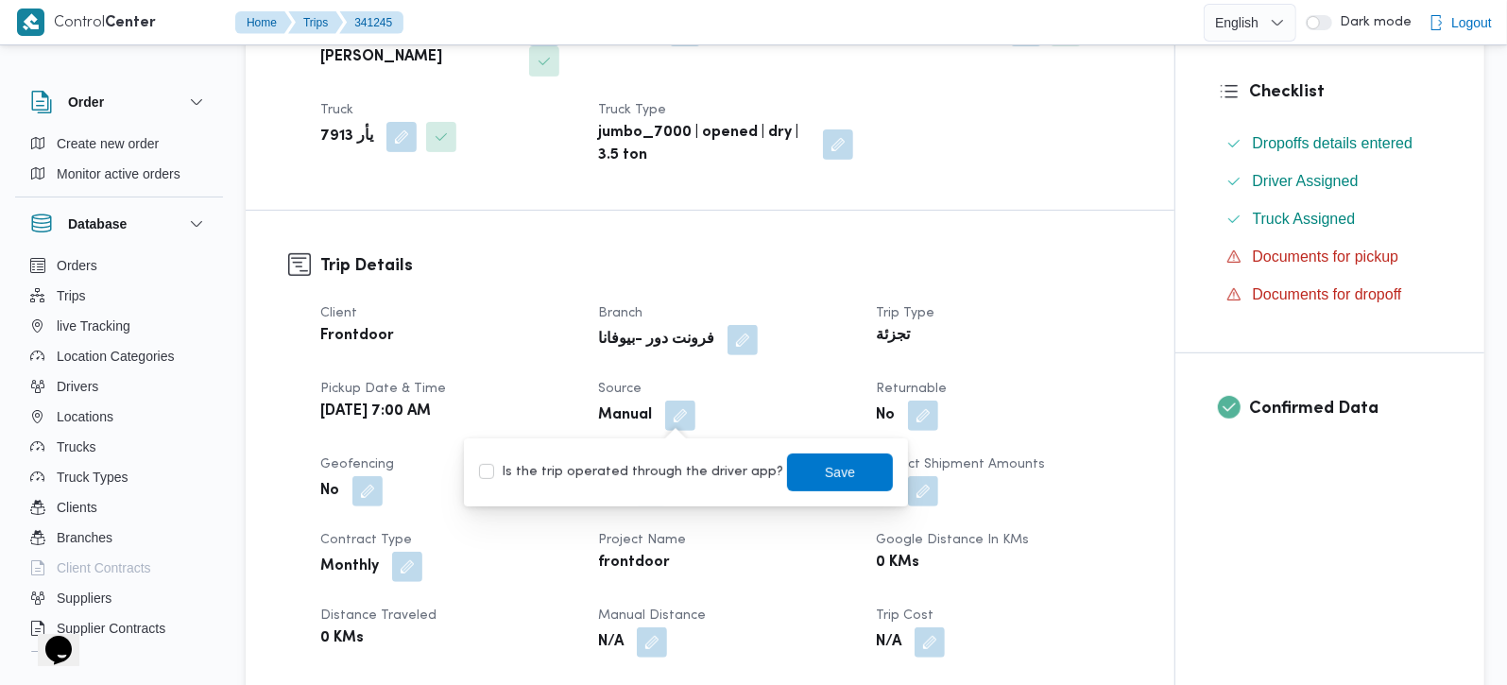
click at [659, 470] on label "Is the trip operated through the driver app?" at bounding box center [631, 472] width 304 height 23
checkbox input "true"
click at [791, 476] on span "Save" at bounding box center [840, 472] width 106 height 38
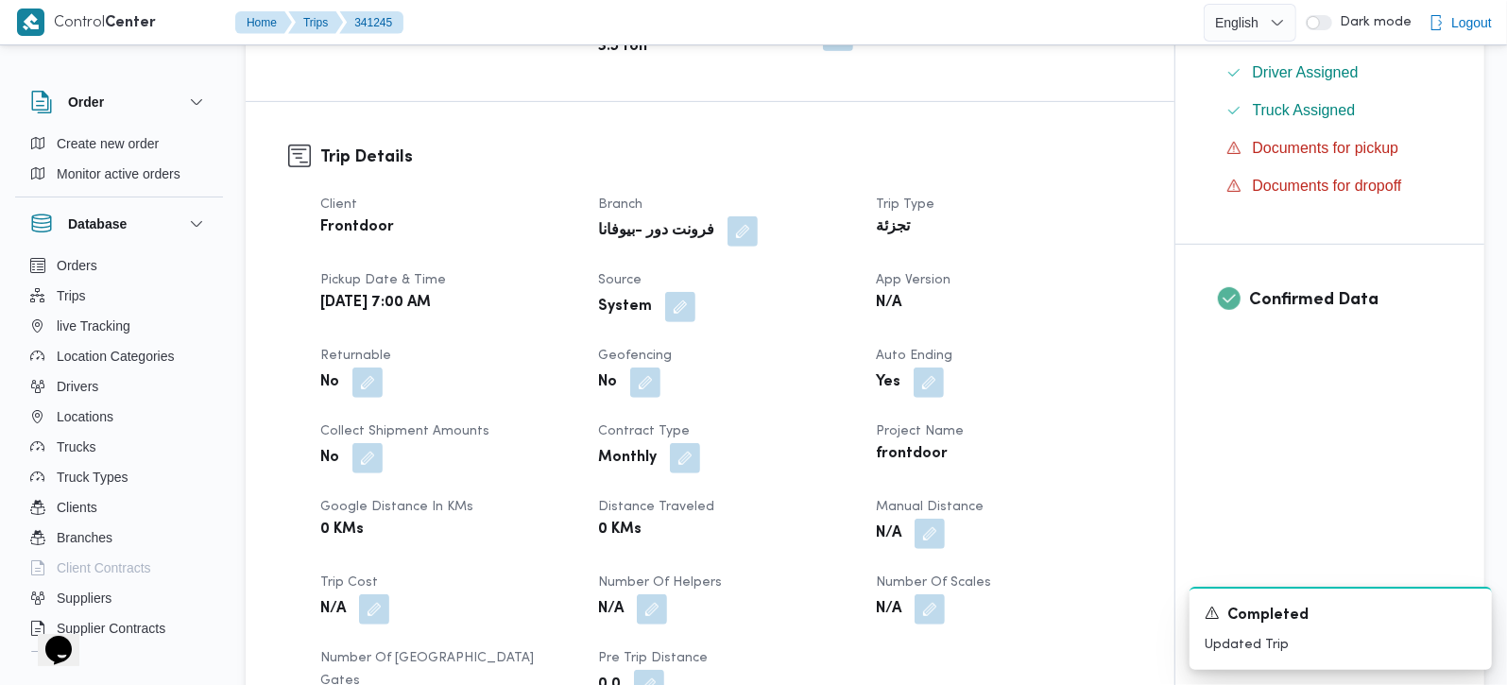
scroll to position [556, 0]
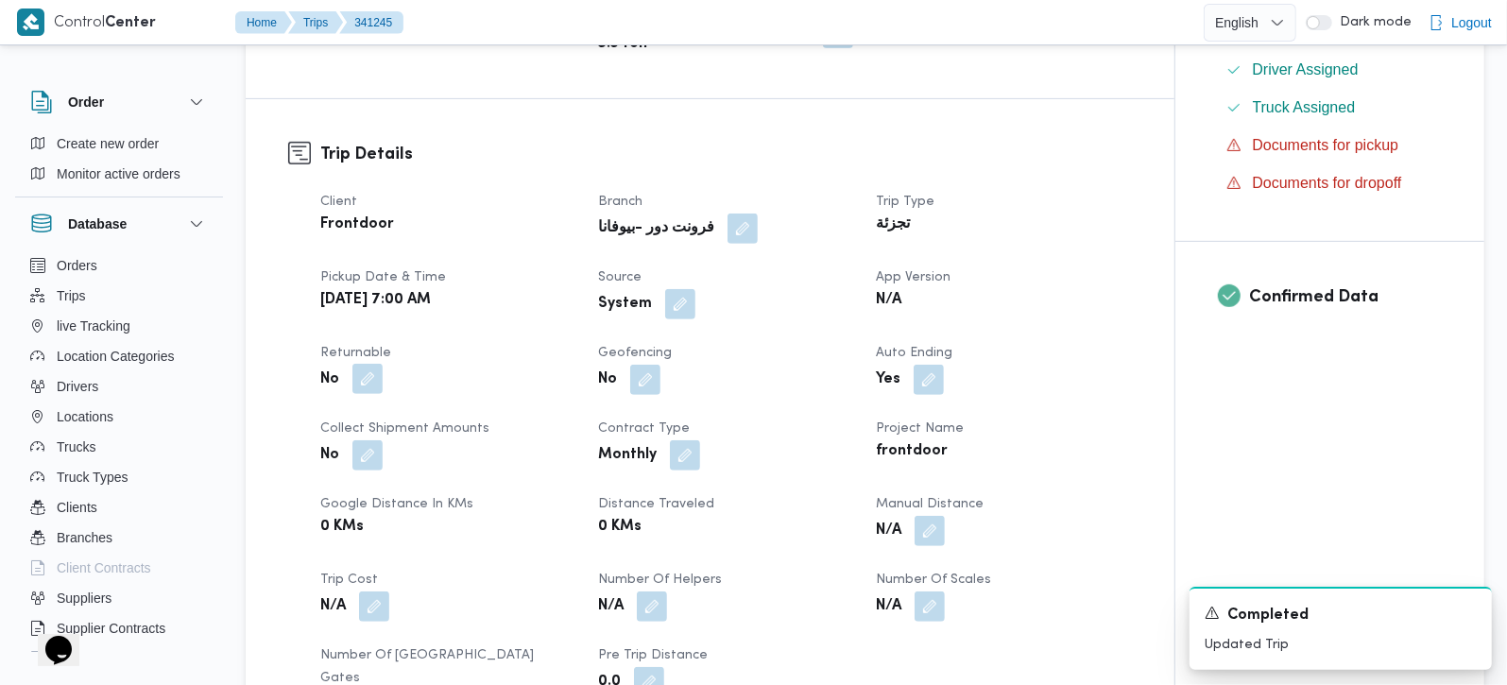
click at [374, 368] on button "button" at bounding box center [367, 379] width 30 height 30
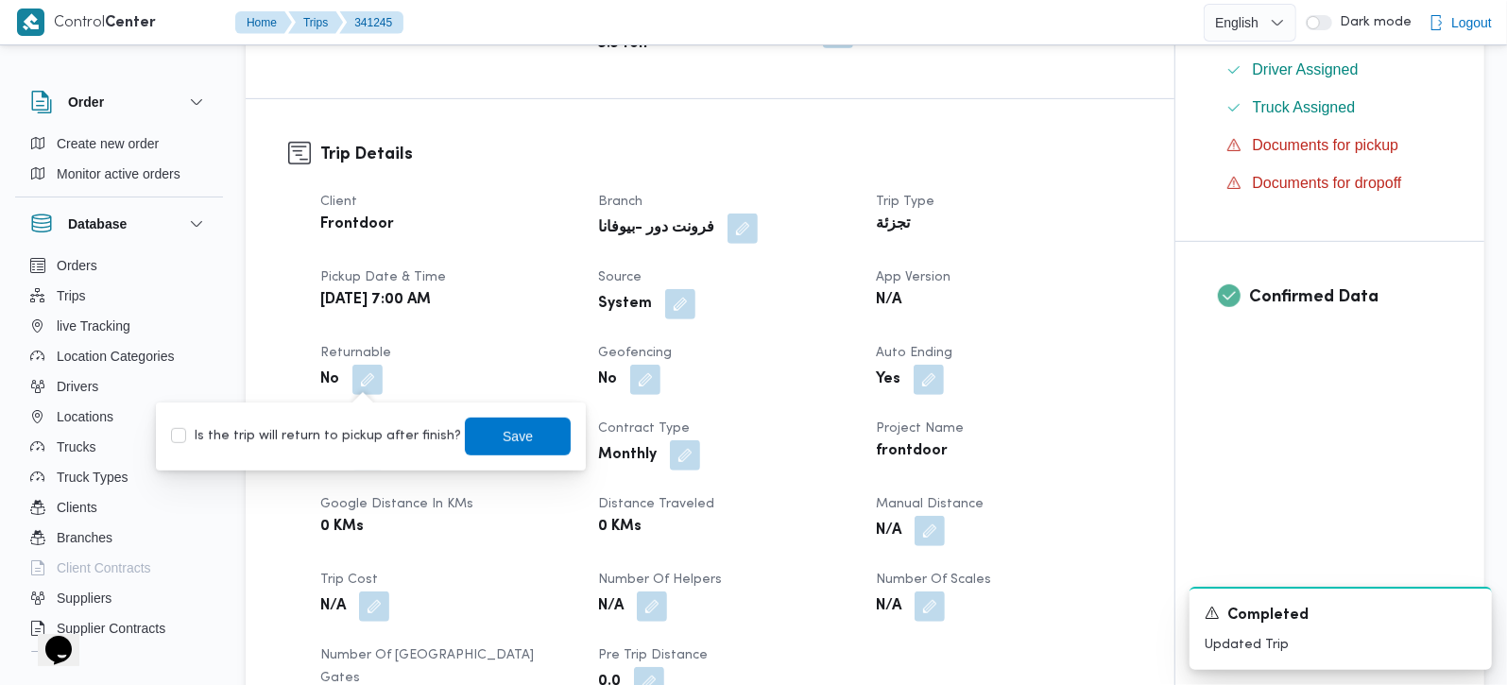
click at [363, 426] on label "Is the trip will return to pickup after finish?" at bounding box center [316, 436] width 290 height 23
checkbox input "true"
click at [515, 419] on span "Save" at bounding box center [518, 436] width 106 height 38
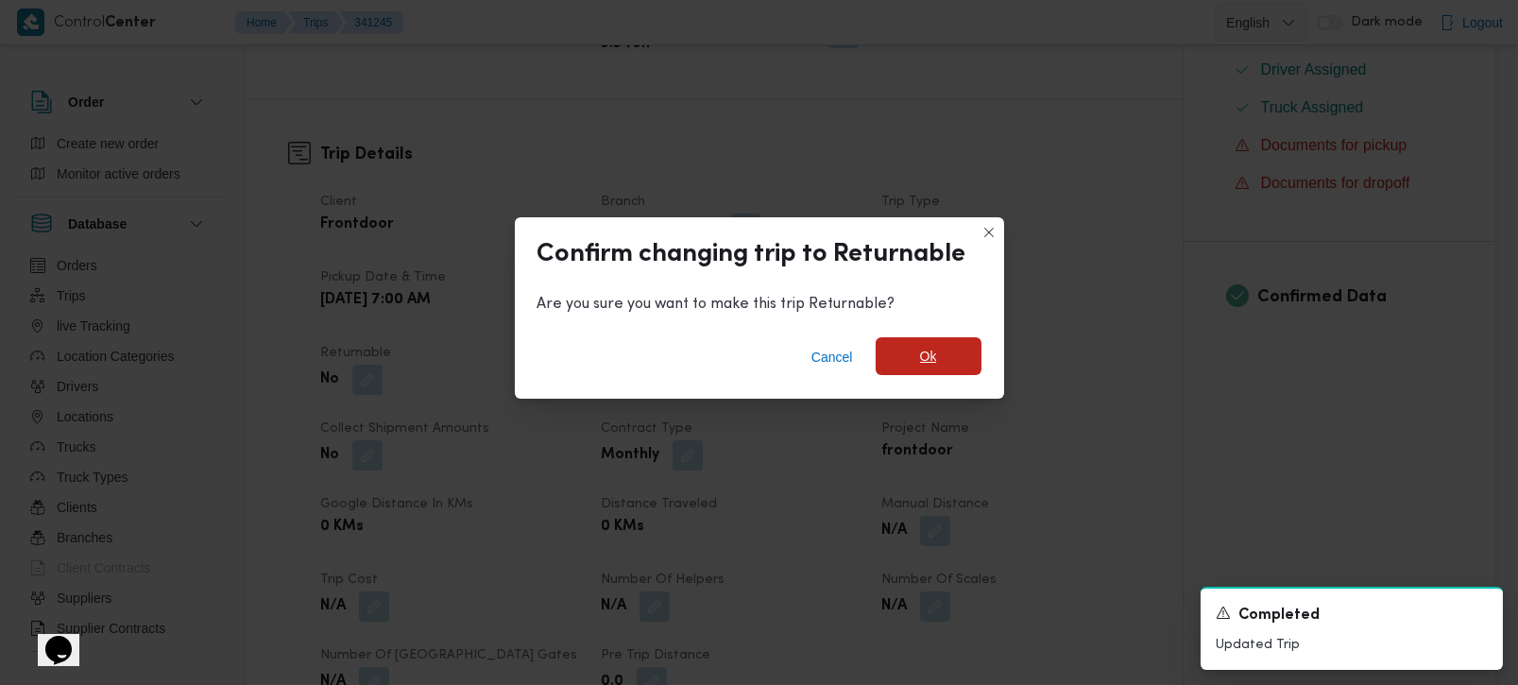
click at [887, 349] on span "Ok" at bounding box center [929, 356] width 106 height 38
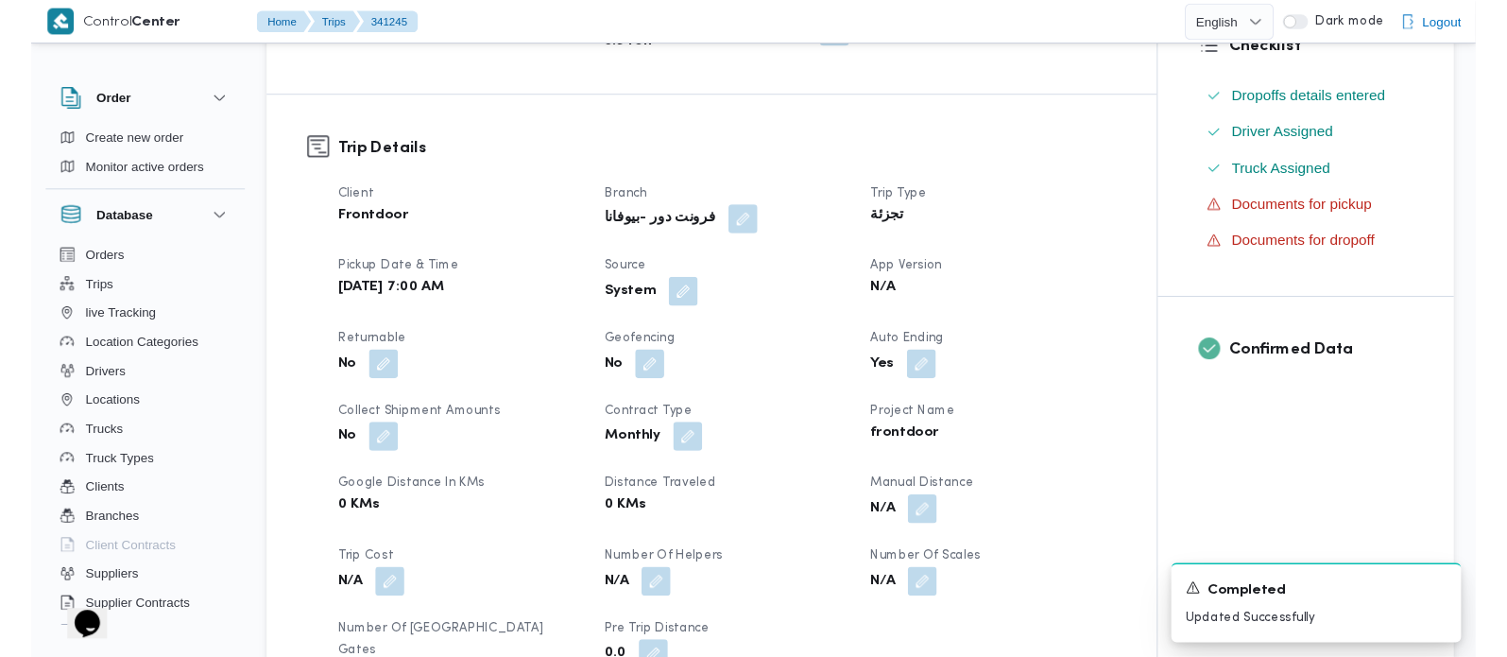
scroll to position [111, 0]
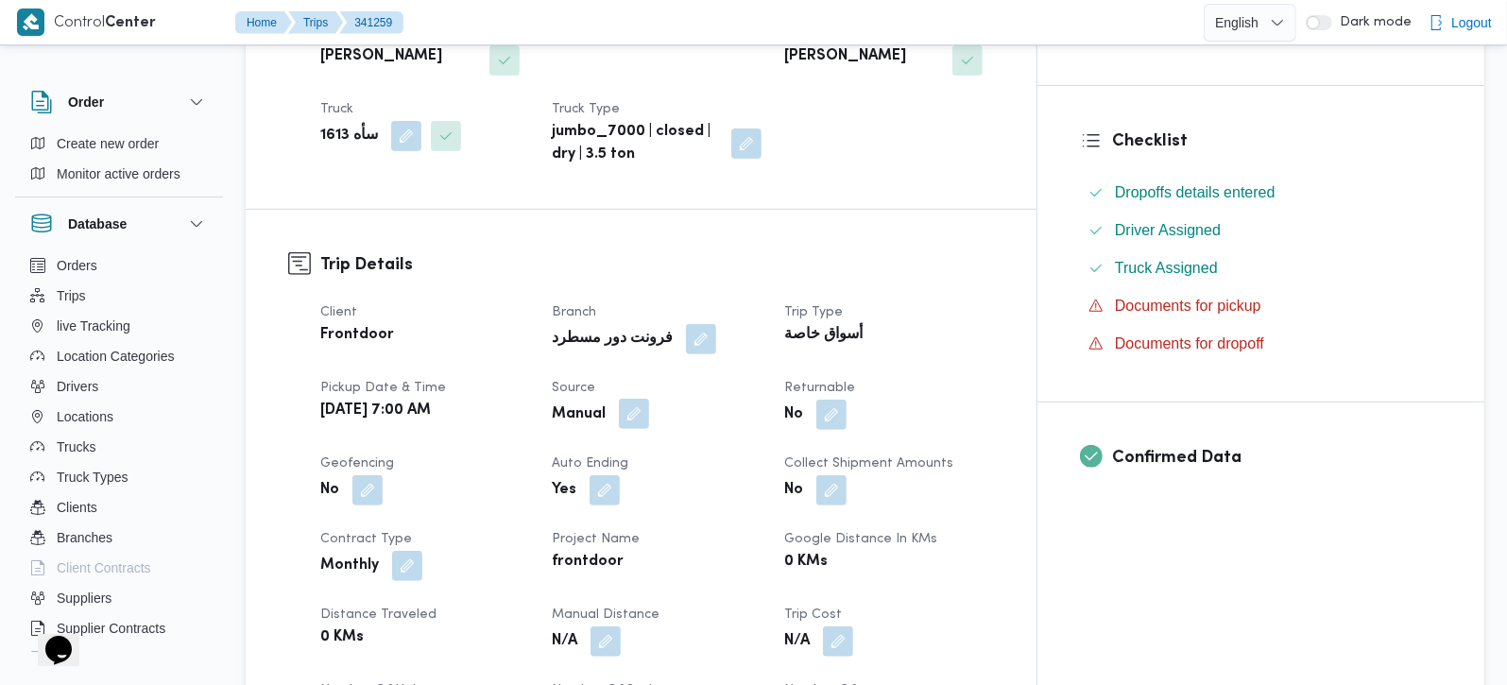
click at [649, 399] on button "button" at bounding box center [634, 414] width 30 height 30
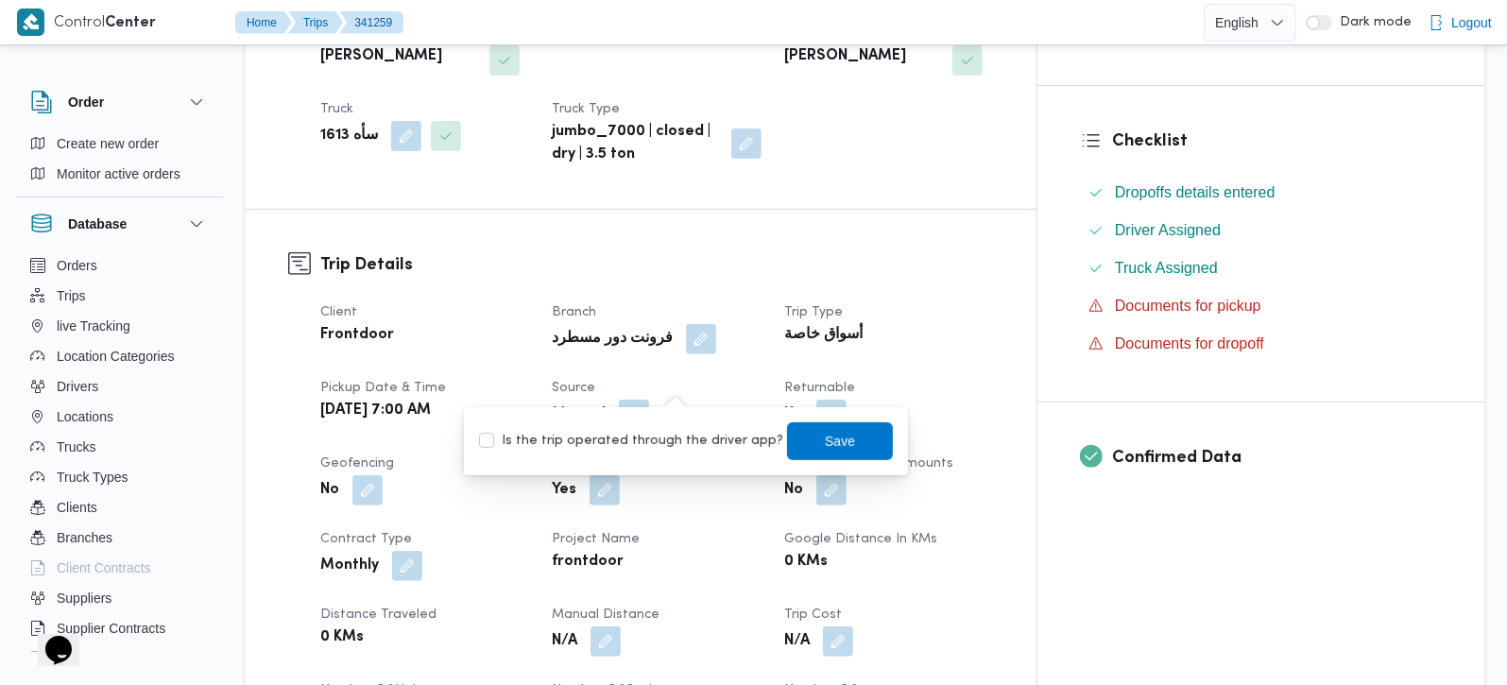
click at [666, 431] on label "Is the trip operated through the driver app?" at bounding box center [631, 441] width 304 height 23
checkbox input "true"
click at [820, 456] on span "Save" at bounding box center [840, 440] width 106 height 38
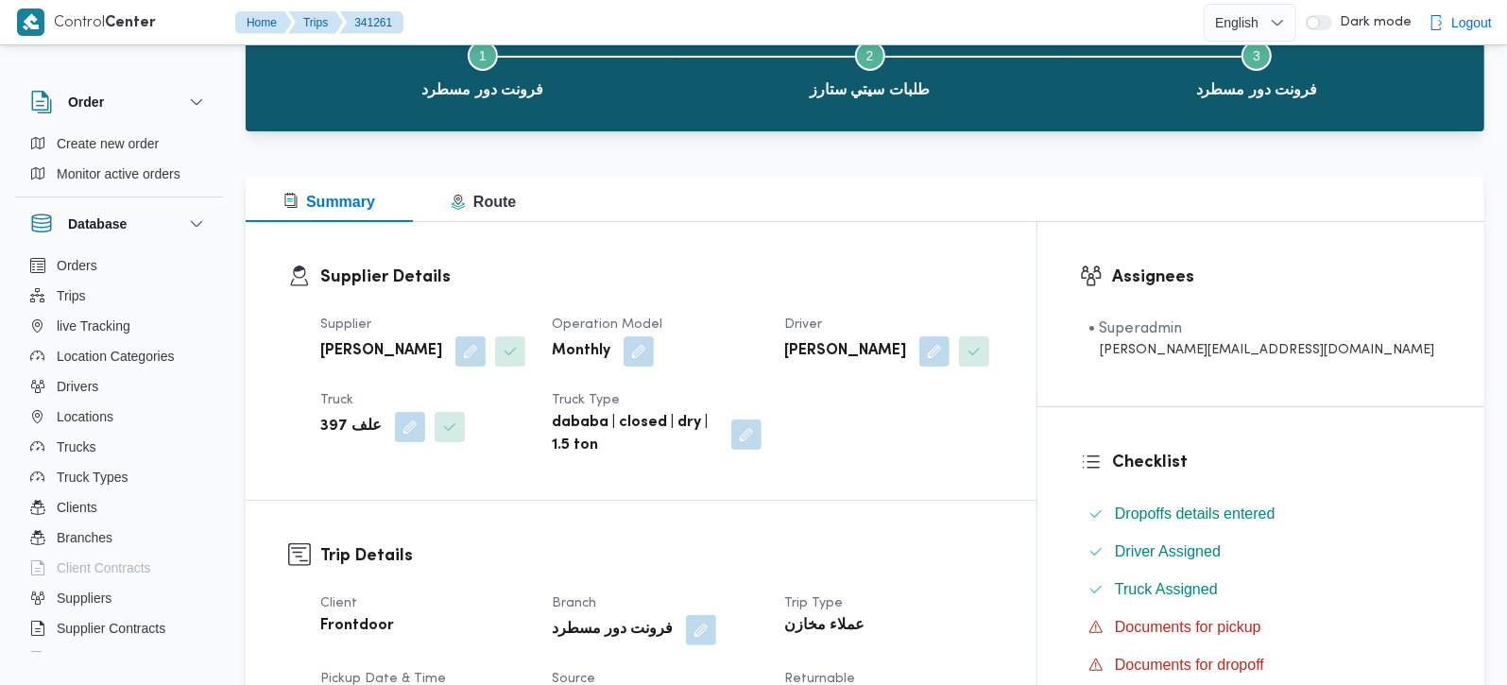
scroll to position [444, 0]
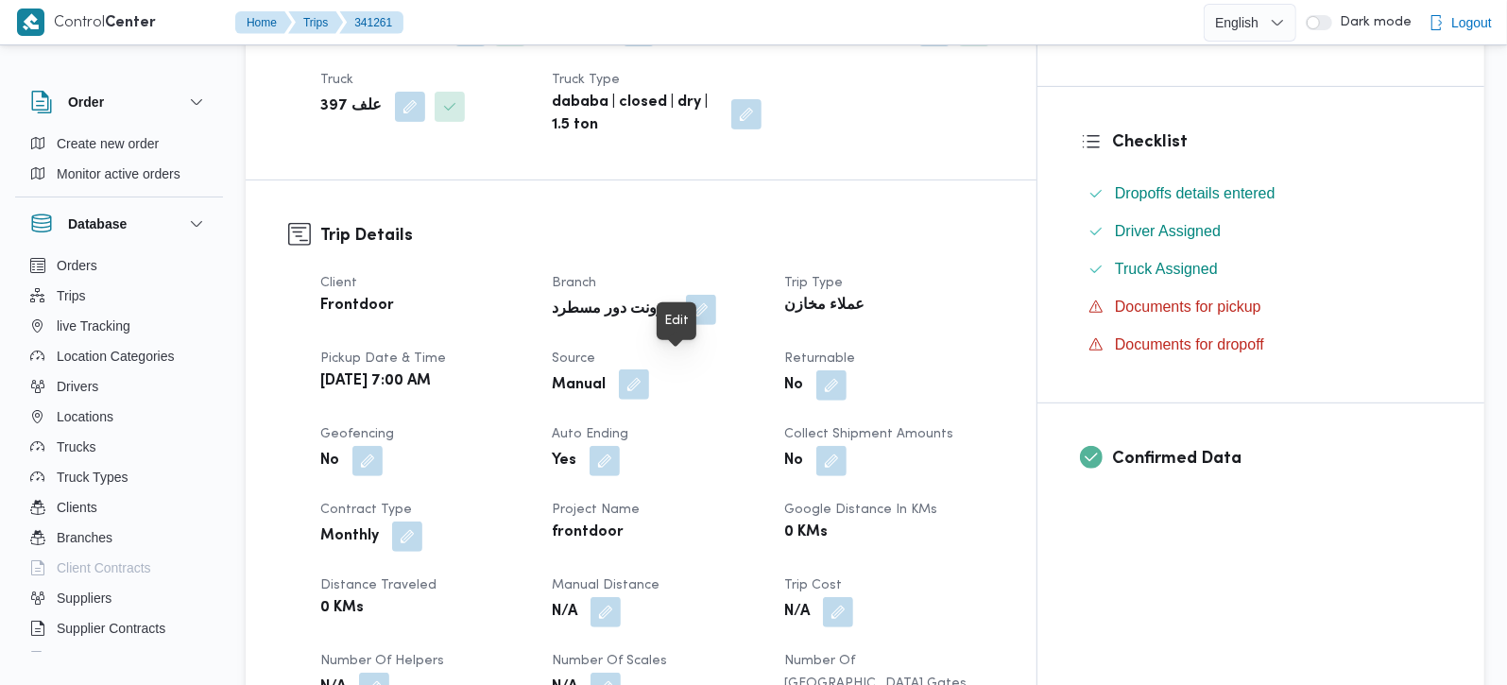
click at [649, 370] on button "button" at bounding box center [634, 384] width 30 height 30
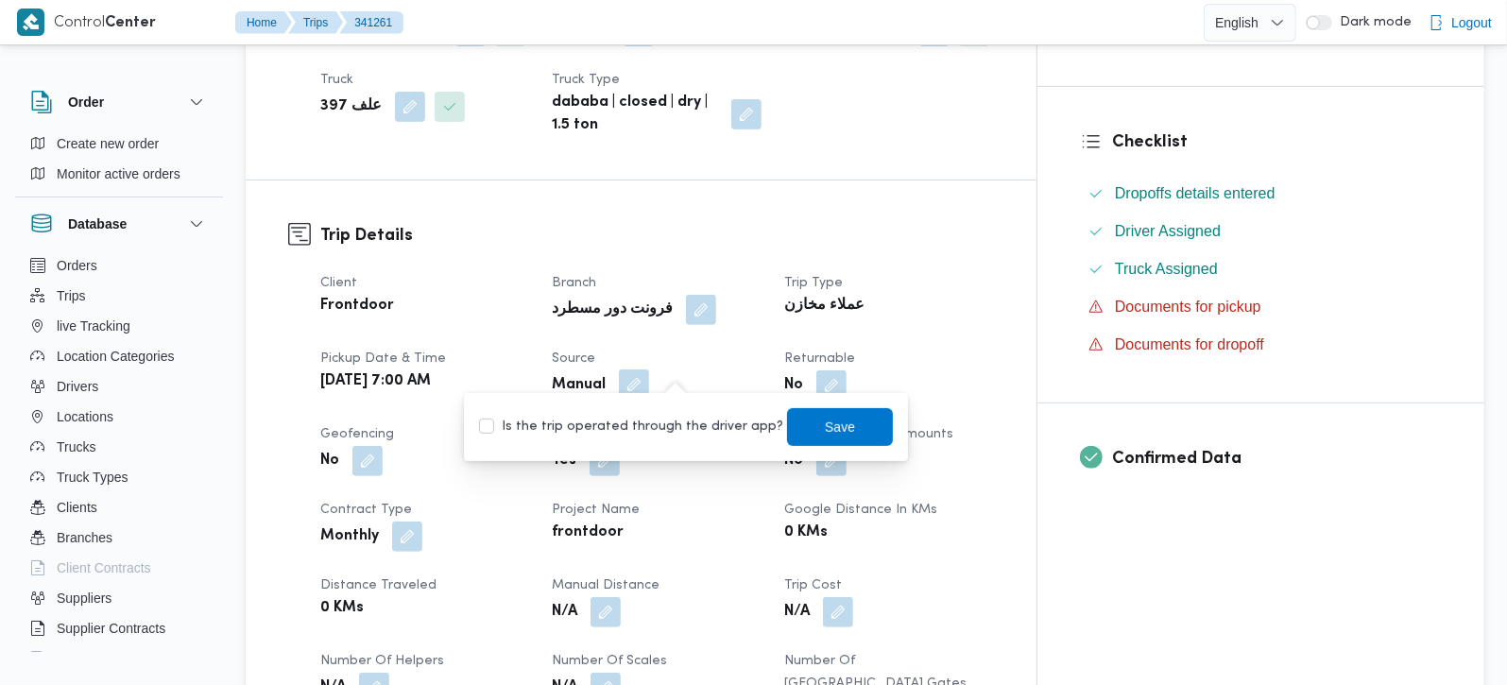
click at [676, 418] on label "Is the trip operated through the driver app?" at bounding box center [631, 427] width 304 height 23
checkbox input "true"
click at [803, 431] on span "Save" at bounding box center [840, 426] width 106 height 38
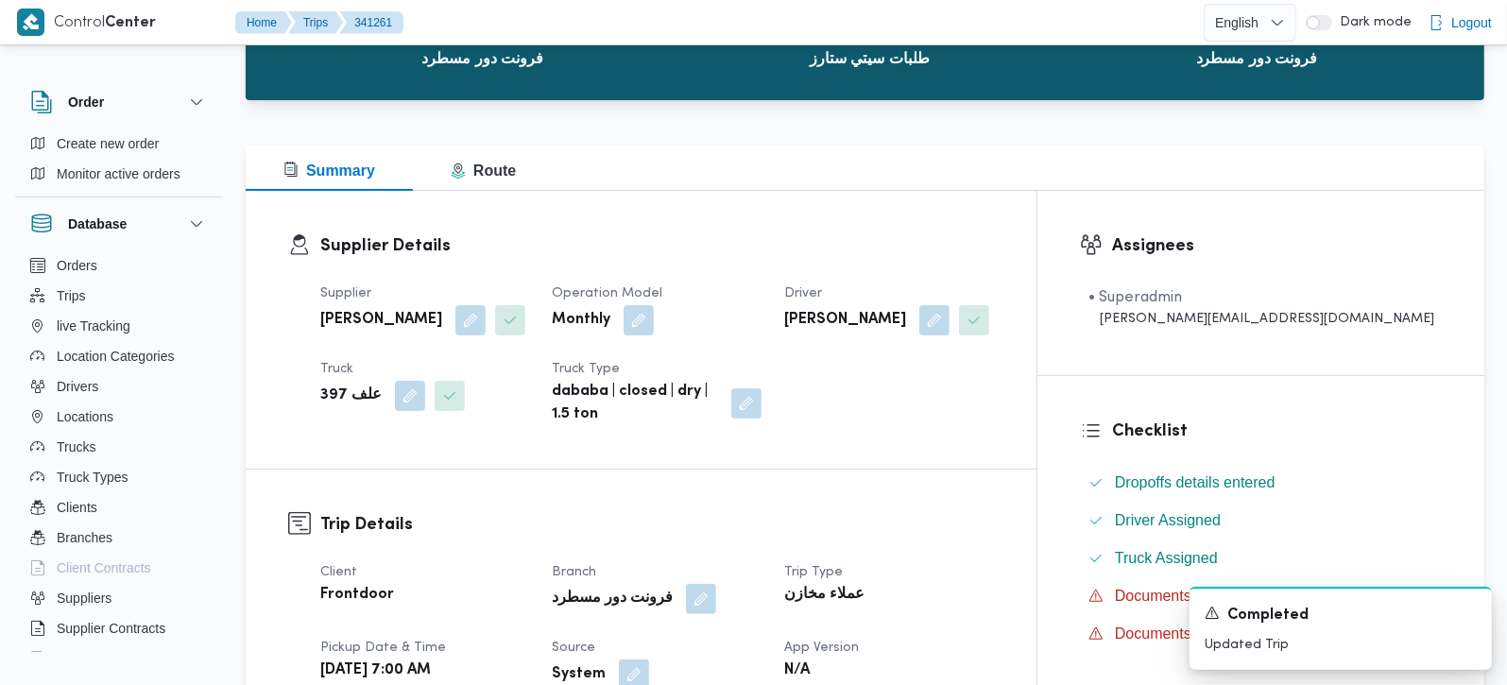
scroll to position [0, 0]
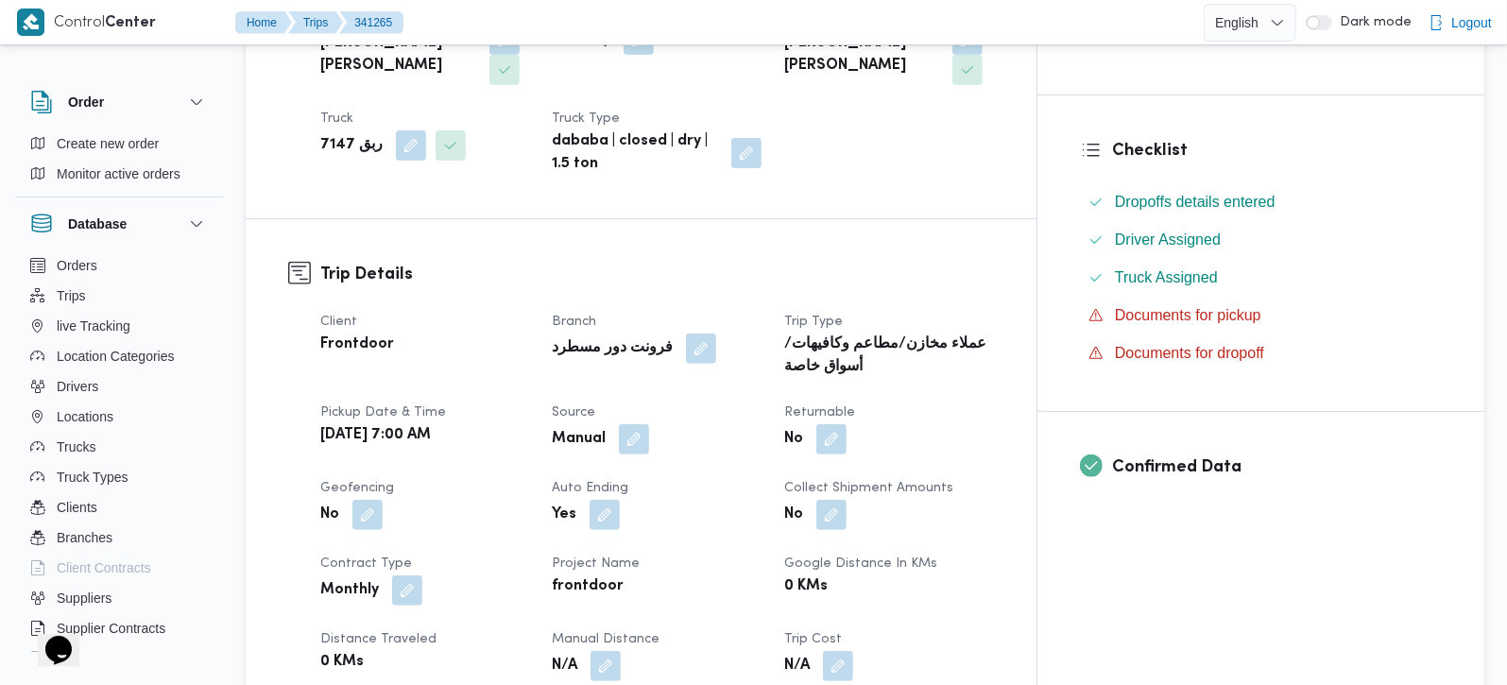
scroll to position [444, 0]
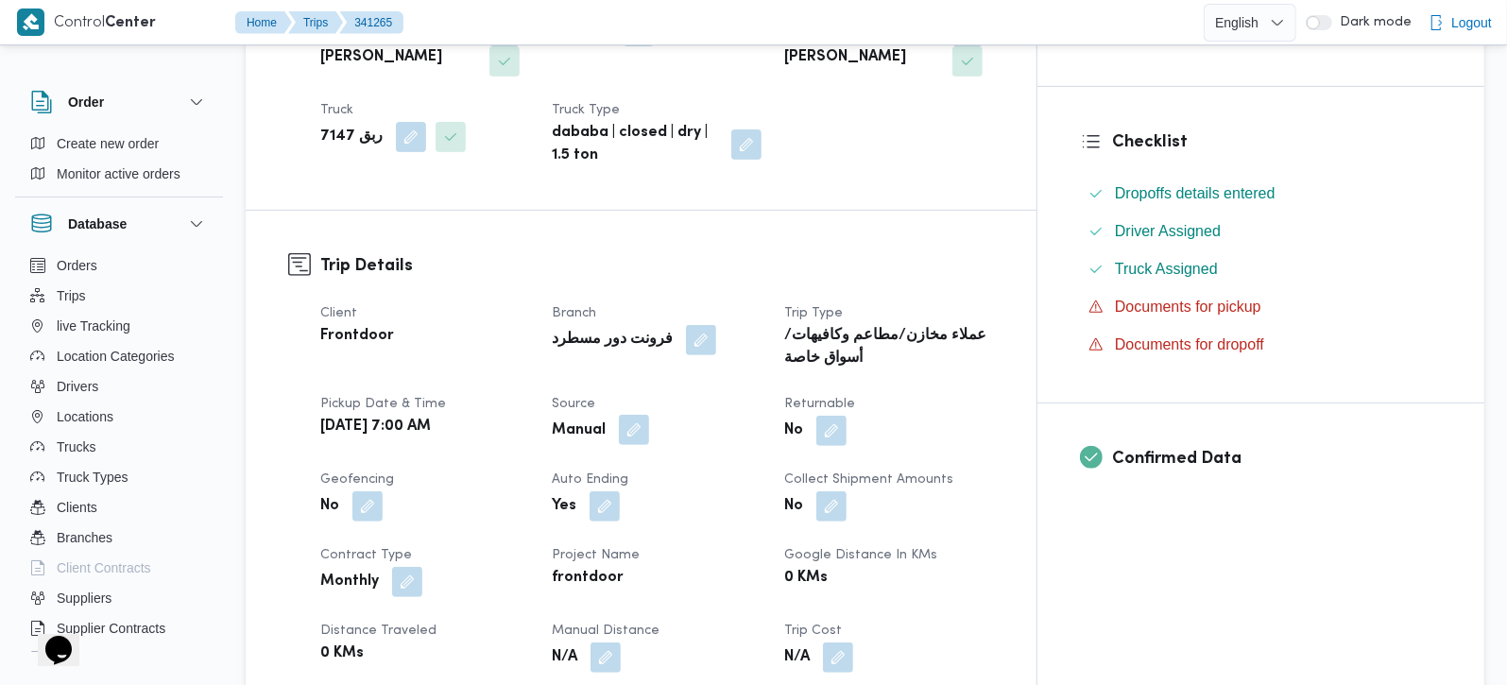
click at [649, 415] on button "button" at bounding box center [634, 430] width 30 height 30
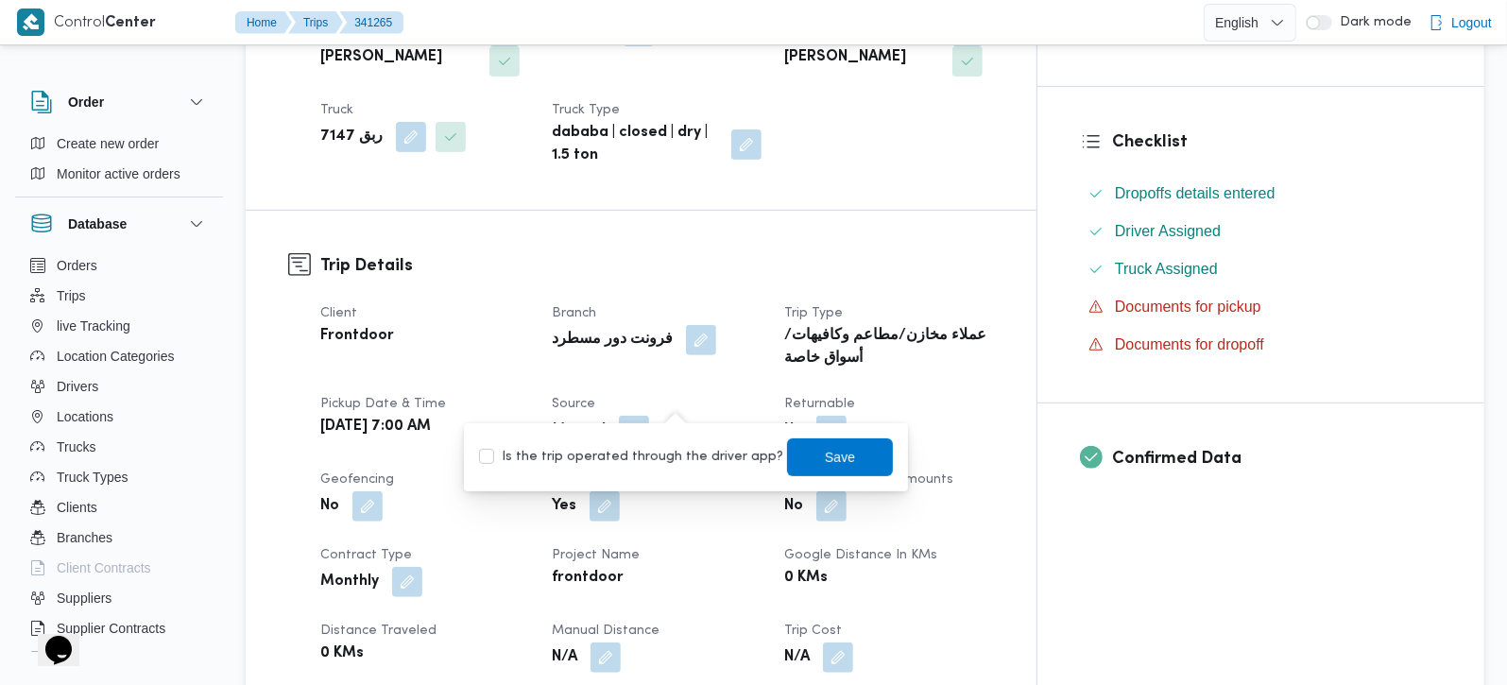
click at [666, 448] on label "Is the trip operated through the driver app?" at bounding box center [631, 457] width 304 height 23
checkbox input "true"
click at [796, 450] on span "Save" at bounding box center [840, 456] width 106 height 38
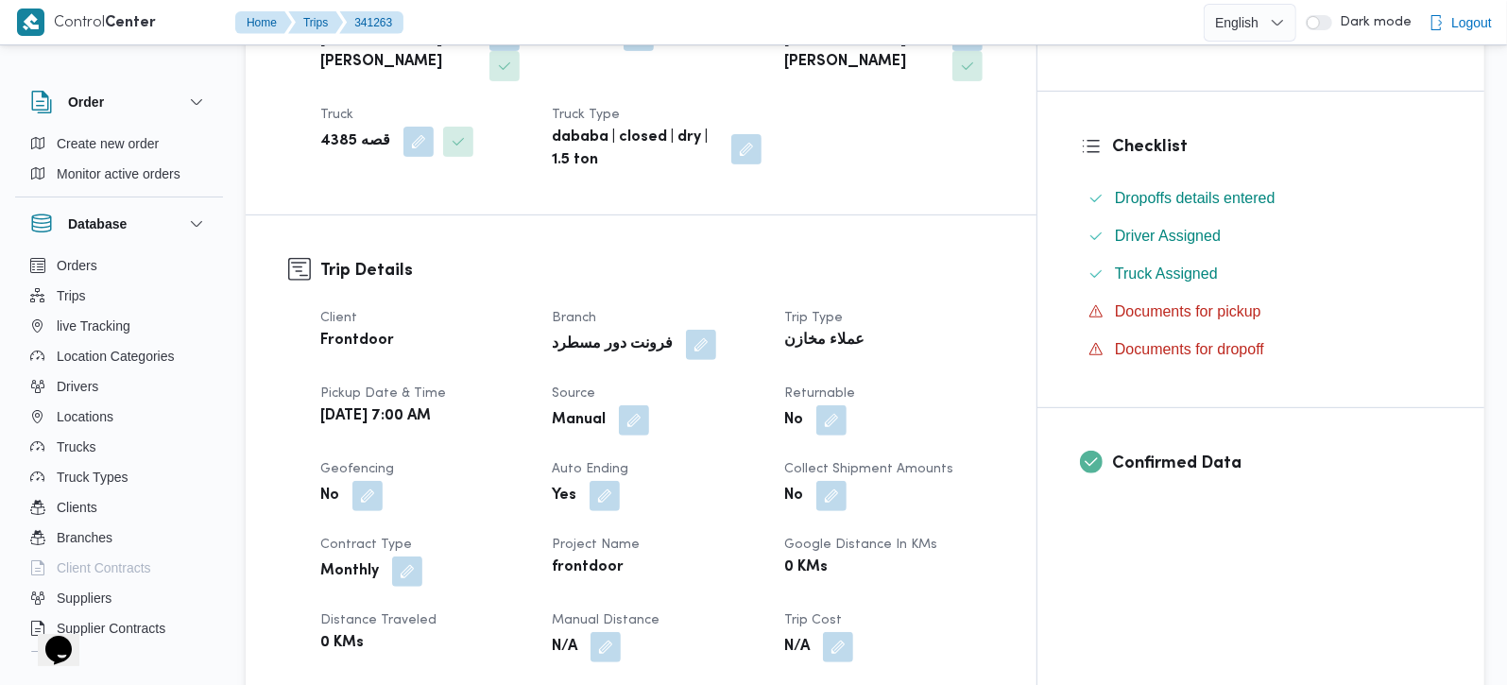
scroll to position [444, 0]
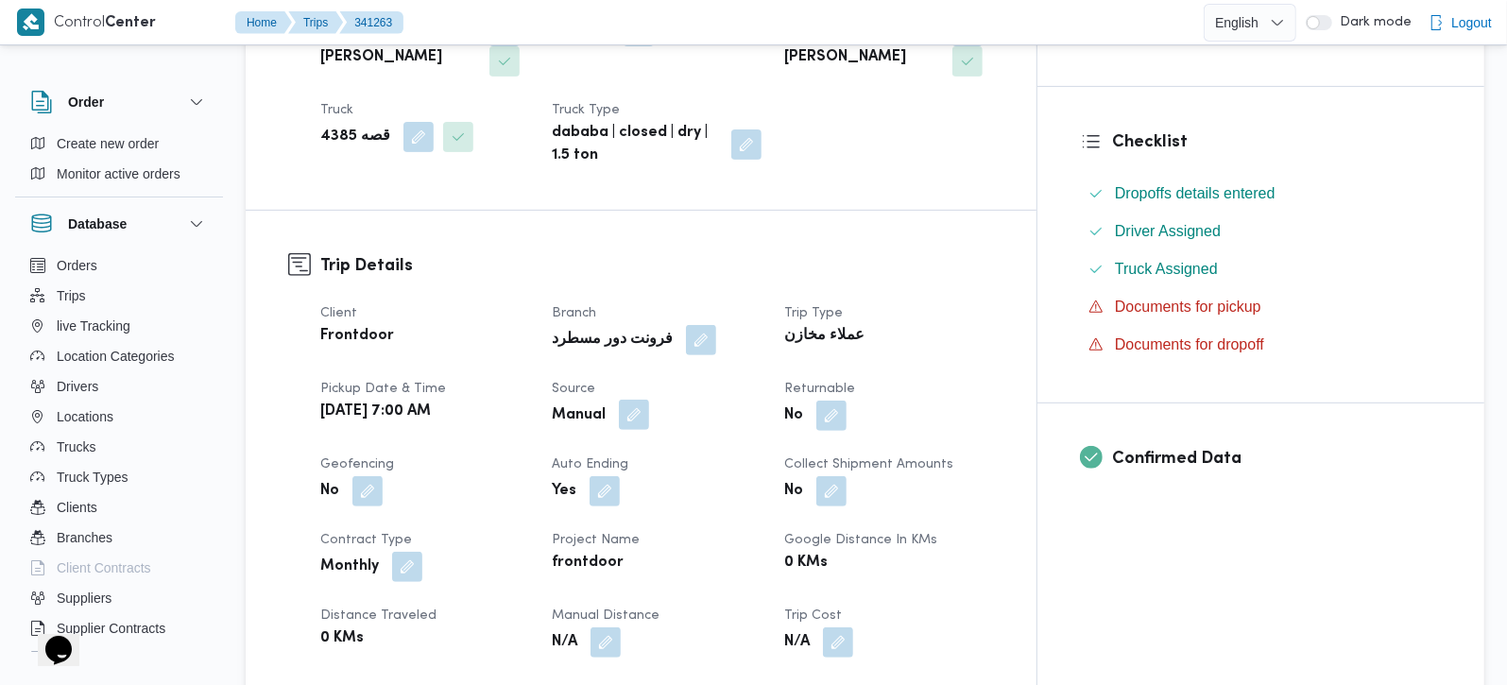
click at [649, 400] on button "button" at bounding box center [634, 415] width 30 height 30
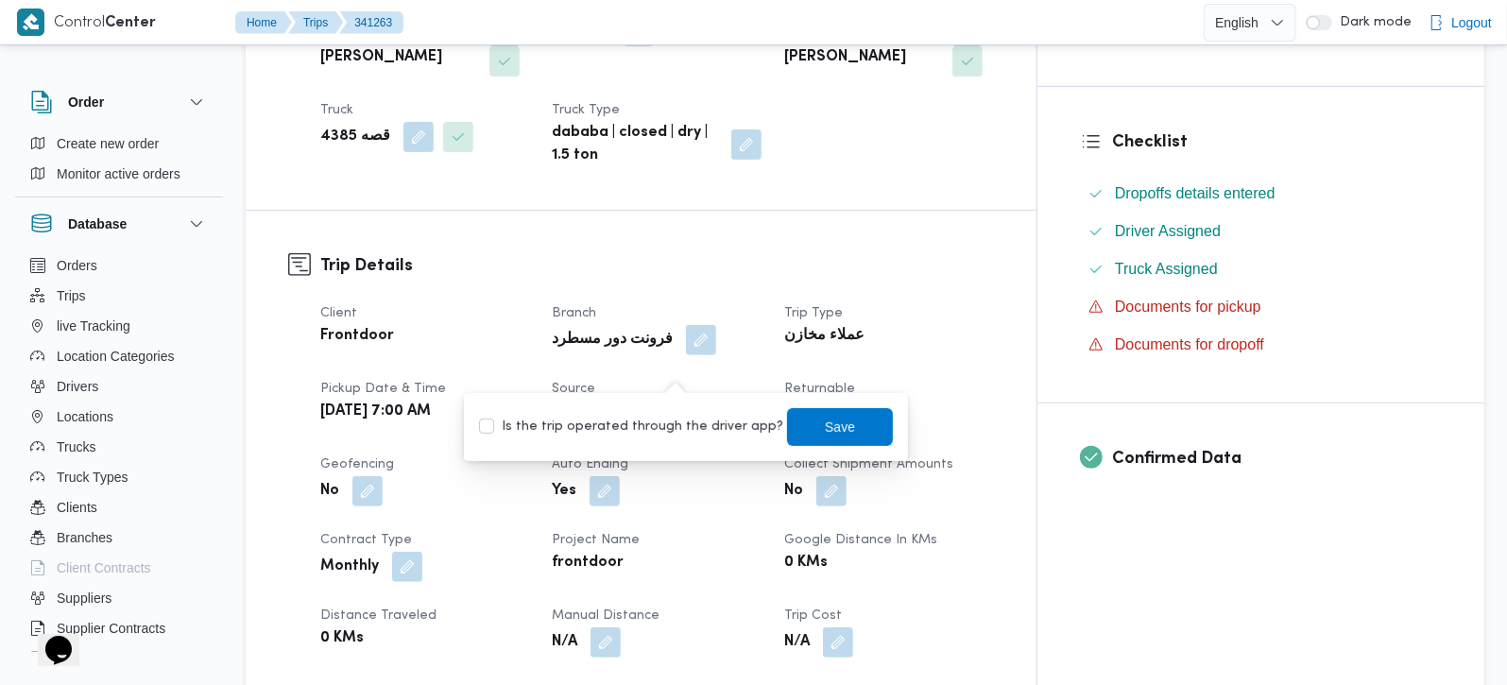
click at [682, 419] on label "Is the trip operated through the driver app?" at bounding box center [631, 427] width 304 height 23
checkbox input "true"
click at [822, 443] on span "Save" at bounding box center [840, 426] width 106 height 38
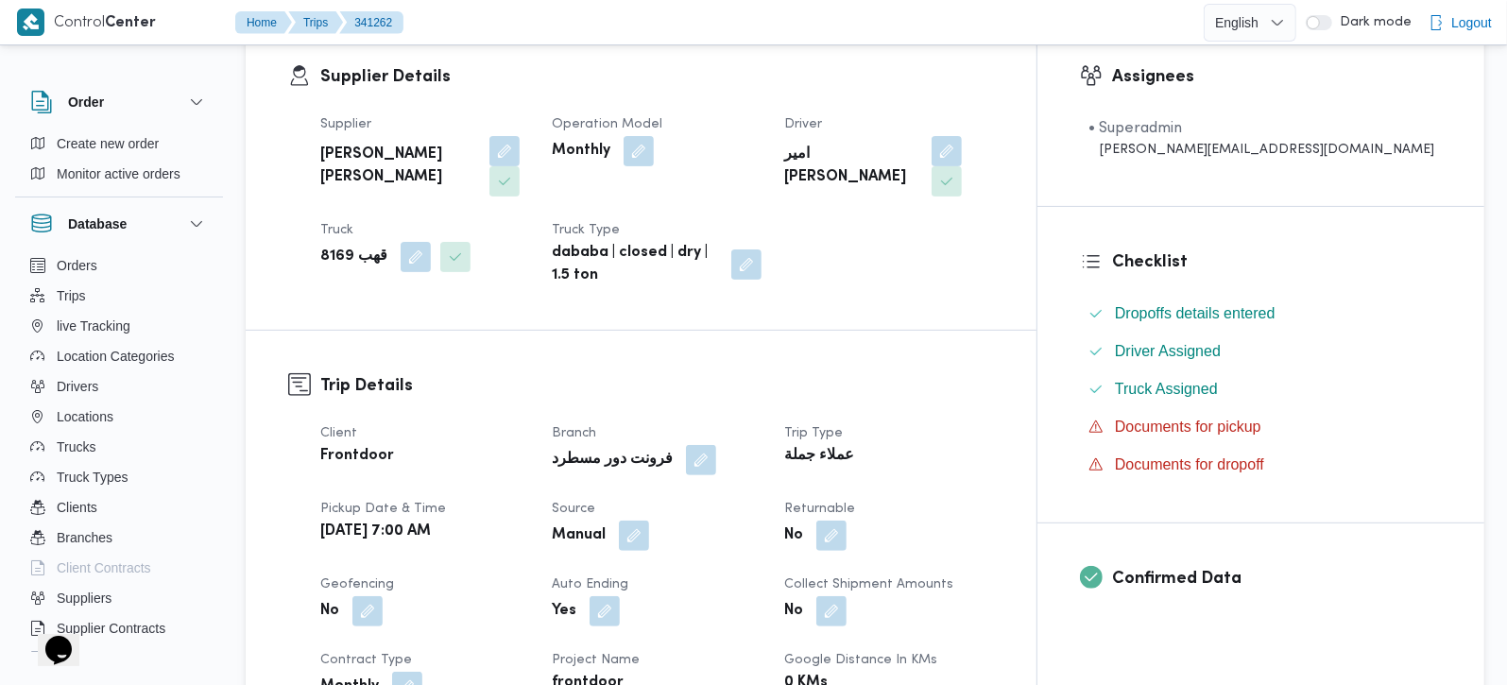
scroll to position [333, 0]
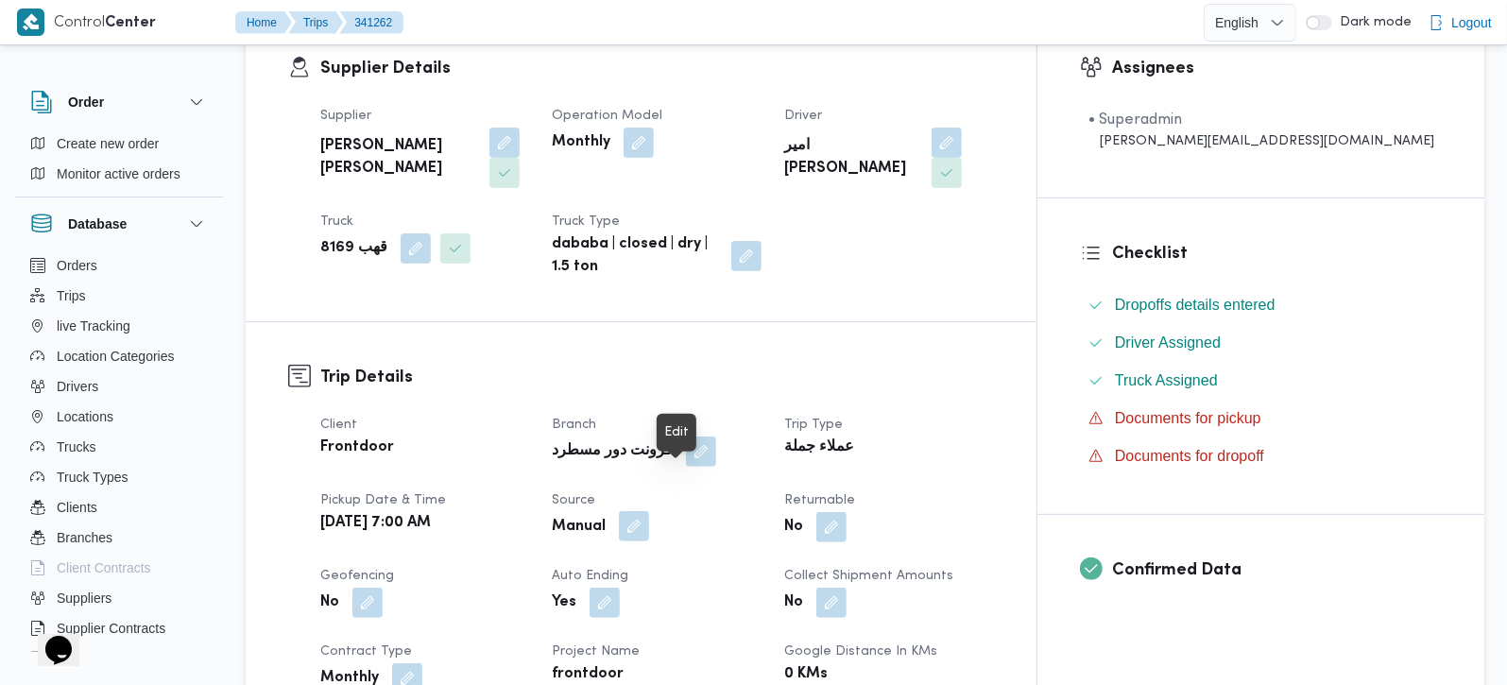
click at [649, 511] on button "button" at bounding box center [634, 526] width 30 height 30
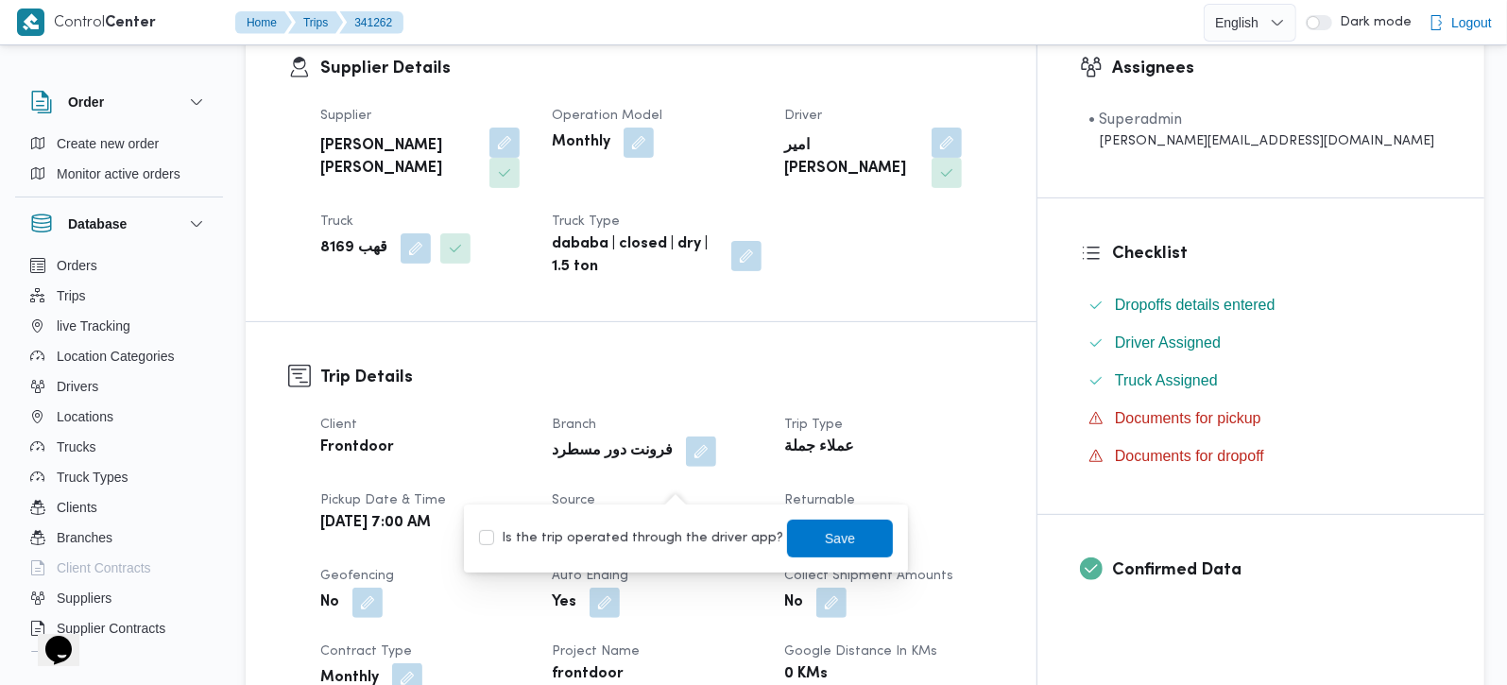
click at [676, 555] on div "Is the trip operated through the driver app? Save" at bounding box center [686, 539] width 418 height 42
click at [704, 539] on label "Is the trip operated through the driver app?" at bounding box center [631, 538] width 304 height 23
checkbox input "true"
click at [825, 536] on span "Save" at bounding box center [840, 537] width 30 height 23
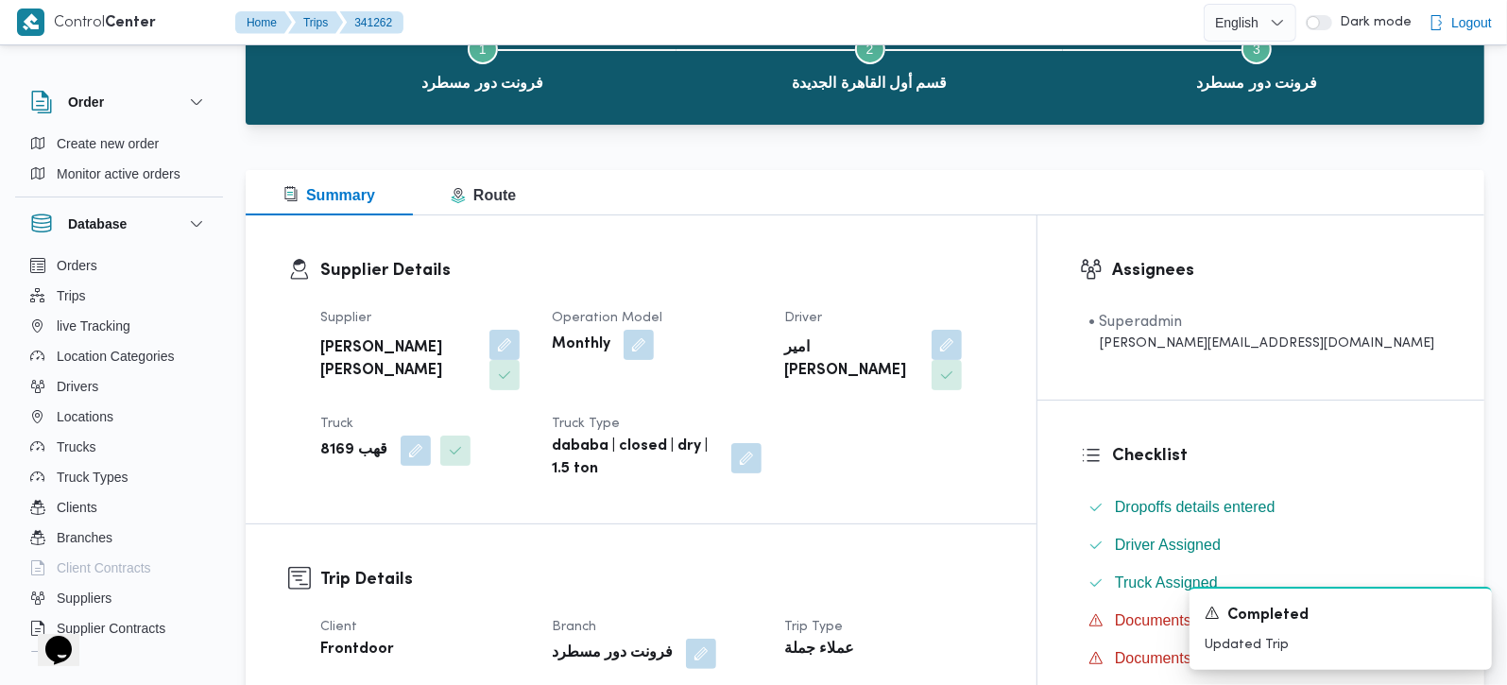
scroll to position [0, 0]
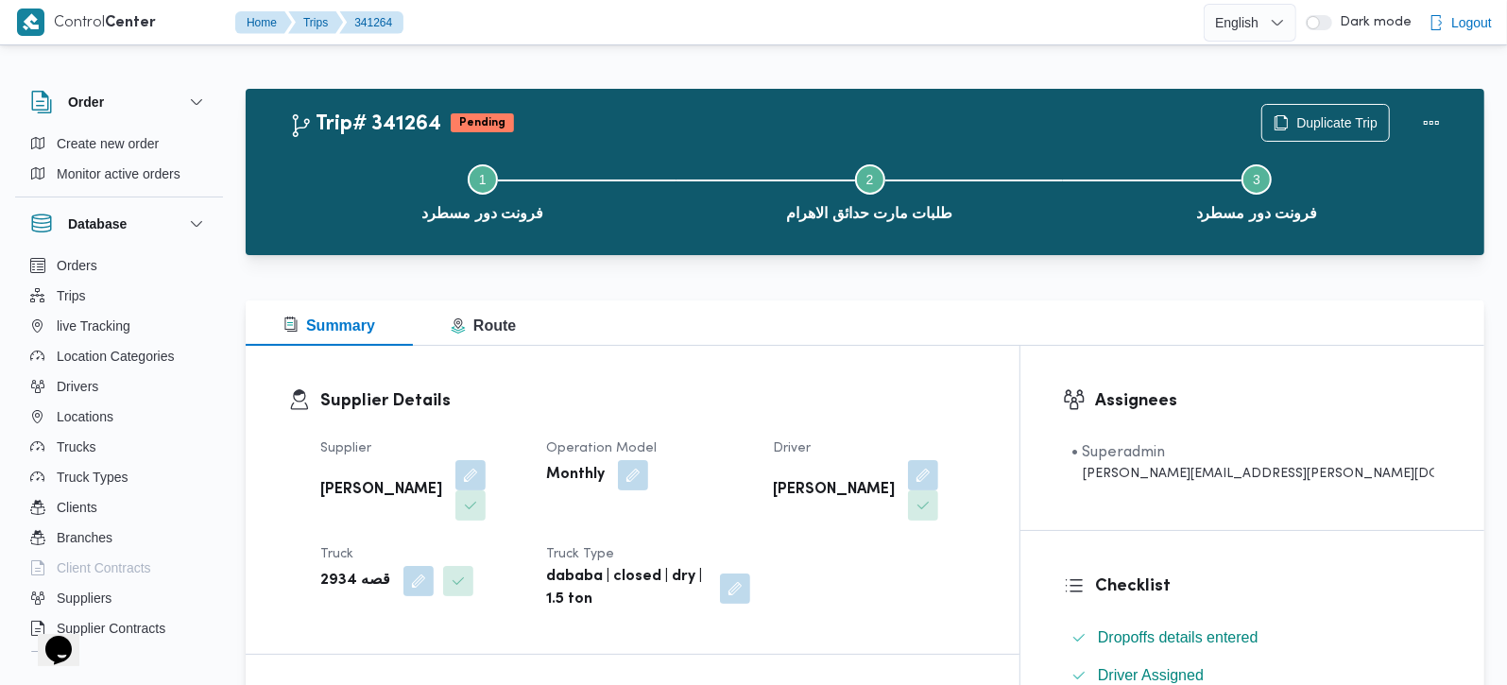
scroll to position [333, 0]
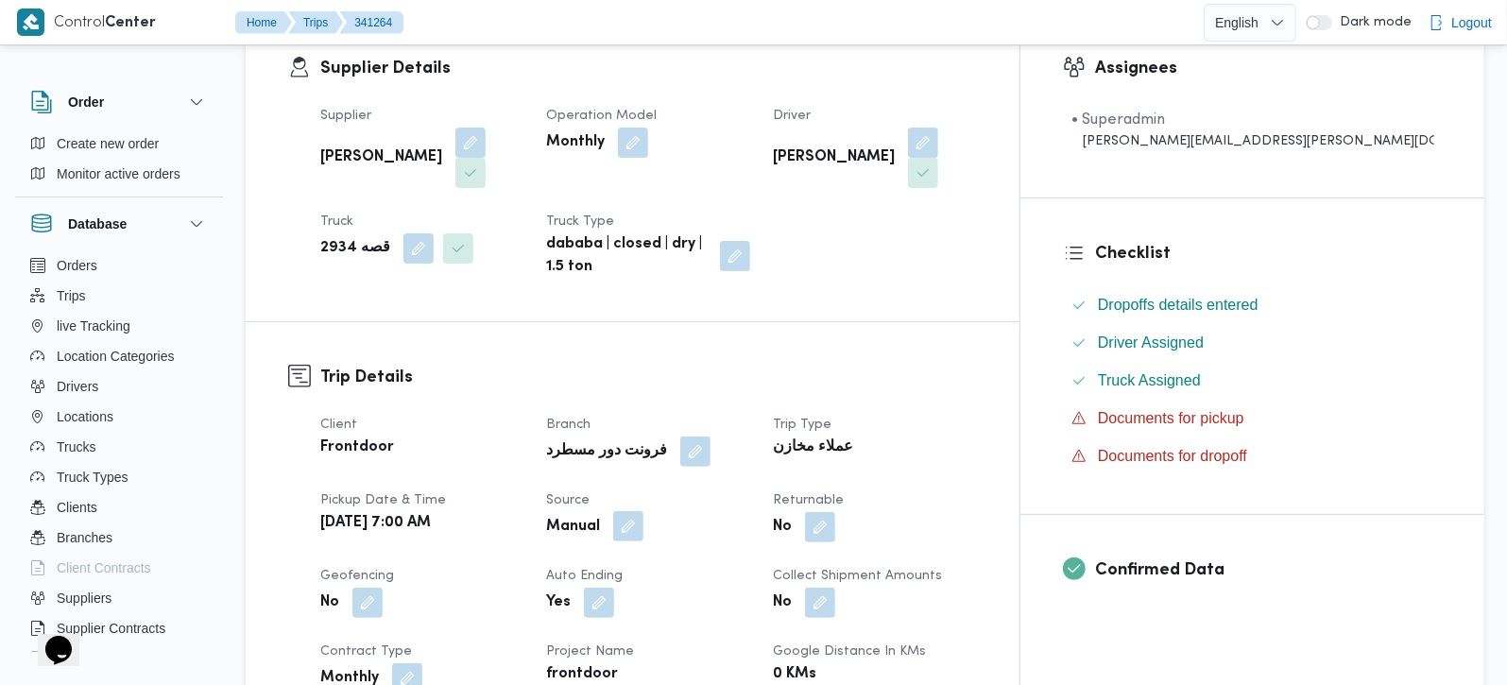
click at [643, 511] on button "button" at bounding box center [628, 526] width 30 height 30
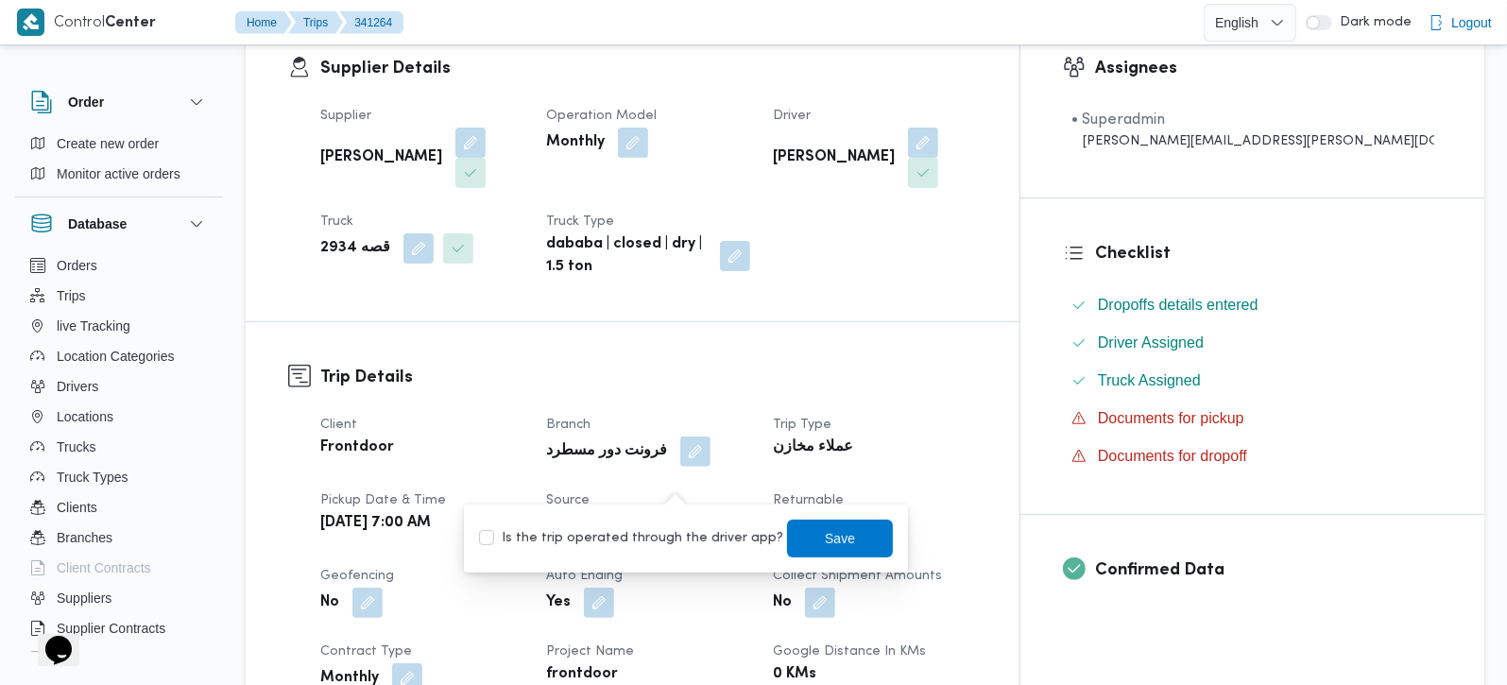
click at [678, 531] on label "Is the trip operated through the driver app?" at bounding box center [631, 538] width 304 height 23
checkbox input "true"
click at [800, 528] on span "Save" at bounding box center [840, 538] width 106 height 38
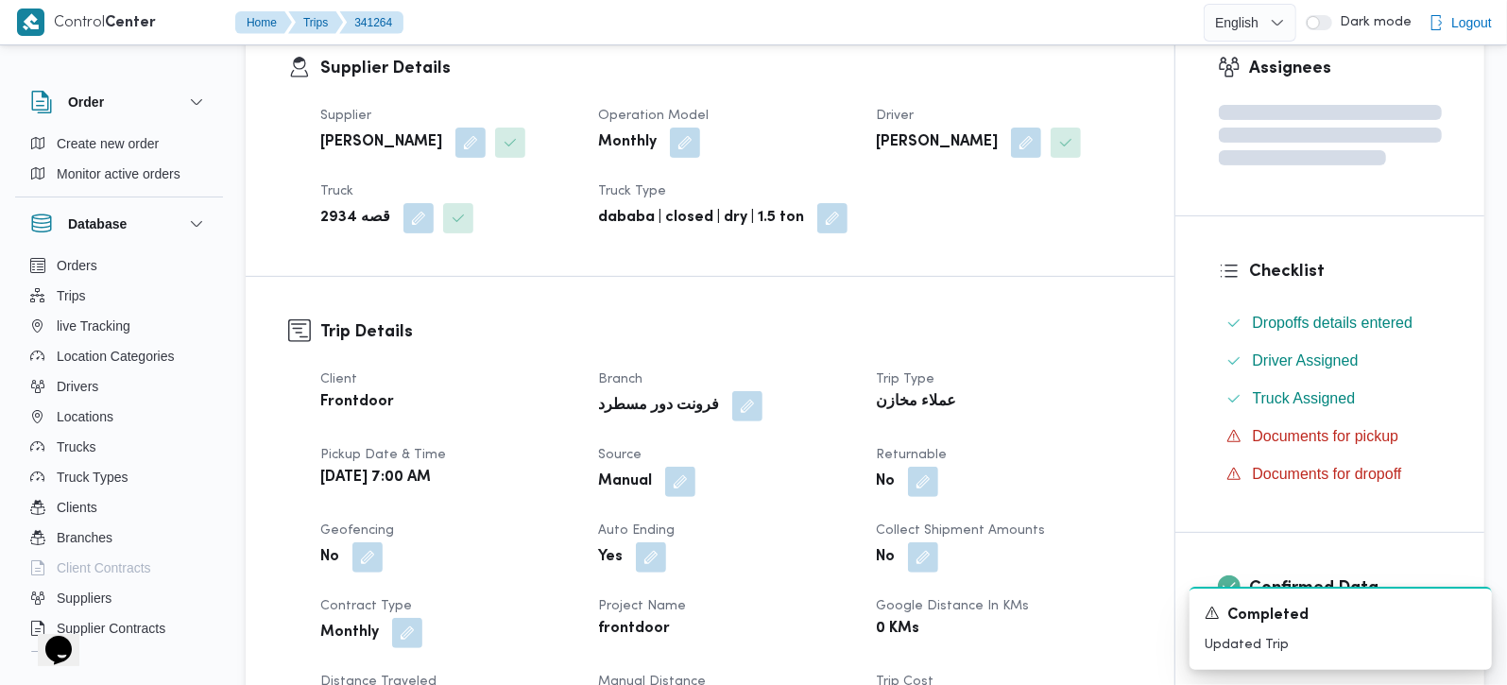
scroll to position [0, 0]
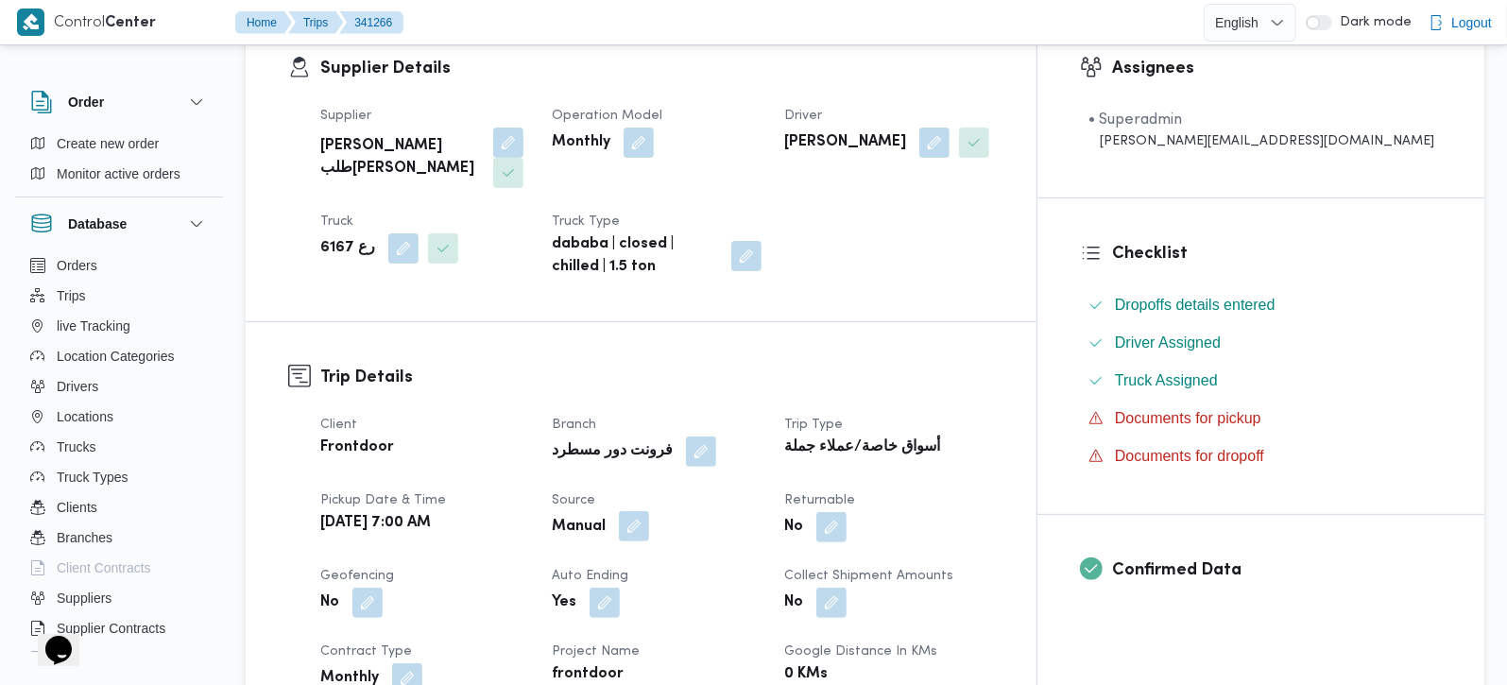
click at [649, 511] on button "button" at bounding box center [634, 526] width 30 height 30
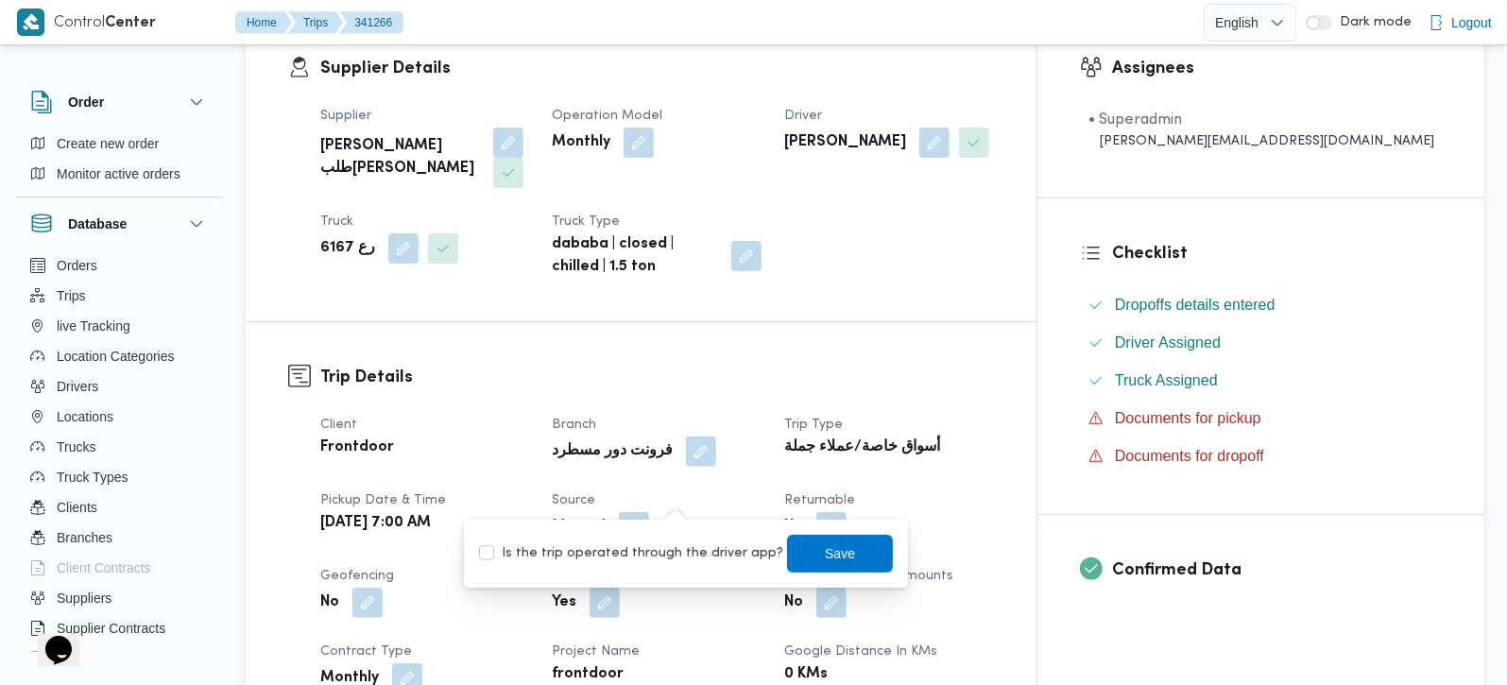
click at [684, 553] on label "Is the trip operated through the driver app?" at bounding box center [631, 553] width 304 height 23
checkbox input "true"
click at [835, 545] on span "Save" at bounding box center [840, 553] width 106 height 38
